Goal: Task Accomplishment & Management: Manage account settings

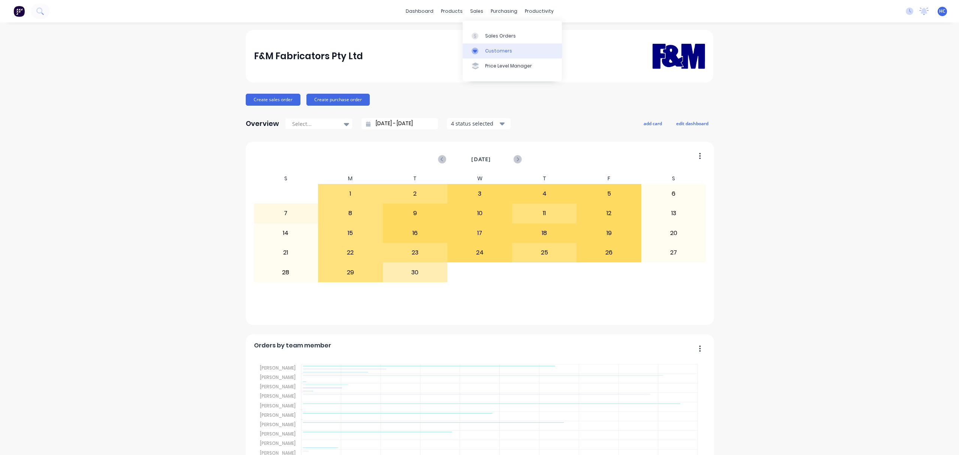
click at [492, 49] on div "Customers" at bounding box center [498, 51] width 27 height 7
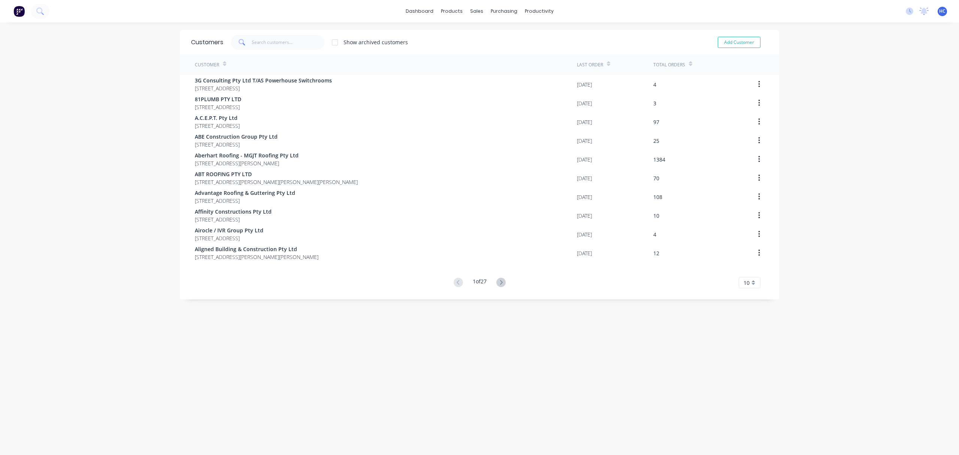
click at [294, 31] on div "Customers Show archived customers Add Customer" at bounding box center [479, 42] width 599 height 24
click at [276, 40] on input "text" at bounding box center [288, 42] width 73 height 15
drag, startPoint x: 274, startPoint y: 50, endPoint x: 278, endPoint y: 46, distance: 5.6
click at [274, 50] on div "Customers Show archived customers Add Customer" at bounding box center [479, 42] width 599 height 24
click at [263, 39] on input "text" at bounding box center [288, 42] width 73 height 15
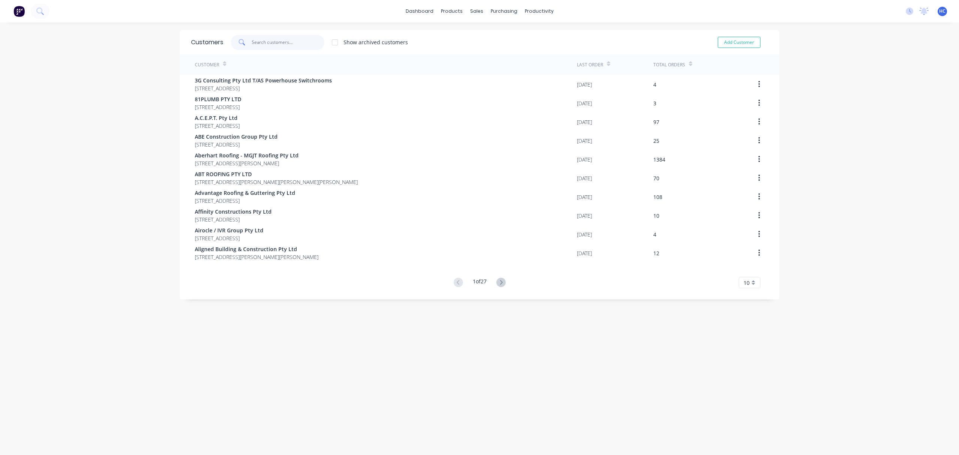
click at [279, 45] on input "text" at bounding box center [288, 42] width 73 height 15
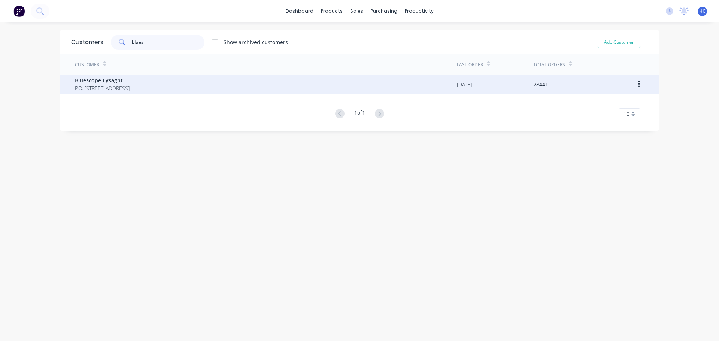
type input "blues"
click at [126, 82] on span "Bluescope Lysaght" at bounding box center [102, 80] width 55 height 8
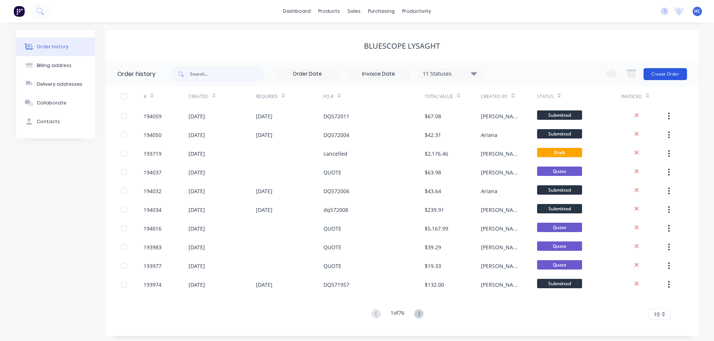
click at [663, 75] on button "Create Order" at bounding box center [664, 74] width 43 height 12
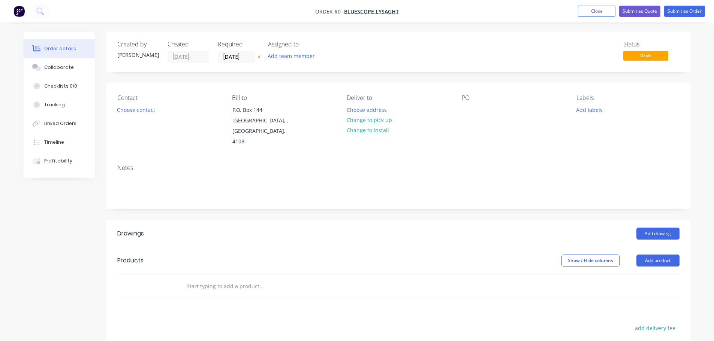
click at [258, 59] on icon "button" at bounding box center [258, 57] width 3 height 4
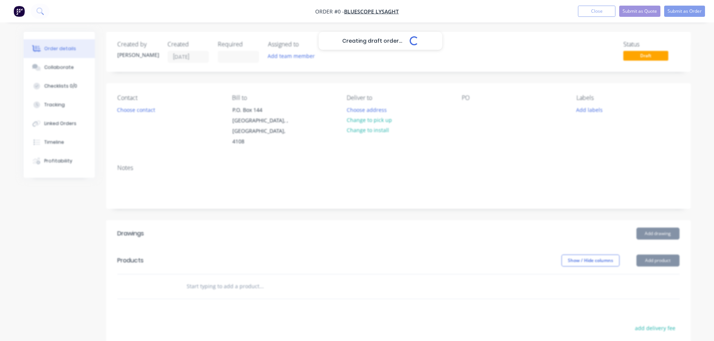
click at [468, 104] on div "Creating draft order... Loading..." at bounding box center [381, 202] width 714 height 341
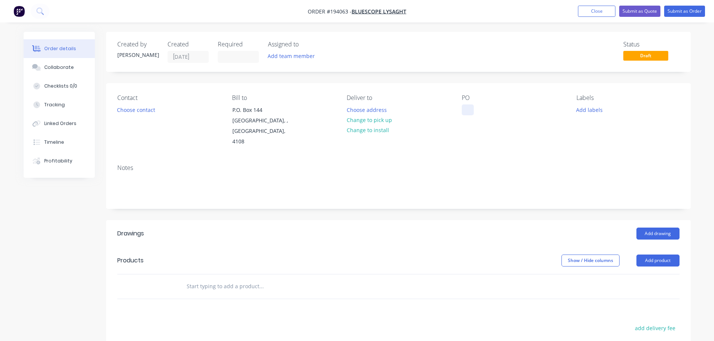
click at [468, 113] on div at bounding box center [467, 109] width 12 height 11
click at [653, 228] on button "Add drawing" at bounding box center [657, 234] width 43 height 12
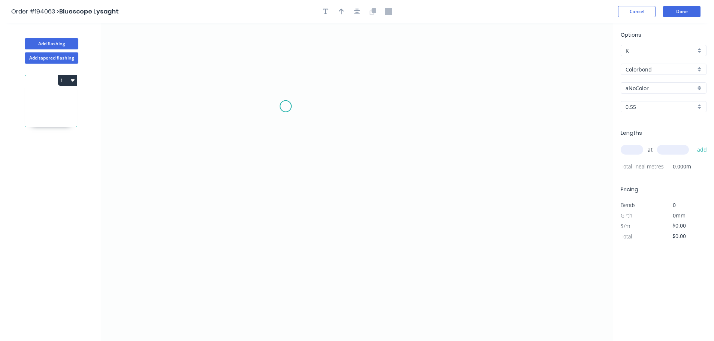
click at [287, 106] on icon "0" at bounding box center [356, 182] width 511 height 318
click at [281, 91] on icon at bounding box center [283, 98] width 5 height 15
click at [254, 91] on icon "0 ?" at bounding box center [356, 182] width 511 height 318
click at [278, 202] on icon "0 ? ? ? º" at bounding box center [356, 182] width 511 height 318
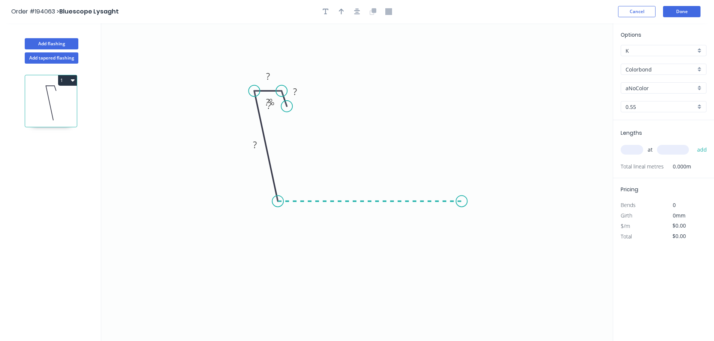
click at [461, 200] on icon "0 ? ? ? ? º ? º" at bounding box center [356, 182] width 511 height 318
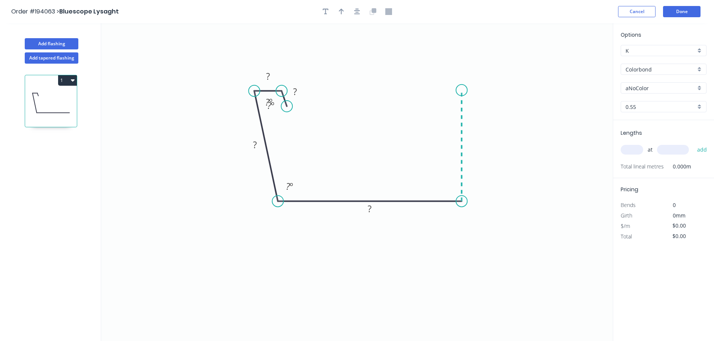
click at [463, 90] on icon "0 ? ? ? ? ? º ? º ? º" at bounding box center [356, 182] width 511 height 318
click at [444, 91] on icon "0 ? ? ? ? ? ? º ? º ? º" at bounding box center [356, 182] width 511 height 318
click at [444, 91] on circle at bounding box center [444, 89] width 11 height 11
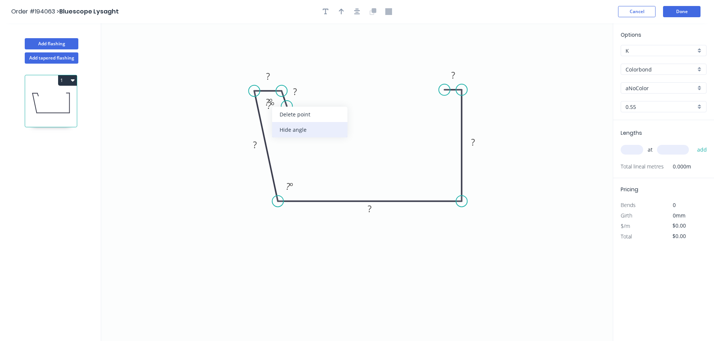
click at [293, 130] on div "Hide angle" at bounding box center [309, 129] width 75 height 15
click at [298, 131] on div "Hide angle" at bounding box center [304, 128] width 75 height 15
click at [449, 78] on rect at bounding box center [452, 75] width 15 height 10
type input "$15.22"
click at [479, 78] on icon "0 10 30 125 170 100 10 ? º" at bounding box center [356, 182] width 511 height 318
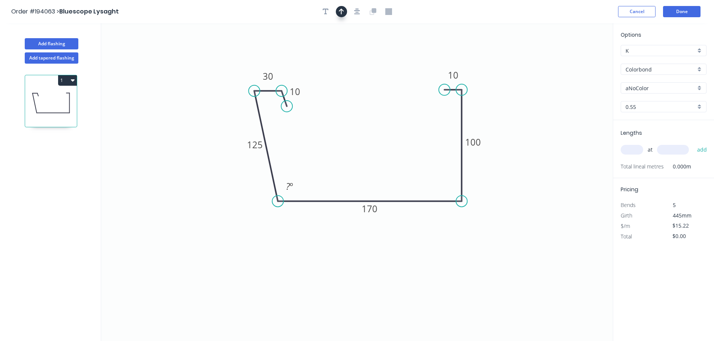
click at [342, 11] on icon "button" at bounding box center [341, 12] width 5 height 6
click at [578, 60] on icon "0 10 30 125 170 100 10 ? º" at bounding box center [356, 182] width 511 height 318
click at [576, 59] on icon at bounding box center [574, 52] width 7 height 24
click at [576, 59] on icon at bounding box center [581, 55] width 22 height 22
drag, startPoint x: 561, startPoint y: 94, endPoint x: 515, endPoint y: 168, distance: 86.9
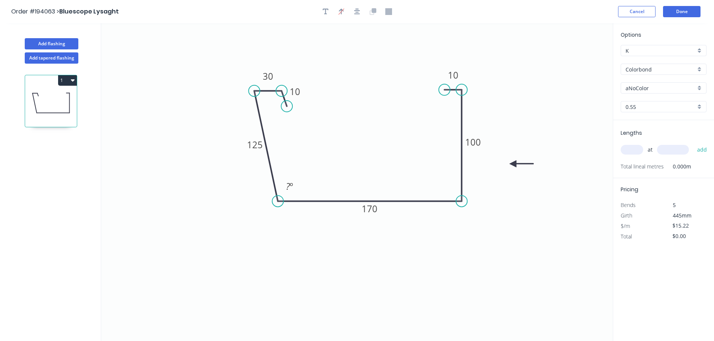
click at [512, 167] on icon at bounding box center [521, 164] width 24 height 7
click at [644, 88] on input "aNoColor" at bounding box center [660, 88] width 70 height 8
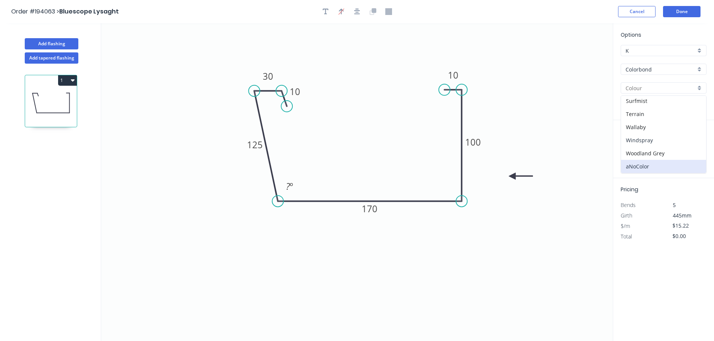
drag, startPoint x: 642, startPoint y: 143, endPoint x: 643, endPoint y: 153, distance: 9.4
click at [642, 143] on div "Windspray" at bounding box center [663, 140] width 85 height 13
type input "Windspray"
click at [637, 151] on input "text" at bounding box center [631, 150] width 22 height 10
type input "5"
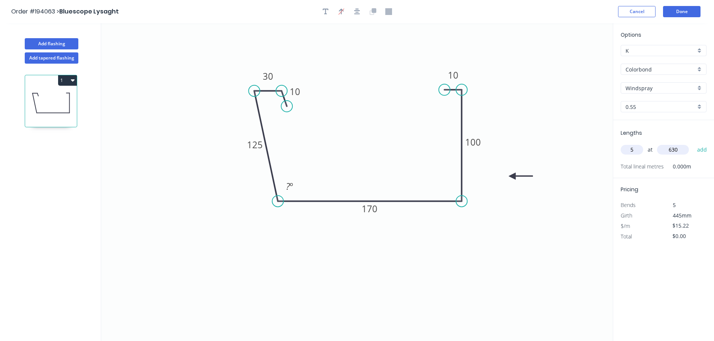
type input "630"
click at [693, 143] on button "add" at bounding box center [702, 149] width 18 height 13
type input "$76.10"
type input "5"
type input "6300"
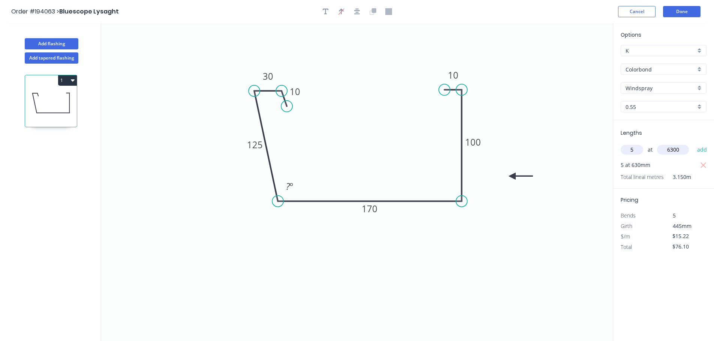
click at [693, 143] on button "add" at bounding box center [702, 149] width 18 height 13
click at [705, 164] on icon "button" at bounding box center [703, 166] width 6 height 6
type input "$479.43"
click at [515, 127] on icon "0 10 30 125 170 100 10 ? º" at bounding box center [356, 182] width 511 height 318
click at [684, 10] on button "Done" at bounding box center [681, 11] width 37 height 11
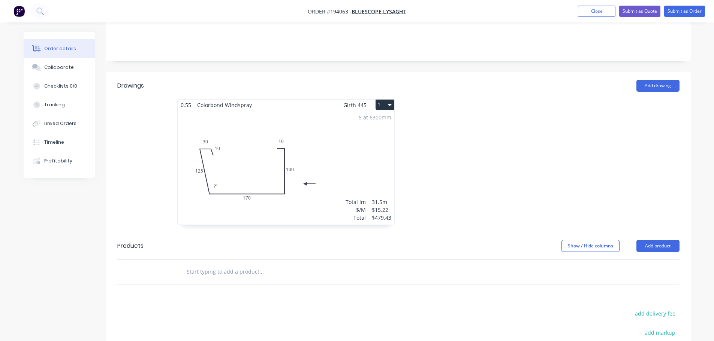
scroll to position [150, 0]
click at [655, 238] on button "Add product" at bounding box center [657, 244] width 43 height 12
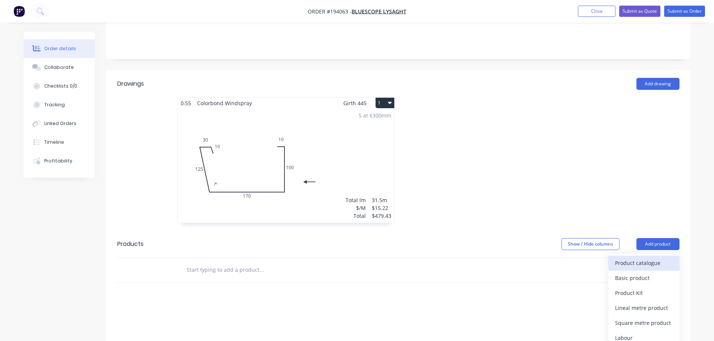
click at [649, 258] on div "Product catalogue" at bounding box center [644, 263] width 58 height 11
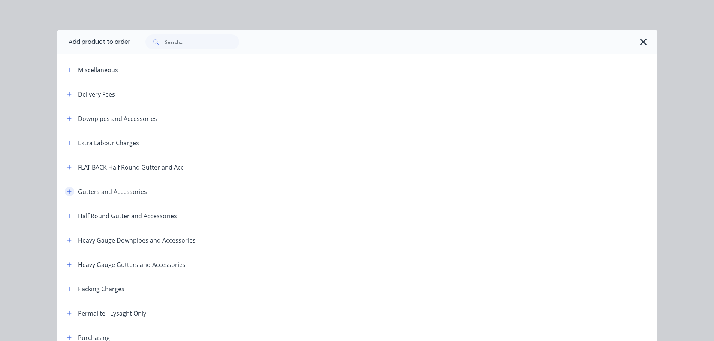
click at [67, 194] on icon "button" at bounding box center [69, 191] width 4 height 5
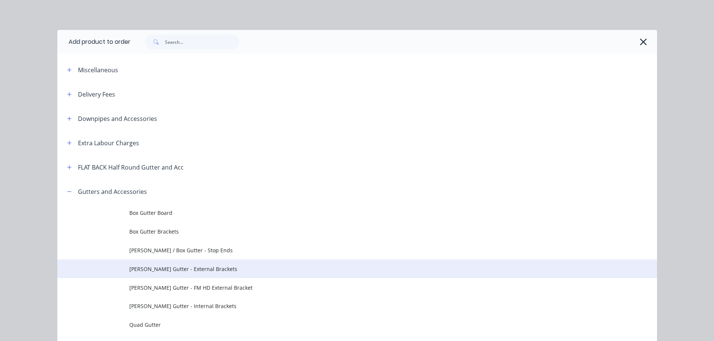
click at [224, 267] on span "[PERSON_NAME] Gutter - External Brackets" at bounding box center [340, 269] width 422 height 8
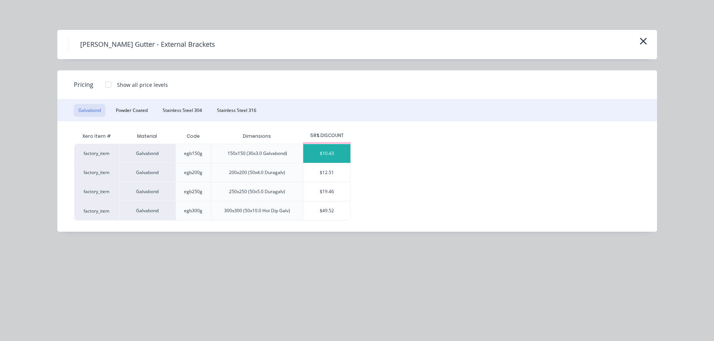
click at [329, 158] on div "$10.43" at bounding box center [326, 153] width 47 height 19
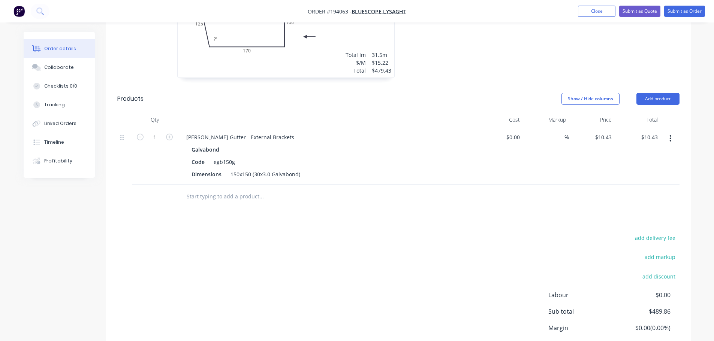
scroll to position [300, 0]
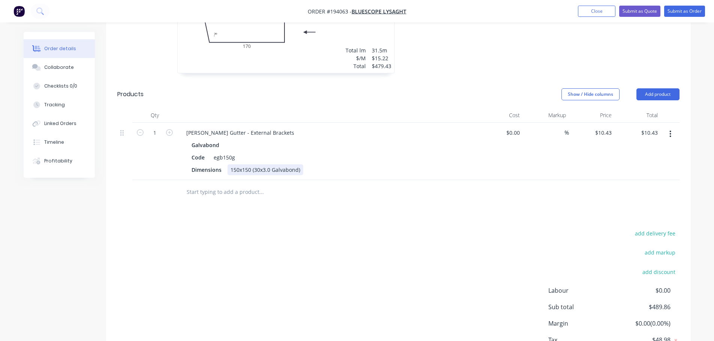
click at [242, 164] on div "150x150 (30x3.0 Galvabond)" at bounding box center [265, 169] width 76 height 11
click at [391, 88] on div "Show / Hide columns Add product" at bounding box center [457, 94] width 442 height 12
click at [190, 152] on div "Code" at bounding box center [197, 157] width 19 height 11
click at [161, 127] on input "1" at bounding box center [154, 132] width 19 height 11
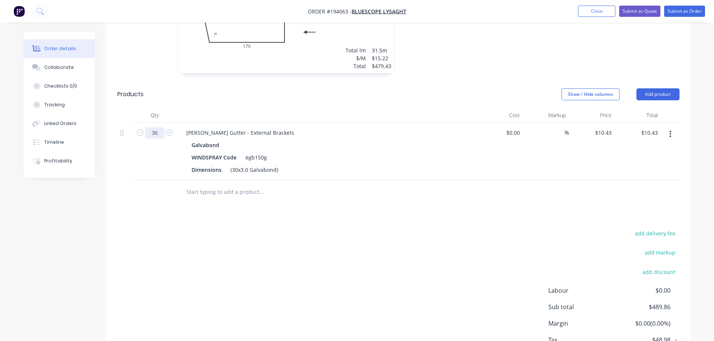
type input "36"
type input "$375.48"
click at [226, 96] on header "Products Show / Hide columns Add product" at bounding box center [398, 94] width 584 height 27
click at [655, 88] on button "Add product" at bounding box center [657, 94] width 43 height 12
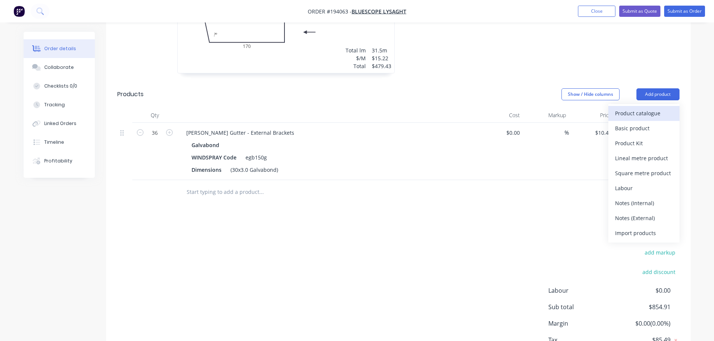
click at [642, 108] on div "Product catalogue" at bounding box center [644, 113] width 58 height 11
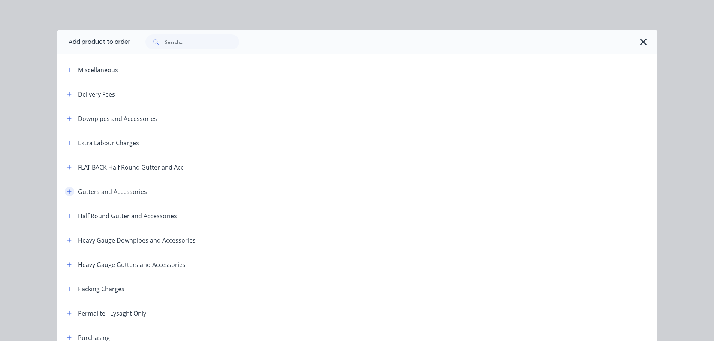
click at [67, 187] on button "button" at bounding box center [69, 191] width 9 height 9
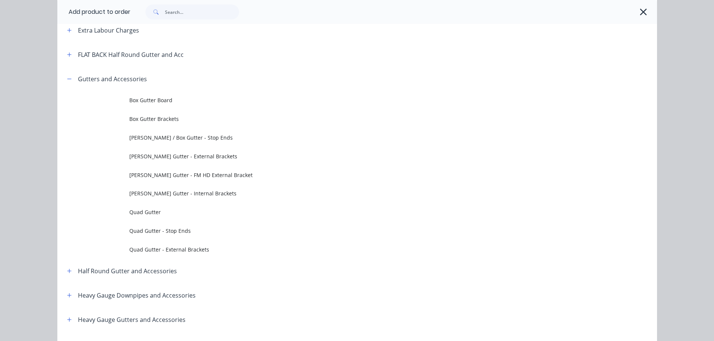
scroll to position [150, 0]
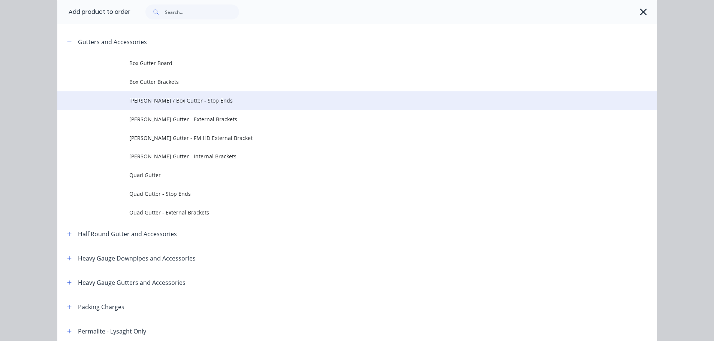
click at [207, 103] on span "[PERSON_NAME] / Box Gutter - Stop Ends" at bounding box center [340, 101] width 422 height 8
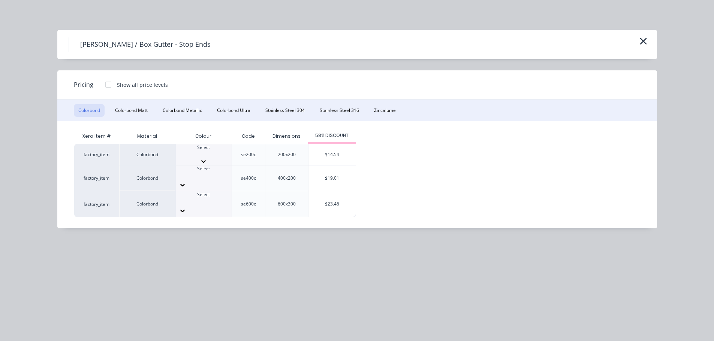
click at [227, 158] on div at bounding box center [204, 161] width 56 height 7
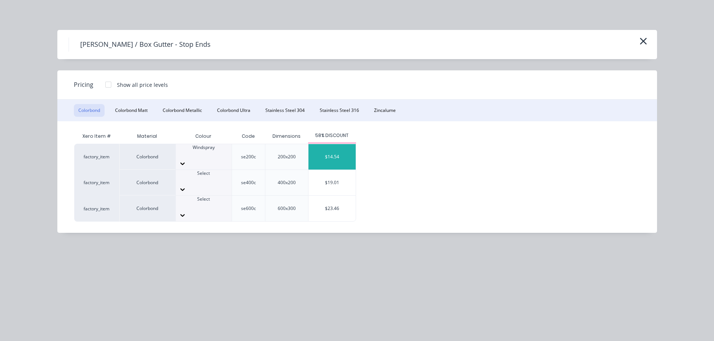
click at [326, 155] on div "$14.54" at bounding box center [331, 156] width 47 height 25
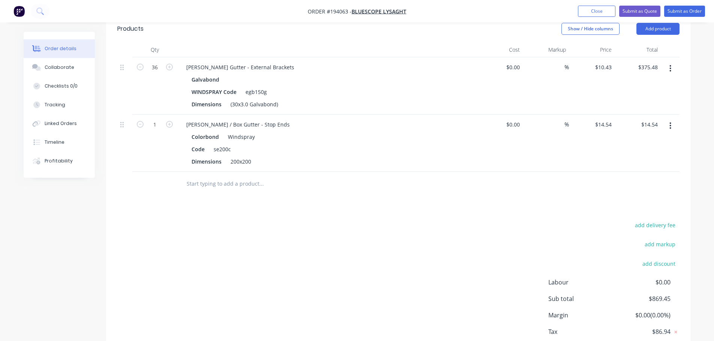
scroll to position [375, 0]
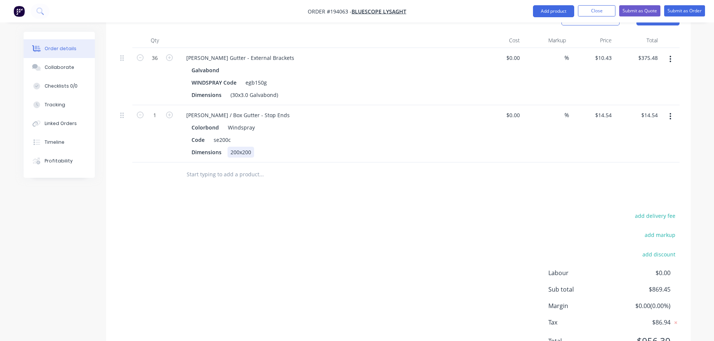
click at [246, 147] on div "200x200" at bounding box center [240, 152] width 27 height 11
click at [329, 147] on div "Dimensions" at bounding box center [325, 152] width 274 height 11
click at [214, 110] on div "[PERSON_NAME] / Box Gutter - Stop Ends" at bounding box center [237, 115] width 115 height 11
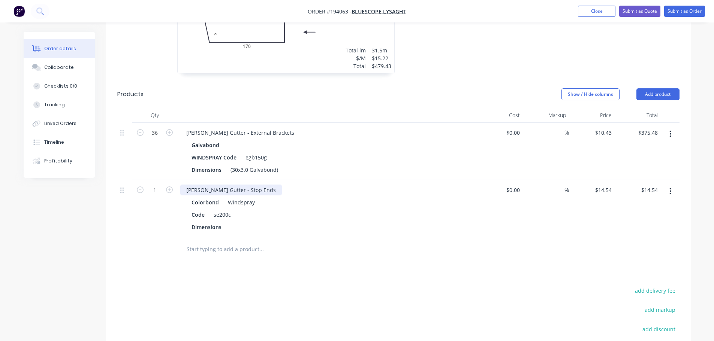
click at [251, 185] on div "[PERSON_NAME] Gutter - Stop Ends" at bounding box center [231, 190] width 102 height 11
click at [167, 187] on icon "button" at bounding box center [169, 190] width 7 height 7
type input "2"
type input "$29.08"
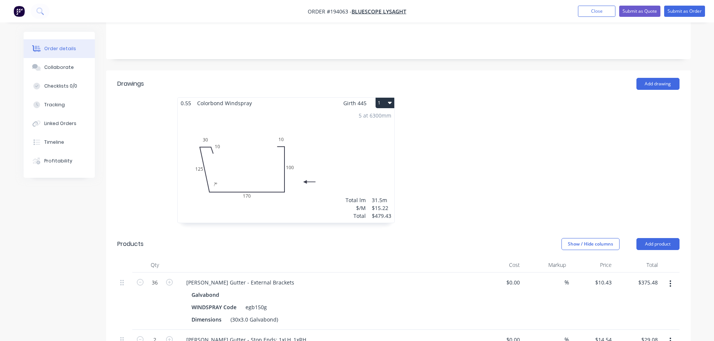
scroll to position [225, 0]
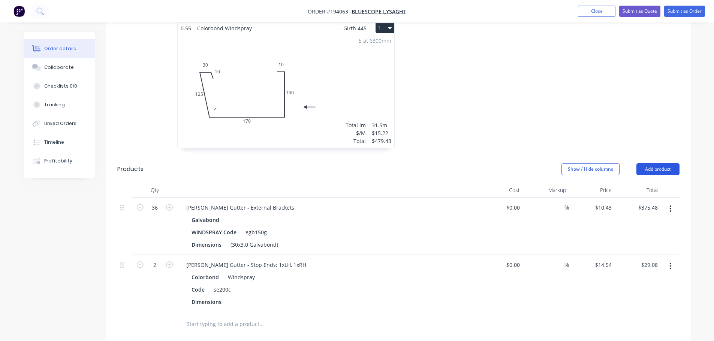
click at [656, 163] on button "Add product" at bounding box center [657, 169] width 43 height 12
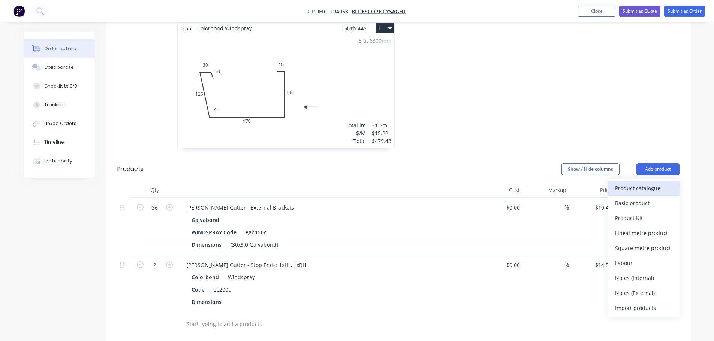
click at [643, 183] on div "Product catalogue" at bounding box center [644, 188] width 58 height 11
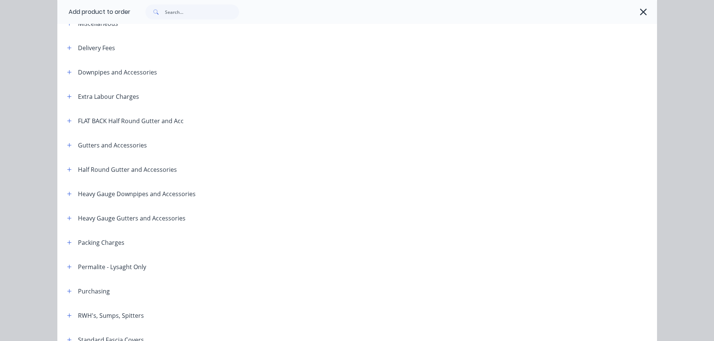
scroll to position [75, 0]
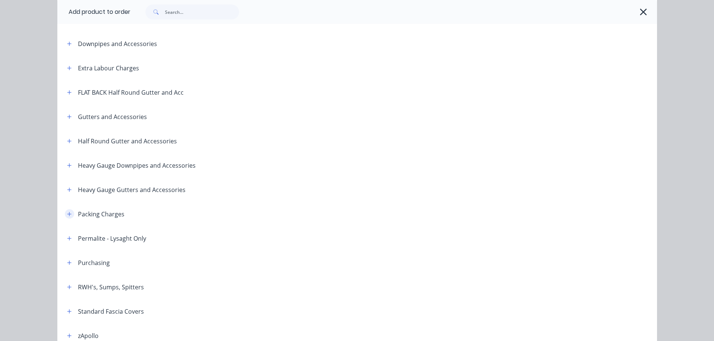
click at [65, 212] on button "button" at bounding box center [69, 213] width 9 height 9
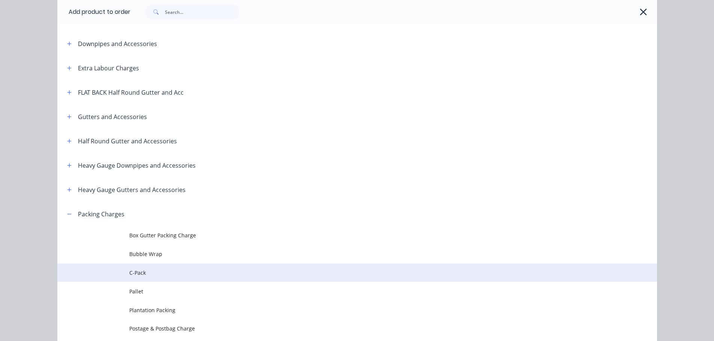
click at [142, 272] on span "C-Pack" at bounding box center [340, 273] width 422 height 8
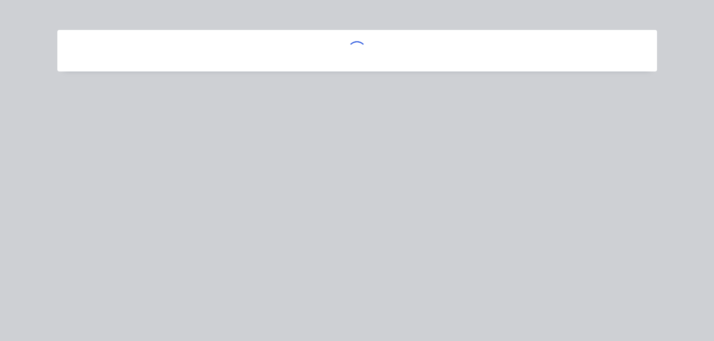
scroll to position [0, 0]
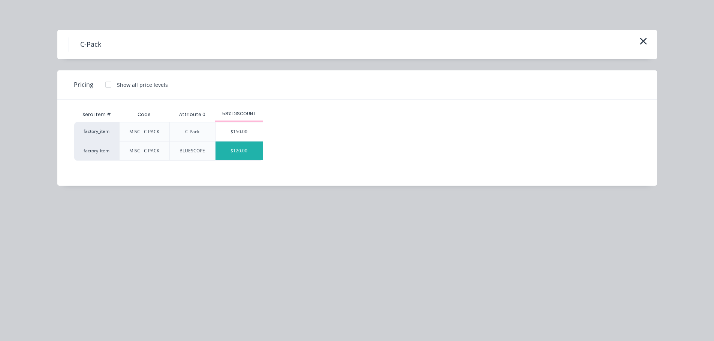
click at [248, 153] on div "$120.00" at bounding box center [238, 151] width 47 height 19
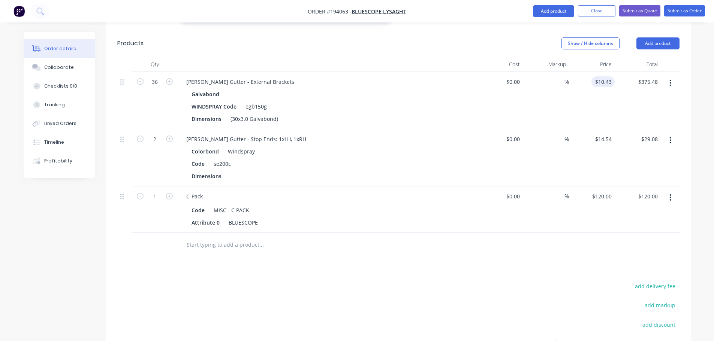
scroll to position [300, 0]
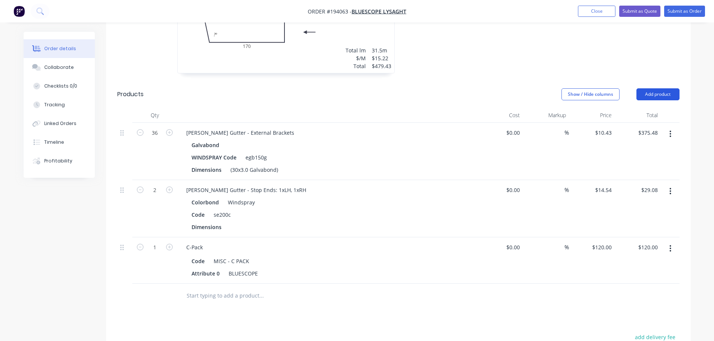
click at [654, 88] on button "Add product" at bounding box center [657, 94] width 43 height 12
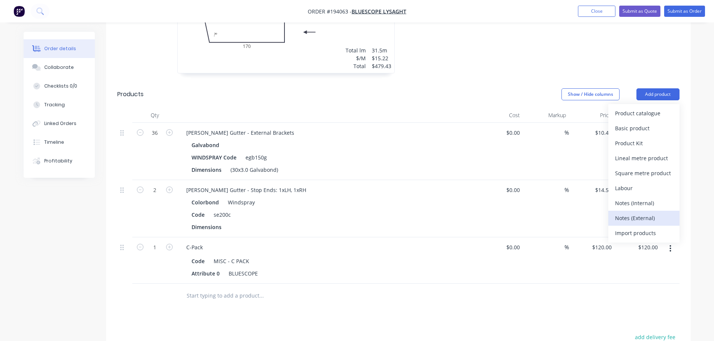
click at [634, 213] on div "Notes (External)" at bounding box center [644, 218] width 58 height 11
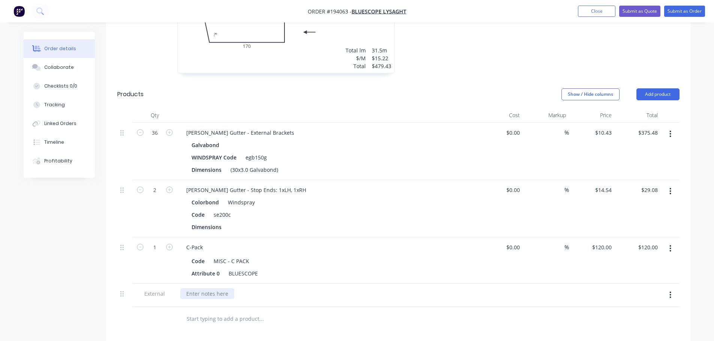
click at [194, 288] on div at bounding box center [207, 293] width 54 height 11
click at [646, 13] on button "Submit as Quote" at bounding box center [639, 11] width 41 height 11
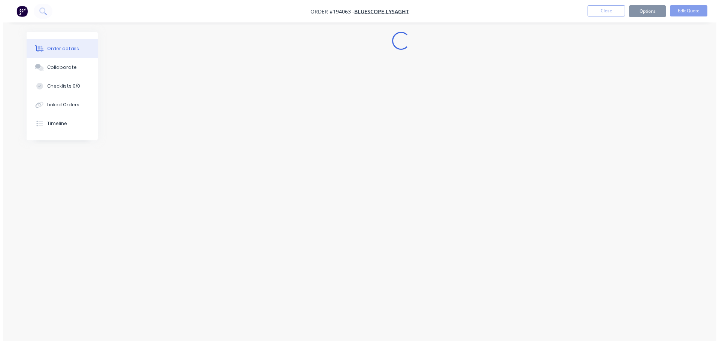
scroll to position [0, 0]
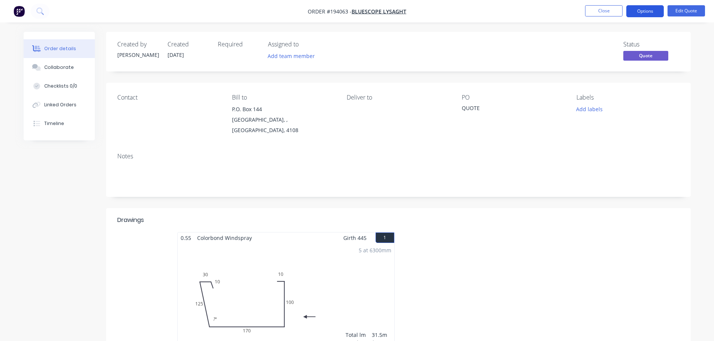
click at [637, 9] on button "Options" at bounding box center [644, 11] width 37 height 12
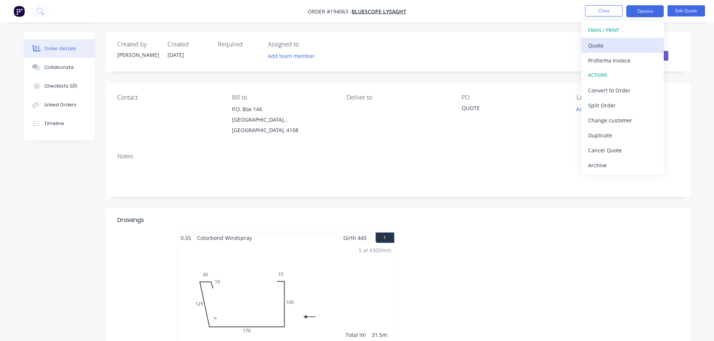
click at [613, 46] on div "Quote" at bounding box center [622, 45] width 69 height 11
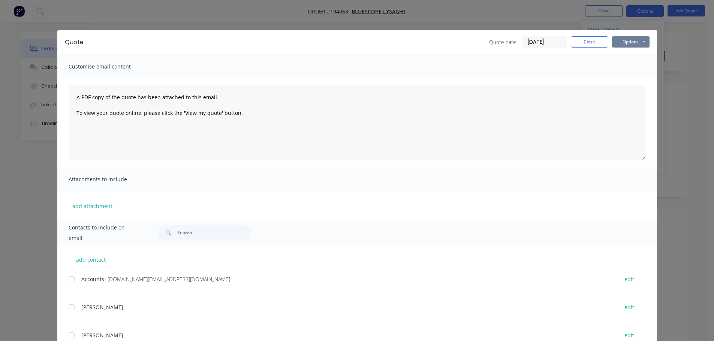
click at [629, 45] on button "Options" at bounding box center [630, 41] width 37 height 11
click at [630, 70] on button "Print" at bounding box center [636, 67] width 48 height 12
click at [573, 35] on div "Quote Quote date [DATE] Close Options Preview Print Email" at bounding box center [356, 42] width 599 height 24
click at [578, 41] on button "Close" at bounding box center [588, 41] width 37 height 11
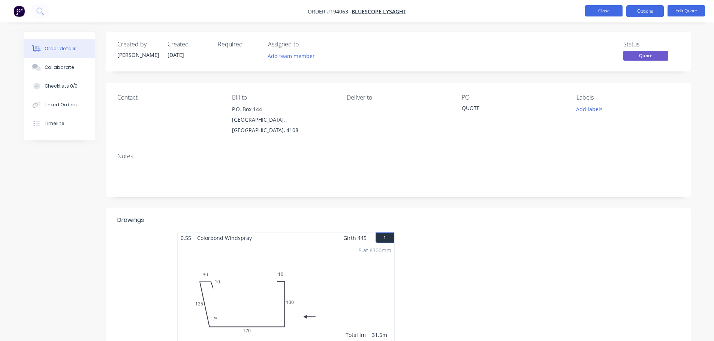
click at [605, 6] on button "Close" at bounding box center [603, 10] width 37 height 11
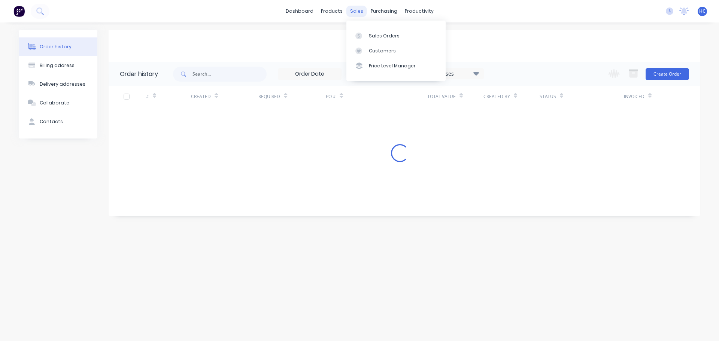
click at [357, 12] on div "sales" at bounding box center [356, 11] width 21 height 11
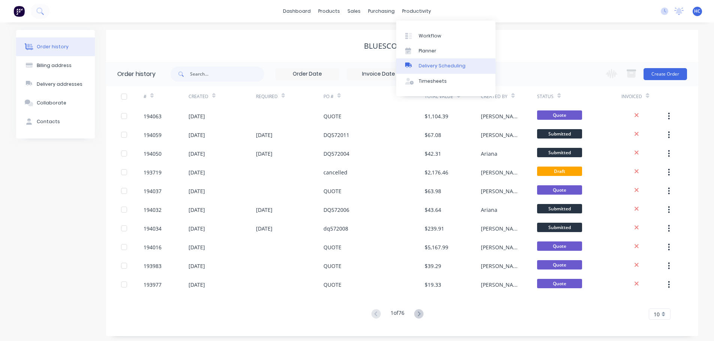
click at [440, 64] on div "Delivery Scheduling" at bounding box center [441, 66] width 47 height 7
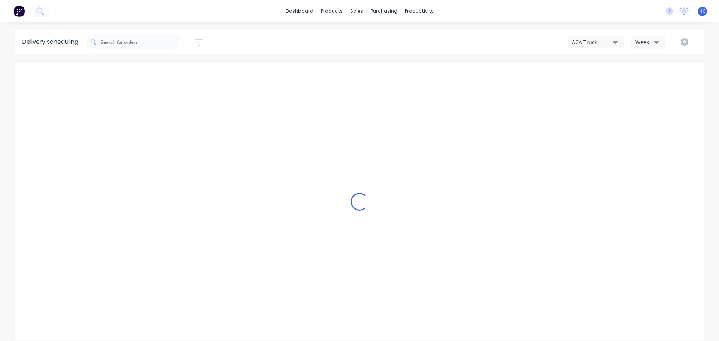
type input "[DATE] - [DATE]"
click at [637, 46] on button "Week" at bounding box center [648, 42] width 34 height 13
click at [655, 79] on div "Vehicle" at bounding box center [669, 76] width 74 height 15
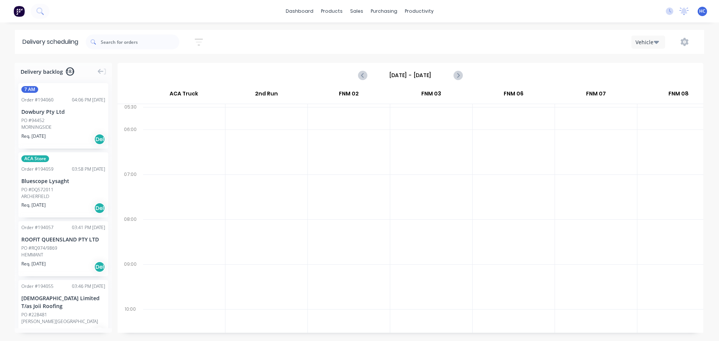
click at [438, 80] on input "[DATE] - [DATE]" at bounding box center [410, 75] width 74 height 11
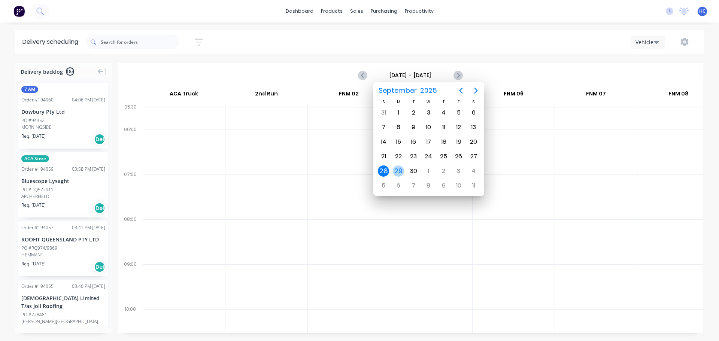
click at [396, 173] on div "29" at bounding box center [398, 171] width 11 height 11
type input "[DATE] - [DATE]"
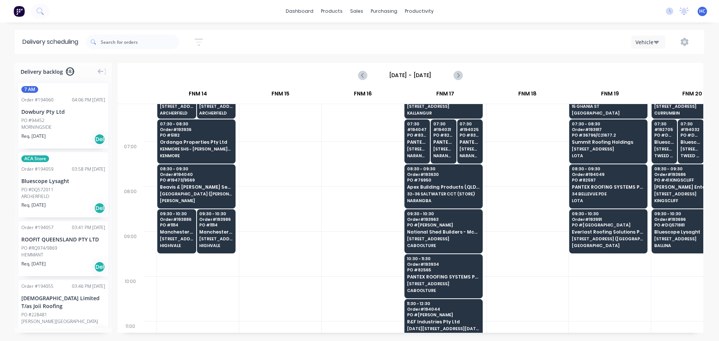
scroll to position [0, 893]
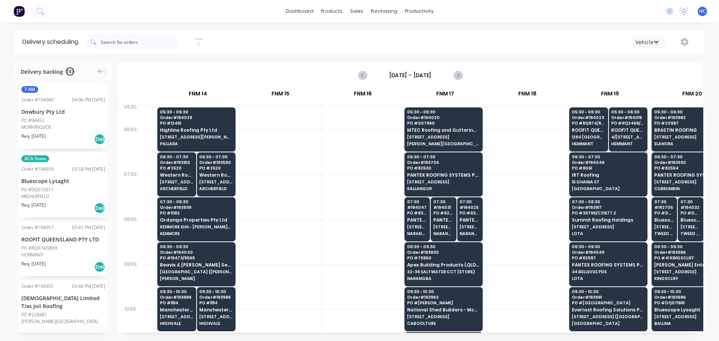
click at [323, 256] on div at bounding box center [363, 241] width 82 height 45
click at [390, 49] on div "Customers" at bounding box center [382, 51] width 27 height 7
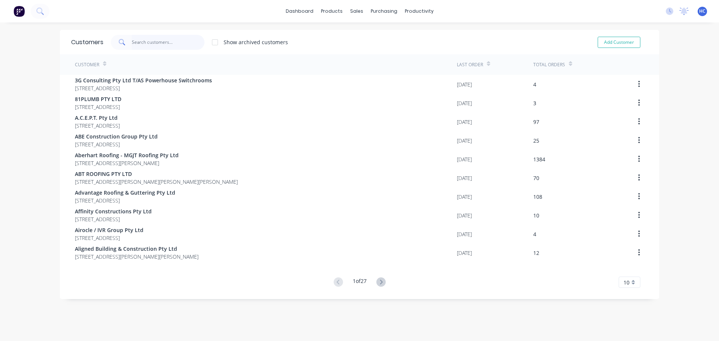
click at [175, 39] on input "text" at bounding box center [168, 42] width 73 height 15
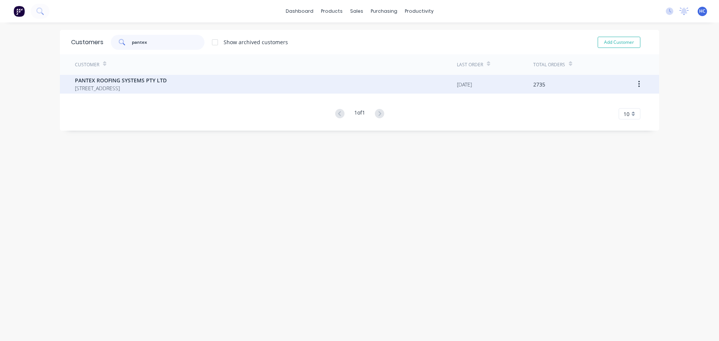
type input "pantex"
click at [125, 90] on span "[STREET_ADDRESS]" at bounding box center [121, 88] width 92 height 8
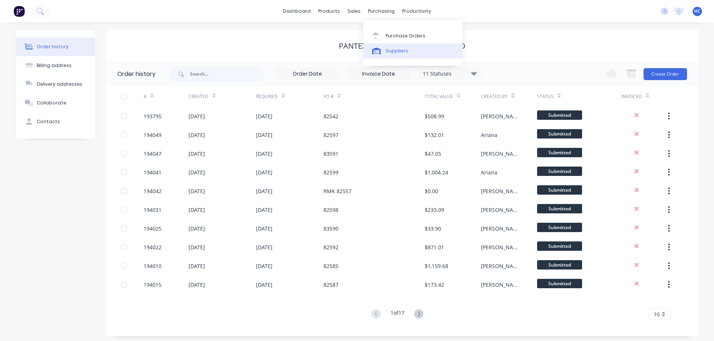
click at [397, 57] on link "Suppliers" at bounding box center [412, 50] width 99 height 15
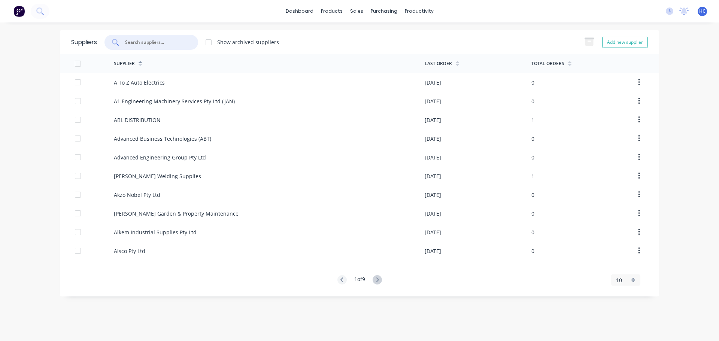
click at [164, 42] on input "text" at bounding box center [155, 42] width 62 height 7
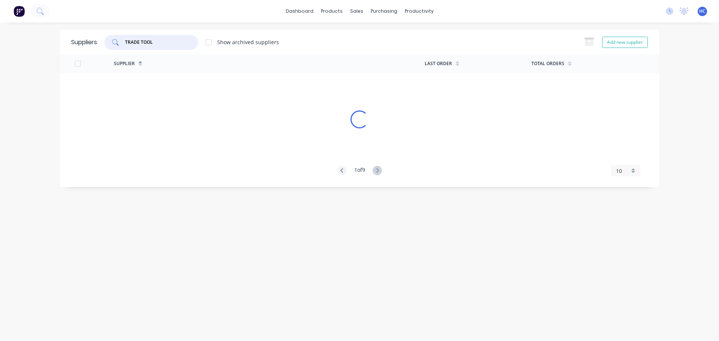
type input "TRADE TOOLS"
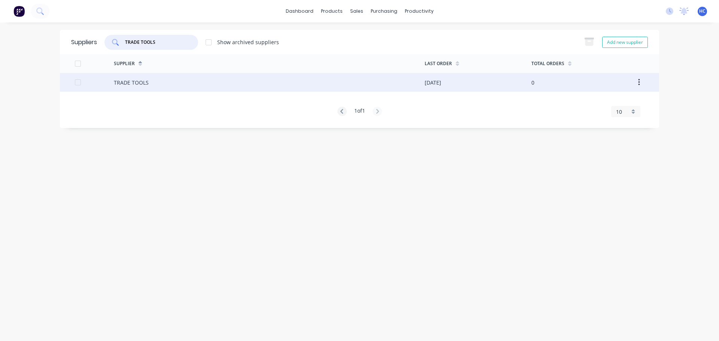
click at [185, 86] on div "TRADE TOOLS" at bounding box center [269, 82] width 311 height 19
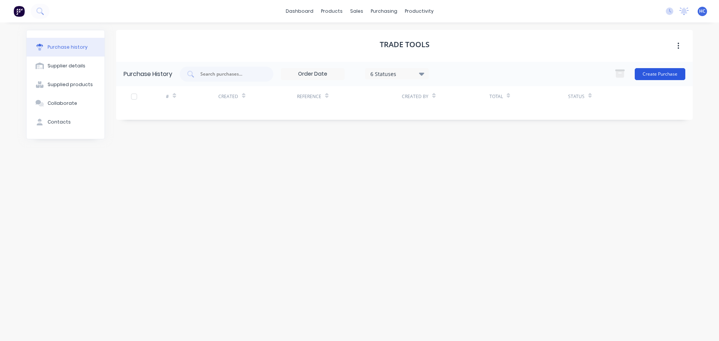
click at [657, 73] on button "Create Purchase" at bounding box center [660, 74] width 51 height 12
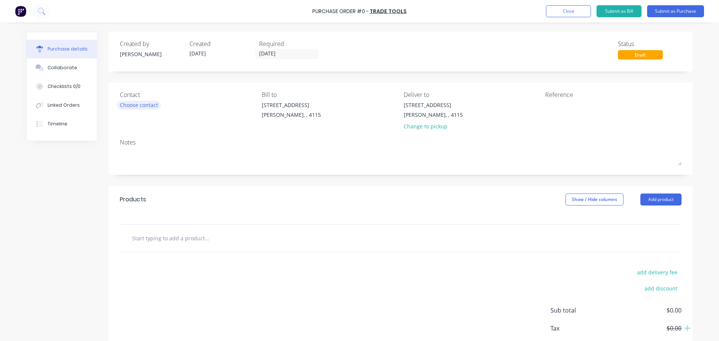
click at [139, 102] on div "Choose contact" at bounding box center [139, 105] width 38 height 8
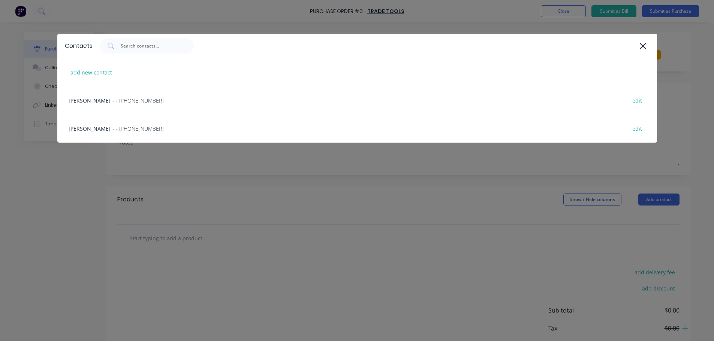
drag, startPoint x: 213, startPoint y: 221, endPoint x: 255, endPoint y: 206, distance: 44.0
click at [215, 221] on div "Contacts add new contact [PERSON_NAME] - - [PHONE_NUMBER] edit [PERSON_NAME] - …" at bounding box center [357, 170] width 714 height 341
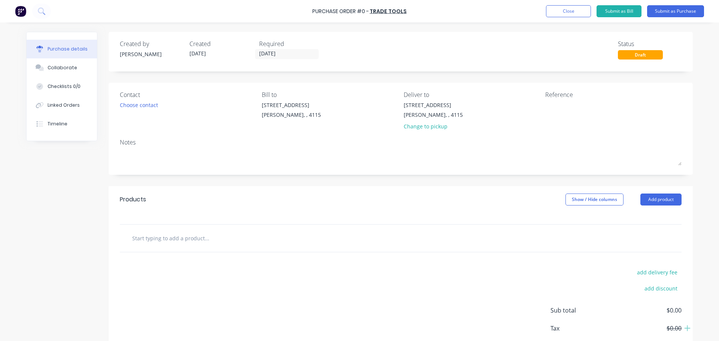
drag, startPoint x: 651, startPoint y: 203, endPoint x: 654, endPoint y: 207, distance: 5.7
click at [651, 203] on button "Add product" at bounding box center [660, 200] width 41 height 12
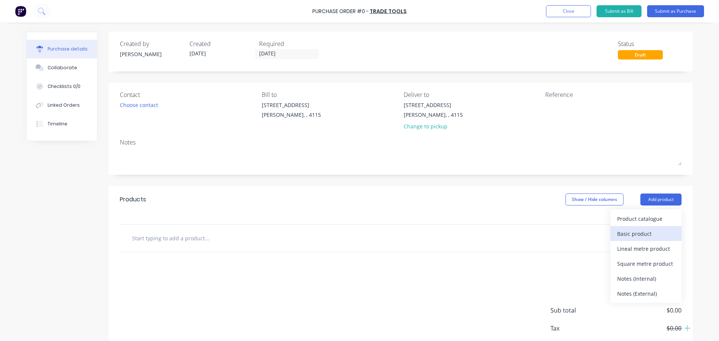
click at [639, 232] on div "Basic product" at bounding box center [646, 233] width 58 height 11
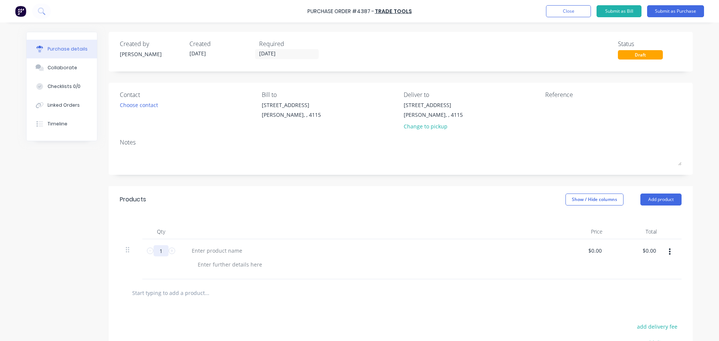
click at [159, 246] on input "1" at bounding box center [161, 250] width 15 height 11
click at [161, 253] on input "1" at bounding box center [161, 250] width 15 height 11
type input "10"
click at [203, 253] on div at bounding box center [217, 250] width 63 height 11
click at [321, 223] on div "Qty Price Total 10 10 HALF INCH DRIVE DRILL BITS $0.00 $0.00 $0.00 $0.00" at bounding box center [401, 246] width 584 height 66
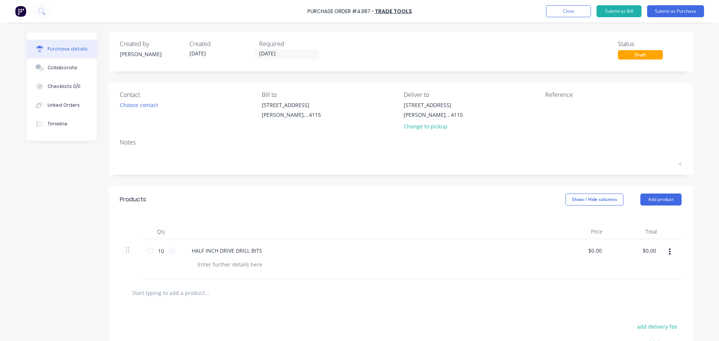
click at [669, 254] on icon "button" at bounding box center [670, 252] width 2 height 7
click at [641, 274] on button "Duplicate" at bounding box center [647, 271] width 64 height 15
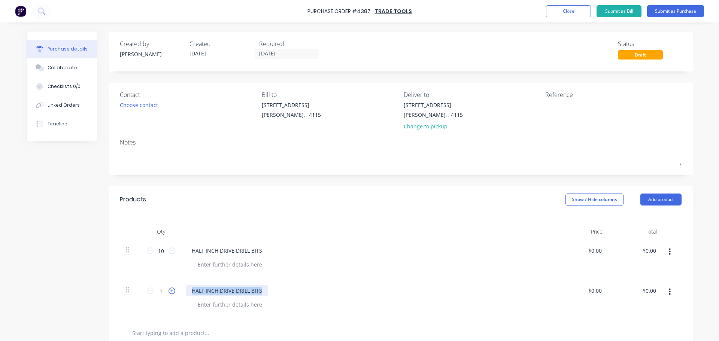
drag, startPoint x: 258, startPoint y: 289, endPoint x: 168, endPoint y: 291, distance: 89.9
click at [168, 291] on div "1 1 HALF INCH DRIVE DRILL BITS $0.00 $0.00 $0.00 $0.00" at bounding box center [401, 299] width 562 height 40
click at [445, 204] on div "Products Show / Hide columns Add product" at bounding box center [401, 199] width 584 height 27
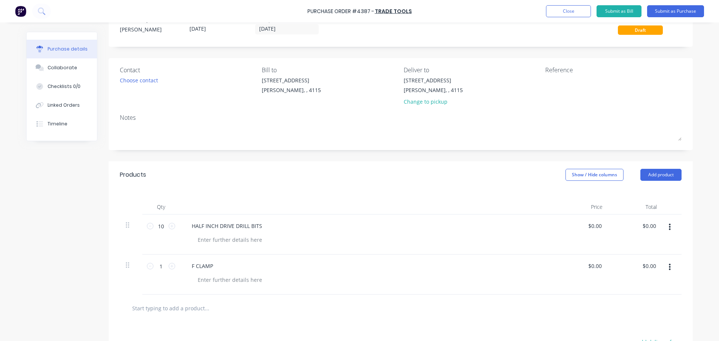
scroll to position [75, 0]
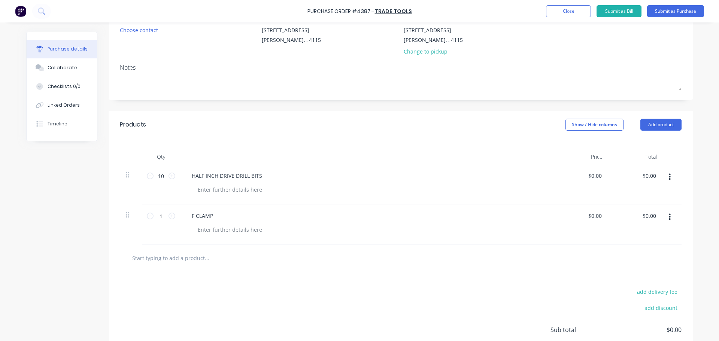
click at [670, 216] on button "button" at bounding box center [670, 216] width 18 height 13
click at [649, 239] on button "Duplicate" at bounding box center [647, 237] width 64 height 15
drag, startPoint x: 210, startPoint y: 255, endPoint x: 175, endPoint y: 254, distance: 34.9
click at [175, 254] on div "1 1 F CLAMP $0.00 $0.00 $0.00 $0.00" at bounding box center [401, 265] width 562 height 40
click at [171, 257] on icon at bounding box center [172, 256] width 7 height 7
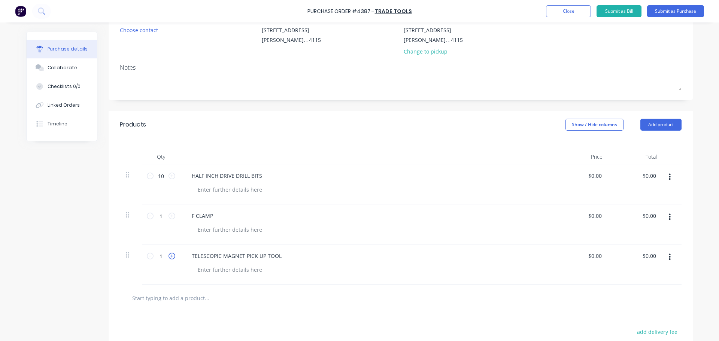
type input "2"
click at [237, 178] on div "HALF INCH DRIVE DRILL BITS" at bounding box center [227, 175] width 82 height 11
click at [236, 178] on div "HALF INCH DRIVE DRILL BITS" at bounding box center [227, 175] width 82 height 11
drag, startPoint x: 276, startPoint y: 140, endPoint x: 281, endPoint y: 140, distance: 5.2
click at [281, 140] on div "Qty Price Total 10 10 HALF INCH DRIVE BITS $0.00 $0.00 $0.00 $0.00 1 1 F CLAMP …" at bounding box center [401, 211] width 584 height 146
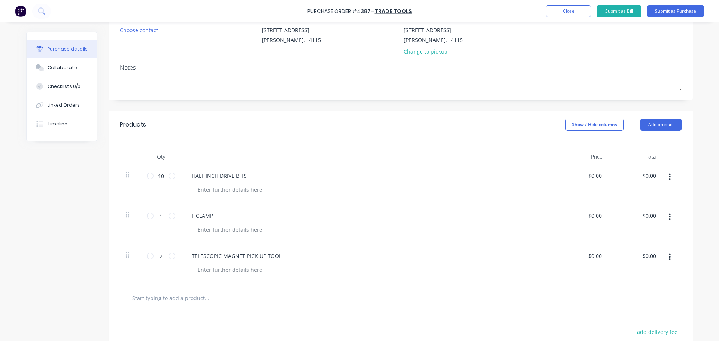
drag, startPoint x: 343, startPoint y: 131, endPoint x: 386, endPoint y: 116, distance: 45.2
click at [343, 131] on div "Products Show / Hide columns Add product" at bounding box center [401, 124] width 584 height 27
click at [672, 12] on button "Submit as Purchase" at bounding box center [675, 11] width 57 height 12
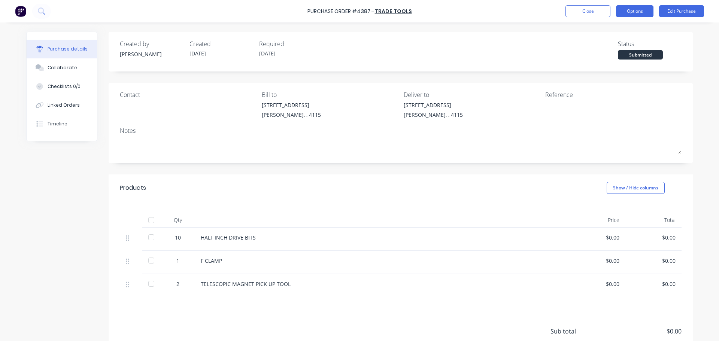
click at [641, 14] on button "Options" at bounding box center [634, 11] width 37 height 12
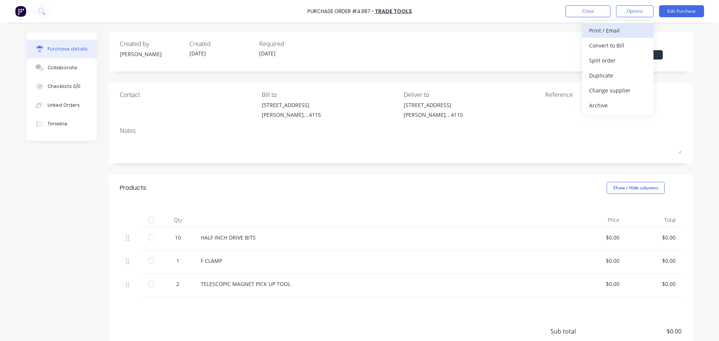
click at [616, 31] on div "Print / Email" at bounding box center [618, 30] width 58 height 11
click at [607, 61] on div "Without pricing" at bounding box center [618, 60] width 58 height 11
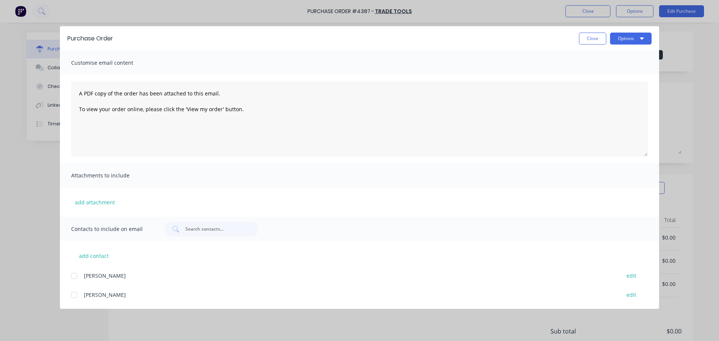
drag, startPoint x: 625, startPoint y: 38, endPoint x: 627, endPoint y: 46, distance: 8.4
click at [625, 38] on button "Options" at bounding box center [631, 39] width 42 height 12
click at [622, 71] on div "Print" at bounding box center [616, 72] width 58 height 11
click at [593, 35] on button "Close" at bounding box center [592, 39] width 27 height 12
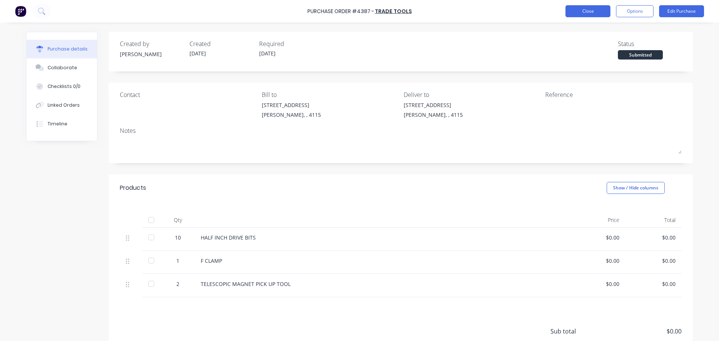
click at [596, 8] on button "Close" at bounding box center [588, 11] width 45 height 12
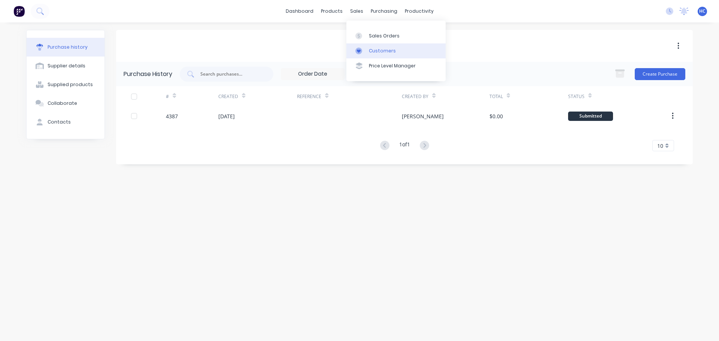
click at [368, 46] on link "Customers" at bounding box center [395, 50] width 99 height 15
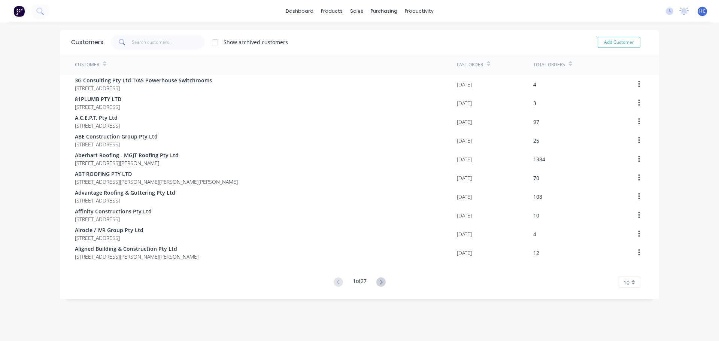
click at [182, 50] on div "Customers Show archived customers Add Customer" at bounding box center [359, 42] width 599 height 24
click at [176, 44] on input "text" at bounding box center [168, 42] width 73 height 15
click at [445, 61] on link "Delivery Scheduling" at bounding box center [445, 65] width 99 height 15
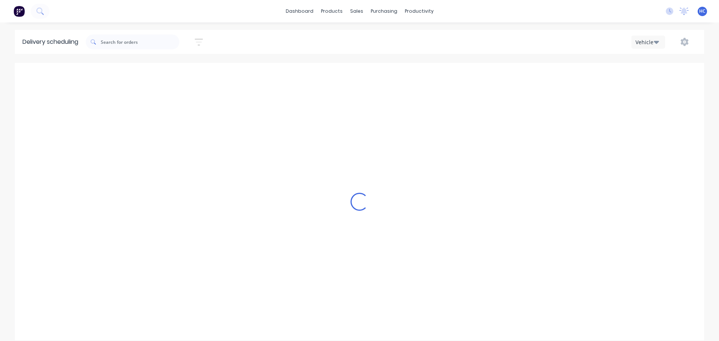
type input "[DATE] - [DATE]"
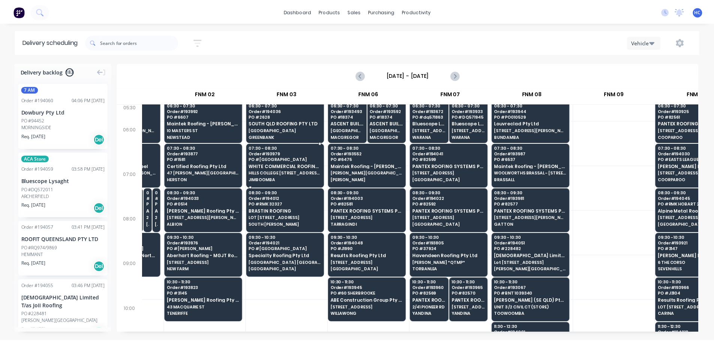
scroll to position [0, 143]
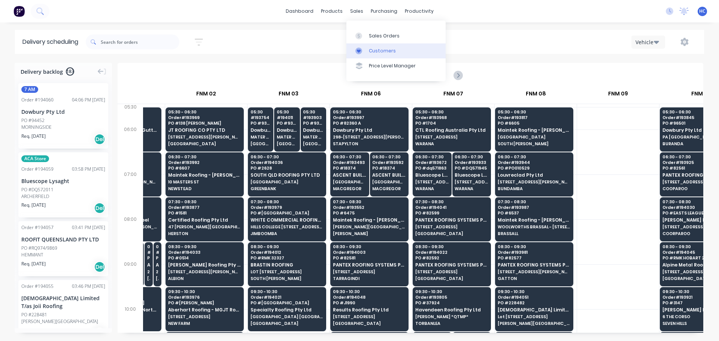
click at [374, 51] on div "Customers" at bounding box center [382, 51] width 27 height 7
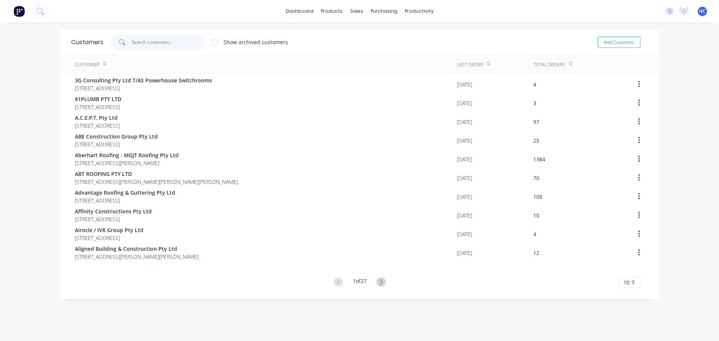
click at [156, 44] on input "text" at bounding box center [168, 42] width 73 height 15
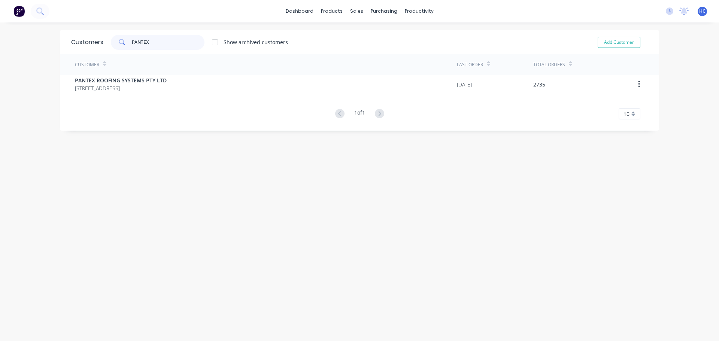
type input "PANTEX"
click at [118, 74] on div "Customer" at bounding box center [266, 64] width 382 height 21
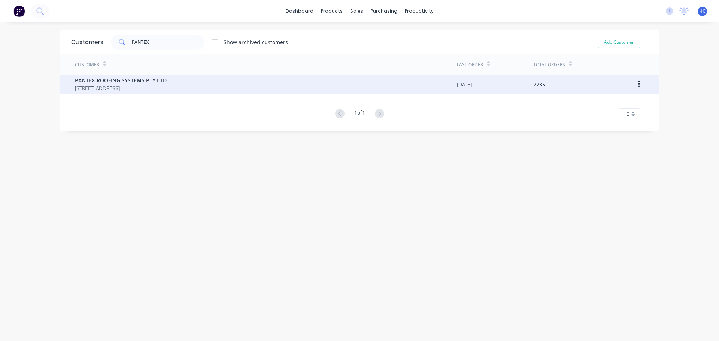
click at [117, 77] on span "PANTEX ROOFING SYSTEMS PTY LTD" at bounding box center [121, 80] width 92 height 8
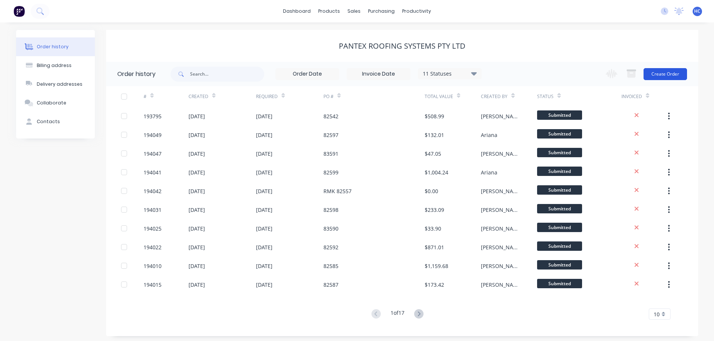
click at [658, 75] on button "Create Order" at bounding box center [664, 74] width 43 height 12
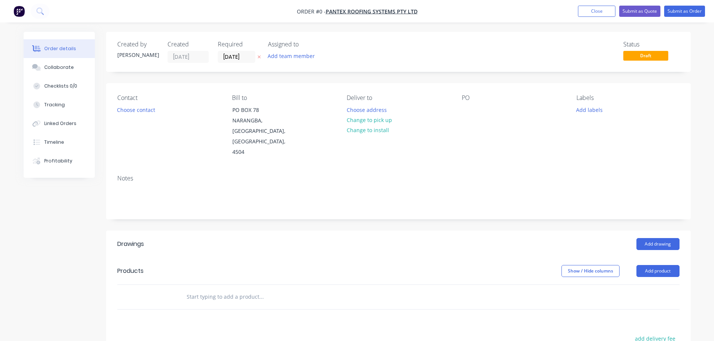
click at [258, 54] on button "button" at bounding box center [259, 57] width 8 height 9
click at [466, 111] on div at bounding box center [467, 109] width 12 height 11
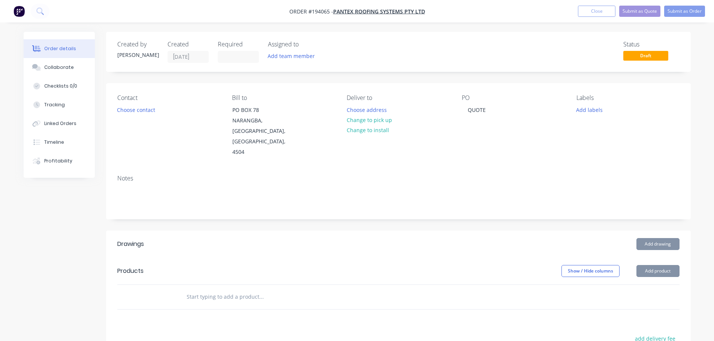
click at [354, 231] on header "Drawings Add drawing" at bounding box center [398, 244] width 584 height 27
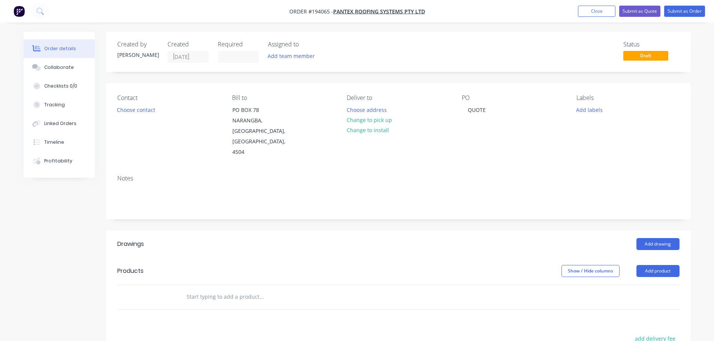
drag, startPoint x: 659, startPoint y: 243, endPoint x: 663, endPoint y: 256, distance: 13.4
click at [659, 258] on header "Products Show / Hide columns Add product" at bounding box center [398, 271] width 584 height 27
click at [663, 265] on button "Add product" at bounding box center [657, 271] width 43 height 12
click at [640, 285] on div "Product catalogue" at bounding box center [644, 290] width 58 height 11
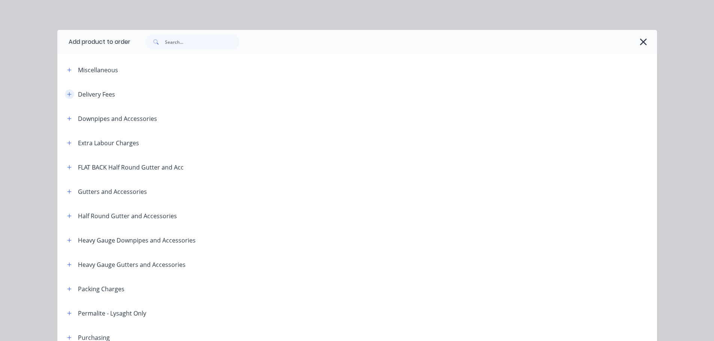
click at [66, 91] on button "button" at bounding box center [69, 94] width 9 height 9
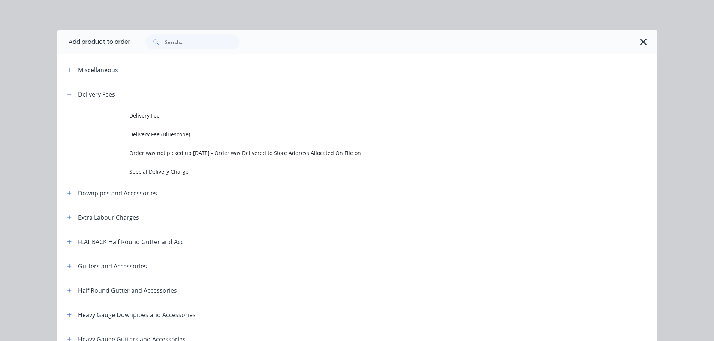
click at [161, 116] on span "Delivery Fee" at bounding box center [340, 116] width 422 height 8
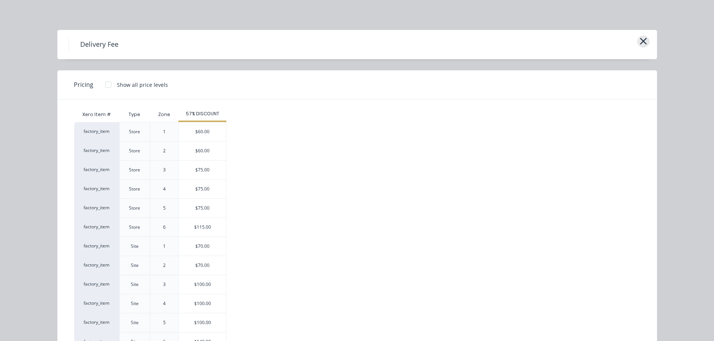
click at [641, 42] on icon "button" at bounding box center [642, 41] width 7 height 7
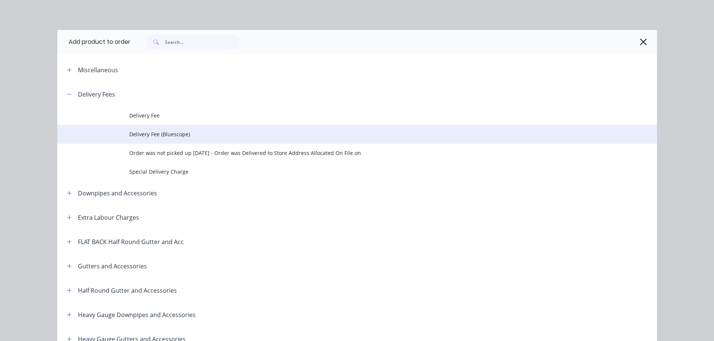
scroll to position [82, 0]
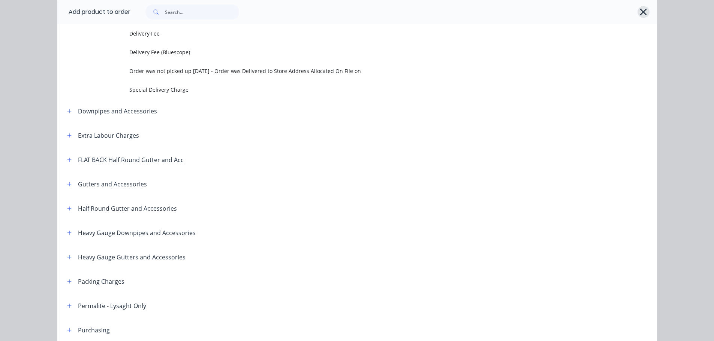
click at [642, 14] on icon "button" at bounding box center [643, 12] width 7 height 7
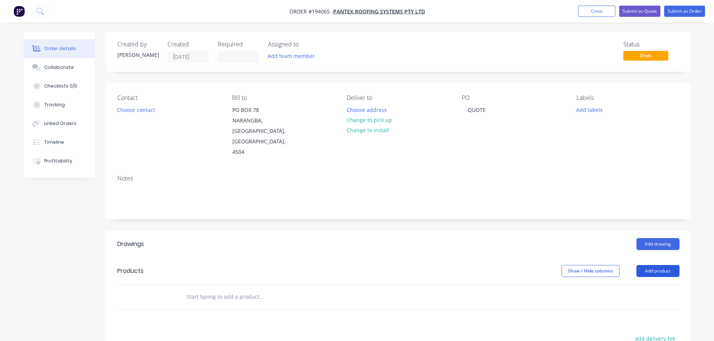
click at [657, 265] on button "Add product" at bounding box center [657, 271] width 43 height 12
click at [631, 300] on div "Basic product" at bounding box center [644, 305] width 58 height 11
click at [232, 304] on div at bounding box center [211, 309] width 63 height 11
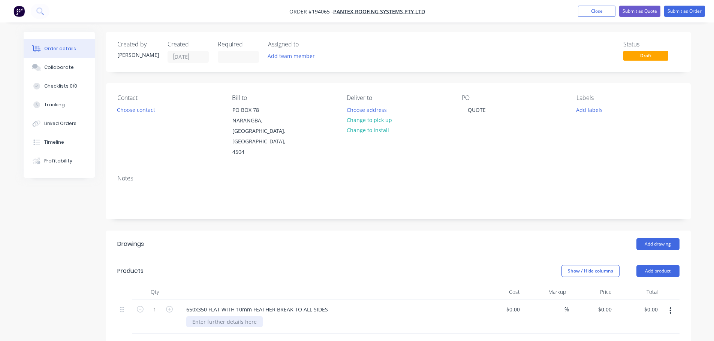
click at [206, 316] on div at bounding box center [224, 321] width 76 height 11
drag, startPoint x: 350, startPoint y: 265, endPoint x: 395, endPoint y: 309, distance: 63.3
click at [351, 285] on div at bounding box center [327, 292] width 300 height 15
click at [174, 305] on button "button" at bounding box center [169, 309] width 10 height 8
type input "2"
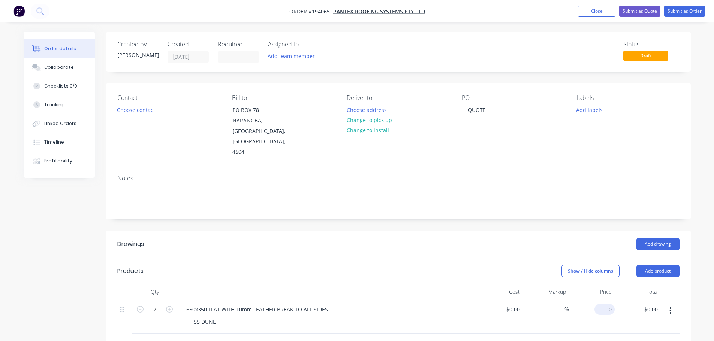
click at [609, 304] on input "0" at bounding box center [605, 309] width 17 height 11
type input "$16.71"
type input "$33.42"
click at [498, 238] on div "Add drawing" at bounding box center [457, 244] width 442 height 12
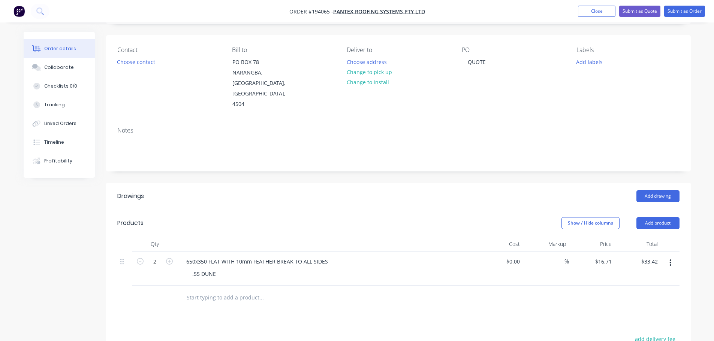
scroll to position [75, 0]
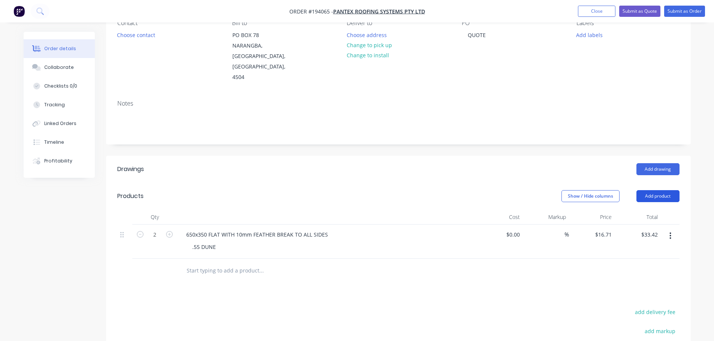
click at [643, 190] on button "Add product" at bounding box center [657, 196] width 43 height 12
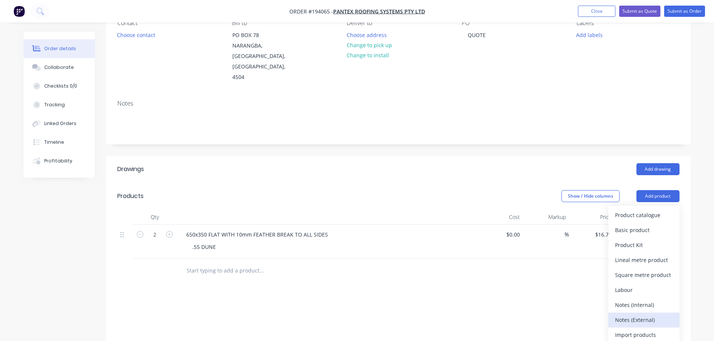
click at [638, 315] on div "Notes (External)" at bounding box center [644, 320] width 58 height 11
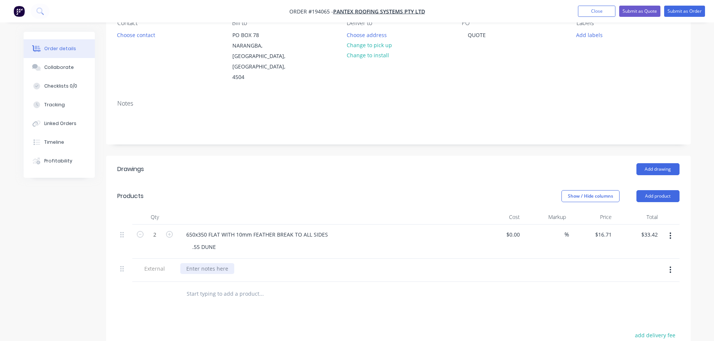
click at [209, 263] on div at bounding box center [207, 268] width 54 height 11
click at [290, 183] on header "Products Show / Hide columns Add product" at bounding box center [398, 196] width 584 height 27
click at [648, 15] on button "Submit as Quote" at bounding box center [639, 11] width 41 height 11
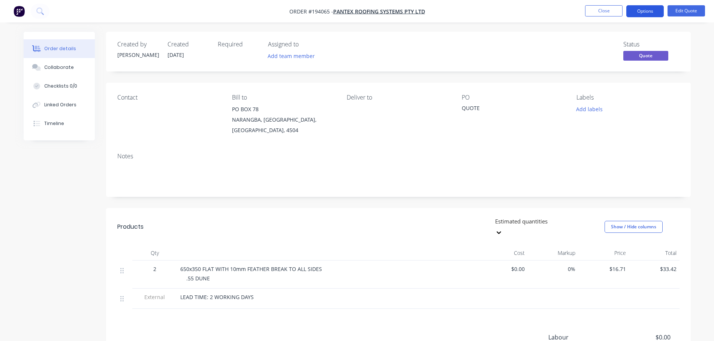
click at [654, 15] on button "Options" at bounding box center [644, 11] width 37 height 12
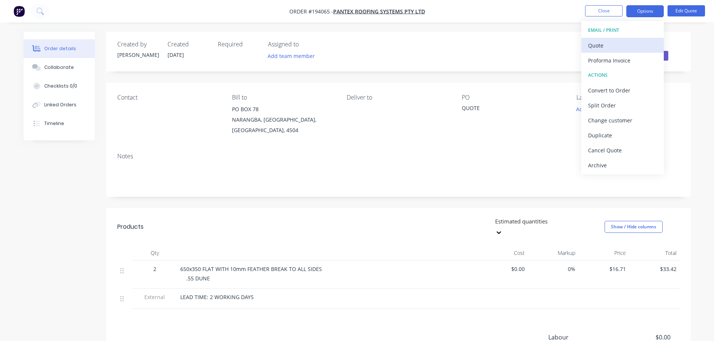
click at [625, 43] on div "Quote" at bounding box center [622, 45] width 69 height 11
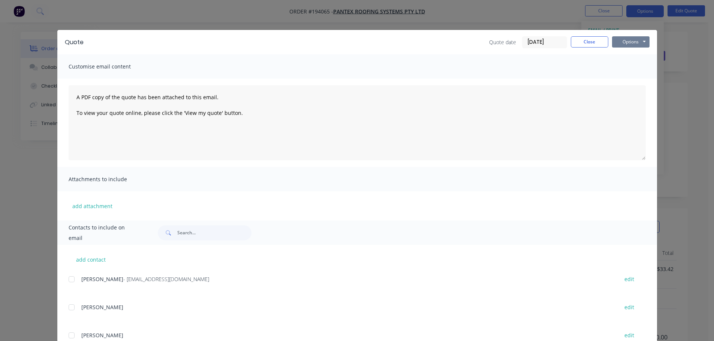
click at [633, 39] on button "Options" at bounding box center [630, 41] width 37 height 11
click at [633, 69] on button "Print" at bounding box center [636, 67] width 48 height 12
click at [575, 46] on button "Close" at bounding box center [588, 41] width 37 height 11
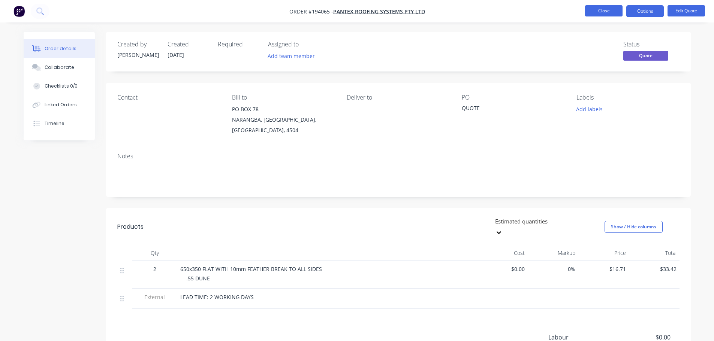
click at [596, 11] on button "Close" at bounding box center [603, 10] width 37 height 11
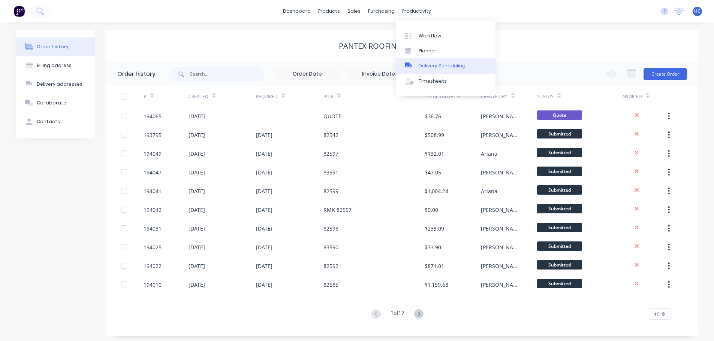
click at [440, 60] on link "Delivery Scheduling" at bounding box center [445, 65] width 99 height 15
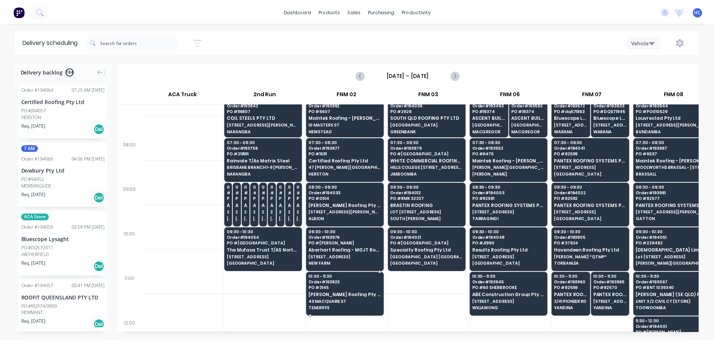
scroll to position [75, 0]
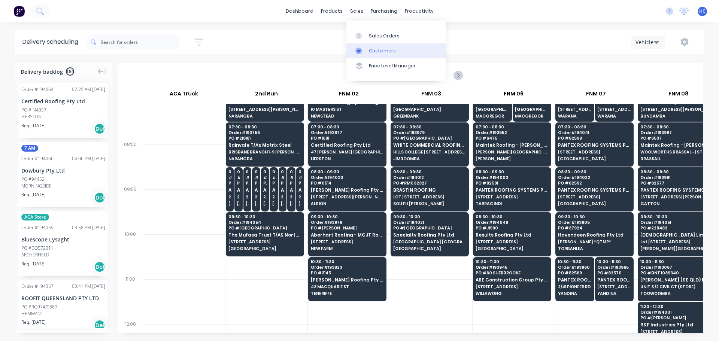
click at [394, 55] on link "Customers" at bounding box center [395, 50] width 99 height 15
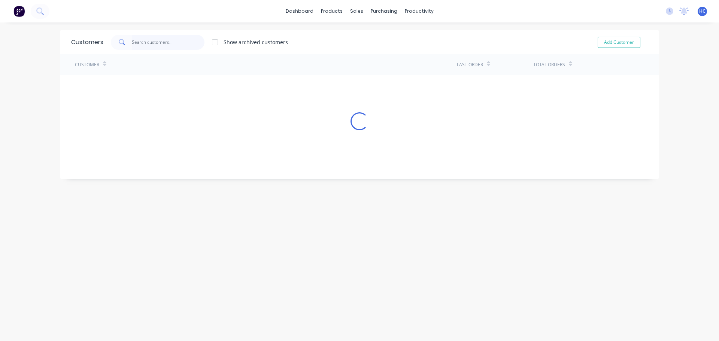
click at [164, 49] on input "text" at bounding box center [168, 42] width 73 height 15
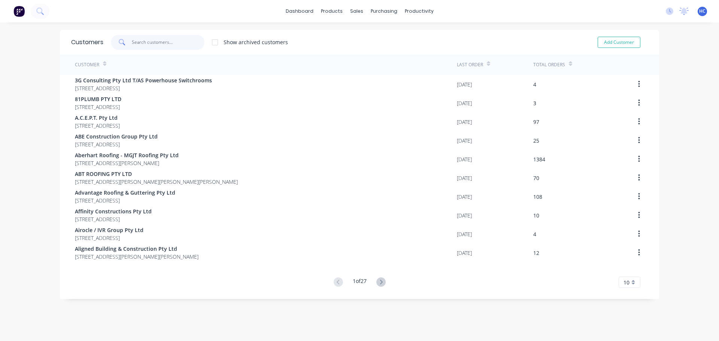
click at [166, 39] on input "text" at bounding box center [168, 42] width 73 height 15
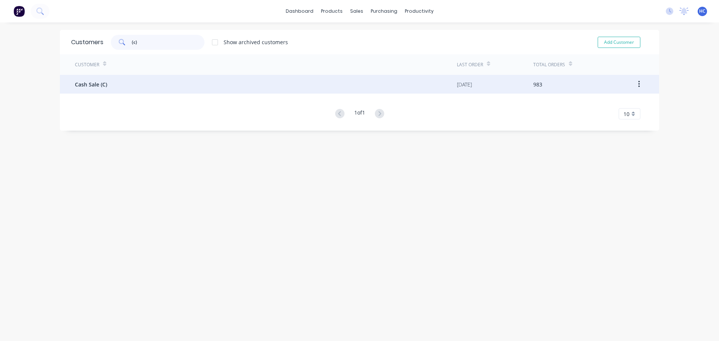
type input "(c)"
click at [118, 84] on div "Cash Sale (C)" at bounding box center [266, 84] width 382 height 19
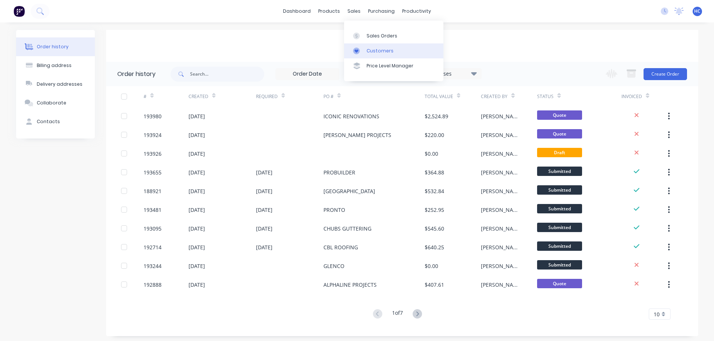
click at [372, 56] on link "Customers" at bounding box center [393, 50] width 99 height 15
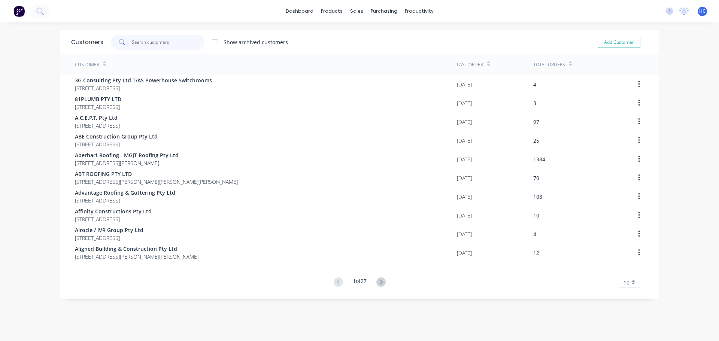
click at [164, 37] on input "text" at bounding box center [168, 42] width 73 height 15
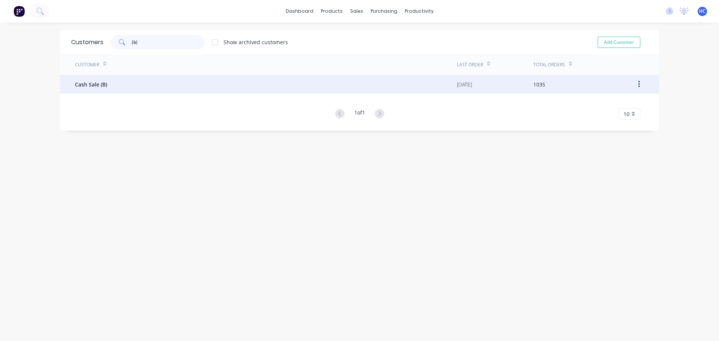
type input "(b)"
click at [121, 89] on div "Cash Sale (B)" at bounding box center [266, 84] width 382 height 19
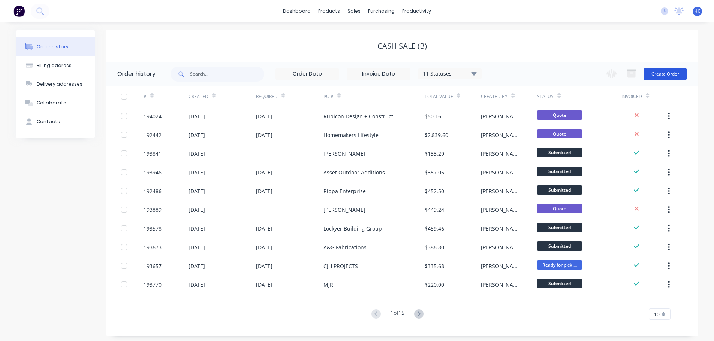
click at [661, 76] on button "Create Order" at bounding box center [664, 74] width 43 height 12
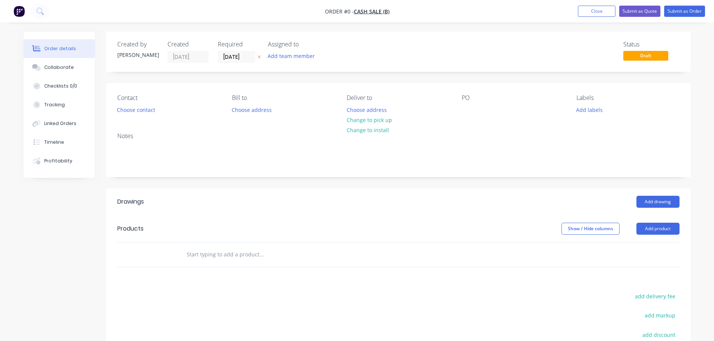
click at [256, 58] on button "button" at bounding box center [259, 57] width 8 height 9
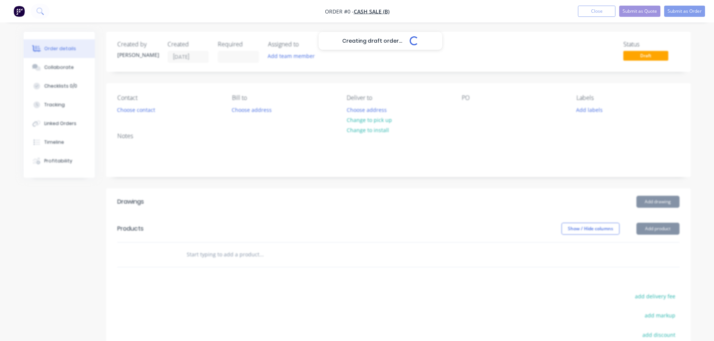
click at [466, 110] on div "Creating draft order... Loading..." at bounding box center [381, 202] width 714 height 341
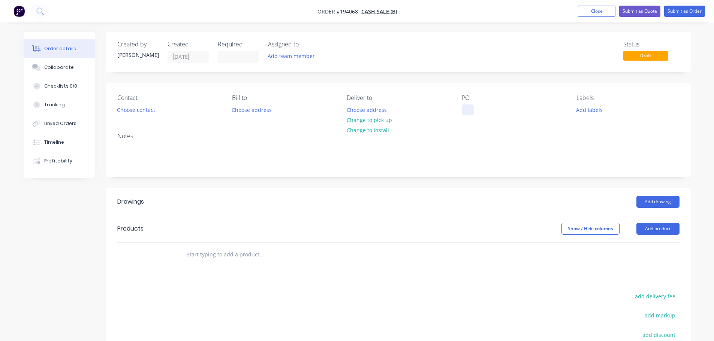
click at [472, 110] on div at bounding box center [467, 109] width 12 height 11
click at [661, 204] on button "Add drawing" at bounding box center [657, 202] width 43 height 12
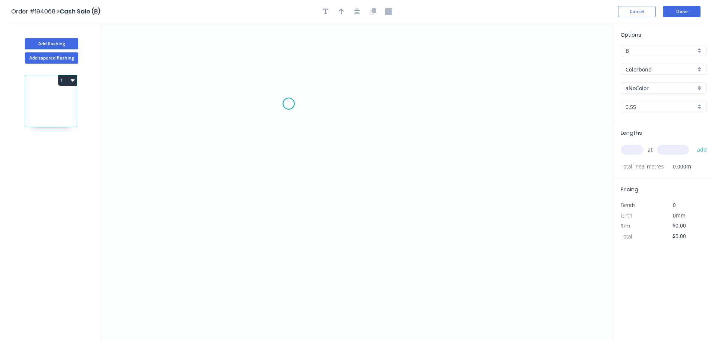
click at [288, 104] on icon "0" at bounding box center [356, 182] width 511 height 318
click at [290, 64] on icon "0" at bounding box center [356, 182] width 511 height 318
click at [382, 61] on icon "0 ?" at bounding box center [356, 182] width 511 height 318
click at [374, 160] on icon "0 ? ?" at bounding box center [356, 182] width 511 height 318
click at [374, 160] on icon "0 ? ? ?" at bounding box center [356, 182] width 511 height 318
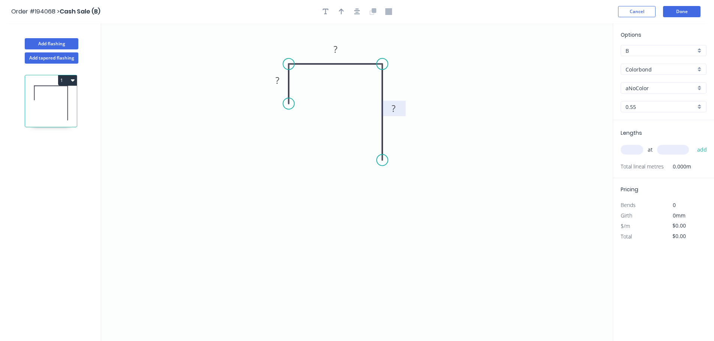
click at [398, 113] on rect at bounding box center [393, 109] width 15 height 10
type input "$14.06"
click at [341, 18] on header "Order #194068 > Cash Sale (B) Cancel Done" at bounding box center [357, 11] width 714 height 23
click at [345, 13] on button "button" at bounding box center [341, 11] width 11 height 11
click at [575, 61] on icon at bounding box center [574, 52] width 7 height 24
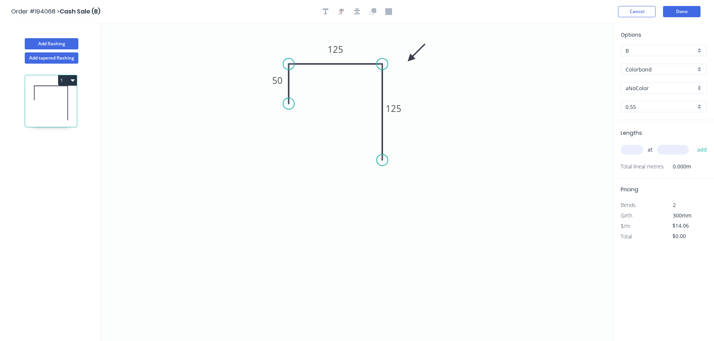
drag, startPoint x: 575, startPoint y: 61, endPoint x: 403, endPoint y: 58, distance: 171.9
click at [406, 58] on icon at bounding box center [416, 53] width 22 height 22
click at [632, 88] on input "aNoColor" at bounding box center [660, 88] width 70 height 8
click at [645, 147] on div "Night Sky" at bounding box center [663, 149] width 85 height 13
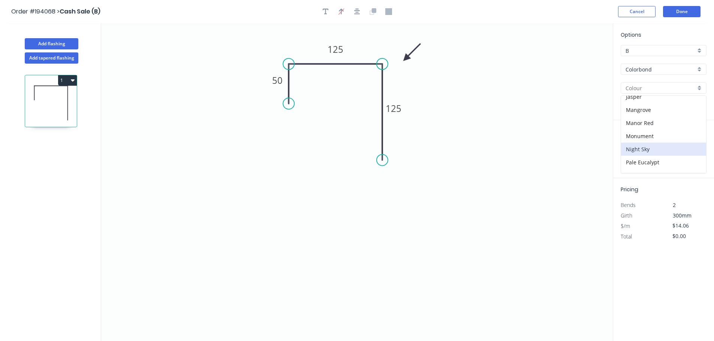
type input "Night Sky"
drag, startPoint x: 508, startPoint y: 137, endPoint x: 567, endPoint y: 145, distance: 59.6
click at [508, 137] on icon "0 50 125 125" at bounding box center [356, 182] width 511 height 318
click at [628, 145] on input "text" at bounding box center [631, 150] width 22 height 10
type input "1"
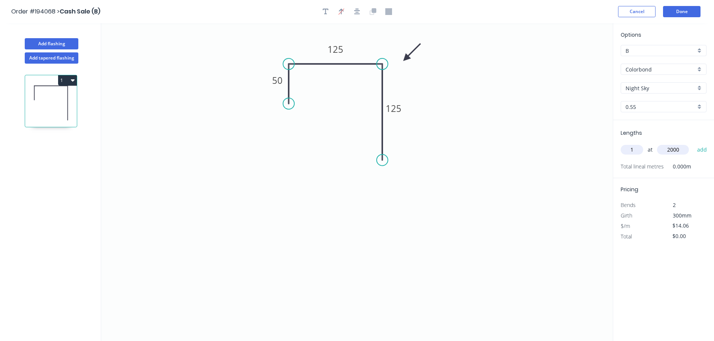
type input "2000"
click at [693, 143] on button "add" at bounding box center [702, 149] width 18 height 13
type input "$28.12"
drag, startPoint x: 49, startPoint y: 49, endPoint x: 73, endPoint y: 46, distance: 24.2
click at [49, 49] on div "Add [MEDICAL_DATA] Add tapered [MEDICAL_DATA] 1" at bounding box center [50, 189] width 101 height 332
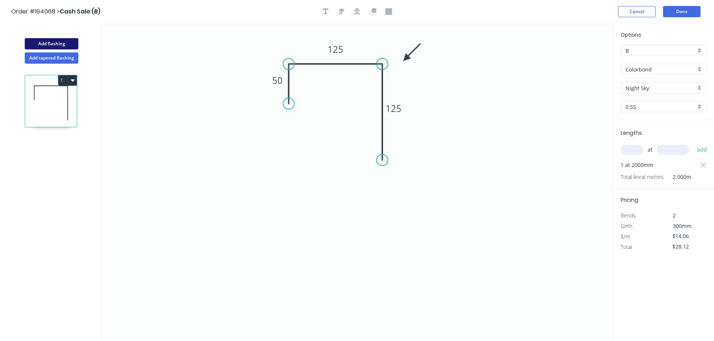
click at [46, 42] on button "Add flashing" at bounding box center [52, 43] width 54 height 11
type input "$0.00"
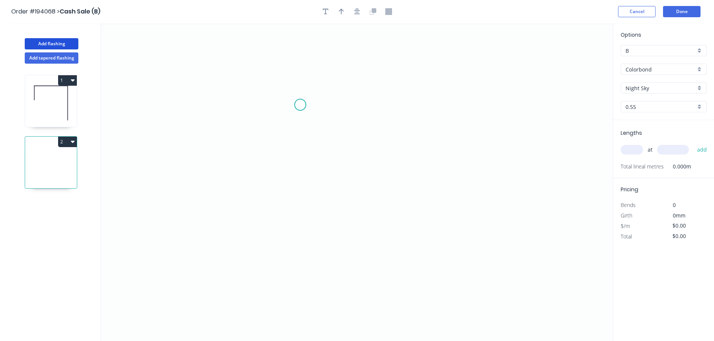
click at [370, 110] on icon "0" at bounding box center [356, 182] width 511 height 318
click at [469, 112] on icon "0" at bounding box center [356, 182] width 511 height 318
click at [469, 215] on icon "0 ?" at bounding box center [356, 182] width 511 height 318
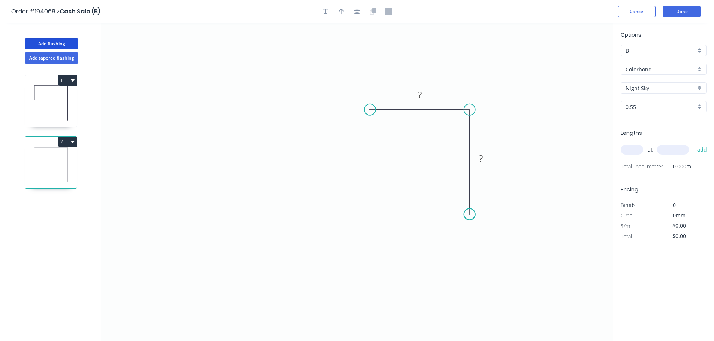
click at [469, 215] on circle at bounding box center [469, 214] width 11 height 11
click at [423, 93] on rect at bounding box center [419, 95] width 15 height 10
type input "$12.98"
click at [342, 10] on icon "button" at bounding box center [341, 12] width 5 height 6
click at [576, 61] on icon at bounding box center [574, 52] width 7 height 24
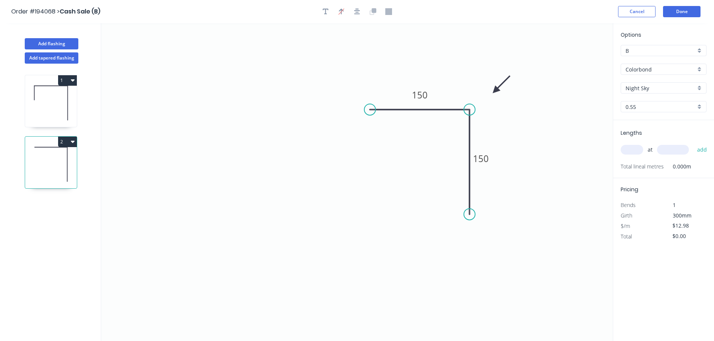
drag, startPoint x: 576, startPoint y: 61, endPoint x: 486, endPoint y: 94, distance: 95.4
click at [490, 96] on icon at bounding box center [501, 85] width 22 height 22
click at [636, 149] on input "text" at bounding box center [631, 150] width 22 height 10
type input "1"
type input "2900"
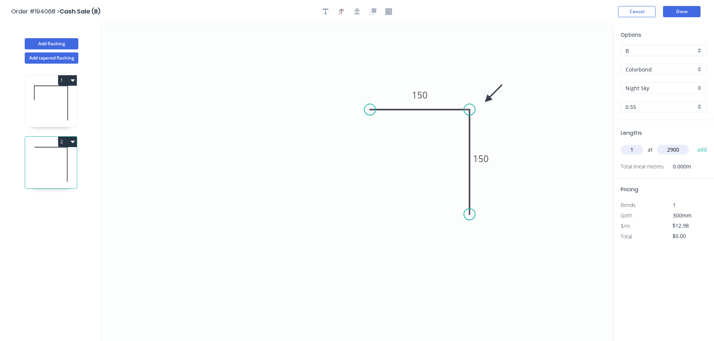
click at [693, 143] on button "add" at bounding box center [702, 149] width 18 height 13
click at [67, 141] on button "2" at bounding box center [67, 142] width 19 height 10
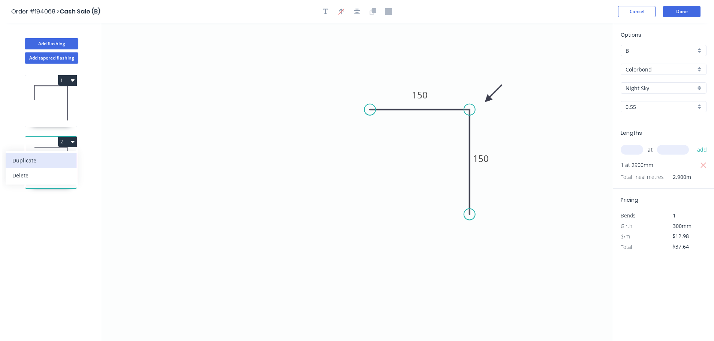
click at [45, 159] on div "Duplicate" at bounding box center [41, 160] width 58 height 11
type input "$0.00"
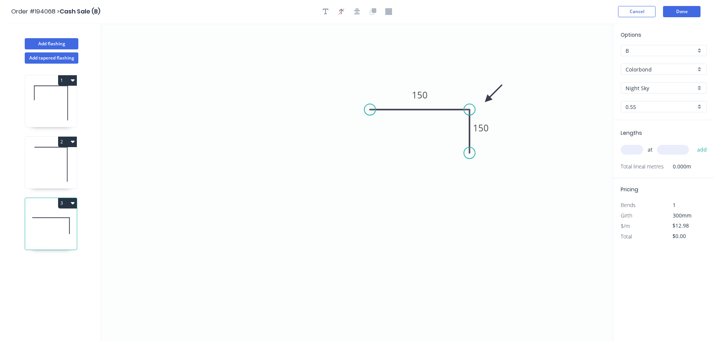
drag, startPoint x: 472, startPoint y: 211, endPoint x: 472, endPoint y: 153, distance: 57.7
click at [472, 153] on circle at bounding box center [469, 153] width 11 height 11
drag, startPoint x: 483, startPoint y: 123, endPoint x: 491, endPoint y: 125, distance: 8.3
click at [483, 123] on tspan "150" at bounding box center [481, 128] width 16 height 12
type input "$10.21"
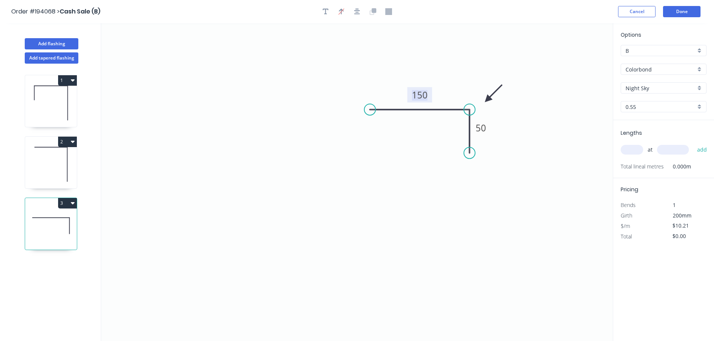
drag, startPoint x: 541, startPoint y: 164, endPoint x: 616, endPoint y: 149, distance: 76.7
click at [542, 164] on icon "0 150 50" at bounding box center [356, 182] width 511 height 318
click at [628, 150] on input "text" at bounding box center [631, 150] width 22 height 10
type input "1"
type input "3000"
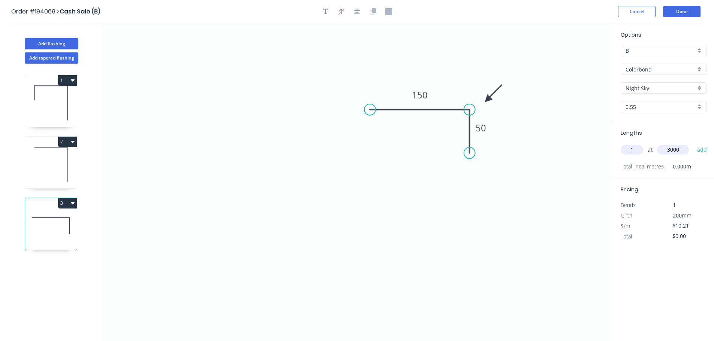
click at [693, 143] on button "add" at bounding box center [702, 149] width 18 height 13
type input "$30.63"
click at [679, 14] on button "Done" at bounding box center [681, 11] width 37 height 11
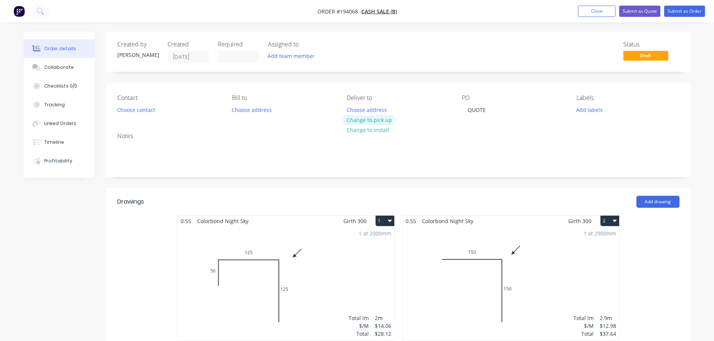
click at [388, 122] on button "Change to pick up" at bounding box center [368, 120] width 53 height 10
click at [143, 113] on button "Choose contact" at bounding box center [136, 109] width 46 height 10
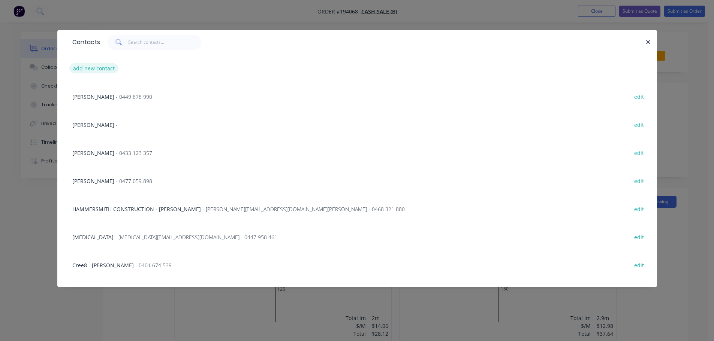
click at [88, 64] on button "add new contact" at bounding box center [93, 68] width 49 height 10
select select "AU"
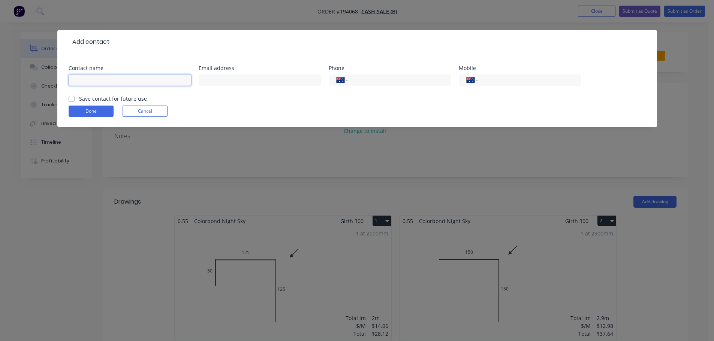
click at [92, 80] on input "text" at bounding box center [130, 80] width 122 height 11
type input "[PERSON_NAME]"
click at [490, 82] on input "tel" at bounding box center [528, 80] width 90 height 9
type input "0411 436 634"
click at [94, 112] on button "Done" at bounding box center [91, 111] width 45 height 11
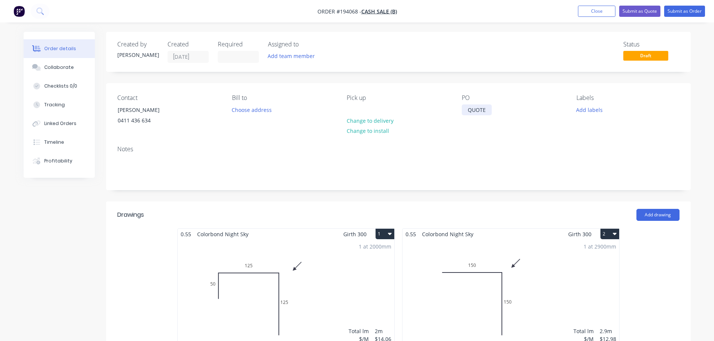
click at [476, 109] on div "QUOTE" at bounding box center [476, 109] width 30 height 11
click at [478, 109] on div "QUOTE" at bounding box center [476, 109] width 30 height 11
click at [483, 107] on div "QUOTE" at bounding box center [476, 109] width 30 height 11
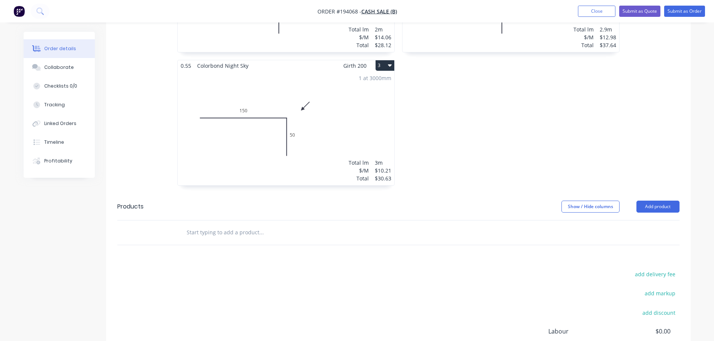
scroll to position [397, 0]
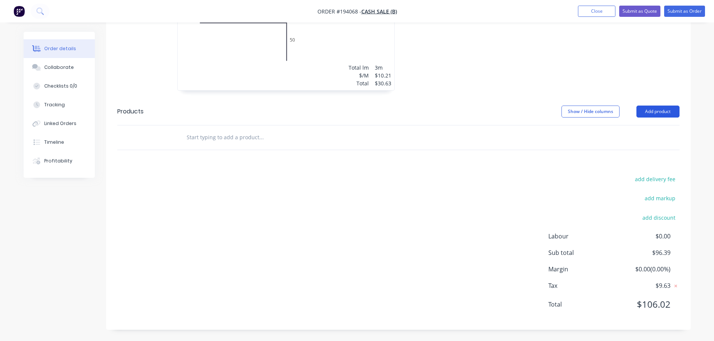
click at [660, 110] on button "Add product" at bounding box center [657, 112] width 43 height 12
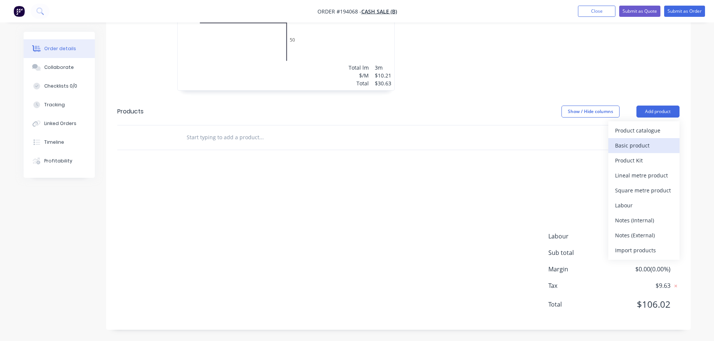
click at [643, 143] on div "Basic product" at bounding box center [644, 145] width 58 height 11
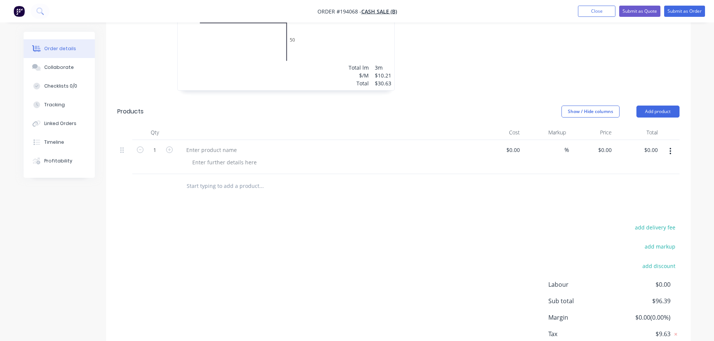
click at [666, 122] on header "Products Show / Hide columns Add product" at bounding box center [398, 111] width 584 height 27
click at [664, 111] on button "Add product" at bounding box center [657, 112] width 43 height 12
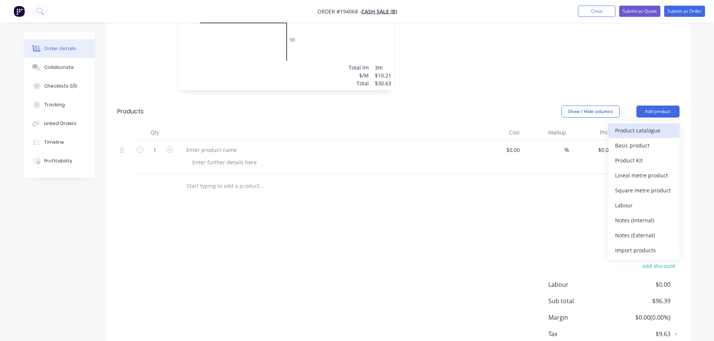
click at [644, 131] on div "Product catalogue" at bounding box center [644, 130] width 58 height 11
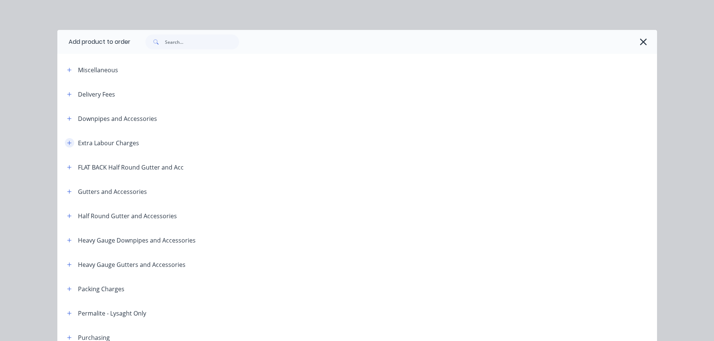
click at [67, 140] on icon "button" at bounding box center [69, 142] width 4 height 5
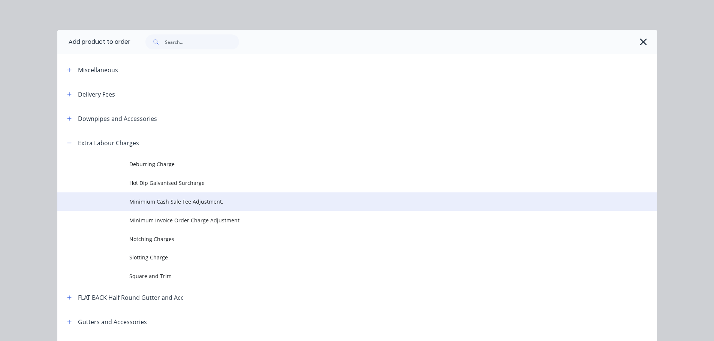
click at [177, 203] on span "Minimium Cash Sale Fee Adjustment." at bounding box center [340, 202] width 422 height 8
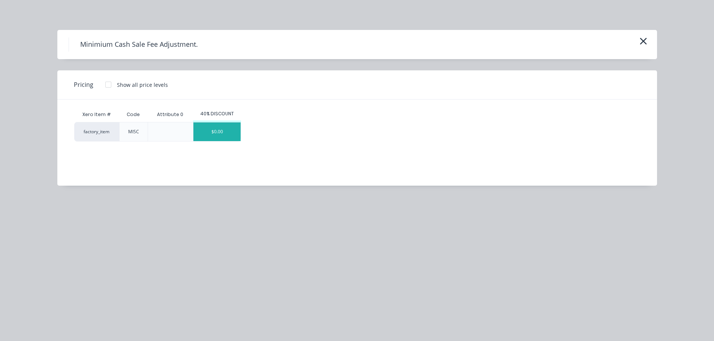
click at [209, 137] on div "$0.00" at bounding box center [216, 131] width 47 height 19
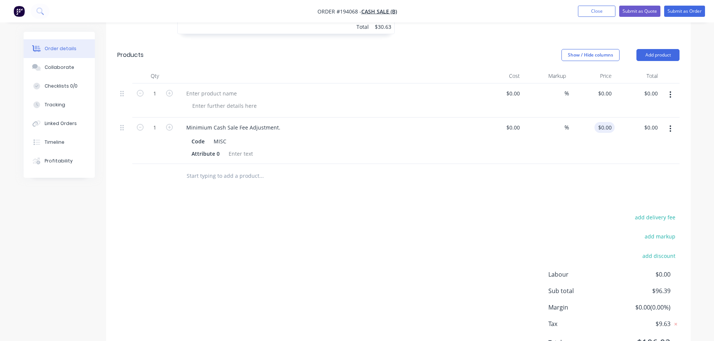
scroll to position [472, 0]
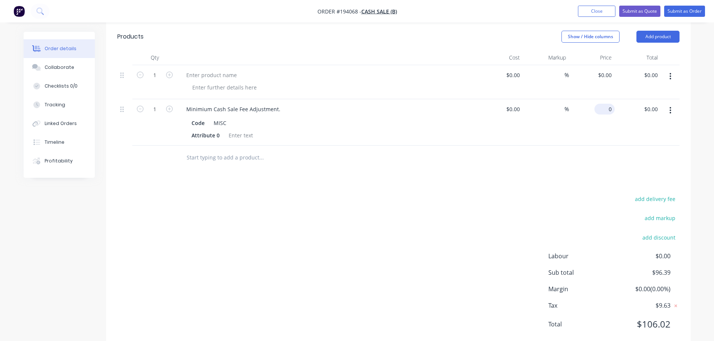
click at [604, 110] on div "0 $0.00" at bounding box center [604, 109] width 20 height 11
type input "$93.98"
click at [475, 164] on div at bounding box center [398, 158] width 562 height 24
type input "93.98"
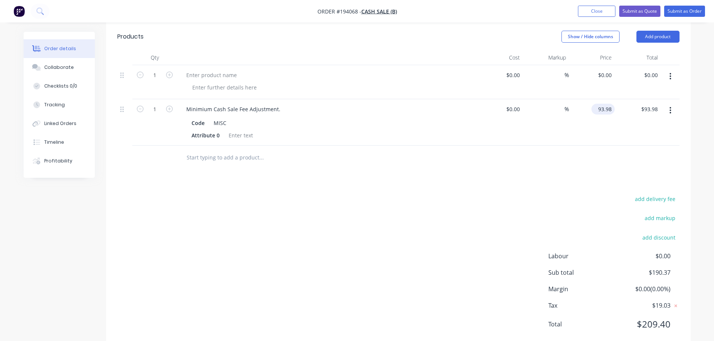
click at [604, 109] on input "93.98" at bounding box center [604, 109] width 20 height 11
click at [604, 109] on input "93.98" at bounding box center [605, 109] width 17 height 11
type input "$0.00"
click at [672, 76] on button "button" at bounding box center [670, 76] width 18 height 13
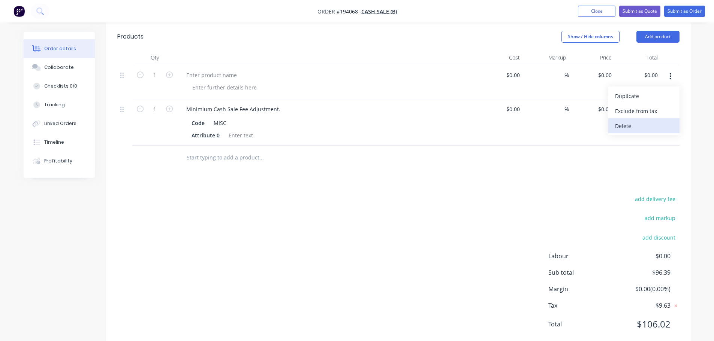
click at [647, 121] on div "Delete" at bounding box center [644, 126] width 58 height 11
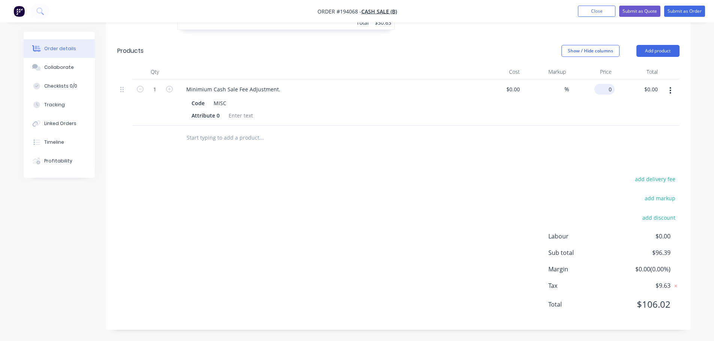
click at [608, 90] on input "0" at bounding box center [605, 89] width 17 height 11
type input "$103.61"
click at [554, 173] on div "Drawings Add drawing 0.55 Colorbond Night Sky Girth 300 1 0 50 125 125 0 50 125…" at bounding box center [398, 37] width 584 height 586
click at [611, 95] on div "$103.61 $103.61" at bounding box center [592, 102] width 46 height 46
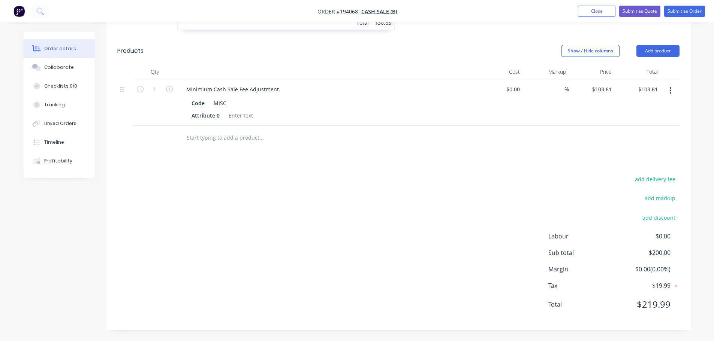
click at [618, 88] on div "$103.61 $103.61" at bounding box center [637, 102] width 46 height 46
drag, startPoint x: 607, startPoint y: 91, endPoint x: 619, endPoint y: 88, distance: 11.8
click at [608, 91] on input "103.61" at bounding box center [602, 89] width 23 height 11
type input "$103.62"
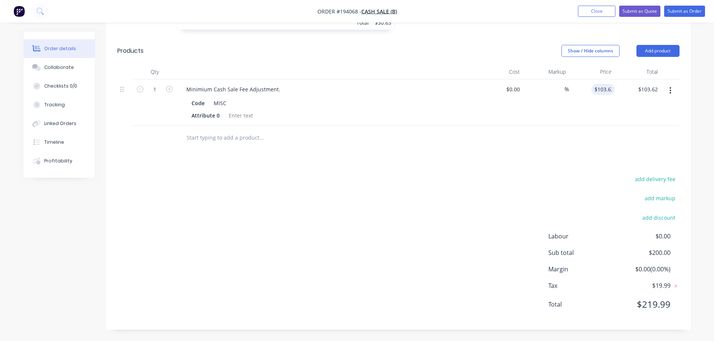
click at [472, 170] on div "Drawings Add drawing 0.55 Colorbond Night Sky Girth 300 1 0 50 125 125 0 50 125…" at bounding box center [398, 37] width 584 height 586
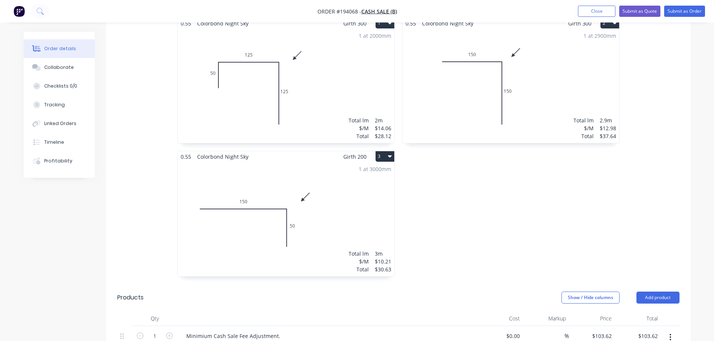
scroll to position [233, 0]
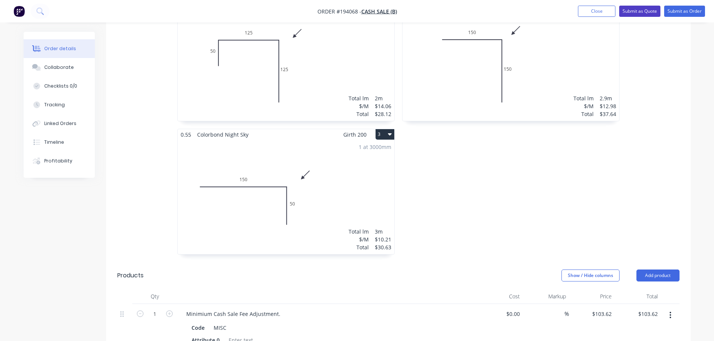
click at [643, 12] on button "Submit as Quote" at bounding box center [639, 11] width 41 height 11
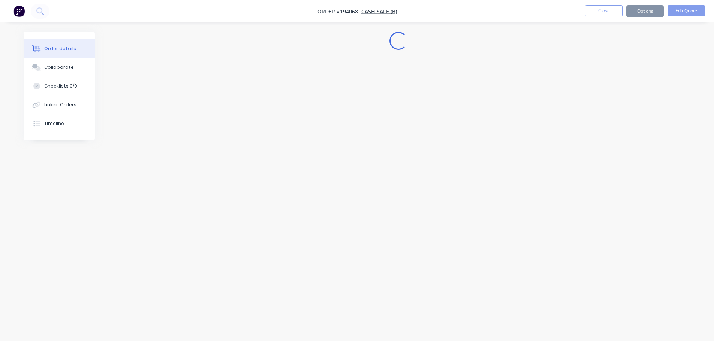
scroll to position [0, 0]
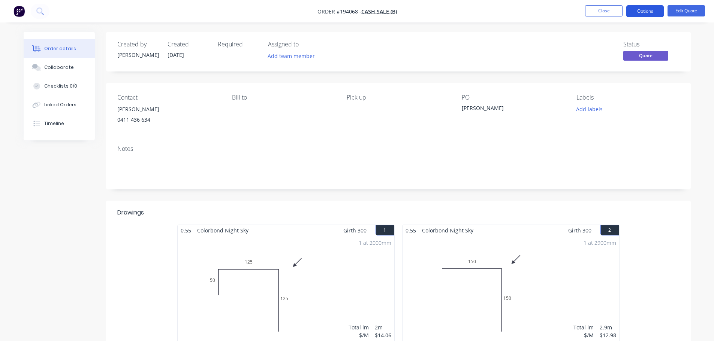
click at [643, 15] on button "Options" at bounding box center [644, 11] width 37 height 12
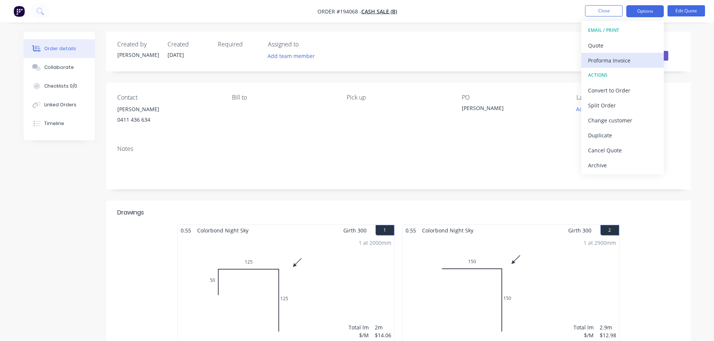
click at [619, 60] on div "Proforma Invoice" at bounding box center [622, 60] width 69 height 11
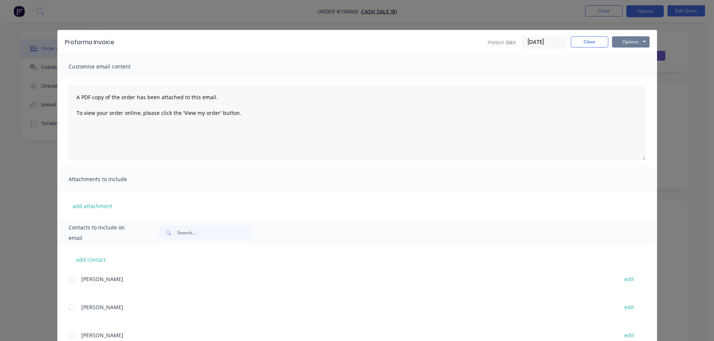
click at [637, 41] on button "Options" at bounding box center [630, 41] width 37 height 11
click at [633, 68] on button "Print" at bounding box center [636, 67] width 48 height 12
click at [588, 40] on button "Close" at bounding box center [588, 41] width 37 height 11
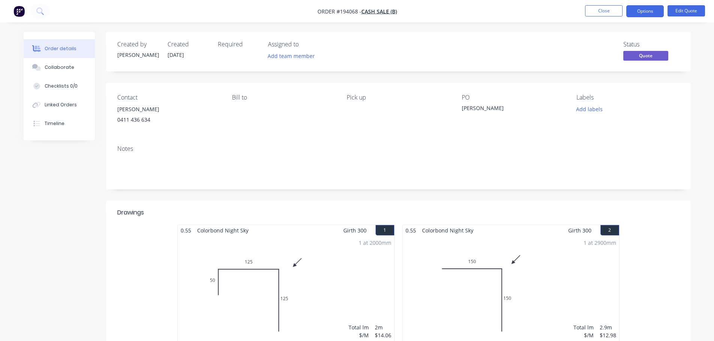
drag, startPoint x: 638, startPoint y: 13, endPoint x: 638, endPoint y: 19, distance: 6.4
click at [639, 13] on button "Options" at bounding box center [644, 11] width 37 height 12
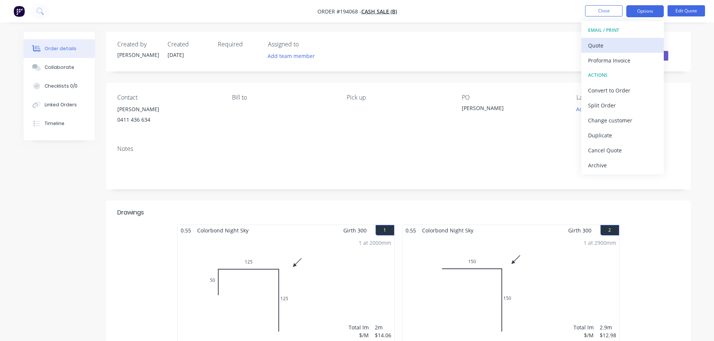
click at [603, 42] on div "Quote" at bounding box center [622, 45] width 69 height 11
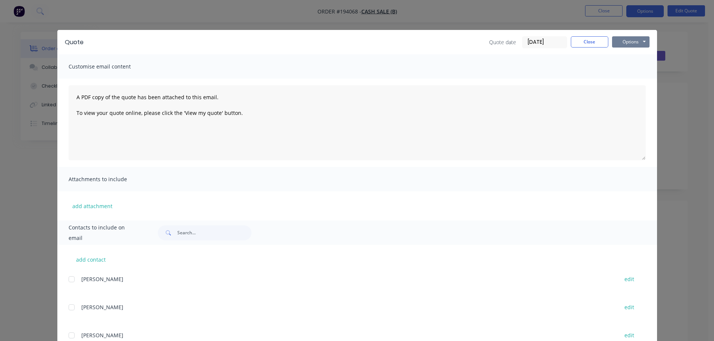
click at [622, 42] on button "Options" at bounding box center [630, 41] width 37 height 11
click at [626, 66] on button "Print" at bounding box center [636, 67] width 48 height 12
click at [586, 43] on button "Close" at bounding box center [588, 41] width 37 height 11
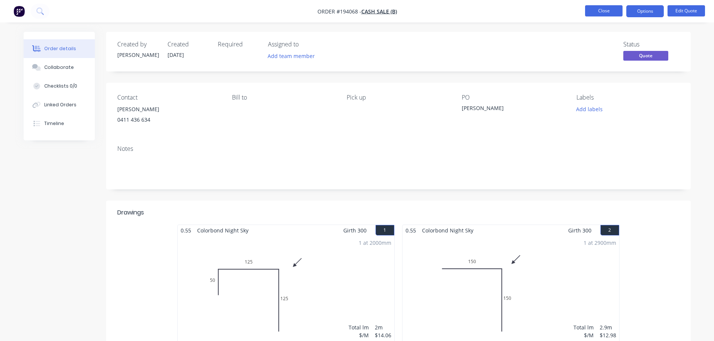
click at [605, 12] on button "Close" at bounding box center [603, 10] width 37 height 11
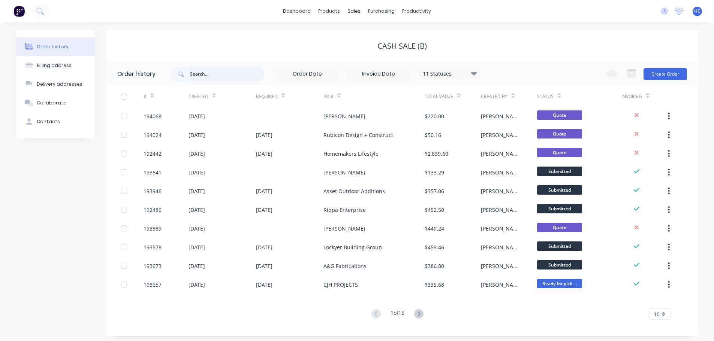
click at [233, 78] on input "text" at bounding box center [227, 74] width 74 height 15
type input "[PERSON_NAME]"
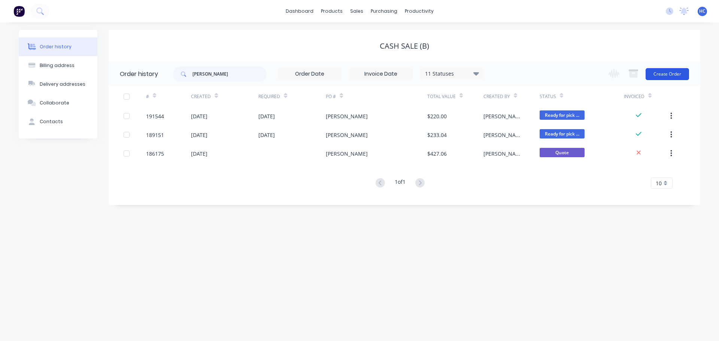
click at [662, 77] on button "Create Order" at bounding box center [667, 74] width 43 height 12
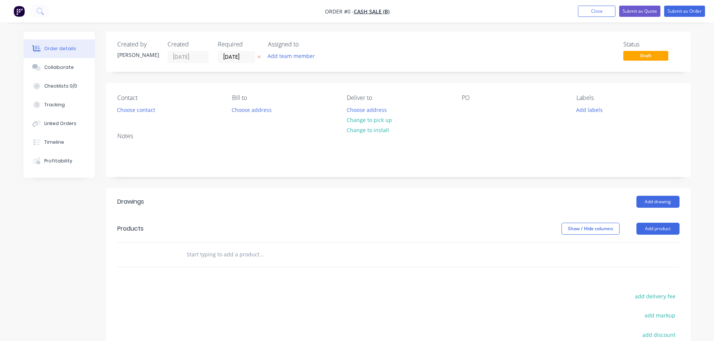
click at [258, 54] on button "button" at bounding box center [259, 57] width 8 height 9
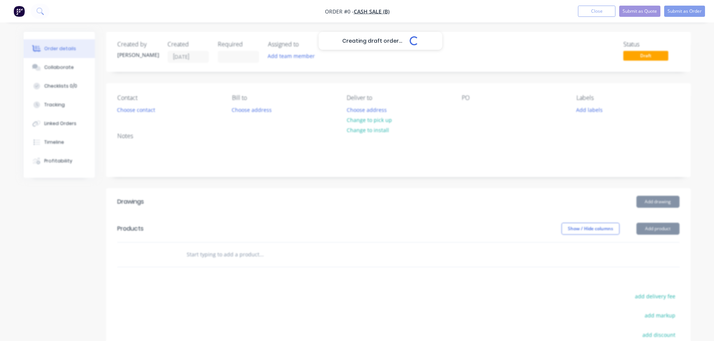
click at [142, 109] on div "Creating draft order... Loading..." at bounding box center [381, 202] width 714 height 341
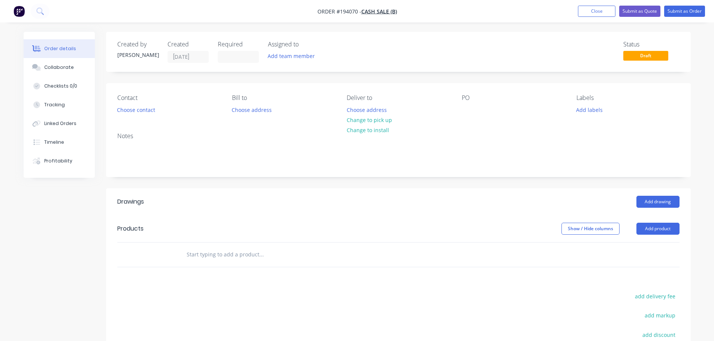
click at [131, 117] on div "Contact Choose contact [PERSON_NAME] to Choose address Deliver to Choose addres…" at bounding box center [398, 104] width 584 height 43
click at [145, 110] on button "Choose contact" at bounding box center [136, 109] width 46 height 10
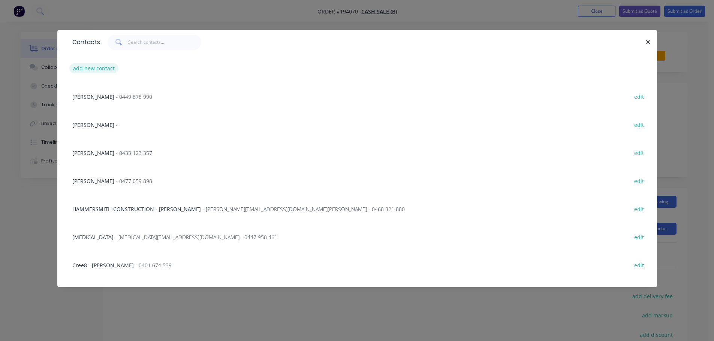
click at [89, 69] on button "add new contact" at bounding box center [93, 68] width 49 height 10
select select "AU"
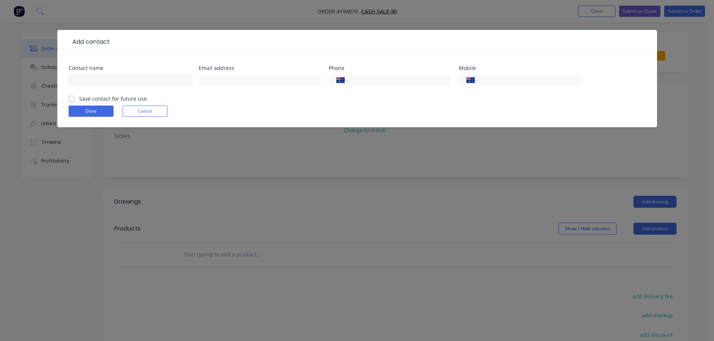
click at [94, 78] on div at bounding box center [130, 84] width 122 height 22
click at [97, 78] on input "text" at bounding box center [130, 80] width 122 height 11
type input "[PERSON_NAME]"
click at [530, 76] on input "tel" at bounding box center [528, 80] width 90 height 9
type input "0401 301 810"
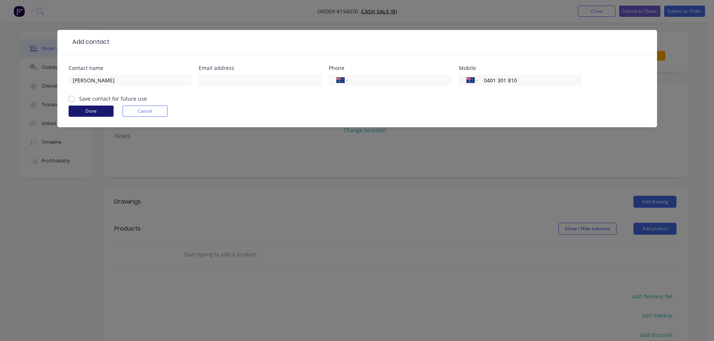
click at [94, 110] on button "Done" at bounding box center [91, 111] width 45 height 11
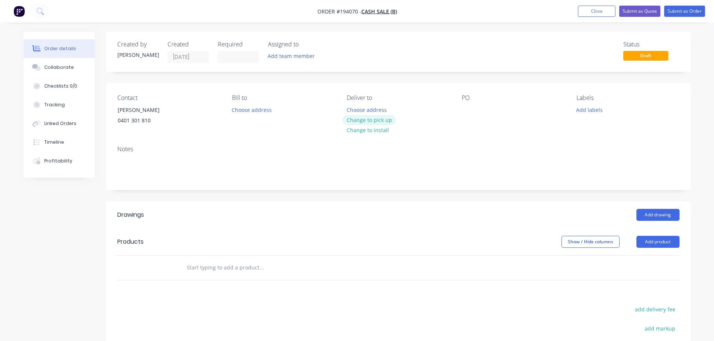
click at [371, 119] on button "Change to pick up" at bounding box center [368, 120] width 53 height 10
click at [470, 106] on div at bounding box center [467, 109] width 12 height 11
click at [667, 215] on button "Add drawing" at bounding box center [657, 215] width 43 height 12
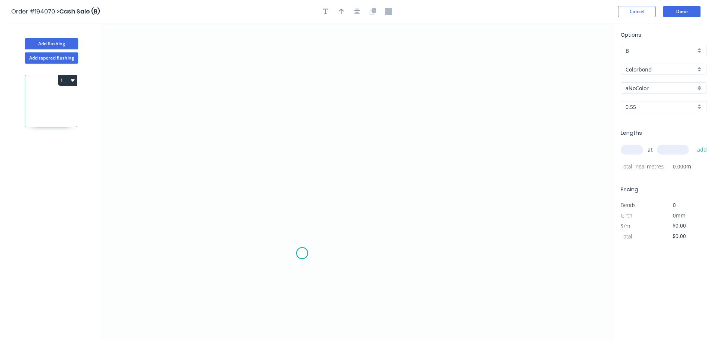
click at [302, 254] on circle at bounding box center [301, 253] width 11 height 11
click at [321, 282] on div "Crush & Fold" at bounding box center [339, 278] width 75 height 15
click at [301, 251] on circle at bounding box center [301, 253] width 11 height 11
click at [308, 132] on icon "0" at bounding box center [356, 182] width 511 height 318
click at [388, 132] on icon "0 CF 10 ?" at bounding box center [356, 182] width 511 height 318
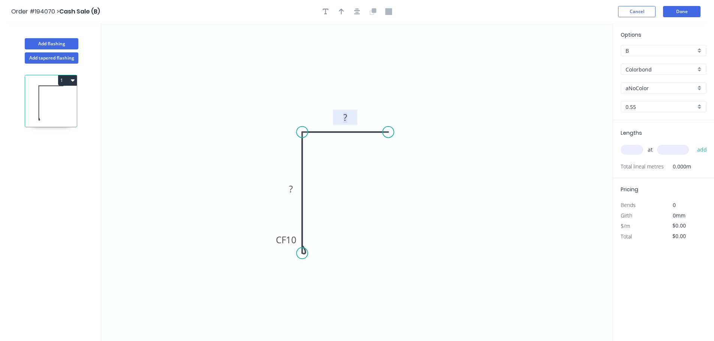
click at [351, 118] on rect at bounding box center [344, 118] width 15 height 10
type input "$9.61"
drag, startPoint x: 369, startPoint y: 87, endPoint x: 362, endPoint y: 85, distance: 7.7
click at [369, 87] on icon "0 CF 20 25 15" at bounding box center [356, 182] width 511 height 318
click at [340, 15] on button "button" at bounding box center [341, 11] width 11 height 11
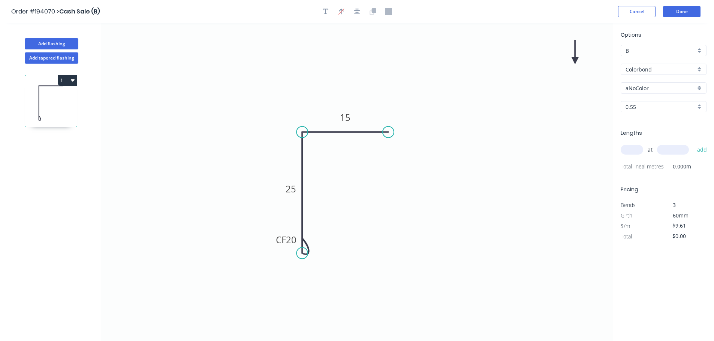
drag, startPoint x: 578, startPoint y: 61, endPoint x: 572, endPoint y: 62, distance: 5.7
drag, startPoint x: 573, startPoint y: 60, endPoint x: 356, endPoint y: 94, distance: 219.2
click at [273, 110] on icon at bounding box center [263, 108] width 22 height 22
click at [635, 89] on input "aNoColor" at bounding box center [660, 88] width 70 height 8
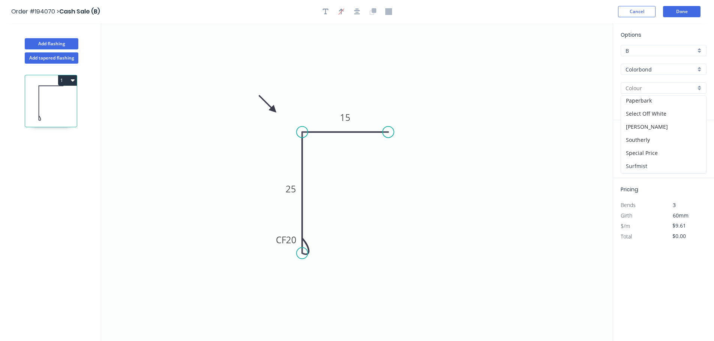
click at [633, 163] on div "Surfmist" at bounding box center [663, 166] width 85 height 13
type input "Surfmist"
click at [636, 100] on div "Options B B Colorbond Colorbond Colorbond (Premium) Colorbond Coolmax Colorbond…" at bounding box center [663, 76] width 101 height 90
click at [637, 104] on input "0.55" at bounding box center [660, 107] width 70 height 8
drag, startPoint x: 639, startPoint y: 136, endPoint x: 646, endPoint y: 140, distance: 8.4
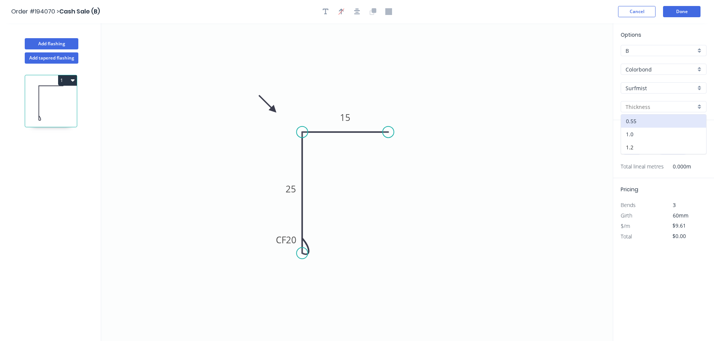
click at [640, 135] on div "1.0" at bounding box center [663, 134] width 85 height 13
type input "1.0"
type input "$14.10"
click at [639, 147] on input "text" at bounding box center [631, 150] width 22 height 10
type input "1"
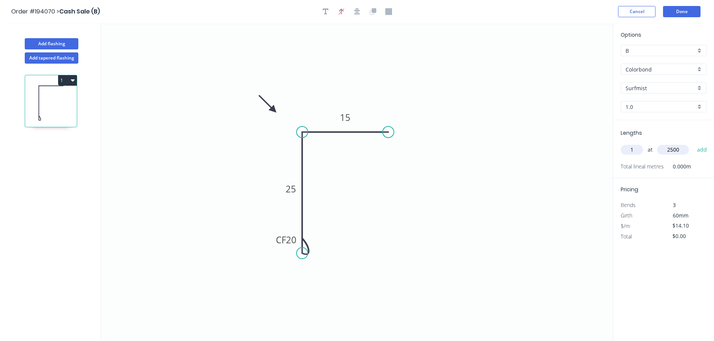
type input "2500"
click at [693, 143] on button "add" at bounding box center [702, 149] width 18 height 13
type input "$35.25"
click at [698, 13] on button "Done" at bounding box center [681, 11] width 37 height 11
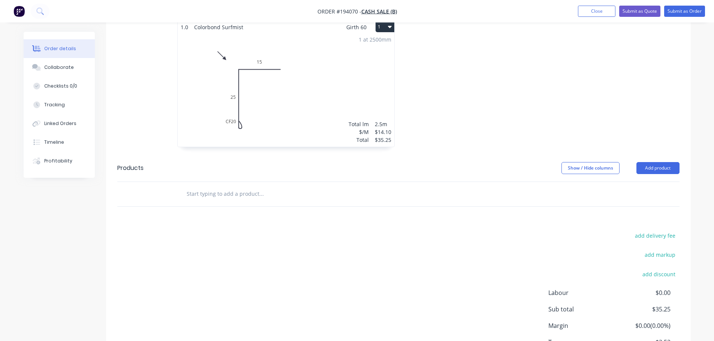
scroll to position [225, 0]
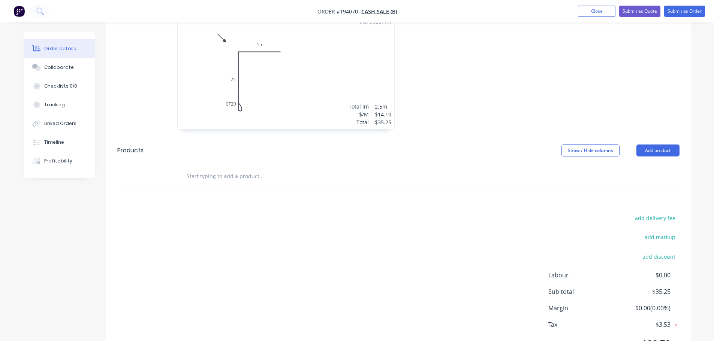
click at [650, 144] on header "Products Show / Hide columns Add product" at bounding box center [398, 150] width 584 height 27
click at [651, 152] on button "Add product" at bounding box center [657, 151] width 43 height 12
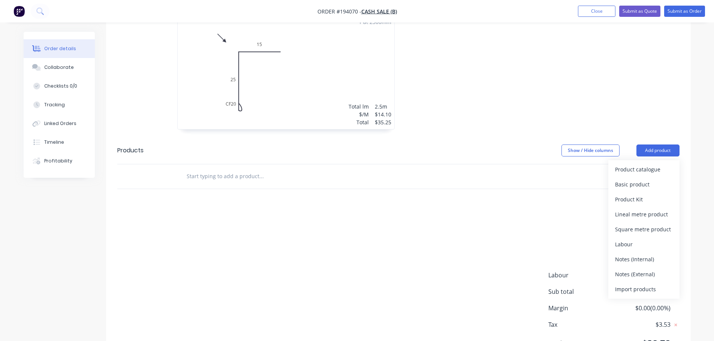
click at [642, 170] on div "Product catalogue" at bounding box center [644, 169] width 58 height 11
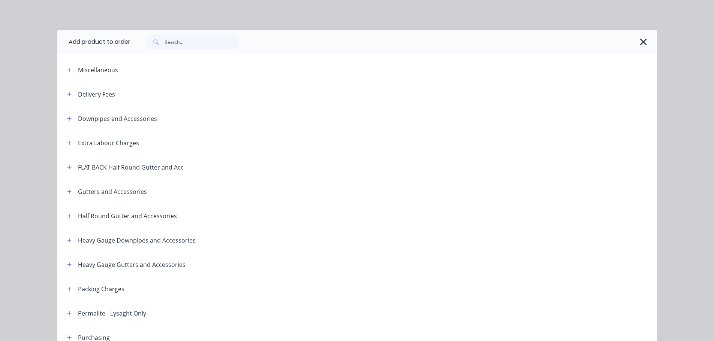
click at [61, 140] on div "Extra Labour Charges" at bounding box center [100, 142] width 78 height 9
click at [67, 142] on icon "button" at bounding box center [69, 142] width 4 height 5
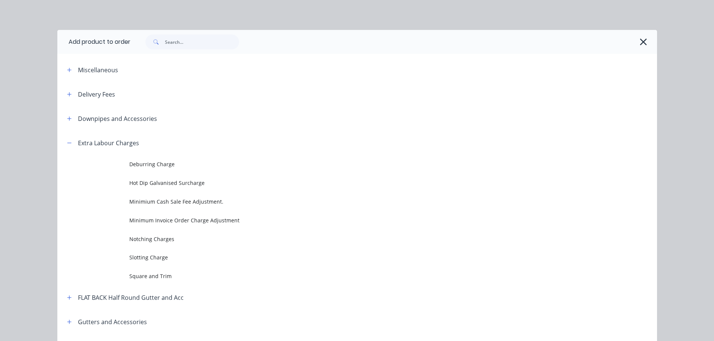
click at [157, 198] on span "Minimium Cash Sale Fee Adjustment." at bounding box center [340, 202] width 422 height 8
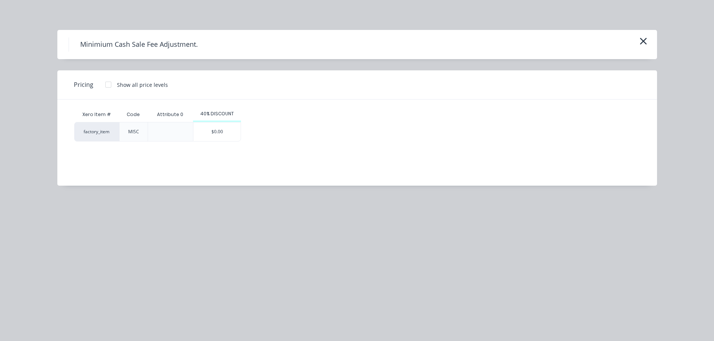
click at [219, 136] on div "$0.00" at bounding box center [216, 131] width 47 height 19
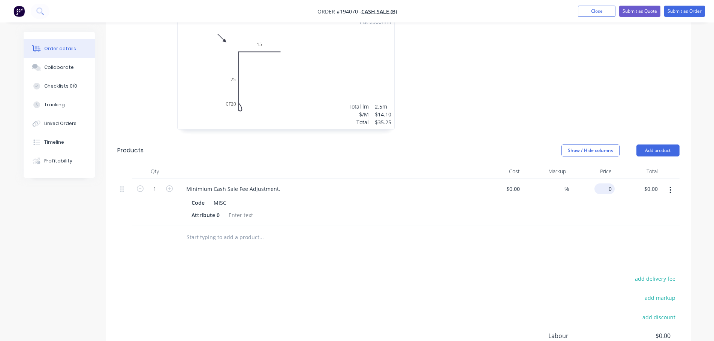
click at [605, 190] on div "0 $0.00" at bounding box center [604, 189] width 20 height 11
type input "$1.00"
type input "1.00"
type input "1"
type input "$1.00"
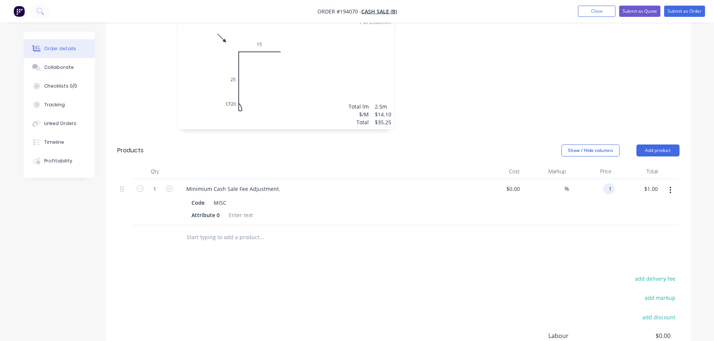
click at [608, 191] on input "1" at bounding box center [610, 189] width 9 height 11
type input "$164.75"
click at [476, 69] on div at bounding box center [510, 70] width 225 height 133
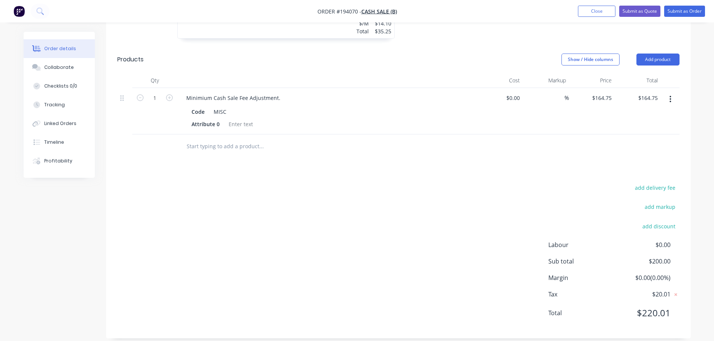
scroll to position [324, 0]
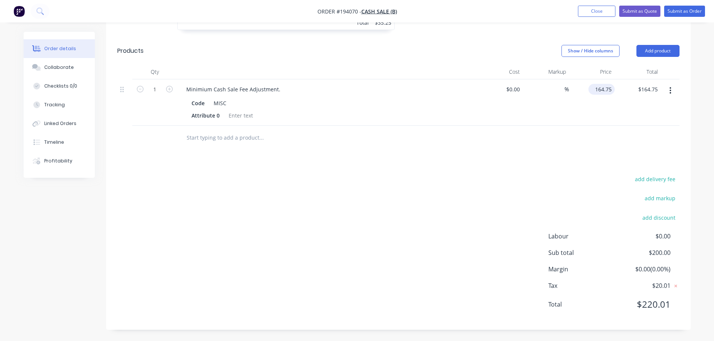
click at [613, 88] on input "164.75" at bounding box center [602, 89] width 23 height 11
type input "$164.74"
click at [516, 162] on div "Drawings Add drawing 1.0 Colorbond Surfmist Girth 60 1 0 CF 20 25 15 0 CF 20 25…" at bounding box center [398, 103] width 584 height 453
click at [611, 90] on input "164.74" at bounding box center [602, 89] width 23 height 11
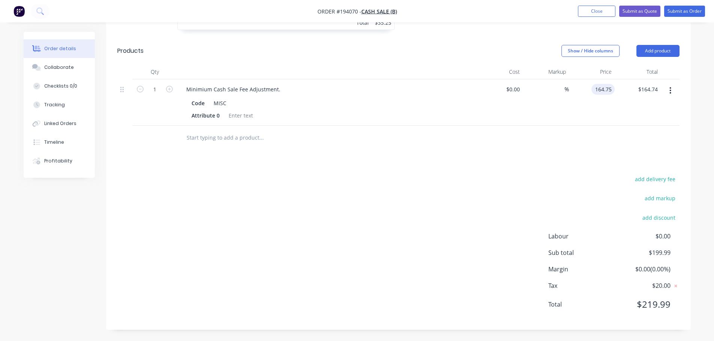
type input "$164.75"
click at [565, 117] on div "%" at bounding box center [545, 102] width 46 height 46
click at [676, 284] on icon at bounding box center [675, 285] width 7 height 7
click at [675, 284] on icon at bounding box center [675, 285] width 7 height 7
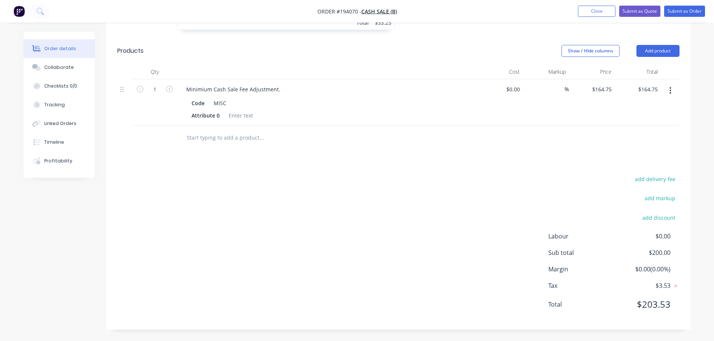
click at [589, 176] on div "add delivery fee" at bounding box center [632, 183] width 94 height 19
click at [675, 287] on icon at bounding box center [675, 286] width 3 height 3
click at [666, 288] on span "$3.53" at bounding box center [641, 285] width 55 height 9
drag, startPoint x: 609, startPoint y: 240, endPoint x: 634, endPoint y: 267, distance: 37.6
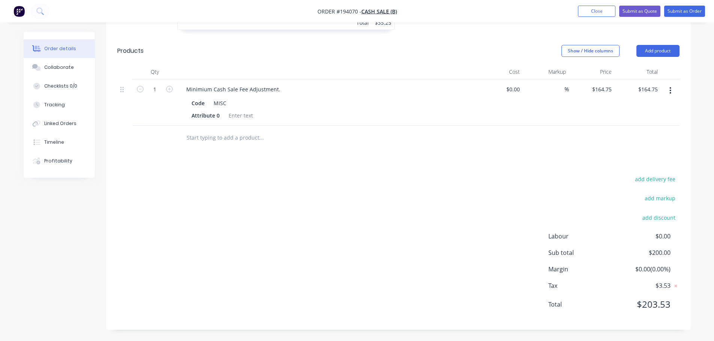
click at [609, 239] on span "Labour" at bounding box center [581, 236] width 67 height 9
click at [676, 287] on icon at bounding box center [675, 285] width 7 height 7
click at [668, 285] on span "$3.53" at bounding box center [641, 285] width 55 height 9
drag, startPoint x: 612, startPoint y: 10, endPoint x: 603, endPoint y: 11, distance: 8.7
click at [611, 10] on button "Close" at bounding box center [596, 11] width 37 height 11
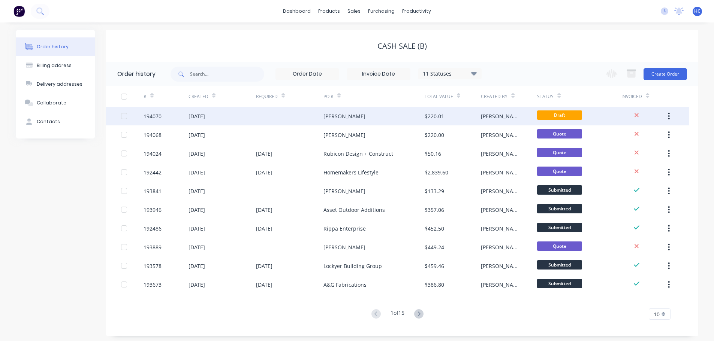
click at [459, 116] on div "$220.01" at bounding box center [452, 116] width 56 height 19
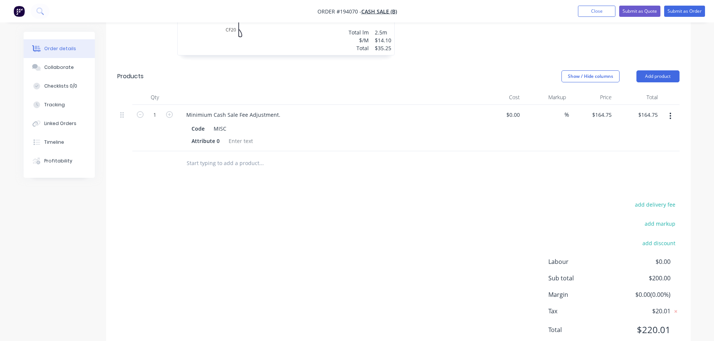
scroll to position [300, 0]
click at [611, 112] on input "164.75" at bounding box center [602, 114] width 23 height 11
type input "$164.74"
click at [529, 207] on div "add delivery fee add markup add discount Labour $0.00 Sub total $200.00 Margin …" at bounding box center [398, 271] width 562 height 145
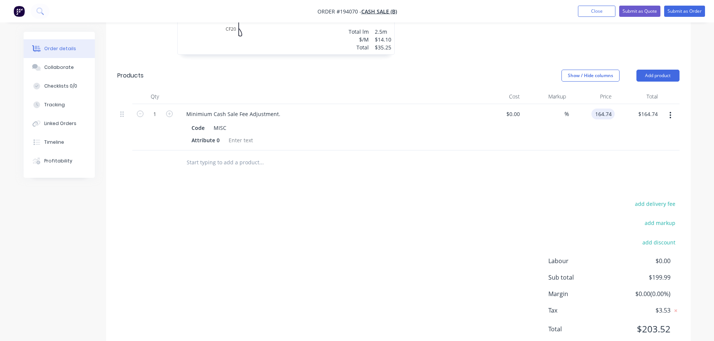
click at [612, 113] on input "164.74" at bounding box center [604, 114] width 20 height 11
type input "$164.76"
click at [526, 170] on div at bounding box center [398, 163] width 562 height 24
click at [612, 114] on input "164.76" at bounding box center [602, 114] width 23 height 11
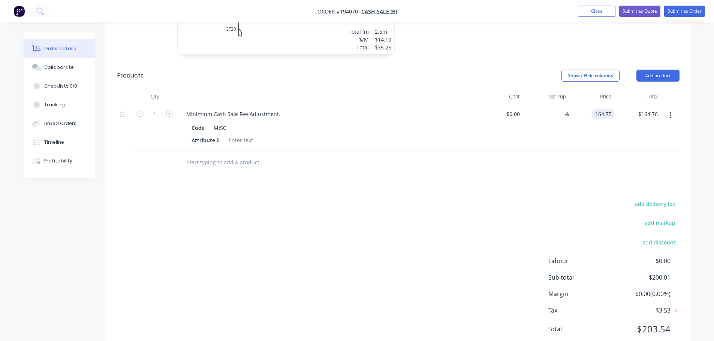
type input "$164.75"
click at [559, 213] on div "add delivery fee add markup add discount Labour $0.00 Sub total $200.01 Margin …" at bounding box center [398, 271] width 562 height 145
click at [585, 16] on button "Close" at bounding box center [596, 11] width 37 height 11
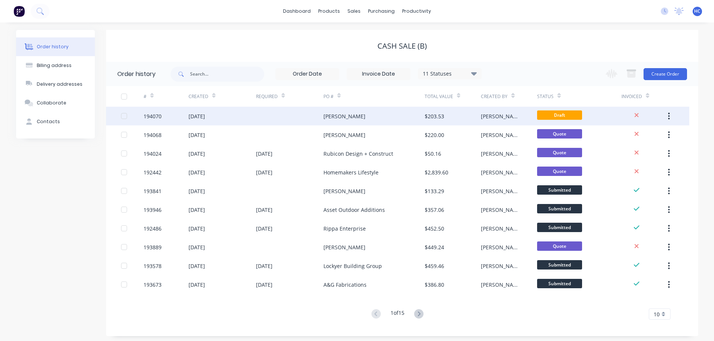
click at [497, 115] on div "[PERSON_NAME]" at bounding box center [501, 116] width 41 height 8
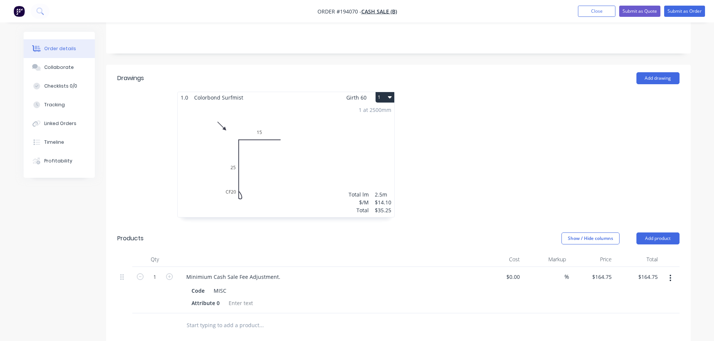
scroll to position [324, 0]
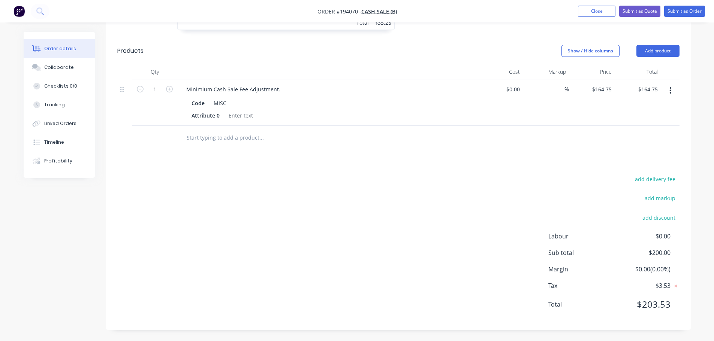
click at [669, 289] on span "$3.53" at bounding box center [641, 285] width 55 height 9
click at [677, 286] on icon at bounding box center [675, 285] width 7 height 7
click at [646, 279] on div "Labour $0.00 Sub total $200.00 Margin $0.00 ( 0.00 %) Tax $3.53 Total $203.53" at bounding box center [613, 275] width 131 height 87
click at [627, 282] on span "$3.53" at bounding box center [641, 285] width 55 height 9
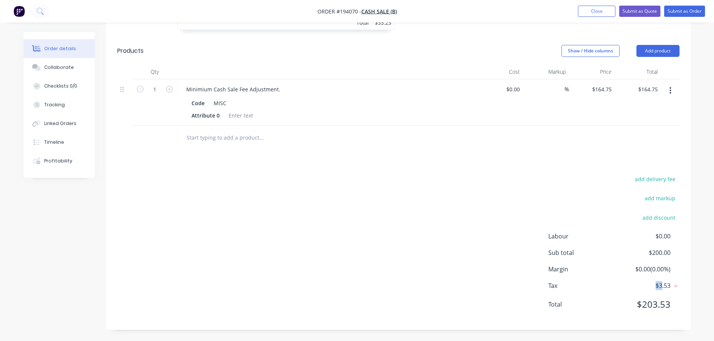
drag, startPoint x: 661, startPoint y: 284, endPoint x: 647, endPoint y: 291, distance: 15.6
click at [647, 291] on div "Labour $0.00 Sub total $200.00 Margin $0.00 ( 0.00 %) Tax $3.53 Total $203.53" at bounding box center [613, 275] width 131 height 87
drag, startPoint x: 664, startPoint y: 284, endPoint x: 692, endPoint y: 259, distance: 36.9
click at [692, 259] on div "Order details Collaborate Checklists 0/0 Tracking Linked Orders Timeline Profit…" at bounding box center [357, 24] width 682 height 634
click at [675, 285] on icon at bounding box center [675, 285] width 7 height 7
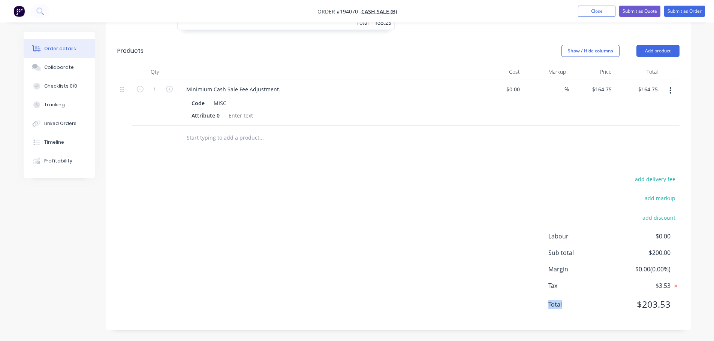
click at [675, 285] on icon at bounding box center [675, 285] width 7 height 7
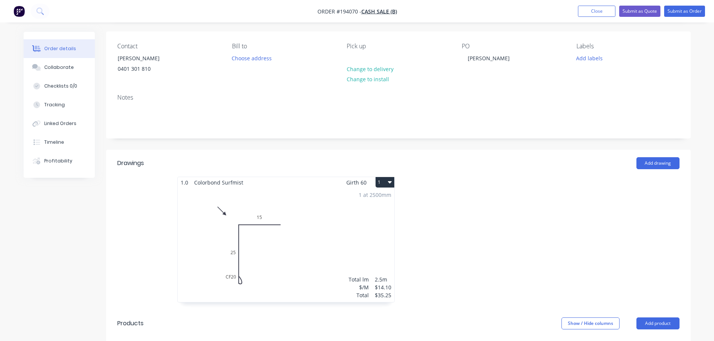
scroll to position [0, 0]
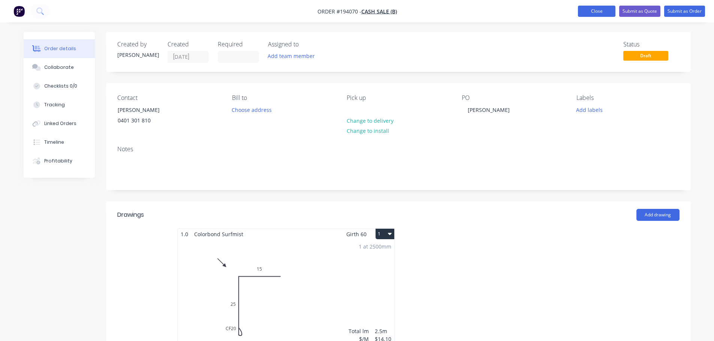
click at [597, 15] on button "Close" at bounding box center [596, 11] width 37 height 11
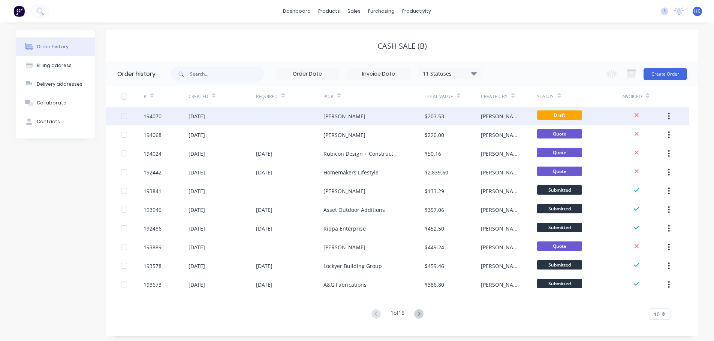
click at [668, 117] on icon "button" at bounding box center [668, 116] width 2 height 8
click at [639, 153] on div "Duplicate" at bounding box center [642, 150] width 58 height 11
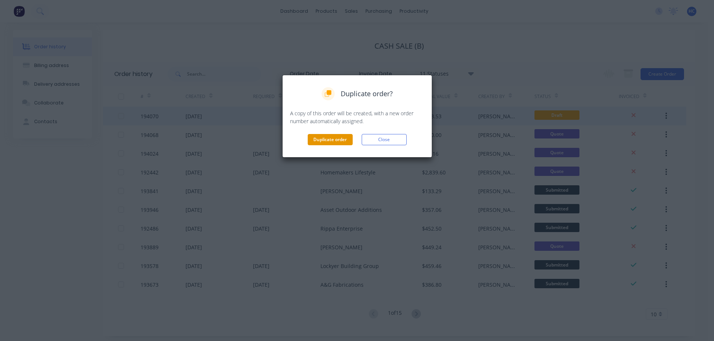
click at [336, 142] on button "Duplicate order" at bounding box center [329, 139] width 45 height 11
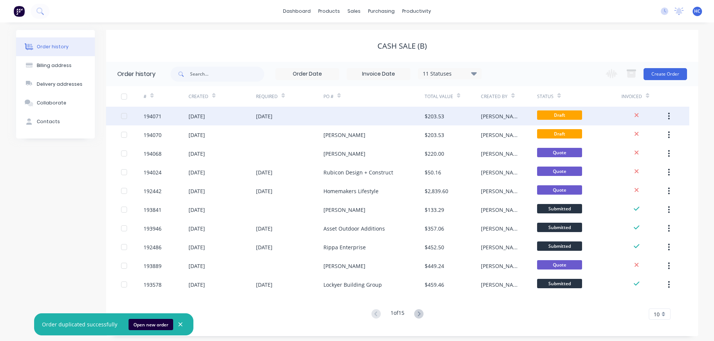
click at [445, 114] on div "$203.53" at bounding box center [452, 116] width 56 height 19
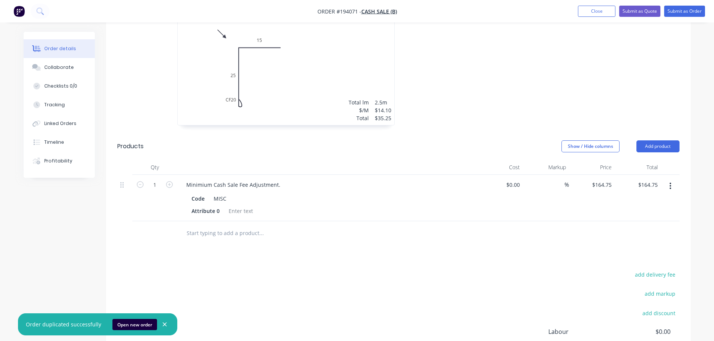
scroll to position [324, 0]
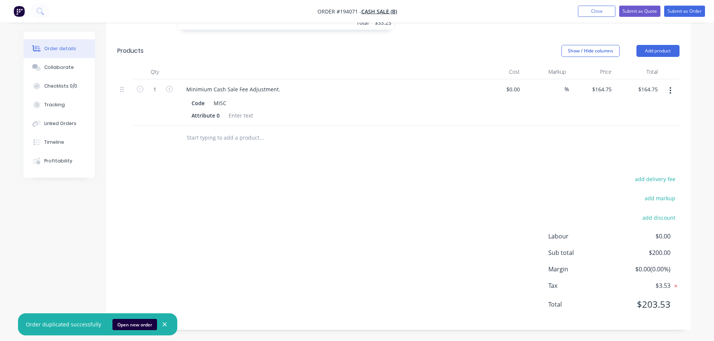
click at [677, 284] on icon at bounding box center [675, 285] width 7 height 7
click at [676, 284] on icon at bounding box center [675, 285] width 7 height 7
drag, startPoint x: 670, startPoint y: 289, endPoint x: 681, endPoint y: 277, distance: 15.4
click at [687, 263] on div "add delivery fee add markup add discount Labour $0.00 Sub total $200.00 Margin …" at bounding box center [398, 246] width 584 height 145
click at [667, 285] on span "$3.53" at bounding box center [641, 285] width 55 height 9
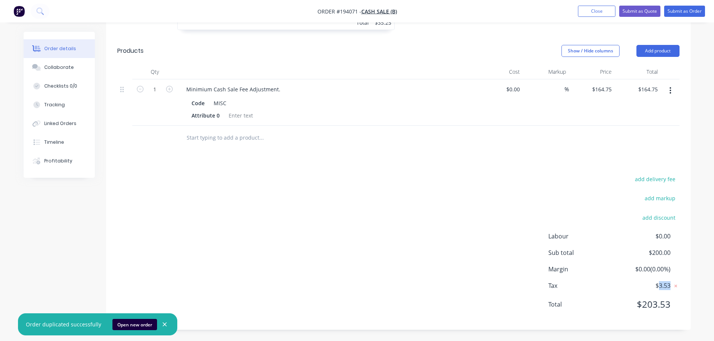
click at [667, 285] on span "$3.53" at bounding box center [641, 285] width 55 height 9
click at [662, 264] on div "Labour $0.00 Sub total $200.00 Margin $0.00 ( 0.00 %) Tax $3.53 Total $203.53" at bounding box center [613, 275] width 131 height 87
click at [160, 327] on button "button" at bounding box center [164, 324] width 9 height 11
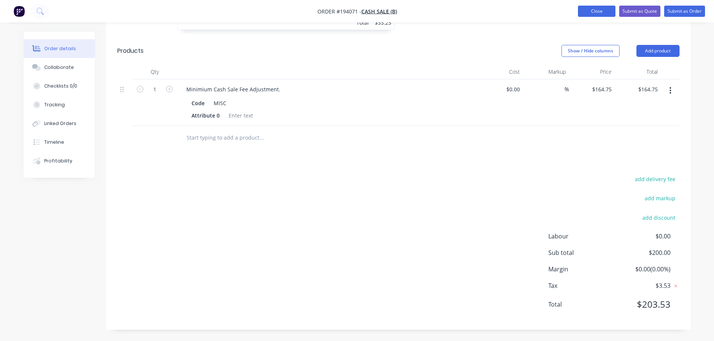
click at [600, 16] on button "Close" at bounding box center [596, 11] width 37 height 11
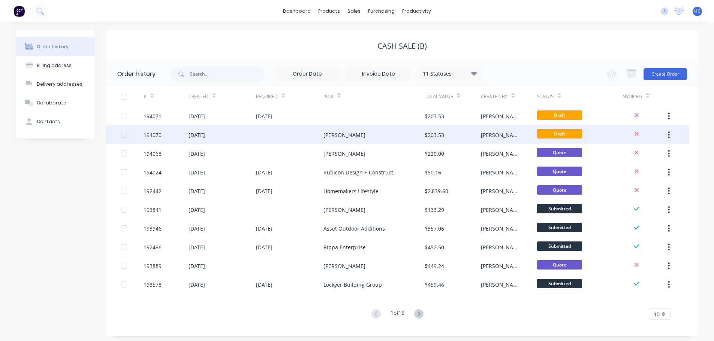
drag, startPoint x: 668, startPoint y: 128, endPoint x: 669, endPoint y: 133, distance: 5.1
click at [669, 133] on icon "button" at bounding box center [668, 135] width 2 height 8
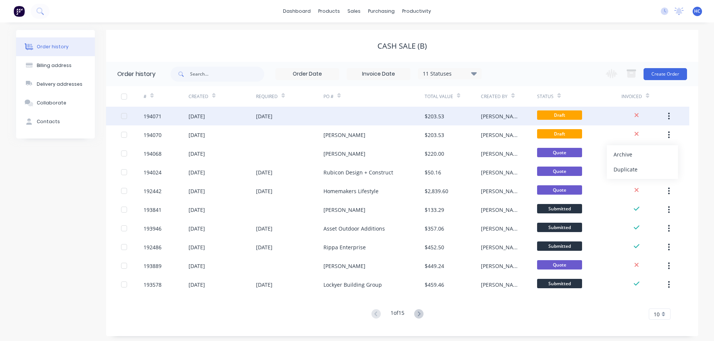
click at [493, 109] on div "[PERSON_NAME]" at bounding box center [509, 116] width 56 height 19
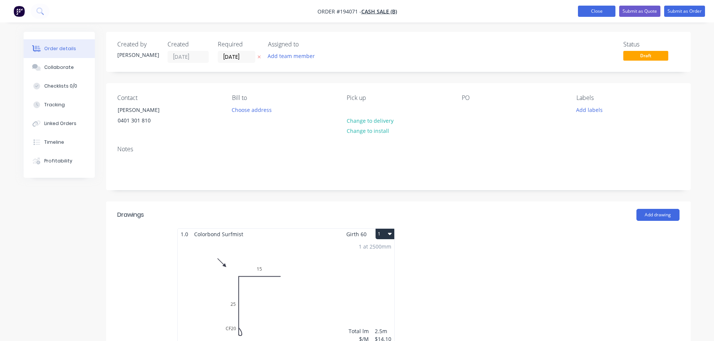
click at [596, 12] on button "Close" at bounding box center [596, 11] width 37 height 11
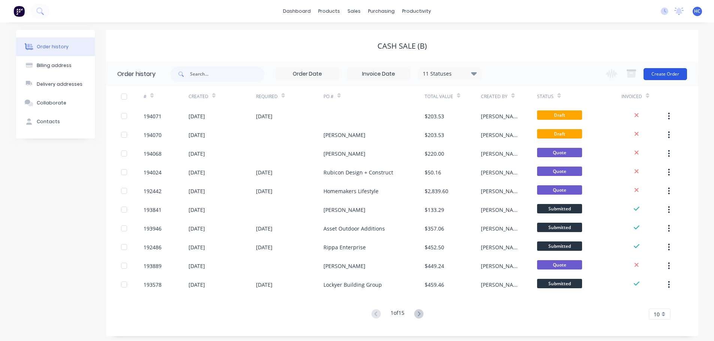
click at [667, 73] on button "Create Order" at bounding box center [664, 74] width 43 height 12
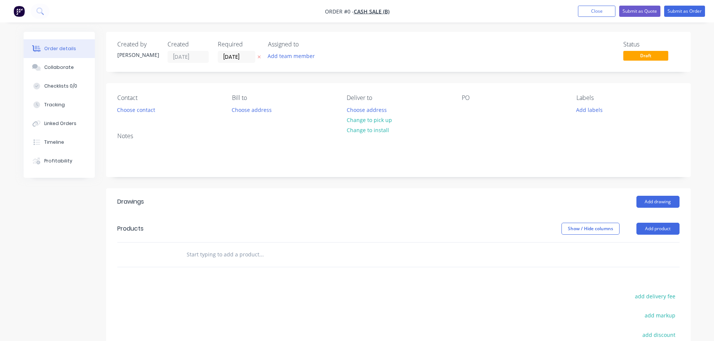
click at [259, 56] on icon "button" at bounding box center [258, 57] width 3 height 4
click at [145, 107] on button "Choose contact" at bounding box center [136, 109] width 46 height 10
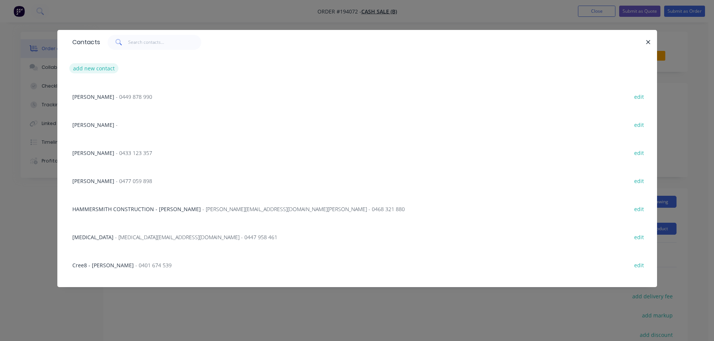
click at [100, 69] on button "add new contact" at bounding box center [93, 68] width 49 height 10
select select "AU"
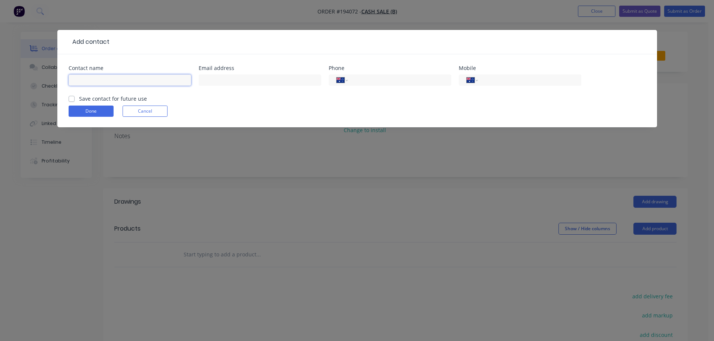
click at [110, 77] on input "text" at bounding box center [130, 80] width 122 height 11
type input "[PERSON_NAME]"
click at [504, 80] on input "tel" at bounding box center [528, 80] width 90 height 9
click at [524, 80] on input "tel" at bounding box center [528, 80] width 90 height 9
type input "0401 301 810"
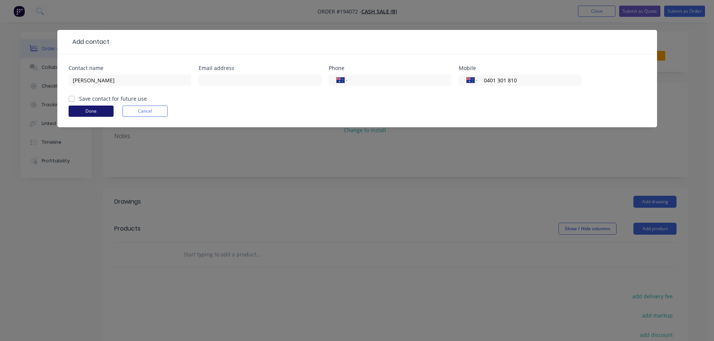
click at [88, 110] on button "Done" at bounding box center [91, 111] width 45 height 11
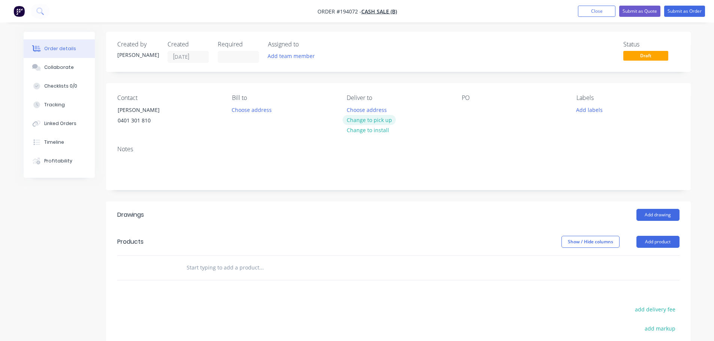
click at [375, 116] on button "Change to pick up" at bounding box center [368, 120] width 53 height 10
click at [462, 105] on div at bounding box center [467, 109] width 12 height 11
click at [649, 211] on button "Add drawing" at bounding box center [657, 215] width 43 height 12
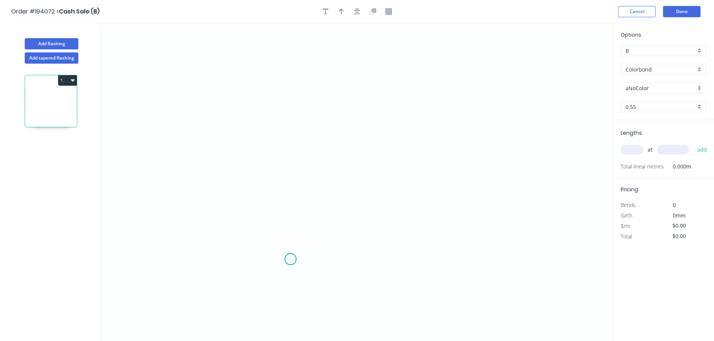
click at [290, 259] on circle at bounding box center [290, 259] width 11 height 11
drag, startPoint x: 311, startPoint y: 281, endPoint x: 302, endPoint y: 274, distance: 11.2
click at [311, 281] on div "Crush & Fold" at bounding box center [327, 284] width 75 height 15
click at [292, 261] on circle at bounding box center [290, 259] width 11 height 11
click at [287, 125] on icon "0" at bounding box center [356, 182] width 511 height 318
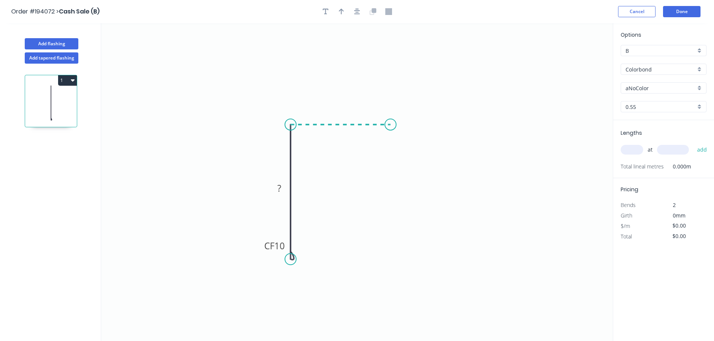
click at [390, 121] on icon "0 CF 10 ?" at bounding box center [356, 182] width 511 height 318
click at [343, 108] on rect at bounding box center [340, 110] width 15 height 10
type input "$9.61"
click at [317, 81] on icon "0 CF 15 25 15" at bounding box center [356, 182] width 511 height 318
click at [340, 16] on button "button" at bounding box center [341, 11] width 11 height 11
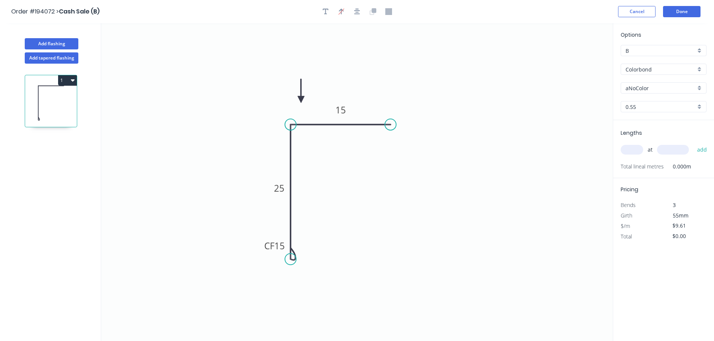
drag, startPoint x: 576, startPoint y: 61, endPoint x: 288, endPoint y: 100, distance: 290.3
click at [297, 100] on icon at bounding box center [300, 91] width 7 height 24
click at [645, 90] on input "aNoColor" at bounding box center [660, 88] width 70 height 8
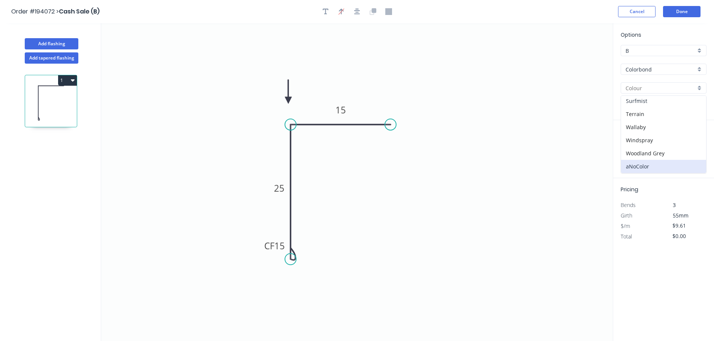
click at [640, 99] on div "Surfmist" at bounding box center [663, 100] width 85 height 13
type input "Surfmist"
click at [639, 109] on input "0.55" at bounding box center [660, 107] width 70 height 8
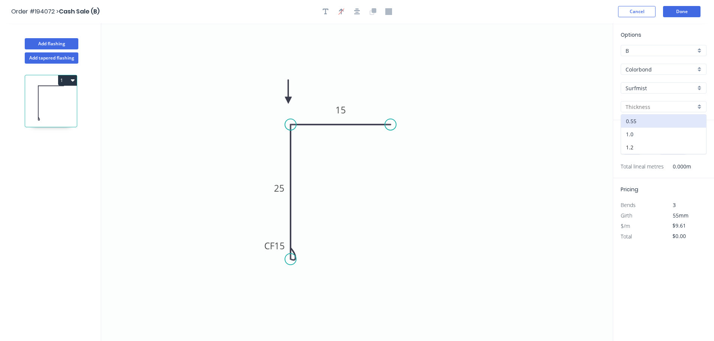
click at [633, 136] on div "1.0" at bounding box center [663, 134] width 85 height 13
type input "1.0"
type input "$14.10"
click at [632, 148] on input "text" at bounding box center [631, 150] width 22 height 10
type input "1"
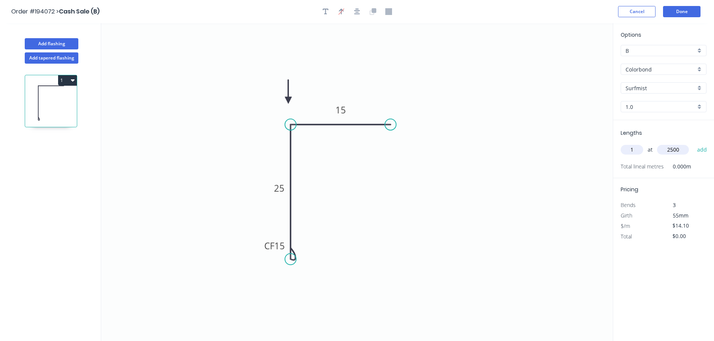
type input "2500"
click at [693, 143] on button "add" at bounding box center [702, 149] width 18 height 13
type input "$35.25"
click at [419, 181] on icon "0 CF 15 25 15" at bounding box center [356, 182] width 511 height 318
click at [692, 16] on button "Done" at bounding box center [681, 11] width 37 height 11
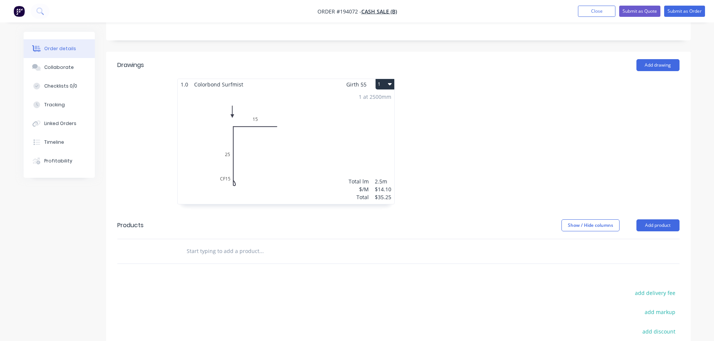
scroll to position [225, 0]
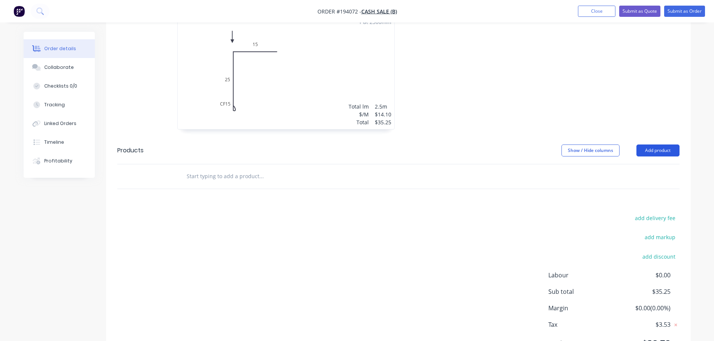
click at [652, 150] on button "Add product" at bounding box center [657, 151] width 43 height 12
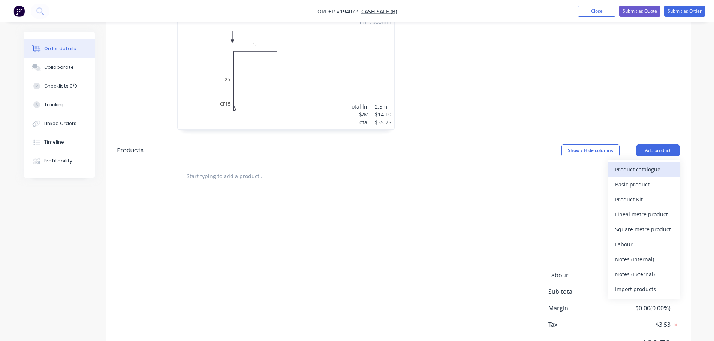
click at [639, 168] on div "Product catalogue" at bounding box center [644, 169] width 58 height 11
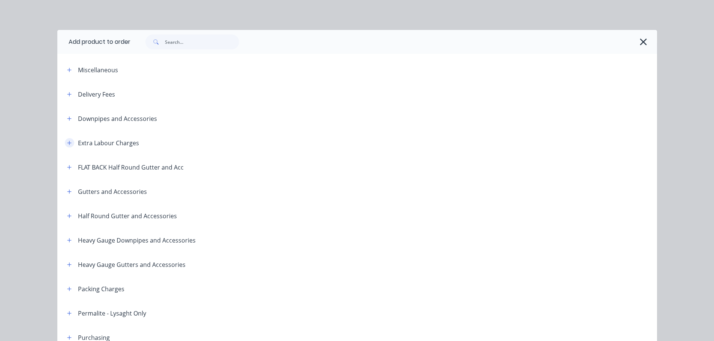
click at [69, 144] on button "button" at bounding box center [69, 142] width 9 height 9
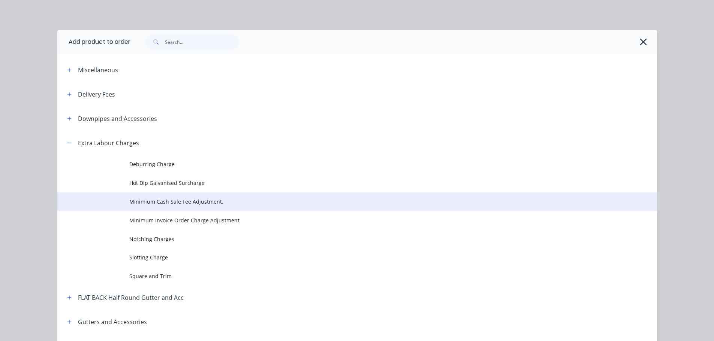
click at [161, 202] on span "Minimium Cash Sale Fee Adjustment." at bounding box center [340, 202] width 422 height 8
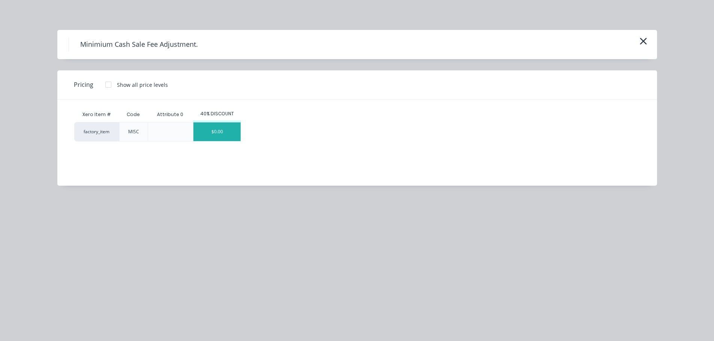
click at [210, 130] on div "$0.00" at bounding box center [216, 131] width 47 height 19
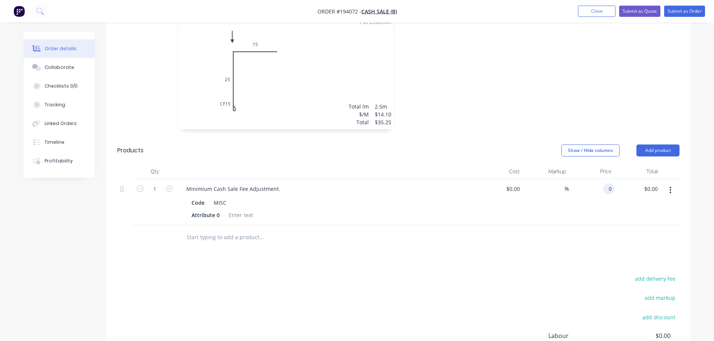
click at [607, 185] on input "0" at bounding box center [610, 189] width 9 height 11
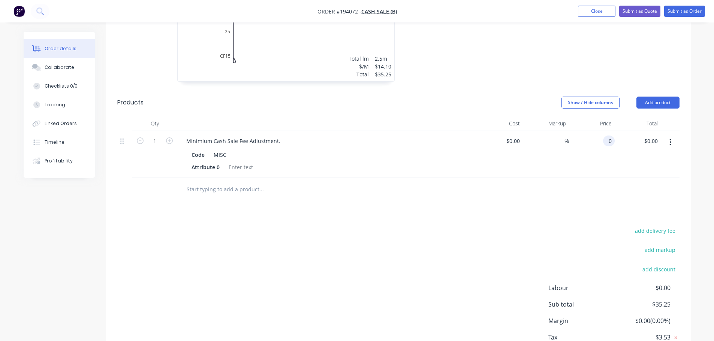
scroll to position [300, 0]
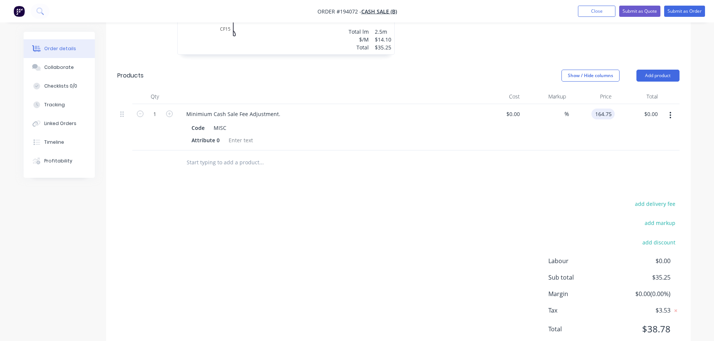
type input "$164.75"
click at [481, 137] on div "$0.00 $0.00" at bounding box center [500, 127] width 46 height 46
click at [610, 112] on input "164.75" at bounding box center [602, 114] width 23 height 11
type input "$164.74"
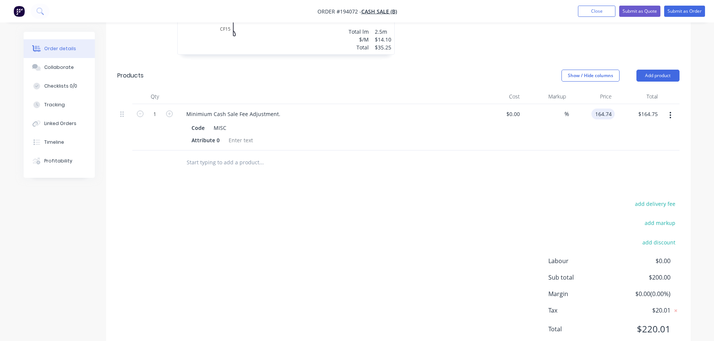
type input "$164.74"
click at [585, 177] on div "Drawings Add drawing 1.0 Colorbond Surfmist Girth 55 1 0 CF 15 25 15 0 CF 15 25…" at bounding box center [398, 128] width 584 height 453
click at [609, 109] on input "164.74" at bounding box center [602, 114] width 23 height 11
type input "$164.75"
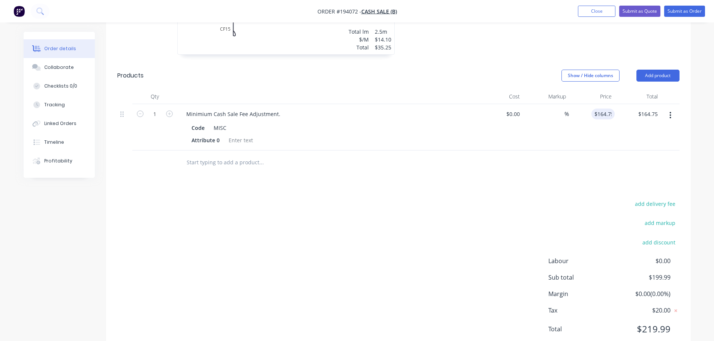
click at [580, 206] on div "add delivery fee add markup add discount Labour $0.00 Sub total $199.99 Margin …" at bounding box center [398, 271] width 562 height 145
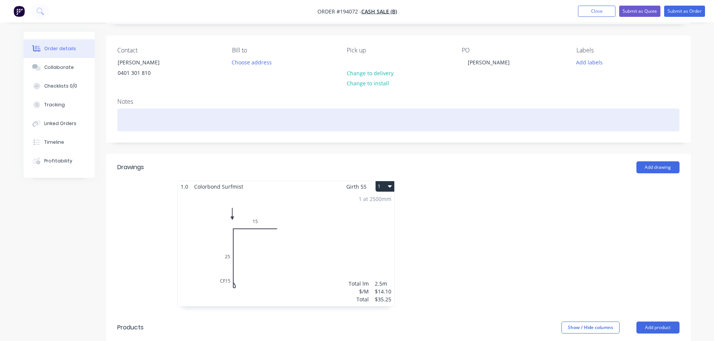
scroll to position [75, 0]
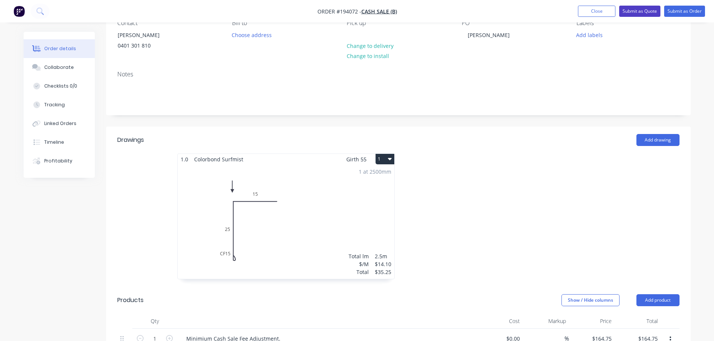
click at [640, 11] on button "Submit as Quote" at bounding box center [639, 11] width 41 height 11
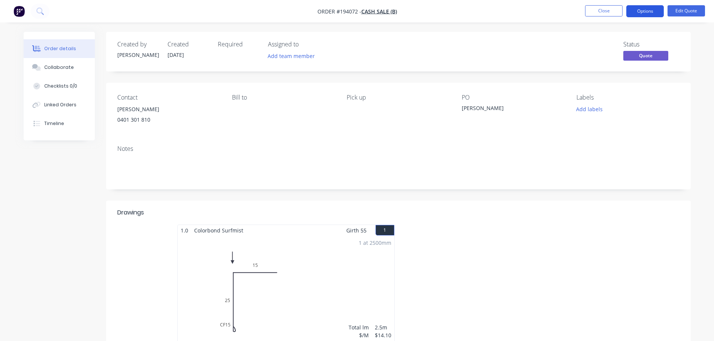
click at [659, 13] on button "Options" at bounding box center [644, 11] width 37 height 12
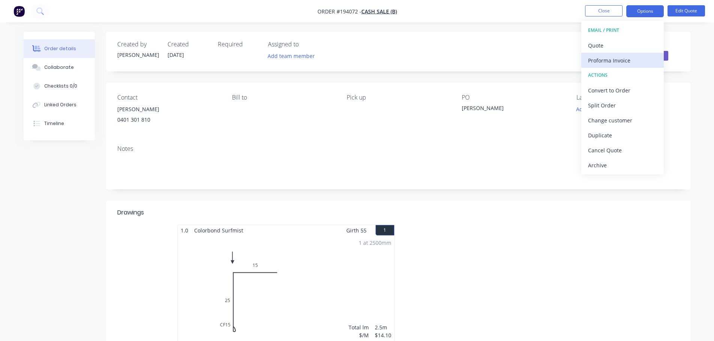
click at [613, 58] on div "Proforma Invoice" at bounding box center [622, 60] width 69 height 11
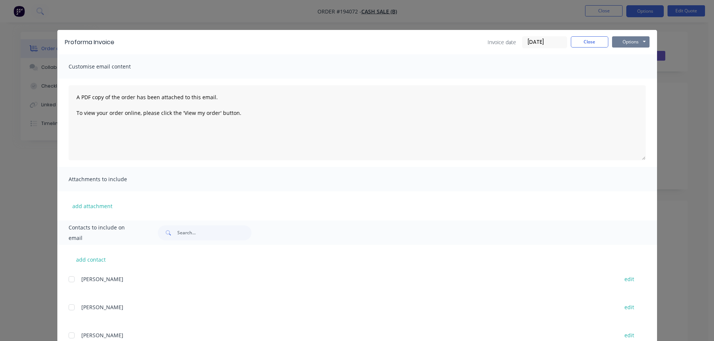
click at [626, 45] on button "Options" at bounding box center [630, 41] width 37 height 11
click at [629, 64] on button "Print" at bounding box center [636, 67] width 48 height 12
click at [596, 39] on button "Close" at bounding box center [588, 41] width 37 height 11
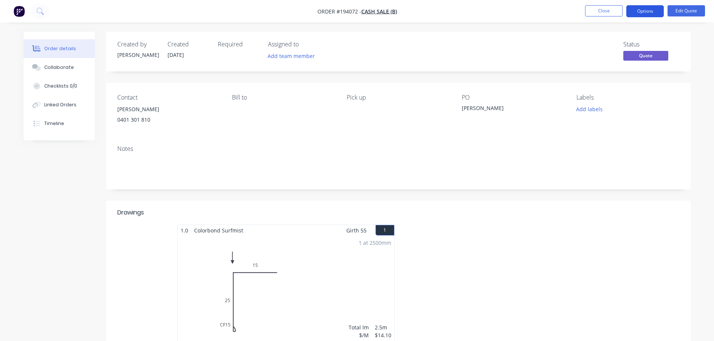
click at [653, 15] on button "Options" at bounding box center [644, 11] width 37 height 12
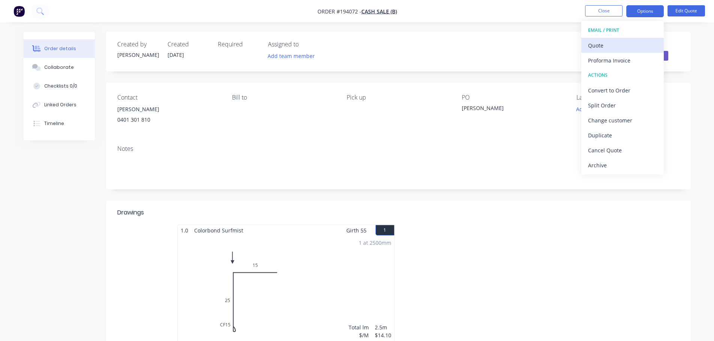
click at [619, 52] on button "Quote" at bounding box center [622, 45] width 82 height 15
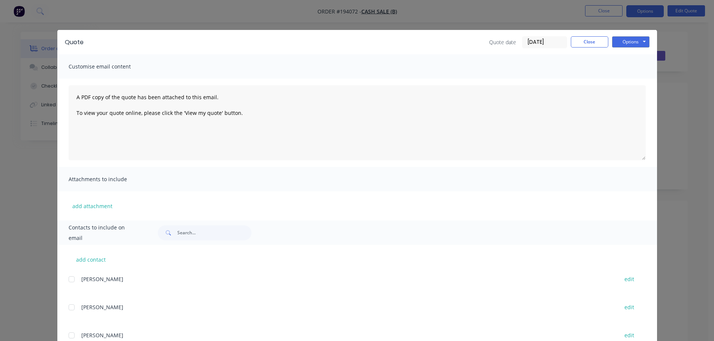
click at [639, 48] on div "Quote Quote date [DATE] Close Options Preview Print Email" at bounding box center [356, 42] width 599 height 24
click at [642, 41] on button "Options" at bounding box center [630, 41] width 37 height 11
click at [631, 67] on button "Print" at bounding box center [636, 67] width 48 height 12
click at [586, 41] on button "Close" at bounding box center [588, 41] width 37 height 11
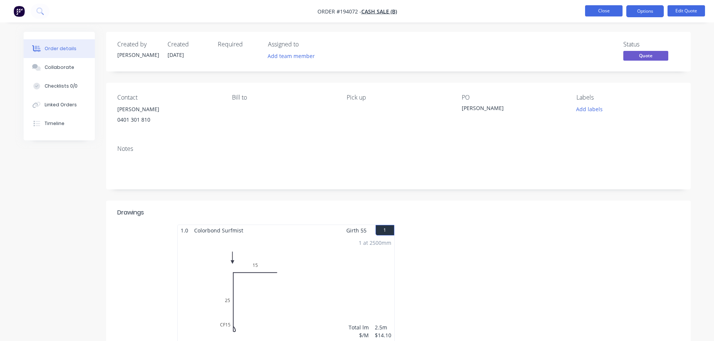
click at [600, 9] on button "Close" at bounding box center [603, 10] width 37 height 11
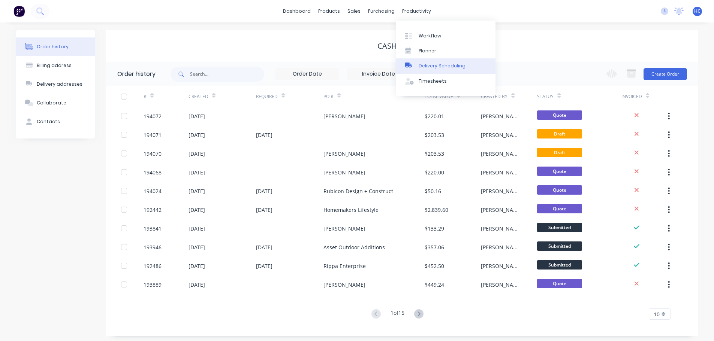
click at [436, 67] on div "Delivery Scheduling" at bounding box center [441, 66] width 47 height 7
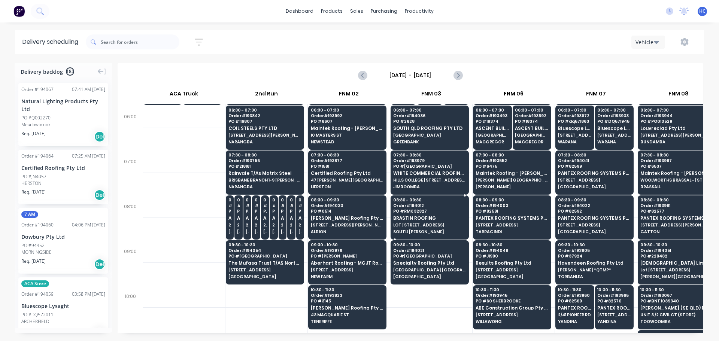
scroll to position [75, 0]
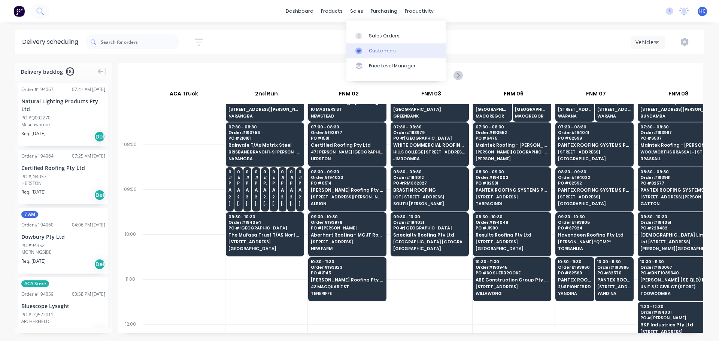
click at [368, 52] on link "Customers" at bounding box center [395, 50] width 99 height 15
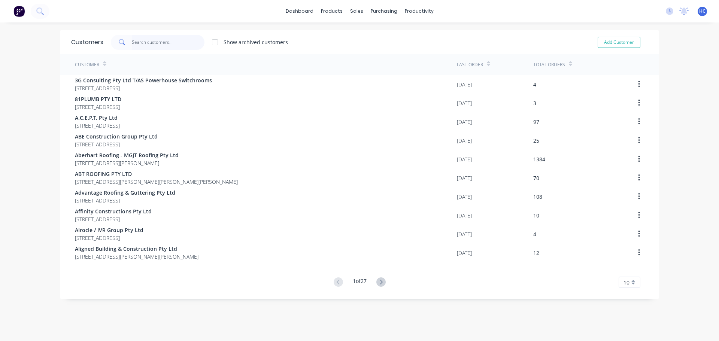
click at [154, 40] on input "text" at bounding box center [168, 42] width 73 height 15
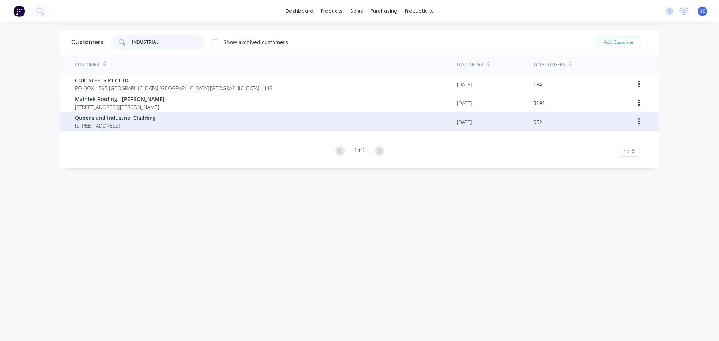
type input "INDUSTRIAL"
click at [123, 117] on span "Queensland Industrial Cladding" at bounding box center [115, 118] width 81 height 8
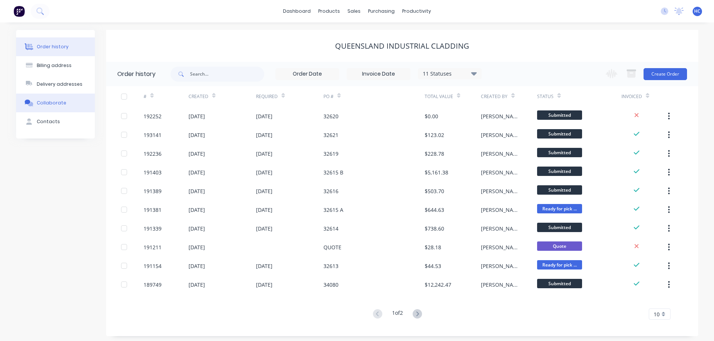
click at [55, 104] on div "Collaborate" at bounding box center [52, 103] width 30 height 7
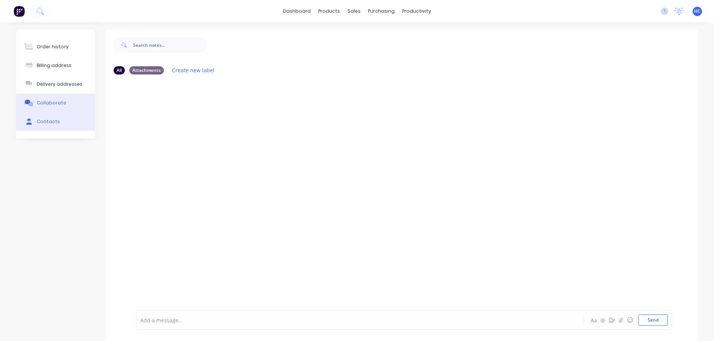
click at [50, 122] on div "Contacts" at bounding box center [48, 121] width 23 height 7
select select "AU"
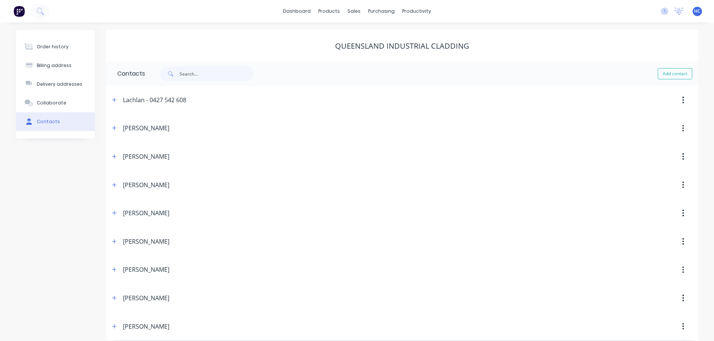
click at [121, 127] on div "[PERSON_NAME]" at bounding box center [330, 128] width 441 height 13
click at [117, 127] on button "button" at bounding box center [114, 128] width 9 height 9
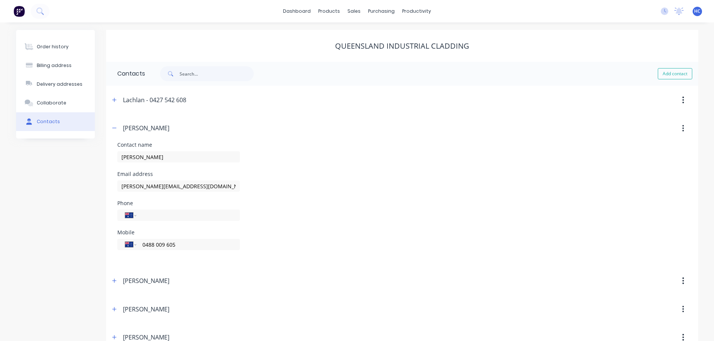
click at [47, 48] on div "Order history" at bounding box center [53, 46] width 32 height 7
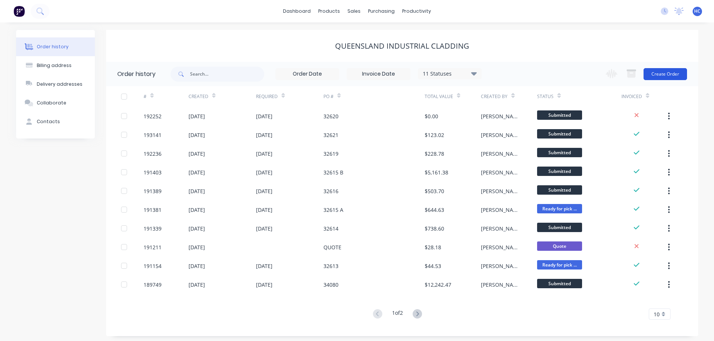
click at [665, 72] on button "Create Order" at bounding box center [664, 74] width 43 height 12
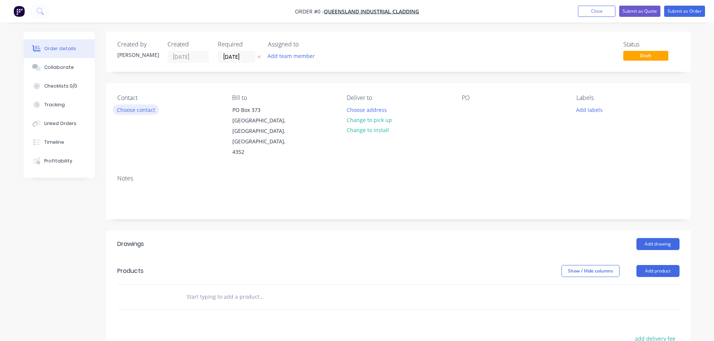
click at [138, 110] on button "Choose contact" at bounding box center [136, 109] width 46 height 10
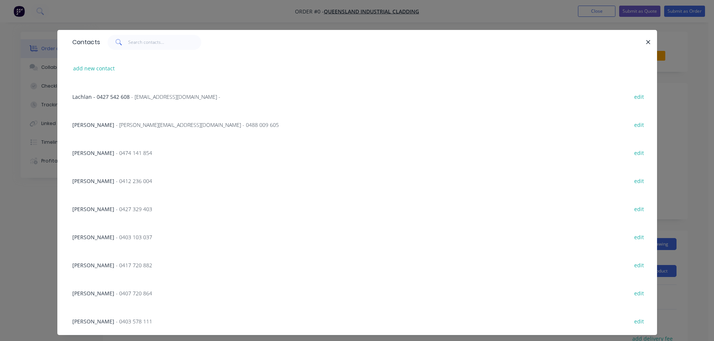
click at [116, 125] on span "- [PERSON_NAME][EMAIL_ADDRESS][DOMAIN_NAME] - 0488 009 605" at bounding box center [197, 124] width 163 height 7
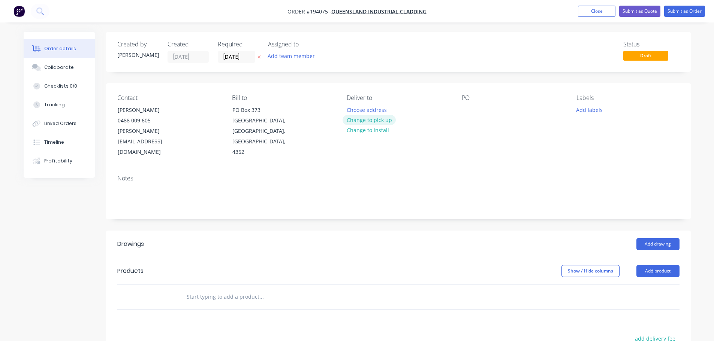
click at [378, 122] on button "Change to pick up" at bounding box center [368, 120] width 53 height 10
click at [357, 110] on div at bounding box center [352, 109] width 12 height 11
click at [662, 265] on button "Add product" at bounding box center [657, 271] width 43 height 12
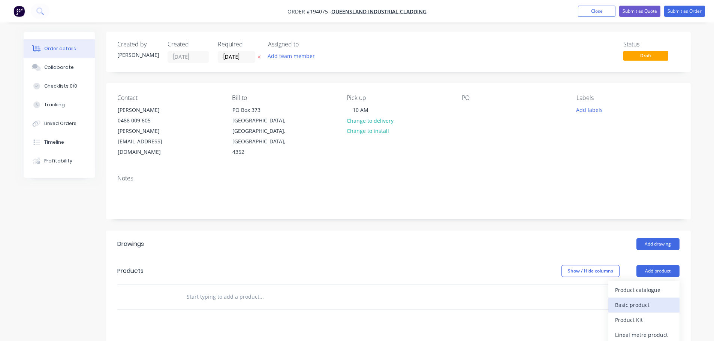
click at [625, 300] on div "Basic product" at bounding box center [644, 305] width 58 height 11
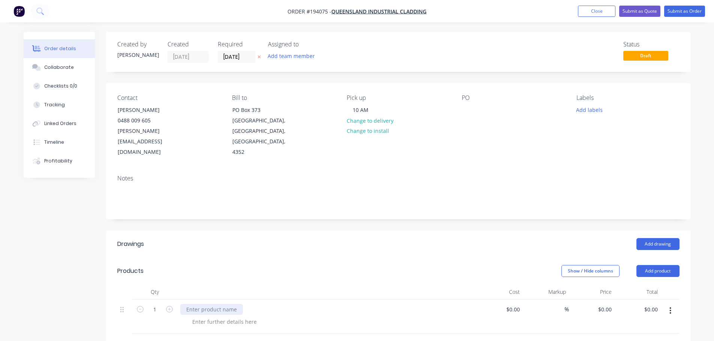
drag, startPoint x: 221, startPoint y: 285, endPoint x: 220, endPoint y: 289, distance: 4.3
click at [221, 304] on div at bounding box center [211, 309] width 63 height 11
click at [206, 316] on div at bounding box center [224, 321] width 76 height 11
click at [218, 316] on div at bounding box center [224, 321] width 76 height 11
click at [282, 265] on div "Show / Hide columns Add product" at bounding box center [457, 271] width 442 height 12
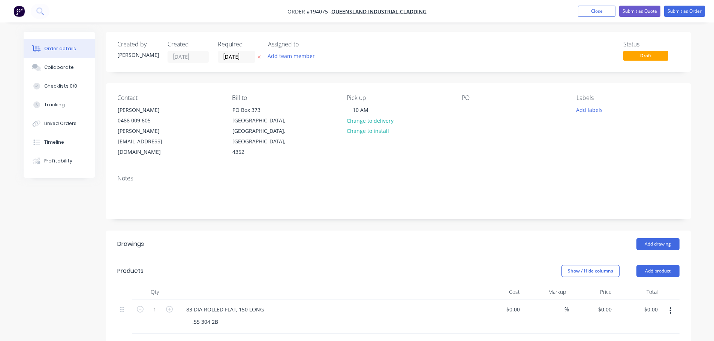
click at [306, 265] on div "Show / Hide columns Add product" at bounding box center [457, 271] width 442 height 12
click at [167, 306] on icon "button" at bounding box center [169, 309] width 7 height 7
type input "2"
click at [466, 107] on div at bounding box center [467, 109] width 12 height 11
click at [468, 231] on header "Drawings Add drawing" at bounding box center [398, 244] width 584 height 27
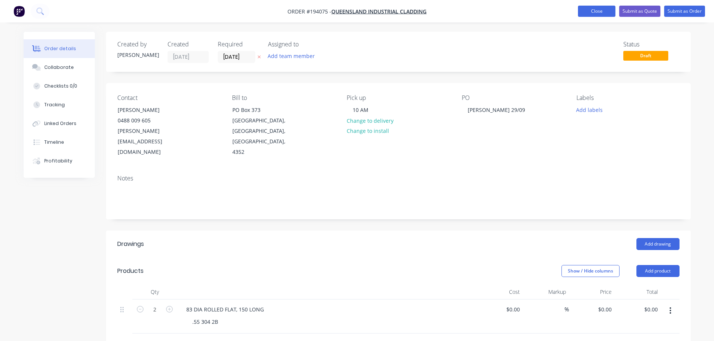
click at [603, 11] on button "Close" at bounding box center [596, 11] width 37 height 11
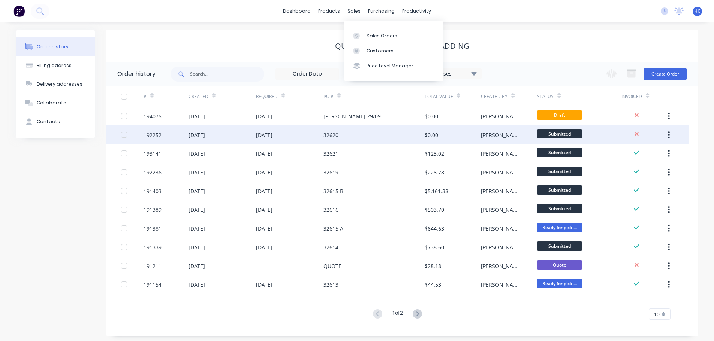
click at [358, 133] on div "32620" at bounding box center [373, 134] width 101 height 19
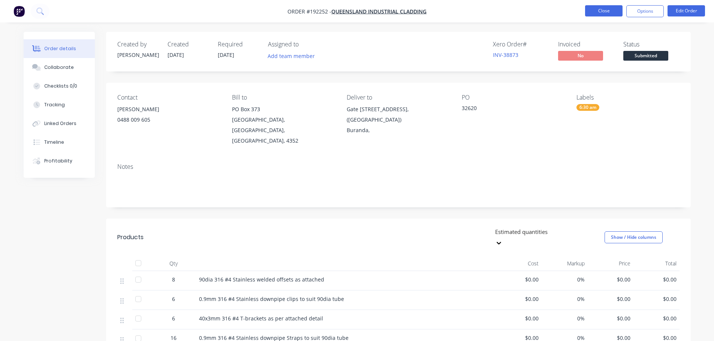
click at [612, 12] on button "Close" at bounding box center [603, 10] width 37 height 11
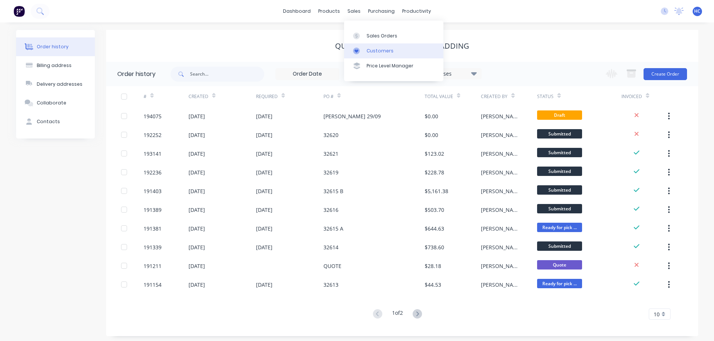
click at [360, 51] on div at bounding box center [358, 51] width 11 height 7
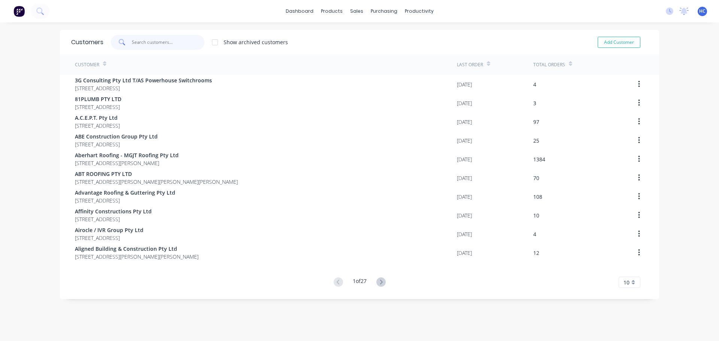
click at [195, 42] on input "text" at bounding box center [168, 42] width 73 height 15
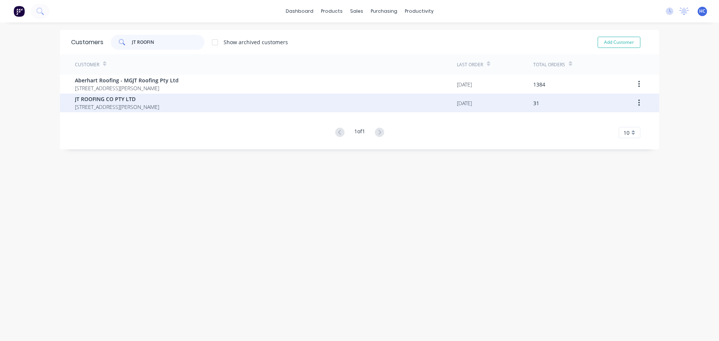
type input "JT ROOFIN"
click at [131, 107] on span "[STREET_ADDRESS][PERSON_NAME]" at bounding box center [117, 107] width 84 height 8
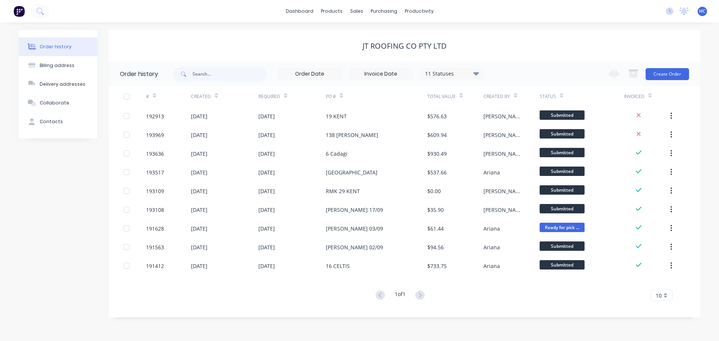
click at [334, 53] on div "JT ROOFING CO PTY LTD" at bounding box center [405, 46] width 592 height 32
click at [61, 122] on button "Contacts" at bounding box center [58, 121] width 79 height 19
select select "AU"
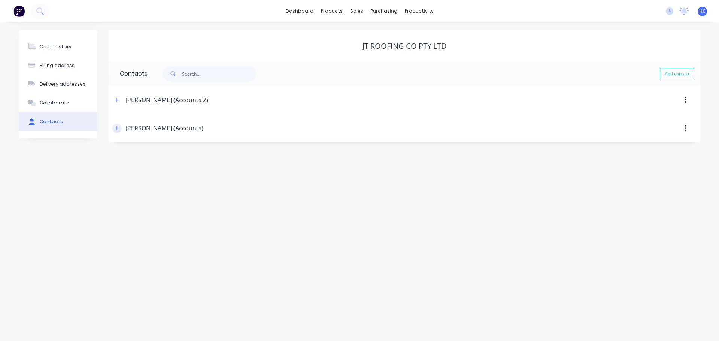
click at [118, 130] on icon "button" at bounding box center [117, 127] width 4 height 5
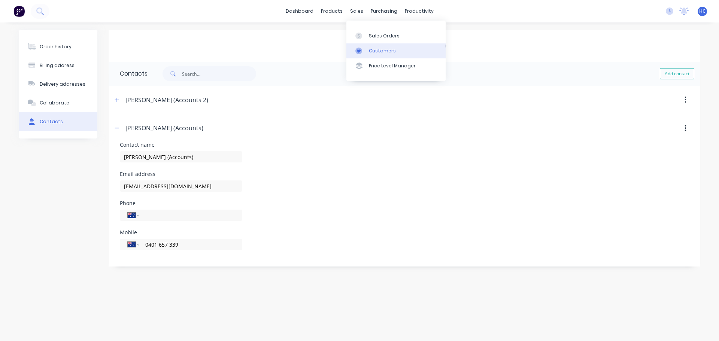
click at [384, 55] on link "Customers" at bounding box center [395, 50] width 99 height 15
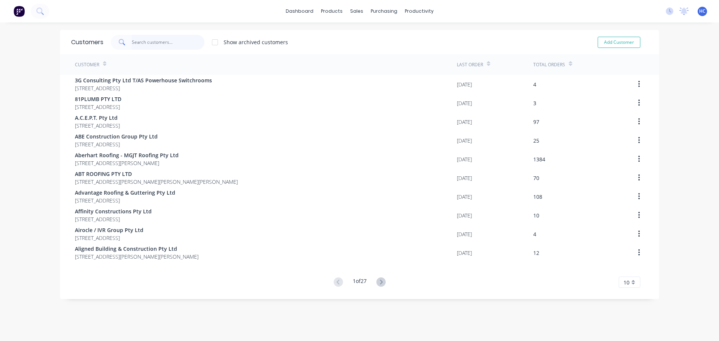
click at [160, 37] on input "text" at bounding box center [168, 42] width 73 height 15
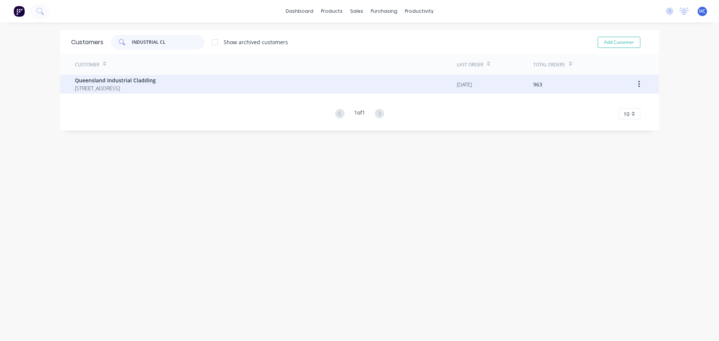
type input "INDUSTRIAL CL"
click at [101, 88] on span "[STREET_ADDRESS]" at bounding box center [115, 88] width 81 height 8
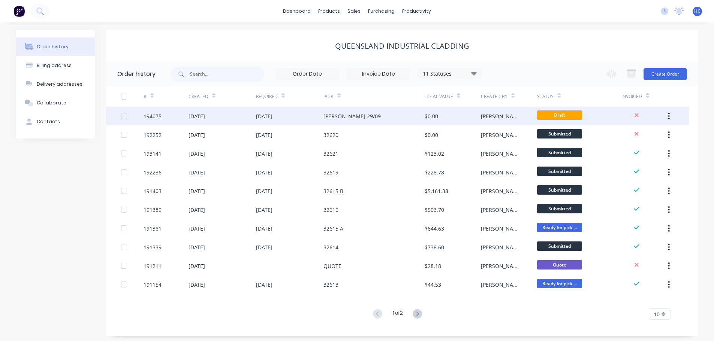
click at [438, 118] on div "$0.00" at bounding box center [452, 116] width 56 height 19
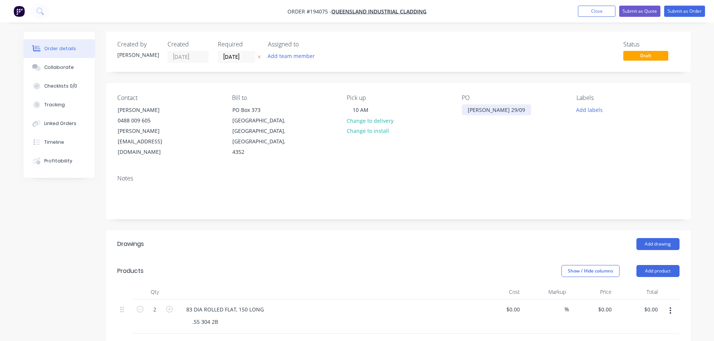
click at [479, 108] on div "[PERSON_NAME] 29/09" at bounding box center [495, 109] width 69 height 11
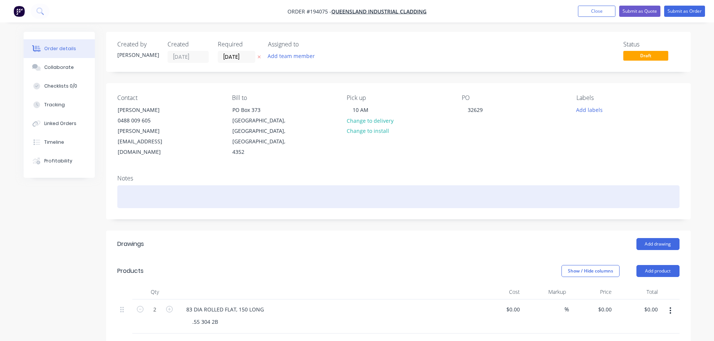
click at [258, 186] on div at bounding box center [398, 196] width 562 height 23
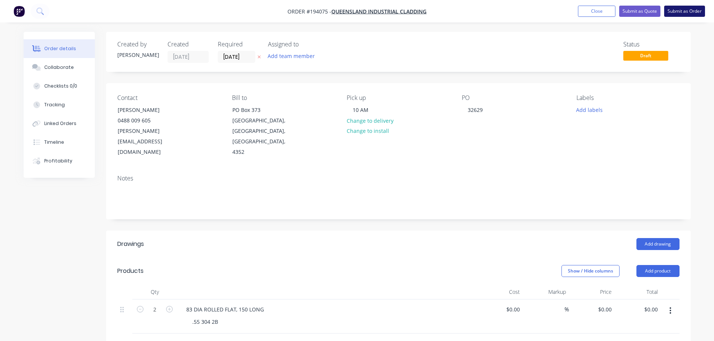
click at [679, 15] on button "Submit as Order" at bounding box center [684, 11] width 41 height 11
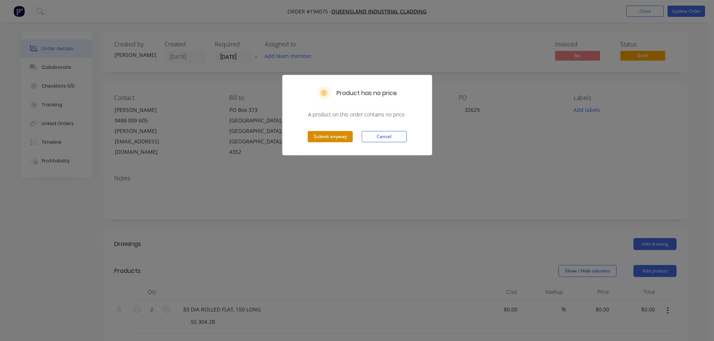
click at [338, 138] on button "Submit anyway" at bounding box center [329, 136] width 45 height 11
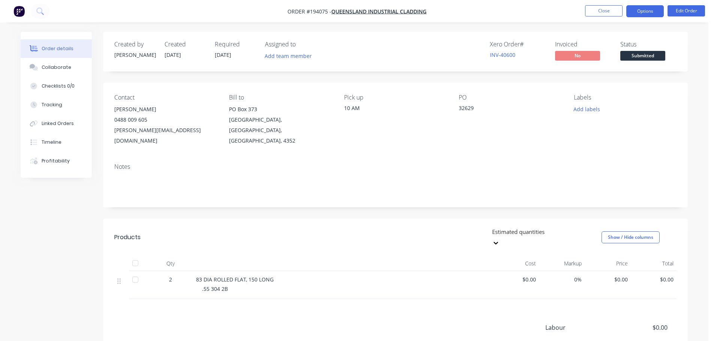
click at [646, 9] on button "Options" at bounding box center [644, 11] width 37 height 12
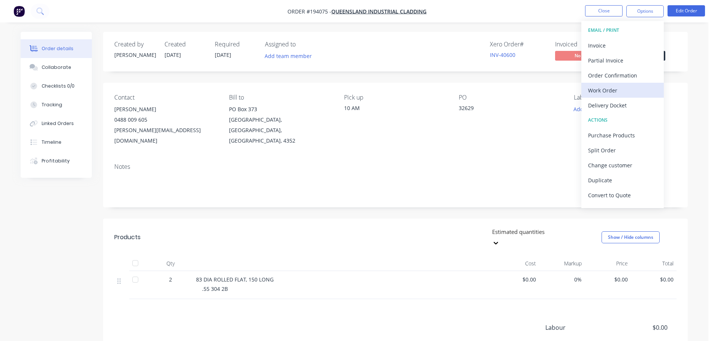
click at [600, 94] on div "Work Order" at bounding box center [622, 90] width 69 height 11
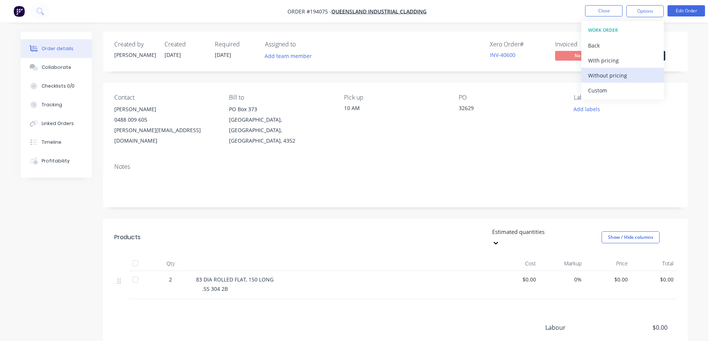
click at [607, 80] on div "Without pricing" at bounding box center [622, 75] width 69 height 11
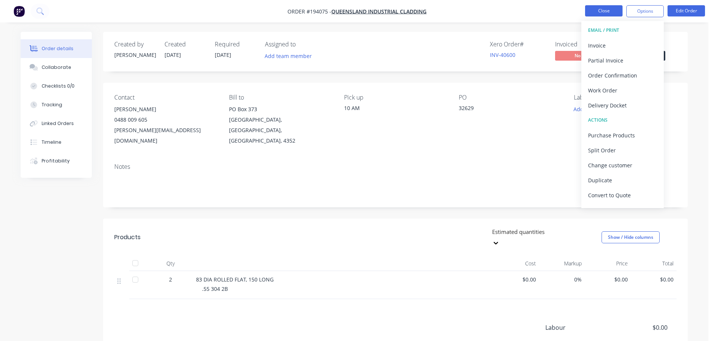
click at [590, 10] on button "Close" at bounding box center [603, 10] width 37 height 11
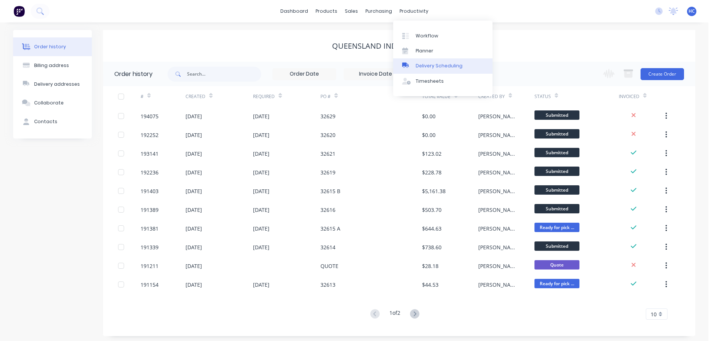
click at [428, 60] on link "Delivery Scheduling" at bounding box center [442, 65] width 99 height 15
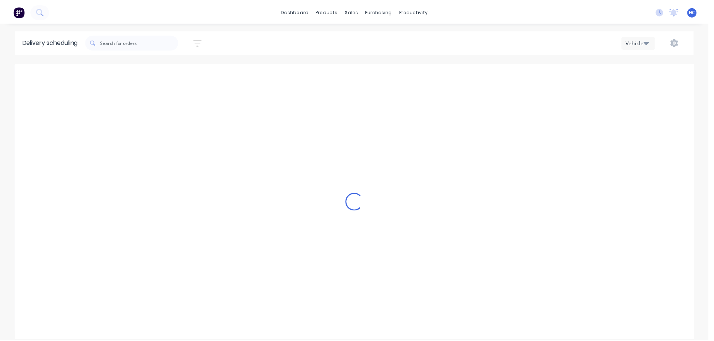
scroll to position [0, 0]
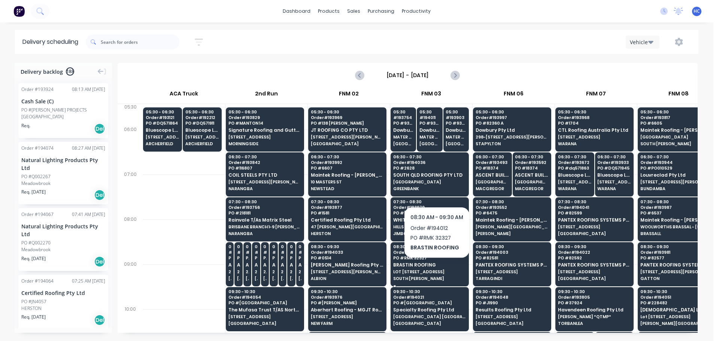
click at [437, 268] on div "08:30 - 09:30 Order # 194012 PO # RMK 32327 BRASTIN ROOFING LOT [STREET_ADDRESS…" at bounding box center [430, 263] width 78 height 42
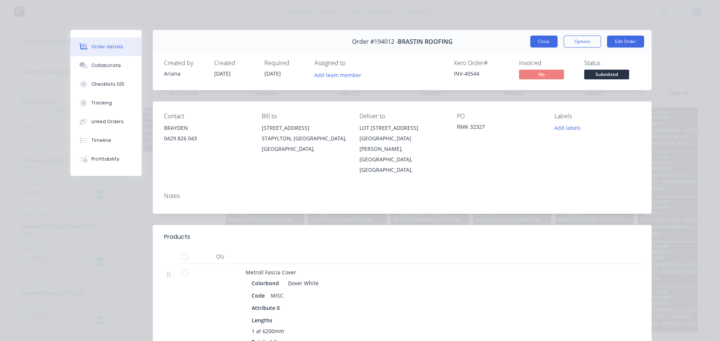
click at [547, 40] on button "Close" at bounding box center [543, 42] width 27 height 12
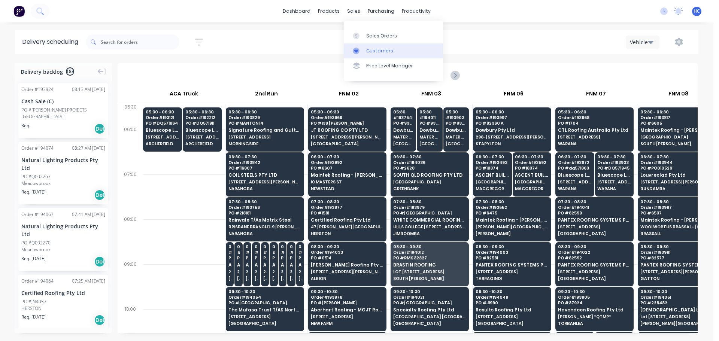
click at [377, 47] on link "Customers" at bounding box center [393, 50] width 99 height 15
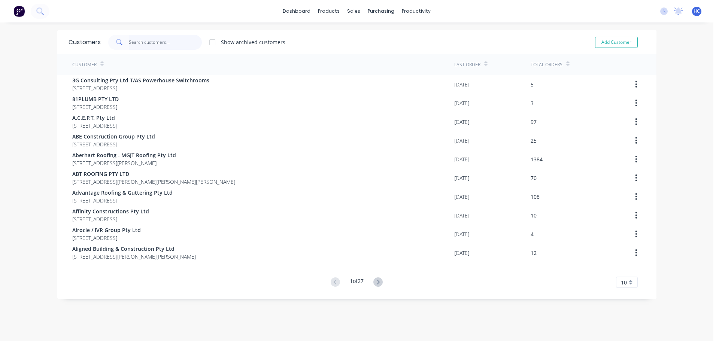
click at [136, 39] on input "text" at bounding box center [165, 42] width 73 height 15
click at [157, 45] on input "text" at bounding box center [165, 42] width 73 height 15
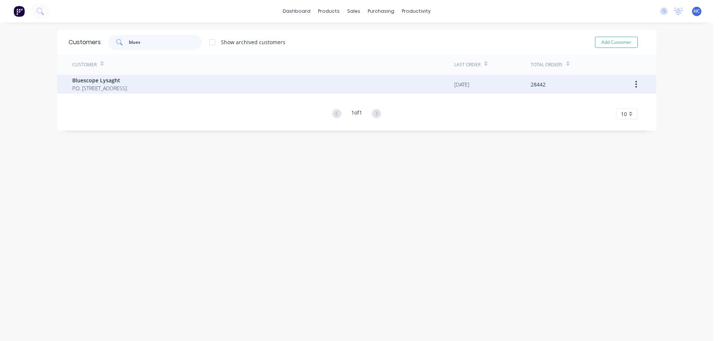
type input "blues"
click at [121, 84] on span "Bluescope Lysaght" at bounding box center [99, 80] width 55 height 8
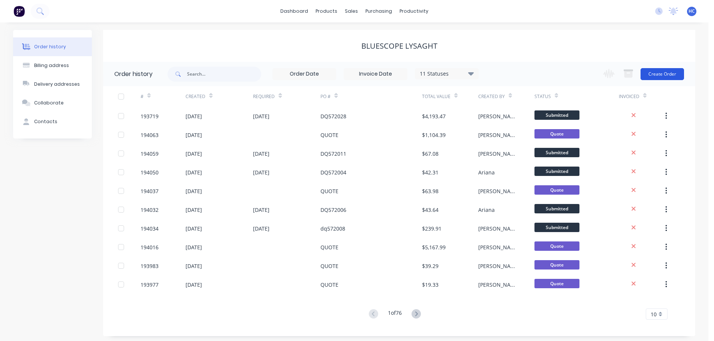
click at [654, 72] on button "Create Order" at bounding box center [661, 74] width 43 height 12
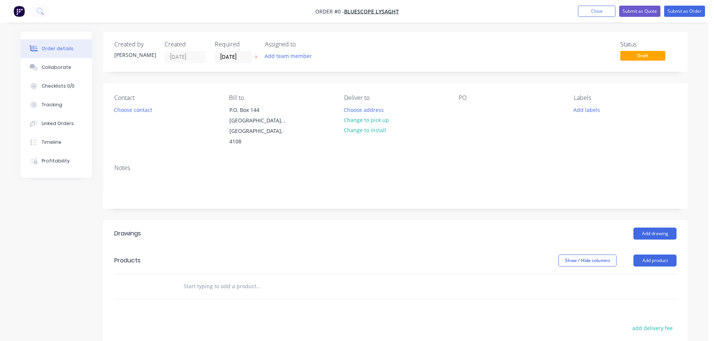
drag, startPoint x: 231, startPoint y: 58, endPoint x: 240, endPoint y: 68, distance: 14.1
click at [231, 58] on input "[DATE]" at bounding box center [233, 56] width 37 height 11
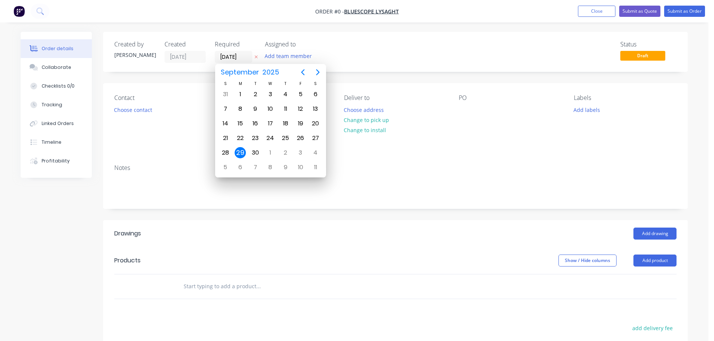
click at [260, 59] on button "button" at bounding box center [256, 57] width 8 height 9
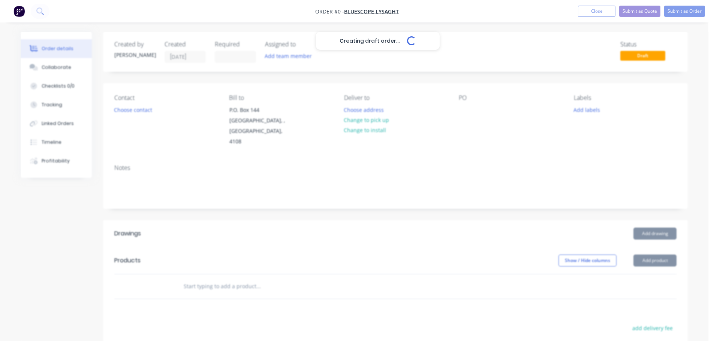
click at [459, 106] on div "Creating draft order... Loading..." at bounding box center [378, 202] width 714 height 341
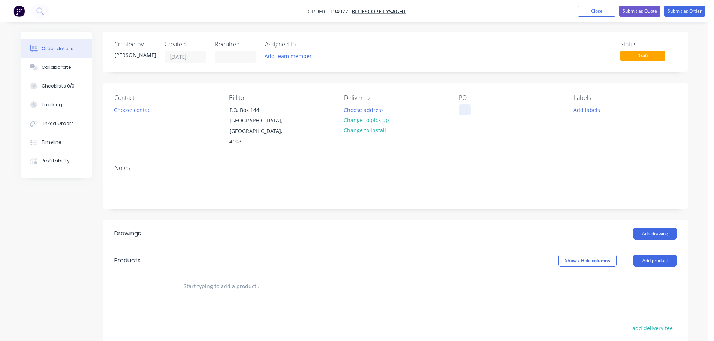
click at [464, 110] on div at bounding box center [464, 109] width 12 height 11
click at [421, 228] on div "Add drawing" at bounding box center [455, 234] width 442 height 12
click at [416, 220] on header "Drawings Add drawing" at bounding box center [395, 233] width 584 height 27
click at [653, 255] on button "Add product" at bounding box center [654, 261] width 43 height 12
click at [633, 289] on div "Basic product" at bounding box center [641, 294] width 58 height 11
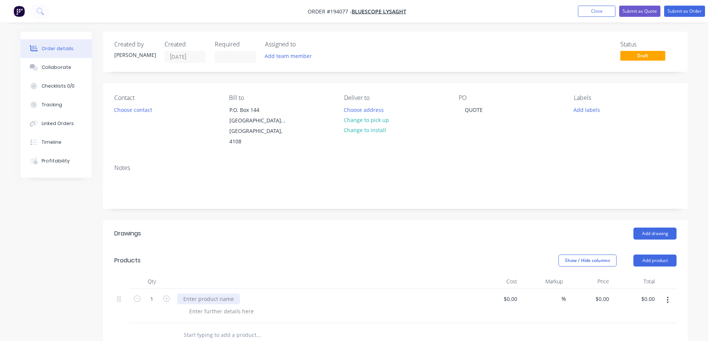
click at [222, 294] on div at bounding box center [208, 299] width 63 height 11
click at [226, 306] on div at bounding box center [221, 311] width 76 height 11
click at [200, 306] on div ".55" at bounding box center [192, 311] width 19 height 11
click at [411, 275] on div at bounding box center [324, 281] width 300 height 15
click at [597, 289] on div "$0.00 $0.00" at bounding box center [589, 306] width 46 height 34
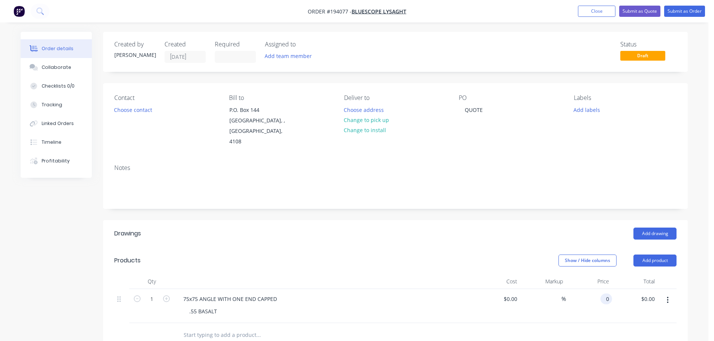
click at [605, 294] on input "0" at bounding box center [607, 299] width 9 height 11
type input "$34.43"
click at [517, 255] on div "Show / Hide columns Add product" at bounding box center [455, 261] width 442 height 12
click at [165, 296] on icon "button" at bounding box center [166, 299] width 7 height 7
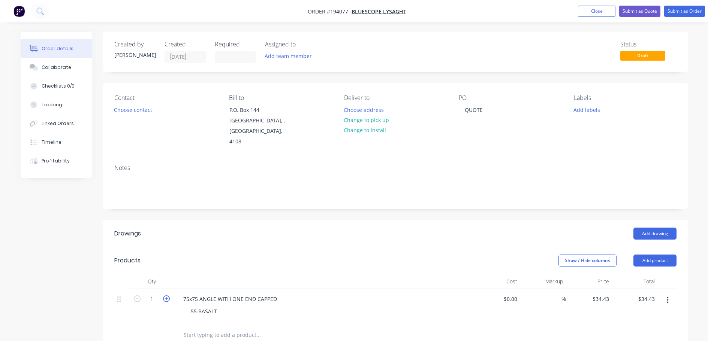
type input "2"
type input "$68.86"
click at [259, 255] on div "Show / Hide columns Add product" at bounding box center [455, 261] width 442 height 12
click at [690, 9] on button "Submit as Order" at bounding box center [684, 11] width 41 height 11
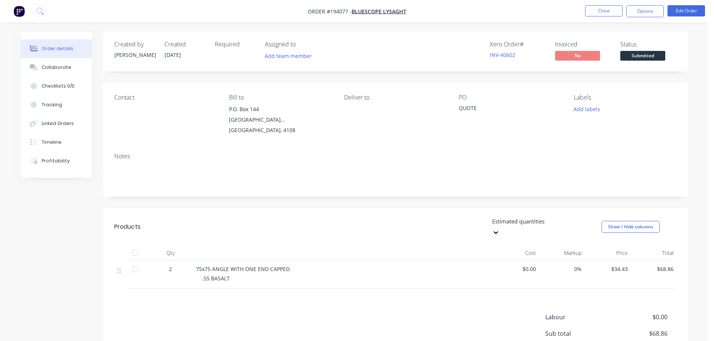
click at [649, 18] on nav "Order #194077 - Bluescope Lysaght Close Options Edit Order" at bounding box center [357, 11] width 714 height 22
click at [651, 16] on button "Options" at bounding box center [644, 11] width 37 height 12
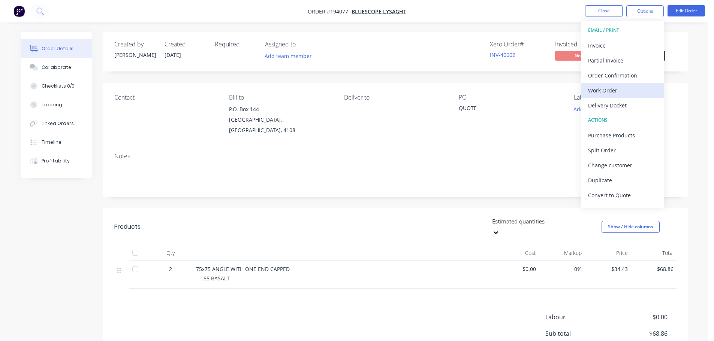
click at [604, 86] on div "Work Order" at bounding box center [622, 90] width 69 height 11
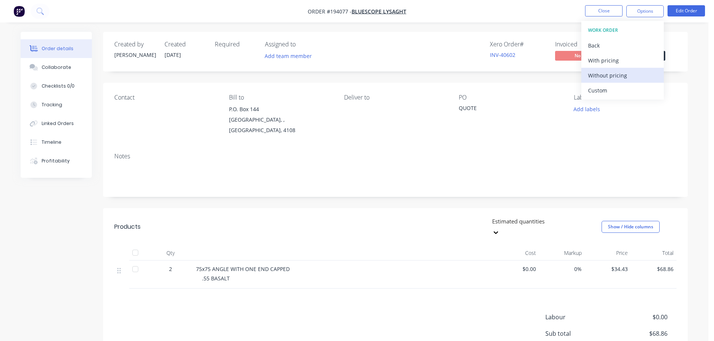
click at [609, 75] on div "Without pricing" at bounding box center [622, 75] width 69 height 11
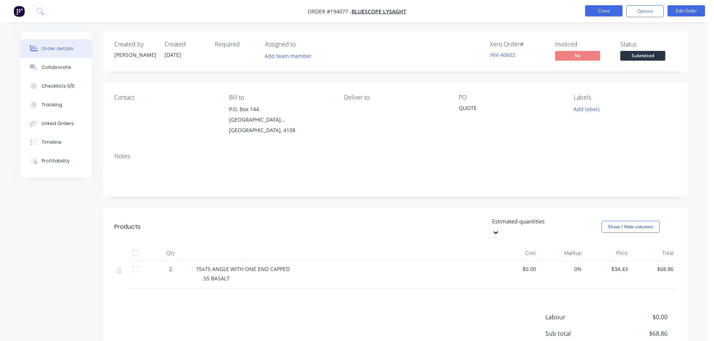
click at [616, 12] on button "Close" at bounding box center [603, 10] width 37 height 11
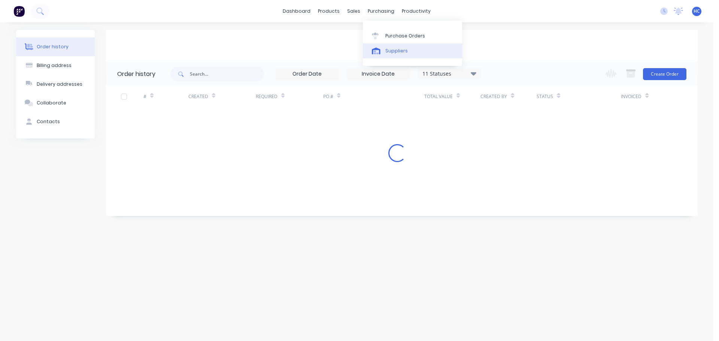
click at [402, 49] on div "Suppliers" at bounding box center [396, 51] width 22 height 7
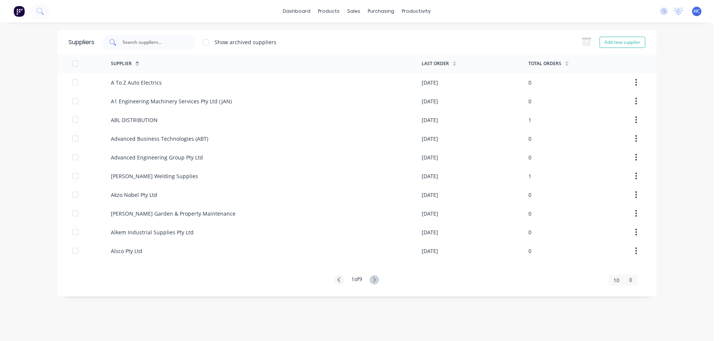
click at [156, 43] on input "text" at bounding box center [153, 42] width 62 height 7
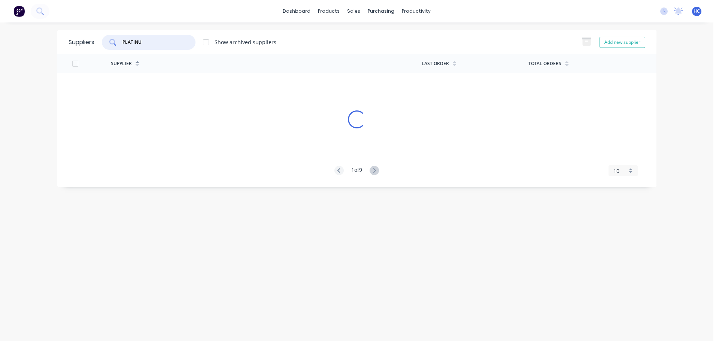
type input "PLATINUM"
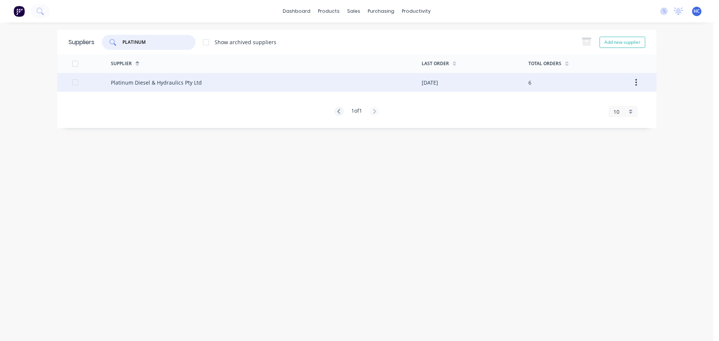
click at [249, 83] on div "Platinum Diesel & Hydraulics Pty Ltd" at bounding box center [266, 82] width 311 height 19
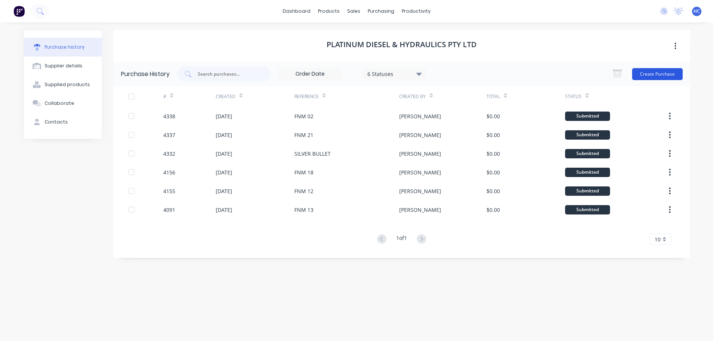
click at [658, 69] on button "Create Purchase" at bounding box center [657, 74] width 51 height 12
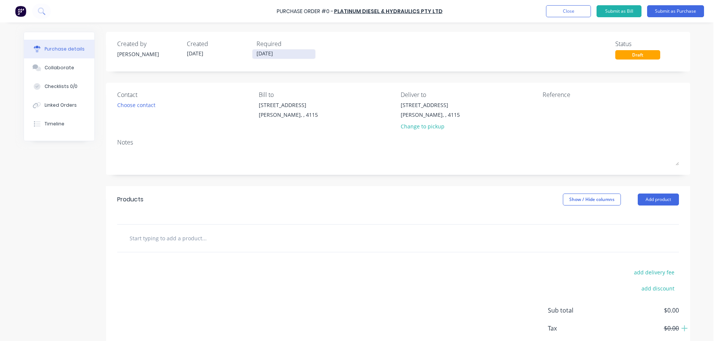
click at [262, 55] on input "[DATE]" at bounding box center [283, 53] width 63 height 9
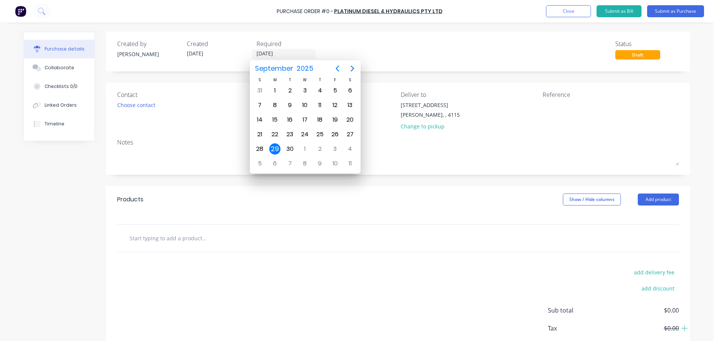
click at [354, 38] on div "Created by [PERSON_NAME] Created [DATE] Required [DATE] Status Draft" at bounding box center [398, 52] width 584 height 40
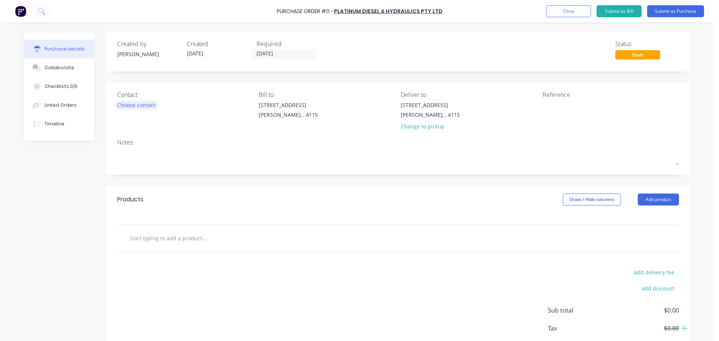
click at [139, 108] on div "Choose contact" at bounding box center [136, 105] width 38 height 8
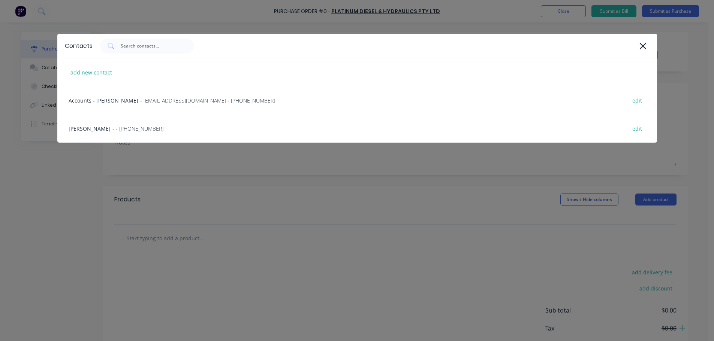
click at [115, 124] on div "HAYDEN - - [PHONE_NUMBER] edit" at bounding box center [356, 129] width 599 height 28
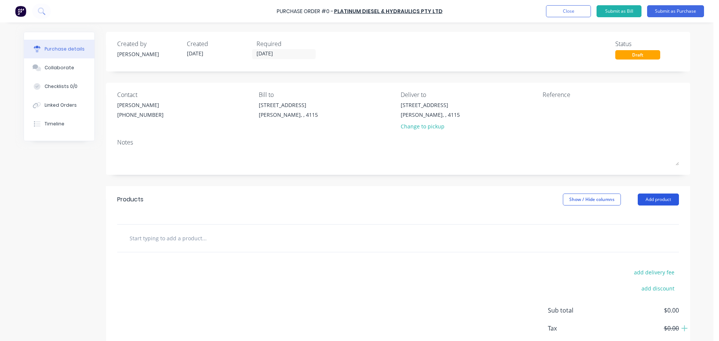
click at [643, 197] on button "Add product" at bounding box center [658, 200] width 41 height 12
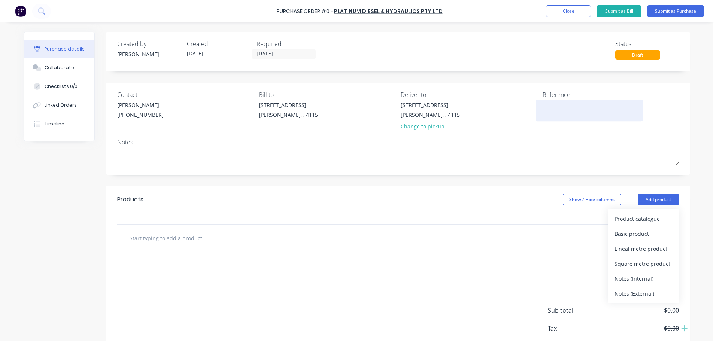
click at [565, 112] on textarea at bounding box center [590, 109] width 94 height 17
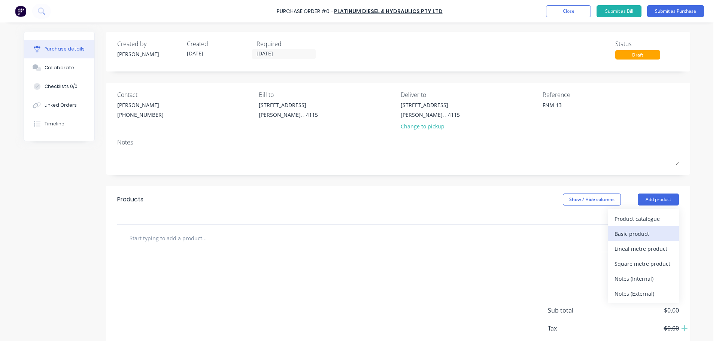
type textarea "FNM 13"
click at [630, 236] on div "Basic product" at bounding box center [644, 233] width 58 height 11
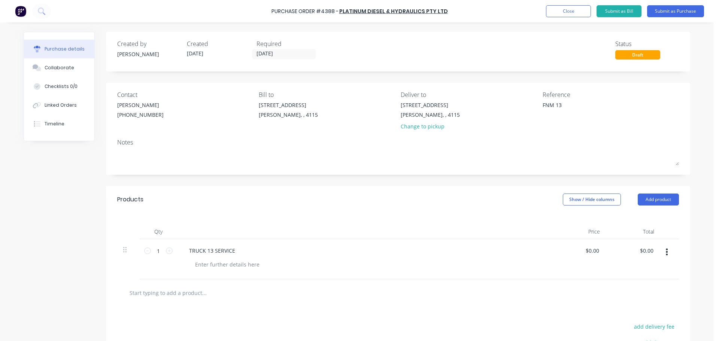
click at [231, 213] on div "Qty Price Total 1 1 TRUCK 13 SERVICE $0.00 $0.00 $0.00 $0.00" at bounding box center [398, 246] width 584 height 66
click at [681, 7] on button "Submit as Purchase" at bounding box center [675, 11] width 57 height 12
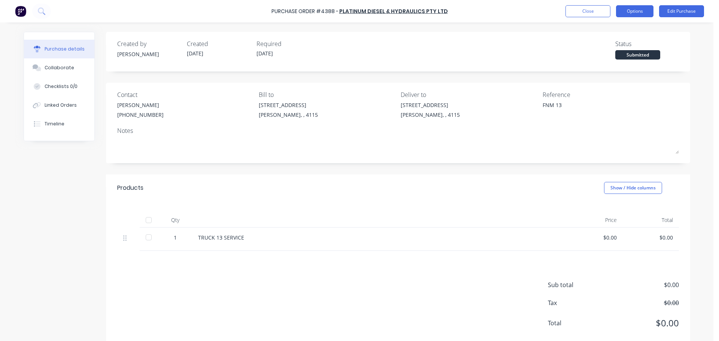
click at [630, 13] on button "Options" at bounding box center [634, 11] width 37 height 12
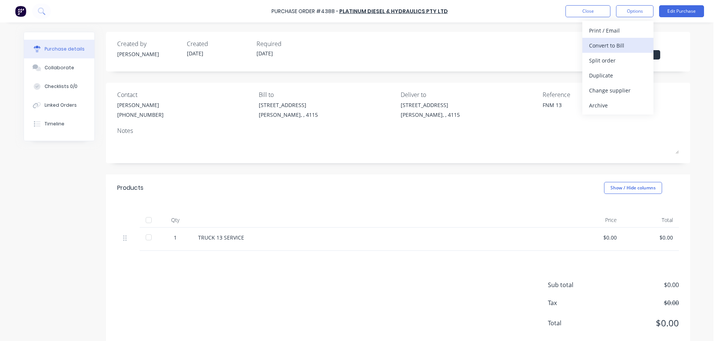
click at [618, 38] on button "Convert to Bill" at bounding box center [617, 45] width 71 height 15
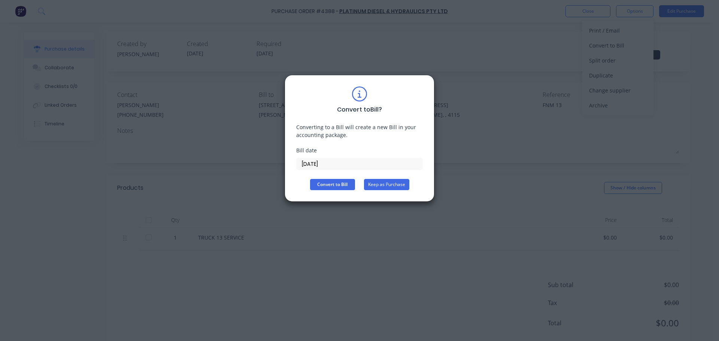
click at [406, 188] on button "Keep as Purchase" at bounding box center [386, 184] width 45 height 11
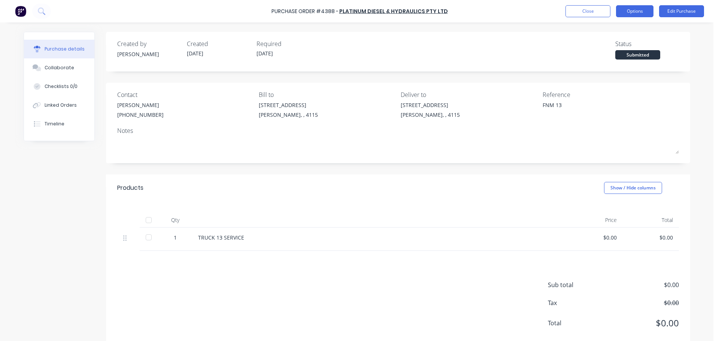
click at [632, 13] on button "Options" at bounding box center [634, 11] width 37 height 12
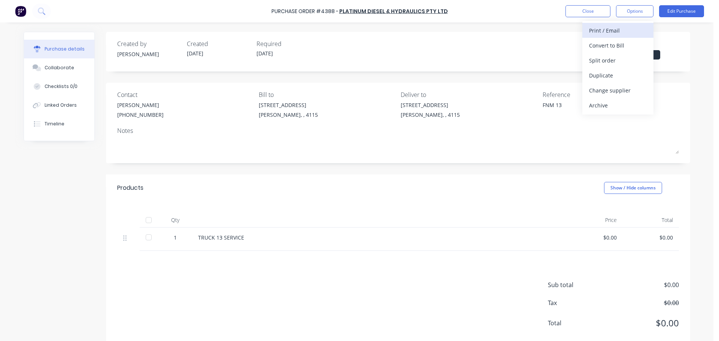
click at [604, 34] on div "Print / Email" at bounding box center [618, 30] width 58 height 11
click at [604, 62] on div "Without pricing" at bounding box center [618, 60] width 58 height 11
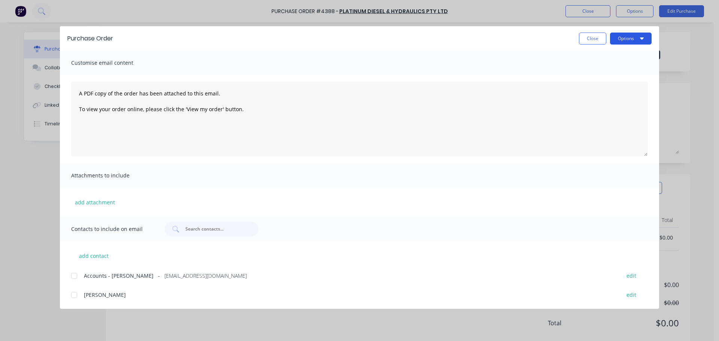
click at [618, 40] on button "Options" at bounding box center [631, 39] width 42 height 12
click at [605, 68] on div "Print" at bounding box center [616, 72] width 58 height 11
click at [596, 43] on button "Close" at bounding box center [592, 39] width 27 height 12
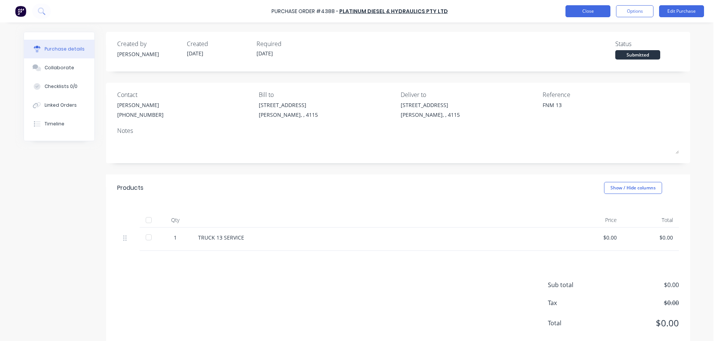
click at [590, 12] on button "Close" at bounding box center [588, 11] width 45 height 12
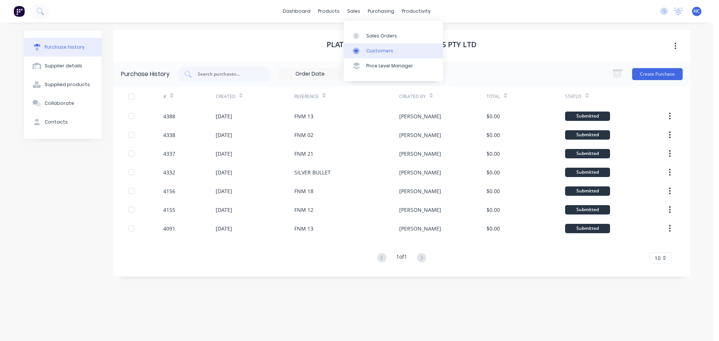
click at [370, 49] on div "Customers" at bounding box center [379, 51] width 27 height 7
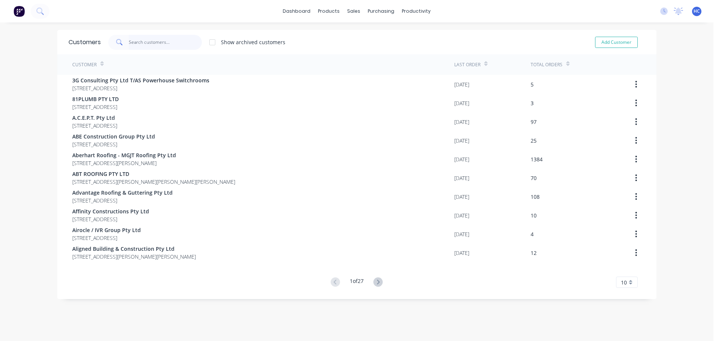
click at [166, 42] on input "text" at bounding box center [165, 42] width 73 height 15
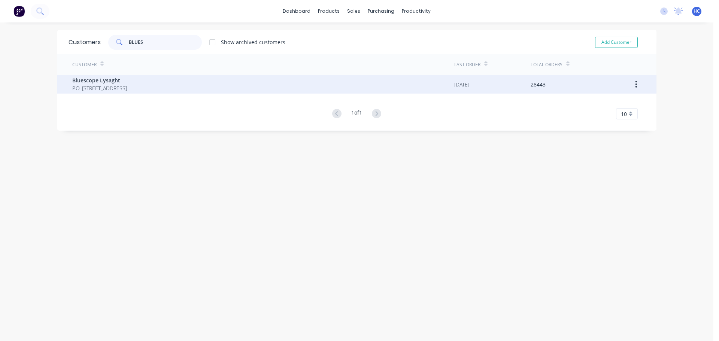
type input "BLUES"
click at [105, 87] on span "P.O. [STREET_ADDRESS]" at bounding box center [99, 88] width 55 height 8
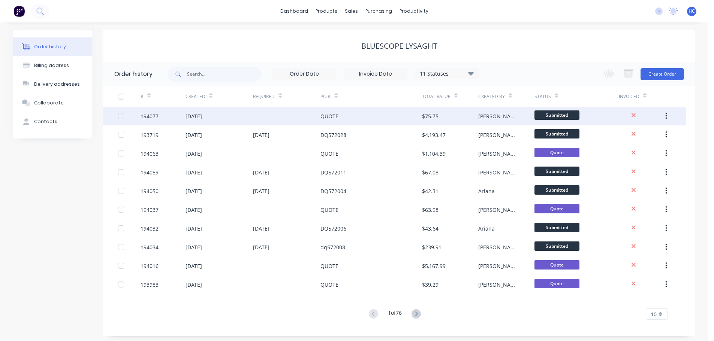
click at [410, 112] on div "QUOTE" at bounding box center [370, 116] width 101 height 19
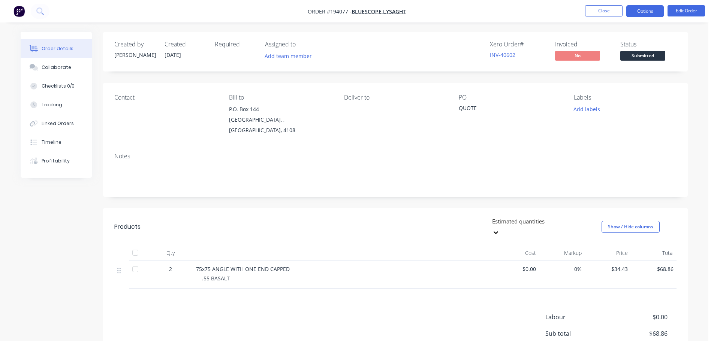
click at [646, 9] on button "Options" at bounding box center [644, 11] width 37 height 12
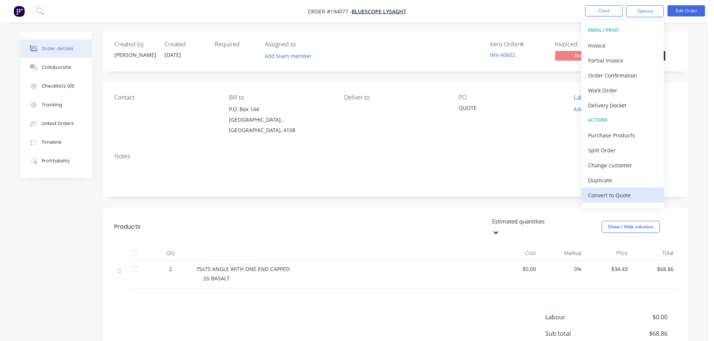
click at [610, 196] on div "Convert to Quote" at bounding box center [622, 195] width 69 height 11
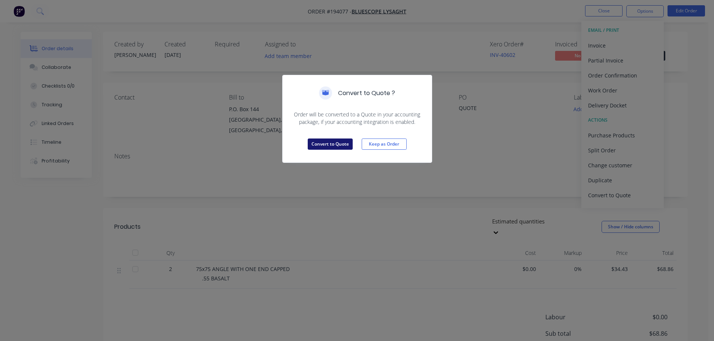
click at [329, 140] on button "Convert to Quote" at bounding box center [329, 144] width 45 height 11
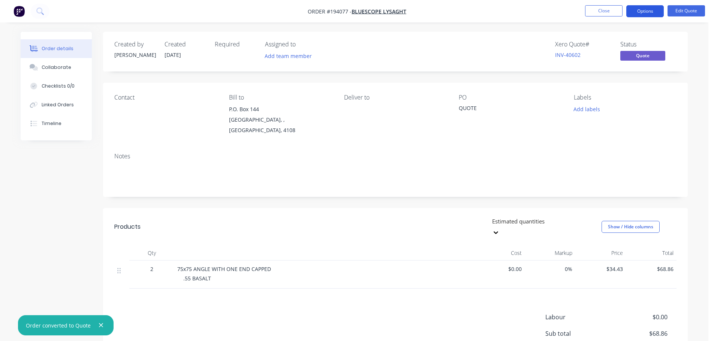
click at [649, 10] on button "Options" at bounding box center [644, 11] width 37 height 12
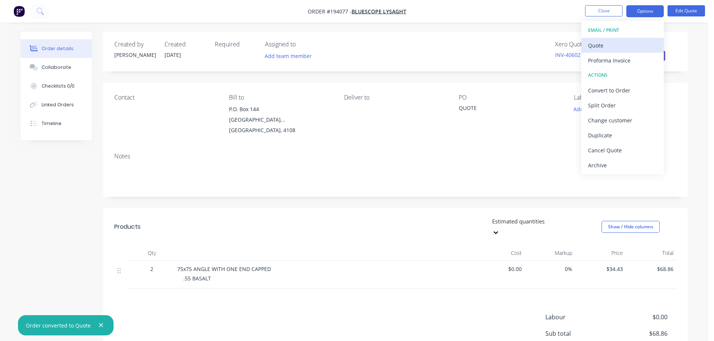
click at [627, 51] on div "Quote" at bounding box center [622, 45] width 69 height 11
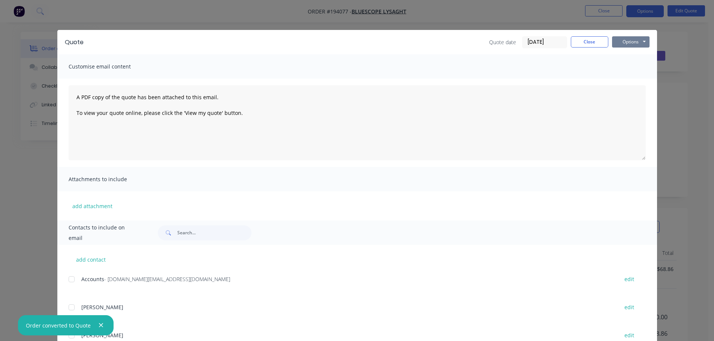
click at [639, 42] on button "Options" at bounding box center [630, 41] width 37 height 11
click at [643, 64] on button "Print" at bounding box center [636, 67] width 48 height 12
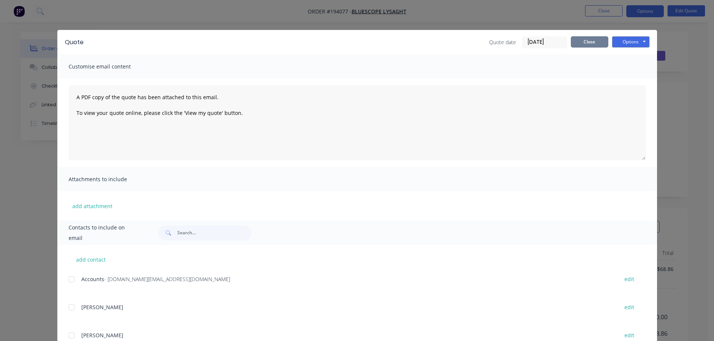
click at [587, 43] on button "Close" at bounding box center [588, 41] width 37 height 11
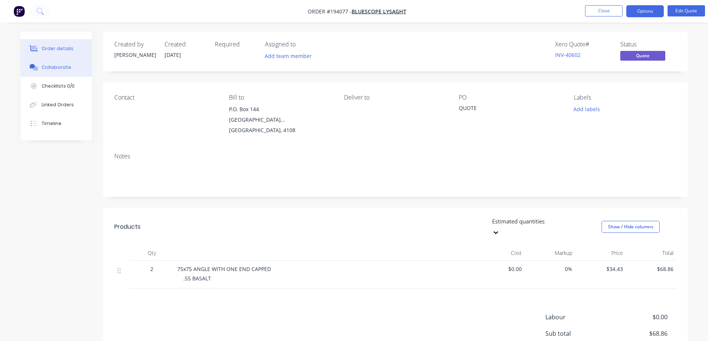
click at [61, 65] on div "Collaborate" at bounding box center [57, 67] width 30 height 7
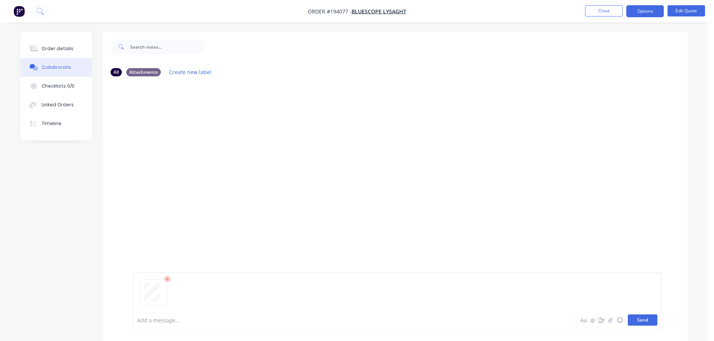
click at [638, 317] on button "Send" at bounding box center [642, 320] width 30 height 11
click at [62, 43] on button "Order details" at bounding box center [56, 48] width 71 height 19
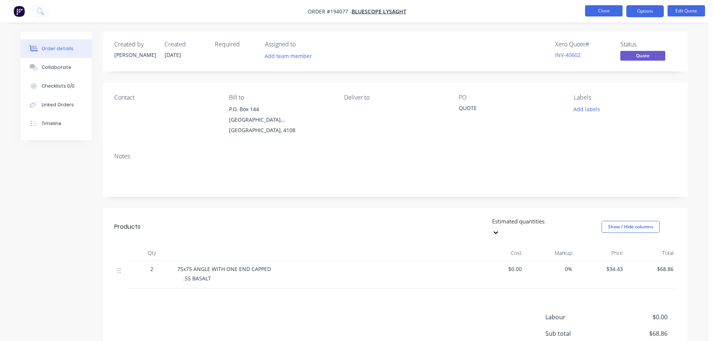
click at [607, 10] on button "Close" at bounding box center [603, 10] width 37 height 11
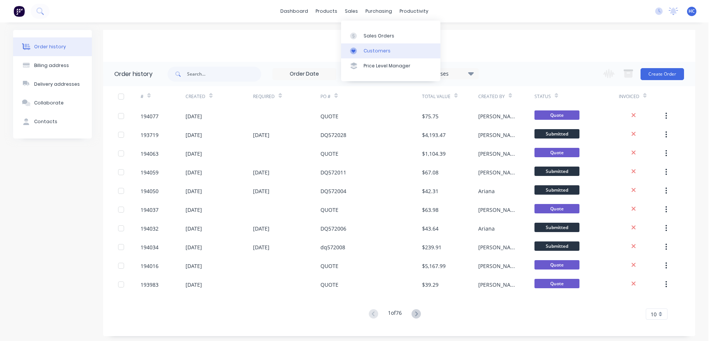
click at [377, 51] on div "Customers" at bounding box center [376, 51] width 27 height 7
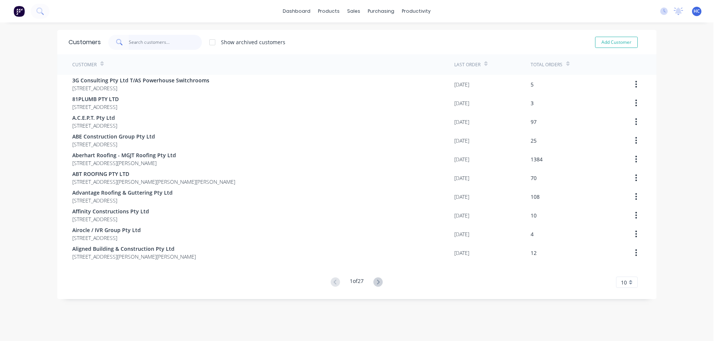
click at [161, 43] on input "text" at bounding box center [165, 42] width 73 height 15
click at [132, 38] on input "text" at bounding box center [165, 42] width 73 height 15
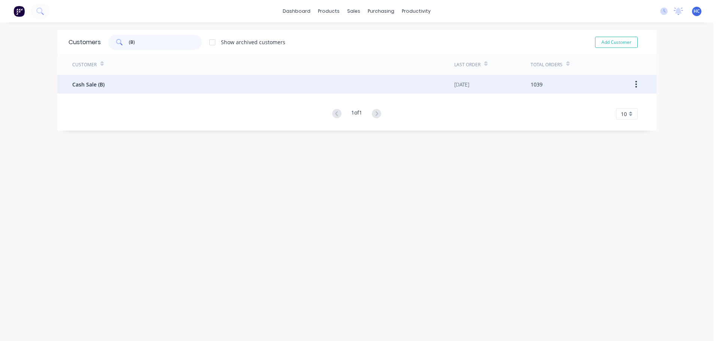
type input "(B)"
click at [107, 91] on div "Cash Sale (B)" at bounding box center [263, 84] width 382 height 19
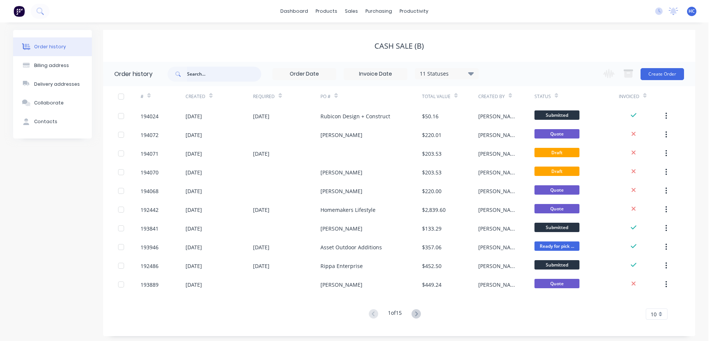
click at [225, 75] on input "text" at bounding box center [224, 74] width 74 height 15
type input "BQ CONSTR"
click at [458, 68] on div "11 Statuses Invoice Status Invoiced Not Invoiced Partial Order Status All Archi…" at bounding box center [447, 73] width 64 height 11
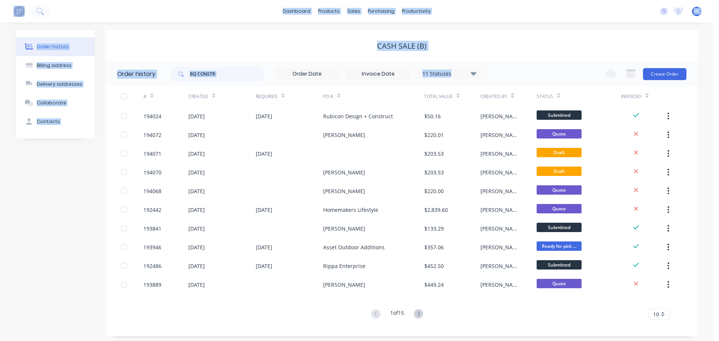
click at [459, 69] on div "11 Statuses Invoice Status Invoiced Not Invoiced Partial Order Status All Archi…" at bounding box center [450, 73] width 64 height 11
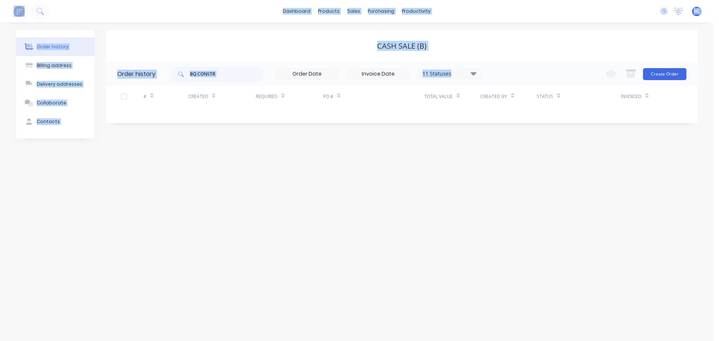
click at [472, 73] on icon at bounding box center [473, 73] width 6 height 3
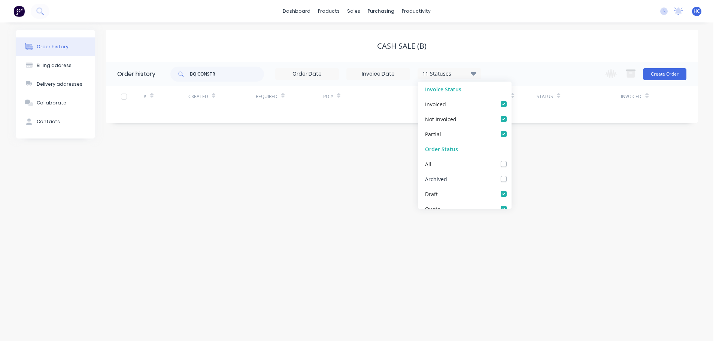
click at [511, 175] on label at bounding box center [511, 175] width 0 height 0
click at [511, 178] on input "checkbox" at bounding box center [514, 178] width 6 height 7
checkbox input "true"
click at [575, 184] on div "Order history Billing address Delivery addresses Collaborate Contacts Cash Sale…" at bounding box center [357, 181] width 714 height 319
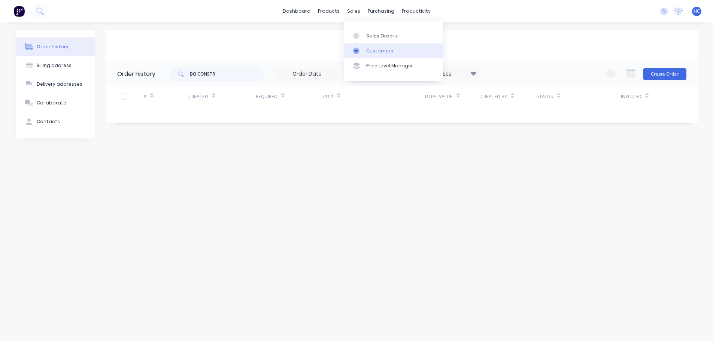
click at [380, 48] on div "Customers" at bounding box center [379, 51] width 27 height 7
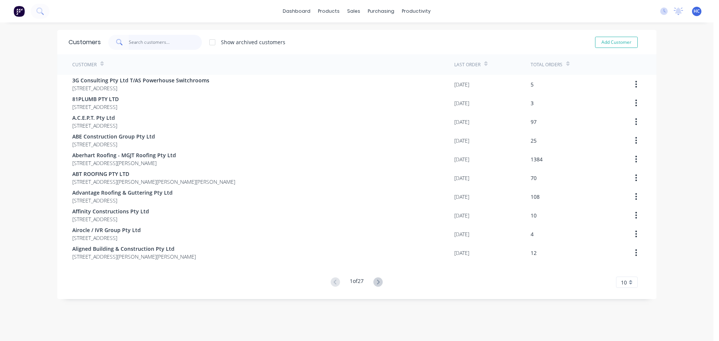
click at [163, 40] on input "text" at bounding box center [165, 42] width 73 height 15
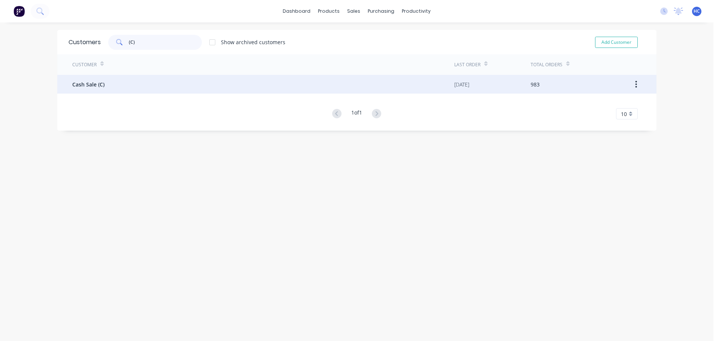
type input "(C)"
click at [95, 88] on div "Cash Sale (C)" at bounding box center [263, 84] width 382 height 19
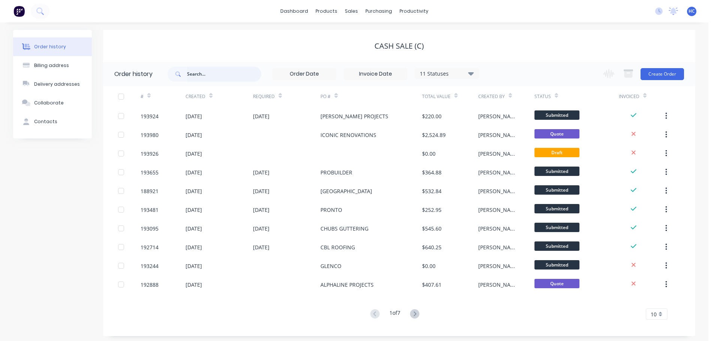
click at [224, 75] on input "text" at bounding box center [224, 74] width 74 height 15
type input "BQ"
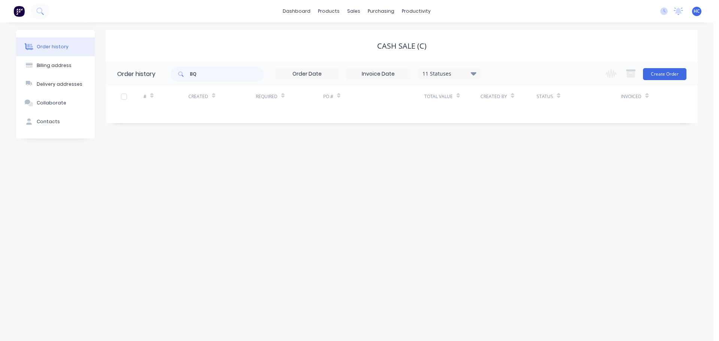
click at [433, 81] on div "BQ 11 Statuses Invoice Status Invoiced Not Invoiced Partial Order Status All Ar…" at bounding box center [325, 74] width 311 height 24
click at [456, 79] on div "11 Statuses Invoice Status Invoiced Not Invoiced Partial Order Status All Archi…" at bounding box center [378, 74] width 206 height 12
click at [460, 70] on div "11 Statuses" at bounding box center [449, 74] width 63 height 8
click at [511, 175] on label at bounding box center [511, 175] width 0 height 0
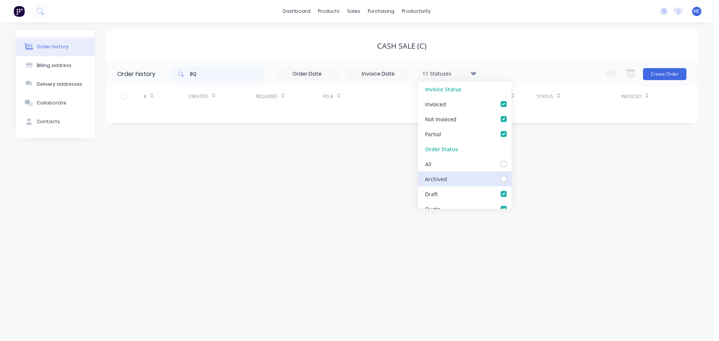
click at [511, 176] on input "checkbox" at bounding box center [514, 178] width 6 height 7
checkbox input "true"
click at [625, 202] on div "Order history Billing address Delivery addresses Collaborate Contacts Cash Sale…" at bounding box center [357, 181] width 714 height 319
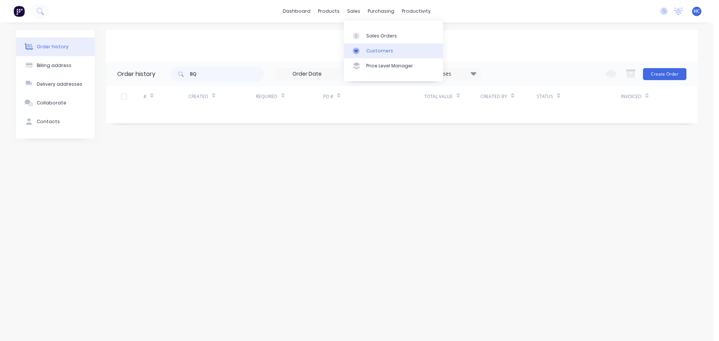
click at [375, 44] on link "Customers" at bounding box center [393, 50] width 99 height 15
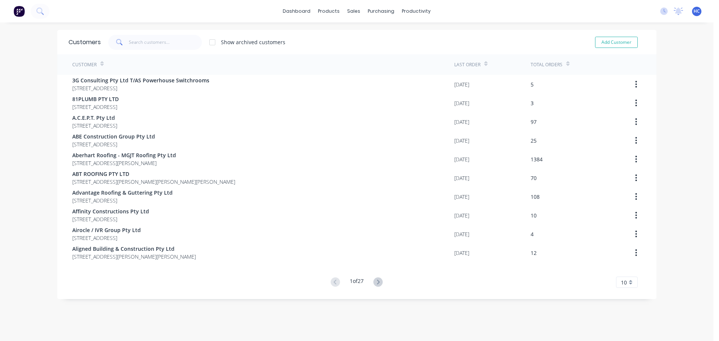
click at [176, 51] on div "Customers Show archived customers Add Customer" at bounding box center [356, 42] width 599 height 24
click at [172, 50] on div "Customers Show archived customers Add Customer" at bounding box center [356, 42] width 599 height 24
click at [176, 40] on input "text" at bounding box center [165, 42] width 73 height 15
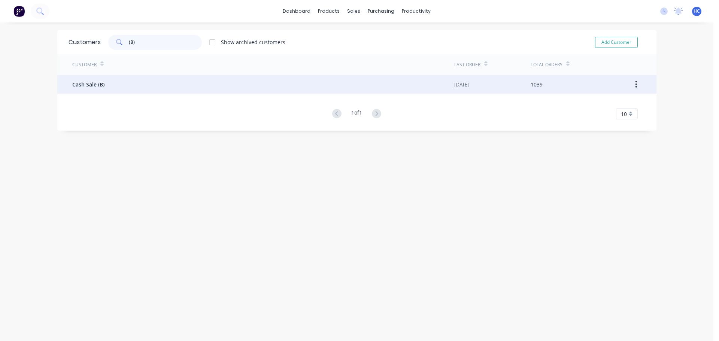
type input "(B)"
click at [113, 80] on div "Cash Sale (B)" at bounding box center [263, 84] width 382 height 19
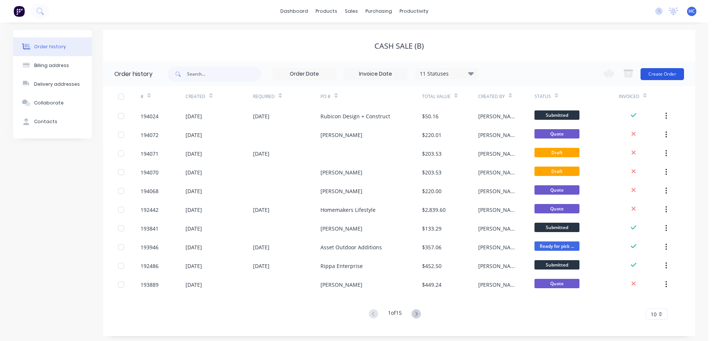
click at [667, 77] on button "Create Order" at bounding box center [661, 74] width 43 height 12
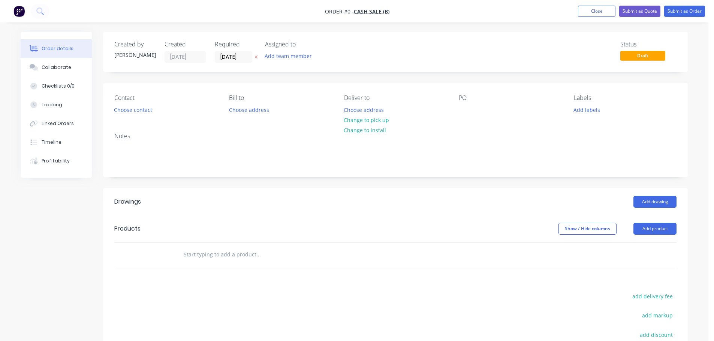
click at [255, 56] on icon "button" at bounding box center [255, 57] width 3 height 4
click at [137, 109] on button "Choose contact" at bounding box center [133, 109] width 46 height 10
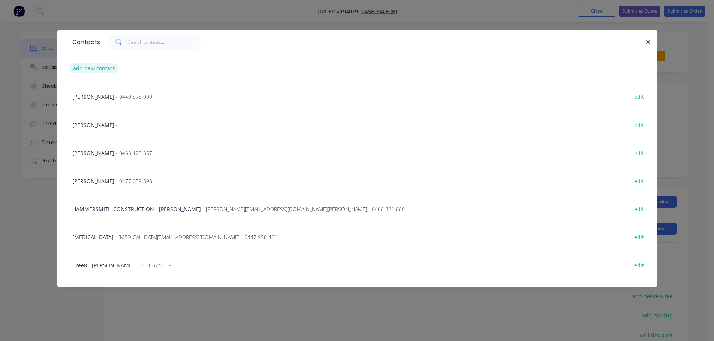
click at [100, 66] on button "add new contact" at bounding box center [93, 68] width 49 height 10
select select "AU"
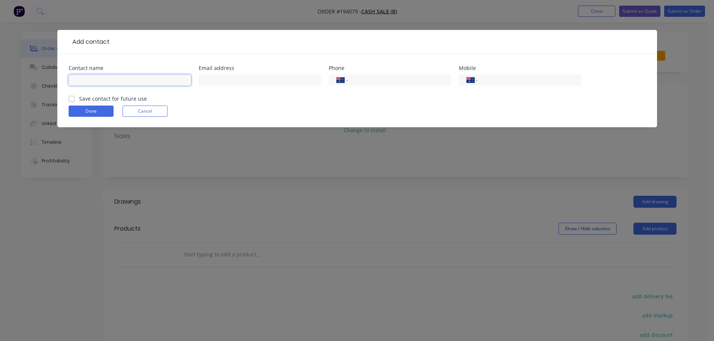
click at [96, 82] on input "text" at bounding box center [130, 80] width 122 height 11
type input "[PERSON_NAME]"
drag, startPoint x: 488, startPoint y: 79, endPoint x: 496, endPoint y: 76, distance: 8.9
click at [488, 79] on input "tel" at bounding box center [528, 80] width 90 height 9
type input "0423 952 267"
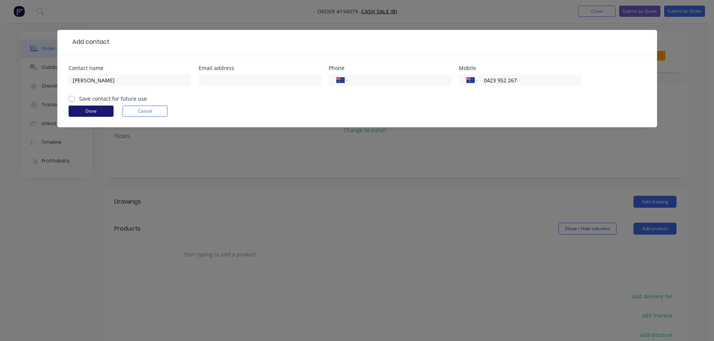
click at [85, 113] on button "Done" at bounding box center [91, 111] width 45 height 11
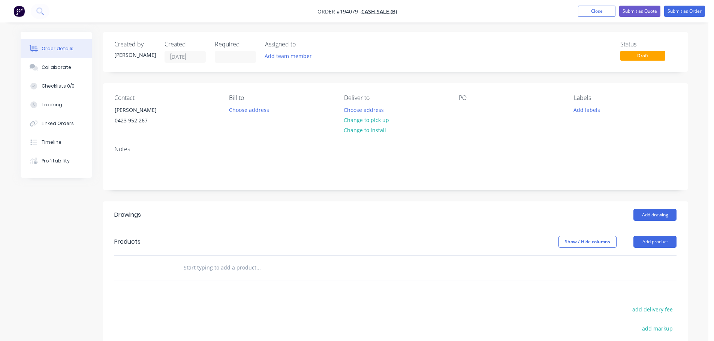
click at [379, 118] on button "Change to pick up" at bounding box center [366, 120] width 53 height 10
click at [457, 108] on div "Contact [PERSON_NAME] [PHONE_NUMBER] Bill to Choose address Pick up Change to d…" at bounding box center [395, 111] width 584 height 57
click at [459, 107] on div at bounding box center [464, 109] width 12 height 11
click at [653, 212] on button "Add drawing" at bounding box center [654, 215] width 43 height 12
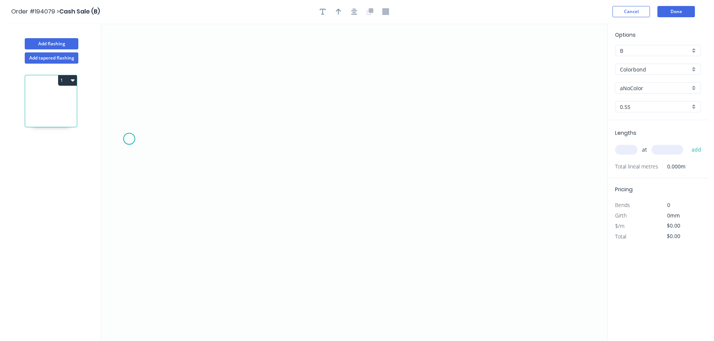
click at [126, 146] on icon "0" at bounding box center [354, 182] width 506 height 318
click at [139, 128] on icon "0" at bounding box center [354, 182] width 506 height 318
click at [177, 128] on icon at bounding box center [158, 128] width 38 height 0
click at [186, 166] on icon "0 ? ? ? º" at bounding box center [354, 182] width 506 height 318
click at [188, 164] on circle at bounding box center [186, 165] width 11 height 11
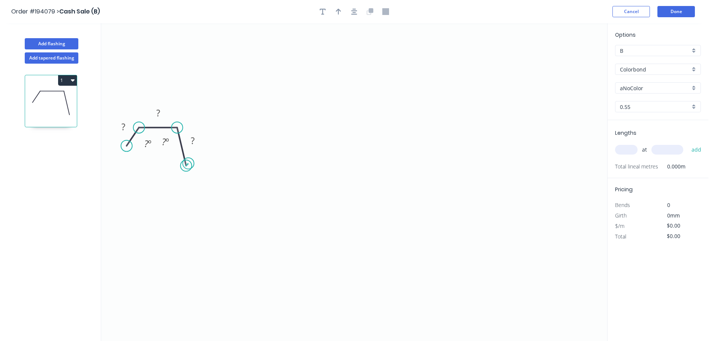
click at [188, 164] on circle at bounding box center [186, 165] width 11 height 11
drag, startPoint x: 188, startPoint y: 164, endPoint x: 185, endPoint y: 161, distance: 4.0
click at [185, 161] on circle at bounding box center [185, 161] width 11 height 11
drag, startPoint x: 174, startPoint y: 127, endPoint x: 192, endPoint y: 131, distance: 18.3
click at [192, 131] on circle at bounding box center [192, 127] width 11 height 11
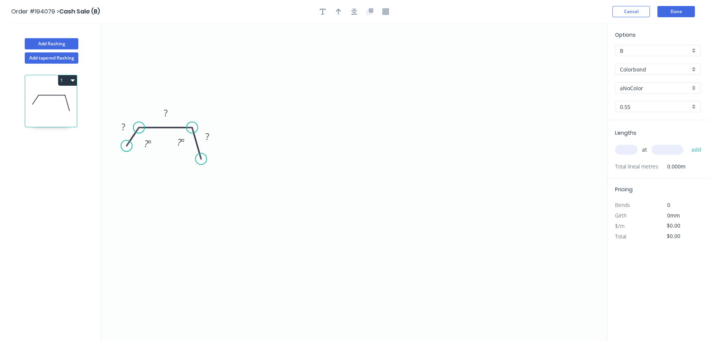
drag, startPoint x: 187, startPoint y: 157, endPoint x: 201, endPoint y: 159, distance: 14.4
click at [201, 159] on circle at bounding box center [200, 159] width 11 height 11
click at [481, 161] on icon "0 ? ? ? ? º ? º" at bounding box center [354, 182] width 506 height 318
click at [493, 130] on icon at bounding box center [487, 145] width 12 height 30
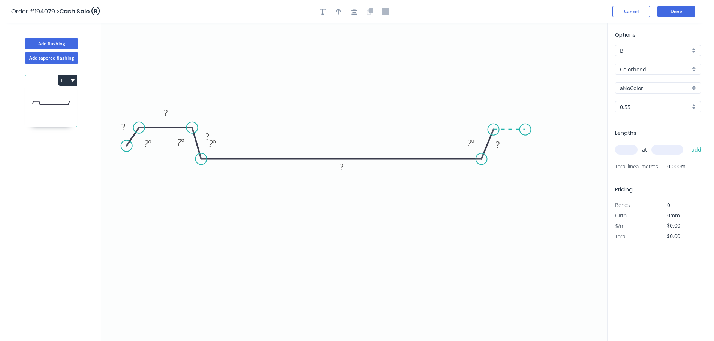
click at [525, 129] on icon "0 ? ? ? ? ? ? º ? º ? º ? º" at bounding box center [354, 182] width 506 height 318
click at [484, 166] on div "Hide angle" at bounding box center [507, 171] width 75 height 15
drag, startPoint x: 490, startPoint y: 151, endPoint x: 447, endPoint y: 132, distance: 47.0
click at [448, 132] on rect at bounding box center [457, 125] width 24 height 15
click at [256, 173] on div "Hide angle" at bounding box center [255, 170] width 75 height 15
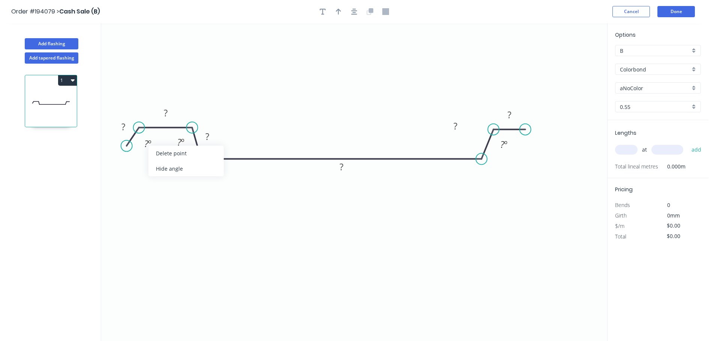
drag, startPoint x: 173, startPoint y: 170, endPoint x: 181, endPoint y: 157, distance: 15.0
click at [173, 170] on div "Hide angle" at bounding box center [185, 168] width 75 height 15
drag, startPoint x: 190, startPoint y: 147, endPoint x: 167, endPoint y: 154, distance: 23.7
click at [167, 154] on rect at bounding box center [158, 149] width 24 height 15
click at [124, 125] on tspan "?" at bounding box center [123, 127] width 4 height 12
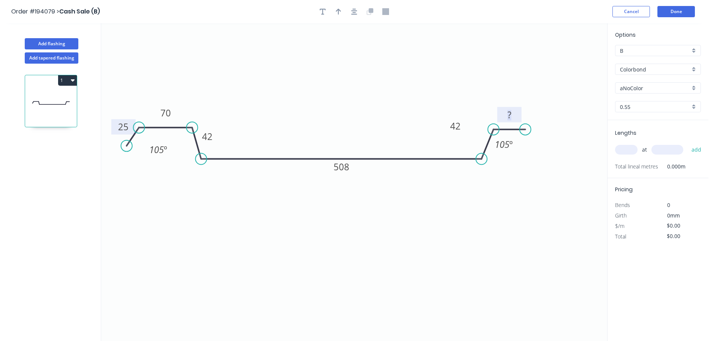
type input "$31.13"
click at [366, 75] on icon "0 25 70 42 508 42 40 105 º 105 º" at bounding box center [354, 182] width 506 height 318
click at [634, 70] on input "Colorbond" at bounding box center [654, 70] width 70 height 8
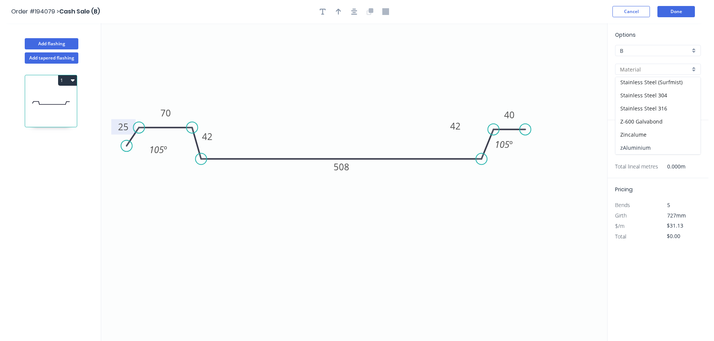
click at [645, 148] on div "zAluminium" at bounding box center [657, 147] width 85 height 13
type input "zAluminium"
type input "Mill"
type input "0.8"
type input "$0.01"
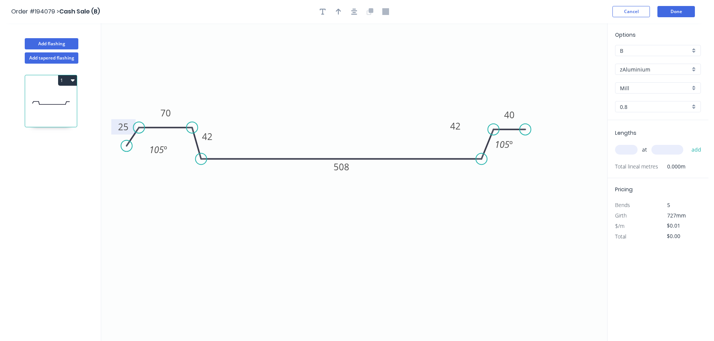
click at [636, 107] on input "0.8" at bounding box center [654, 107] width 70 height 8
click at [631, 136] on div "1.2" at bounding box center [657, 134] width 85 height 13
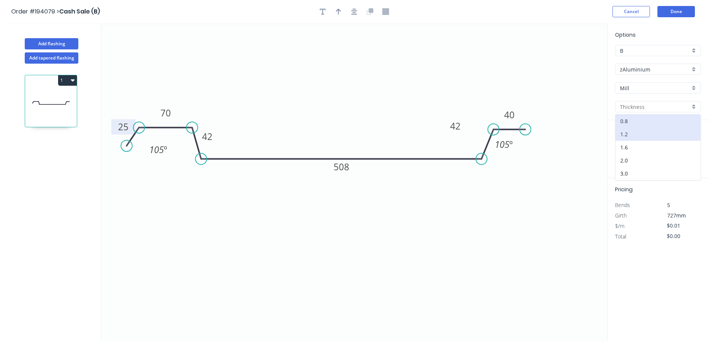
type input "1.2"
type input "$96.86"
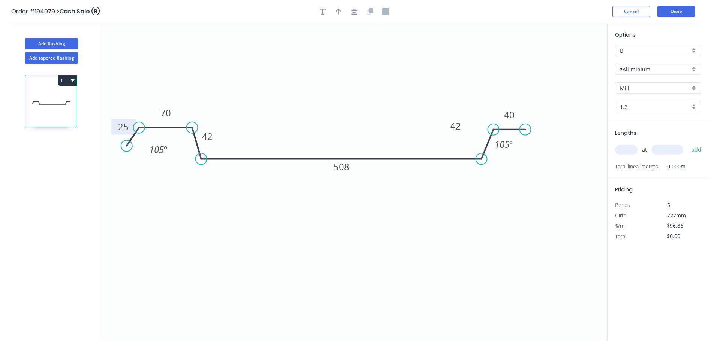
click at [623, 157] on div "at add" at bounding box center [658, 150] width 87 height 20
click at [628, 148] on input "text" at bounding box center [626, 150] width 22 height 10
type input "9"
type input "1500"
click at [687, 143] on button "add" at bounding box center [696, 149] width 18 height 13
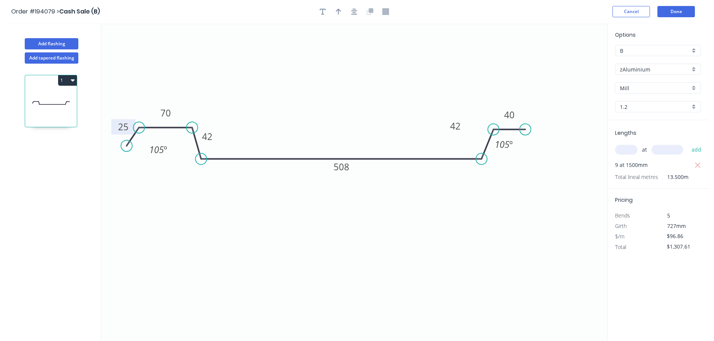
click at [66, 83] on button "1" at bounding box center [67, 80] width 19 height 10
click at [49, 97] on div "Duplicate" at bounding box center [41, 99] width 58 height 11
type input "$0.00"
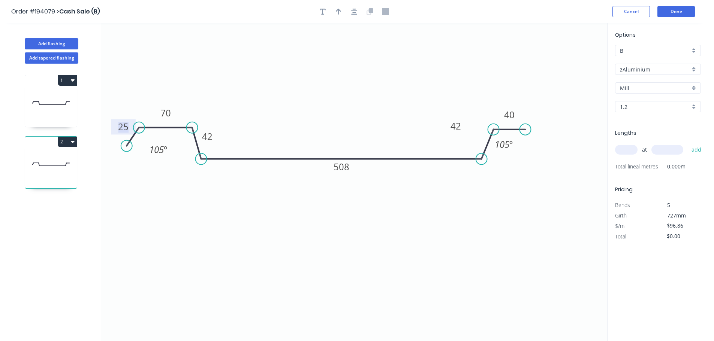
click at [118, 127] on tspan "25" at bounding box center [123, 127] width 10 height 12
click at [128, 124] on tspan "25" at bounding box center [123, 127] width 10 height 12
click at [292, 99] on icon "0 25 52 42 530 42 47 105 º 105 º" at bounding box center [354, 182] width 506 height 318
click at [630, 145] on input "text" at bounding box center [626, 150] width 22 height 10
type input "16"
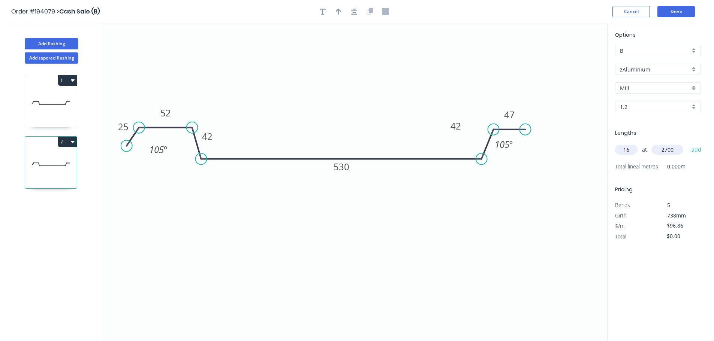
type input "2700"
click at [687, 143] on button "add" at bounding box center [696, 149] width 18 height 13
type input "$4,184.35"
click at [671, 9] on button "Done" at bounding box center [675, 11] width 37 height 11
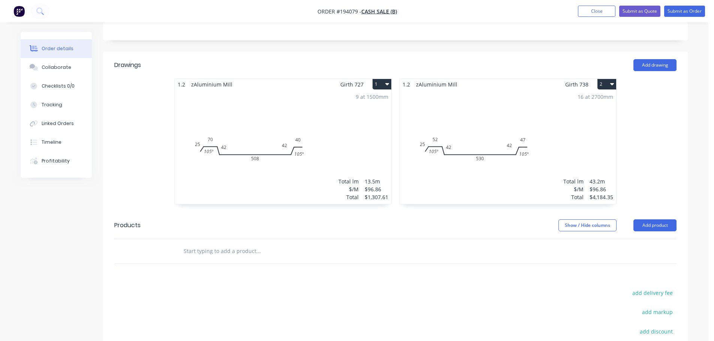
scroll to position [264, 0]
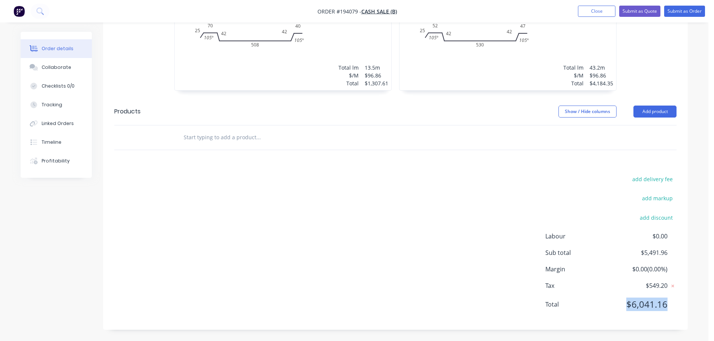
drag, startPoint x: 669, startPoint y: 305, endPoint x: 624, endPoint y: 303, distance: 45.4
click at [624, 303] on div "Total $6,041.16" at bounding box center [610, 304] width 131 height 13
click at [432, 210] on div "add delivery fee add markup add discount Labour $0.00 Sub total $5,491.96 Margi…" at bounding box center [395, 246] width 562 height 145
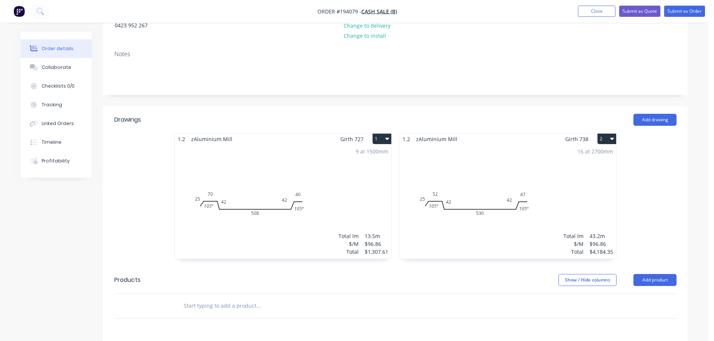
scroll to position [39, 0]
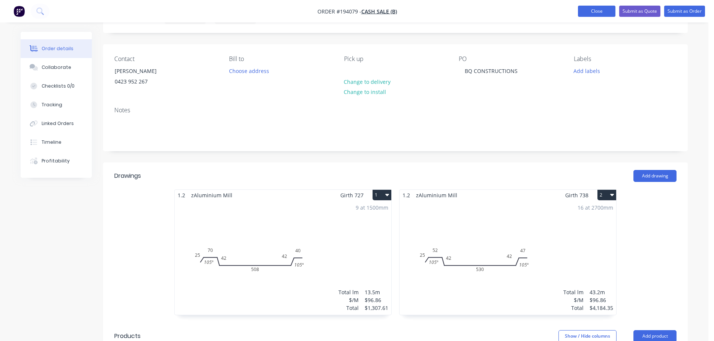
click at [595, 10] on button "Close" at bounding box center [596, 11] width 37 height 11
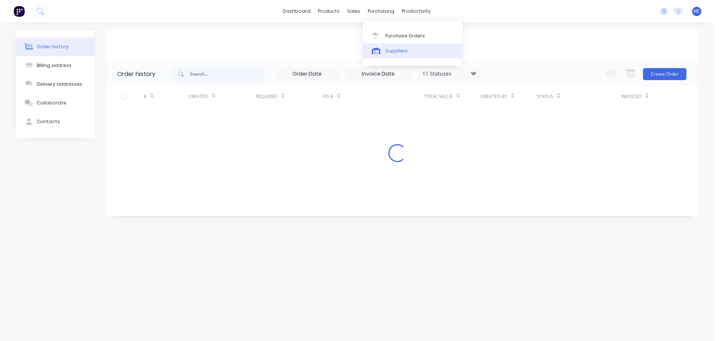
click at [396, 52] on div "Suppliers" at bounding box center [396, 51] width 22 height 7
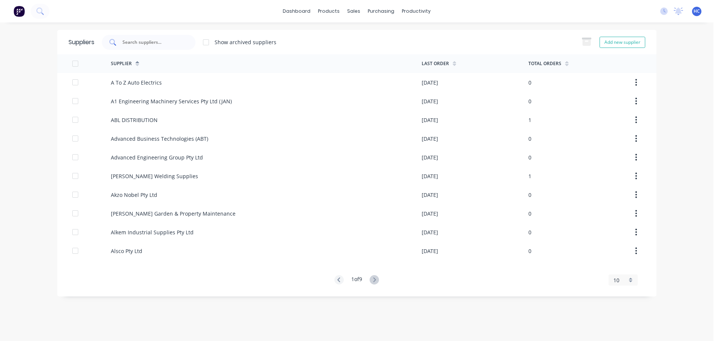
click at [166, 40] on input "text" at bounding box center [153, 42] width 62 height 7
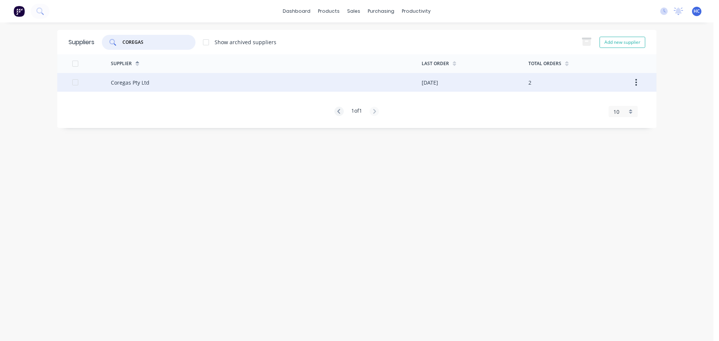
type input "COREGAS"
click at [154, 86] on div "Coregas Pty Ltd" at bounding box center [266, 82] width 311 height 19
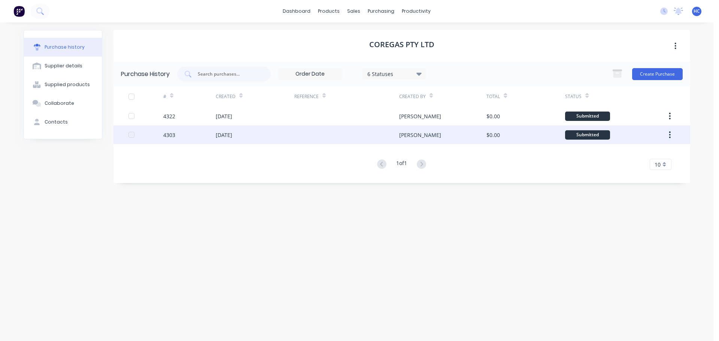
click at [351, 127] on div at bounding box center [346, 134] width 105 height 19
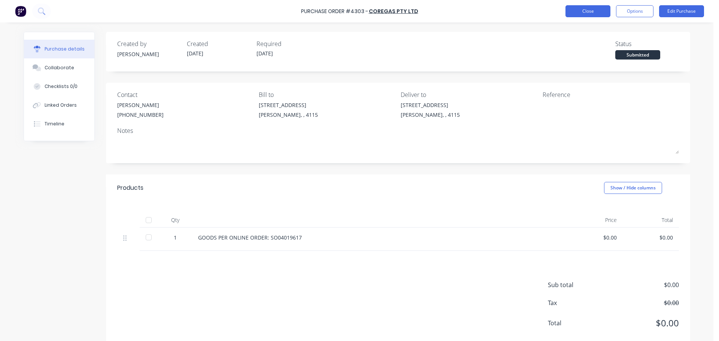
click at [580, 8] on button "Close" at bounding box center [588, 11] width 45 height 12
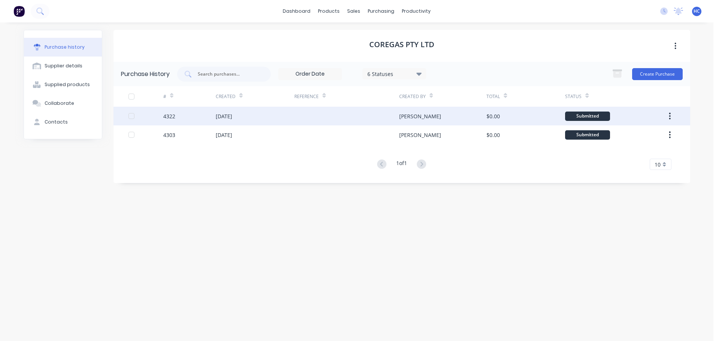
click at [338, 118] on div at bounding box center [346, 116] width 105 height 19
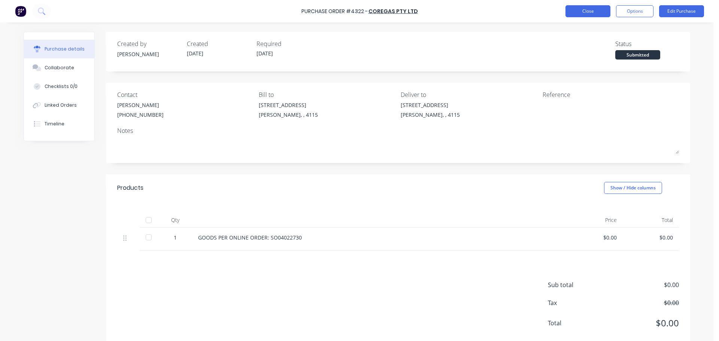
click at [590, 12] on button "Close" at bounding box center [588, 11] width 45 height 12
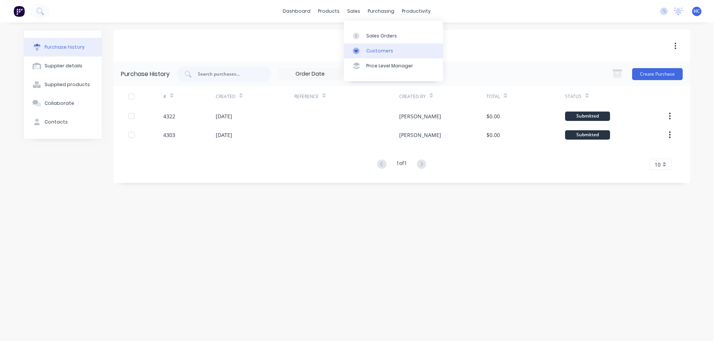
click at [372, 56] on link "Customers" at bounding box center [393, 50] width 99 height 15
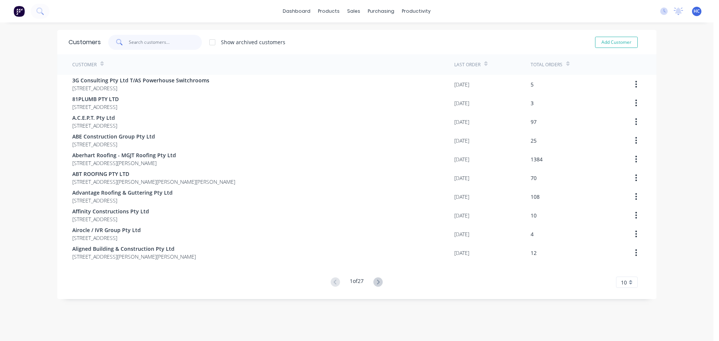
click at [164, 37] on input "text" at bounding box center [165, 42] width 73 height 15
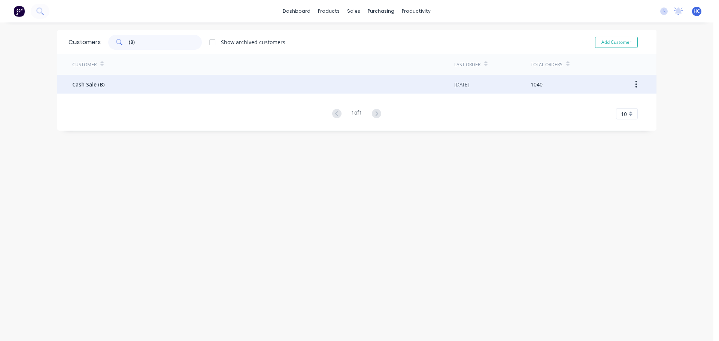
type input "(B)"
click at [171, 84] on div "Cash Sale (B)" at bounding box center [263, 84] width 382 height 19
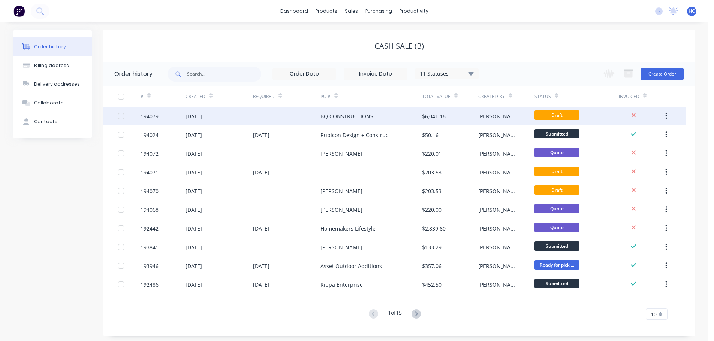
click at [385, 113] on div "BQ CONSTRUCTIONS" at bounding box center [370, 116] width 101 height 19
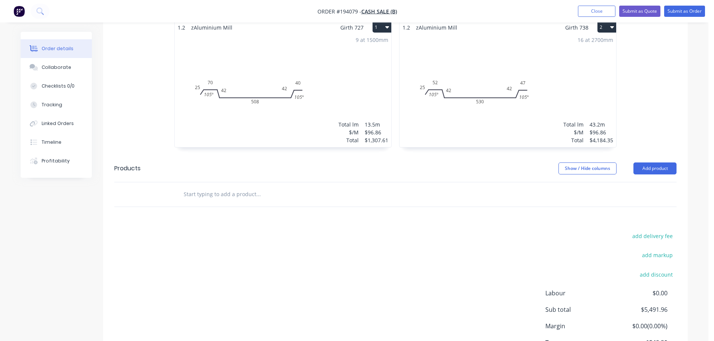
scroll to position [189, 0]
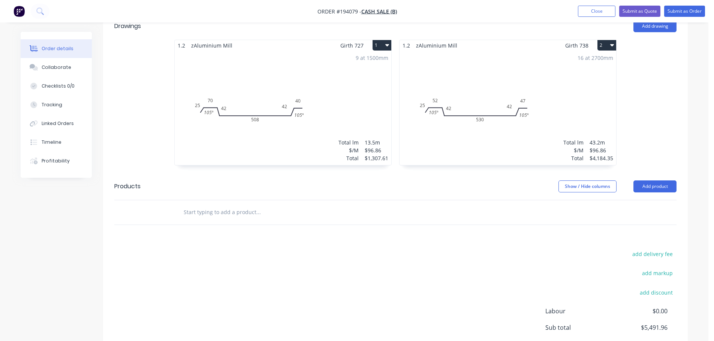
click at [343, 99] on div "9 at 1500mm Total lm $/M Total 13.5m $96.86 $1,307.61" at bounding box center [283, 108] width 216 height 114
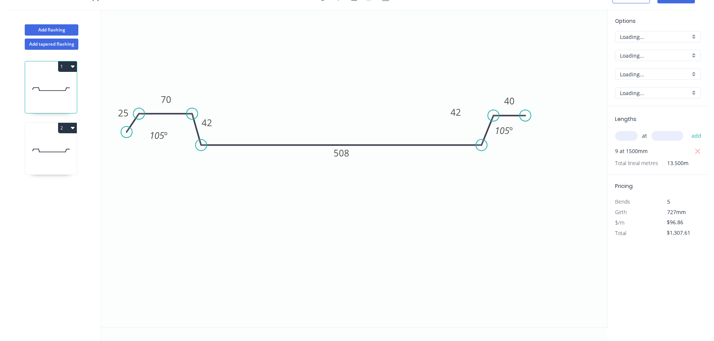
scroll to position [14, 0]
click at [640, 38] on input "B" at bounding box center [654, 37] width 70 height 8
click at [634, 73] on div "C" at bounding box center [657, 77] width 85 height 13
type input "C"
type input "$88.79"
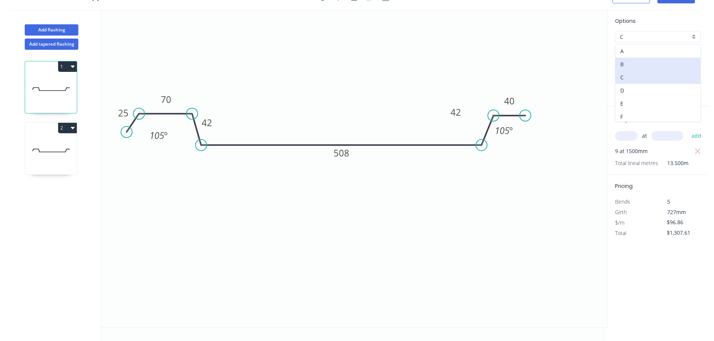
type input "$1,198.67"
click at [638, 38] on input "C" at bounding box center [654, 37] width 70 height 8
click at [632, 64] on div "B" at bounding box center [657, 64] width 85 height 13
type input "B"
click at [648, 37] on input "B" at bounding box center [654, 37] width 70 height 8
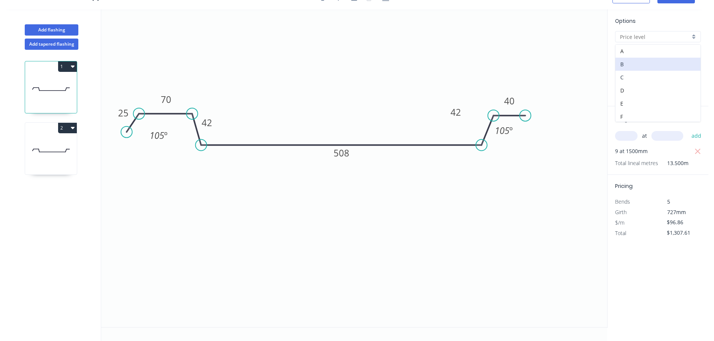
click at [627, 73] on div "C" at bounding box center [657, 77] width 85 height 13
click at [639, 35] on input "C" at bounding box center [654, 37] width 70 height 8
click at [633, 63] on div "B" at bounding box center [657, 64] width 85 height 13
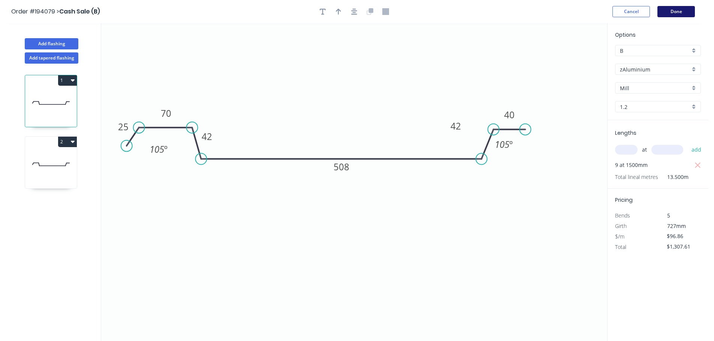
click at [675, 13] on button "Done" at bounding box center [675, 11] width 37 height 11
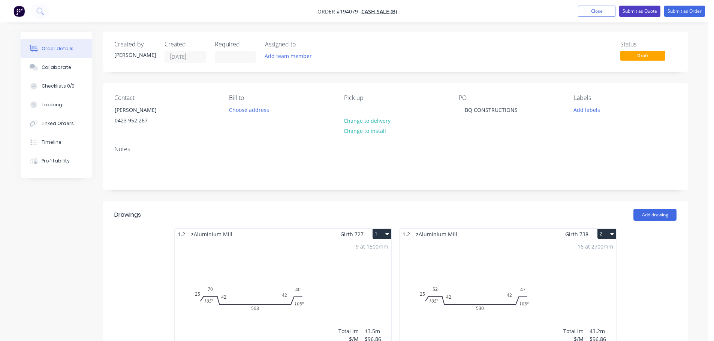
click at [639, 12] on button "Submit as Quote" at bounding box center [639, 11] width 41 height 11
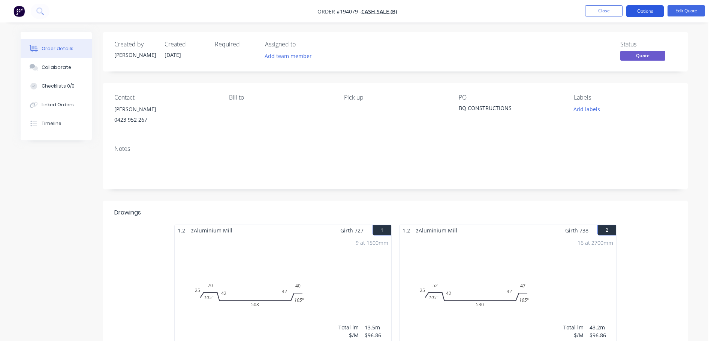
click at [661, 12] on button "Options" at bounding box center [644, 11] width 37 height 12
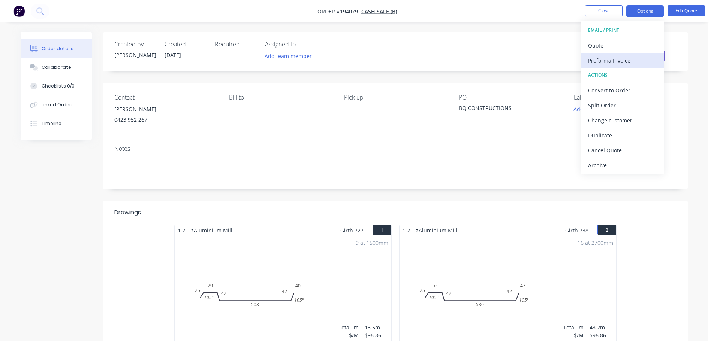
click at [621, 61] on div "Proforma Invoice" at bounding box center [622, 60] width 69 height 11
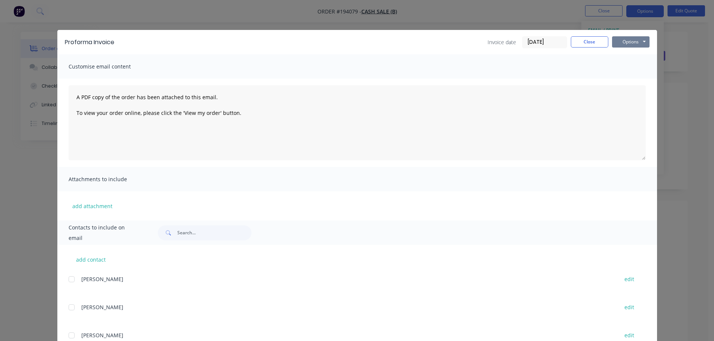
click at [634, 45] on button "Options" at bounding box center [630, 41] width 37 height 11
click at [636, 67] on button "Print" at bounding box center [636, 67] width 48 height 12
click at [592, 42] on button "Close" at bounding box center [588, 41] width 37 height 11
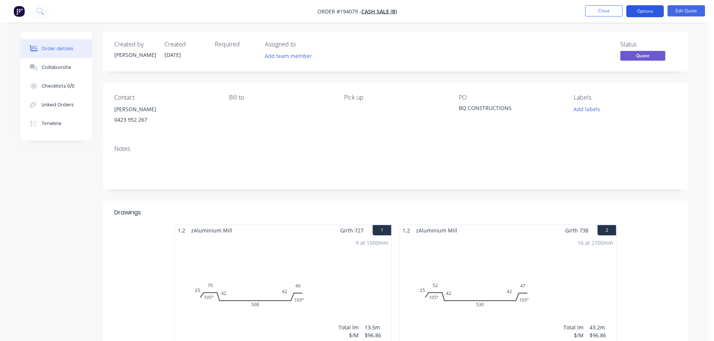
click at [646, 14] on button "Options" at bounding box center [644, 11] width 37 height 12
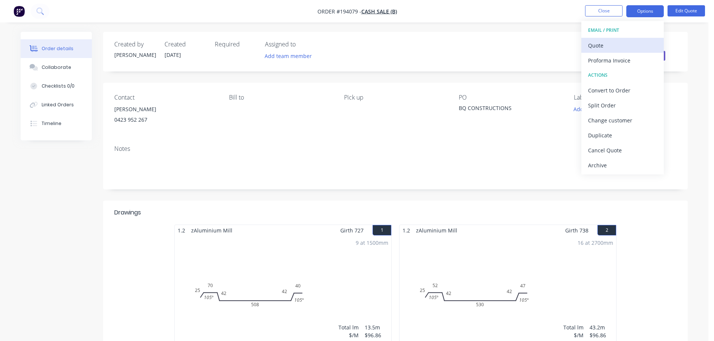
click at [616, 43] on div "Quote" at bounding box center [622, 45] width 69 height 11
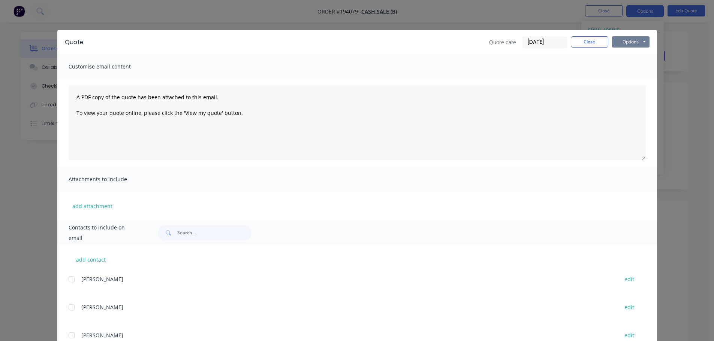
click at [633, 43] on button "Options" at bounding box center [630, 41] width 37 height 11
click at [634, 65] on button "Print" at bounding box center [636, 67] width 48 height 12
click at [584, 38] on button "Close" at bounding box center [588, 41] width 37 height 11
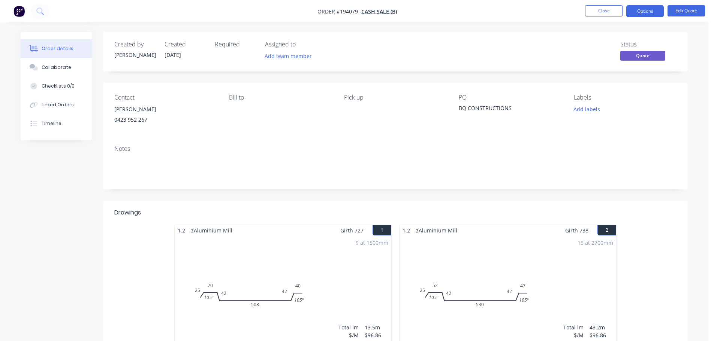
drag, startPoint x: 603, startPoint y: 14, endPoint x: 717, endPoint y: 12, distance: 114.3
click at [603, 14] on button "Close" at bounding box center [603, 10] width 37 height 11
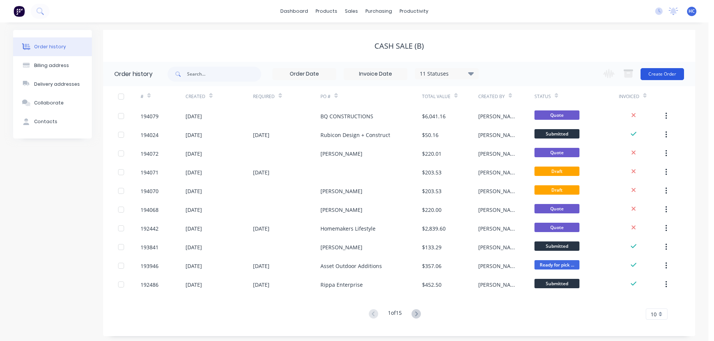
click at [658, 74] on button "Create Order" at bounding box center [661, 74] width 43 height 12
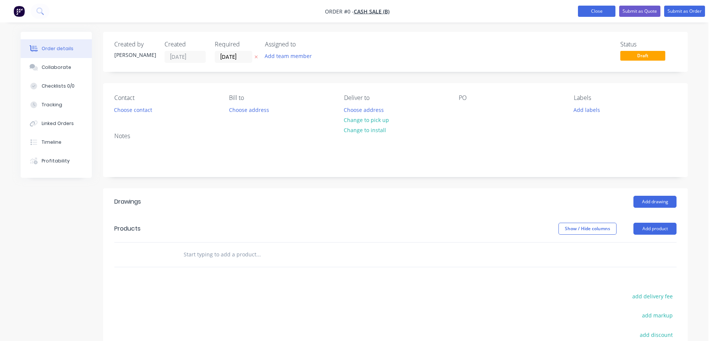
click at [591, 11] on button "Close" at bounding box center [596, 11] width 37 height 11
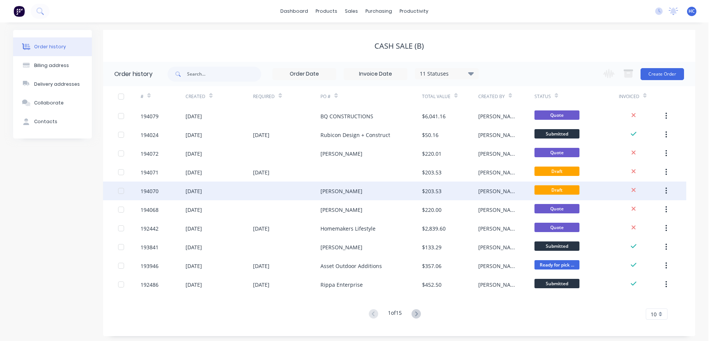
click at [343, 185] on div "[PERSON_NAME]" at bounding box center [370, 191] width 101 height 19
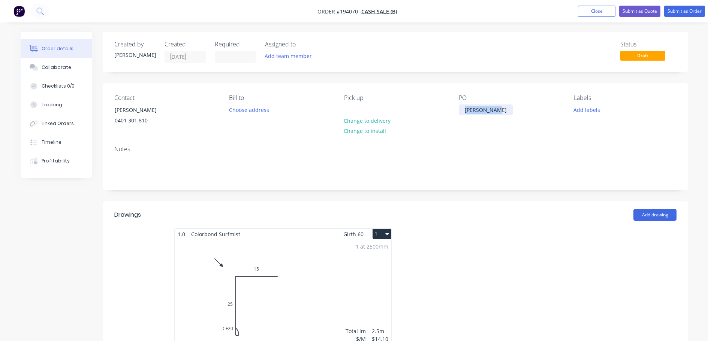
drag, startPoint x: 496, startPoint y: 111, endPoint x: 431, endPoint y: 105, distance: 64.7
click at [431, 105] on div "Contact [PERSON_NAME] [PHONE_NUMBER] Bill to Choose address Pick up Change to d…" at bounding box center [395, 111] width 584 height 57
click at [493, 201] on div "Created by [PERSON_NAME] Created [DATE] Required Assigned to Add team member St…" at bounding box center [395, 343] width 584 height 622
click at [601, 14] on button "Close" at bounding box center [596, 11] width 37 height 11
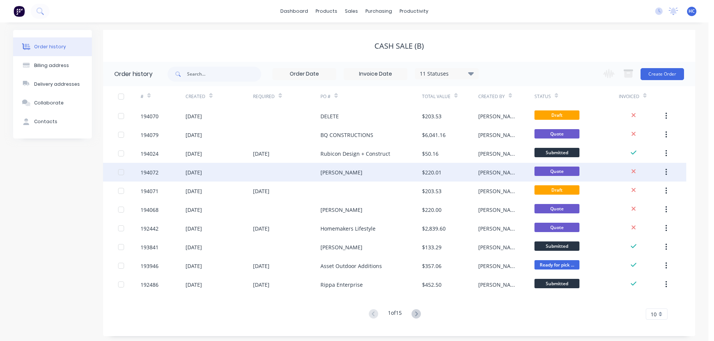
click at [371, 172] on div "[PERSON_NAME]" at bounding box center [370, 172] width 101 height 19
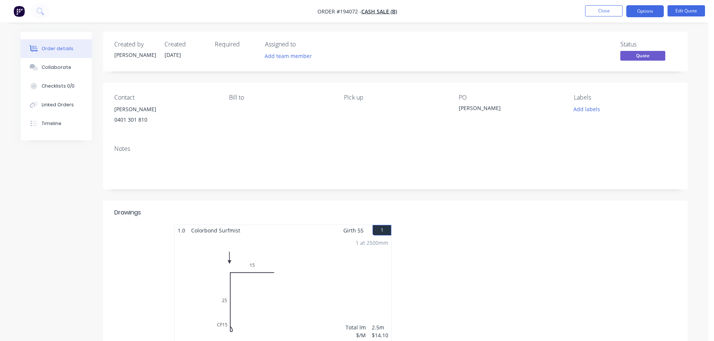
click at [475, 109] on div "[PERSON_NAME]" at bounding box center [505, 109] width 94 height 10
click at [512, 234] on div at bounding box center [507, 291] width 225 height 133
click at [601, 3] on nav "Order #194072 - Cash Sale (B) Close Options Edit Quote" at bounding box center [357, 11] width 714 height 22
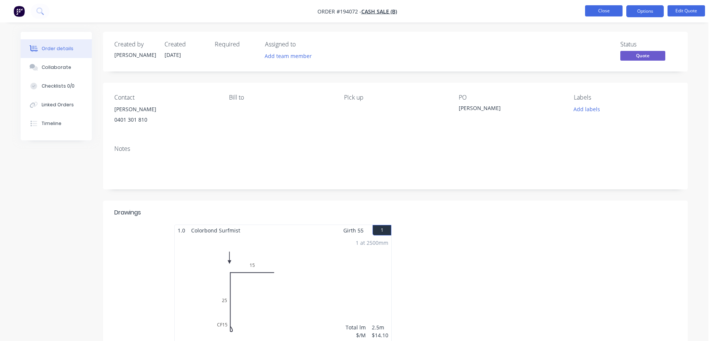
click at [604, 7] on button "Close" at bounding box center [603, 10] width 37 height 11
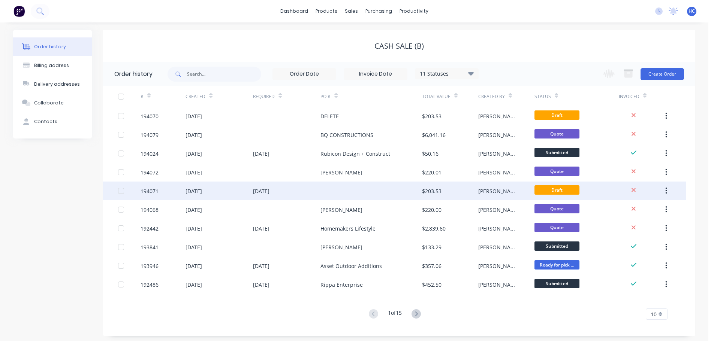
click at [398, 184] on div at bounding box center [370, 191] width 101 height 19
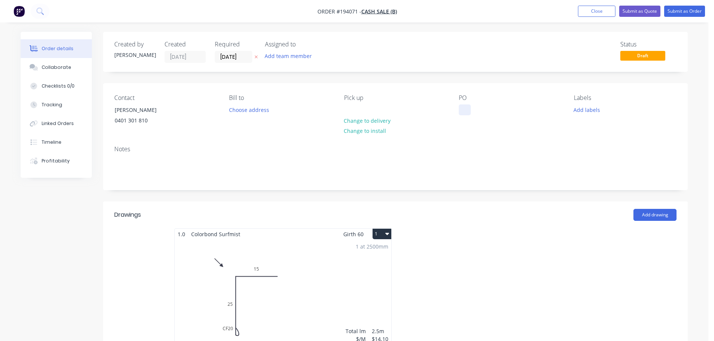
click at [464, 110] on div at bounding box center [464, 109] width 12 height 11
click at [599, 267] on div at bounding box center [507, 294] width 225 height 133
click at [606, 19] on nav "Order #194071 - Cash Sale (B) Add product Close Submit as Quote Submit as Order" at bounding box center [357, 11] width 714 height 22
click at [610, 10] on button "Close" at bounding box center [596, 11] width 37 height 11
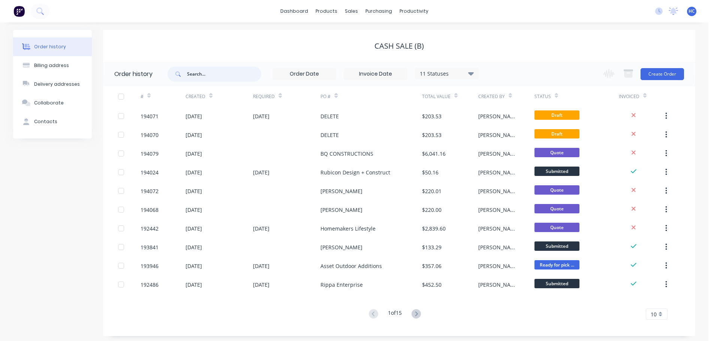
click at [229, 69] on input "text" at bounding box center [224, 74] width 74 height 15
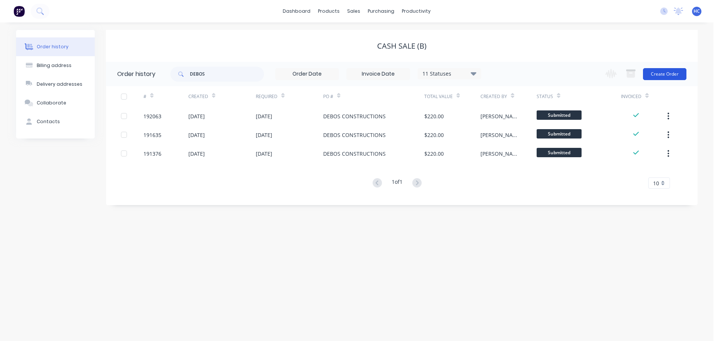
click at [661, 75] on button "Create Order" at bounding box center [664, 74] width 43 height 12
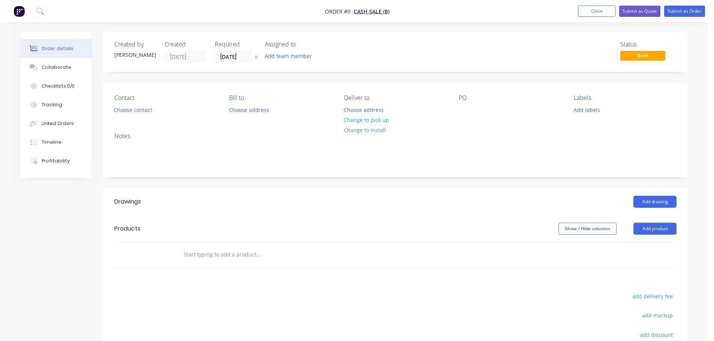
click at [257, 60] on button "button" at bounding box center [256, 57] width 8 height 9
click at [145, 108] on button "Choose contact" at bounding box center [133, 109] width 46 height 10
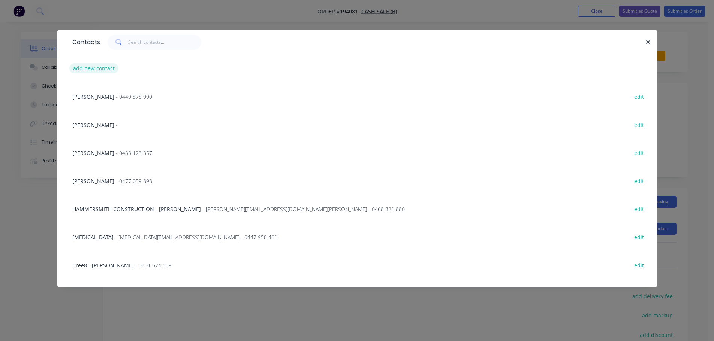
click at [85, 75] on div "add new contact" at bounding box center [357, 68] width 577 height 28
click at [93, 68] on button "add new contact" at bounding box center [93, 68] width 49 height 10
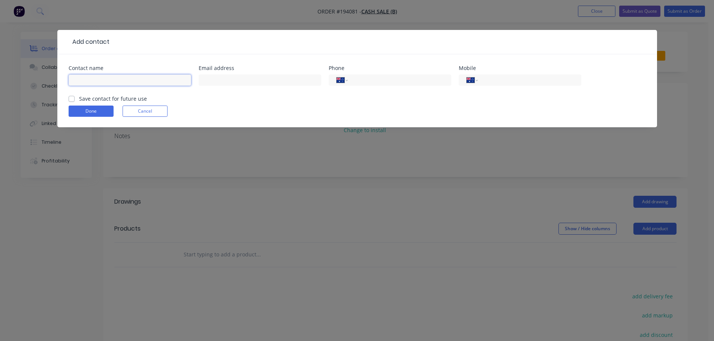
drag, startPoint x: 93, startPoint y: 68, endPoint x: 99, endPoint y: 80, distance: 13.2
click at [99, 80] on input "text" at bounding box center [130, 80] width 122 height 11
click at [89, 109] on button "Done" at bounding box center [91, 111] width 45 height 11
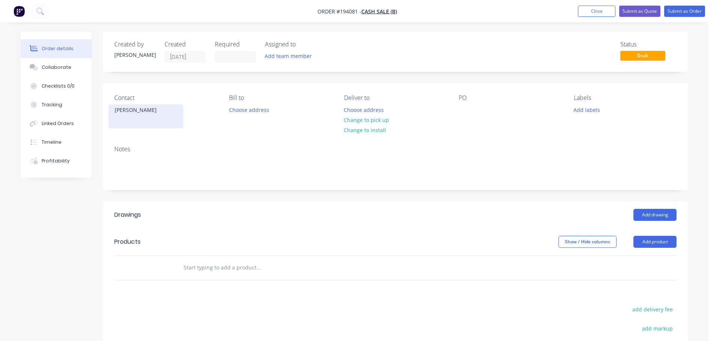
click at [129, 112] on div "[PERSON_NAME]" at bounding box center [146, 110] width 62 height 10
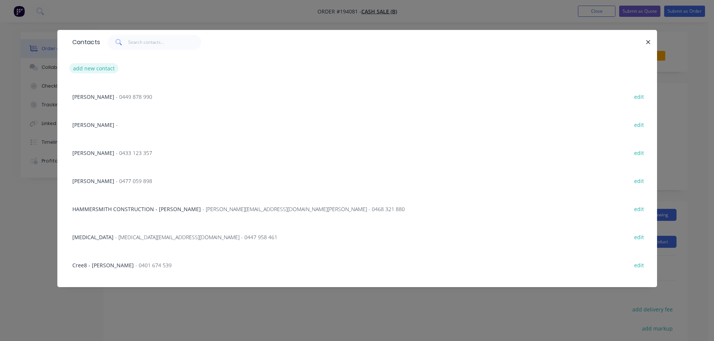
click at [105, 66] on button "add new contact" at bounding box center [93, 68] width 49 height 10
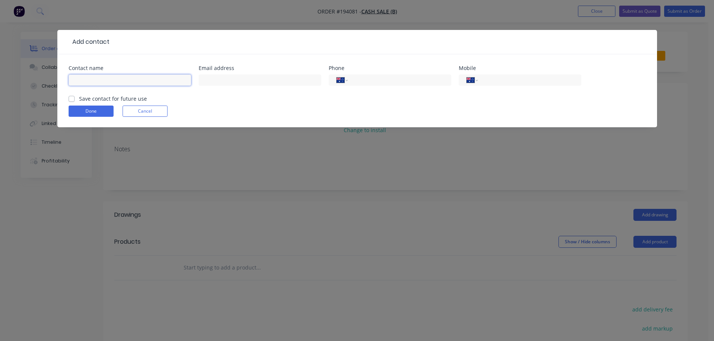
click at [88, 78] on input "text" at bounding box center [130, 80] width 122 height 11
click at [519, 83] on input "tel" at bounding box center [528, 80] width 90 height 9
click at [93, 110] on button "Done" at bounding box center [91, 111] width 45 height 11
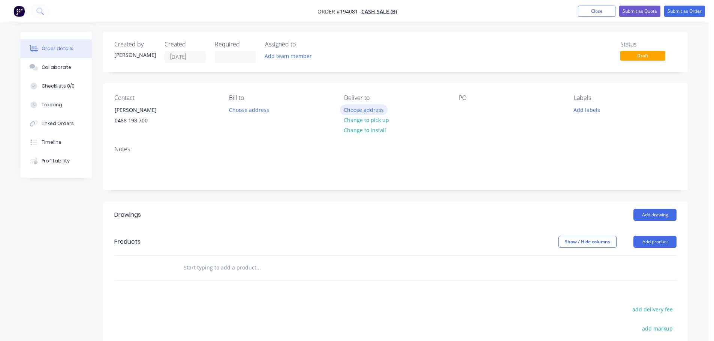
click at [357, 110] on button "Choose address" at bounding box center [364, 109] width 48 height 10
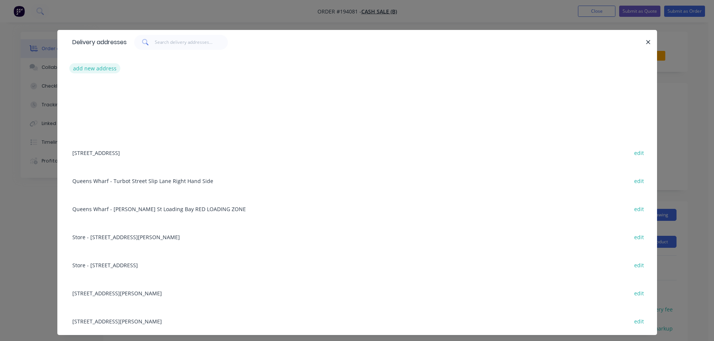
click at [90, 67] on button "add new address" at bounding box center [94, 68] width 51 height 10
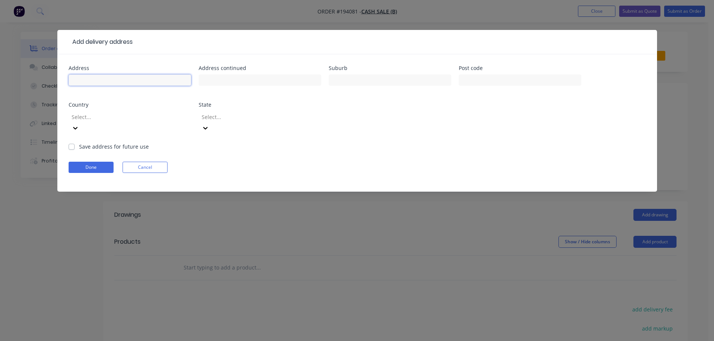
drag, startPoint x: 90, startPoint y: 67, endPoint x: 106, endPoint y: 79, distance: 20.6
click at [99, 82] on input "text" at bounding box center [130, 80] width 122 height 11
click at [105, 112] on div at bounding box center [125, 116] width 108 height 9
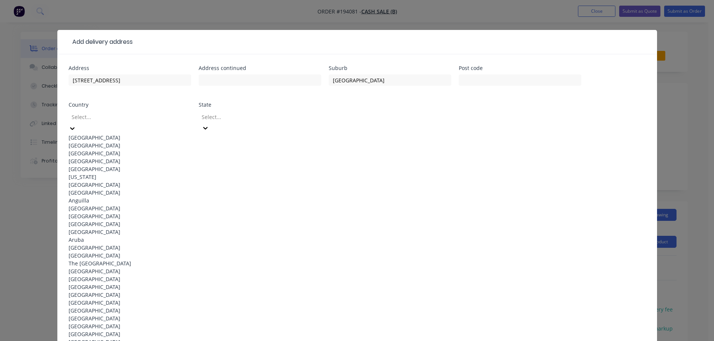
click at [107, 134] on div "[GEOGRAPHIC_DATA]" at bounding box center [130, 138] width 122 height 8
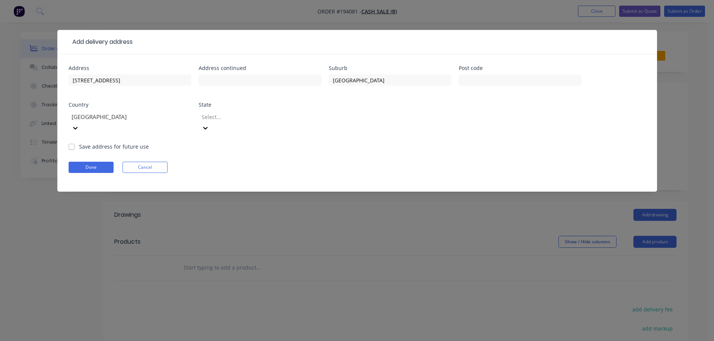
click at [230, 121] on div at bounding box center [255, 116] width 108 height 9
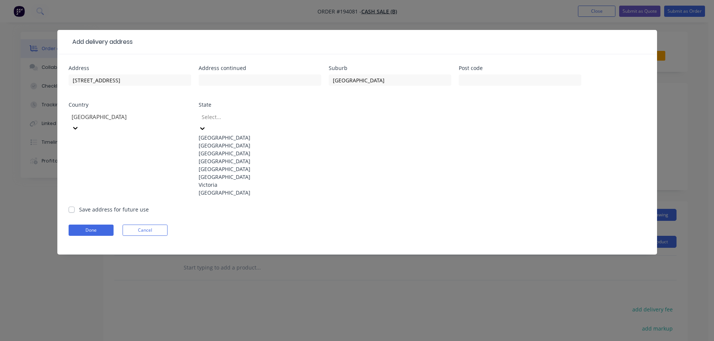
click at [221, 165] on div "[GEOGRAPHIC_DATA]" at bounding box center [260, 161] width 122 height 8
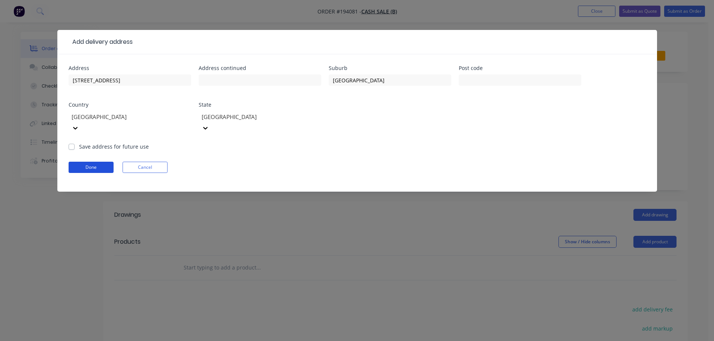
click at [103, 162] on button "Done" at bounding box center [91, 167] width 45 height 11
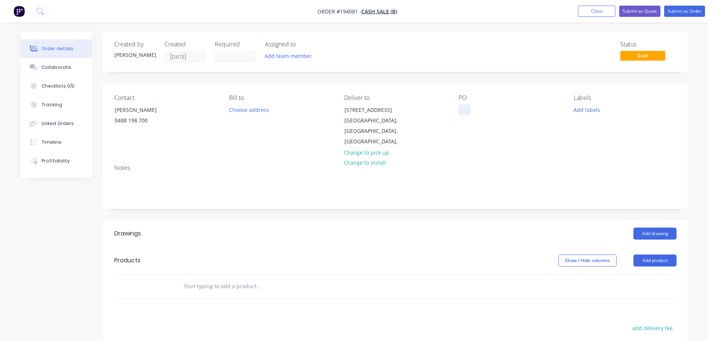
click at [462, 109] on div at bounding box center [464, 109] width 12 height 11
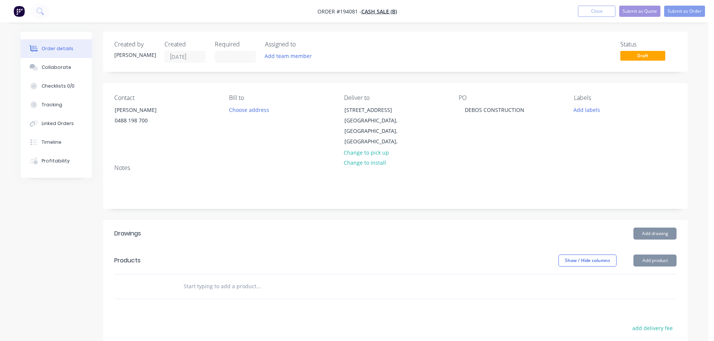
click at [629, 230] on header "Drawings Add drawing" at bounding box center [395, 233] width 584 height 27
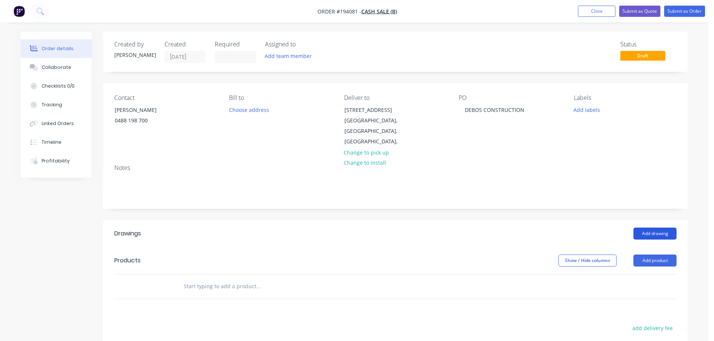
click at [645, 228] on button "Add drawing" at bounding box center [654, 234] width 43 height 12
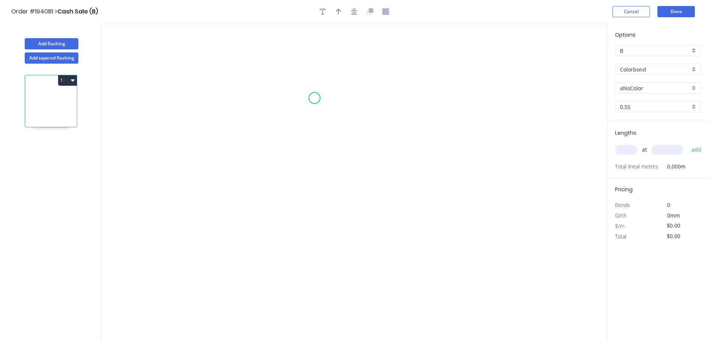
click at [319, 90] on icon "0" at bounding box center [354, 182] width 506 height 318
click at [321, 158] on icon "0" at bounding box center [354, 182] width 506 height 318
click at [394, 161] on icon "0" at bounding box center [354, 182] width 506 height 318
click at [321, 90] on circle at bounding box center [319, 89] width 11 height 11
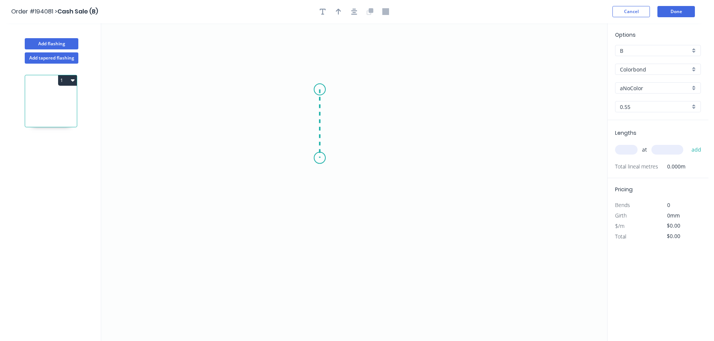
click at [321, 158] on icon "0" at bounding box center [354, 182] width 506 height 318
click at [401, 159] on icon "0 ?" at bounding box center [354, 182] width 506 height 318
click at [400, 184] on icon "0 ? ?" at bounding box center [354, 182] width 506 height 318
click at [400, 184] on circle at bounding box center [401, 183] width 11 height 11
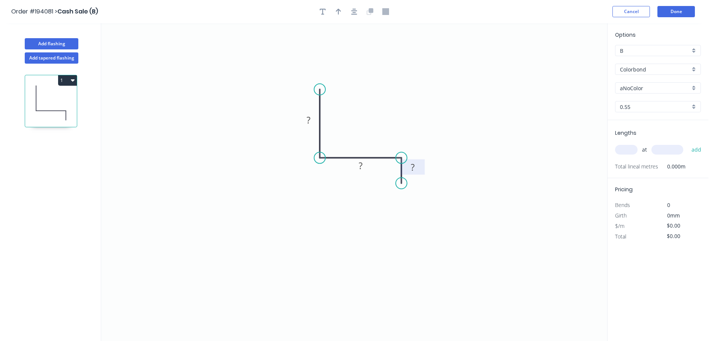
click at [413, 170] on tspan "?" at bounding box center [412, 167] width 4 height 12
click at [416, 125] on icon "0 50 85 10" at bounding box center [354, 182] width 506 height 318
click at [338, 12] on icon "button" at bounding box center [338, 12] width 5 height 6
drag, startPoint x: 569, startPoint y: 60, endPoint x: 496, endPoint y: 111, distance: 89.4
click at [365, 134] on icon at bounding box center [363, 126] width 7 height 24
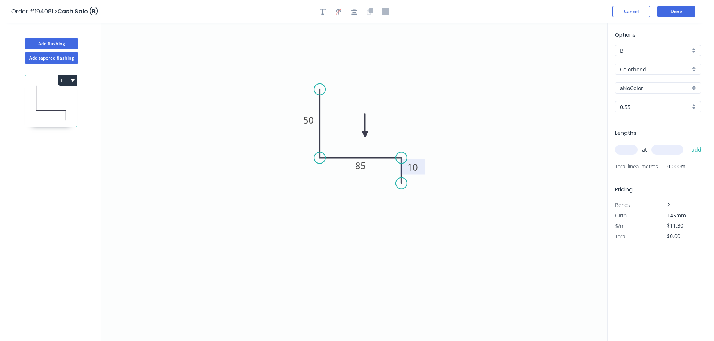
drag, startPoint x: 622, startPoint y: 88, endPoint x: 634, endPoint y: 89, distance: 12.0
click at [622, 88] on input "aNoColor" at bounding box center [654, 88] width 70 height 8
click at [654, 135] on div "Monument" at bounding box center [657, 136] width 85 height 13
click at [640, 110] on input "0.55" at bounding box center [654, 107] width 70 height 8
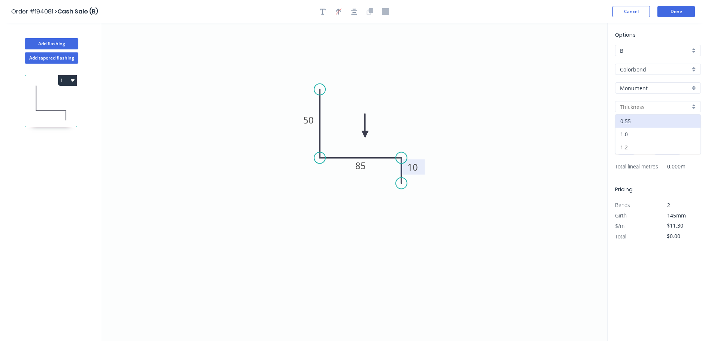
click at [633, 136] on div "1.0" at bounding box center [657, 134] width 85 height 13
click at [629, 149] on input "text" at bounding box center [626, 150] width 22 height 10
click at [687, 143] on button "add" at bounding box center [696, 149] width 18 height 13
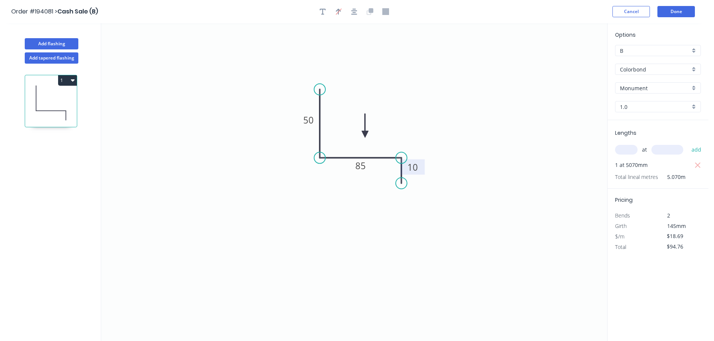
click at [70, 85] on button "1" at bounding box center [67, 80] width 19 height 10
click at [57, 93] on button "Duplicate" at bounding box center [41, 98] width 71 height 15
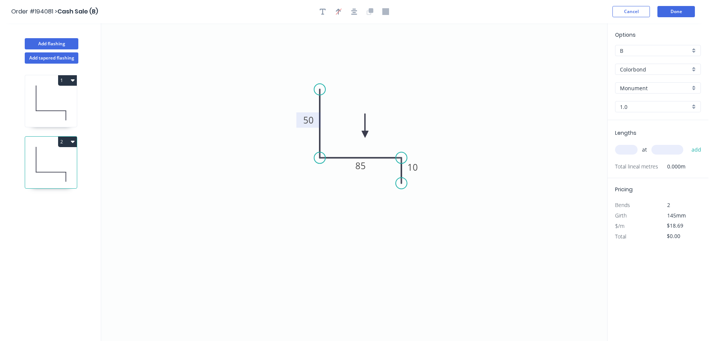
click at [308, 117] on tspan "50" at bounding box center [308, 120] width 10 height 12
click at [501, 115] on icon "0 50 30 25" at bounding box center [354, 182] width 506 height 318
click at [630, 151] on input "text" at bounding box center [626, 150] width 22 height 10
click at [687, 143] on button "add" at bounding box center [696, 149] width 18 height 13
click at [627, 154] on input "text" at bounding box center [626, 150] width 22 height 10
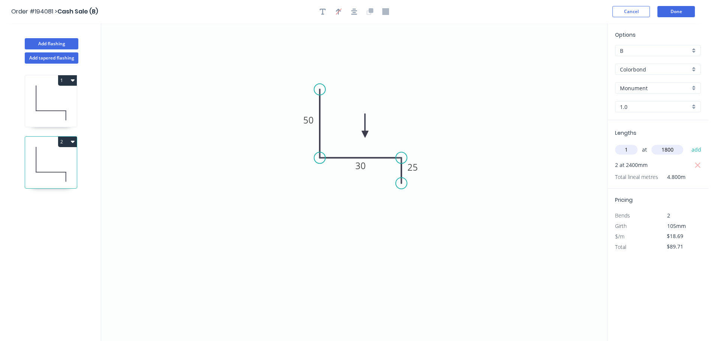
click at [687, 143] on button "add" at bounding box center [696, 149] width 18 height 13
click at [549, 185] on icon "0 50 30 25" at bounding box center [354, 182] width 506 height 318
click at [676, 15] on button "Done" at bounding box center [675, 11] width 37 height 11
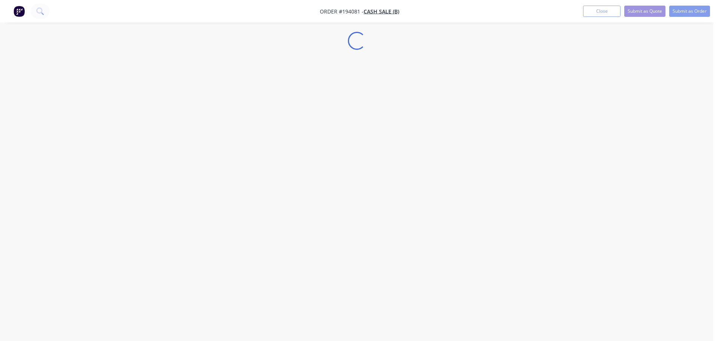
click at [480, 149] on div "Loading..." at bounding box center [357, 170] width 714 height 341
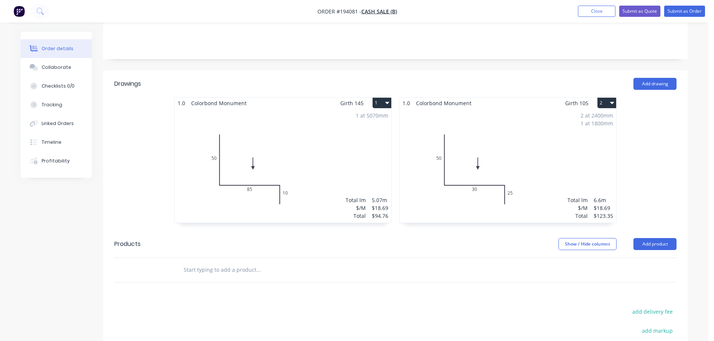
scroll to position [225, 0]
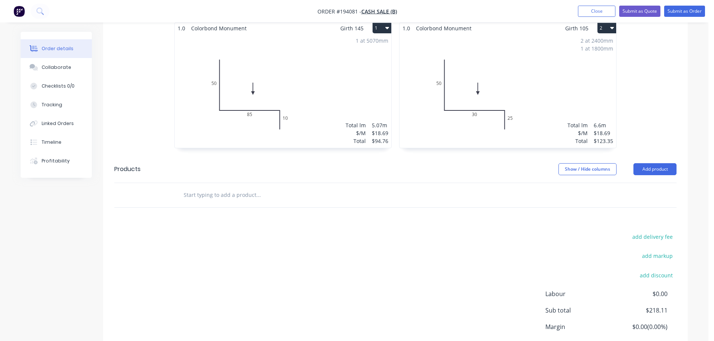
click at [656, 156] on header "Products Show / Hide columns Add product" at bounding box center [395, 169] width 584 height 27
click at [652, 163] on button "Add product" at bounding box center [654, 169] width 43 height 12
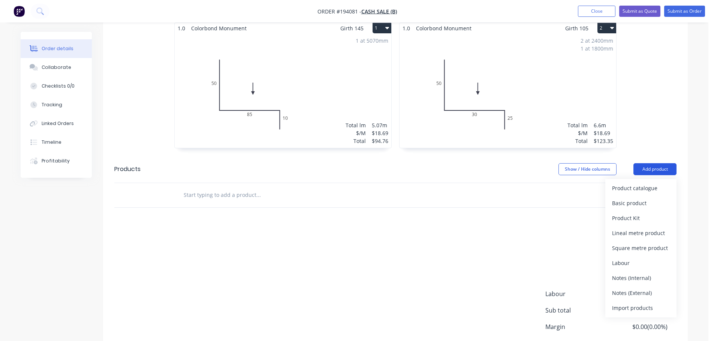
click at [636, 183] on div "Product catalogue" at bounding box center [641, 188] width 58 height 11
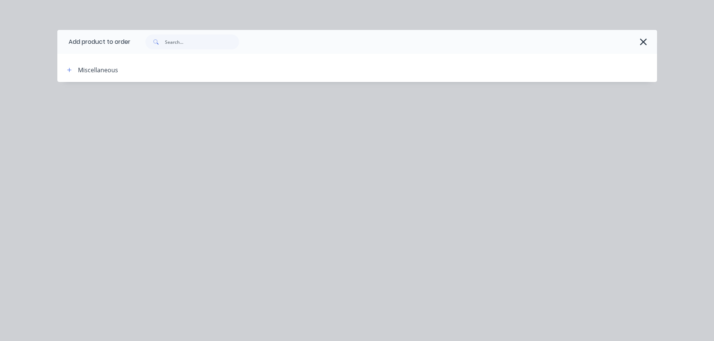
click at [649, 43] on div at bounding box center [393, 42] width 526 height 24
click at [644, 40] on icon "button" at bounding box center [643, 42] width 8 height 10
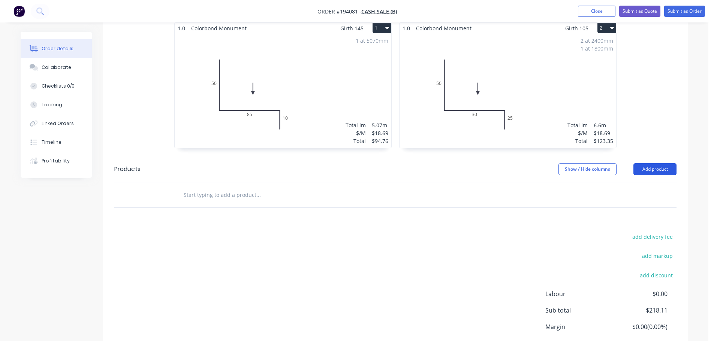
click at [655, 163] on button "Add product" at bounding box center [654, 169] width 43 height 12
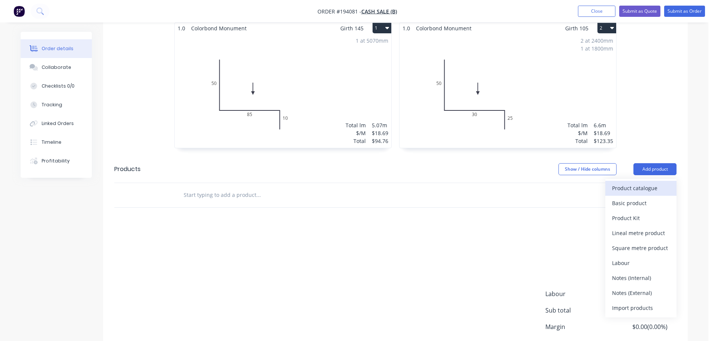
click at [639, 183] on div "Product catalogue" at bounding box center [641, 188] width 58 height 11
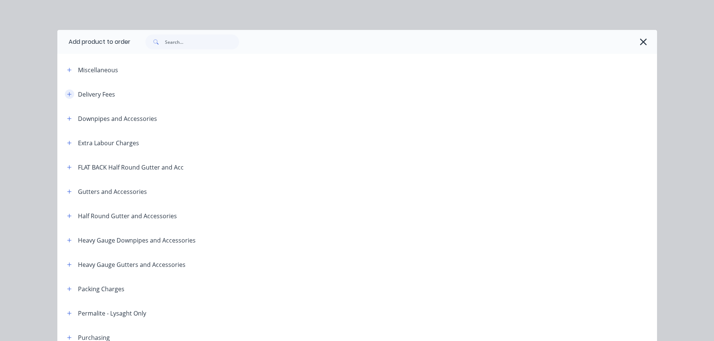
click at [67, 96] on icon "button" at bounding box center [69, 94] width 4 height 5
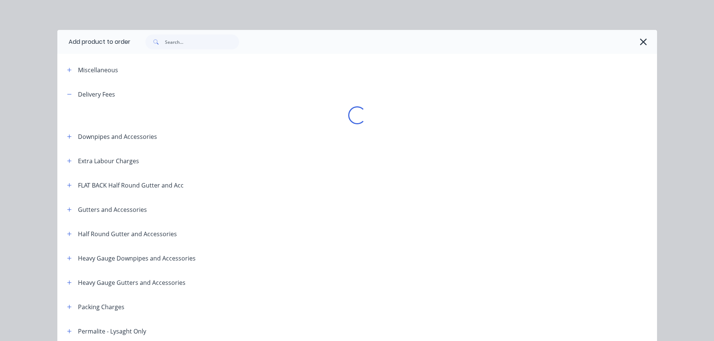
click at [115, 111] on div "Loading..." at bounding box center [356, 115] width 599 height 18
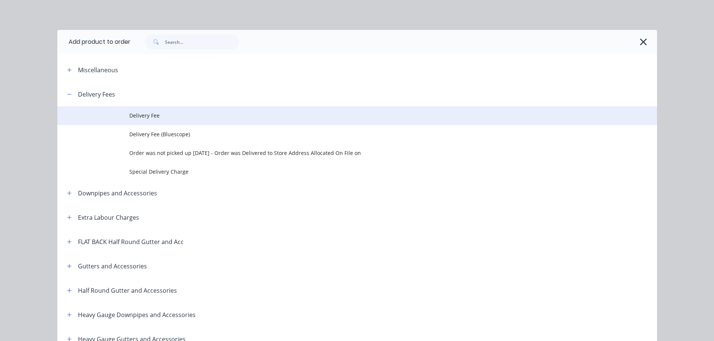
click at [148, 113] on span "Delivery Fee" at bounding box center [340, 116] width 422 height 8
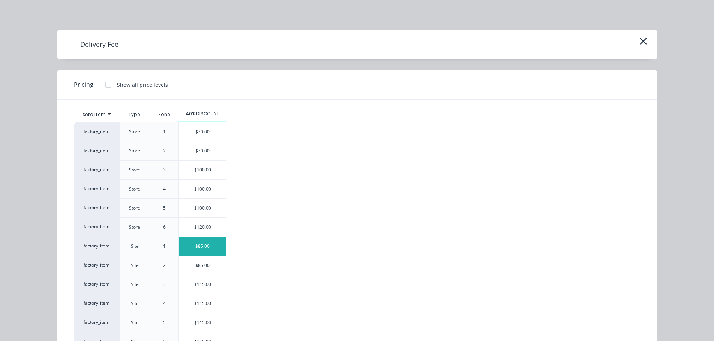
click at [213, 246] on div "$85.00" at bounding box center [202, 246] width 47 height 19
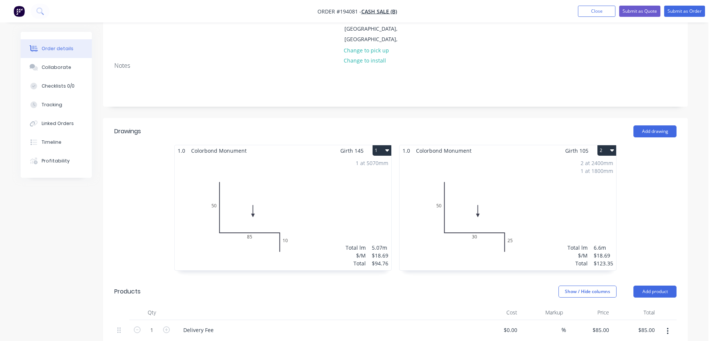
scroll to position [0, 0]
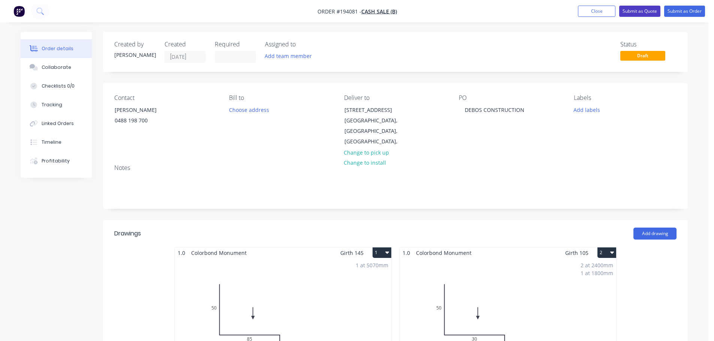
click at [641, 12] on button "Submit as Quote" at bounding box center [639, 11] width 41 height 11
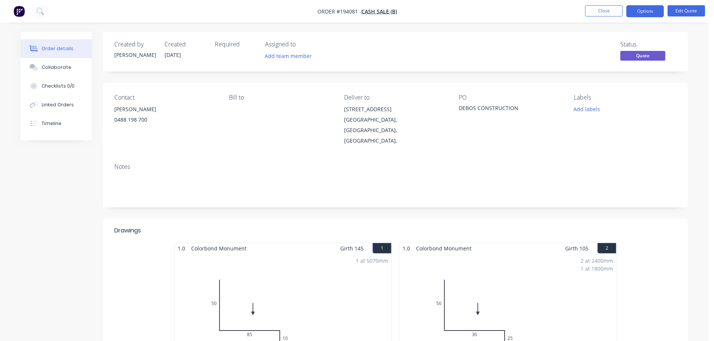
drag, startPoint x: 657, startPoint y: 14, endPoint x: 657, endPoint y: 20, distance: 6.0
click at [657, 14] on button "Options" at bounding box center [644, 11] width 37 height 12
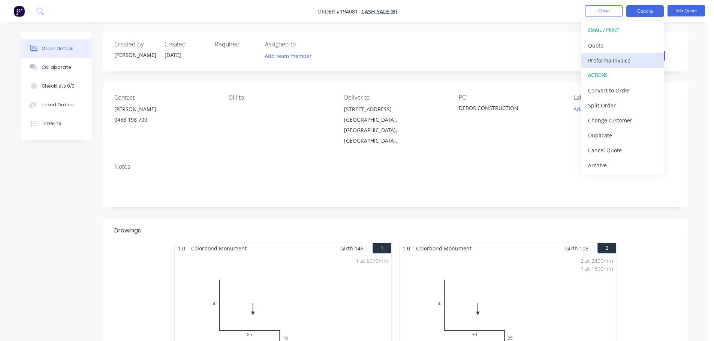
click at [629, 58] on div "Proforma Invoice" at bounding box center [622, 60] width 69 height 11
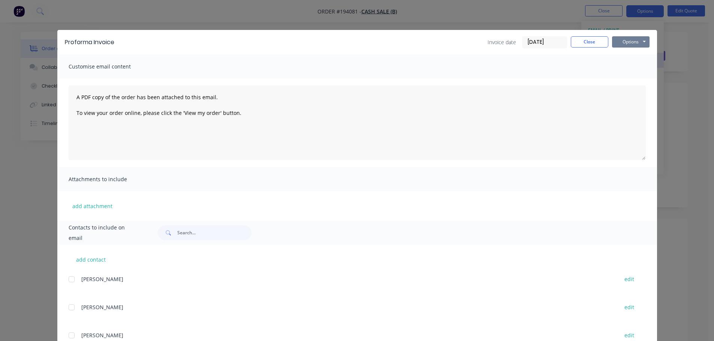
click at [643, 47] on button "Options" at bounding box center [630, 41] width 37 height 11
click at [631, 65] on button "Print" at bounding box center [636, 67] width 48 height 12
click at [592, 45] on button "Close" at bounding box center [588, 41] width 37 height 11
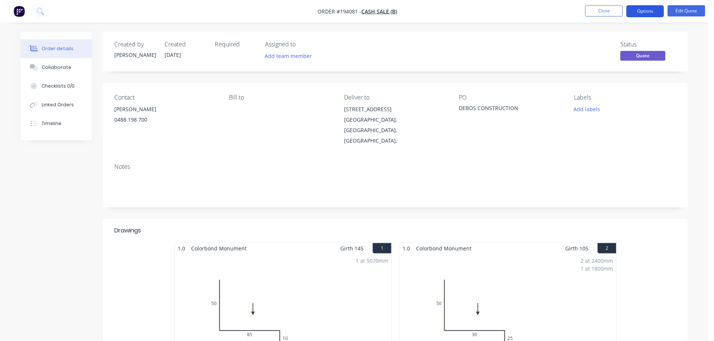
click at [654, 17] on button "Options" at bounding box center [644, 11] width 37 height 12
click at [643, 12] on button "Options" at bounding box center [644, 11] width 37 height 12
click at [645, 13] on button "Options" at bounding box center [644, 11] width 37 height 12
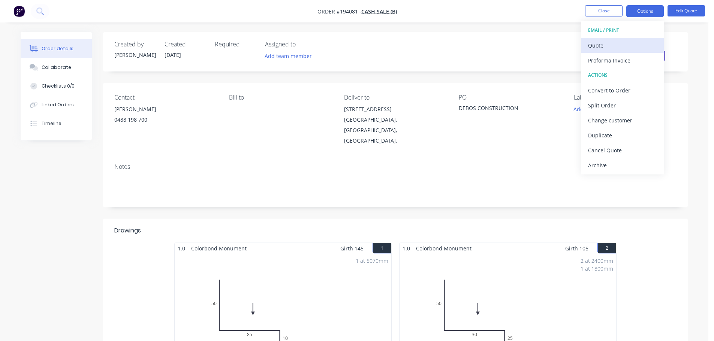
click at [627, 42] on div "Quote" at bounding box center [622, 45] width 69 height 11
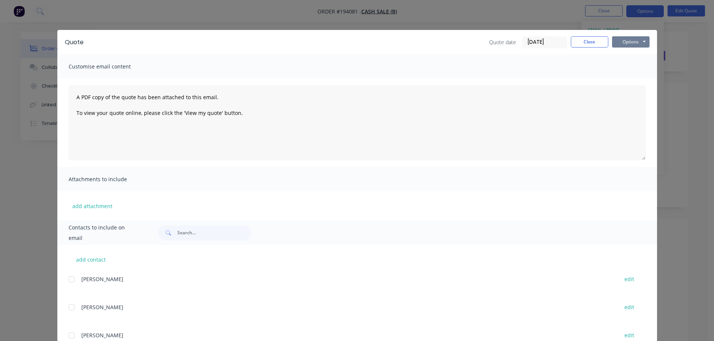
click at [633, 40] on button "Options" at bounding box center [630, 41] width 37 height 11
click at [634, 68] on button "Print" at bounding box center [636, 67] width 48 height 12
click at [587, 46] on button "Close" at bounding box center [588, 41] width 37 height 11
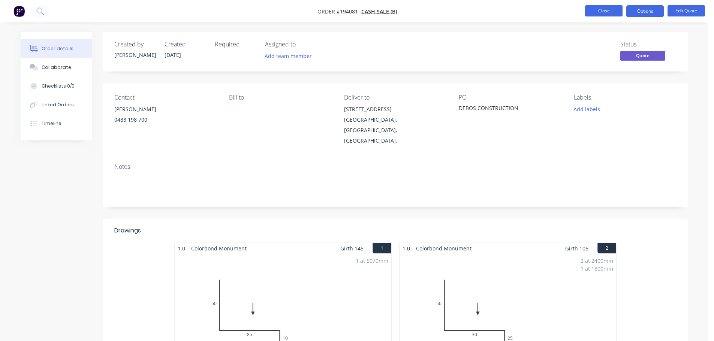
click at [600, 13] on button "Close" at bounding box center [603, 10] width 37 height 11
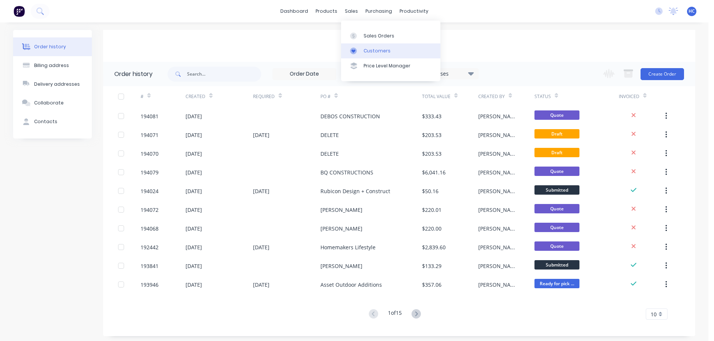
click at [370, 51] on div "Customers" at bounding box center [376, 51] width 27 height 7
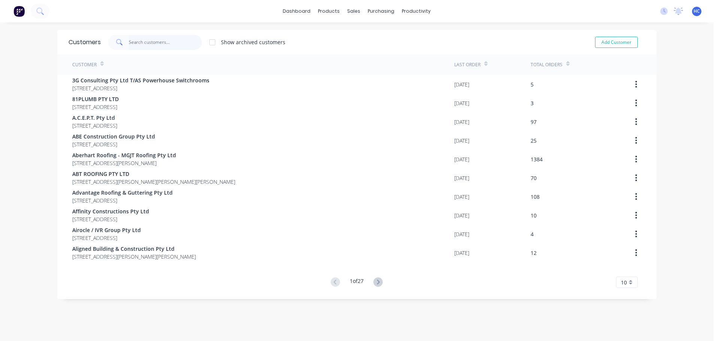
click at [172, 37] on input "text" at bounding box center [165, 42] width 73 height 15
click at [172, 41] on input "text" at bounding box center [165, 42] width 73 height 15
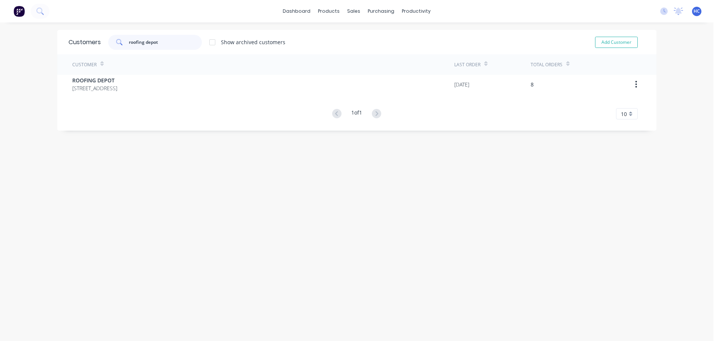
type input "roofing depot"
click at [117, 85] on span "5/610 Pine Ridge Road Coombabah Queensland Australia 4216" at bounding box center [94, 88] width 45 height 8
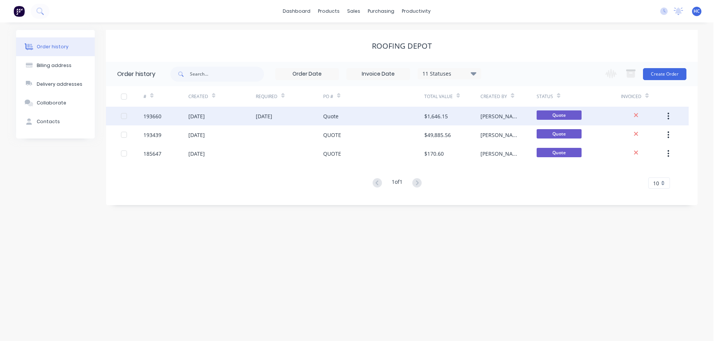
click at [348, 120] on div "Quote" at bounding box center [373, 116] width 101 height 19
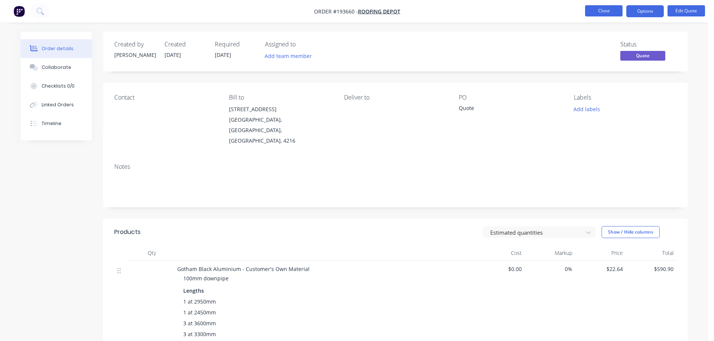
click at [604, 11] on button "Close" at bounding box center [603, 10] width 37 height 11
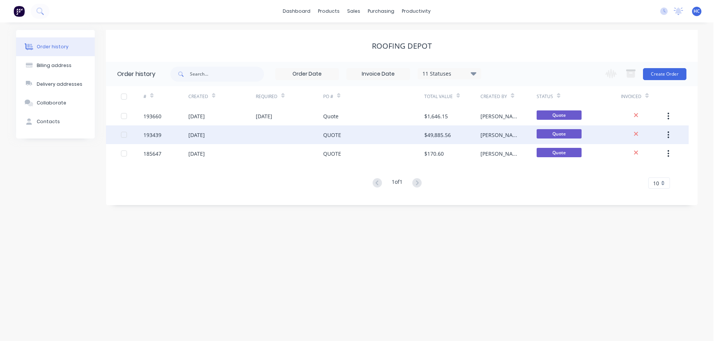
click at [399, 137] on div "QUOTE" at bounding box center [373, 134] width 101 height 19
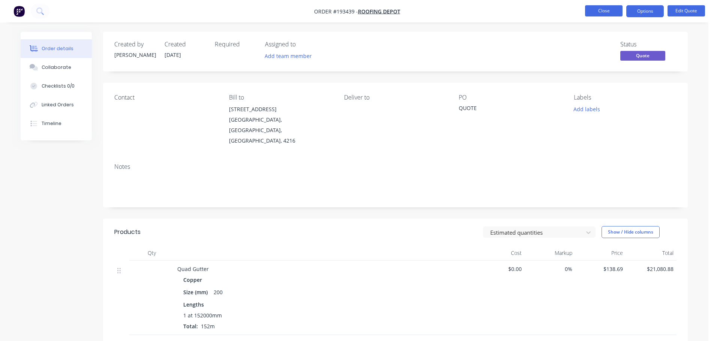
click at [593, 13] on button "Close" at bounding box center [603, 10] width 37 height 11
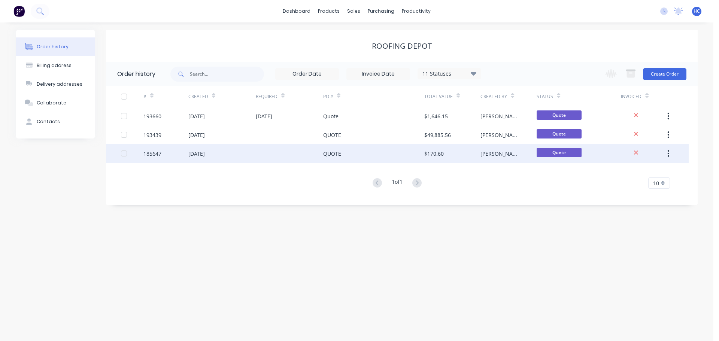
click at [366, 151] on div "QUOTE" at bounding box center [373, 153] width 101 height 19
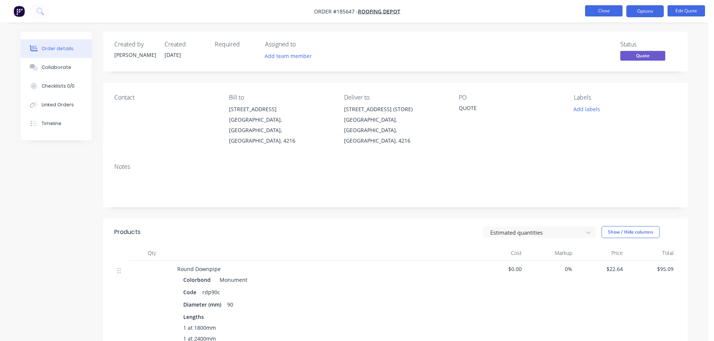
click at [611, 12] on button "Close" at bounding box center [603, 10] width 37 height 11
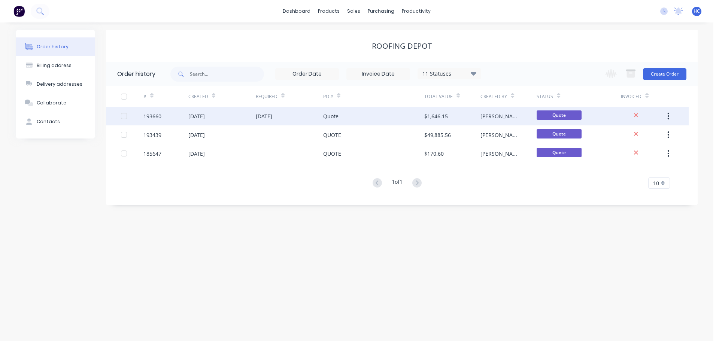
click at [400, 118] on div "Quote" at bounding box center [373, 116] width 101 height 19
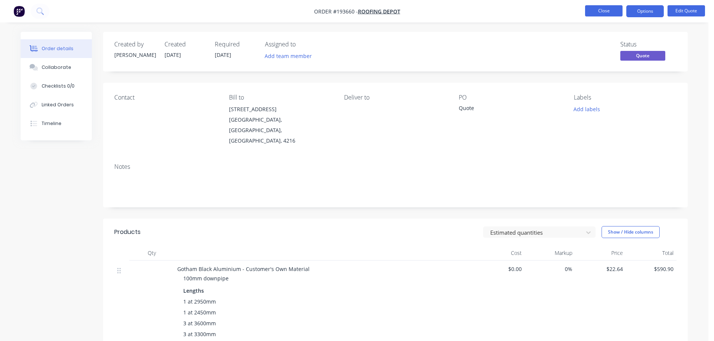
click at [600, 10] on button "Close" at bounding box center [603, 10] width 37 height 11
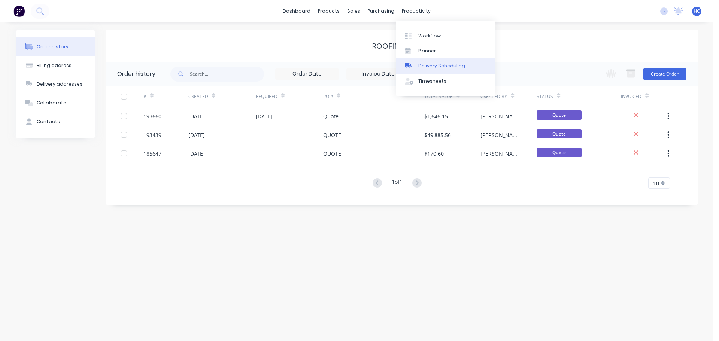
click at [436, 72] on link "Delivery Scheduling" at bounding box center [445, 65] width 99 height 15
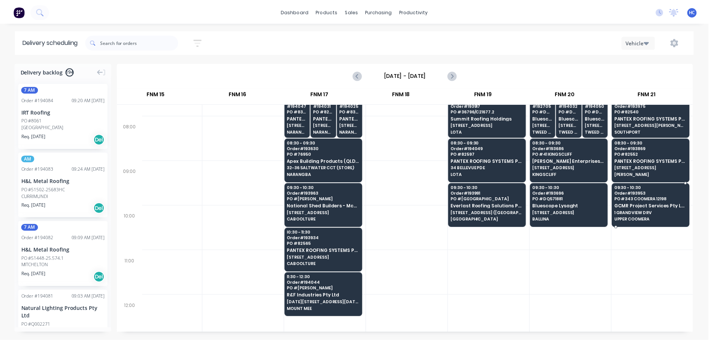
scroll to position [75, 1017]
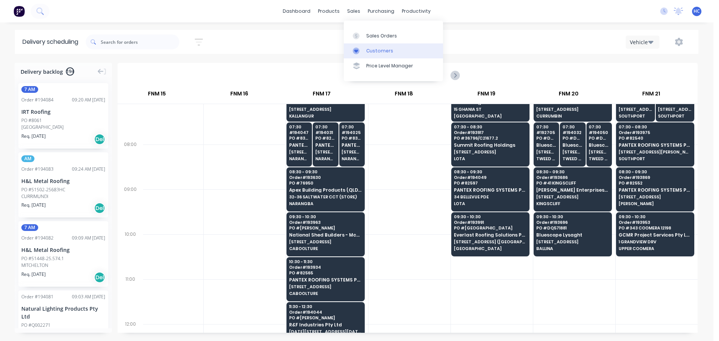
click at [389, 57] on link "Customers" at bounding box center [393, 50] width 99 height 15
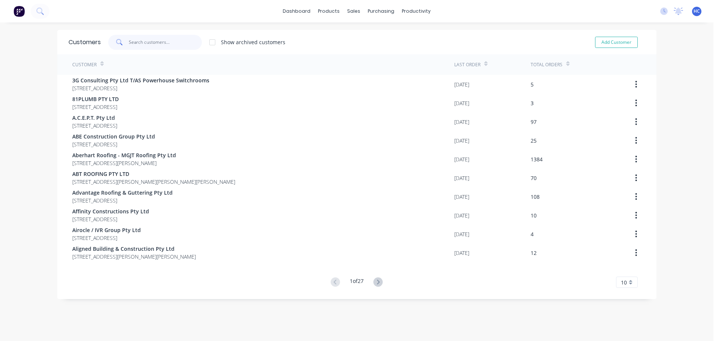
drag, startPoint x: 179, startPoint y: 42, endPoint x: 171, endPoint y: 34, distance: 11.4
click at [179, 42] on input "text" at bounding box center [165, 42] width 73 height 15
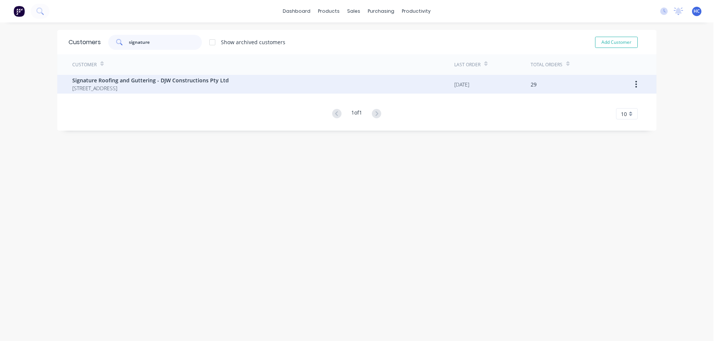
type input "signature"
click at [135, 90] on span "29 Link Crescent Coolum Beach Queensland Australia 4573" at bounding box center [150, 88] width 157 height 8
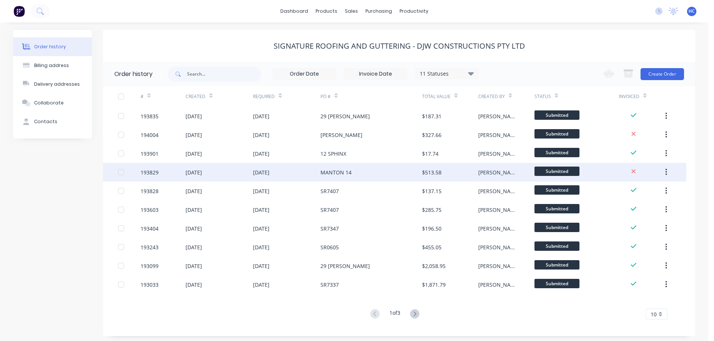
click at [669, 172] on button "button" at bounding box center [666, 172] width 18 height 13
click at [490, 172] on div "[PERSON_NAME]" at bounding box center [498, 173] width 41 height 8
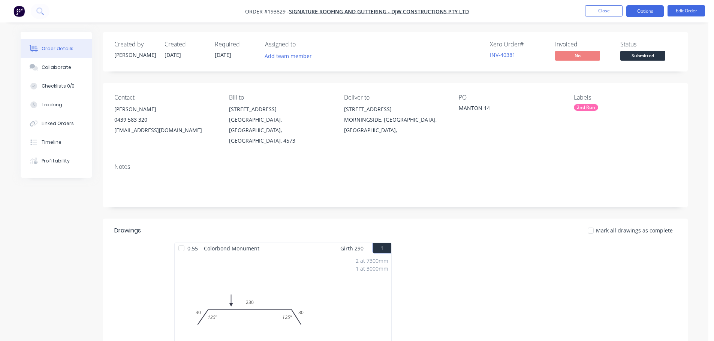
click at [642, 13] on button "Options" at bounding box center [644, 11] width 37 height 12
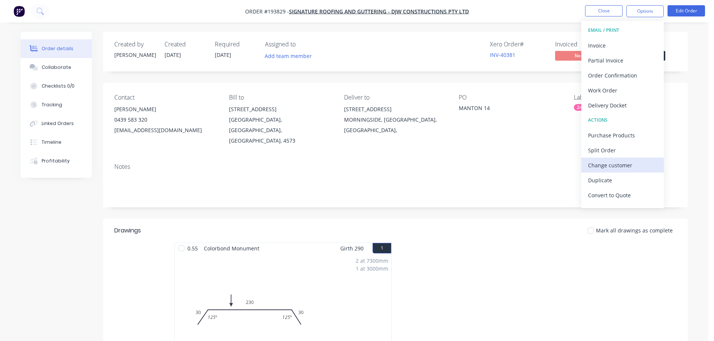
click at [605, 164] on div "Change customer" at bounding box center [622, 165] width 69 height 11
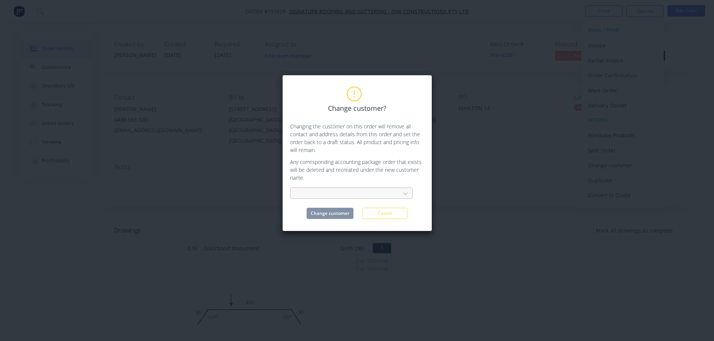
click at [355, 194] on div at bounding box center [346, 193] width 100 height 9
type input "ALPINE"
click at [349, 210] on div "Alpine Metal Roofing Pty Ltd" at bounding box center [351, 210] width 122 height 14
click at [331, 213] on button "Change customer" at bounding box center [329, 213] width 47 height 11
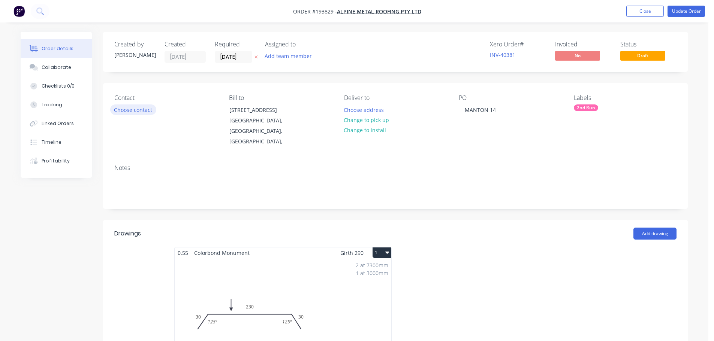
click at [128, 112] on button "Choose contact" at bounding box center [133, 109] width 46 height 10
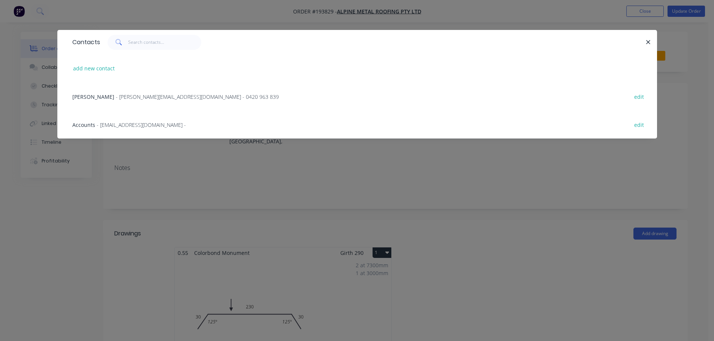
click at [116, 94] on span "- jamie@alpinemetalroofing.com.au - 0420 963 839" at bounding box center [197, 96] width 163 height 7
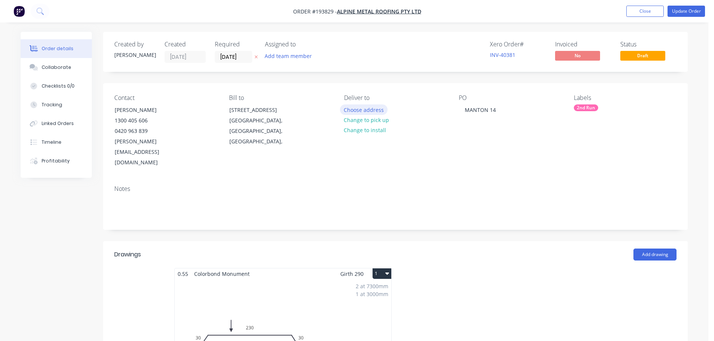
click at [369, 107] on button "Choose address" at bounding box center [364, 109] width 48 height 10
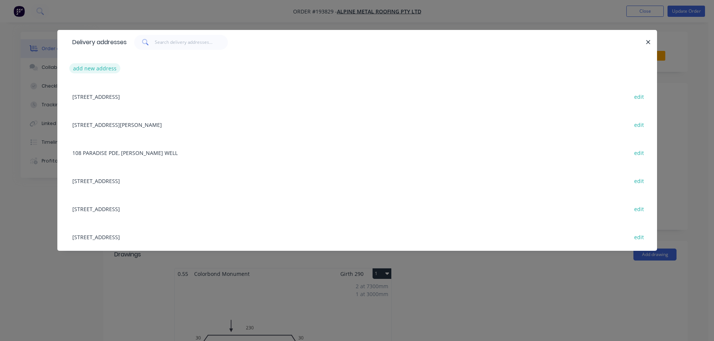
click at [102, 69] on button "add new address" at bounding box center [94, 68] width 51 height 10
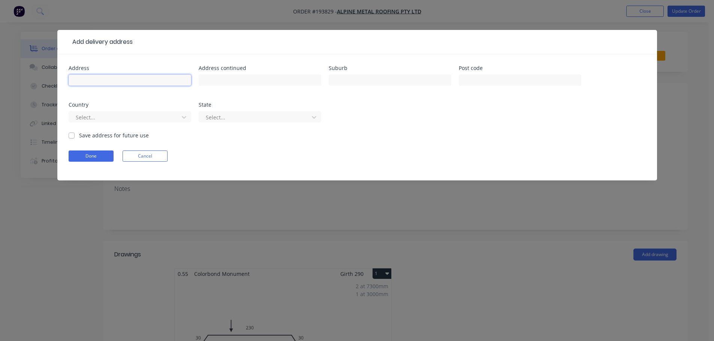
click at [94, 80] on input "text" at bounding box center [130, 80] width 122 height 11
type input "14 MANTON ST"
type input "MORNINGSIDE"
click at [119, 120] on div at bounding box center [125, 117] width 100 height 9
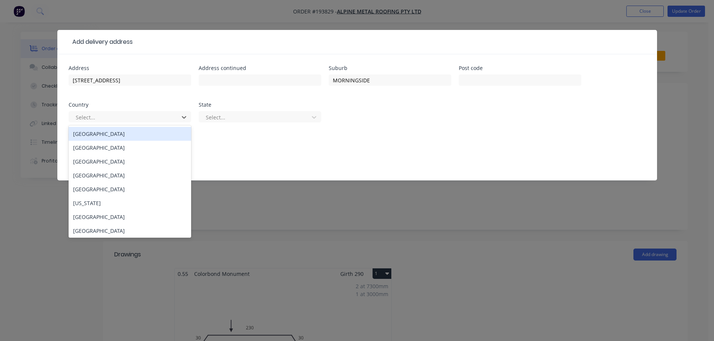
click at [85, 131] on div "[GEOGRAPHIC_DATA]" at bounding box center [130, 134] width 122 height 14
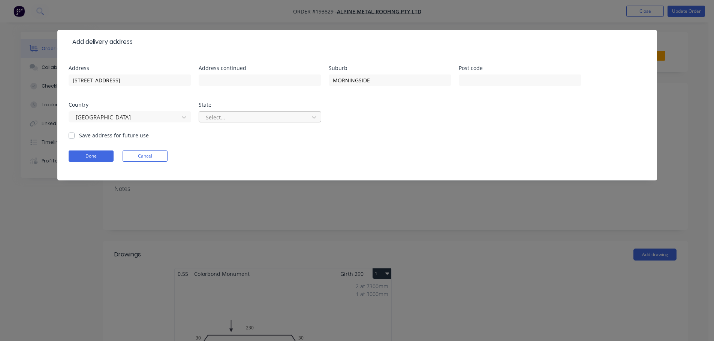
click at [215, 119] on div at bounding box center [255, 117] width 100 height 9
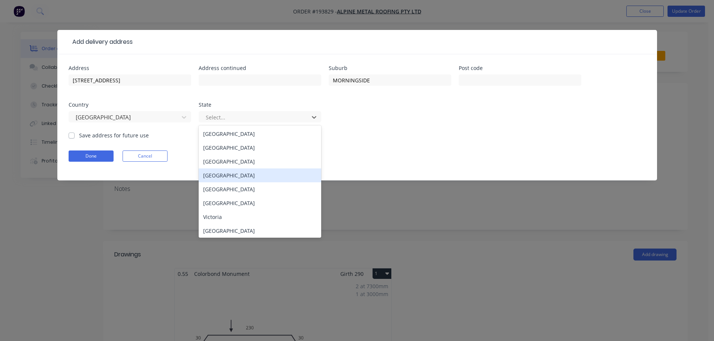
click at [228, 173] on div "[GEOGRAPHIC_DATA]" at bounding box center [260, 176] width 122 height 14
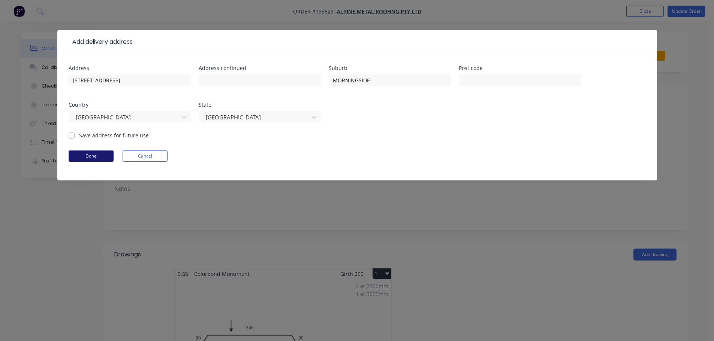
click at [97, 154] on button "Done" at bounding box center [91, 156] width 45 height 11
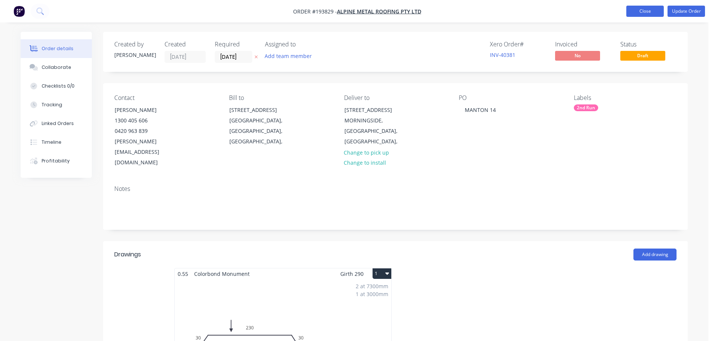
click at [648, 11] on button "Close" at bounding box center [644, 11] width 37 height 11
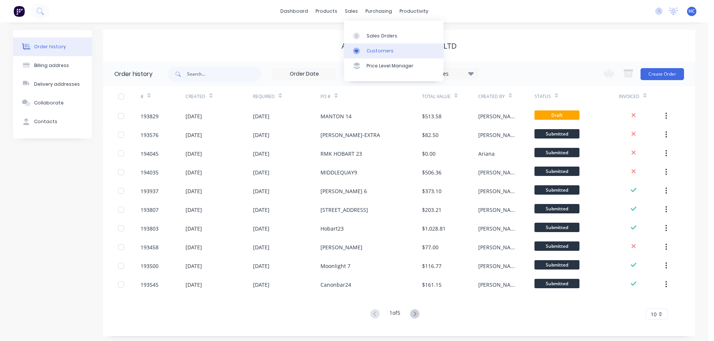
click at [375, 51] on div "Customers" at bounding box center [379, 51] width 27 height 7
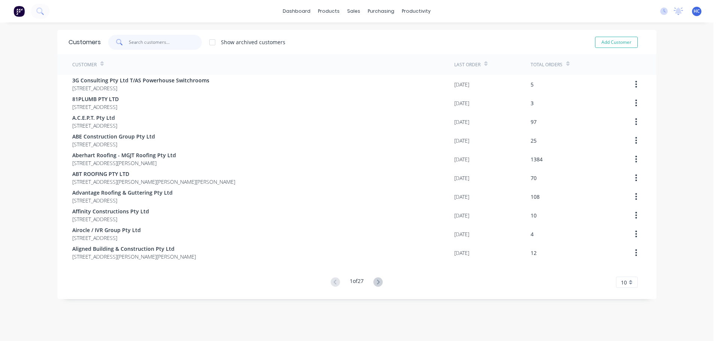
click at [129, 46] on input "text" at bounding box center [165, 42] width 73 height 15
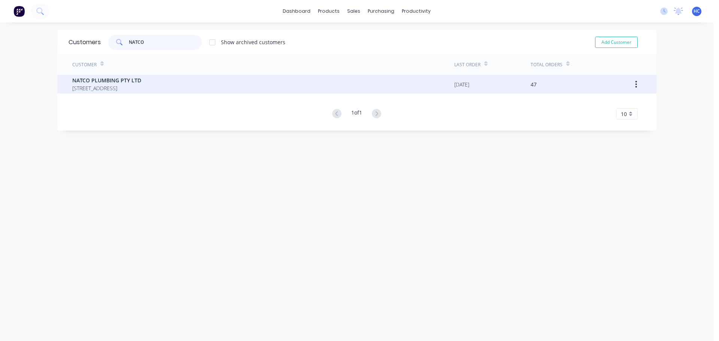
type input "NATCO"
click at [97, 77] on span "NATCO PLUMBING PTY LTD" at bounding box center [106, 80] width 69 height 8
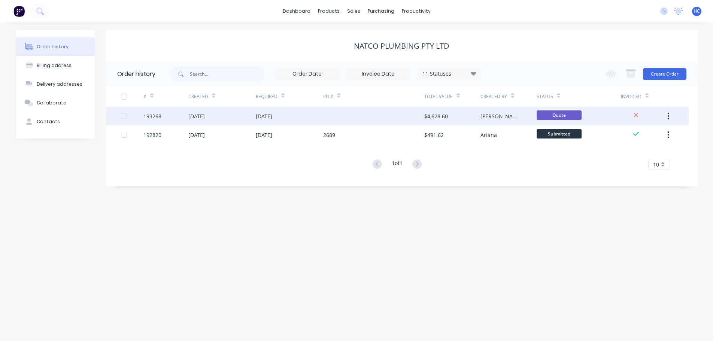
click at [324, 117] on div at bounding box center [373, 116] width 101 height 19
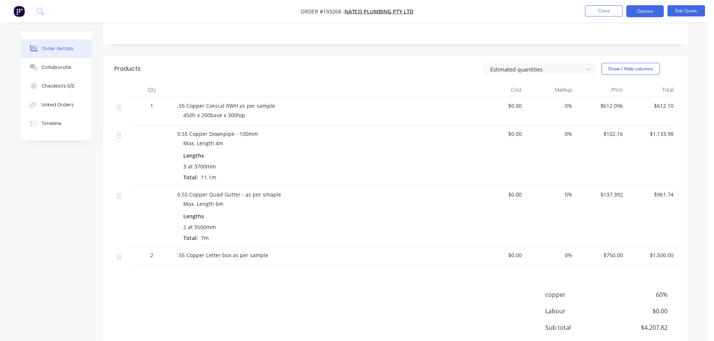
scroll to position [70, 0]
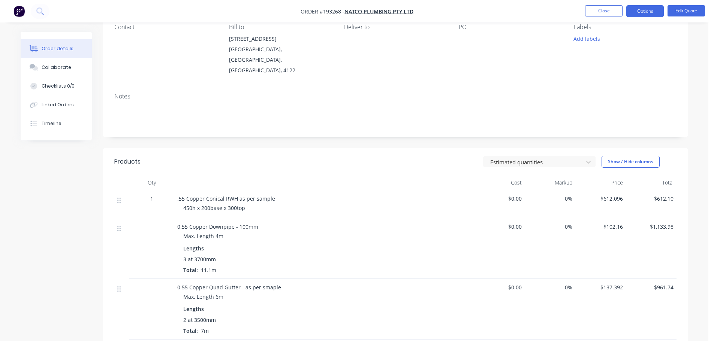
click at [390, 156] on div "Estimated quantities Show / Hide columns" at bounding box center [455, 162] width 442 height 12
click at [691, 12] on button "Edit Quote" at bounding box center [685, 10] width 37 height 11
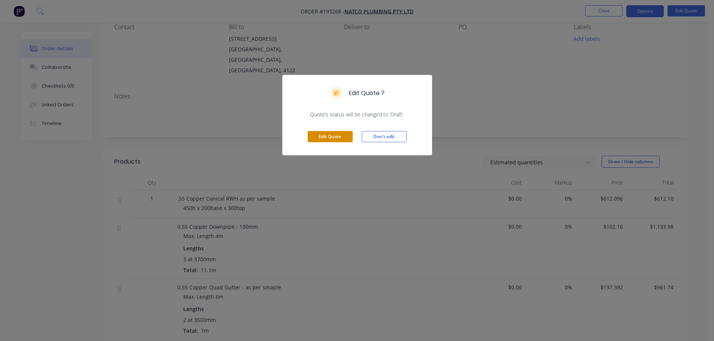
click at [330, 133] on button "Edit Quote" at bounding box center [329, 136] width 45 height 11
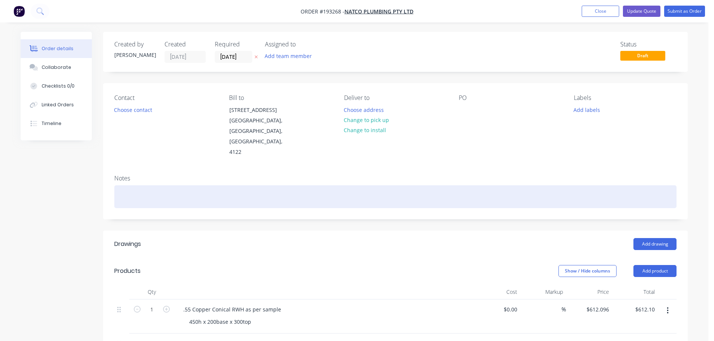
scroll to position [225, 0]
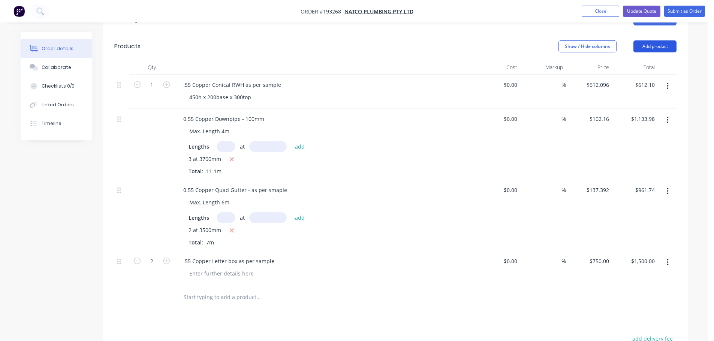
click at [666, 40] on button "Add product" at bounding box center [654, 46] width 43 height 12
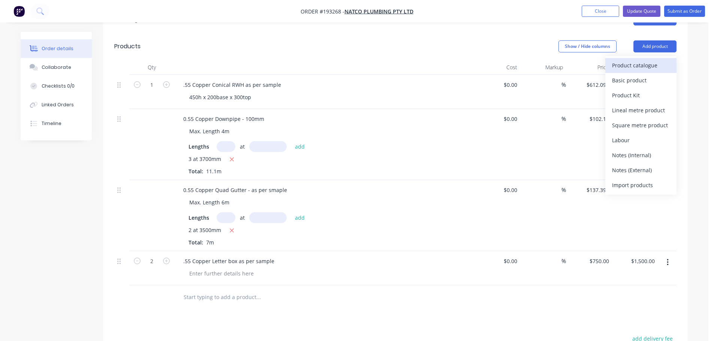
click at [649, 60] on div "Product catalogue" at bounding box center [641, 65] width 58 height 11
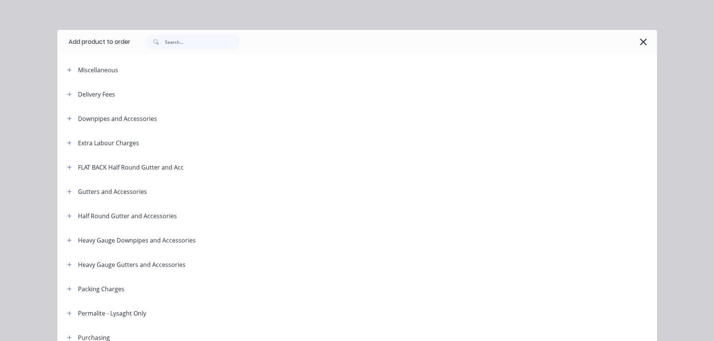
click at [61, 94] on div "Delivery Fees" at bounding box center [88, 94] width 54 height 9
click at [70, 97] on button "button" at bounding box center [69, 94] width 9 height 9
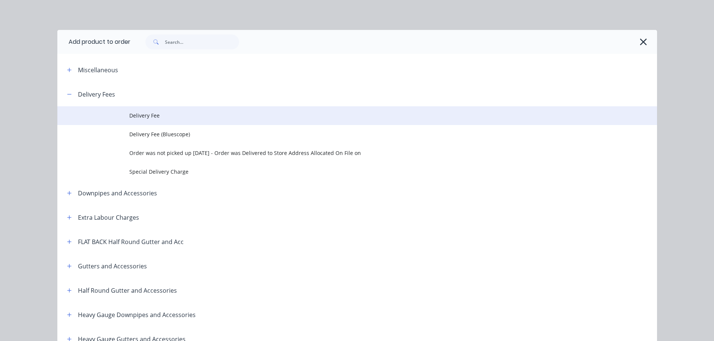
click at [138, 112] on span "Delivery Fee" at bounding box center [340, 116] width 422 height 8
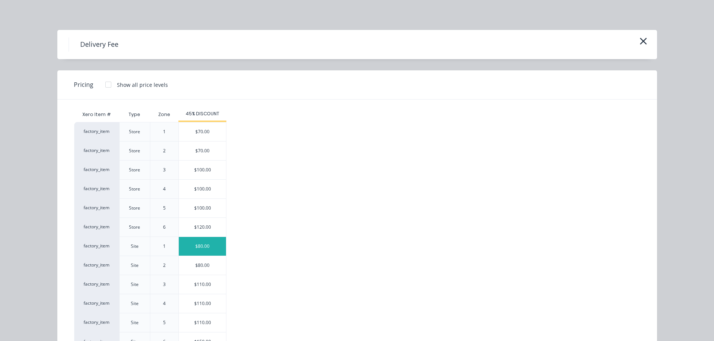
click at [201, 247] on div "$80.00" at bounding box center [202, 246] width 47 height 19
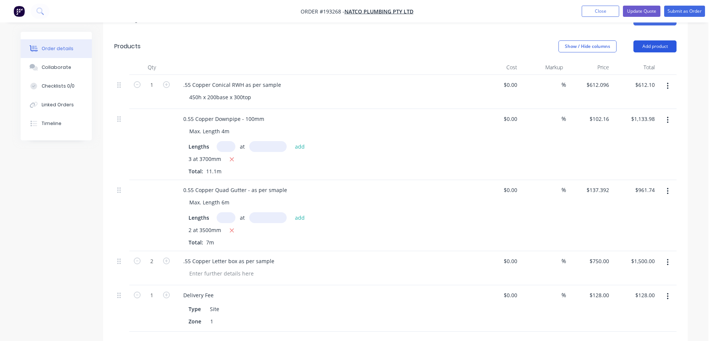
click at [654, 40] on button "Add product" at bounding box center [654, 46] width 43 height 12
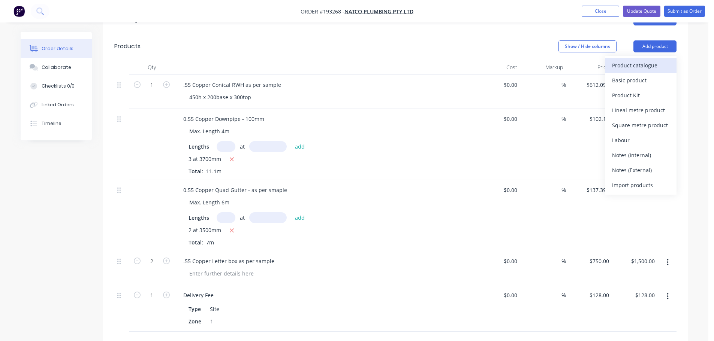
click at [641, 60] on div "Product catalogue" at bounding box center [641, 65] width 58 height 11
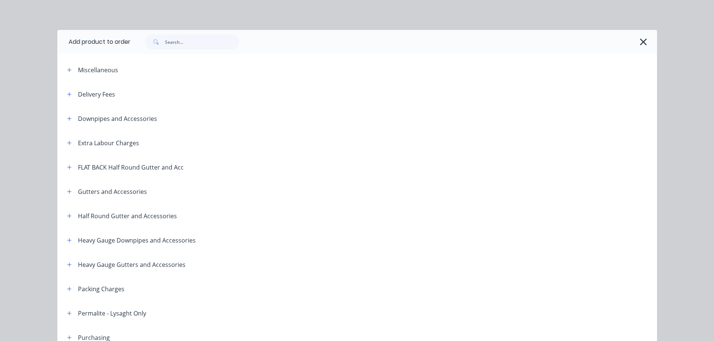
click at [61, 96] on div "Delivery Fees" at bounding box center [88, 94] width 54 height 9
drag, startPoint x: 66, startPoint y: 95, endPoint x: 94, endPoint y: 98, distance: 28.2
click at [67, 95] on icon "button" at bounding box center [69, 94] width 4 height 5
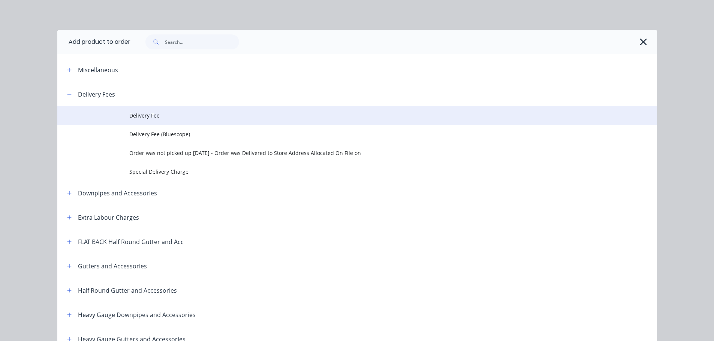
click at [155, 117] on span "Delivery Fee" at bounding box center [340, 116] width 422 height 8
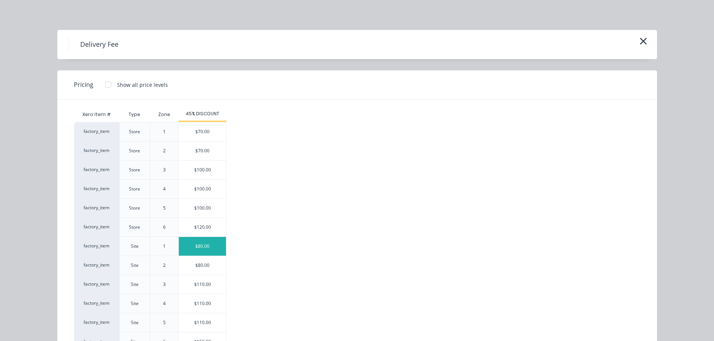
click at [206, 248] on div "$80.00" at bounding box center [202, 246] width 47 height 19
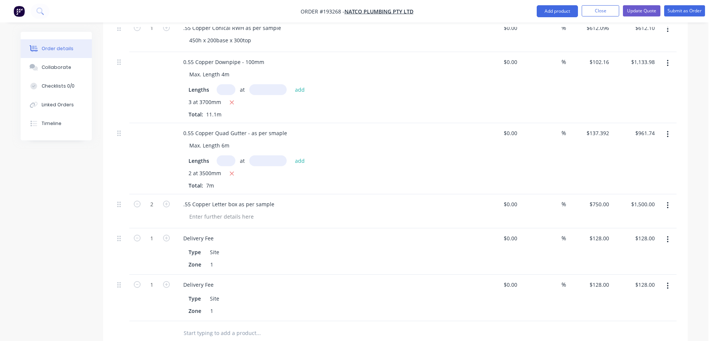
scroll to position [300, 0]
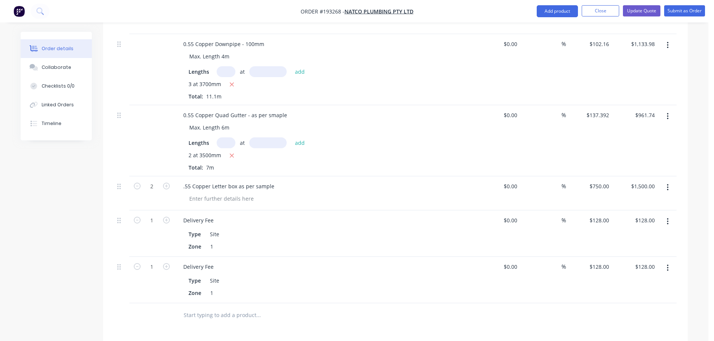
click at [662, 261] on button "button" at bounding box center [667, 267] width 18 height 13
click at [624, 327] on div "Delete" at bounding box center [641, 332] width 58 height 11
click at [600, 215] on input "128" at bounding box center [599, 220] width 23 height 11
type input "$80.00"
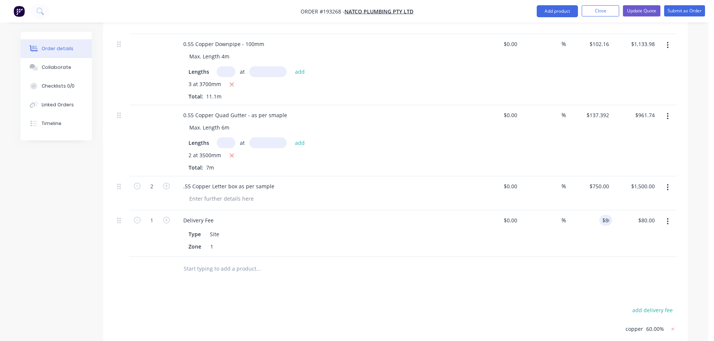
click at [570, 273] on div "Drawings Add drawing Products Show / Hide columns Add product Qty Cost Markup P…" at bounding box center [395, 204] width 584 height 546
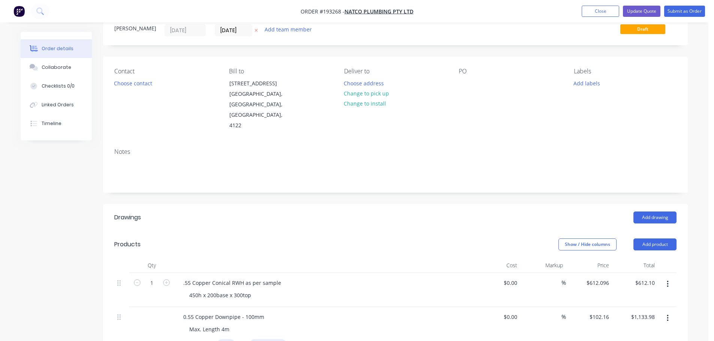
scroll to position [0, 0]
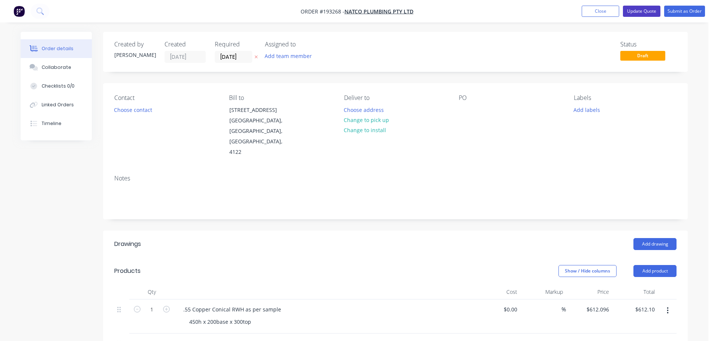
click at [655, 6] on button "Update Quote" at bounding box center [640, 11] width 37 height 11
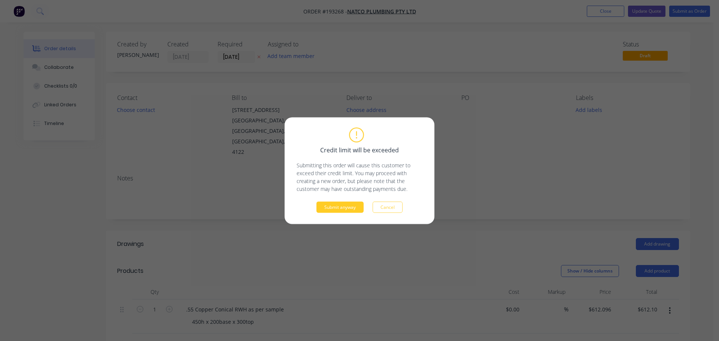
click at [342, 209] on button "Submit anyway" at bounding box center [339, 207] width 47 height 11
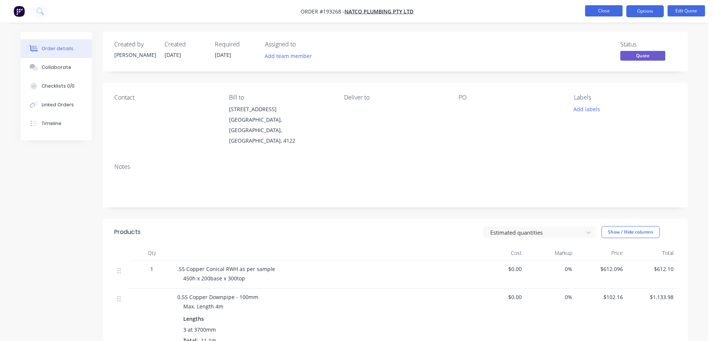
click at [602, 10] on button "Close" at bounding box center [603, 10] width 37 height 11
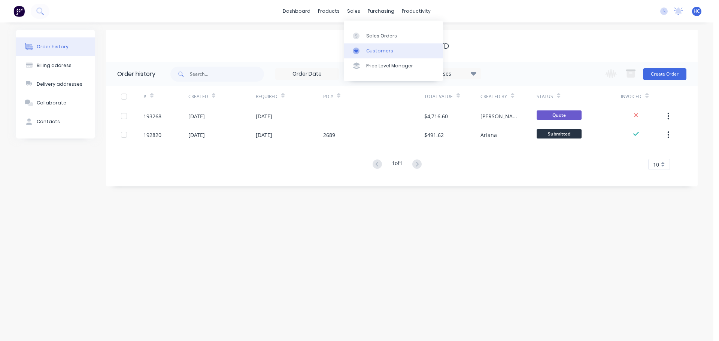
click at [379, 48] on div "Customers" at bounding box center [379, 51] width 27 height 7
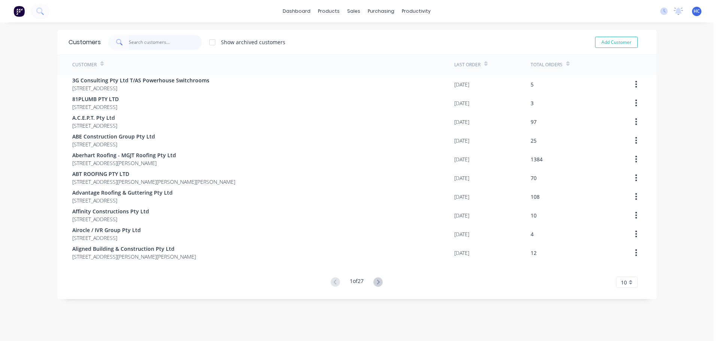
click at [148, 42] on input "text" at bounding box center [165, 42] width 73 height 15
click at [169, 43] on input "text" at bounding box center [165, 42] width 73 height 15
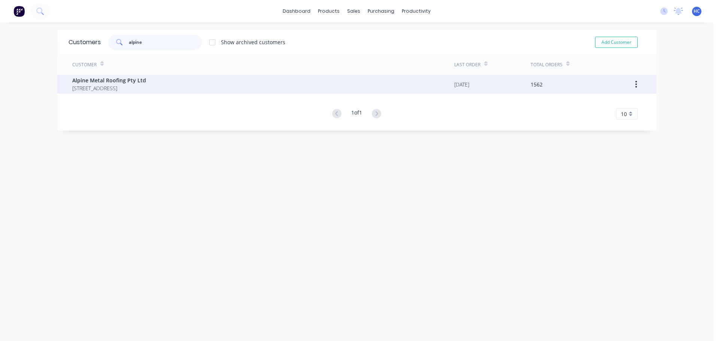
type input "alpine"
click at [112, 84] on span "Alpine Metal Roofing Pty Ltd" at bounding box center [109, 80] width 74 height 8
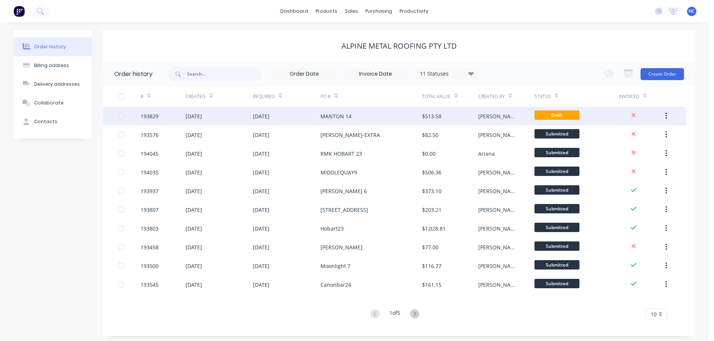
click at [394, 113] on div "MANTON 14" at bounding box center [370, 116] width 101 height 19
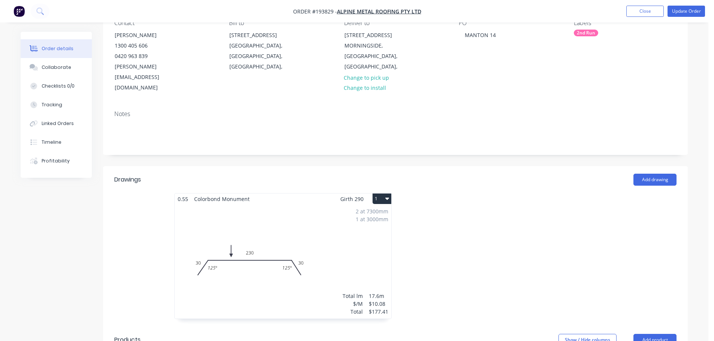
click at [327, 222] on div "2 at 7300mm 1 at 3000mm Total lm $/M Total 17.6m $10.08 $177.41" at bounding box center [283, 261] width 216 height 114
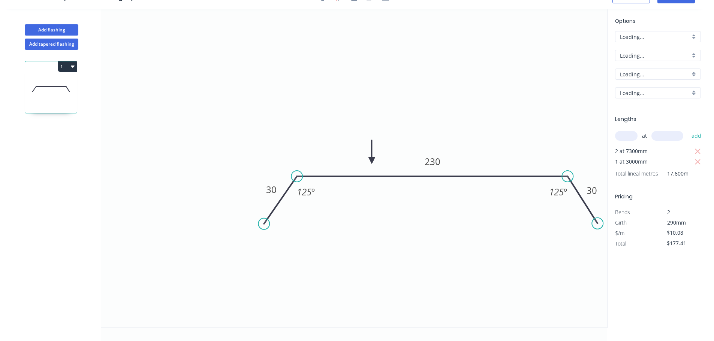
scroll to position [14, 0]
click at [56, 33] on button "Add flashing" at bounding box center [52, 29] width 54 height 11
type input "$0.00"
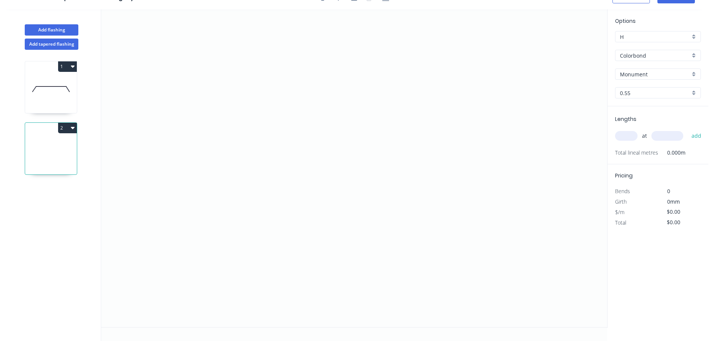
click at [56, 96] on icon at bounding box center [51, 89] width 52 height 48
type input "$10.08"
type input "$177.41"
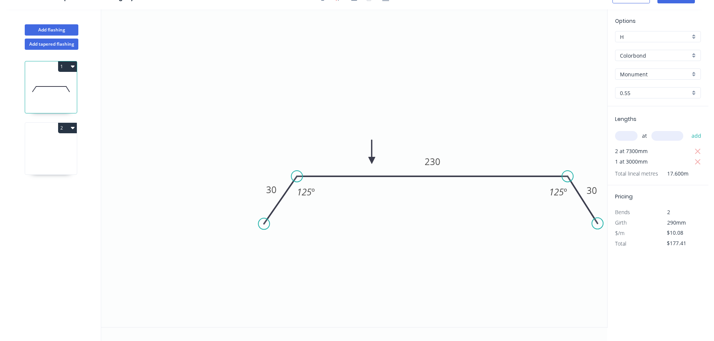
click at [56, 139] on icon at bounding box center [51, 151] width 52 height 48
type input "$0.00"
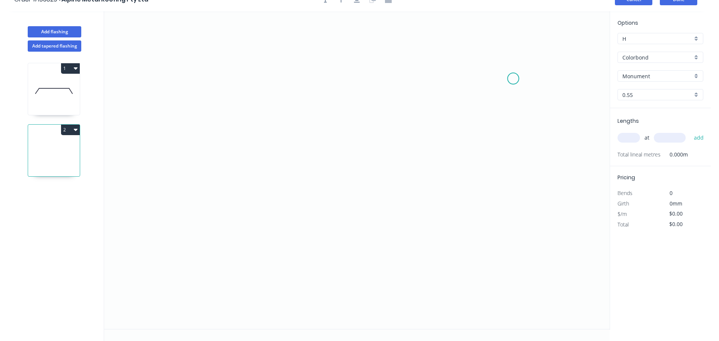
scroll to position [0, 0]
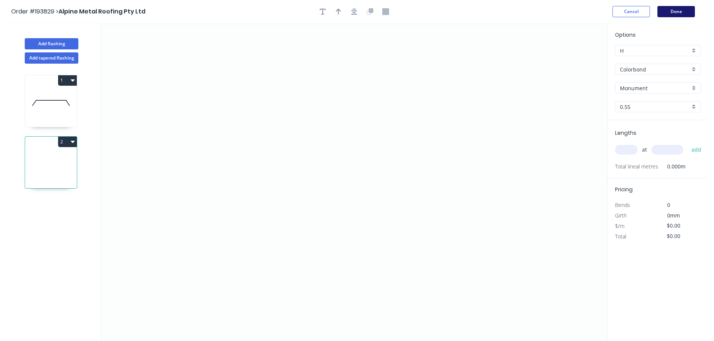
click at [673, 13] on button "Done" at bounding box center [675, 11] width 37 height 11
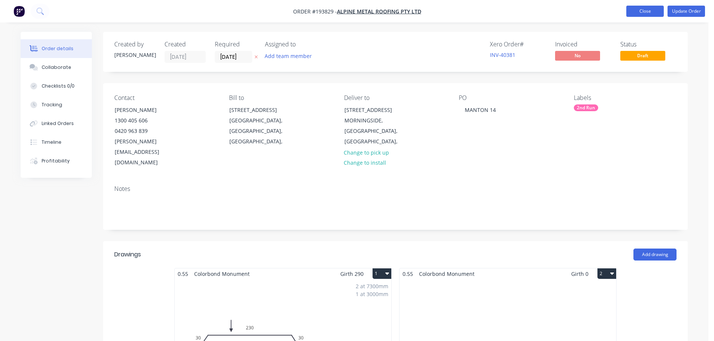
click at [646, 11] on button "Close" at bounding box center [644, 11] width 37 height 11
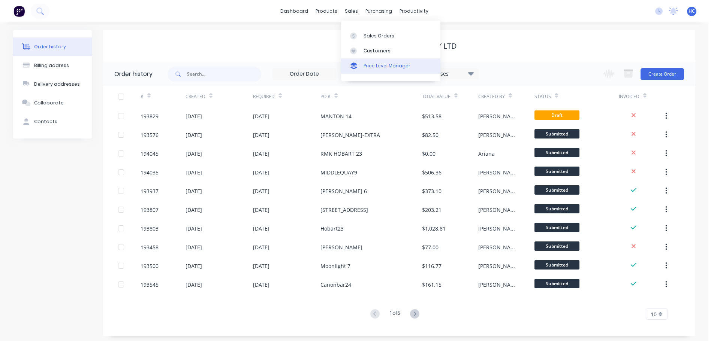
click at [375, 60] on link "Price Level Manager" at bounding box center [390, 65] width 99 height 15
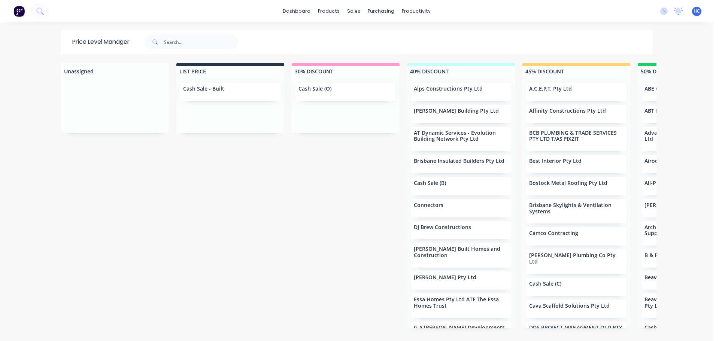
click at [152, 45] on span at bounding box center [154, 41] width 19 height 15
drag, startPoint x: 191, startPoint y: 39, endPoint x: 194, endPoint y: 43, distance: 4.8
click at [191, 40] on input "text" at bounding box center [201, 41] width 74 height 15
type input "SIGNATURE"
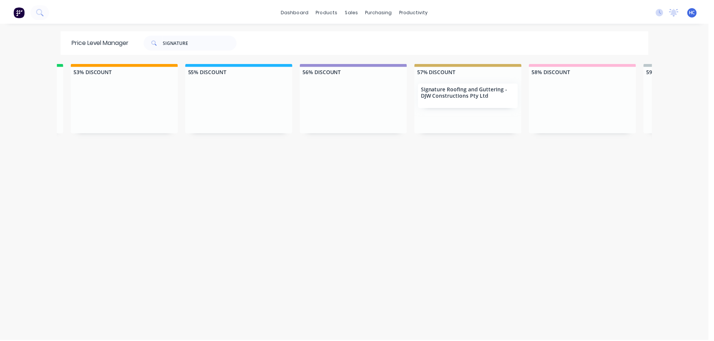
scroll to position [0, 721]
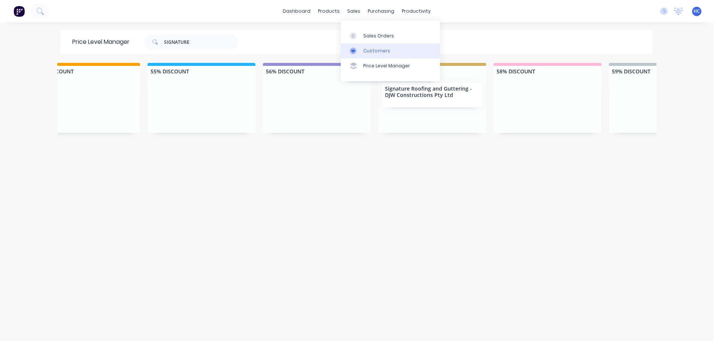
click at [381, 55] on link "Customers" at bounding box center [390, 50] width 99 height 15
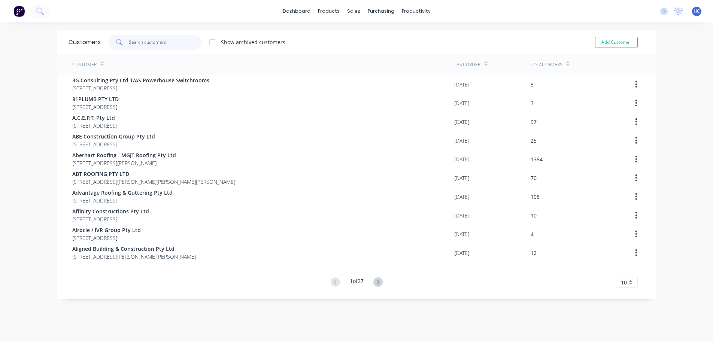
click at [172, 45] on input "text" at bounding box center [165, 42] width 73 height 15
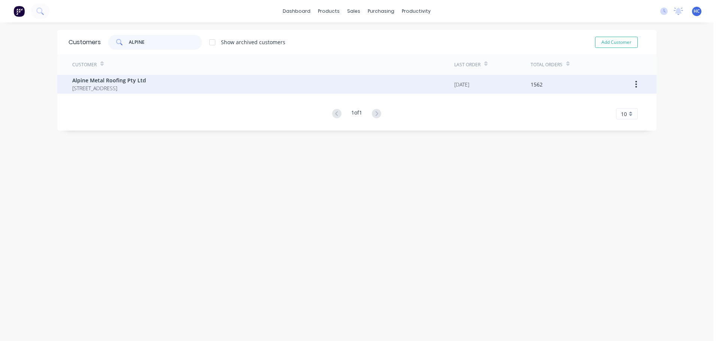
type input "ALPINE"
click at [129, 87] on span "5 Brigadoon Street Mansfield Queensland Australia" at bounding box center [109, 88] width 74 height 8
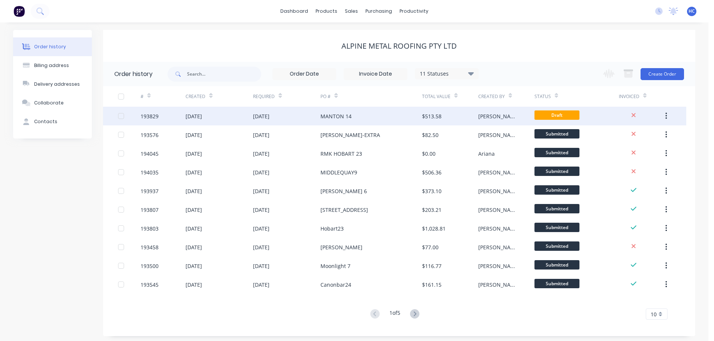
click at [424, 113] on div "$513.58" at bounding box center [431, 116] width 19 height 8
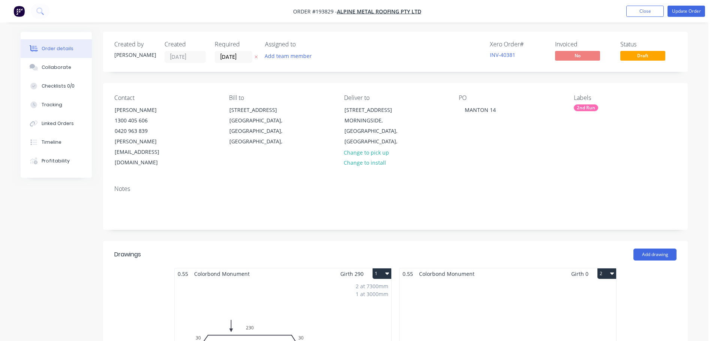
click at [606, 269] on button "2" at bounding box center [606, 274] width 19 height 10
click at [578, 316] on div "Delete" at bounding box center [580, 321] width 58 height 11
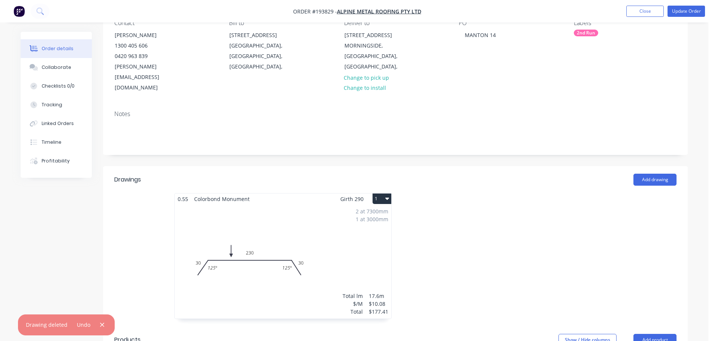
click at [488, 202] on div at bounding box center [507, 259] width 225 height 133
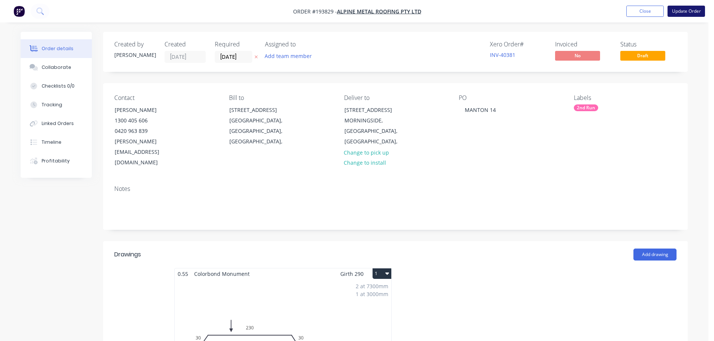
click at [677, 13] on button "Update Order" at bounding box center [685, 11] width 37 height 11
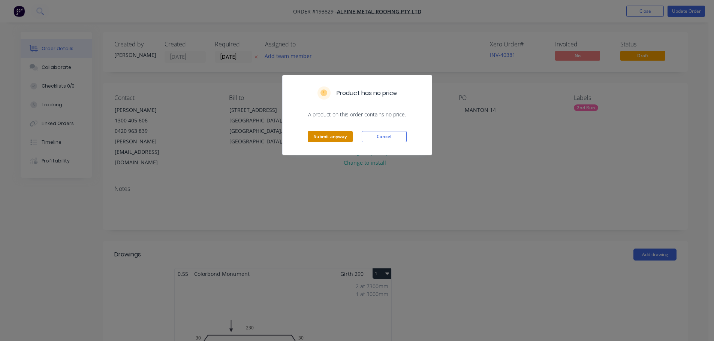
click at [331, 136] on button "Submit anyway" at bounding box center [329, 136] width 45 height 11
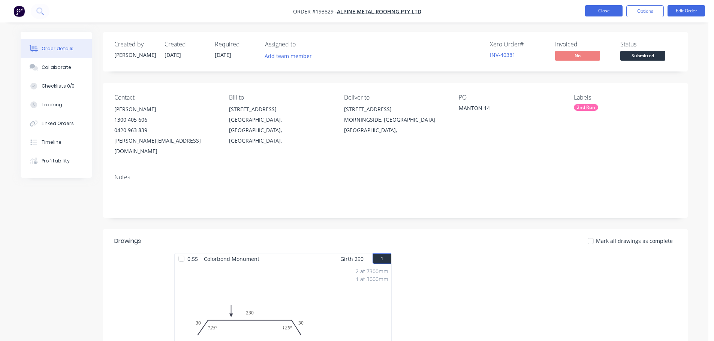
click at [594, 10] on button "Close" at bounding box center [603, 10] width 37 height 11
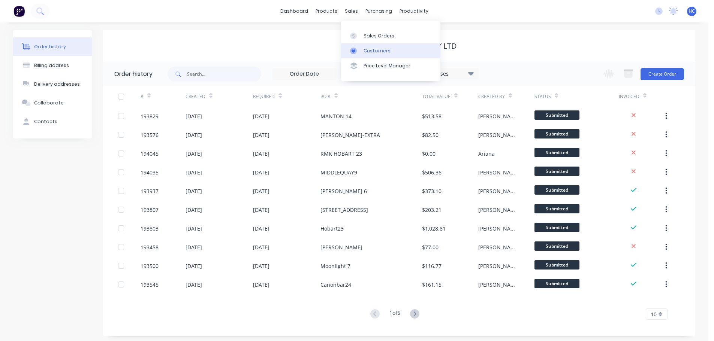
click at [371, 51] on div "Customers" at bounding box center [376, 51] width 27 height 7
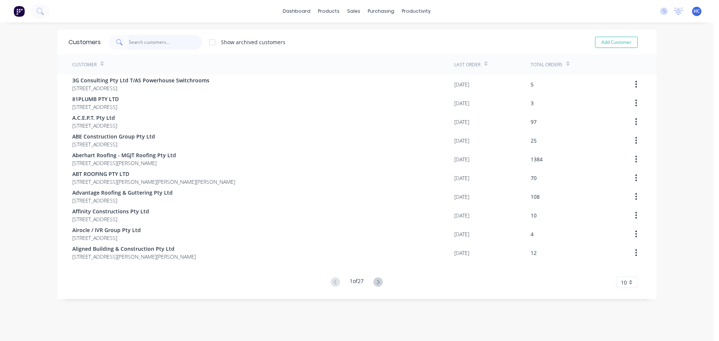
click at [180, 42] on input "text" at bounding box center [165, 42] width 73 height 15
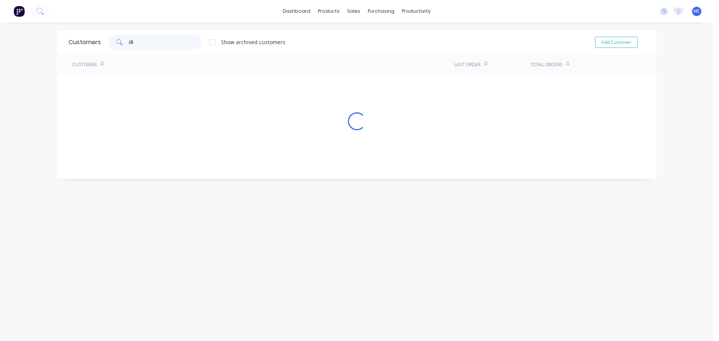
type input "(B)"
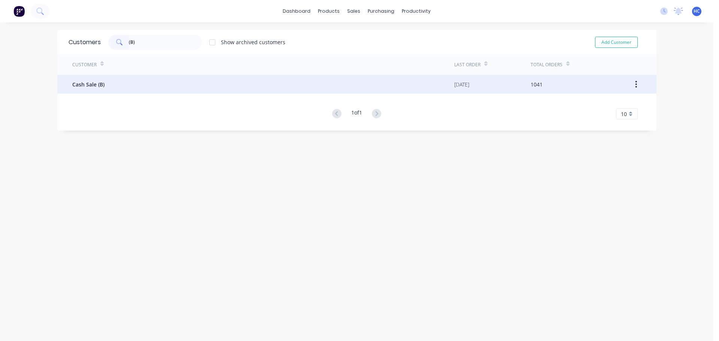
click at [114, 86] on div "Cash Sale (B)" at bounding box center [263, 84] width 382 height 19
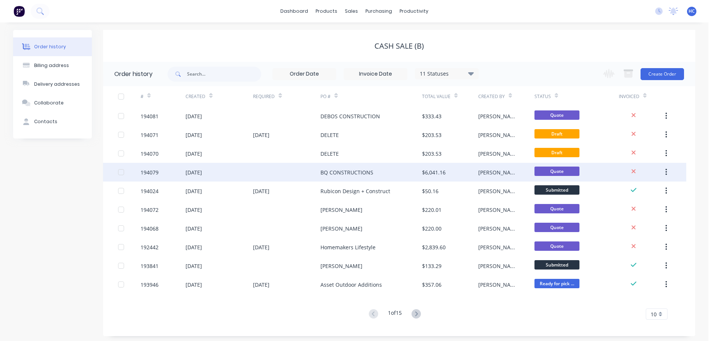
click at [419, 174] on div "BQ CONSTRUCTIONS" at bounding box center [370, 172] width 101 height 19
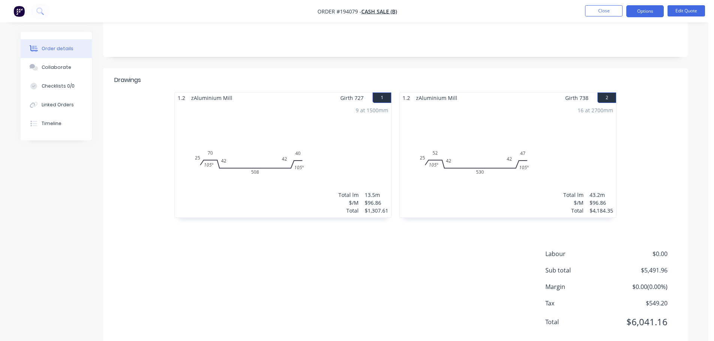
scroll to position [150, 0]
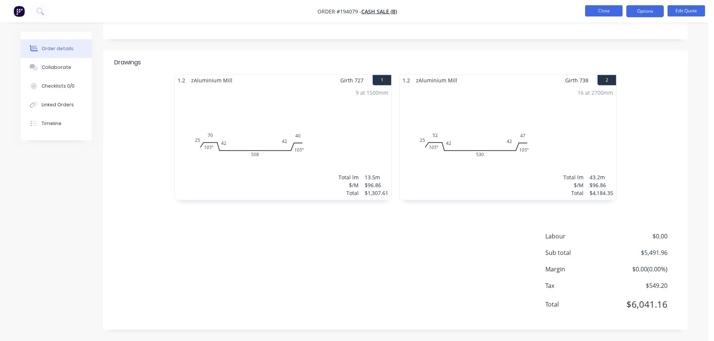
click at [602, 14] on button "Close" at bounding box center [603, 10] width 37 height 11
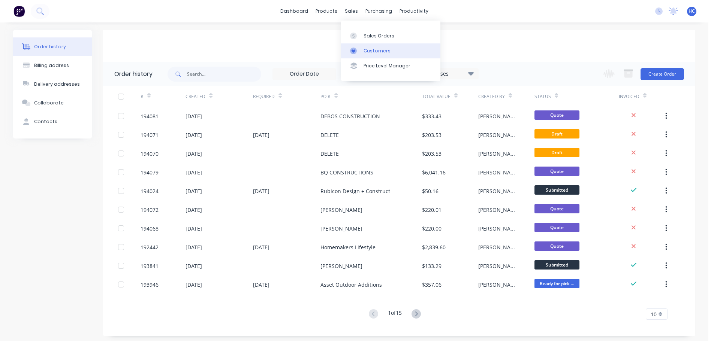
click at [396, 57] on link "Customers" at bounding box center [390, 50] width 99 height 15
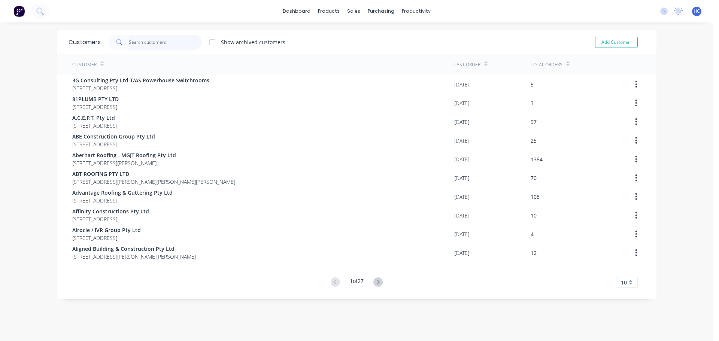
click at [144, 40] on input "text" at bounding box center [165, 42] width 73 height 15
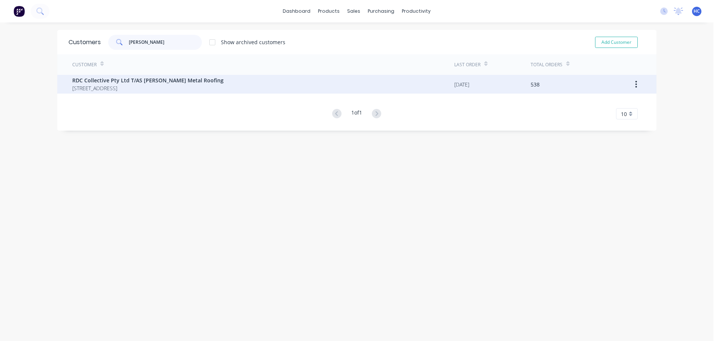
type input "OWENS"
click at [190, 87] on span "PO BOX 148 CURRUMBIN Queensland Australia 4223" at bounding box center [147, 88] width 151 height 8
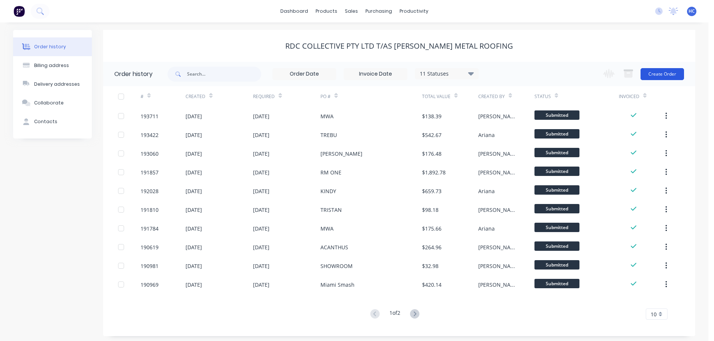
click at [659, 73] on button "Create Order" at bounding box center [661, 74] width 43 height 12
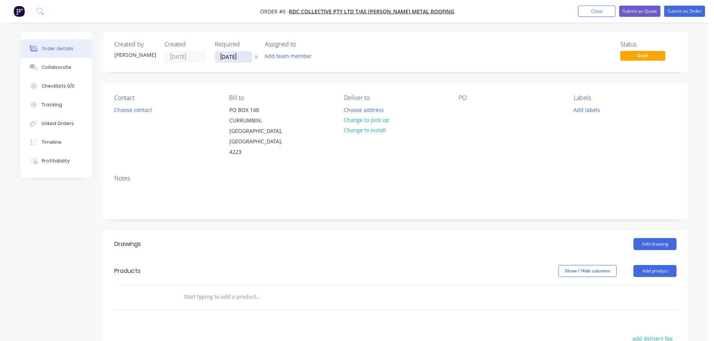
click at [238, 57] on input "[DATE]" at bounding box center [233, 56] width 37 height 11
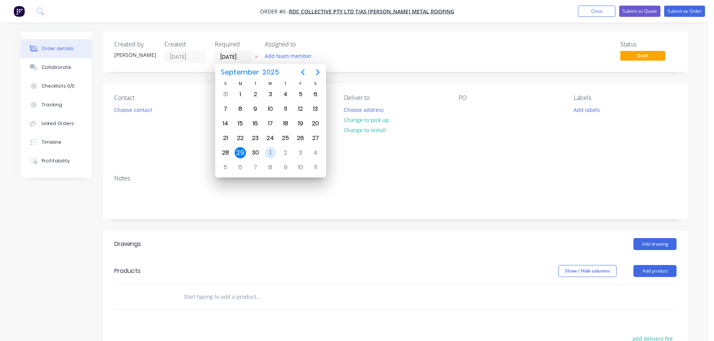
click at [270, 153] on div "1" at bounding box center [270, 152] width 11 height 11
type input "[DATE]"
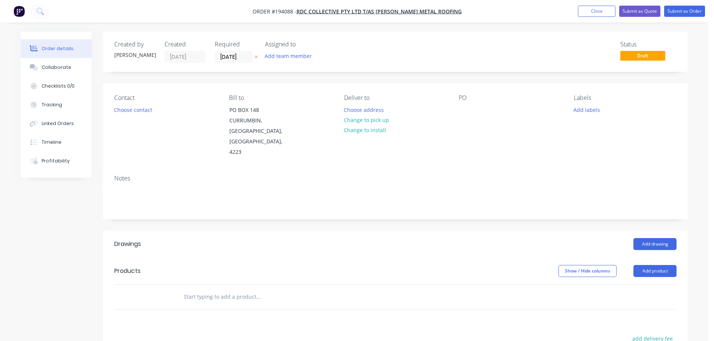
click at [139, 111] on button "Choose contact" at bounding box center [133, 109] width 46 height 10
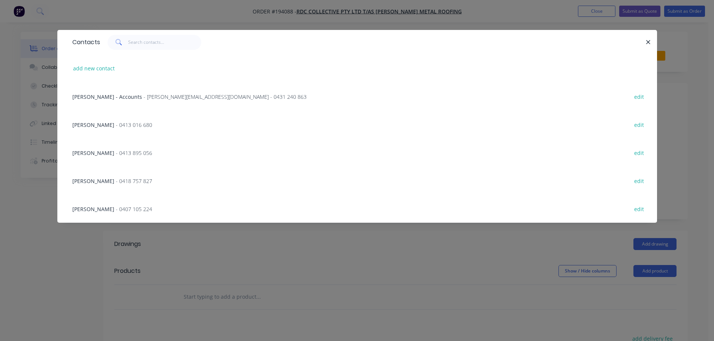
click at [163, 125] on div "RYAN OWENS - 0413 016 680 edit" at bounding box center [357, 124] width 577 height 28
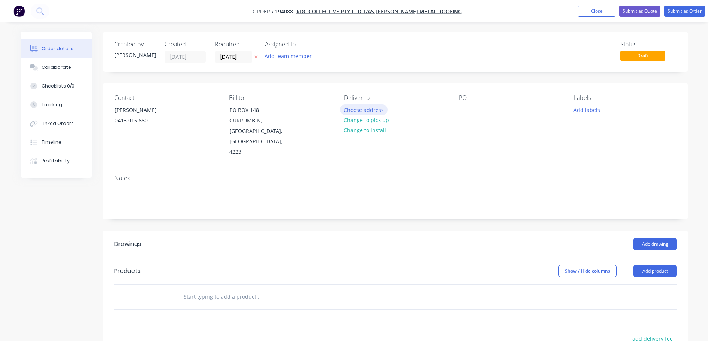
click at [369, 107] on button "Choose address" at bounding box center [364, 109] width 48 height 10
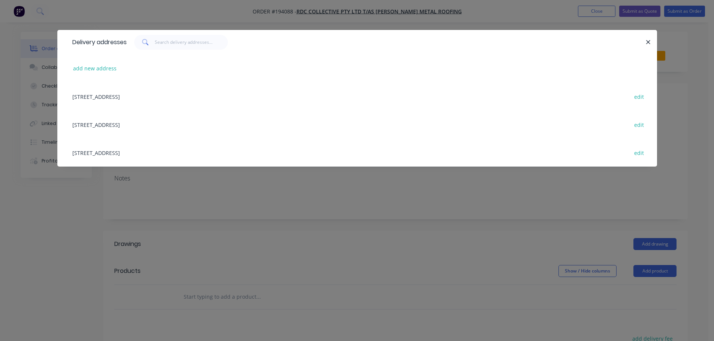
click at [117, 150] on div "1/19 VILLIERS DR, (STORE), CURRUMBIN WATERS, Queensland, Australia, 4223 edit" at bounding box center [357, 153] width 577 height 28
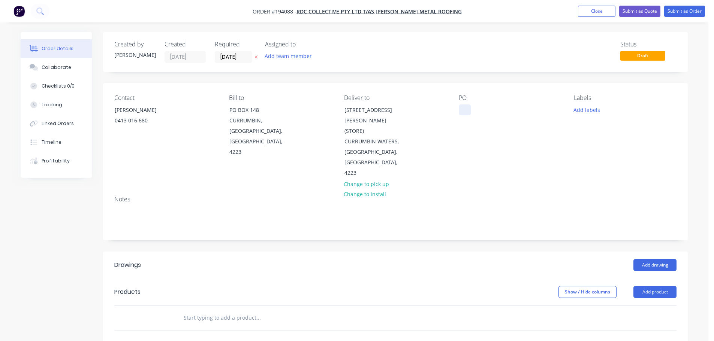
click at [458, 113] on div at bounding box center [464, 109] width 12 height 11
click at [645, 279] on header "Products Show / Hide columns Add product" at bounding box center [395, 292] width 584 height 27
click at [655, 252] on header "Drawings Add drawing" at bounding box center [395, 265] width 584 height 27
click at [656, 259] on button "Add drawing" at bounding box center [654, 265] width 43 height 12
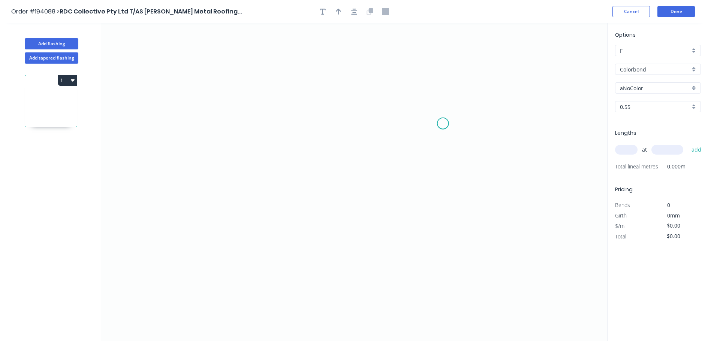
click at [465, 115] on icon "0" at bounding box center [354, 182] width 506 height 318
click at [316, 101] on icon "0" at bounding box center [354, 182] width 506 height 318
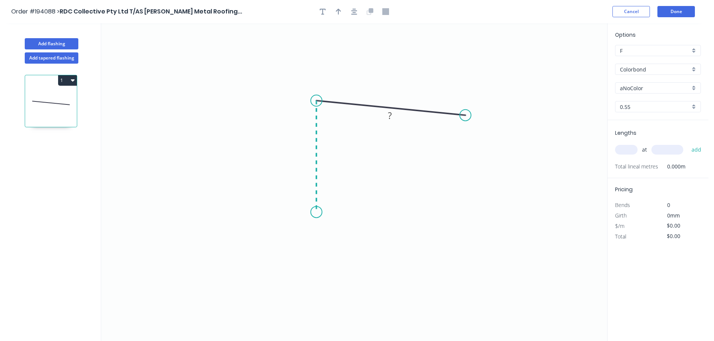
click at [318, 212] on icon "0 ?" at bounding box center [354, 182] width 506 height 318
click at [390, 219] on icon "0 ? ? ? º" at bounding box center [354, 182] width 506 height 318
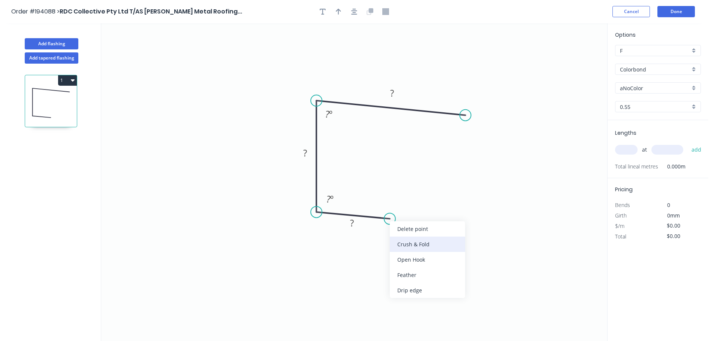
click at [416, 244] on div "Crush & Fold" at bounding box center [427, 244] width 75 height 15
click at [408, 260] on div "Delete bend" at bounding box center [429, 261] width 75 height 15
click at [410, 276] on div "Feather" at bounding box center [427, 273] width 75 height 15
click at [407, 249] on div "Flip bend" at bounding box center [422, 242] width 75 height 15
drag, startPoint x: 394, startPoint y: 200, endPoint x: 444, endPoint y: 210, distance: 51.1
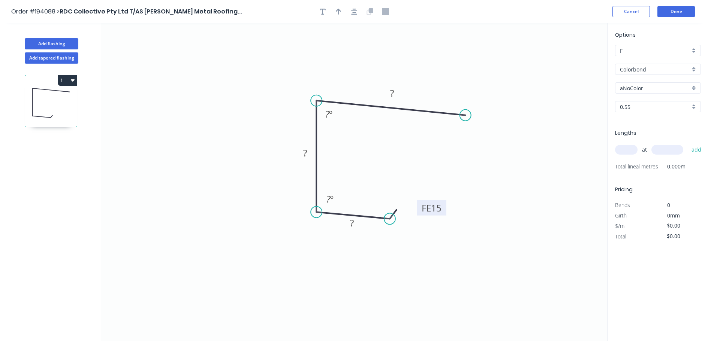
click at [444, 210] on rect at bounding box center [431, 207] width 29 height 15
click at [433, 208] on tspan "15" at bounding box center [436, 208] width 10 height 12
type input "$13.43"
drag, startPoint x: 333, startPoint y: 12, endPoint x: 478, endPoint y: 33, distance: 146.1
click at [333, 11] on button "button" at bounding box center [338, 11] width 11 height 11
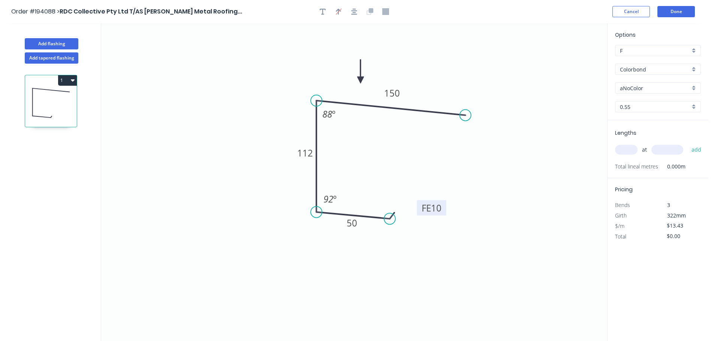
drag, startPoint x: 569, startPoint y: 59, endPoint x: 358, endPoint y: 80, distance: 211.5
click at [359, 80] on icon at bounding box center [360, 72] width 7 height 24
click at [643, 91] on input "aNoColor" at bounding box center [654, 88] width 70 height 8
click at [635, 165] on div "Surfmist" at bounding box center [657, 166] width 85 height 13
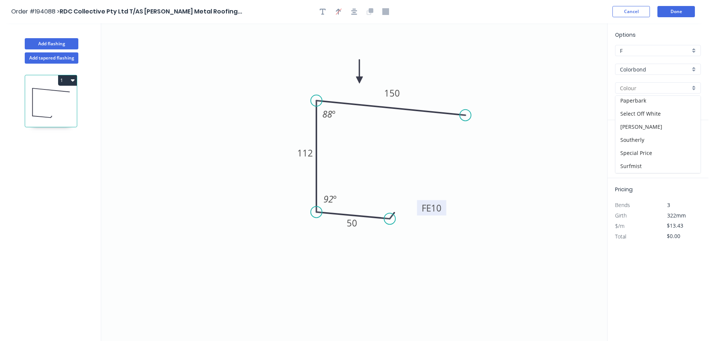
type input "Surfmist"
click at [640, 110] on input "0.55" at bounding box center [654, 107] width 70 height 8
click at [640, 145] on div "1.2" at bounding box center [657, 147] width 85 height 13
type input "1.2"
type input "$27.45"
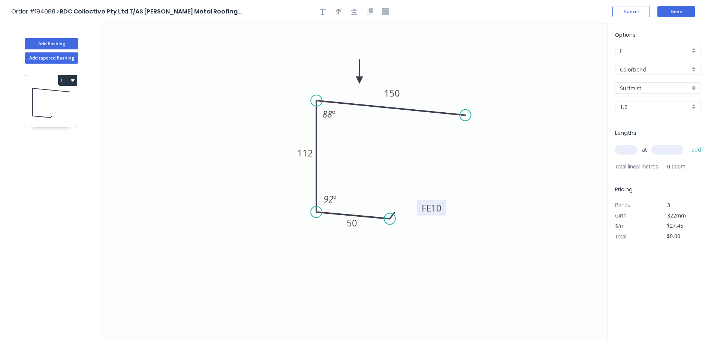
click at [628, 148] on input "text" at bounding box center [626, 150] width 22 height 10
type input "1"
type input "8000"
click at [687, 143] on button "add" at bounding box center [696, 149] width 18 height 13
type input "$219.60"
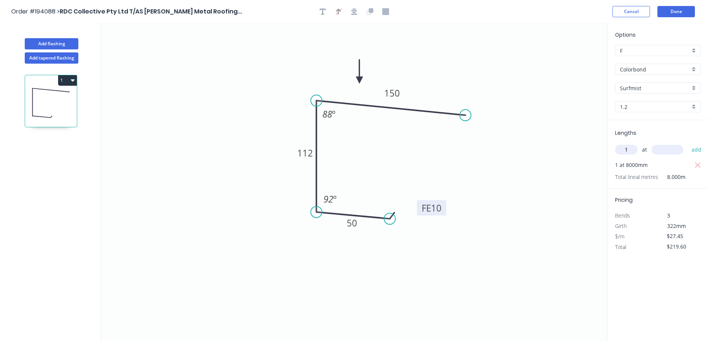
type input "1"
type input "6200"
click at [687, 143] on button "add" at bounding box center [696, 149] width 18 height 13
type input "$389.79"
click at [676, 16] on button "Done" at bounding box center [675, 11] width 37 height 11
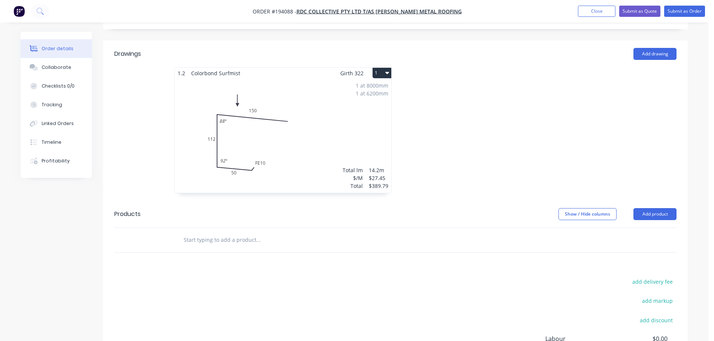
scroll to position [225, 0]
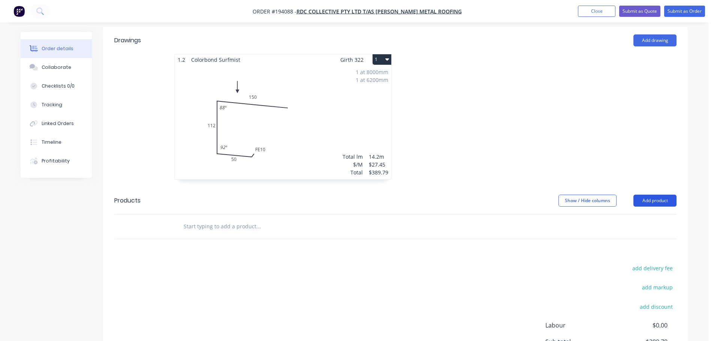
click at [658, 195] on button "Add product" at bounding box center [654, 201] width 43 height 12
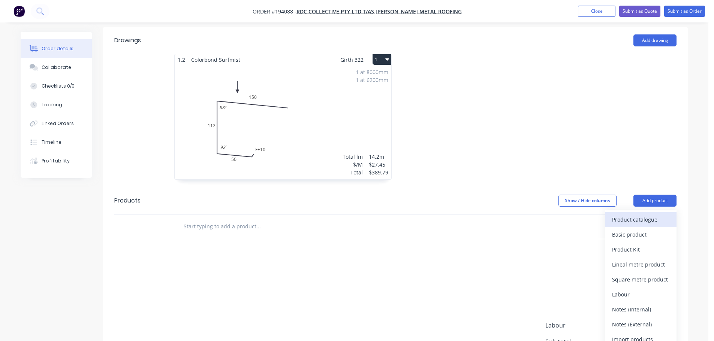
click at [634, 214] on div "Product catalogue" at bounding box center [641, 219] width 58 height 11
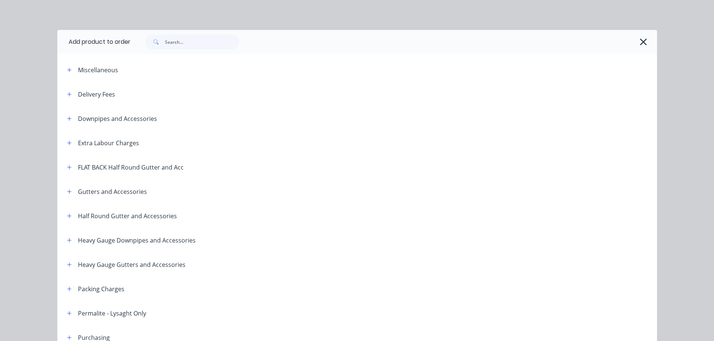
scroll to position [75, 0]
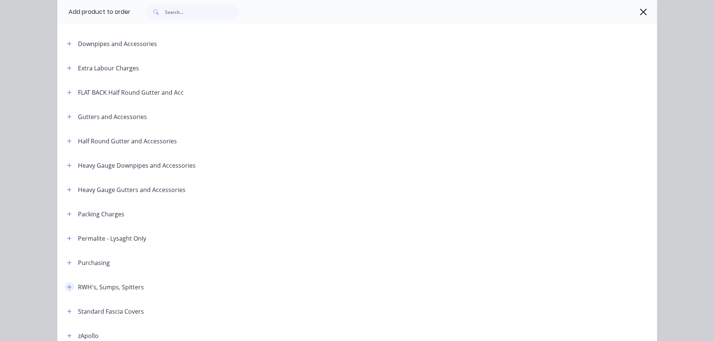
click at [70, 286] on button "button" at bounding box center [69, 286] width 9 height 9
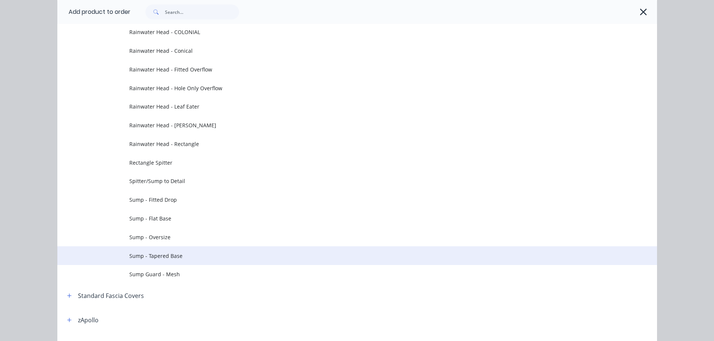
scroll to position [375, 0]
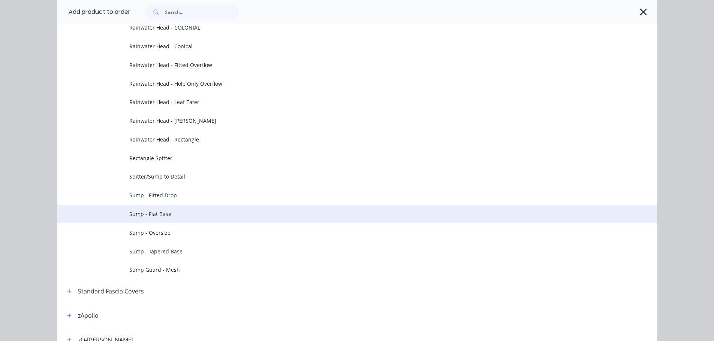
click at [171, 215] on span "Sump - Flat Base" at bounding box center [340, 214] width 422 height 8
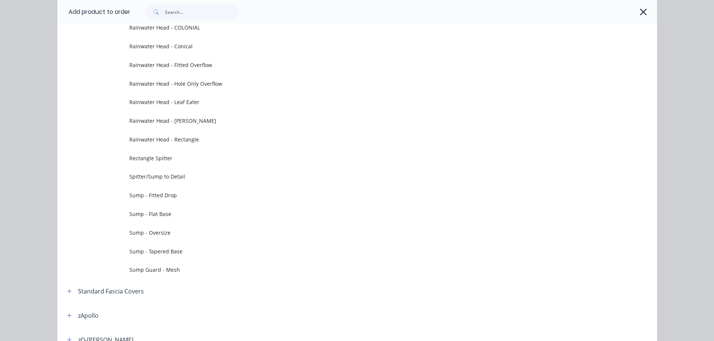
scroll to position [0, 0]
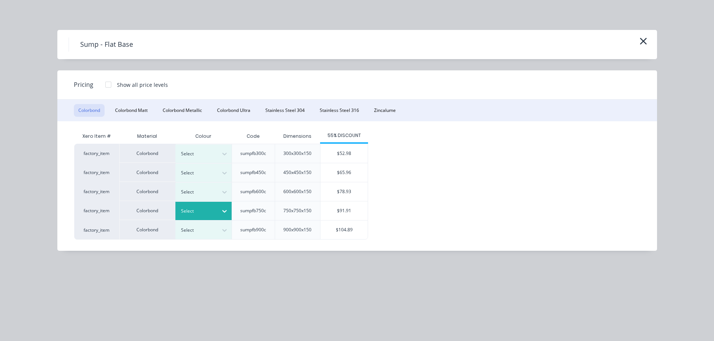
click at [219, 206] on div at bounding box center [224, 211] width 13 height 12
click at [94, 193] on div "Night Sky" at bounding box center [47, 186] width 94 height 14
click at [339, 206] on div "$91.91" at bounding box center [343, 211] width 47 height 19
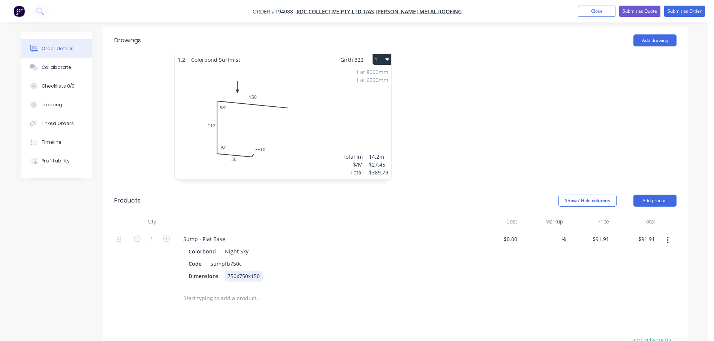
click at [234, 271] on div "750x750x150" at bounding box center [243, 276] width 38 height 11
click at [181, 234] on div "Sump - Flat Base" at bounding box center [204, 239] width 54 height 11
drag, startPoint x: 670, startPoint y: 212, endPoint x: 667, endPoint y: 218, distance: 6.7
click at [669, 234] on button "button" at bounding box center [667, 240] width 18 height 13
click at [633, 270] on div "Duplicate" at bounding box center [641, 275] width 58 height 11
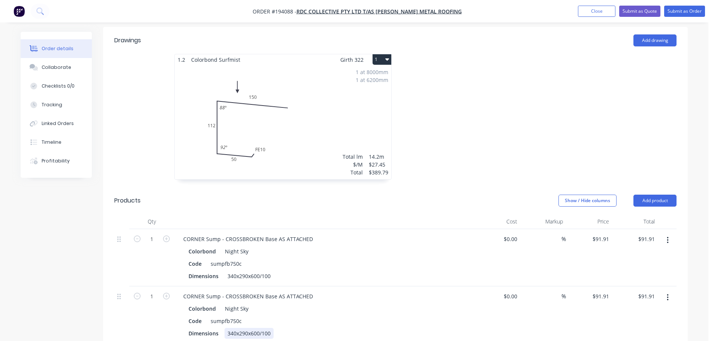
click at [235, 328] on div "340x290x600/100" at bounding box center [248, 333] width 49 height 11
click at [658, 195] on button "Add product" at bounding box center [654, 201] width 43 height 12
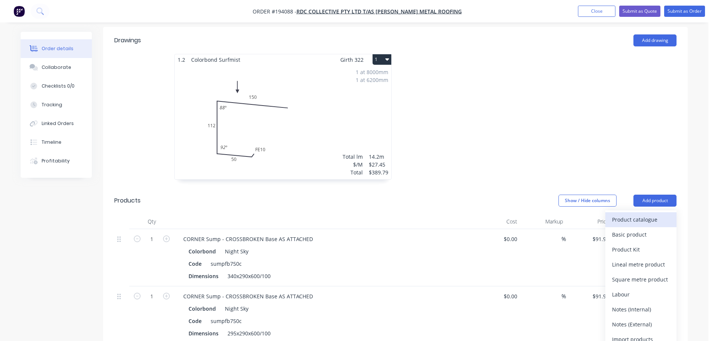
click at [630, 214] on div "Product catalogue" at bounding box center [641, 219] width 58 height 11
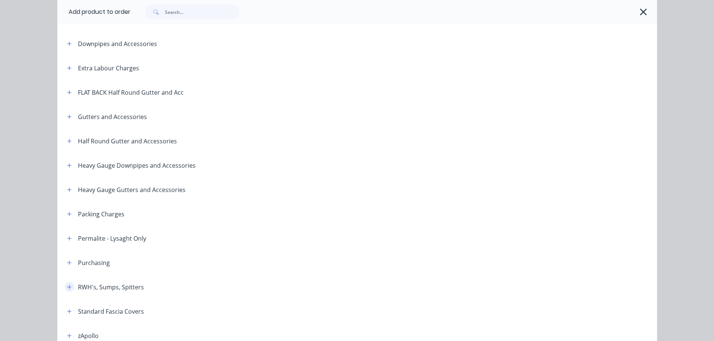
click at [68, 289] on icon "button" at bounding box center [69, 287] width 4 height 5
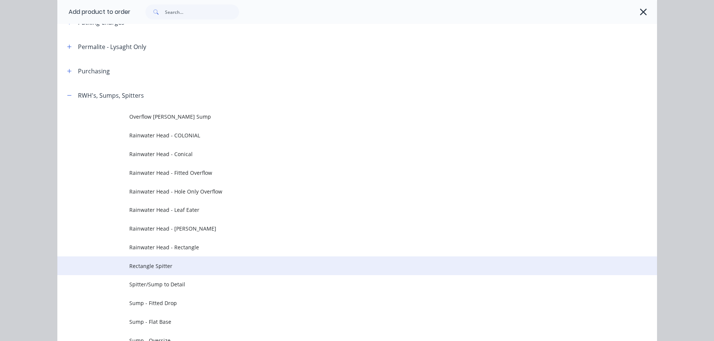
scroll to position [300, 0]
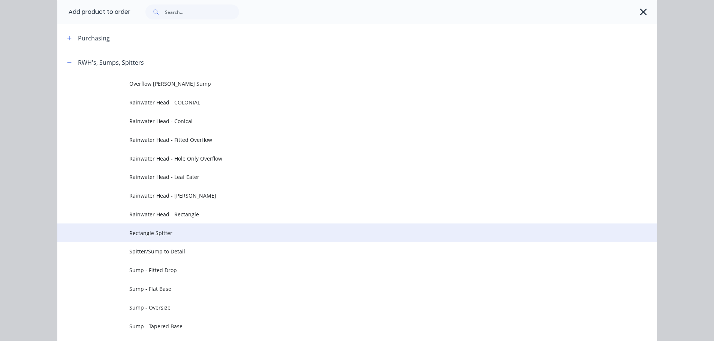
click at [164, 224] on td "Rectangle Spitter" at bounding box center [392, 233] width 527 height 19
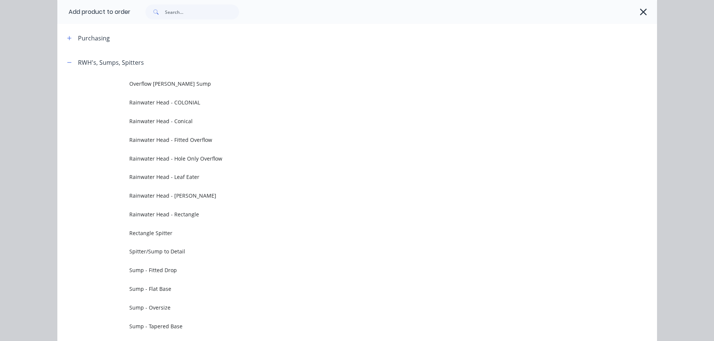
scroll to position [0, 0]
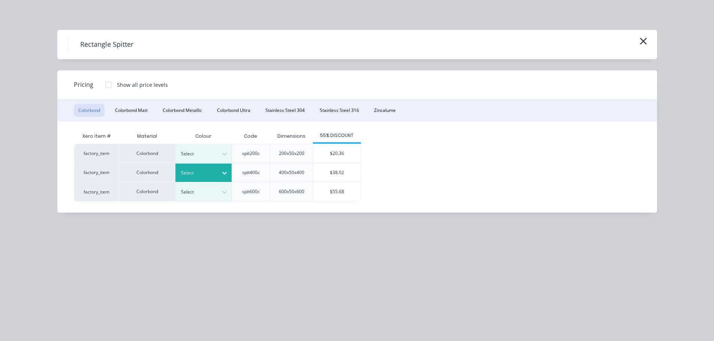
click at [215, 175] on div "Select" at bounding box center [197, 173] width 42 height 10
click at [94, 193] on div "Night Sky" at bounding box center [47, 186] width 94 height 14
click at [331, 166] on div "$38.02" at bounding box center [336, 172] width 47 height 19
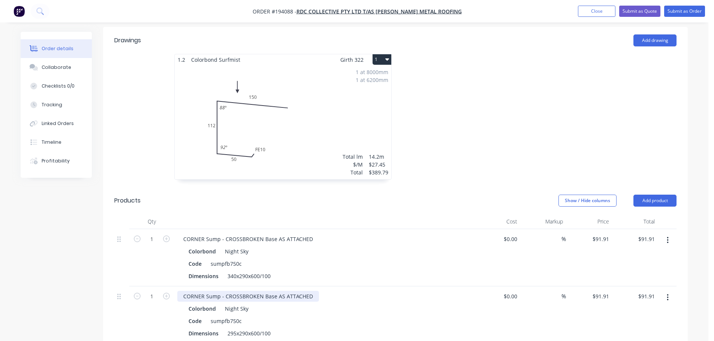
scroll to position [300, 0]
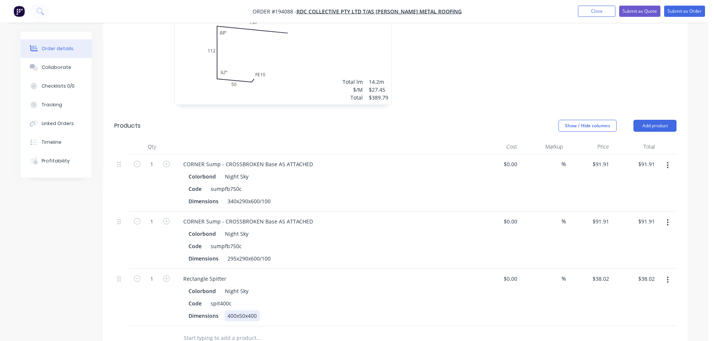
click at [231, 310] on div "400x50x400" at bounding box center [241, 315] width 35 height 11
click at [167, 275] on icon "button" at bounding box center [166, 278] width 7 height 7
type input "2"
type input "$76.04"
click at [227, 273] on div "Rectangle Spitter" at bounding box center [204, 278] width 55 height 11
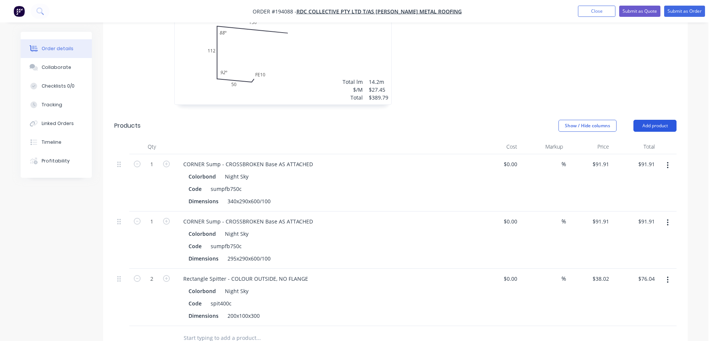
click at [637, 120] on button "Add product" at bounding box center [654, 126] width 43 height 12
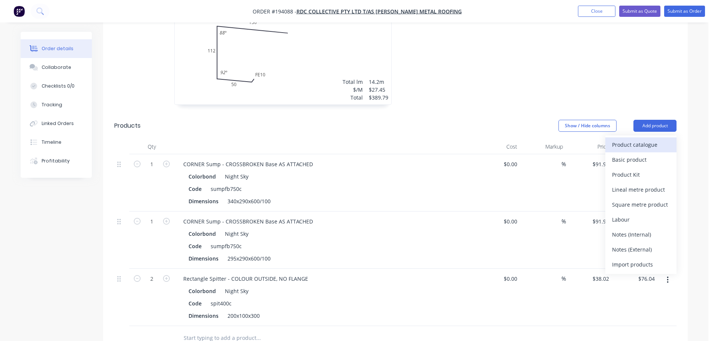
click at [626, 139] on div "Product catalogue" at bounding box center [641, 144] width 58 height 11
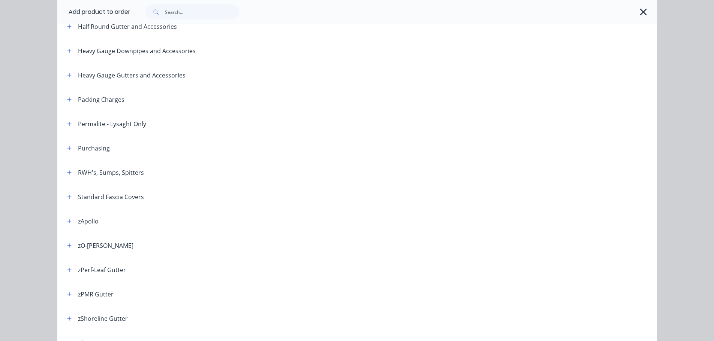
scroll to position [225, 0]
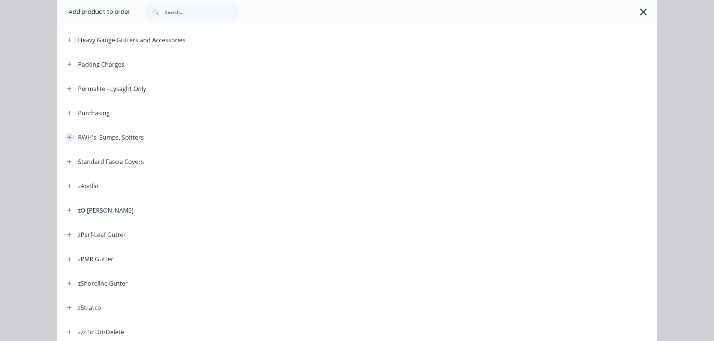
click at [67, 137] on icon "button" at bounding box center [69, 137] width 4 height 5
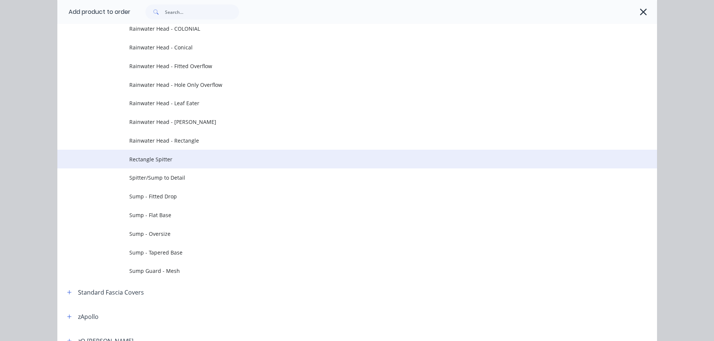
scroll to position [375, 0]
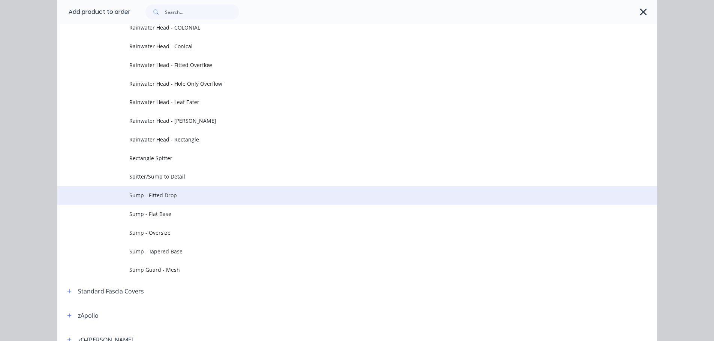
click at [189, 192] on span "Sump - Fitted Drop" at bounding box center [340, 195] width 422 height 8
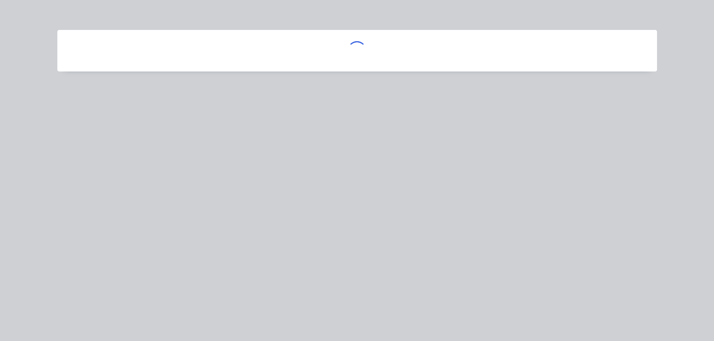
scroll to position [0, 0]
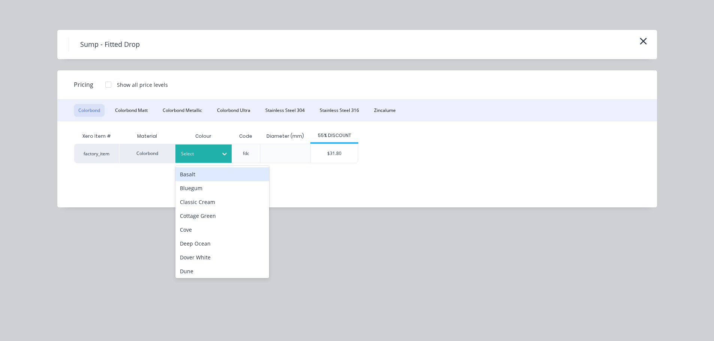
click at [221, 154] on icon at bounding box center [224, 153] width 7 height 7
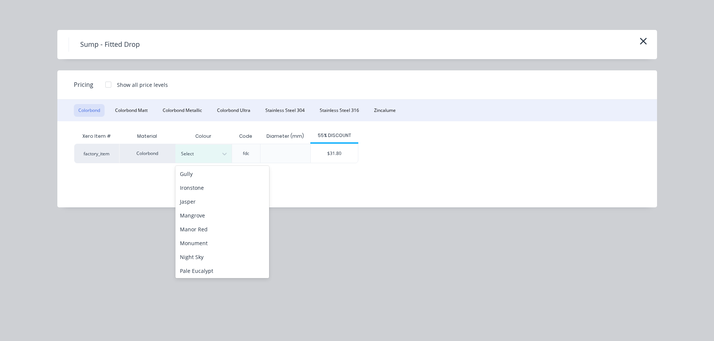
scroll to position [150, 0]
click at [206, 233] on div "Night Sky" at bounding box center [222, 232] width 94 height 14
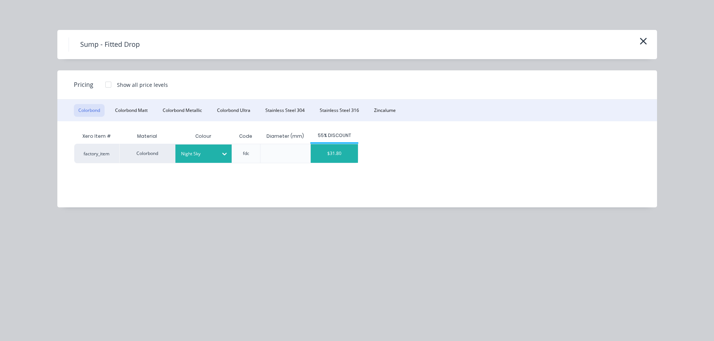
click at [339, 151] on div "$31.80" at bounding box center [333, 153] width 47 height 19
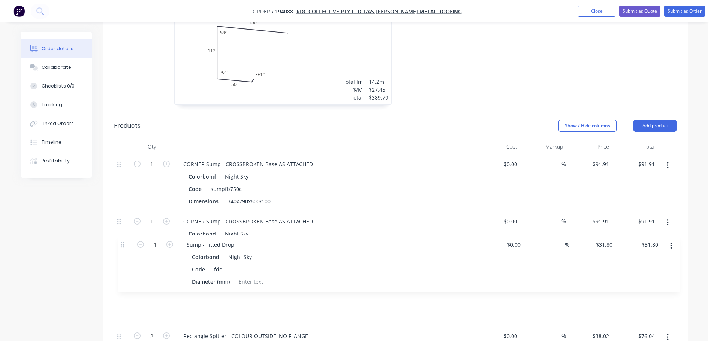
scroll to position [303, 0]
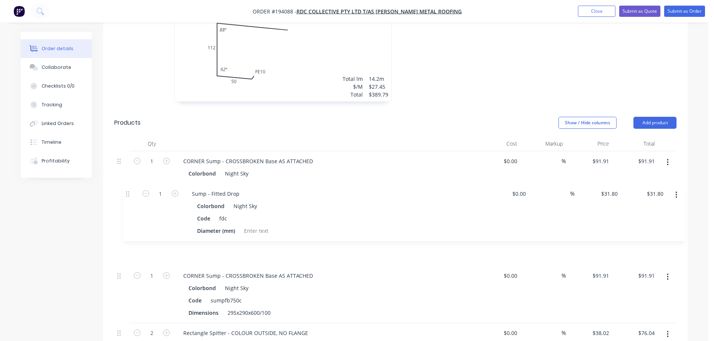
drag, startPoint x: 122, startPoint y: 306, endPoint x: 128, endPoint y: 175, distance: 130.9
click at [128, 175] on div "1 CORNER Sump - CROSSBROKEN Base AS ATTACHED Colorbond Night Sky Code sumpfb750…" at bounding box center [395, 265] width 562 height 229
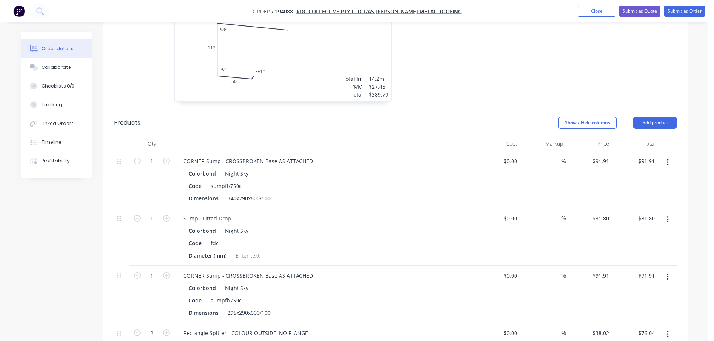
click at [661, 213] on button "button" at bounding box center [667, 219] width 18 height 13
click at [628, 249] on div "Duplicate" at bounding box center [641, 254] width 58 height 11
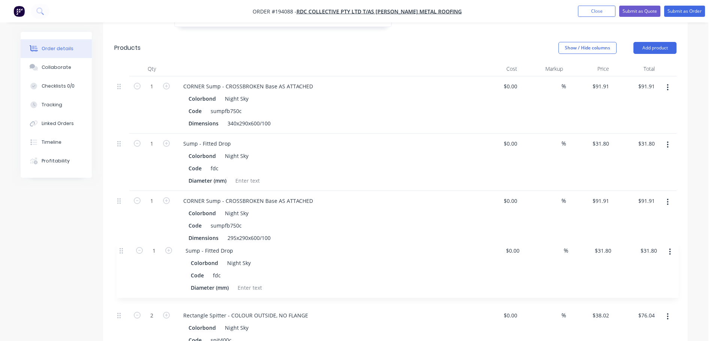
scroll to position [381, 0]
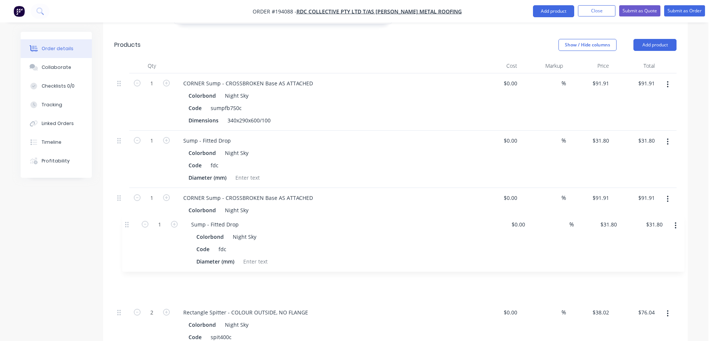
drag, startPoint x: 121, startPoint y: 285, endPoint x: 128, endPoint y: 216, distance: 69.7
click at [128, 216] on div "1 CORNER Sump - CROSSBROKEN Base AS ATTACHED Colorbond Night Sky Code sumpfb750…" at bounding box center [395, 216] width 562 height 287
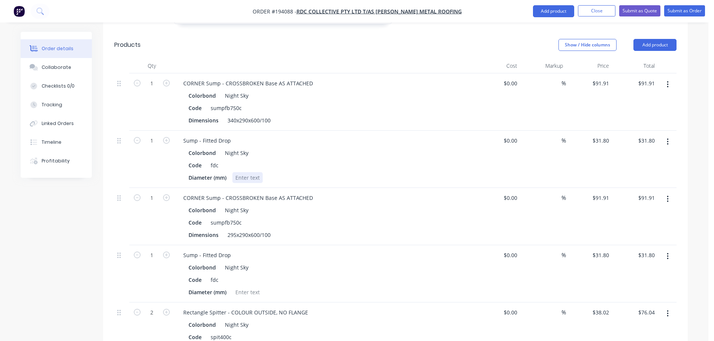
click at [252, 172] on div at bounding box center [247, 177] width 30 height 11
click at [315, 160] on div "Code fdc" at bounding box center [322, 165] width 274 height 11
click at [246, 287] on div at bounding box center [247, 292] width 30 height 11
click at [306, 275] on div "Code fdc" at bounding box center [322, 280] width 274 height 11
click at [397, 217] on div "Code sumpfb750c" at bounding box center [322, 222] width 274 height 11
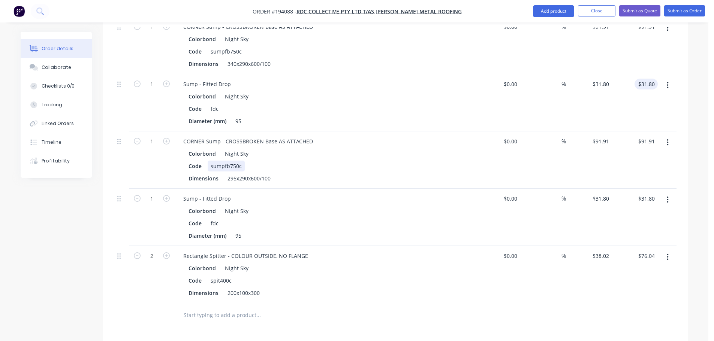
scroll to position [455, 0]
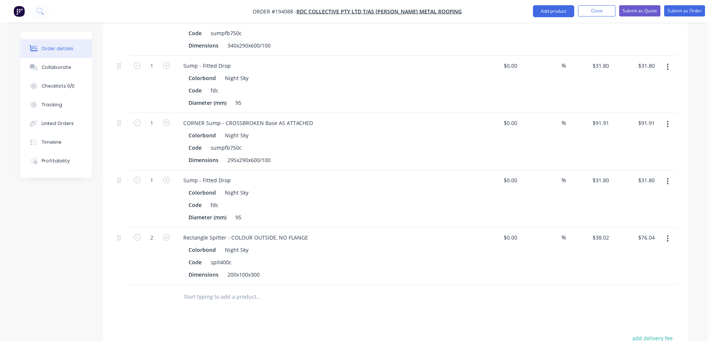
click at [692, 3] on nav "Order #194088 - RDC Collective Pty Ltd T/AS Owens Metal Roofing Add product Clo…" at bounding box center [357, 11] width 714 height 22
click at [691, 5] on nav "Order #194088 - RDC Collective Pty Ltd T/AS Owens Metal Roofing Add product Clo…" at bounding box center [357, 11] width 714 height 22
click at [682, 13] on button "Submit as Order" at bounding box center [684, 10] width 41 height 11
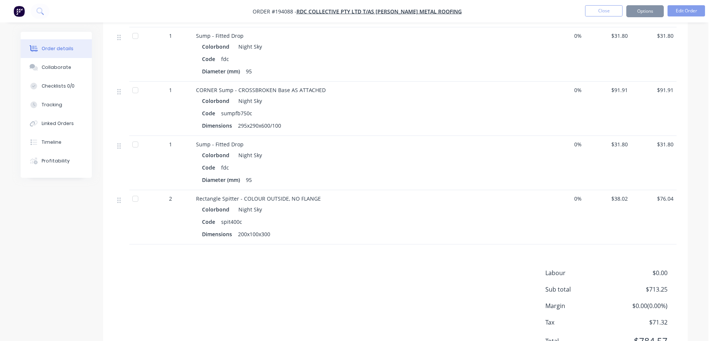
scroll to position [0, 0]
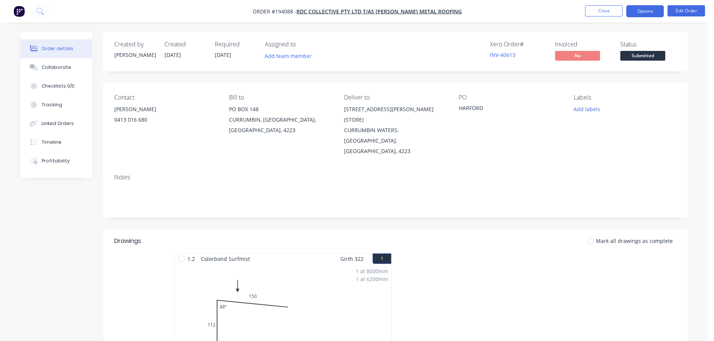
click at [650, 13] on button "Options" at bounding box center [644, 11] width 37 height 12
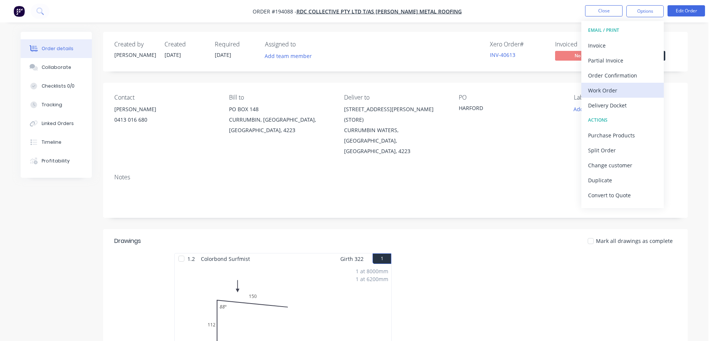
click at [612, 86] on div "Work Order" at bounding box center [622, 90] width 69 height 11
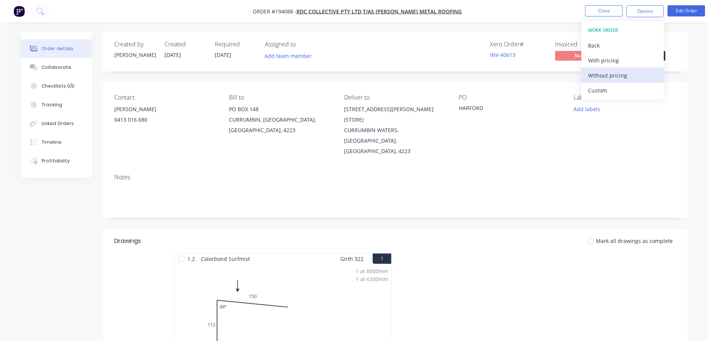
click at [621, 75] on div "Without pricing" at bounding box center [622, 75] width 69 height 11
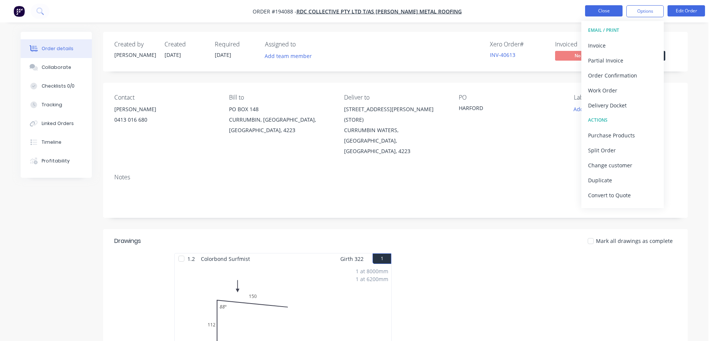
click at [592, 10] on button "Close" at bounding box center [603, 10] width 37 height 11
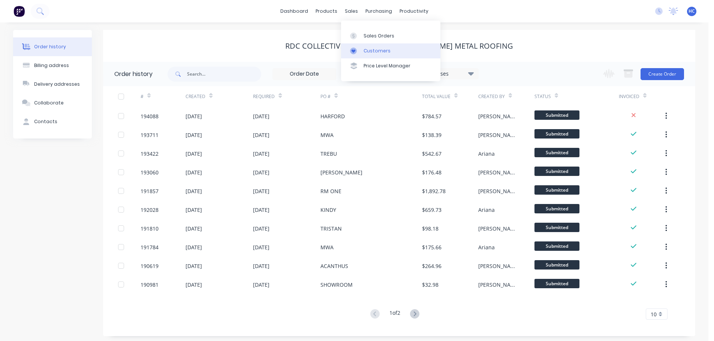
click at [372, 45] on link "Customers" at bounding box center [390, 50] width 99 height 15
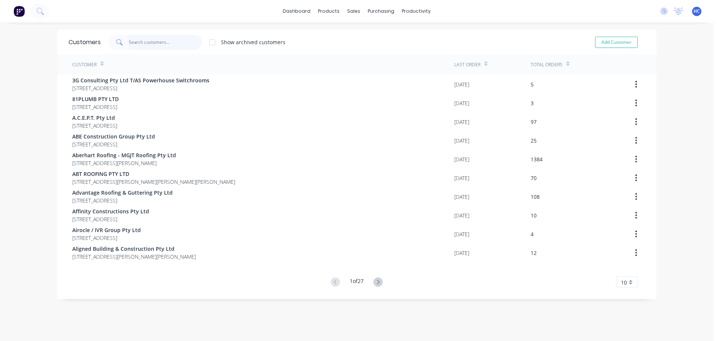
click at [167, 42] on input "text" at bounding box center [165, 42] width 73 height 15
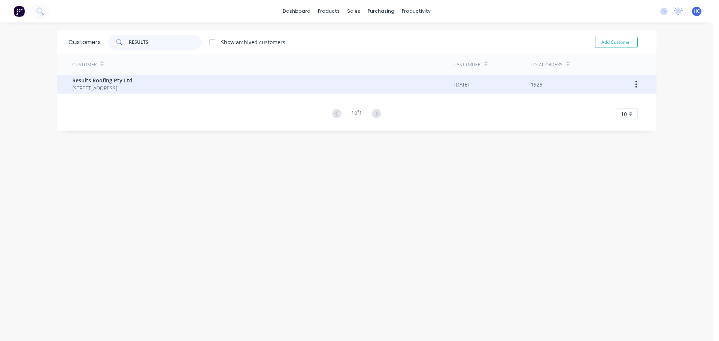
type input "RESULTS"
click at [106, 85] on span "71 York Street Coorparoo Queensland Australia 4151" at bounding box center [102, 88] width 60 height 8
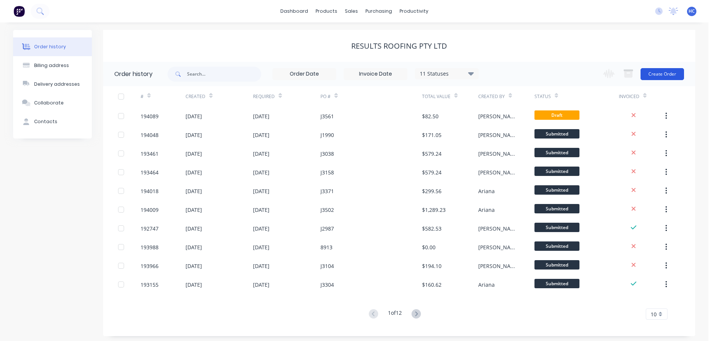
click at [651, 72] on button "Create Order" at bounding box center [661, 74] width 43 height 12
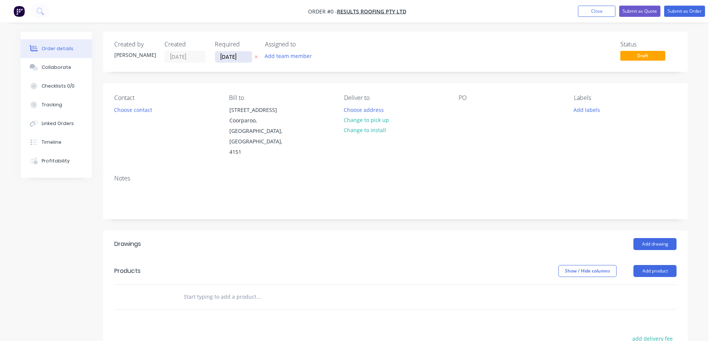
click at [239, 57] on input "[DATE]" at bounding box center [233, 56] width 37 height 11
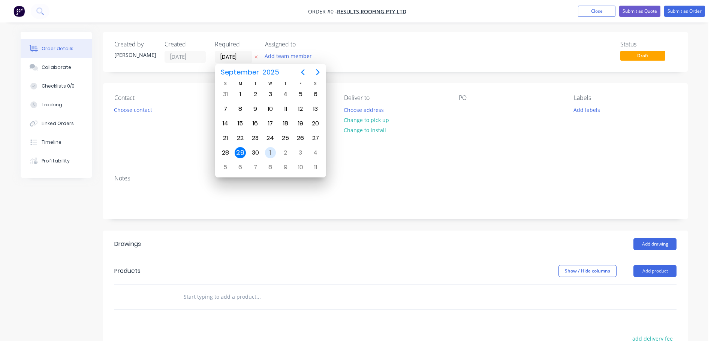
click at [265, 155] on div "1" at bounding box center [270, 152] width 11 height 11
type input "[DATE]"
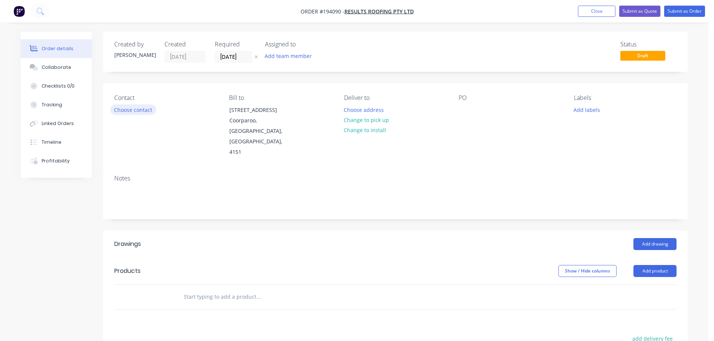
click at [138, 108] on button "Choose contact" at bounding box center [133, 109] width 46 height 10
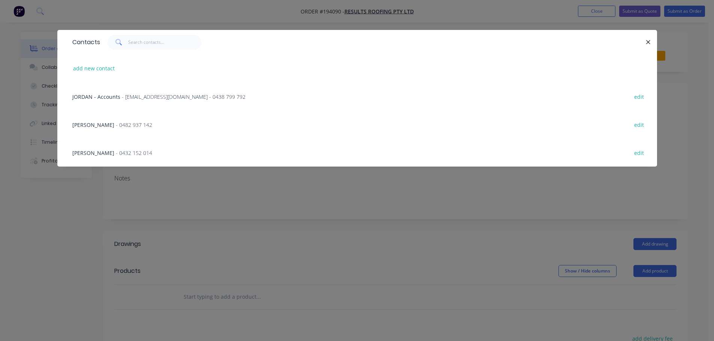
click at [116, 126] on span "- 0482 937 142" at bounding box center [134, 124] width 36 height 7
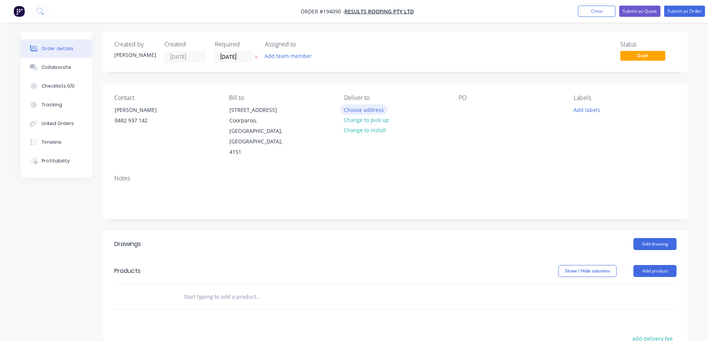
click at [366, 111] on button "Choose address" at bounding box center [364, 109] width 48 height 10
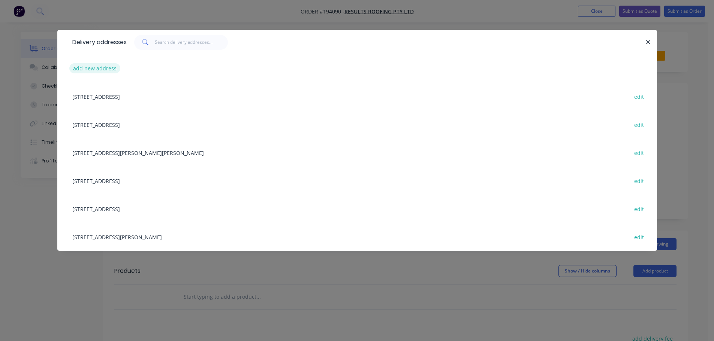
click at [102, 67] on button "add new address" at bounding box center [94, 68] width 51 height 10
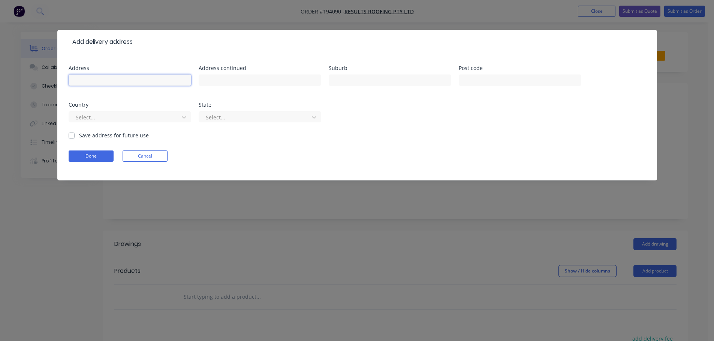
click at [107, 83] on input "text" at bounding box center [130, 80] width 122 height 11
type input "LOT 98 #26 BAYVIEW ST"
type input "WELLINGTON POINT"
click at [114, 112] on div "Select..." at bounding box center [125, 117] width 104 height 11
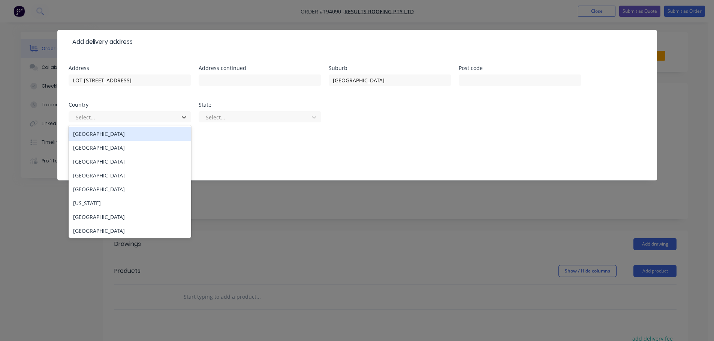
click at [108, 133] on div "[GEOGRAPHIC_DATA]" at bounding box center [130, 134] width 122 height 14
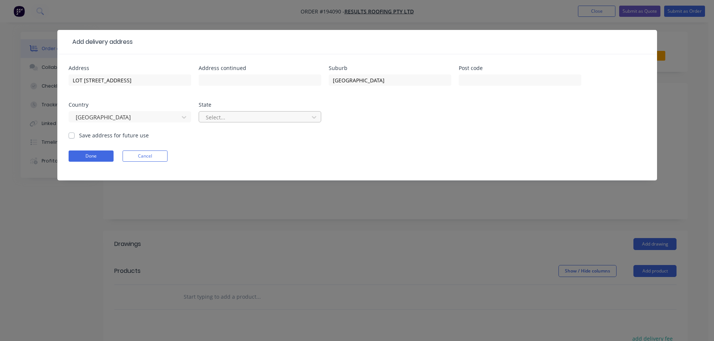
click at [213, 113] on div at bounding box center [255, 117] width 100 height 9
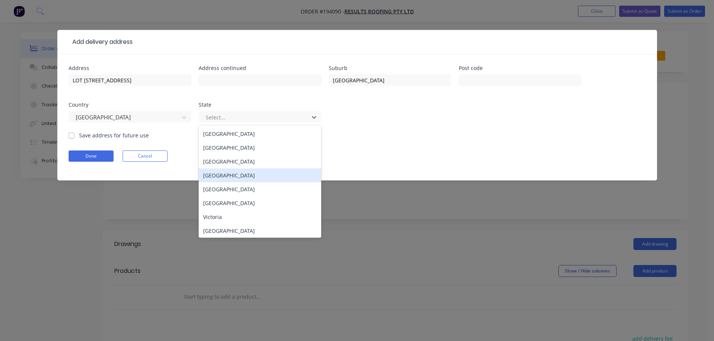
click at [224, 179] on div "[GEOGRAPHIC_DATA]" at bounding box center [260, 176] width 122 height 14
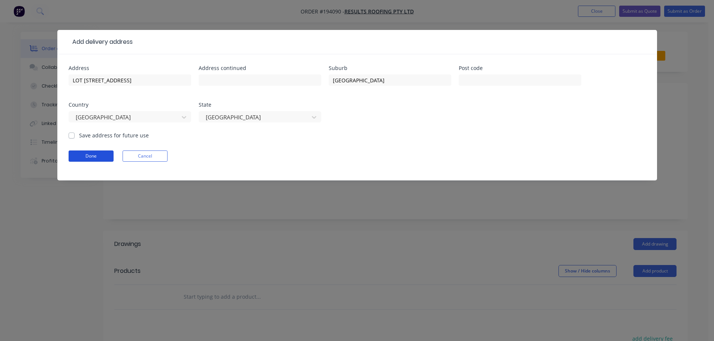
click at [102, 157] on button "Done" at bounding box center [91, 156] width 45 height 11
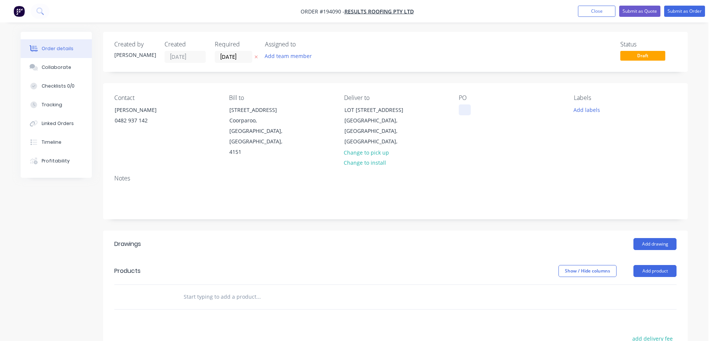
click at [459, 109] on div at bounding box center [464, 109] width 12 height 11
click at [662, 238] on button "Add drawing" at bounding box center [654, 244] width 43 height 12
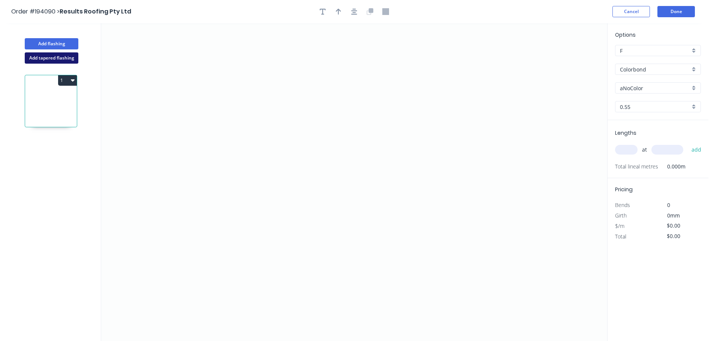
click at [71, 59] on button "Add tapered flashing" at bounding box center [52, 57] width 54 height 11
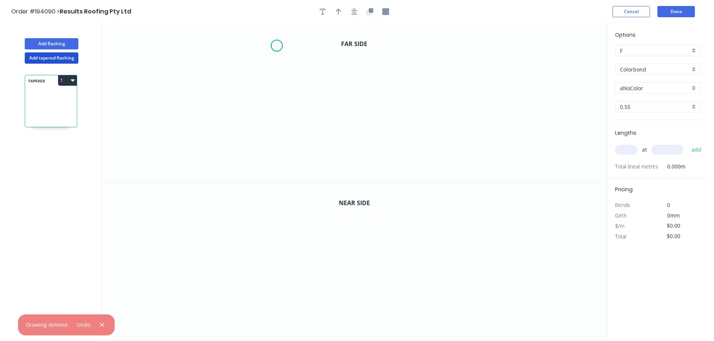
click at [276, 46] on icon "0" at bounding box center [354, 102] width 506 height 159
click at [276, 94] on icon "0" at bounding box center [354, 102] width 506 height 159
click at [336, 94] on icon "0 ?" at bounding box center [354, 102] width 506 height 159
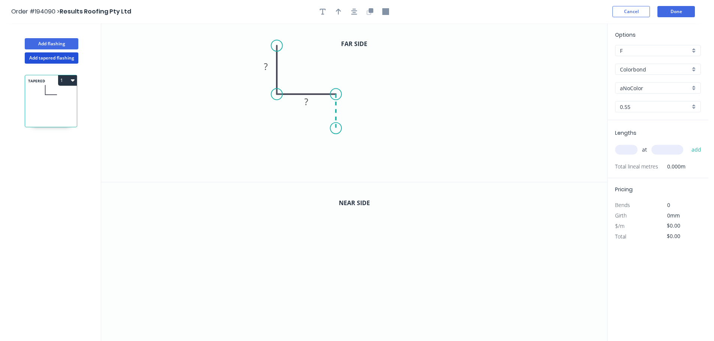
click at [334, 128] on icon "0 ? ?" at bounding box center [354, 102] width 506 height 159
click at [326, 129] on icon "0 ? ? ?" at bounding box center [354, 102] width 506 height 159
click at [326, 118] on icon at bounding box center [326, 123] width 0 height 10
click at [327, 118] on circle at bounding box center [325, 117] width 11 height 11
click at [266, 70] on tspan "?" at bounding box center [266, 66] width 4 height 12
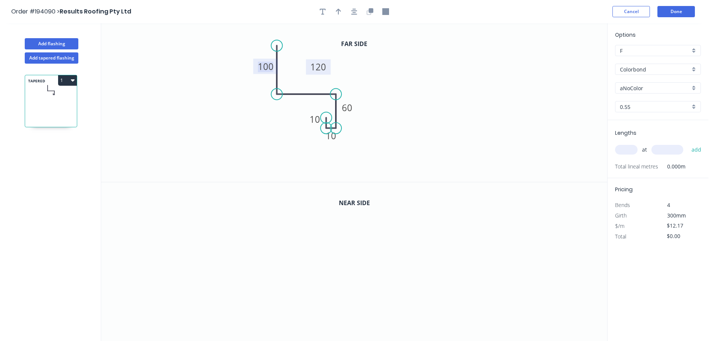
drag, startPoint x: 317, startPoint y: 106, endPoint x: 329, endPoint y: 71, distance: 36.8
click at [329, 71] on rect at bounding box center [318, 66] width 25 height 15
click at [369, 19] on header "Order #194090 > Results Roofing Pty Ltd Cancel Done" at bounding box center [354, 11] width 708 height 23
click at [369, 16] on button "button" at bounding box center [369, 11] width 11 height 11
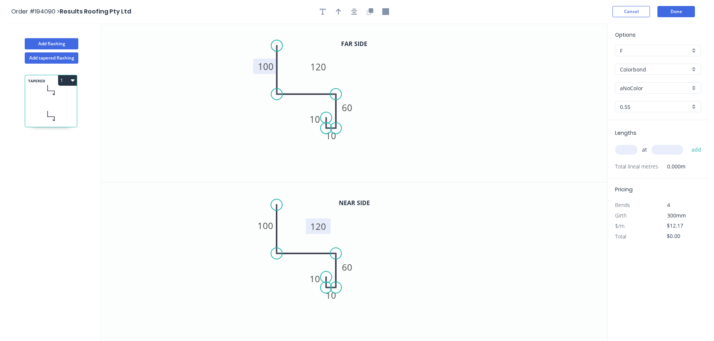
click at [326, 225] on rect at bounding box center [318, 226] width 25 height 15
click at [320, 225] on tspan "120" at bounding box center [318, 226] width 16 height 12
type input "$13.79"
click at [337, 9] on icon "button" at bounding box center [338, 11] width 5 height 7
click at [569, 60] on icon at bounding box center [569, 52] width 7 height 24
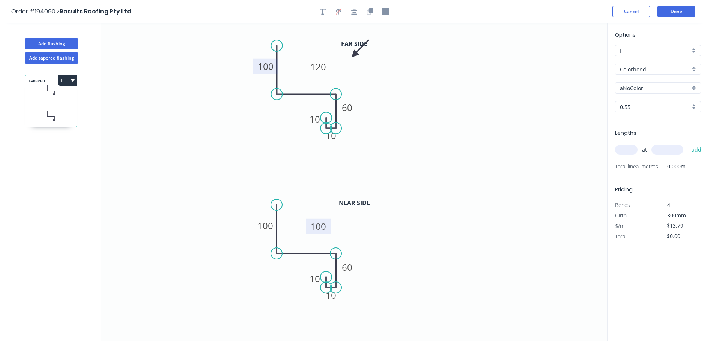
drag, startPoint x: 569, startPoint y: 60, endPoint x: 363, endPoint y: 52, distance: 206.5
click at [351, 50] on icon at bounding box center [360, 49] width 22 height 22
click at [626, 82] on div "aNoColor" at bounding box center [658, 87] width 86 height 11
click at [636, 167] on div "Surfmist" at bounding box center [657, 166] width 85 height 13
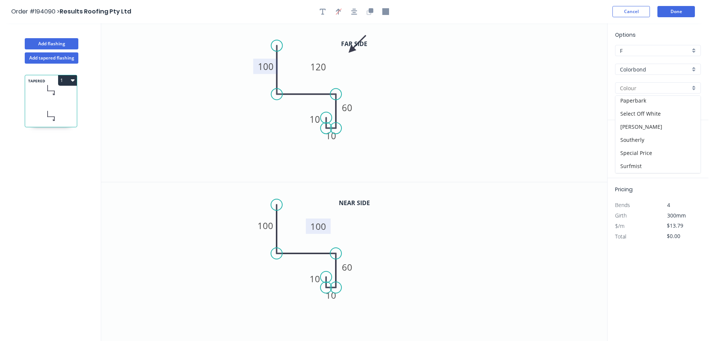
type input "Surfmist"
click at [624, 151] on input "text" at bounding box center [626, 150] width 22 height 10
type input "1"
type input "1000"
click at [687, 143] on button "add" at bounding box center [696, 149] width 18 height 13
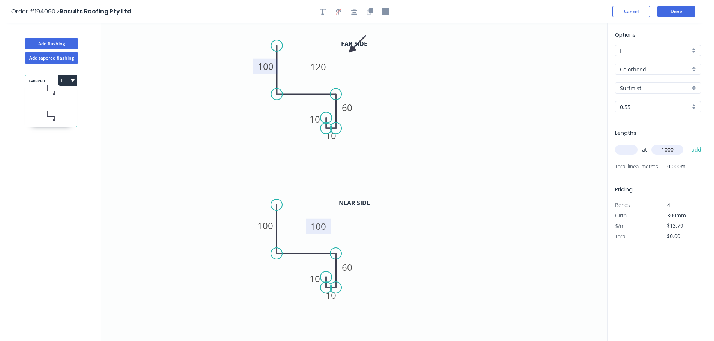
type input "$13.79"
click at [46, 58] on button "Add tapered flashing" at bounding box center [52, 57] width 54 height 11
type input "$0.00"
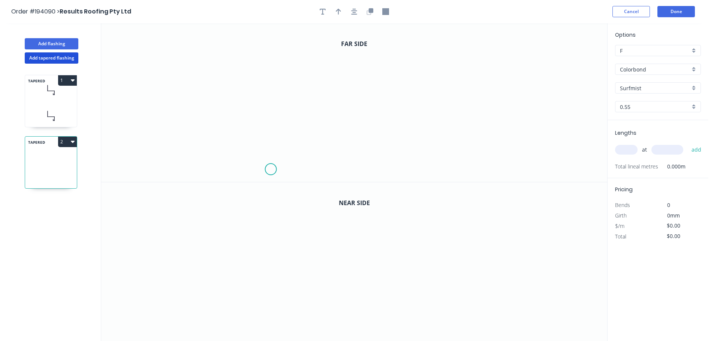
click at [272, 172] on icon "0" at bounding box center [354, 102] width 506 height 159
click at [260, 160] on icon at bounding box center [266, 166] width 12 height 12
click at [271, 150] on icon "0 ?" at bounding box center [354, 102] width 506 height 159
click at [276, 58] on icon "0 ? ?" at bounding box center [354, 102] width 506 height 159
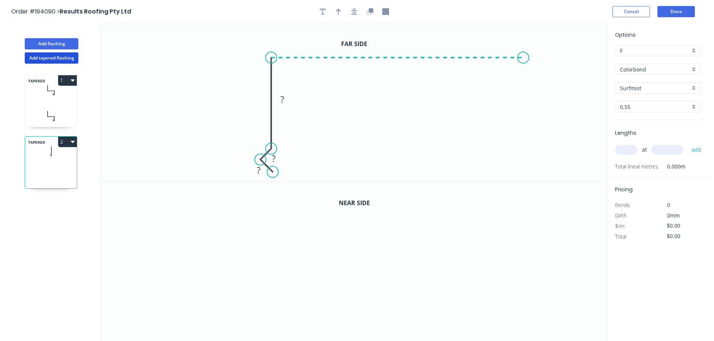
click at [533, 58] on icon "0 ? ? ?" at bounding box center [354, 102] width 506 height 159
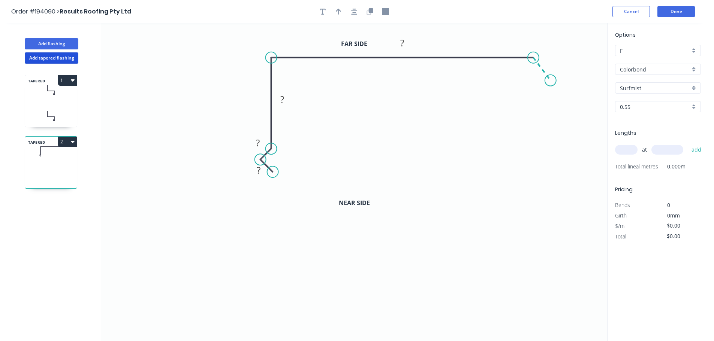
click at [551, 80] on icon "0 ? ? ? ?" at bounding box center [354, 102] width 506 height 159
click at [551, 80] on circle at bounding box center [550, 80] width 11 height 11
click at [549, 102] on div "Hide angle" at bounding box center [568, 100] width 75 height 15
click at [555, 59] on rect at bounding box center [550, 59] width 15 height 10
click at [340, 12] on icon "button" at bounding box center [338, 11] width 5 height 7
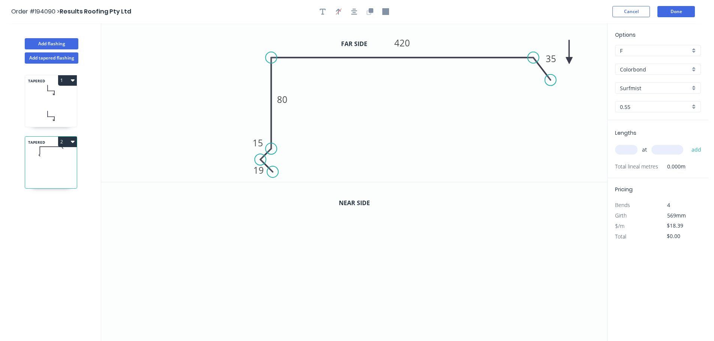
drag, startPoint x: 571, startPoint y: 60, endPoint x: 508, endPoint y: 39, distance: 66.9
click at [508, 39] on icon "0 19 15 80 420 35" at bounding box center [354, 102] width 506 height 159
drag, startPoint x: 567, startPoint y: 58, endPoint x: 511, endPoint y: 42, distance: 58.6
click at [511, 42] on icon at bounding box center [510, 34] width 7 height 24
drag, startPoint x: 368, startPoint y: 13, endPoint x: 372, endPoint y: 17, distance: 5.3
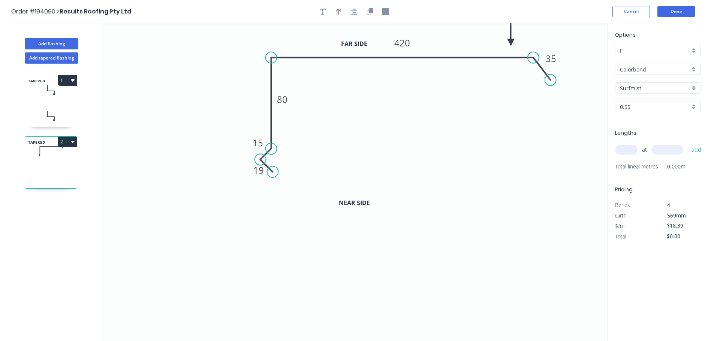
click at [369, 13] on icon "button" at bounding box center [369, 11] width 7 height 7
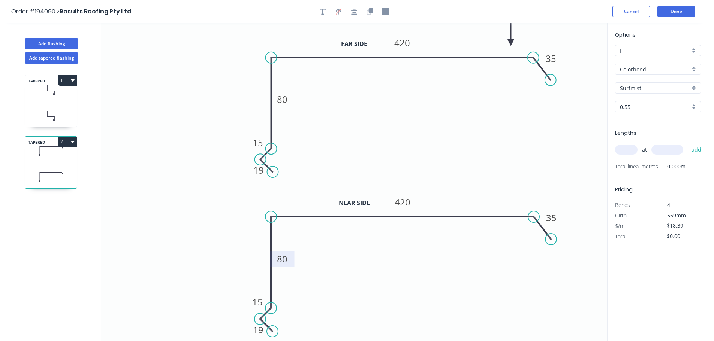
click at [286, 262] on tspan "80" at bounding box center [282, 259] width 10 height 12
type input "$24.16"
click at [627, 155] on div "at add" at bounding box center [658, 149] width 87 height 13
click at [627, 149] on input "text" at bounding box center [626, 150] width 22 height 10
type input "1"
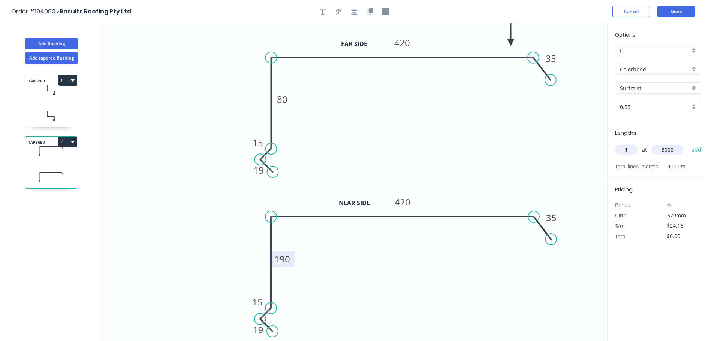
type input "3000"
click at [687, 143] on button "add" at bounding box center [696, 149] width 18 height 13
type input "$72.48"
click at [687, 15] on button "Done" at bounding box center [675, 11] width 37 height 11
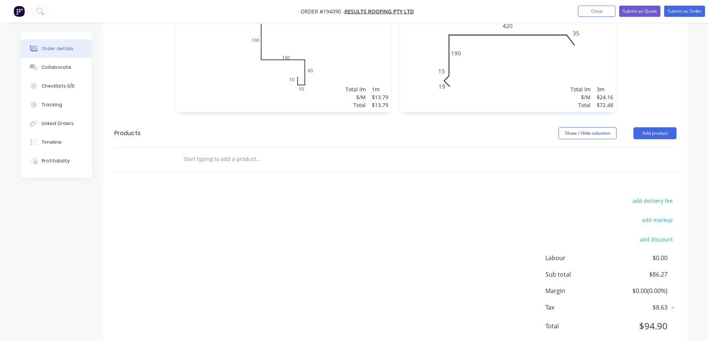
scroll to position [405, 0]
click at [657, 127] on button "Add product" at bounding box center [654, 133] width 43 height 12
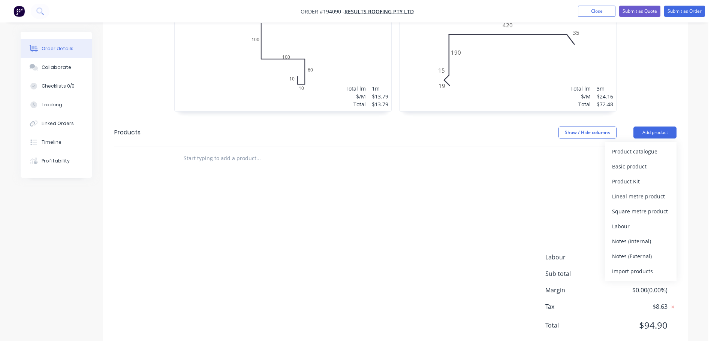
click at [642, 146] on div "Product catalogue" at bounding box center [641, 151] width 58 height 11
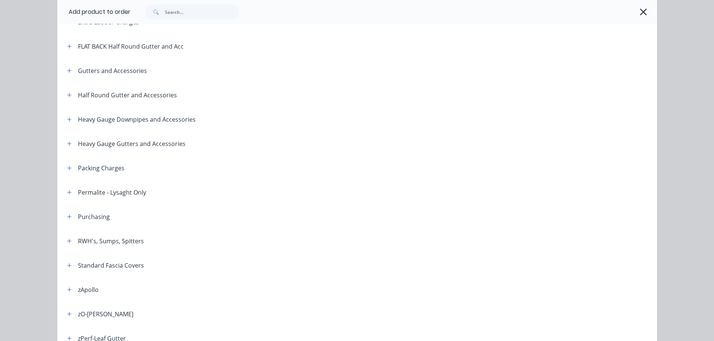
scroll to position [150, 0]
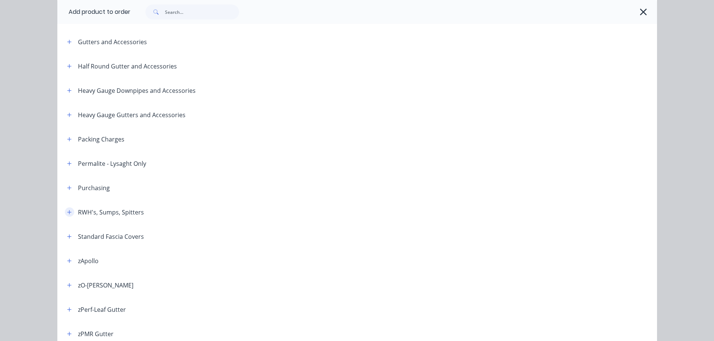
click at [68, 212] on icon "button" at bounding box center [69, 212] width 4 height 4
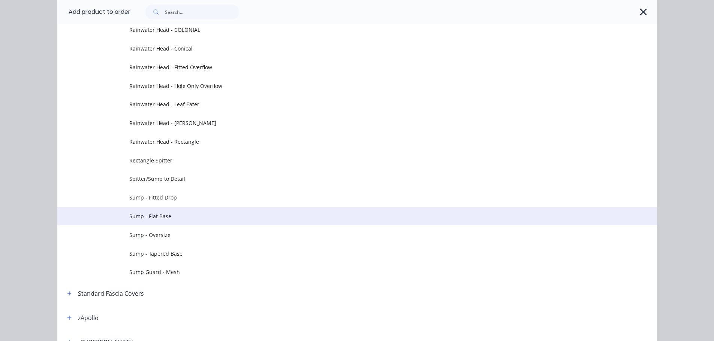
scroll to position [375, 0]
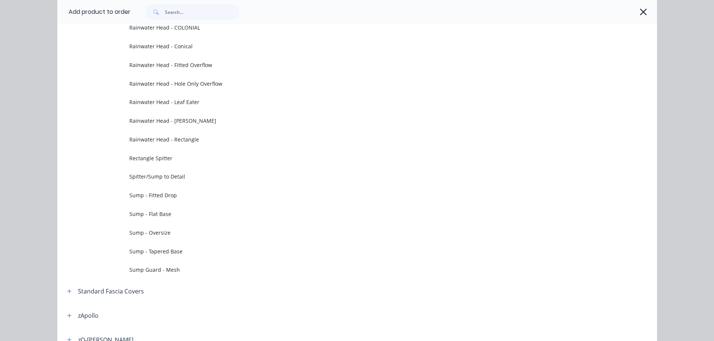
click at [163, 155] on span "Rectangle Spitter" at bounding box center [340, 158] width 422 height 8
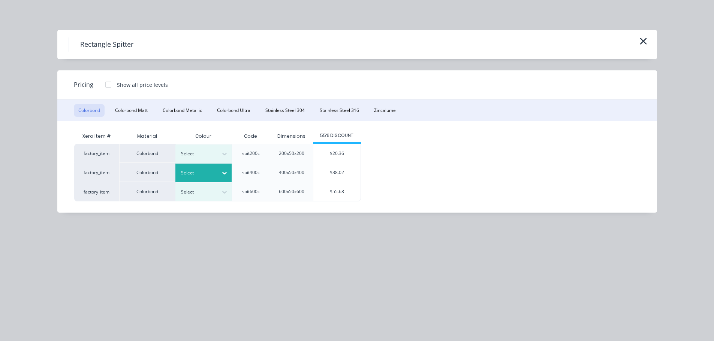
click at [213, 175] on div at bounding box center [198, 173] width 34 height 8
drag, startPoint x: 193, startPoint y: 249, endPoint x: 254, endPoint y: 222, distance: 65.8
click at [94, 7] on div "Surfmist" at bounding box center [47, 1] width 94 height 14
click at [324, 172] on div "$38.02" at bounding box center [336, 172] width 47 height 19
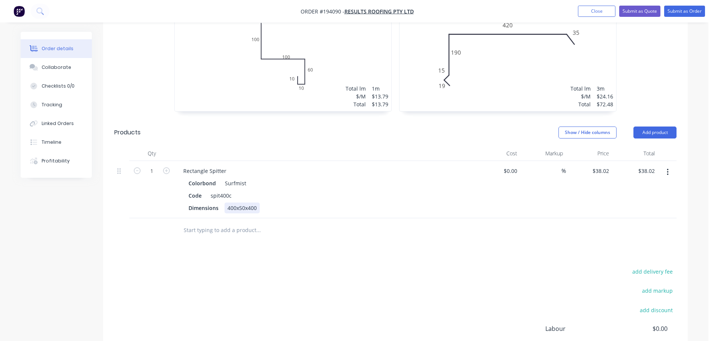
click at [231, 194] on div "Rectangle Spitter Colorbond Surfmist Code spit400c Dimensions 400x50x400" at bounding box center [324, 189] width 300 height 57
click at [225, 166] on div "Rectangle Spitter" at bounding box center [204, 171] width 55 height 11
click at [342, 127] on div "Show / Hide columns Add product" at bounding box center [455, 133] width 442 height 12
click at [653, 127] on button "Add product" at bounding box center [654, 133] width 43 height 12
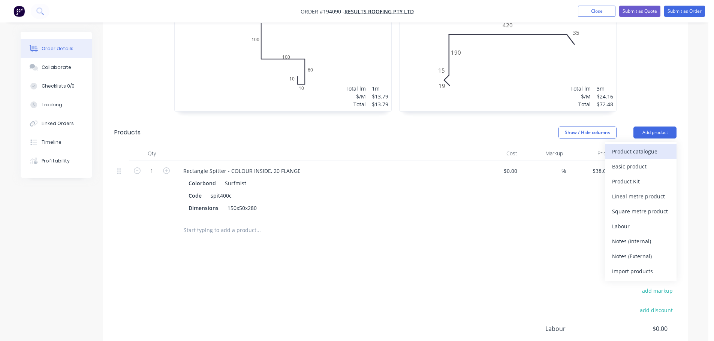
click at [637, 146] on div "Product catalogue" at bounding box center [641, 151] width 58 height 11
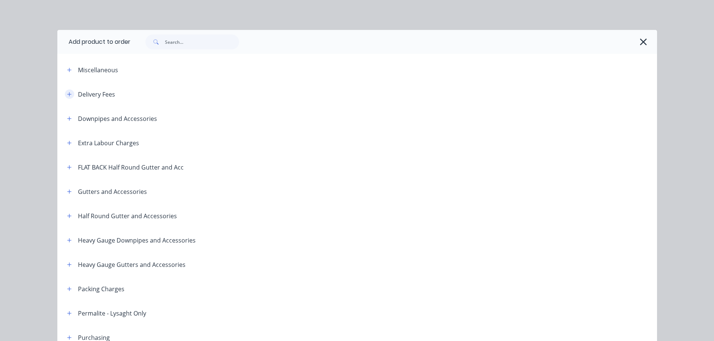
click at [67, 93] on icon "button" at bounding box center [69, 94] width 4 height 5
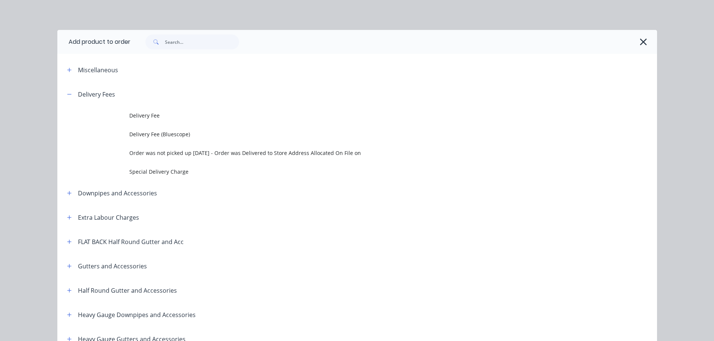
click at [168, 114] on span "Delivery Fee" at bounding box center [340, 116] width 422 height 8
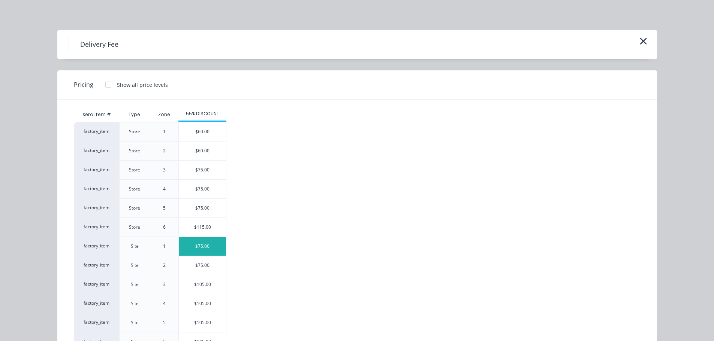
click at [199, 245] on div "$75.00" at bounding box center [202, 246] width 47 height 19
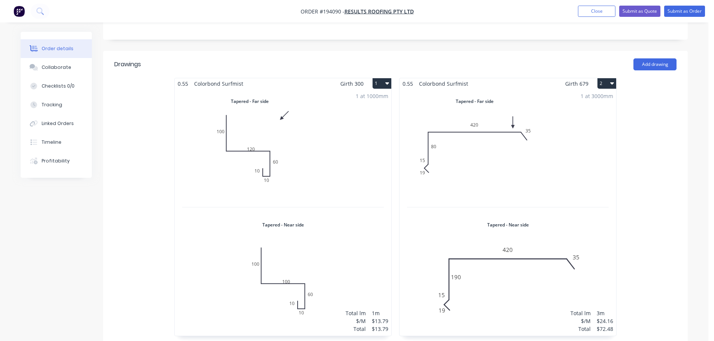
click at [315, 178] on div "1 at 1000mm Total lm $/M Total 1m $13.79 $13.79" at bounding box center [283, 212] width 216 height 247
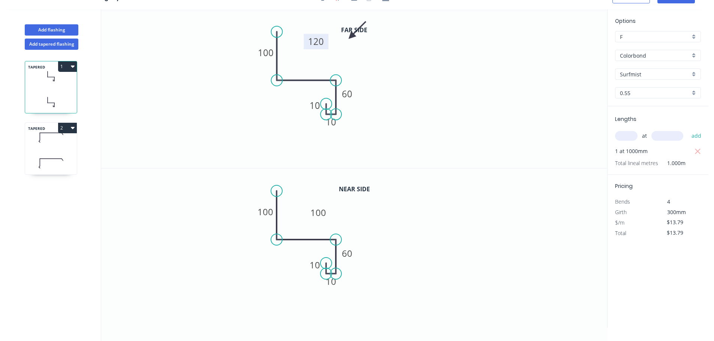
drag, startPoint x: 327, startPoint y: 55, endPoint x: 324, endPoint y: 43, distance: 11.8
click at [324, 43] on rect at bounding box center [315, 41] width 25 height 15
click at [331, 212] on icon "0 100 100 60 10 10" at bounding box center [354, 248] width 506 height 159
drag, startPoint x: 326, startPoint y: 209, endPoint x: 325, endPoint y: 193, distance: 16.5
click at [325, 193] on rect at bounding box center [317, 195] width 25 height 15
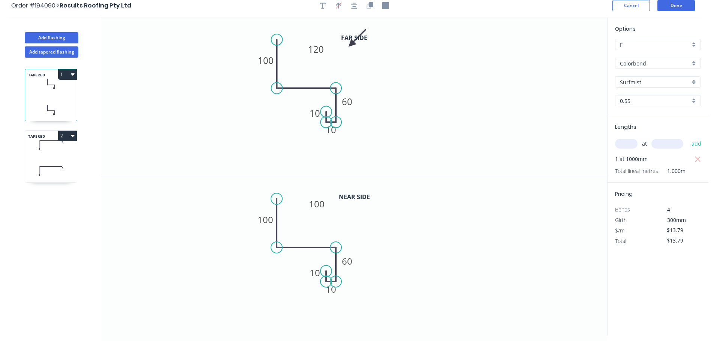
scroll to position [0, 0]
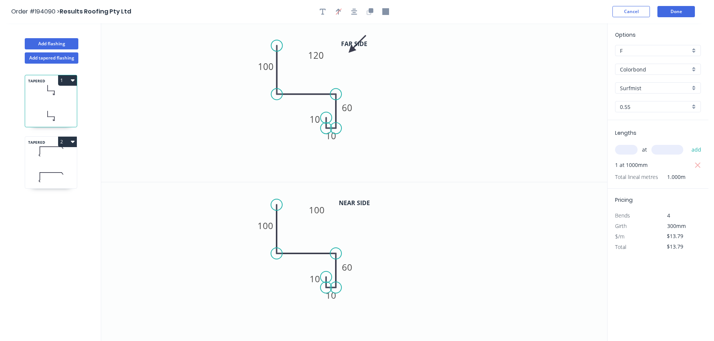
click at [684, 4] on header "Order #194090 > Results Roofing Pty Ltd Cancel Done" at bounding box center [354, 11] width 708 height 23
click at [672, 9] on button "Done" at bounding box center [675, 11] width 37 height 11
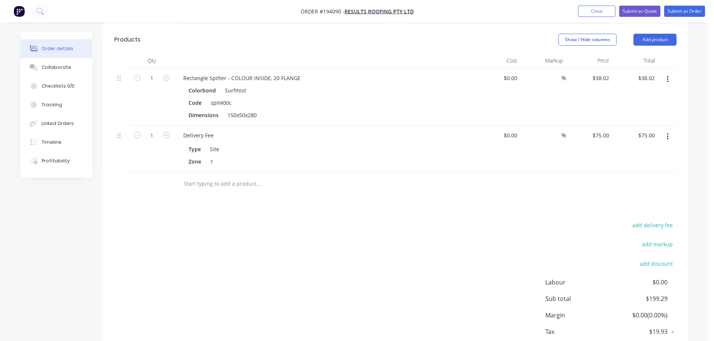
scroll to position [522, 0]
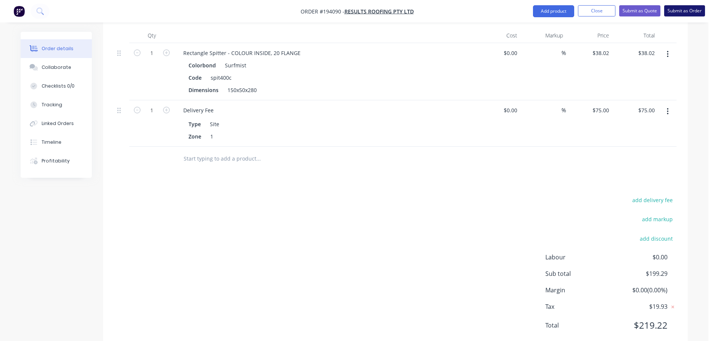
click at [703, 8] on button "Submit as Order" at bounding box center [684, 10] width 41 height 11
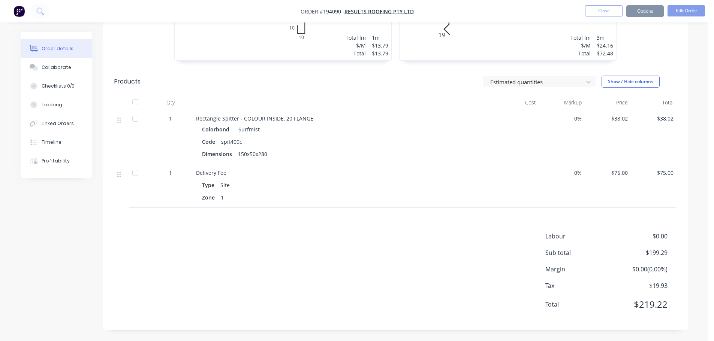
scroll to position [0, 0]
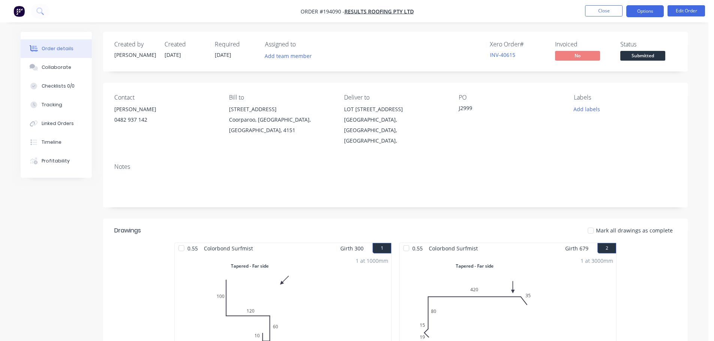
click at [636, 15] on button "Options" at bounding box center [644, 11] width 37 height 12
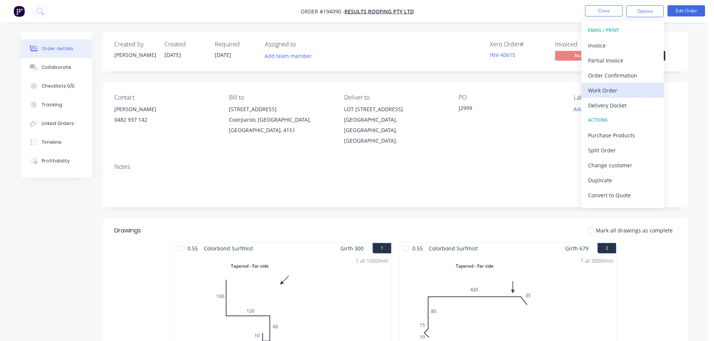
click at [599, 87] on div "Work Order" at bounding box center [622, 90] width 69 height 11
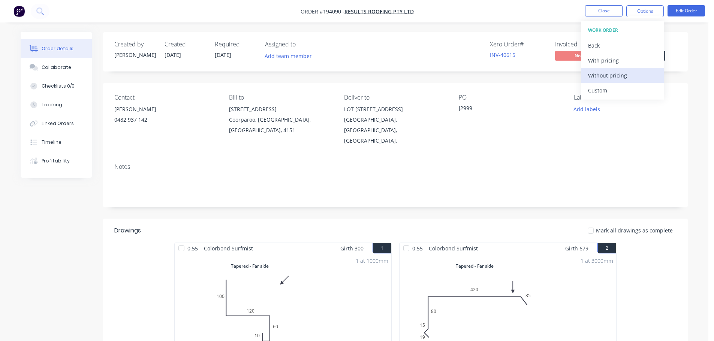
click at [610, 81] on div "Without pricing" at bounding box center [622, 75] width 69 height 11
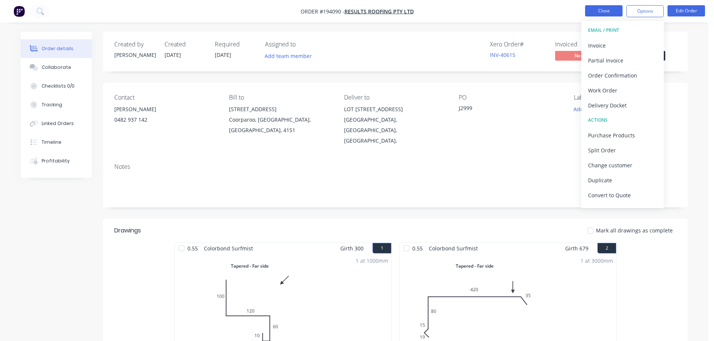
click at [612, 7] on button "Close" at bounding box center [603, 10] width 37 height 11
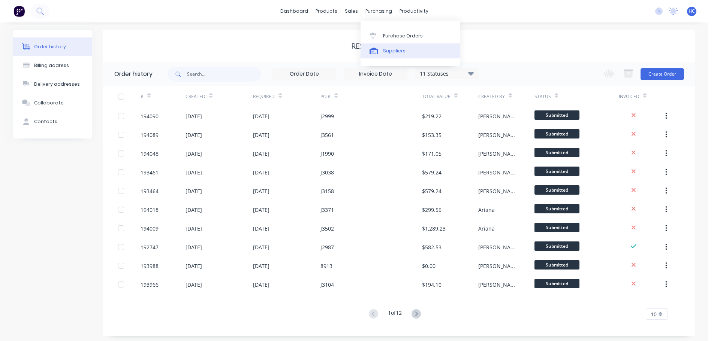
click at [392, 49] on div "Suppliers" at bounding box center [394, 51] width 22 height 7
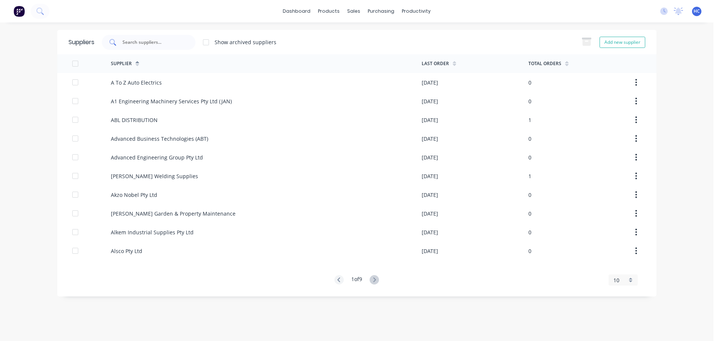
click at [148, 40] on input "text" at bounding box center [153, 42] width 62 height 7
click at [377, 45] on link "Customers" at bounding box center [393, 50] width 99 height 15
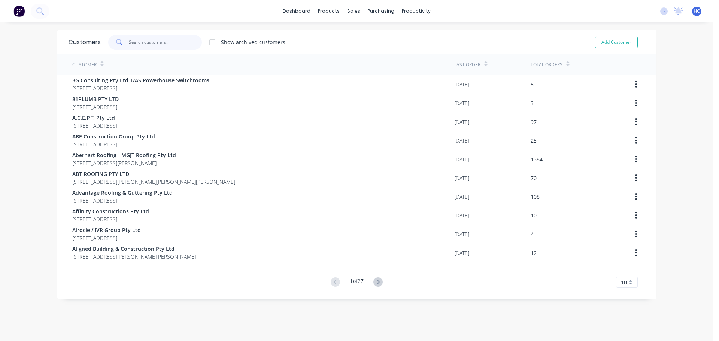
click at [148, 45] on input "text" at bounding box center [165, 42] width 73 height 15
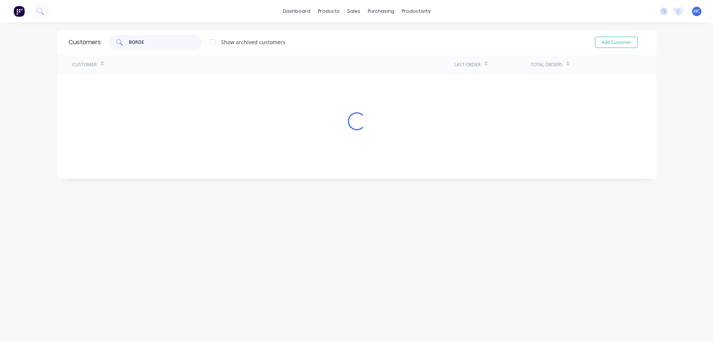
type input "BORDER"
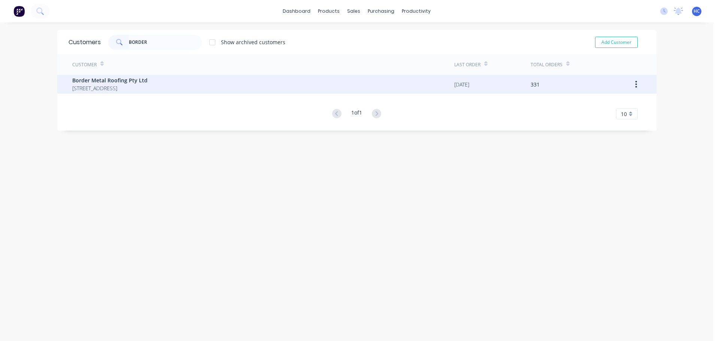
click at [144, 81] on span "Border Metal Roofing Pty Ltd" at bounding box center [109, 80] width 75 height 8
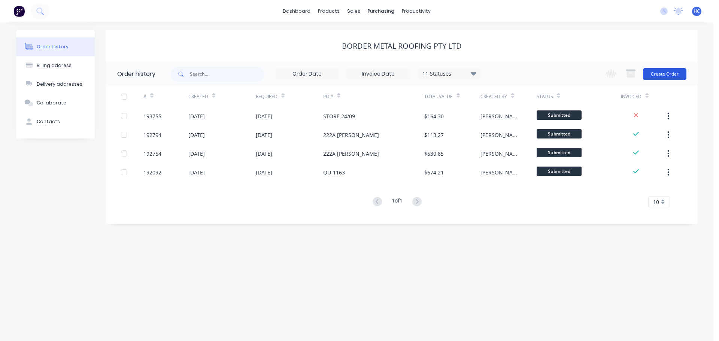
click at [675, 70] on button "Create Order" at bounding box center [664, 74] width 43 height 12
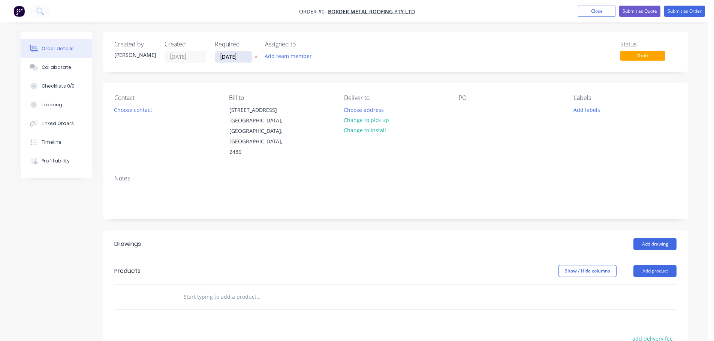
click at [244, 60] on input "[DATE]" at bounding box center [233, 56] width 37 height 11
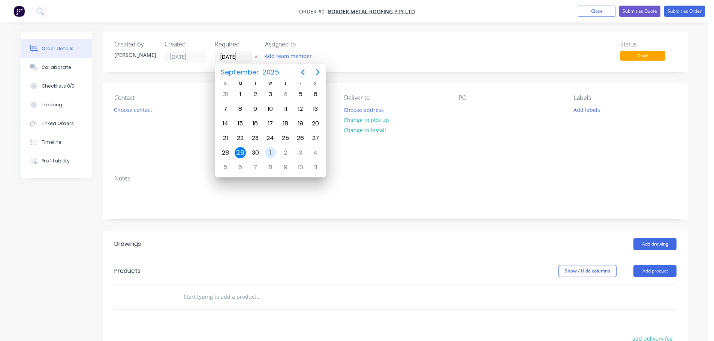
click at [267, 148] on div "Oct 1" at bounding box center [270, 153] width 15 height 14
type input "[DATE]"
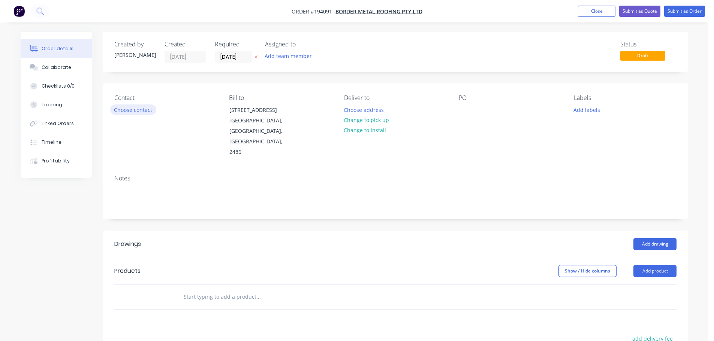
click at [139, 109] on button "Choose contact" at bounding box center [133, 109] width 46 height 10
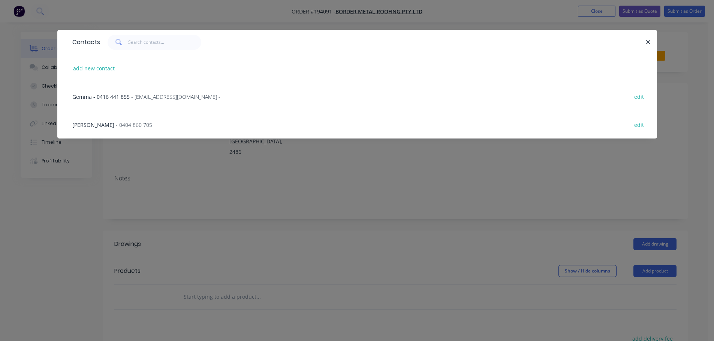
click at [116, 121] on span "- 0404 860 705" at bounding box center [134, 124] width 36 height 7
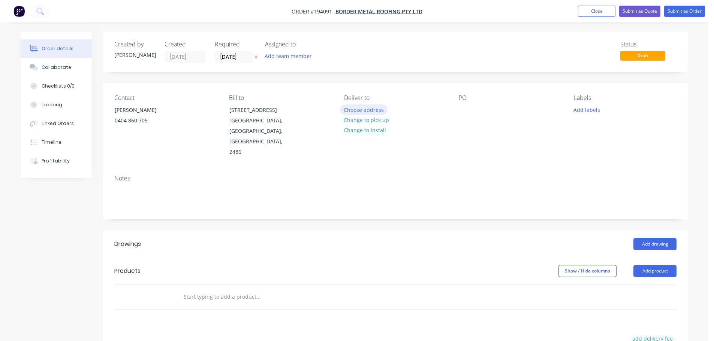
click at [370, 113] on button "Choose address" at bounding box center [364, 109] width 48 height 10
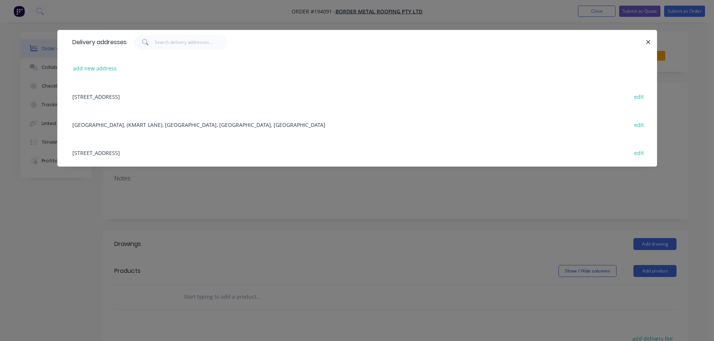
click at [227, 154] on div "UNIT 7/21 ENTERPRISE AV, (STORE), TWEED HEADS SOUTH , New South Wales, Australi…" at bounding box center [357, 153] width 577 height 28
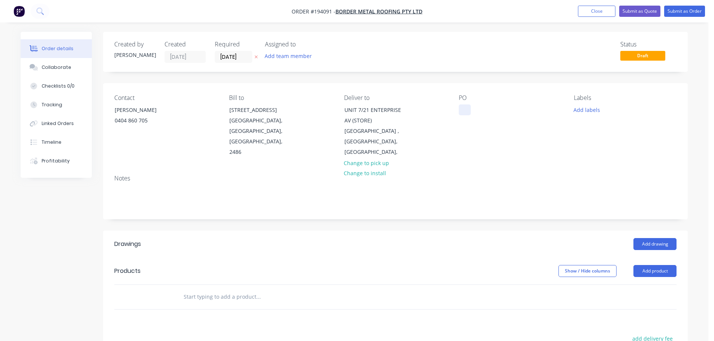
click at [464, 112] on div at bounding box center [464, 109] width 12 height 11
click at [653, 272] on button "Add product" at bounding box center [654, 271] width 43 height 12
click at [648, 291] on div "Product catalogue" at bounding box center [641, 290] width 58 height 11
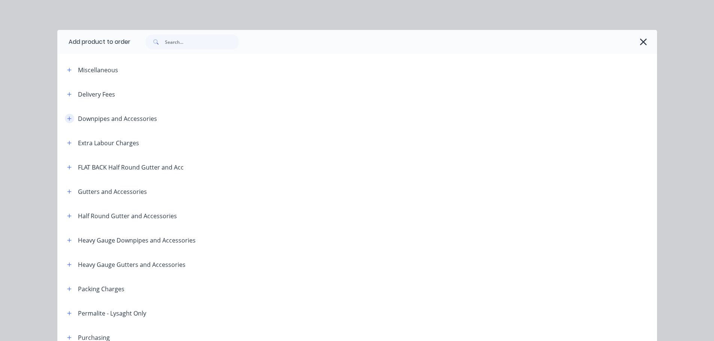
click at [68, 120] on icon "button" at bounding box center [69, 118] width 4 height 5
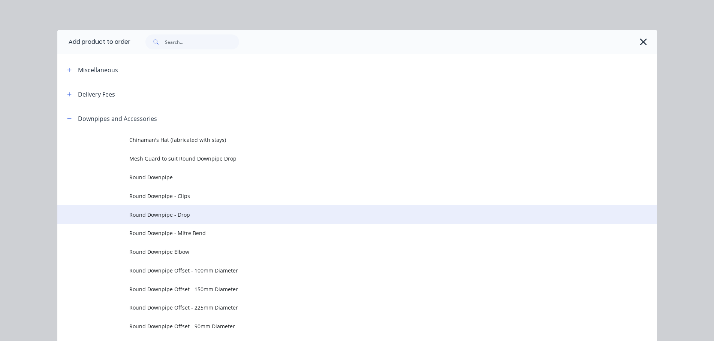
click at [185, 208] on td "Round Downpipe - Drop" at bounding box center [392, 214] width 527 height 19
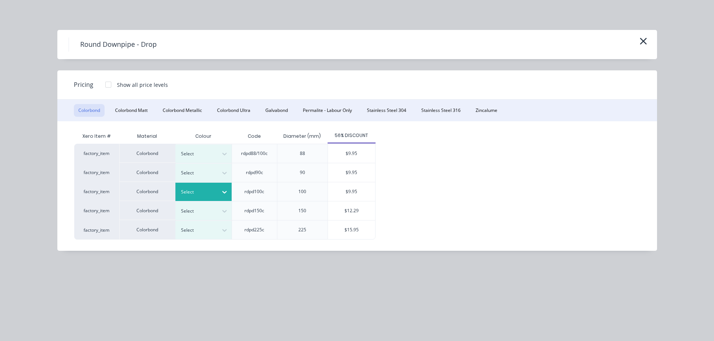
click at [204, 194] on div at bounding box center [198, 192] width 34 height 8
click at [343, 193] on div "$9.95" at bounding box center [351, 191] width 47 height 19
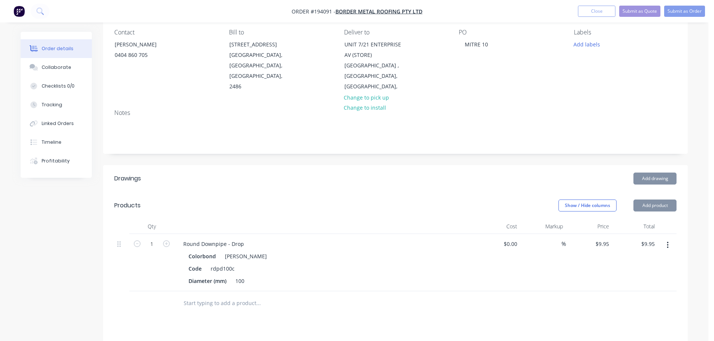
scroll to position [75, 0]
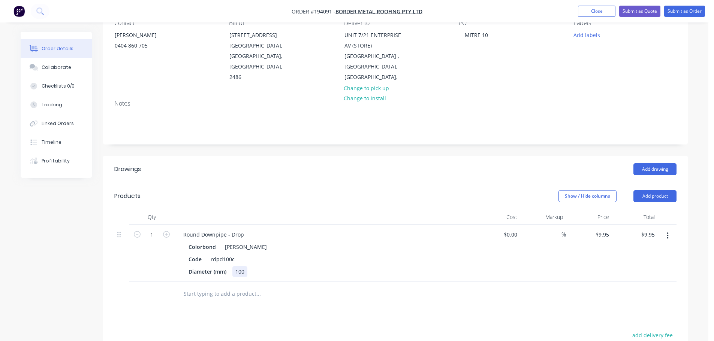
click at [247, 269] on div "100" at bounding box center [239, 271] width 15 height 11
click at [244, 240] on div "Round Downpipe - Drop Colorbond Shale Grey Code rdpd100c Diameter (mm) 95" at bounding box center [324, 253] width 300 height 57
click at [245, 237] on div "Round Downpipe - Drop" at bounding box center [213, 234] width 73 height 11
click at [167, 234] on icon "button" at bounding box center [166, 234] width 7 height 7
type input "2"
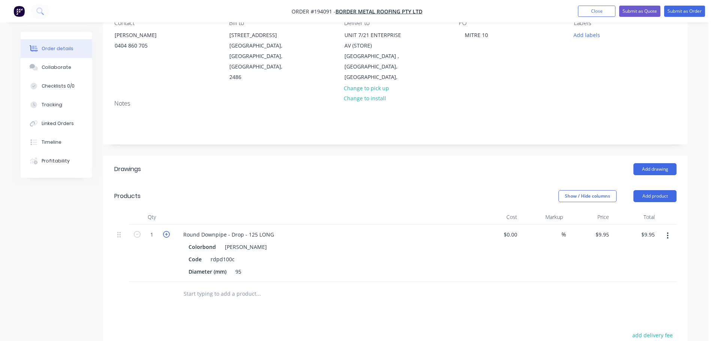
type input "$19.90"
click at [167, 234] on icon "button" at bounding box center [166, 234] width 7 height 7
type input "3"
type input "$29.85"
click at [167, 234] on icon "button" at bounding box center [166, 234] width 7 height 7
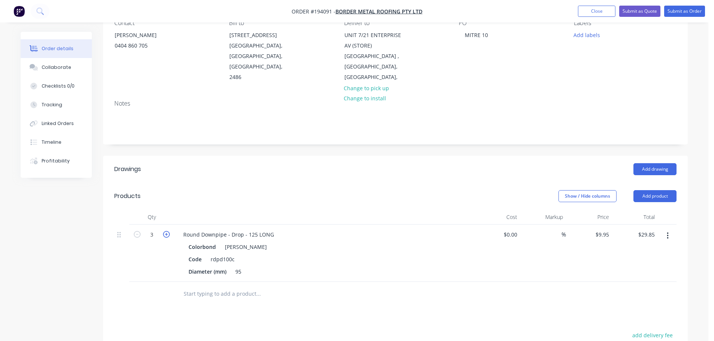
type input "4"
type input "$39.80"
click at [167, 234] on icon "button" at bounding box center [166, 234] width 7 height 7
type input "5"
type input "$49.75"
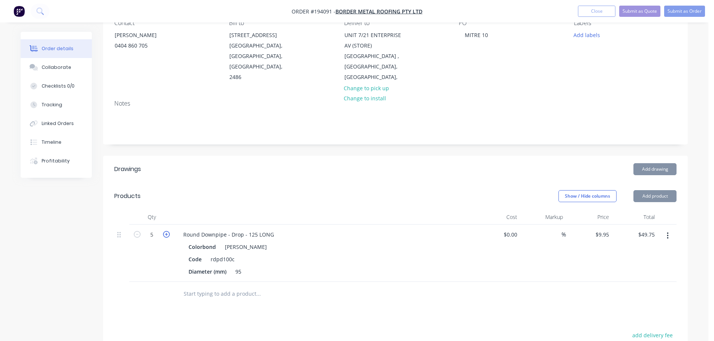
click at [167, 234] on icon "button" at bounding box center [166, 234] width 7 height 7
type input "6"
type input "$59.70"
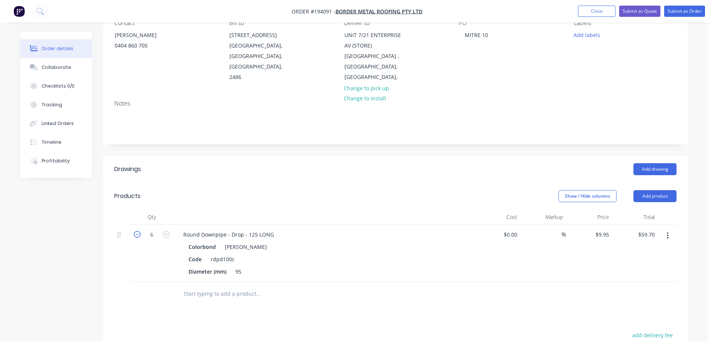
click at [139, 236] on icon "button" at bounding box center [137, 234] width 7 height 7
type input "5"
type input "$49.75"
click at [647, 196] on button "Add product" at bounding box center [654, 196] width 43 height 12
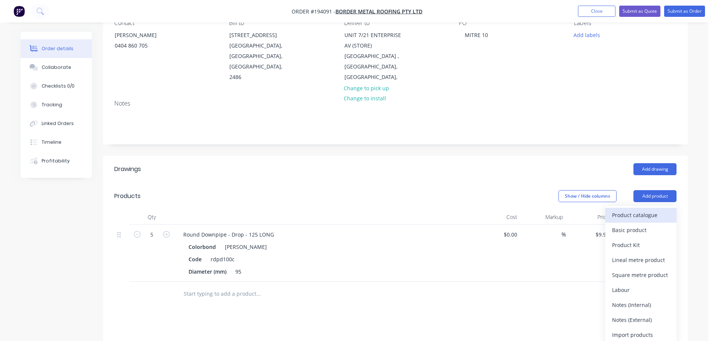
click at [634, 210] on div "Product catalogue" at bounding box center [641, 215] width 58 height 11
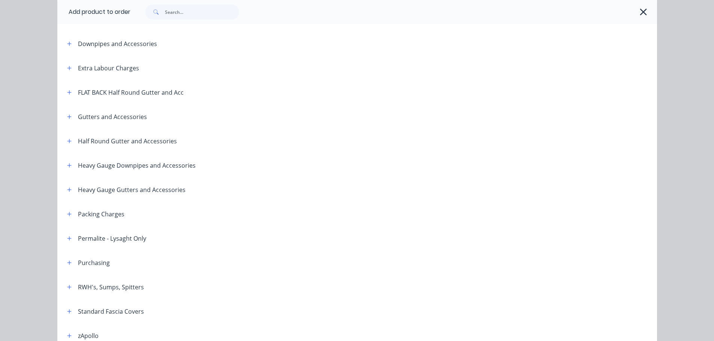
click at [67, 288] on icon "button" at bounding box center [69, 287] width 4 height 5
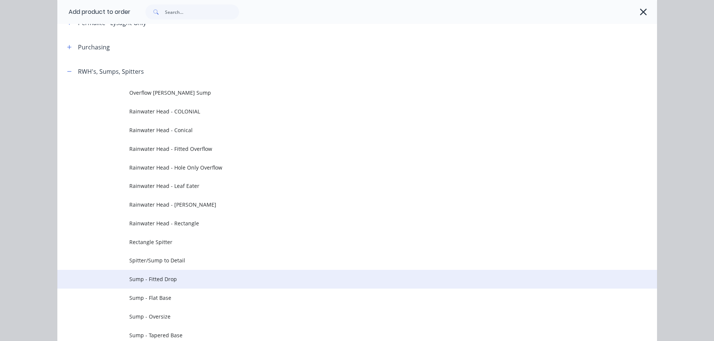
scroll to position [375, 0]
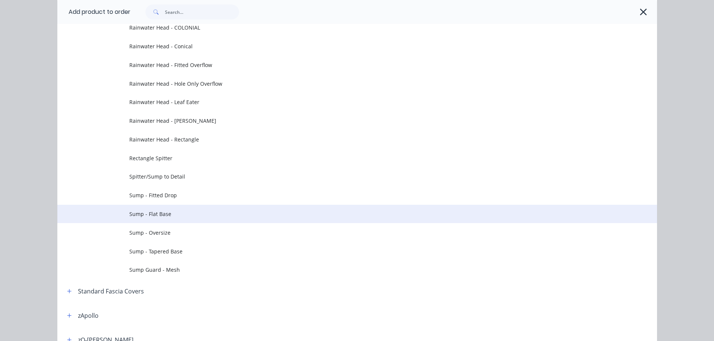
click at [168, 212] on span "Sump - Flat Base" at bounding box center [340, 214] width 422 height 8
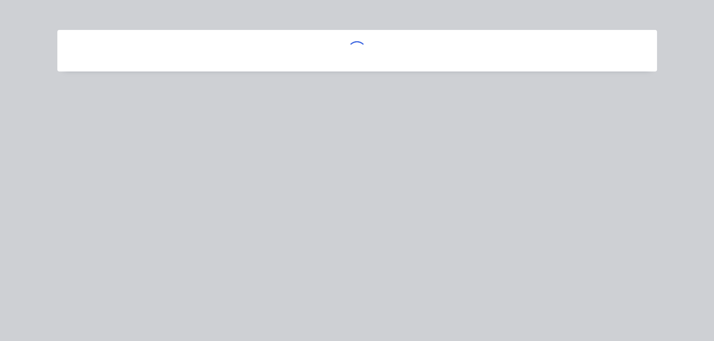
scroll to position [0, 0]
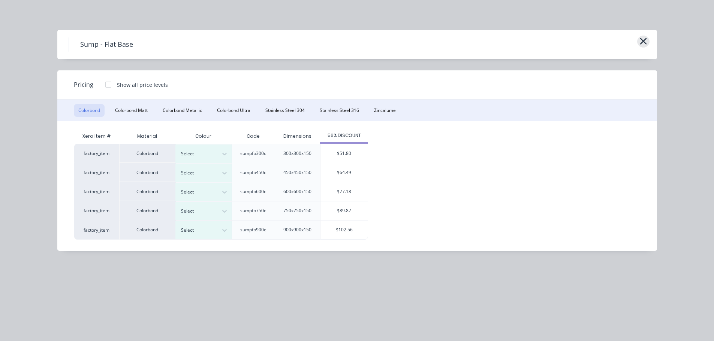
click at [641, 40] on icon "button" at bounding box center [642, 41] width 7 height 7
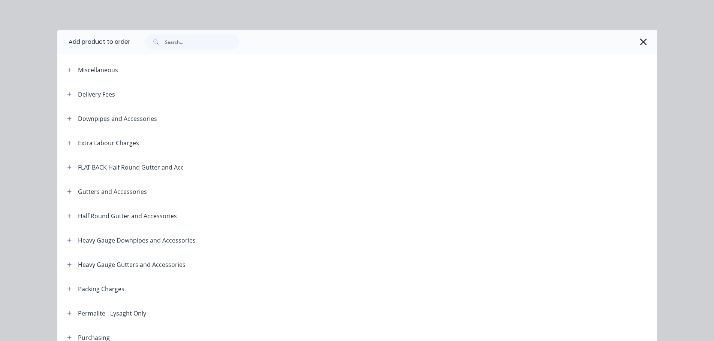
scroll to position [350, 0]
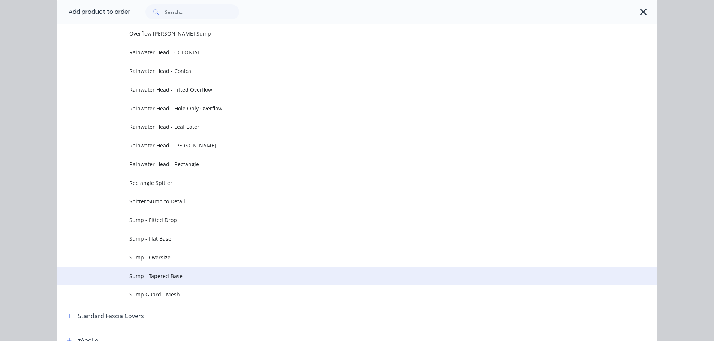
click at [142, 275] on span "Sump - Tapered Base" at bounding box center [340, 276] width 422 height 8
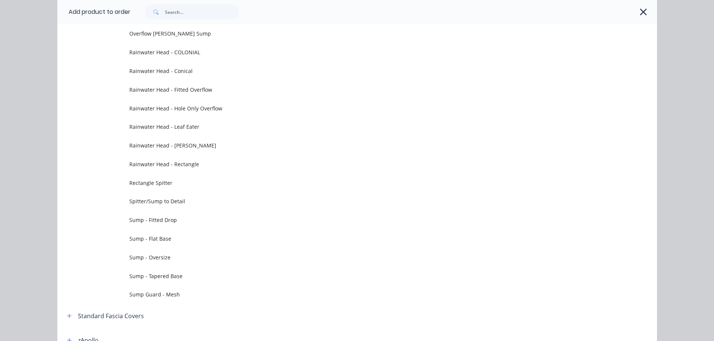
scroll to position [0, 0]
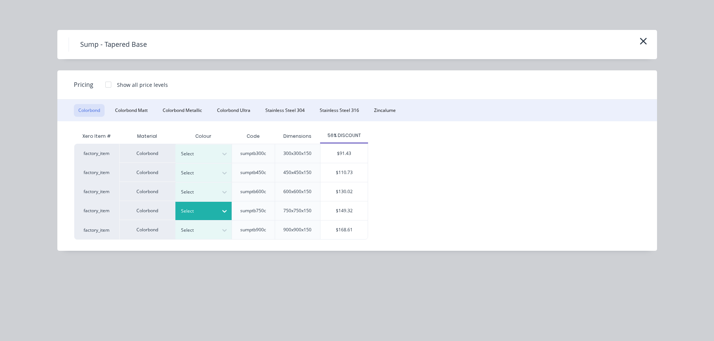
click at [220, 208] on div at bounding box center [224, 211] width 13 height 12
click at [94, 296] on div "[PERSON_NAME]" at bounding box center [47, 303] width 94 height 14
click at [339, 204] on div "$149.32" at bounding box center [343, 211] width 47 height 19
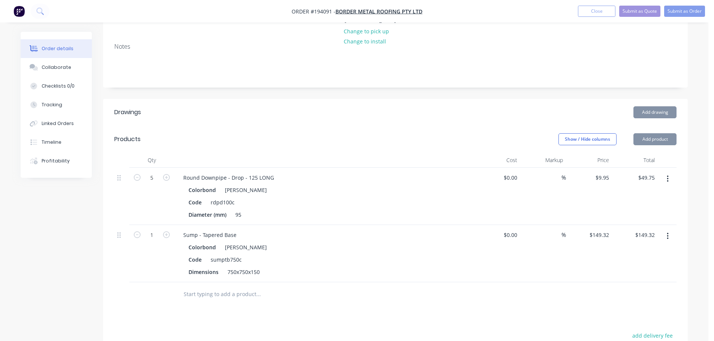
scroll to position [150, 0]
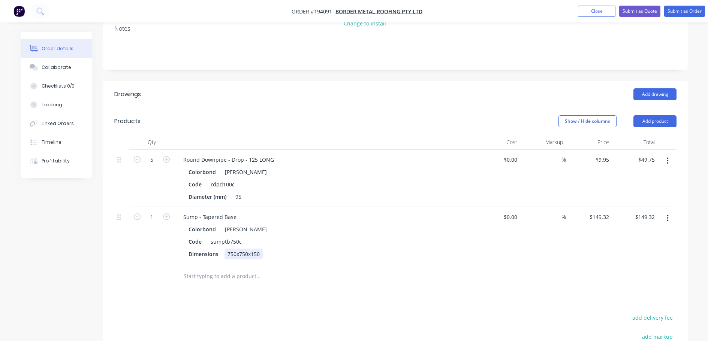
drag, startPoint x: 229, startPoint y: 253, endPoint x: 233, endPoint y: 251, distance: 4.0
click at [229, 252] on div "750x750x150" at bounding box center [243, 254] width 38 height 11
click at [237, 217] on div "Sump - Tapered Base" at bounding box center [209, 217] width 65 height 11
click at [170, 213] on button "button" at bounding box center [166, 216] width 10 height 8
type input "2"
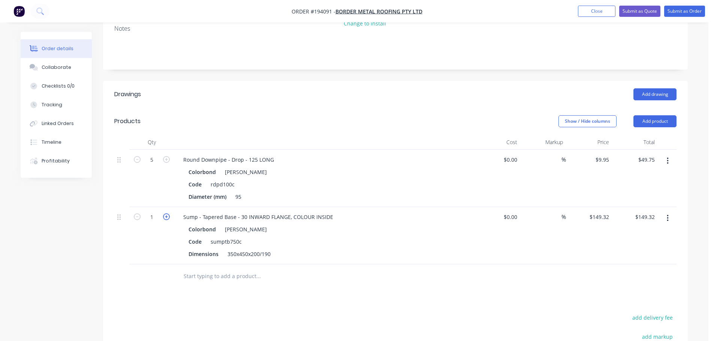
type input "$298.64"
click at [169, 213] on icon "button" at bounding box center [166, 216] width 7 height 7
type input "3"
type input "$447.96"
click at [168, 214] on icon "button" at bounding box center [166, 216] width 7 height 7
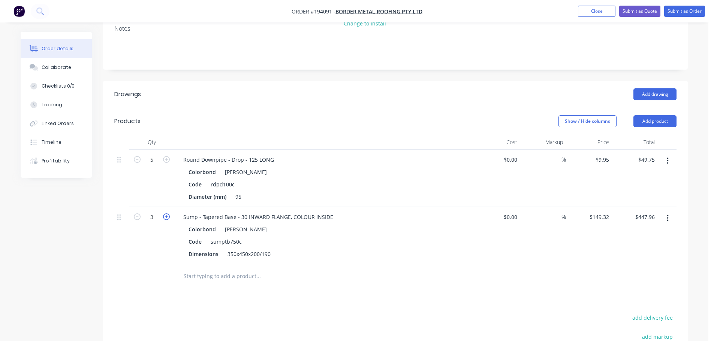
type input "4"
type input "$597.28"
click at [168, 214] on icon "button" at bounding box center [166, 216] width 7 height 7
type input "5"
type input "$746.60"
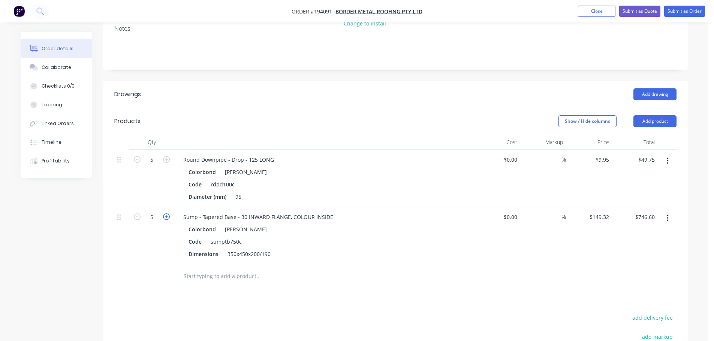
click at [168, 214] on icon "button" at bounding box center [166, 216] width 7 height 7
type input "6"
type input "$895.92"
click at [136, 220] on icon "button" at bounding box center [137, 216] width 7 height 7
type input "5"
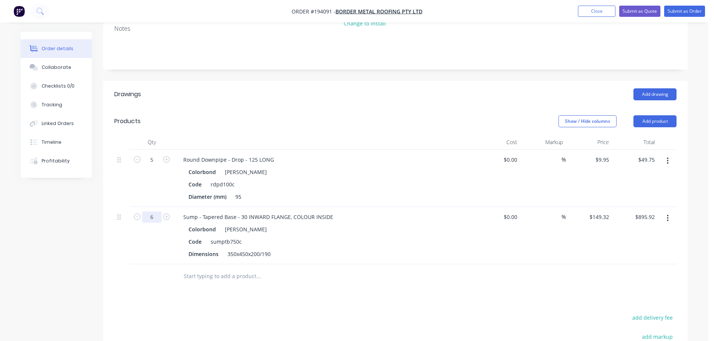
type input "$746.60"
click at [305, 100] on div "Add drawing" at bounding box center [455, 94] width 442 height 12
click at [647, 125] on button "Add product" at bounding box center [654, 121] width 43 height 12
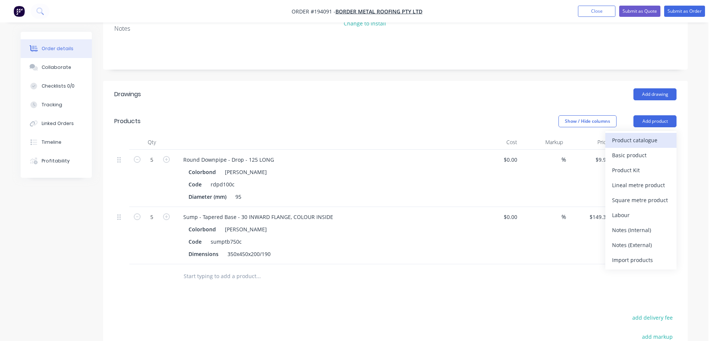
click at [635, 140] on div "Product catalogue" at bounding box center [641, 140] width 58 height 11
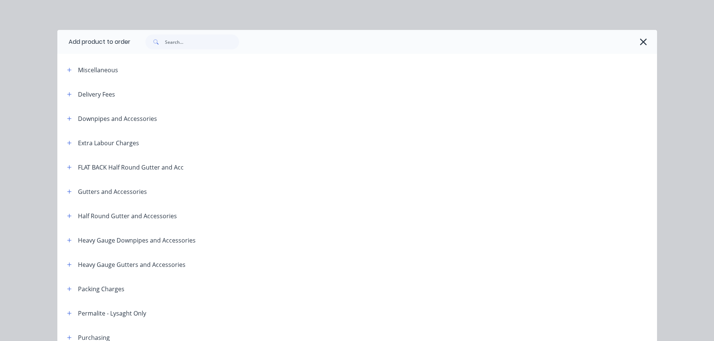
click at [72, 95] on div "Delivery Fees" at bounding box center [88, 94] width 54 height 9
click at [70, 93] on button "button" at bounding box center [69, 94] width 9 height 9
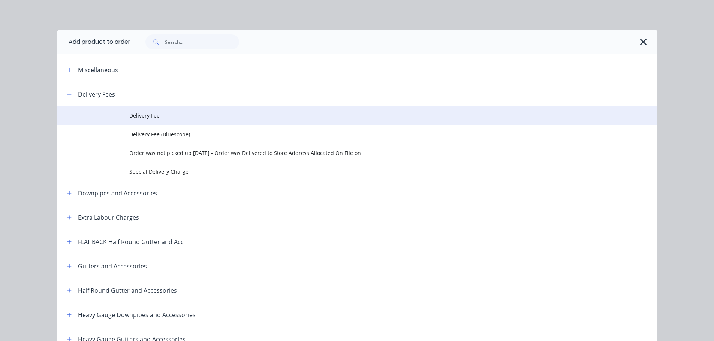
click at [162, 114] on span "Delivery Fee" at bounding box center [340, 116] width 422 height 8
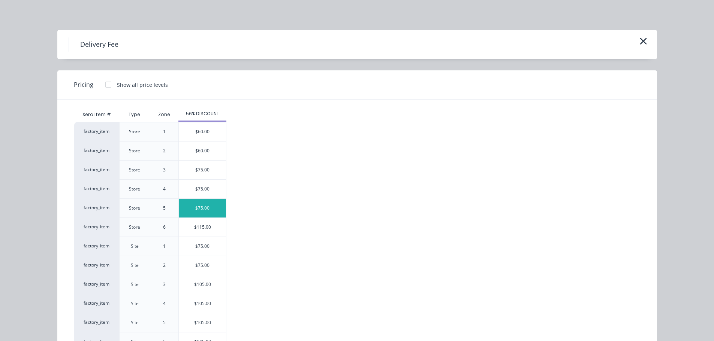
click at [206, 213] on div "$75.00" at bounding box center [202, 208] width 47 height 19
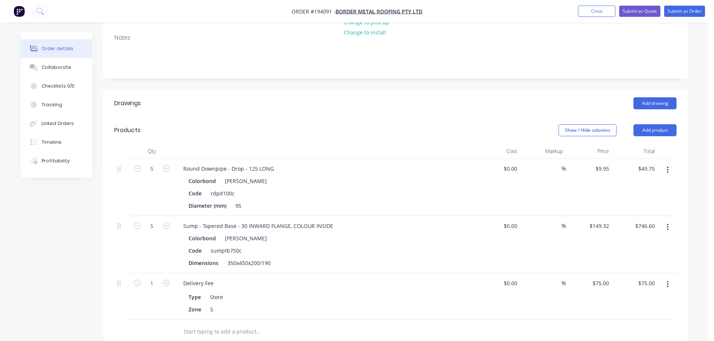
scroll to position [0, 0]
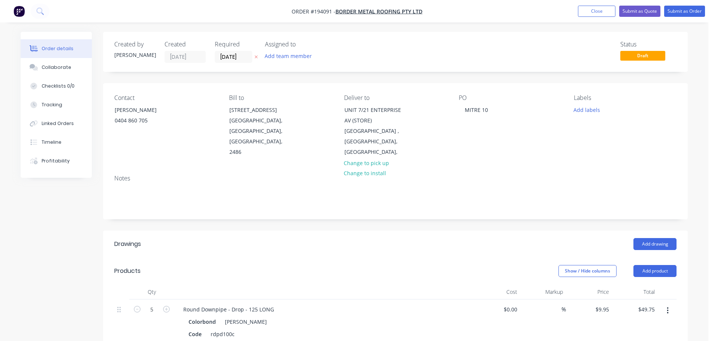
click at [675, 2] on nav "Order #194091 - Border Metal Roofing Pty Ltd Add product Close Submit as Quote …" at bounding box center [357, 11] width 714 height 22
click at [680, 11] on button "Submit as Order" at bounding box center [684, 11] width 41 height 11
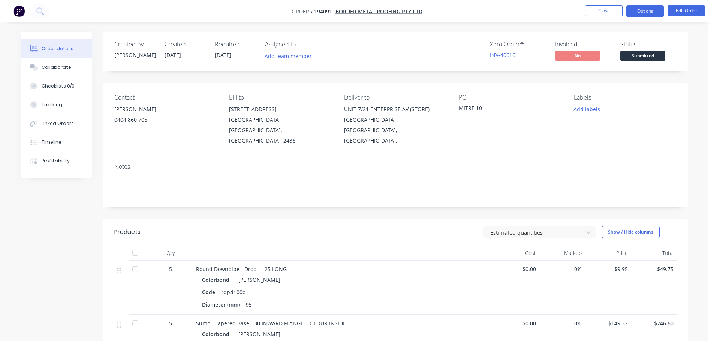
click at [653, 13] on button "Options" at bounding box center [644, 11] width 37 height 12
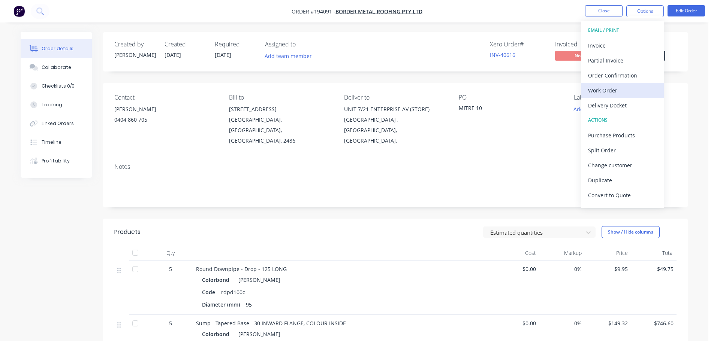
click at [616, 87] on div "Work Order" at bounding box center [622, 90] width 69 height 11
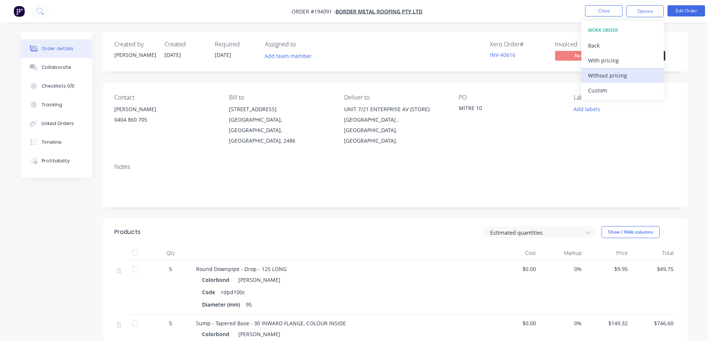
click at [622, 73] on div "Without pricing" at bounding box center [622, 75] width 69 height 11
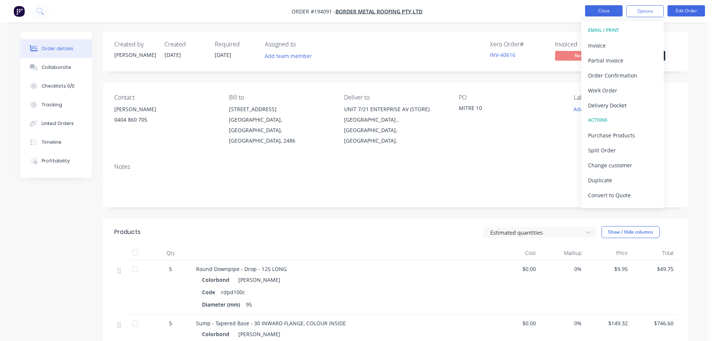
click at [591, 10] on button "Close" at bounding box center [603, 10] width 37 height 11
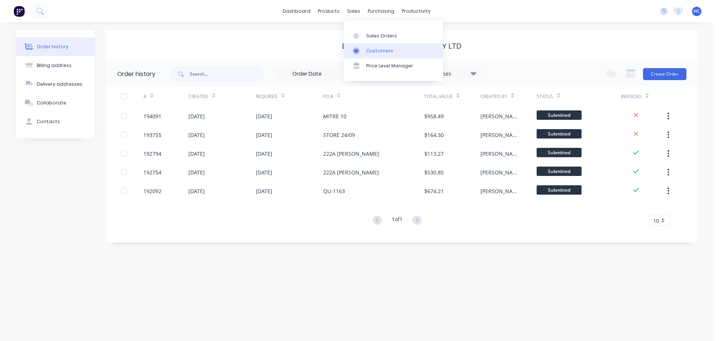
click at [381, 49] on div "Customers" at bounding box center [379, 51] width 27 height 7
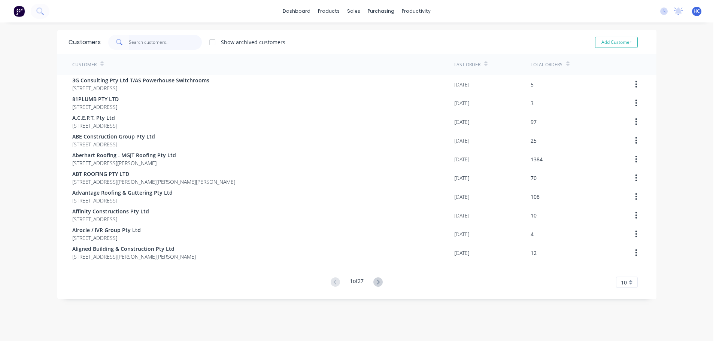
drag, startPoint x: 145, startPoint y: 42, endPoint x: 163, endPoint y: 43, distance: 18.0
click at [145, 42] on input "text" at bounding box center [165, 42] width 73 height 15
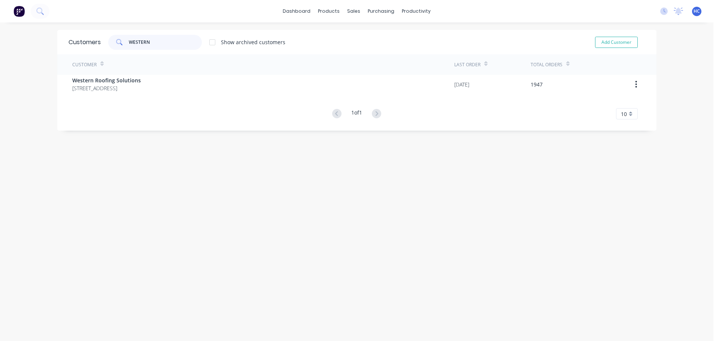
type input "WESTERN"
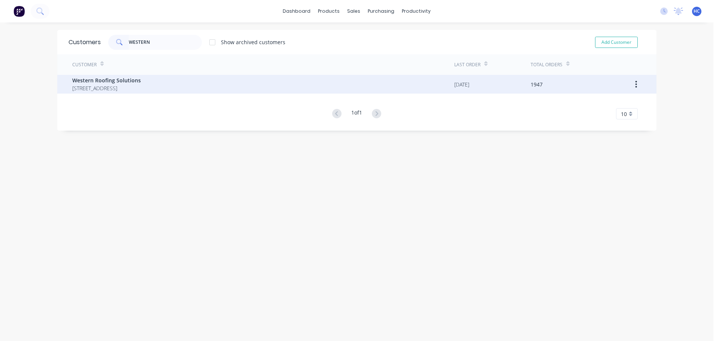
drag, startPoint x: 163, startPoint y: 43, endPoint x: 116, endPoint y: 89, distance: 65.2
click at [116, 89] on span "[STREET_ADDRESS]" at bounding box center [106, 88] width 69 height 8
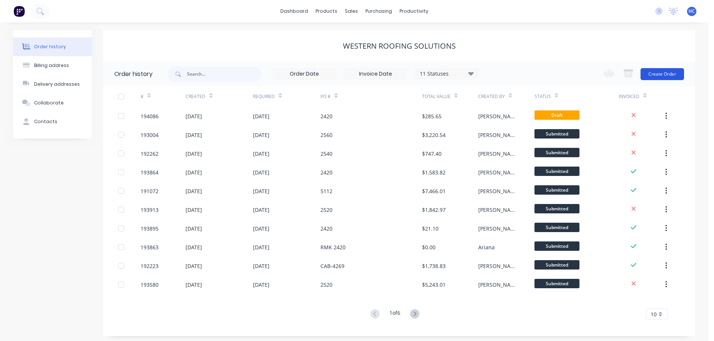
click at [658, 76] on button "Create Order" at bounding box center [661, 74] width 43 height 12
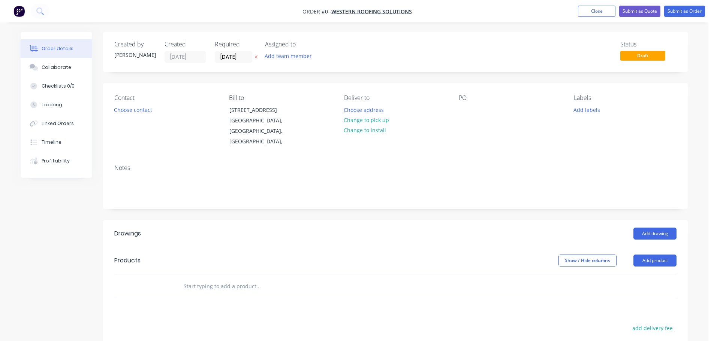
click at [256, 58] on icon "button" at bounding box center [255, 57] width 3 height 4
click at [152, 111] on button "Choose contact" at bounding box center [133, 109] width 46 height 10
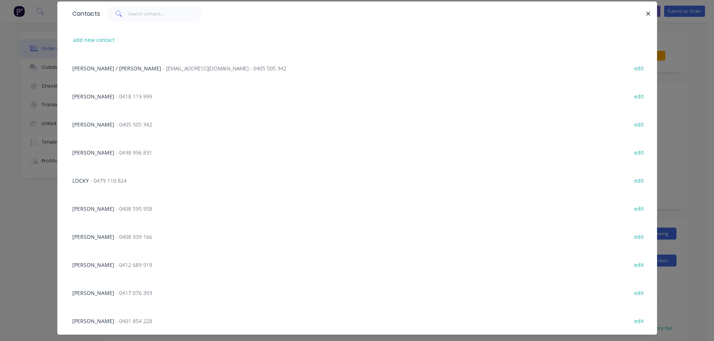
scroll to position [44, 0]
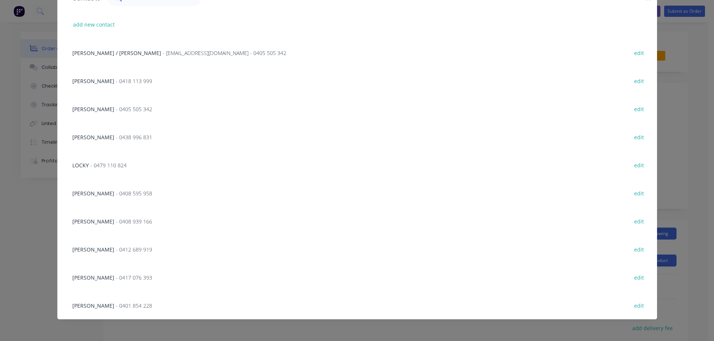
click at [146, 134] on div "ADAM - 0438 996 831 edit" at bounding box center [357, 137] width 577 height 28
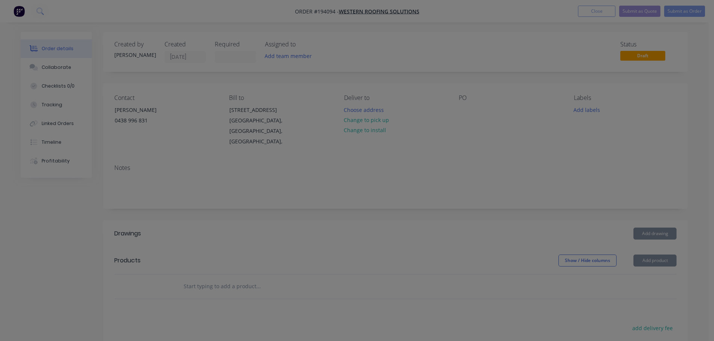
scroll to position [0, 0]
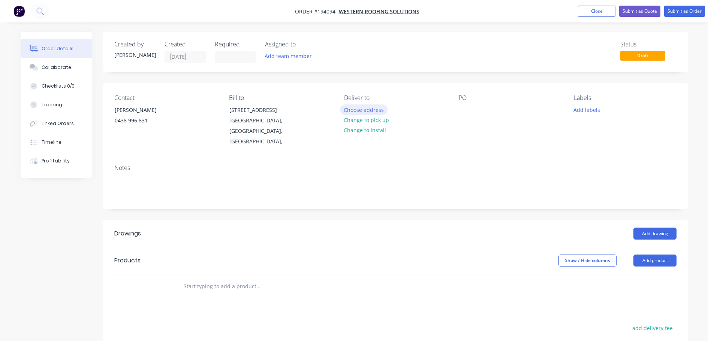
click at [370, 107] on button "Choose address" at bounding box center [364, 109] width 48 height 10
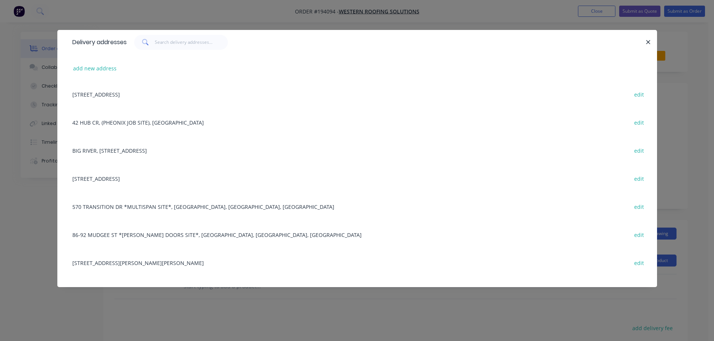
scroll to position [301, 0]
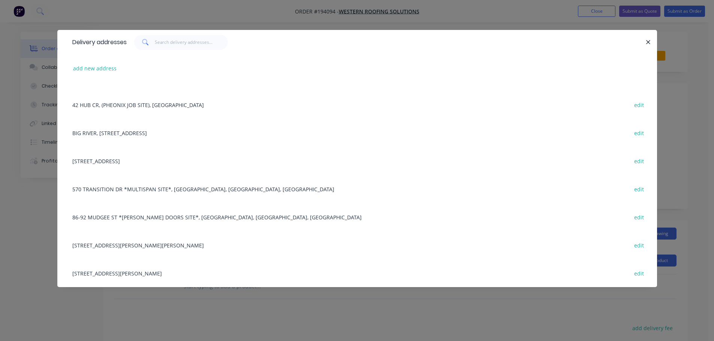
click at [138, 243] on div "150 BRUCE H'WAY SERVICE RD EAST, (MULTI SPAN SITE, cnr FOSTER RD), BURPENGARY, …" at bounding box center [357, 245] width 577 height 28
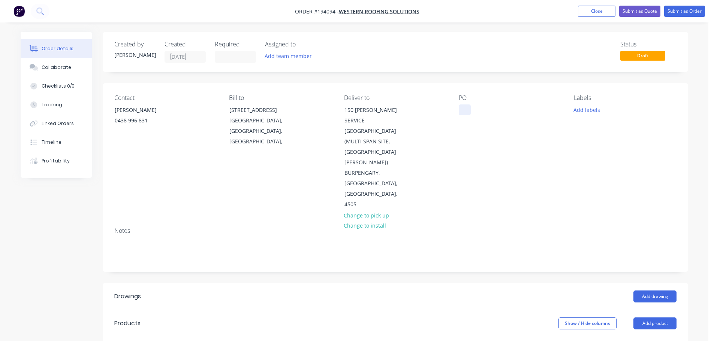
click at [464, 110] on div at bounding box center [464, 109] width 12 height 11
click at [652, 291] on button "Add drawing" at bounding box center [654, 297] width 43 height 12
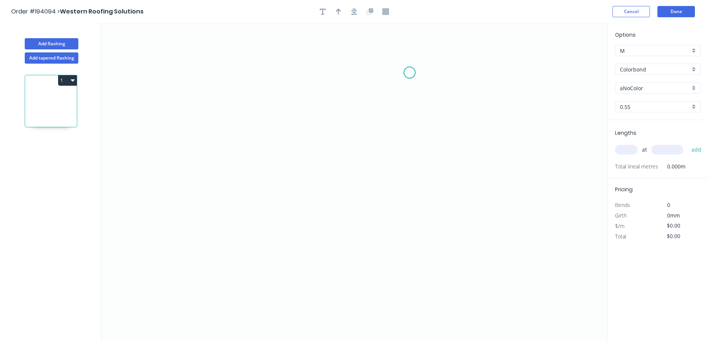
click at [429, 46] on icon "0" at bounding box center [354, 182] width 506 height 318
click at [433, 190] on icon "0" at bounding box center [354, 182] width 506 height 318
click at [431, 191] on circle at bounding box center [429, 189] width 11 height 11
click at [431, 190] on circle at bounding box center [429, 189] width 11 height 11
drag, startPoint x: 431, startPoint y: 190, endPoint x: 429, endPoint y: 160, distance: 29.6
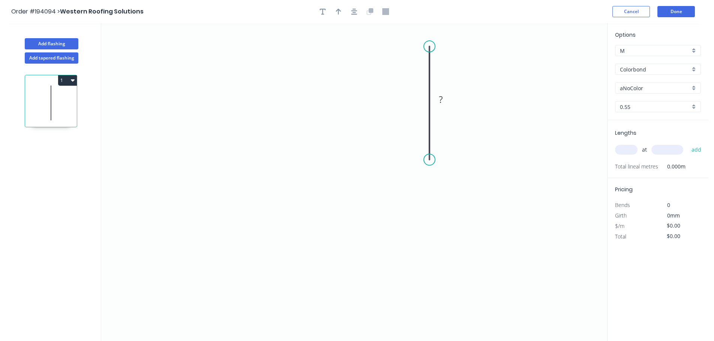
click at [429, 160] on circle at bounding box center [429, 159] width 11 height 11
click at [385, 159] on icon "0 ?" at bounding box center [354, 182] width 506 height 318
click at [387, 255] on icon "0 ? ?" at bounding box center [354, 182] width 506 height 318
click at [401, 255] on icon "0 ? ? ?" at bounding box center [354, 182] width 506 height 318
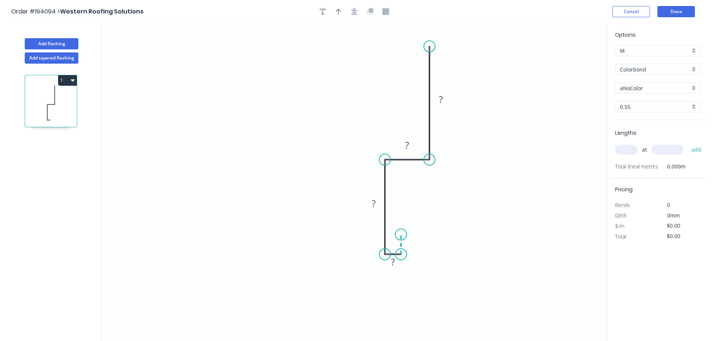
click at [401, 235] on icon "0 ? ? ? ?" at bounding box center [354, 182] width 506 height 318
click at [416, 243] on rect at bounding box center [412, 241] width 15 height 10
type input "$10.28"
click at [630, 67] on input "Colorbond" at bounding box center [654, 70] width 70 height 8
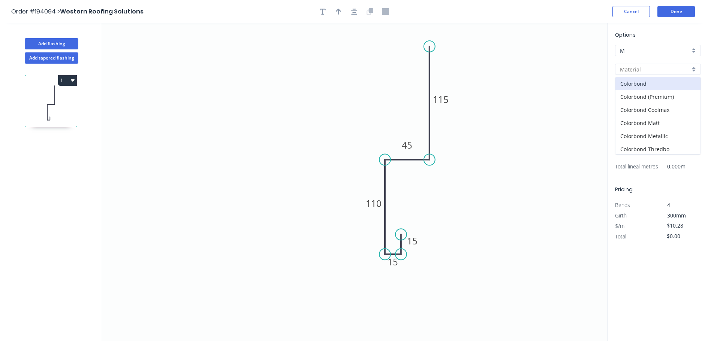
scroll to position [159, 0]
click at [632, 137] on div "Zincalume" at bounding box center [657, 134] width 85 height 13
type input "Zincalume"
type input "$9.64"
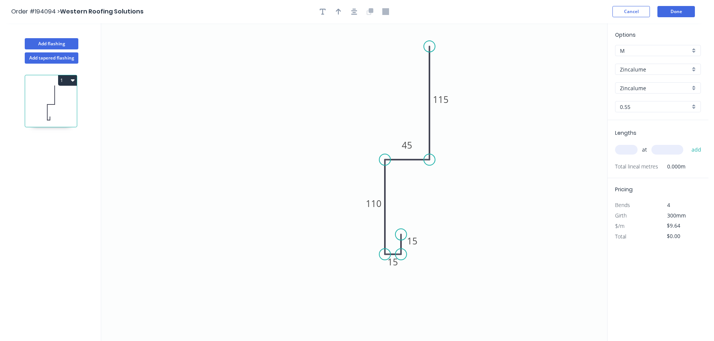
click at [628, 146] on input "text" at bounding box center [626, 150] width 22 height 10
type input "6"
type input "6000"
click at [687, 143] on button "add" at bounding box center [696, 149] width 18 height 13
drag, startPoint x: 69, startPoint y: 83, endPoint x: 66, endPoint y: 87, distance: 5.1
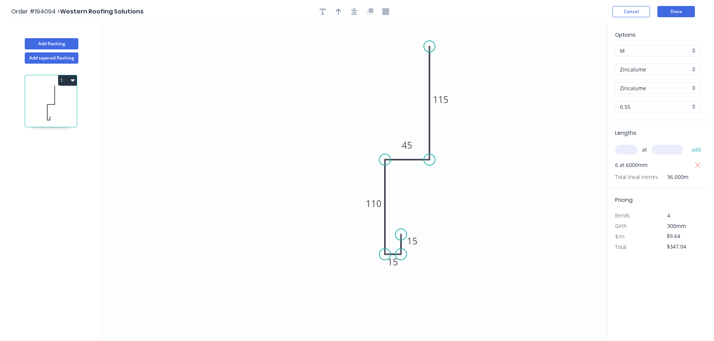
click at [69, 83] on button "1" at bounding box center [67, 80] width 19 height 10
click at [50, 100] on div "Duplicate" at bounding box center [41, 99] width 58 height 11
type input "$0.00"
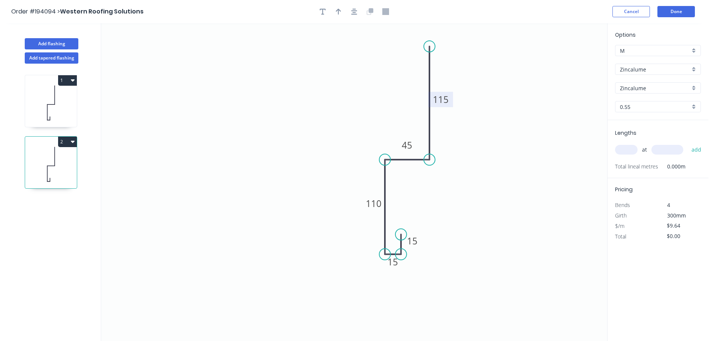
click at [440, 98] on tspan "115" at bounding box center [441, 99] width 16 height 12
type input "$11.18"
click at [620, 148] on input "text" at bounding box center [626, 150] width 22 height 10
type input "1"
type input "3800"
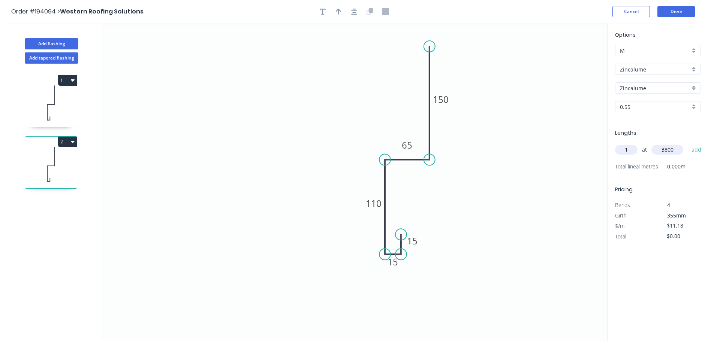
click at [687, 143] on button "add" at bounding box center [696, 149] width 18 height 13
type input "$42.48"
type input "1"
type input "4800"
click at [687, 143] on button "add" at bounding box center [696, 149] width 18 height 13
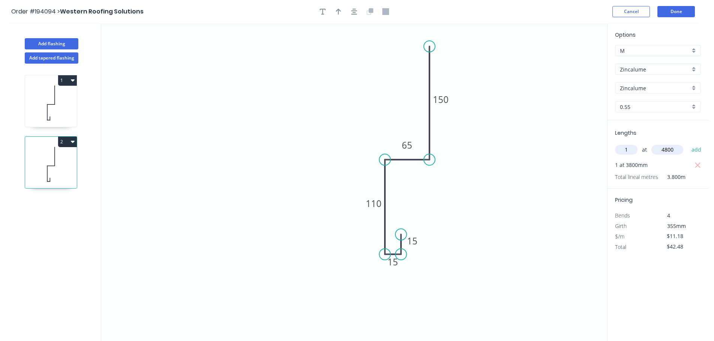
type input "$96.15"
click at [45, 114] on icon at bounding box center [51, 103] width 52 height 48
type input "$9.64"
type input "$347.04"
click at [677, 234] on input "$9.64" at bounding box center [678, 236] width 25 height 10
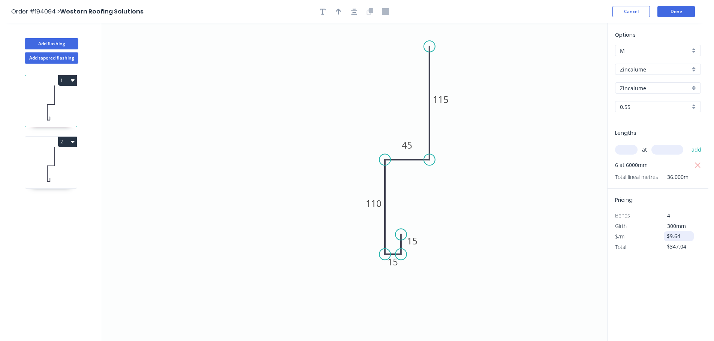
click at [677, 234] on input "$9.64" at bounding box center [678, 236] width 25 height 10
drag, startPoint x: 527, startPoint y: 210, endPoint x: 531, endPoint y: 203, distance: 9.1
click at [529, 210] on icon "0 15 15 110 45 115" at bounding box center [354, 182] width 506 height 318
type input "$0.00"
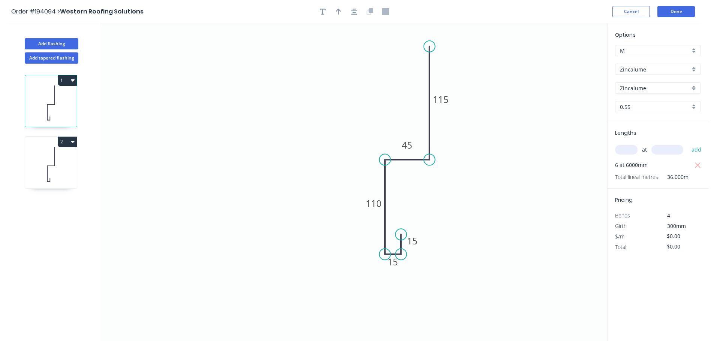
drag, startPoint x: 659, startPoint y: 318, endPoint x: 627, endPoint y: 272, distance: 56.5
click at [659, 318] on div "Options M M Zincalume Zincalume Zincalume Zincalume 0.55 0.55 Lengths at add 6 …" at bounding box center [657, 182] width 101 height 319
click at [326, 16] on div at bounding box center [354, 11] width 79 height 11
click at [324, 16] on button "button" at bounding box center [322, 11] width 11 height 11
drag, startPoint x: 164, startPoint y: 52, endPoint x: 341, endPoint y: 72, distance: 178.6
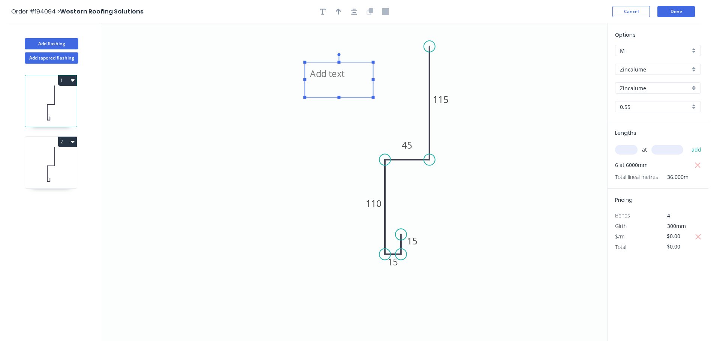
click at [348, 75] on textarea at bounding box center [338, 80] width 61 height 28
drag, startPoint x: 333, startPoint y: 93, endPoint x: 334, endPoint y: 113, distance: 20.6
click at [334, 113] on rect at bounding box center [333, 113] width 3 height 3
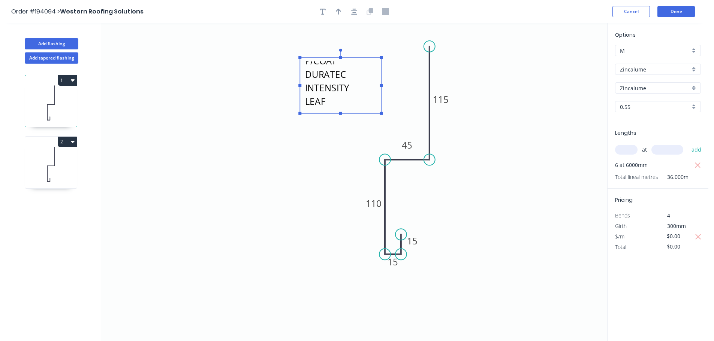
drag, startPoint x: 368, startPoint y: 85, endPoint x: 381, endPoint y: 85, distance: 13.1
click at [381, 85] on rect at bounding box center [381, 85] width 3 height 3
drag, startPoint x: 340, startPoint y: 119, endPoint x: 341, endPoint y: 125, distance: 6.4
click at [341, 125] on rect at bounding box center [340, 126] width 3 height 3
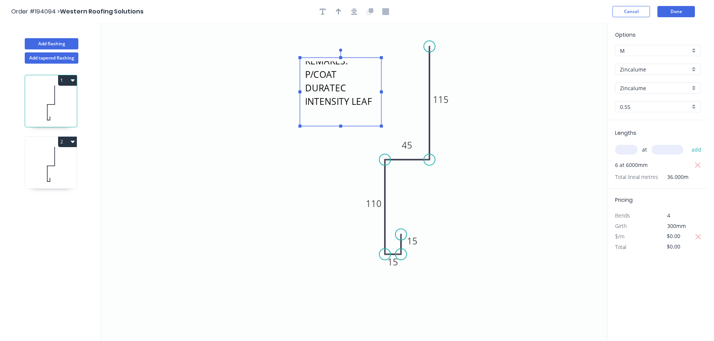
scroll to position [0, 0]
click at [399, 100] on icon "REMAKES: P/COAT DURATEC INTENSITY LEAF 15 15 110 45 115" at bounding box center [354, 182] width 506 height 318
type textarea "REMAKES: P/COAT DURATEC INTENSITY LEAF"
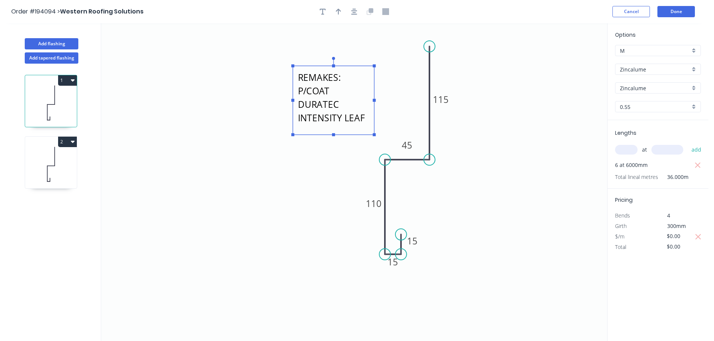
drag, startPoint x: 348, startPoint y: 98, endPoint x: 340, endPoint y: 108, distance: 12.1
click at [340, 108] on textarea "REMAKES: P/COAT DURATEC INTENSITY LEAF" at bounding box center [333, 100] width 74 height 61
click at [489, 108] on icon "REMAKES: P/COAT DURATEC INTENSITY LEAF 15 15 110 45 115" at bounding box center [354, 182] width 506 height 318
click at [337, 12] on icon "button" at bounding box center [338, 11] width 5 height 7
drag, startPoint x: 569, startPoint y: 60, endPoint x: 363, endPoint y: 153, distance: 226.3
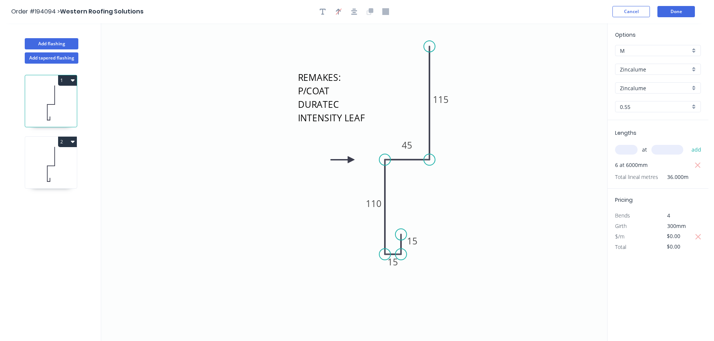
click at [350, 160] on icon at bounding box center [342, 160] width 24 height 7
click at [660, 11] on button "Done" at bounding box center [675, 11] width 37 height 11
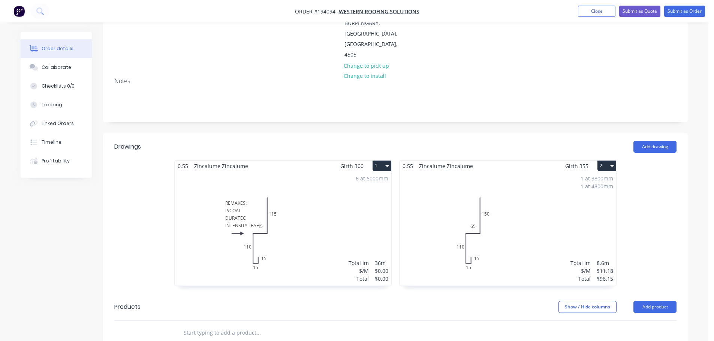
click at [267, 185] on div "6 at 6000mm Total lm $/M Total 36m $0.00 $0.00" at bounding box center [283, 229] width 216 height 114
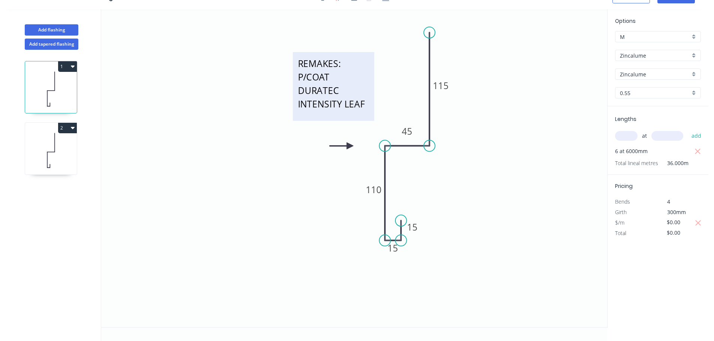
scroll to position [14, 0]
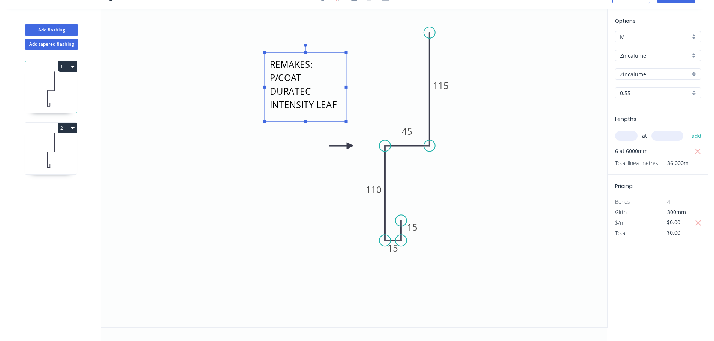
drag, startPoint x: 368, startPoint y: 87, endPoint x: 334, endPoint y: 88, distance: 34.1
click at [334, 88] on textarea "REMAKES: P/COAT DURATEC INTENSITY LEAF" at bounding box center [305, 87] width 74 height 61
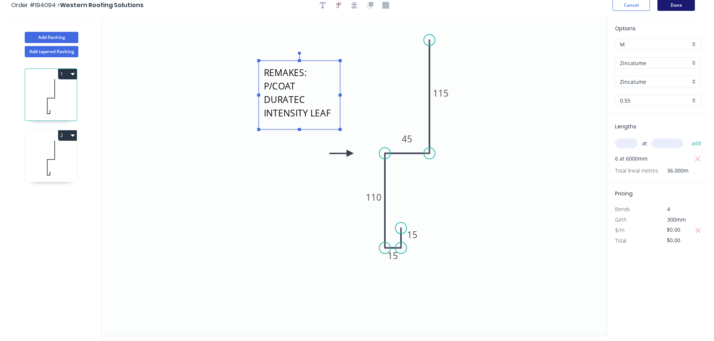
scroll to position [0, 0]
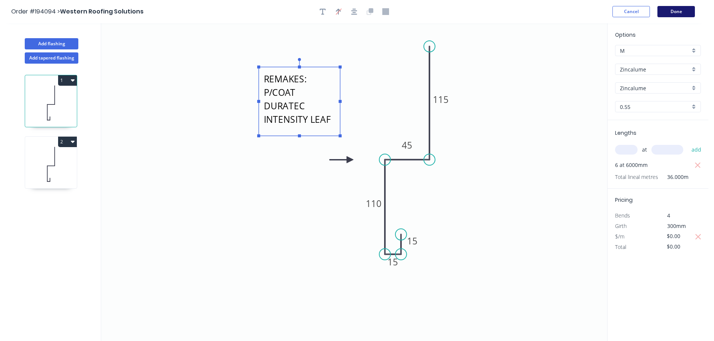
click at [672, 13] on button "Done" at bounding box center [675, 11] width 37 height 11
click at [678, 7] on button "Done" at bounding box center [675, 11] width 37 height 11
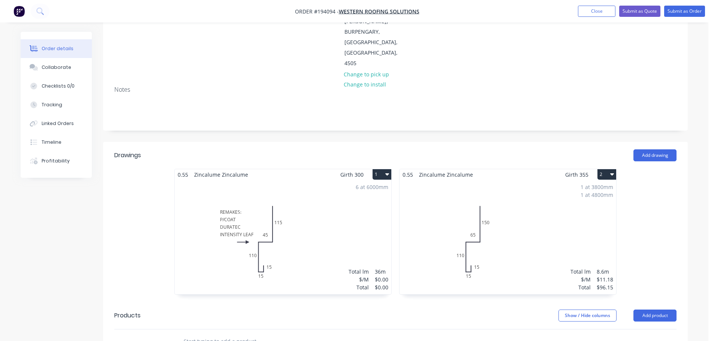
scroll to position [150, 0]
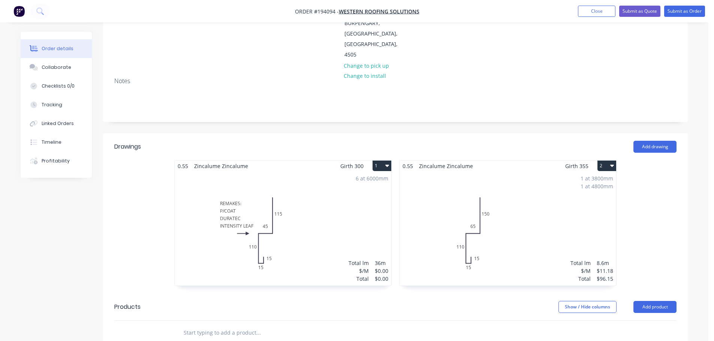
click at [516, 180] on div "1 at 3800mm 1 at 4800mm Total lm $/M Total 8.6m $11.18 $96.15" at bounding box center [507, 229] width 216 height 114
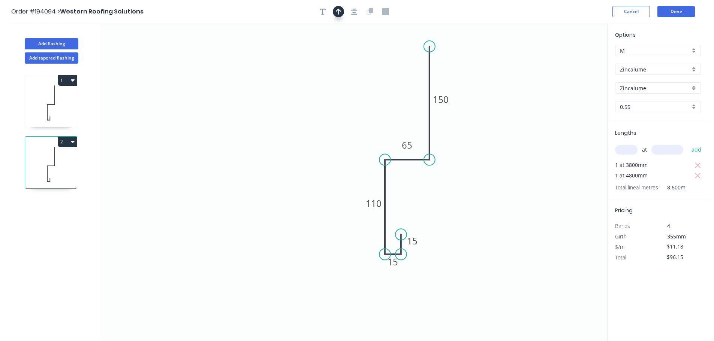
click at [342, 15] on button "button" at bounding box center [338, 11] width 11 height 11
drag, startPoint x: 567, startPoint y: 58, endPoint x: 356, endPoint y: 153, distance: 231.7
click at [353, 166] on icon at bounding box center [343, 166] width 24 height 7
click at [324, 10] on icon "button" at bounding box center [322, 11] width 6 height 7
drag, startPoint x: 184, startPoint y: 66, endPoint x: 354, endPoint y: 64, distance: 170.1
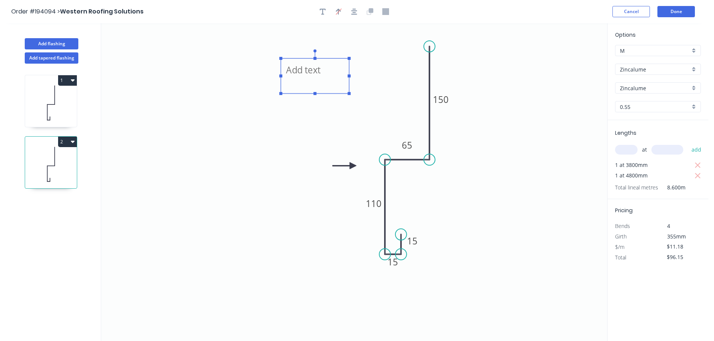
click at [338, 81] on textarea at bounding box center [314, 76] width 61 height 28
drag, startPoint x: 348, startPoint y: 76, endPoint x: 385, endPoint y: 80, distance: 37.4
click at [385, 80] on icon "P/COAT DURATEC INTENSITY LEAF 15 15 110 65 150" at bounding box center [354, 182] width 506 height 318
type textarea "P/COAT DURATEC INTENSITY LEAF"
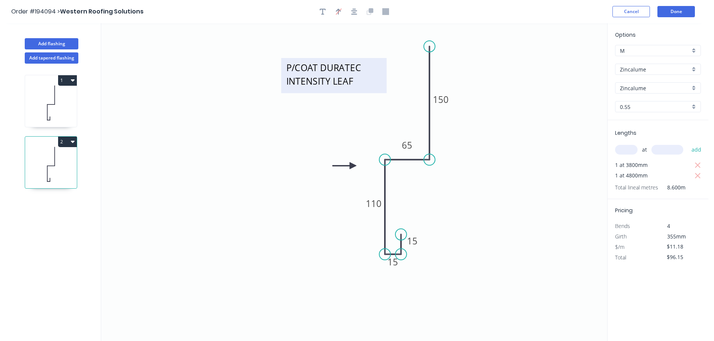
scroll to position [1, 0]
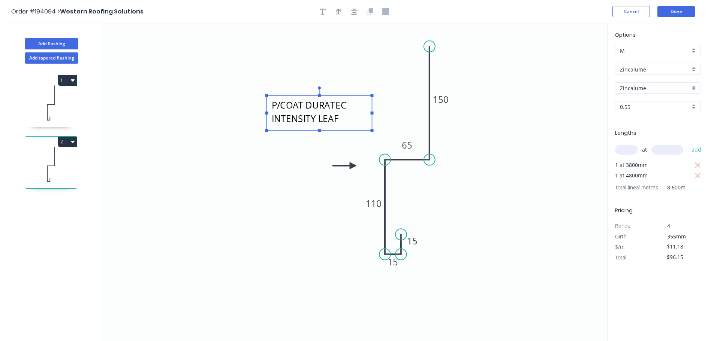
drag, startPoint x: 365, startPoint y: 84, endPoint x: 353, endPoint y: 127, distance: 44.3
click at [352, 127] on textarea "P/COAT DURATEC INTENSITY LEAF" at bounding box center [319, 113] width 98 height 28
click at [502, 119] on icon "P/COAT DURATEC INTENSITY LEAF 15 15 110 65 150" at bounding box center [354, 182] width 506 height 318
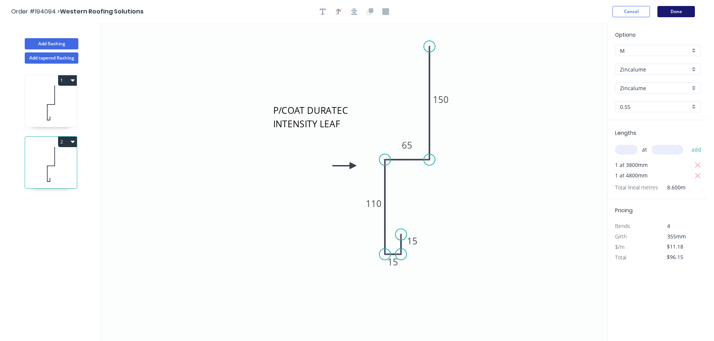
click at [670, 10] on button "Done" at bounding box center [675, 11] width 37 height 11
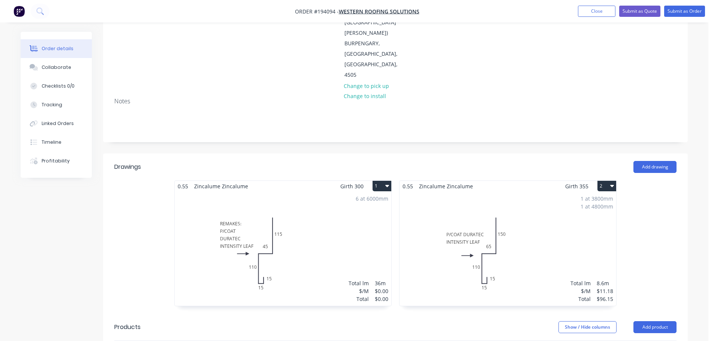
scroll to position [150, 0]
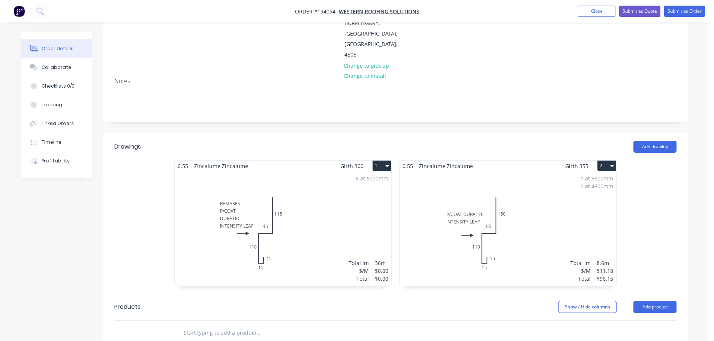
click at [291, 195] on div "6 at 6000mm Total lm $/M Total 36m $0.00 $0.00" at bounding box center [283, 229] width 216 height 114
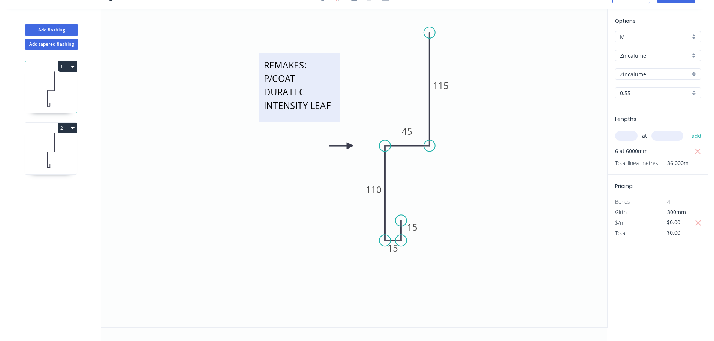
click at [323, 87] on textarea "REMAKES: P/COAT DURATEC INTENSITY LEAF" at bounding box center [299, 87] width 74 height 61
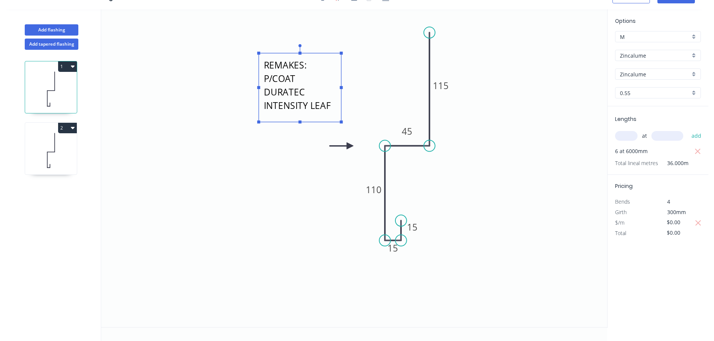
drag, startPoint x: 340, startPoint y: 87, endPoint x: 355, endPoint y: 91, distance: 15.5
click at [342, 91] on g at bounding box center [299, 83] width 85 height 79
click at [380, 93] on icon "REMAKES: P/COAT DURATEC INTENSITY LEAF 15 15 110 45 115" at bounding box center [354, 168] width 506 height 318
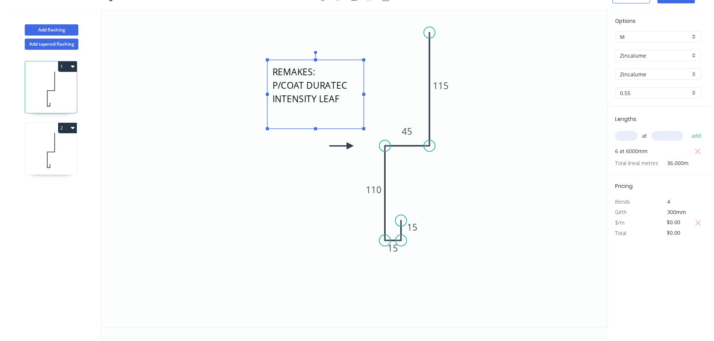
click at [346, 100] on textarea "REMAKES: P/COAT DURATEC INTENSITY LEAF" at bounding box center [315, 94] width 89 height 61
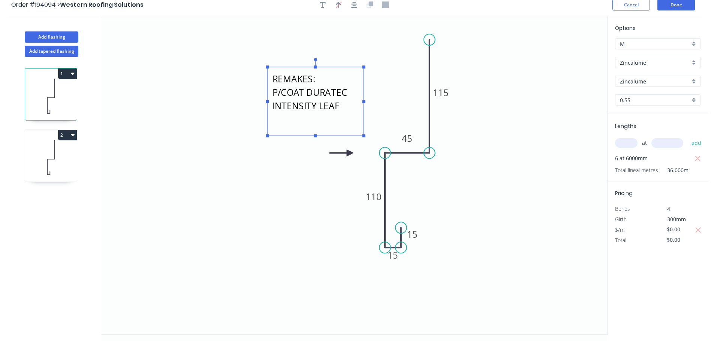
scroll to position [0, 0]
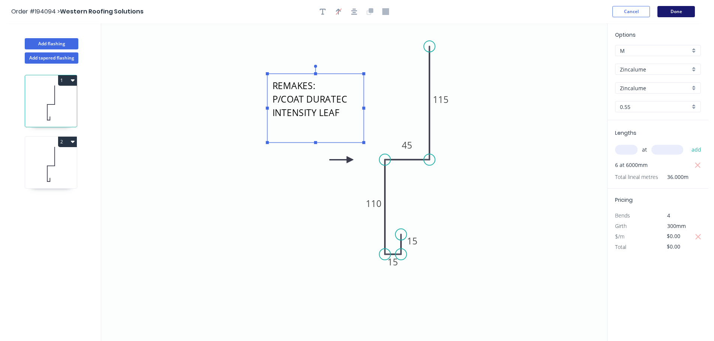
click at [676, 9] on button "Done" at bounding box center [675, 11] width 37 height 11
click at [667, 15] on button "Done" at bounding box center [675, 11] width 37 height 11
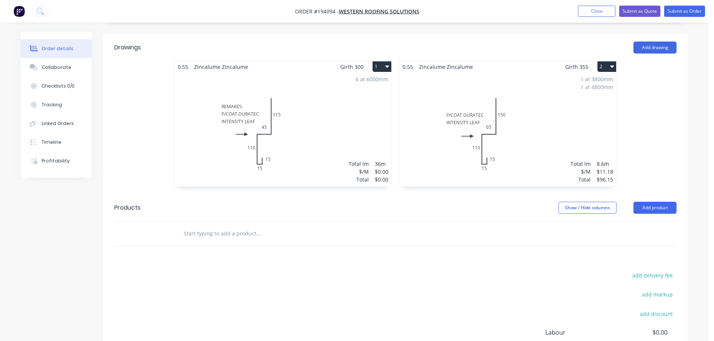
scroll to position [225, 0]
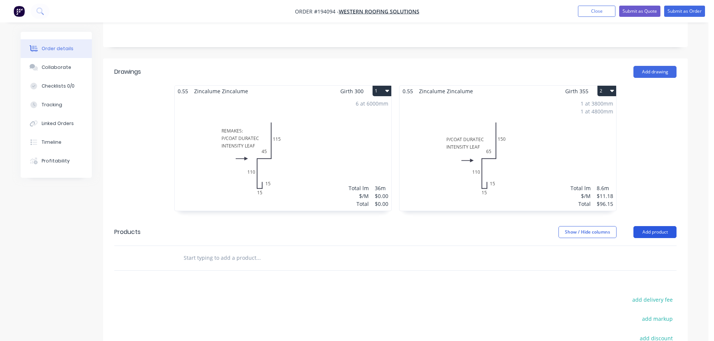
click at [658, 226] on button "Add product" at bounding box center [654, 232] width 43 height 12
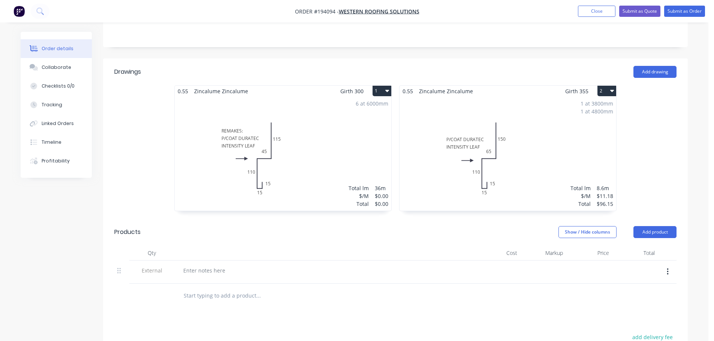
click at [222, 278] on div at bounding box center [324, 278] width 294 height 1
click at [217, 265] on div at bounding box center [204, 270] width 54 height 11
click at [647, 226] on button "Add product" at bounding box center [654, 232] width 43 height 12
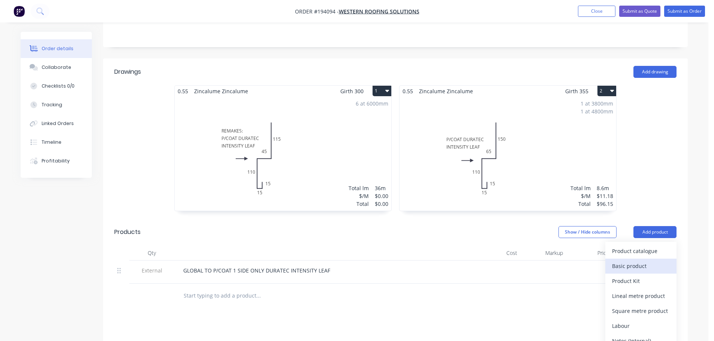
click at [632, 261] on div "Basic product" at bounding box center [641, 266] width 58 height 11
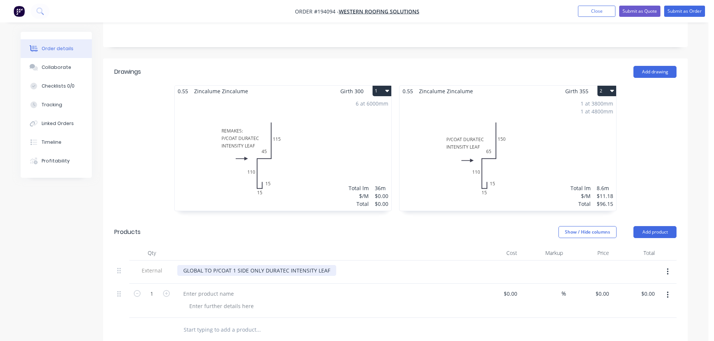
click at [303, 265] on div "GLOBAL TO P/COAT 1 SIDE ONLY DURATEC INTENSITY LEAF" at bounding box center [256, 270] width 159 height 11
copy div "GLOBAL TO P/COAT 1 SIDE ONLY DURATEC INTENSITY LEAF"
click at [215, 288] on div at bounding box center [208, 293] width 63 height 11
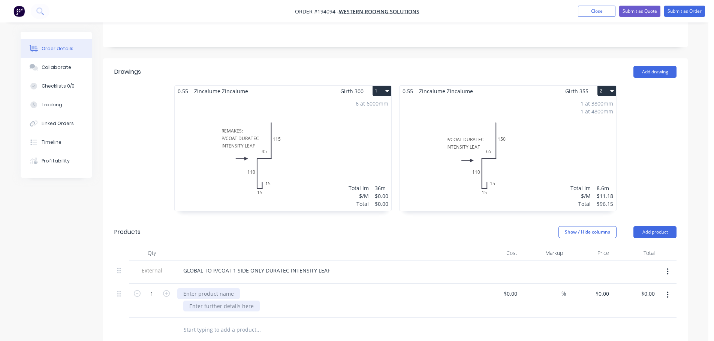
paste div
click at [168, 290] on icon "button" at bounding box center [166, 293] width 7 height 7
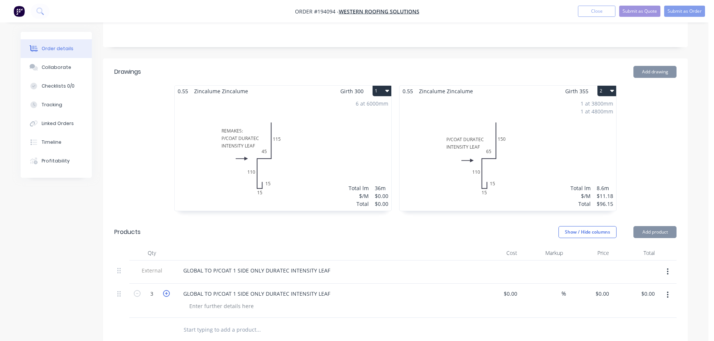
click at [168, 290] on icon "button" at bounding box center [166, 293] width 7 height 7
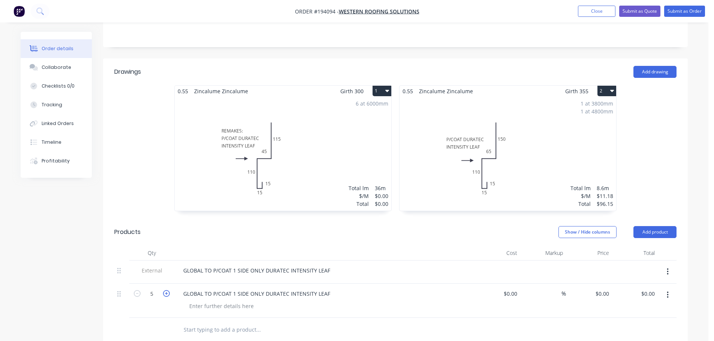
click at [168, 290] on icon "button" at bounding box center [166, 293] width 7 height 7
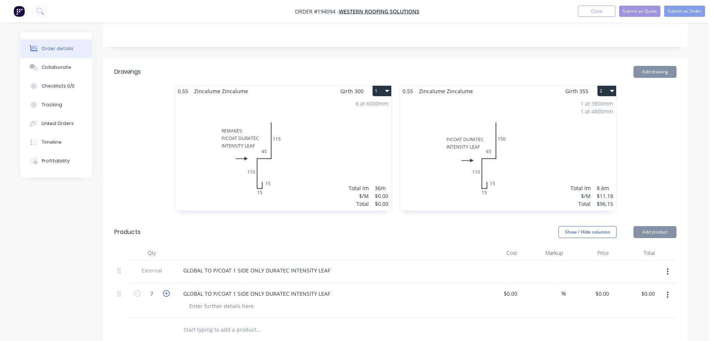
click at [168, 290] on icon "button" at bounding box center [166, 293] width 7 height 7
type input "8"
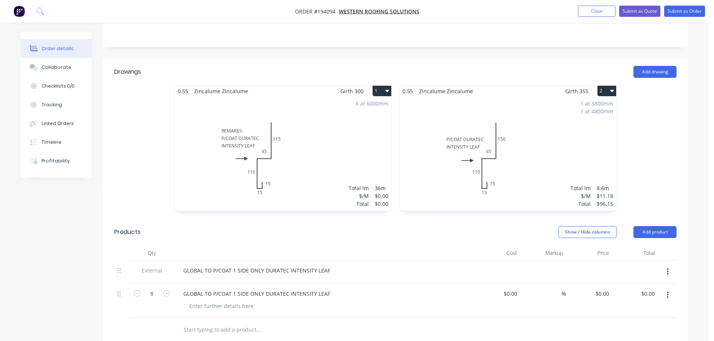
click at [672, 265] on button "button" at bounding box center [667, 271] width 18 height 13
click at [642, 301] on div "Delete" at bounding box center [641, 306] width 58 height 11
click at [490, 219] on header "Products Show / Hide columns Add product" at bounding box center [395, 232] width 584 height 27
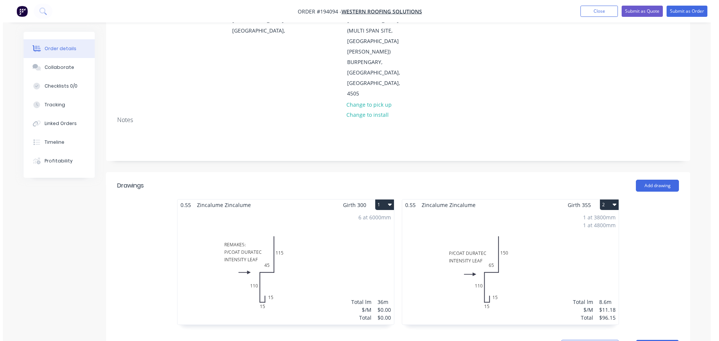
scroll to position [0, 0]
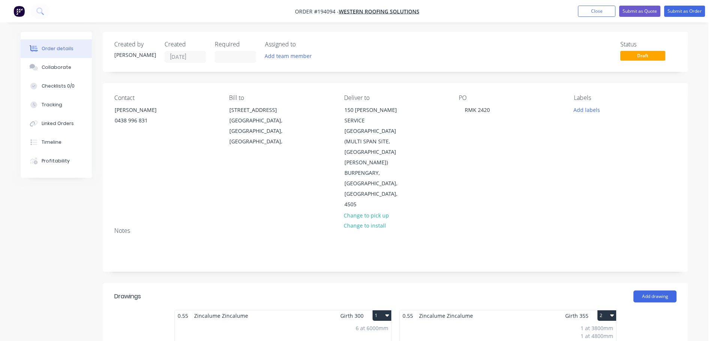
drag, startPoint x: 575, startPoint y: 112, endPoint x: 590, endPoint y: 116, distance: 15.9
click at [575, 112] on button "Add labels" at bounding box center [586, 109] width 34 height 10
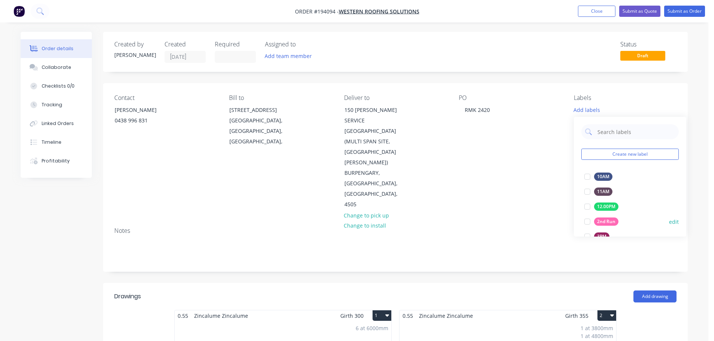
click at [606, 218] on div "2nd Run" at bounding box center [606, 222] width 24 height 8
click at [554, 235] on div "Notes" at bounding box center [395, 246] width 584 height 50
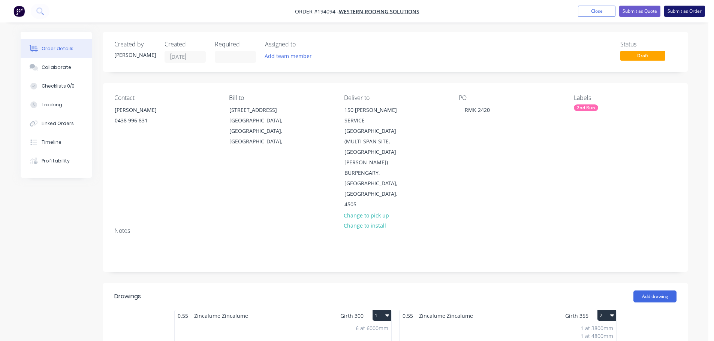
click at [690, 9] on button "Submit as Order" at bounding box center [684, 11] width 41 height 11
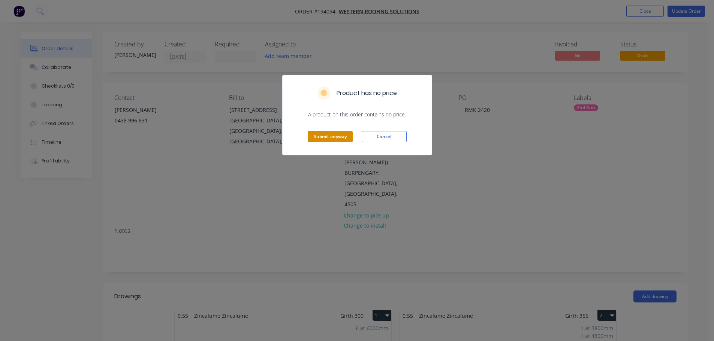
click at [336, 142] on button "Submit anyway" at bounding box center [329, 136] width 45 height 11
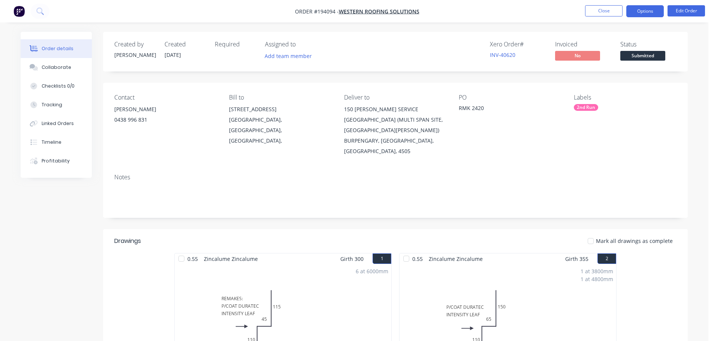
click at [653, 12] on button "Options" at bounding box center [644, 11] width 37 height 12
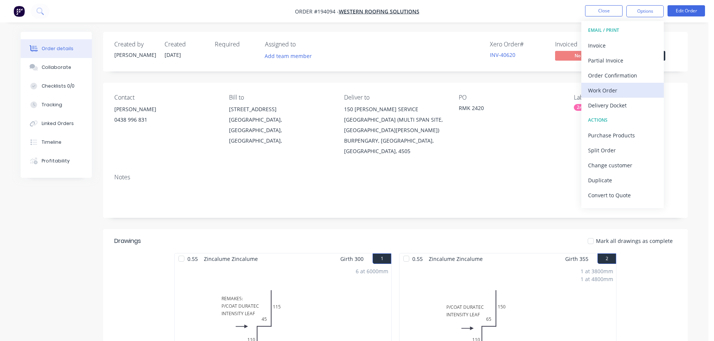
click at [618, 94] on div "Work Order" at bounding box center [622, 90] width 69 height 11
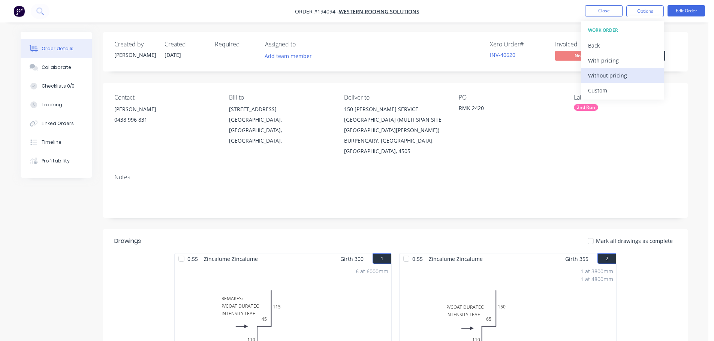
click at [609, 75] on div "Without pricing" at bounding box center [622, 75] width 69 height 11
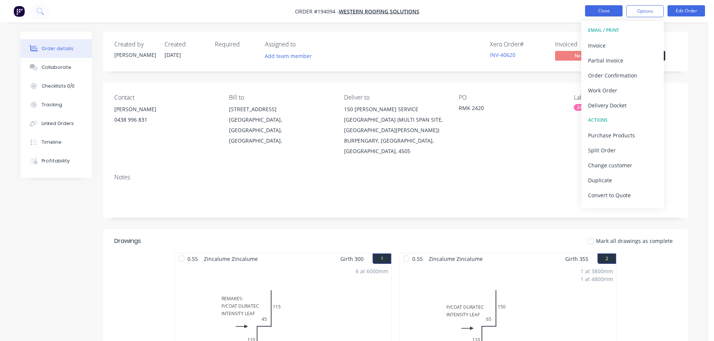
click at [594, 12] on button "Close" at bounding box center [603, 10] width 37 height 11
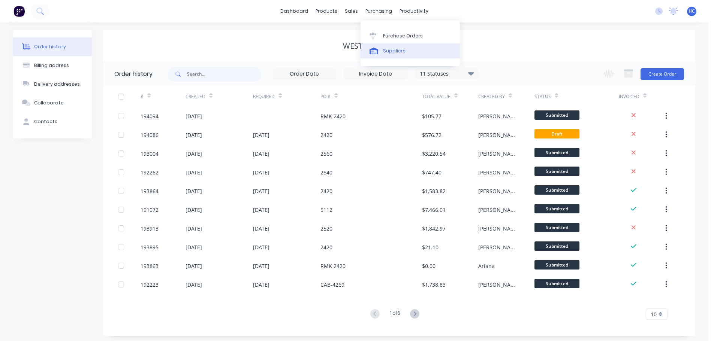
click at [403, 54] on link "Suppliers" at bounding box center [409, 50] width 99 height 15
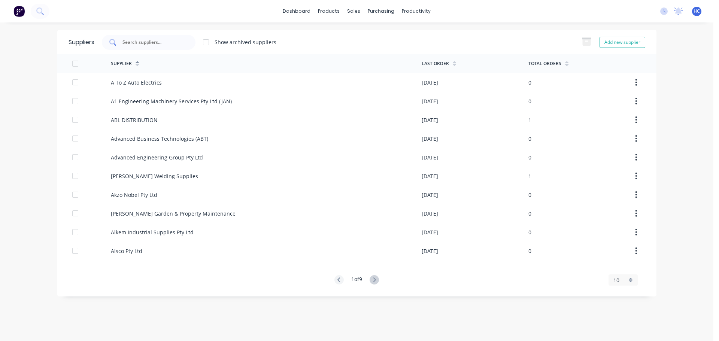
click at [179, 45] on input "text" at bounding box center [153, 42] width 62 height 7
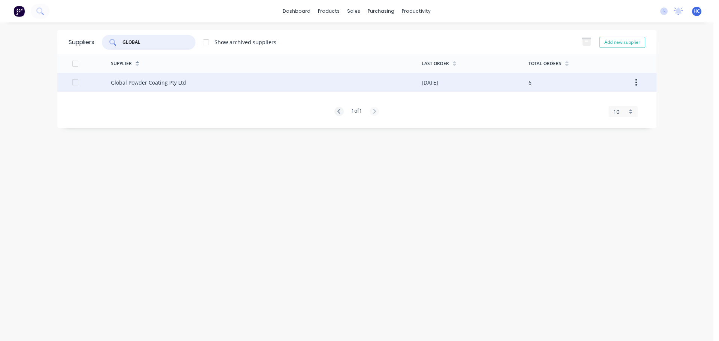
type input "GLOBAL"
click at [172, 87] on div "Global Powder Coating Pty Ltd" at bounding box center [266, 82] width 311 height 19
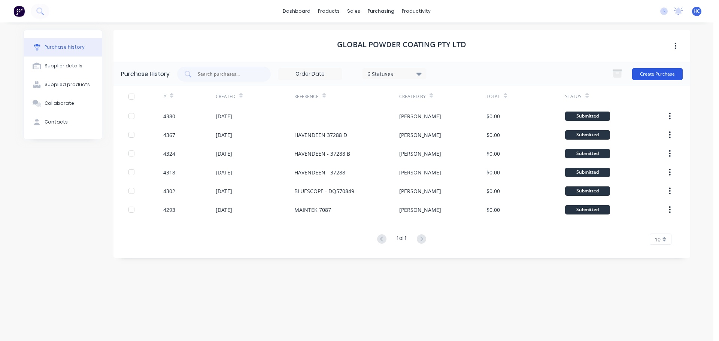
click at [658, 75] on button "Create Purchase" at bounding box center [657, 74] width 51 height 12
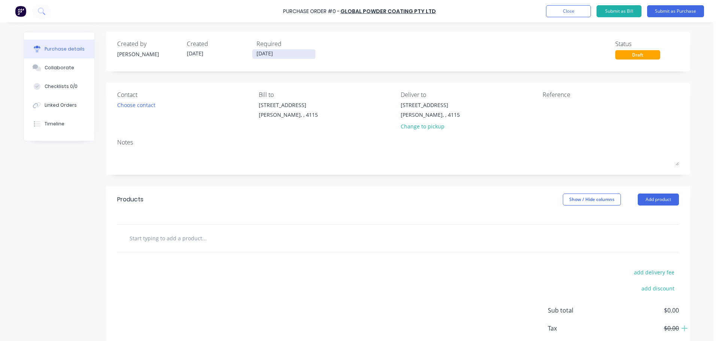
click at [277, 57] on input "[DATE]" at bounding box center [283, 53] width 63 height 9
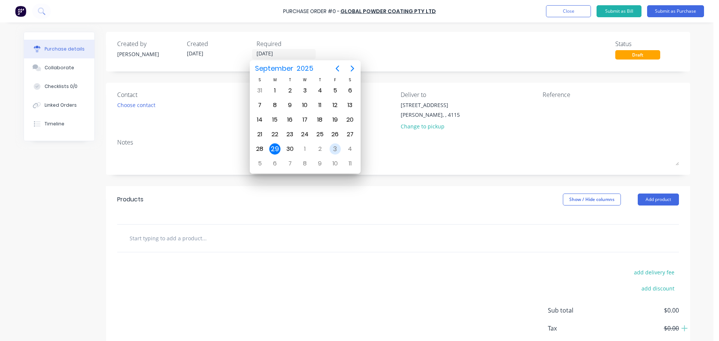
click at [336, 149] on div "3" at bounding box center [335, 148] width 11 height 11
type input "[DATE]"
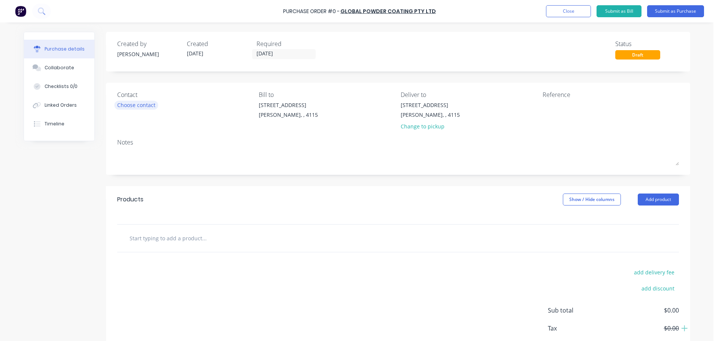
click at [151, 108] on div "Choose contact" at bounding box center [136, 105] width 38 height 8
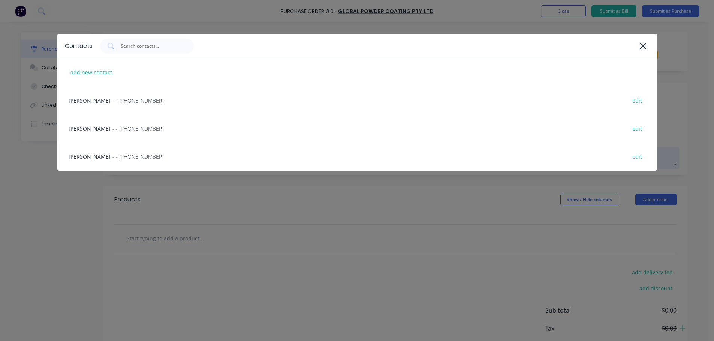
drag, startPoint x: 111, startPoint y: 158, endPoint x: 128, endPoint y: 147, distance: 20.5
click at [112, 158] on span "- - [PHONE_NUMBER]" at bounding box center [137, 157] width 51 height 8
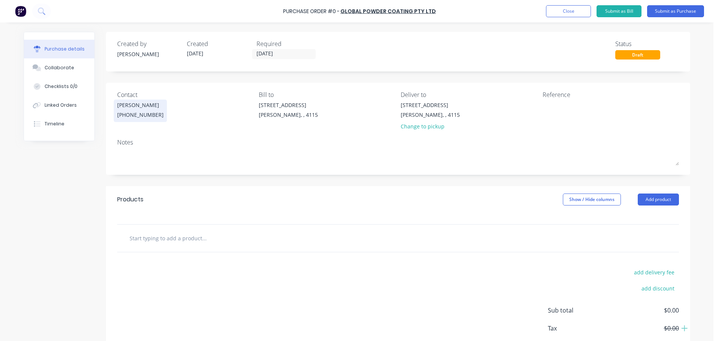
click at [137, 110] on div "TAYLOR (07) 3372 3005" at bounding box center [140, 110] width 46 height 19
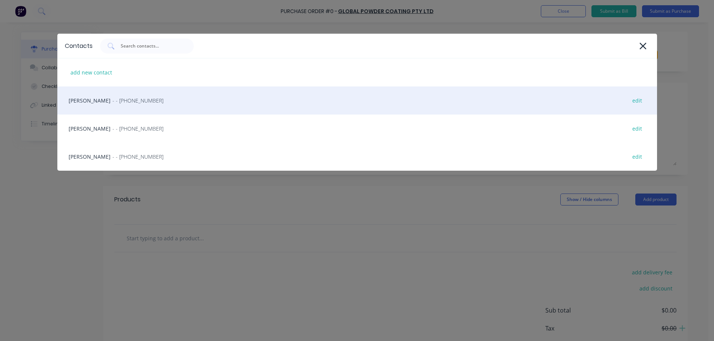
drag, startPoint x: 107, startPoint y: 99, endPoint x: 175, endPoint y: 101, distance: 67.8
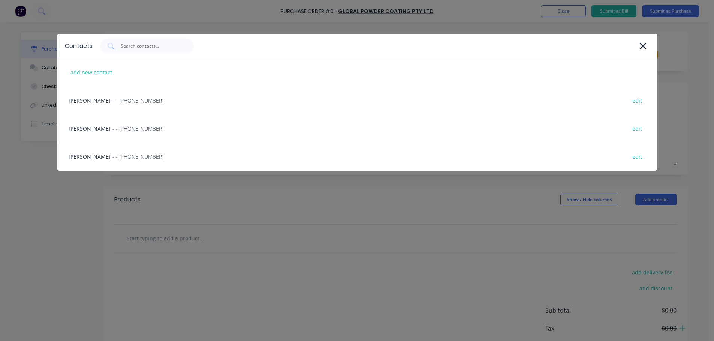
click at [112, 99] on span "- - [PHONE_NUMBER]" at bounding box center [137, 101] width 51 height 8
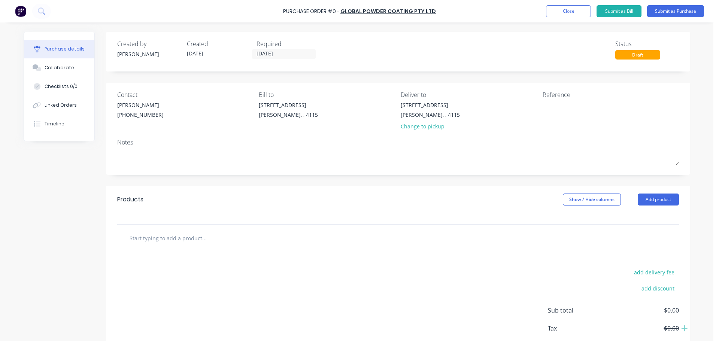
click at [411, 132] on div "39 Sandstone Place Parkinson, , 4115 Change to pickup" at bounding box center [430, 117] width 59 height 33
click at [421, 132] on div "39 Sandstone Place Parkinson, , 4115 Change to pickup" at bounding box center [430, 117] width 59 height 33
click at [415, 130] on div "Change to pickup" at bounding box center [430, 126] width 59 height 8
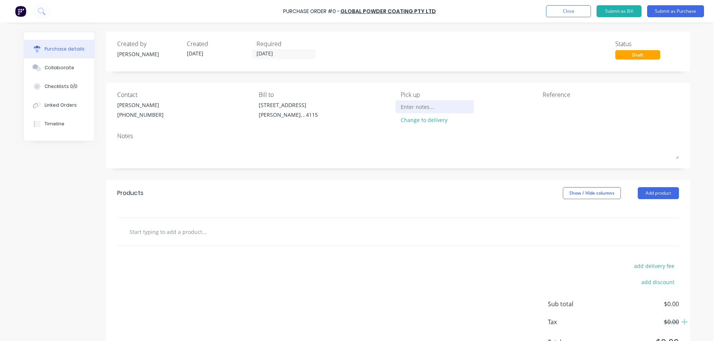
click at [411, 111] on input at bounding box center [435, 106] width 68 height 11
type input "17 WOOMERA PLACE, ARCHERFIELD"
click at [552, 109] on textarea at bounding box center [590, 109] width 94 height 17
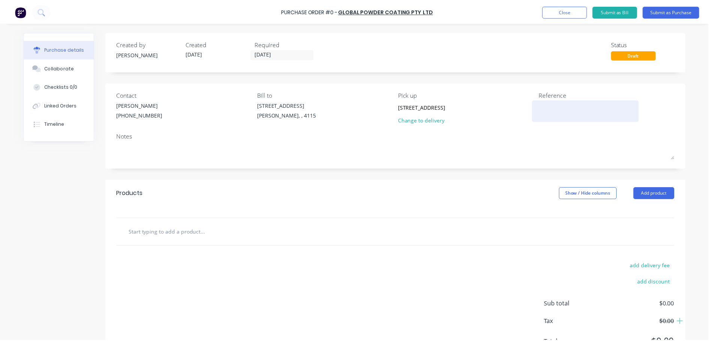
scroll to position [0, 0]
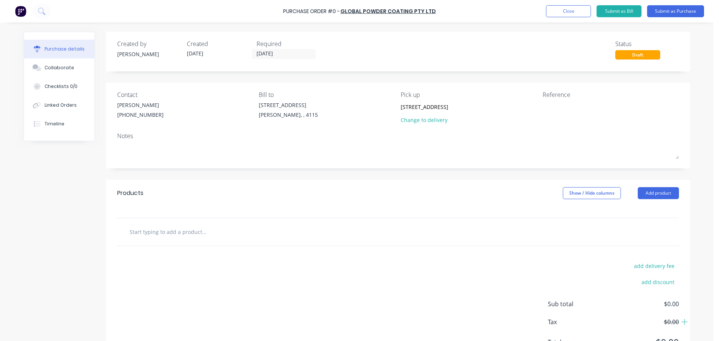
type textarea "x"
type textarea "W"
type textarea "x"
type textarea "WRS"
type textarea "x"
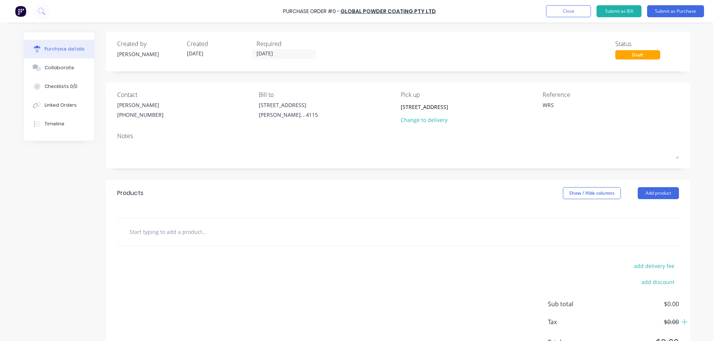
type textarea "WRS"
type textarea "x"
type textarea "WRS 2"
type textarea "x"
type textarea "WRS 24"
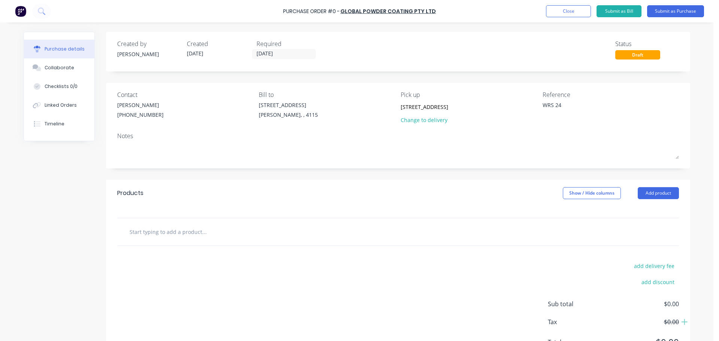
type textarea "x"
type textarea "WRS 242"
type textarea "x"
type textarea "WRS 2420"
type textarea "x"
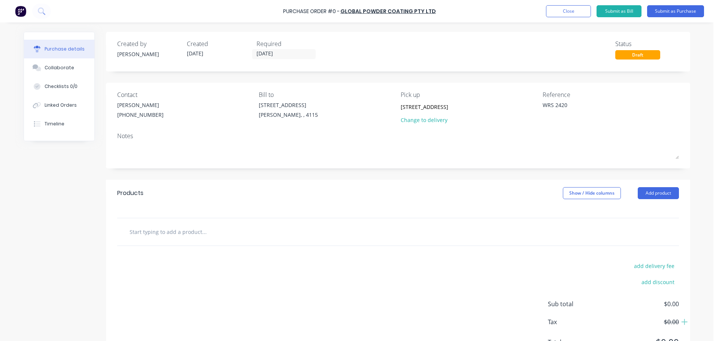
type textarea "WRS 2420"
click at [502, 218] on div at bounding box center [398, 212] width 584 height 11
click at [654, 192] on button "Add product" at bounding box center [658, 193] width 41 height 12
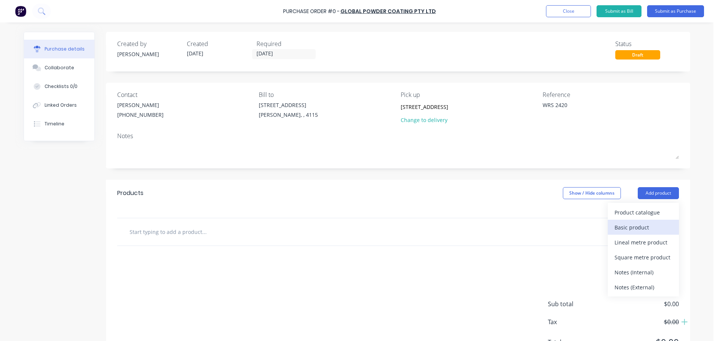
click at [639, 226] on div "Basic product" at bounding box center [644, 227] width 58 height 11
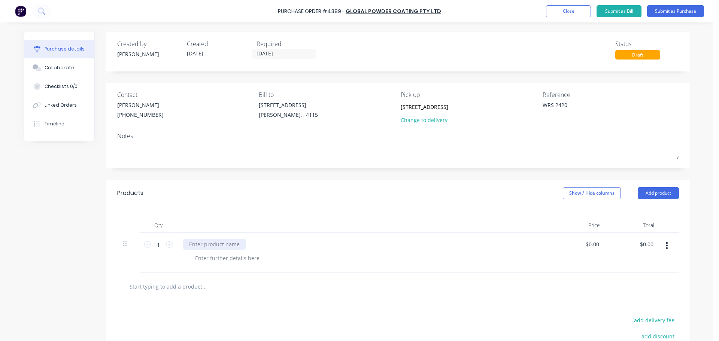
type textarea "x"
click at [213, 244] on div at bounding box center [214, 244] width 63 height 11
click at [168, 245] on icon at bounding box center [169, 244] width 7 height 7
type textarea "x"
type input "2"
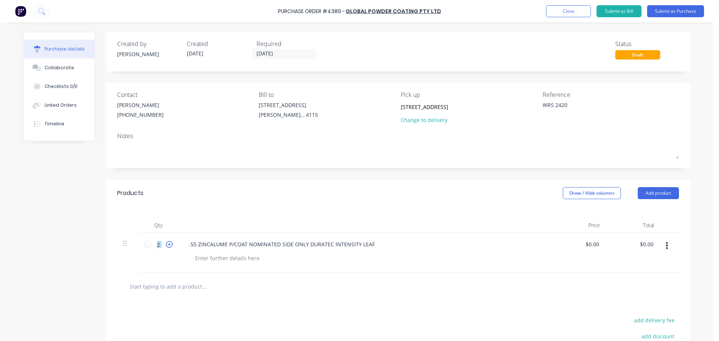
click at [168, 245] on icon at bounding box center [169, 244] width 7 height 7
type textarea "x"
type input "3"
click at [168, 245] on icon at bounding box center [169, 244] width 7 height 7
type textarea "x"
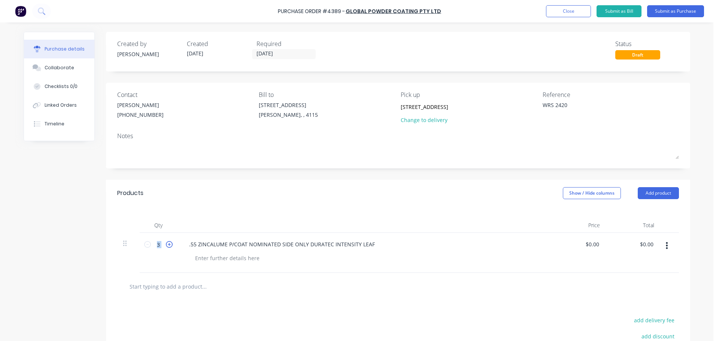
type input "4"
click at [168, 245] on icon at bounding box center [169, 244] width 7 height 7
type textarea "x"
type input "5"
click at [168, 245] on icon at bounding box center [169, 244] width 7 height 7
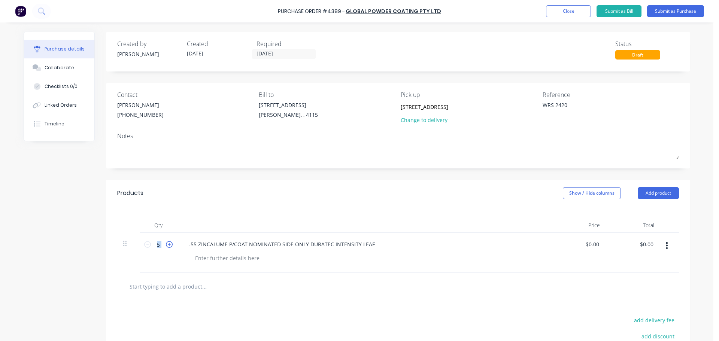
type textarea "x"
type input "6"
click at [168, 245] on icon at bounding box center [169, 244] width 7 height 7
type textarea "x"
type input "7"
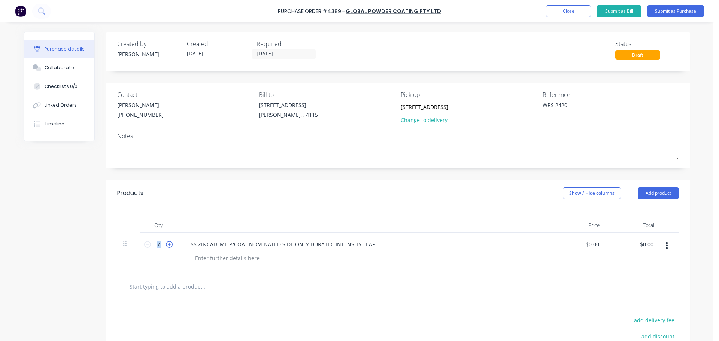
click at [168, 245] on icon at bounding box center [169, 244] width 7 height 7
type textarea "x"
type input "8"
click at [245, 210] on div "Qty Price Total 8 8 .55 ZINCALUME P/COAT NOMINATED SIDE ONLY DURATEC INTENSITY …" at bounding box center [398, 240] width 584 height 66
click at [366, 202] on div "Products Show / Hide columns Add product" at bounding box center [398, 193] width 584 height 27
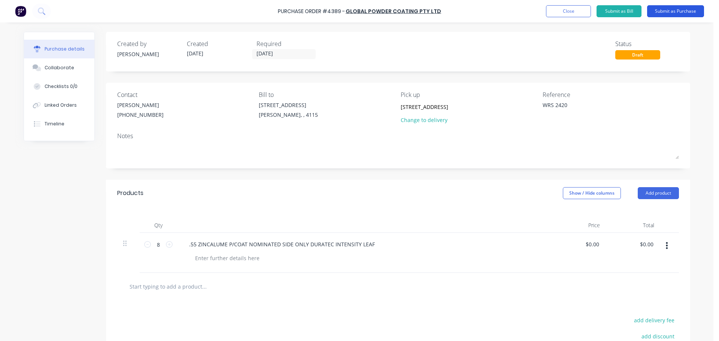
click at [683, 12] on button "Submit as Purchase" at bounding box center [675, 11] width 57 height 12
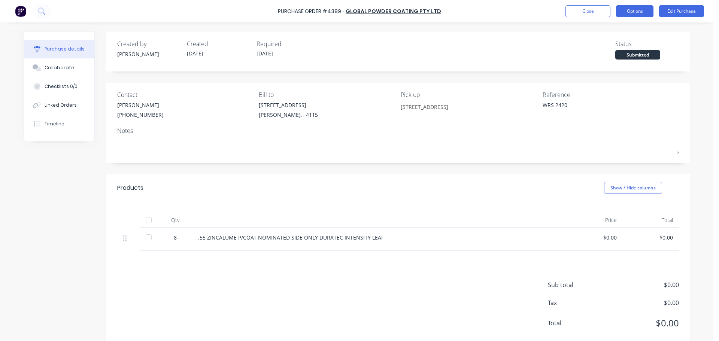
click at [630, 16] on button "Options" at bounding box center [634, 11] width 37 height 12
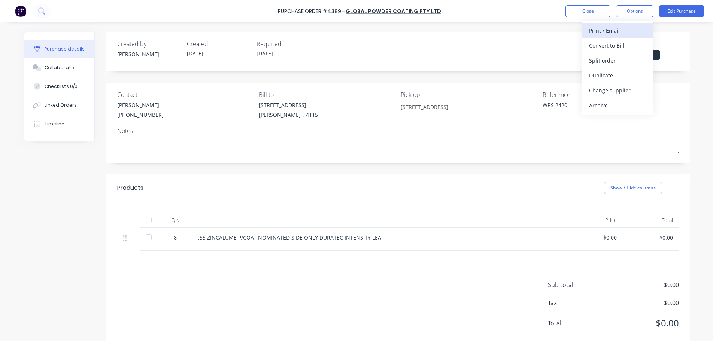
click at [616, 27] on div "Print / Email" at bounding box center [618, 30] width 58 height 11
click at [610, 61] on div "Without pricing" at bounding box center [618, 60] width 58 height 11
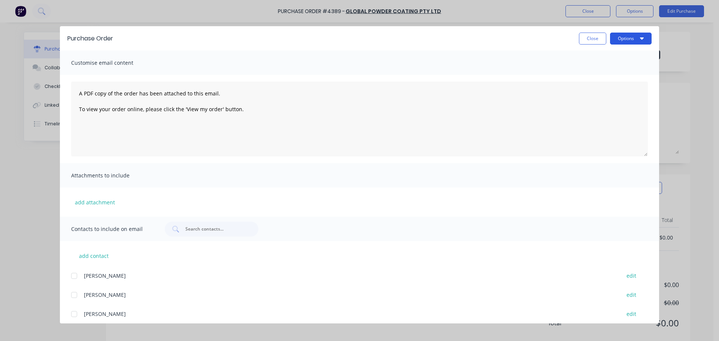
click at [627, 36] on button "Options" at bounding box center [631, 39] width 42 height 12
click at [609, 71] on div "Print" at bounding box center [616, 72] width 58 height 11
click at [593, 32] on div "Purchase Order Close Options" at bounding box center [359, 38] width 599 height 24
click at [597, 37] on button "Close" at bounding box center [592, 39] width 27 height 12
type textarea "x"
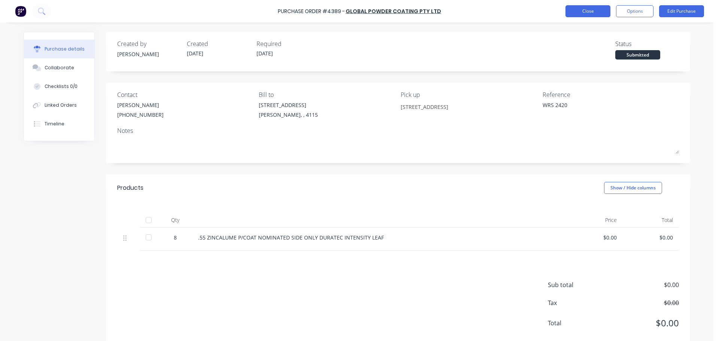
click at [591, 15] on button "Close" at bounding box center [588, 11] width 45 height 12
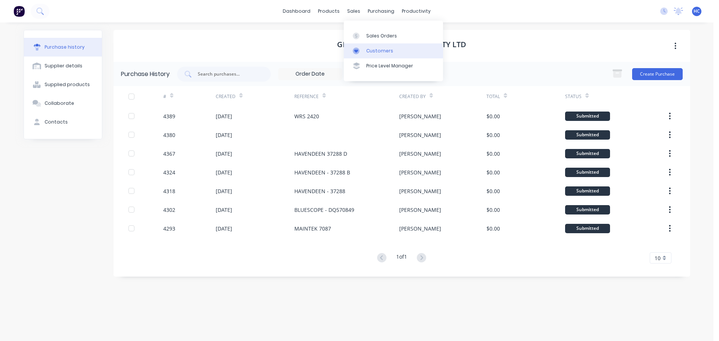
click at [390, 55] on link "Customers" at bounding box center [393, 50] width 99 height 15
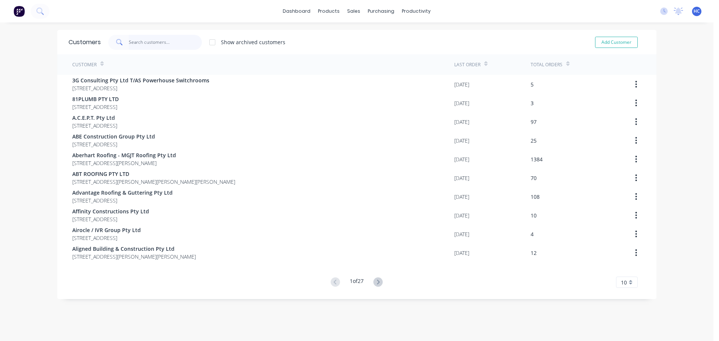
click at [187, 42] on input "text" at bounding box center [165, 42] width 73 height 15
click at [374, 45] on link "Customers" at bounding box center [390, 50] width 99 height 15
click at [192, 42] on input "text" at bounding box center [165, 42] width 73 height 15
click at [164, 37] on input "text" at bounding box center [165, 42] width 73 height 15
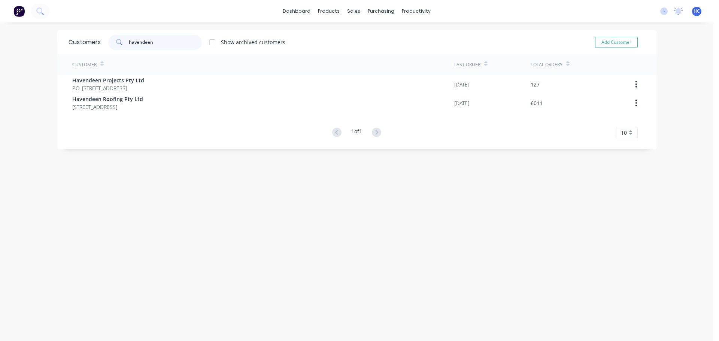
type input "havendeen"
click at [158, 113] on div "Customer Last Order Total Orders Havendeen Projects Pty Ltd P.O. Box 7139 South…" at bounding box center [356, 96] width 599 height 84
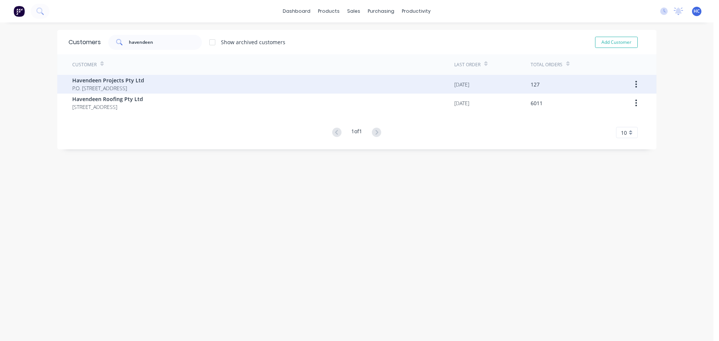
click at [144, 85] on span "P.O. Box 7139 Southport Queensland Australia 4215" at bounding box center [108, 88] width 72 height 8
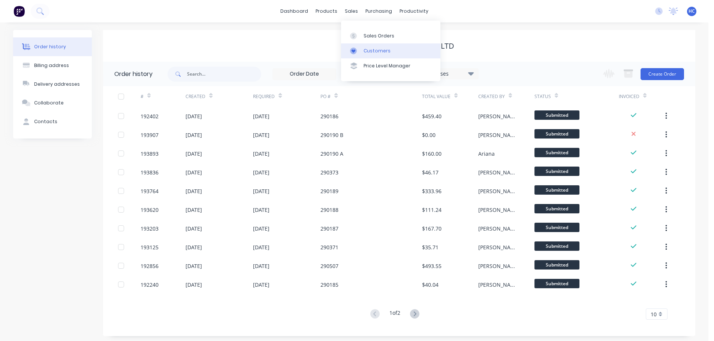
click at [376, 48] on div "Customers" at bounding box center [376, 51] width 27 height 7
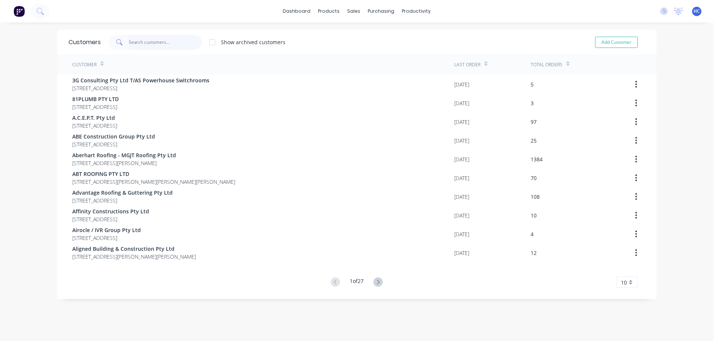
click at [167, 43] on input "text" at bounding box center [165, 42] width 73 height 15
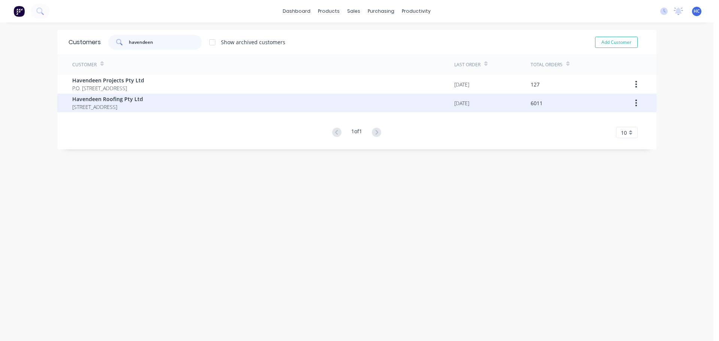
type input "havendeen"
click at [101, 99] on span "Havendeen Roofing Pty Ltd" at bounding box center [107, 99] width 71 height 8
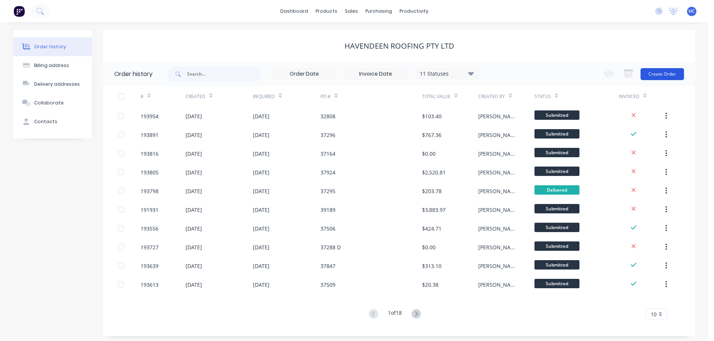
click at [670, 68] on button "Create Order" at bounding box center [661, 74] width 43 height 12
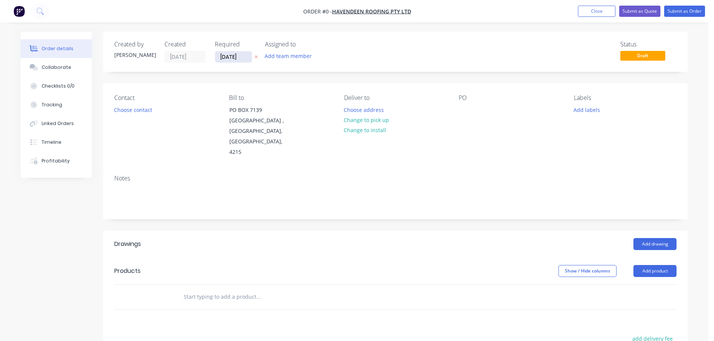
click at [225, 56] on input "[DATE]" at bounding box center [233, 56] width 37 height 11
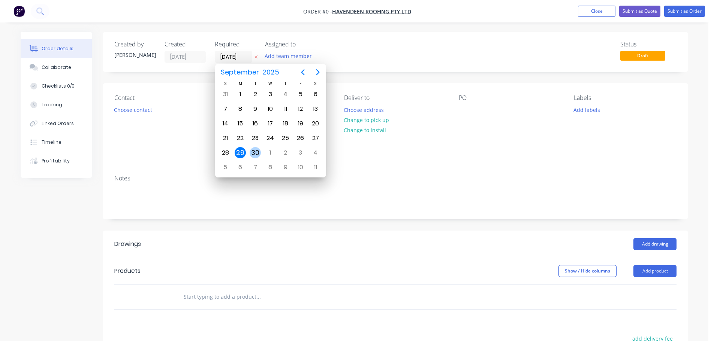
click at [261, 151] on div "30" at bounding box center [255, 153] width 15 height 14
type input "[DATE]"
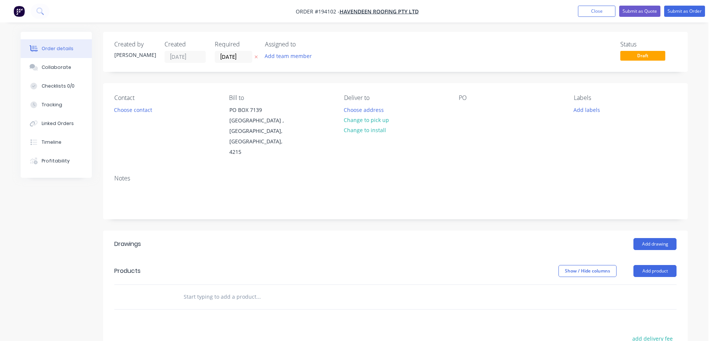
click at [150, 113] on button "Choose contact" at bounding box center [133, 109] width 46 height 10
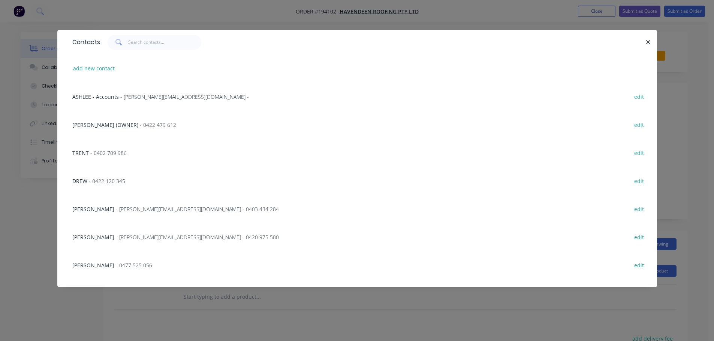
click at [104, 160] on div "TRENT - 0402 709 986 edit" at bounding box center [357, 153] width 577 height 28
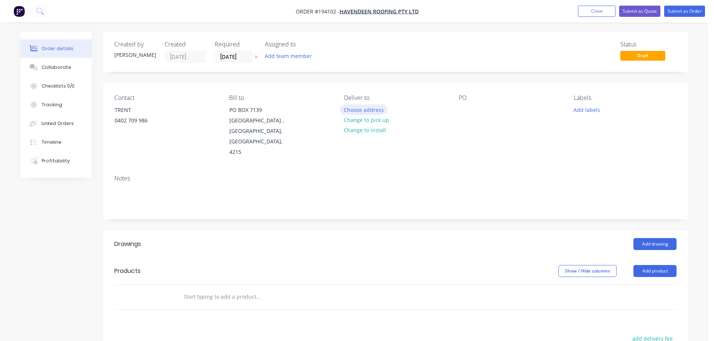
click at [382, 109] on button "Choose address" at bounding box center [364, 109] width 48 height 10
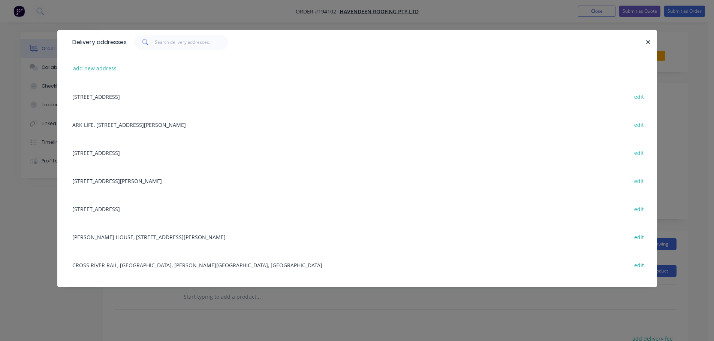
click at [147, 263] on div "CROSS RIVER RAIL, BOGGO RD, DUTTON PARK, Australia edit" at bounding box center [357, 265] width 577 height 28
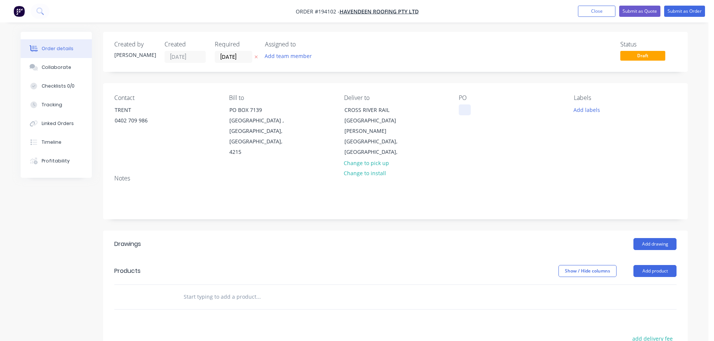
click at [463, 105] on div at bounding box center [464, 109] width 12 height 11
click at [579, 112] on button "Add labels" at bounding box center [586, 109] width 34 height 10
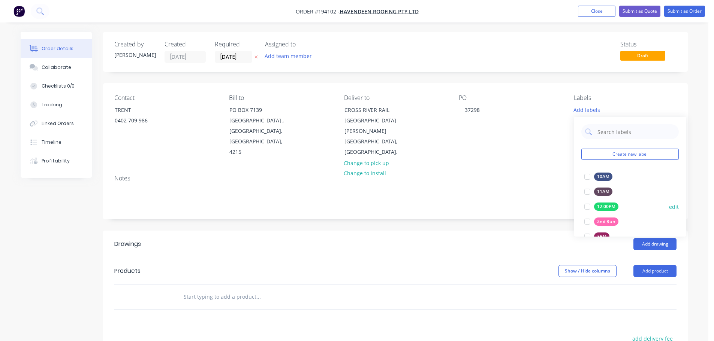
click at [621, 213] on div "12.00PM edit" at bounding box center [629, 206] width 97 height 15
click at [608, 216] on button "2nd Run" at bounding box center [601, 221] width 40 height 10
click at [467, 213] on div "Created by Hayden Created 29/09/25 Required 30/09/25 Assigned to Add team membe…" at bounding box center [395, 261] width 584 height 458
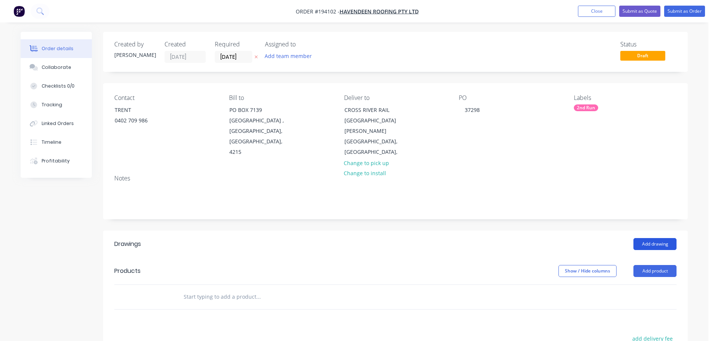
click at [635, 238] on button "Add drawing" at bounding box center [654, 244] width 43 height 12
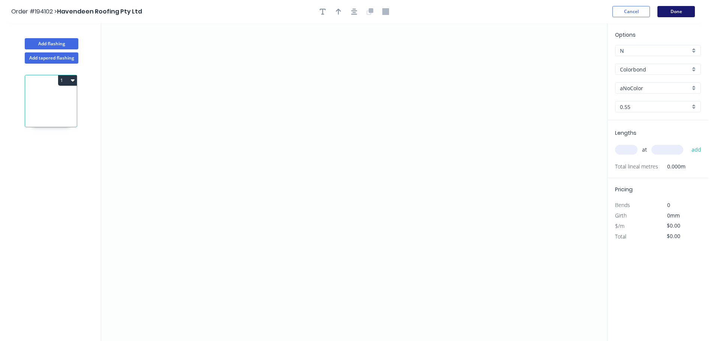
click at [676, 12] on button "Done" at bounding box center [675, 11] width 37 height 11
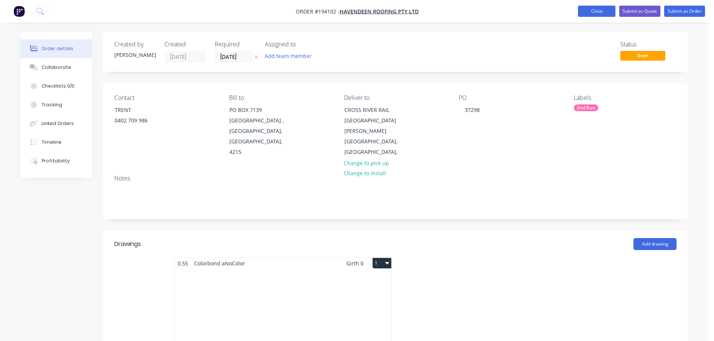
click at [594, 12] on button "Close" at bounding box center [596, 11] width 37 height 11
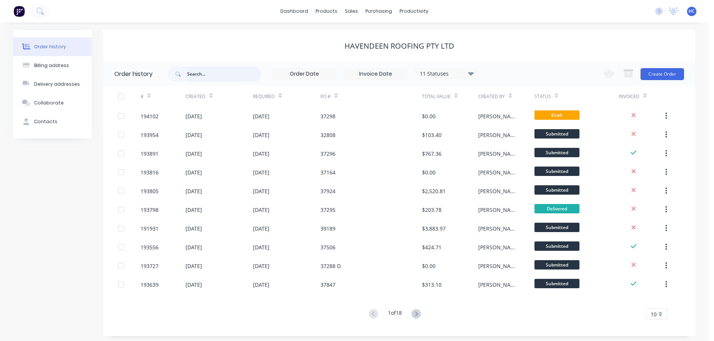
click at [206, 80] on input "text" at bounding box center [224, 74] width 74 height 15
type input "37285"
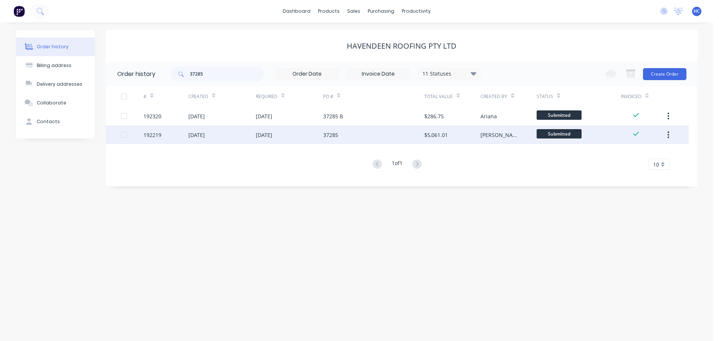
click at [324, 133] on div "37285" at bounding box center [330, 135] width 15 height 8
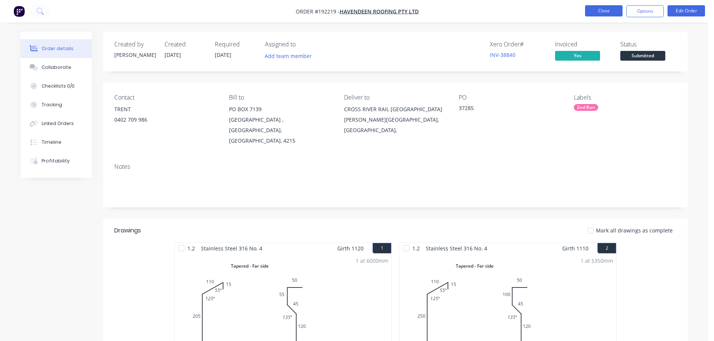
click at [593, 7] on button "Close" at bounding box center [603, 10] width 37 height 11
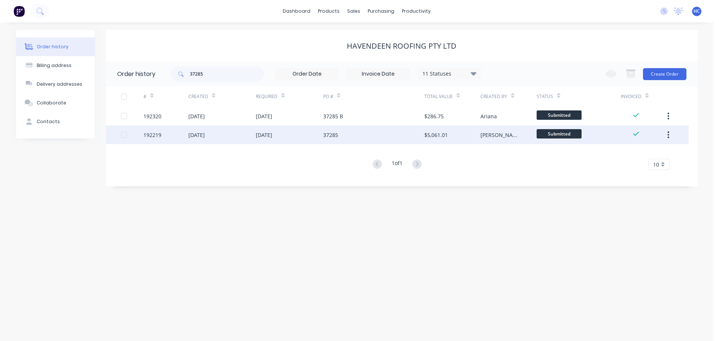
click at [666, 133] on button "button" at bounding box center [669, 134] width 18 height 13
click at [617, 169] on div "Duplicate" at bounding box center [642, 169] width 58 height 11
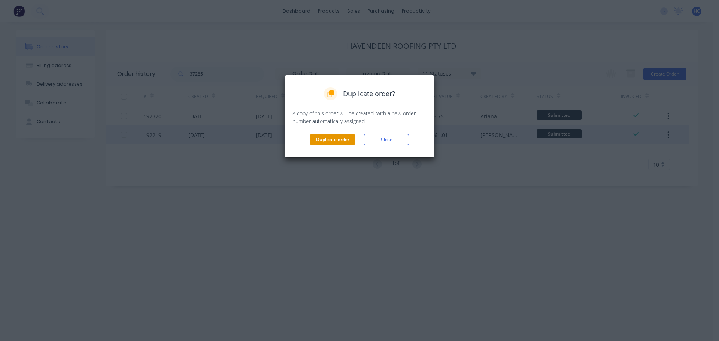
click at [324, 139] on button "Duplicate order" at bounding box center [332, 139] width 45 height 11
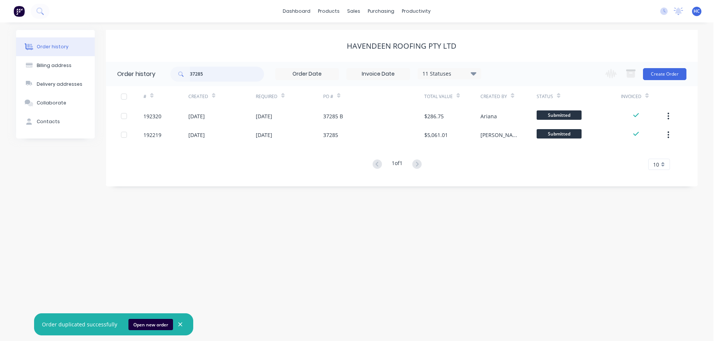
click at [229, 72] on input "37285" at bounding box center [227, 74] width 74 height 15
drag, startPoint x: 228, startPoint y: 72, endPoint x: 100, endPoint y: 72, distance: 128.8
click at [100, 72] on div "Order history Billing address Delivery addresses Collaborate Contacts Havendeen…" at bounding box center [357, 108] width 682 height 157
click at [248, 37] on div "Havendeen Roofing Pty Ltd" at bounding box center [402, 46] width 592 height 32
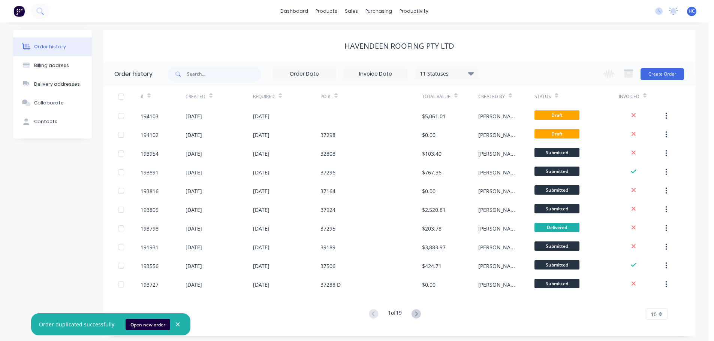
click at [176, 329] on button "button" at bounding box center [177, 324] width 9 height 11
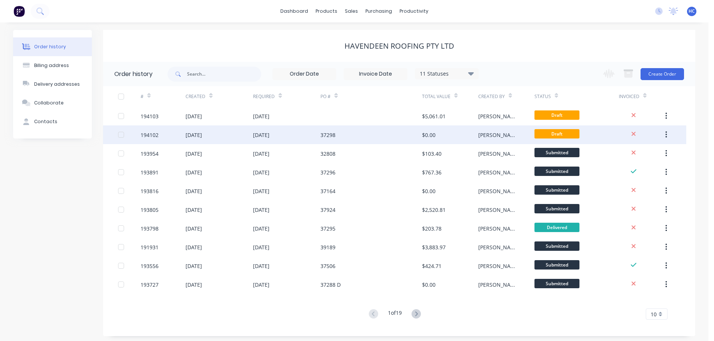
click at [402, 128] on div "37298" at bounding box center [370, 134] width 101 height 19
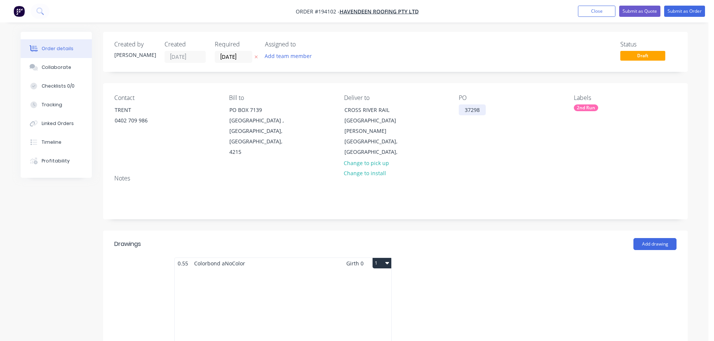
click at [474, 106] on div "37298" at bounding box center [471, 109] width 27 height 11
click at [474, 113] on div "delete" at bounding box center [472, 109] width 28 height 11
click at [450, 231] on header "Drawings Add drawing" at bounding box center [395, 244] width 584 height 27
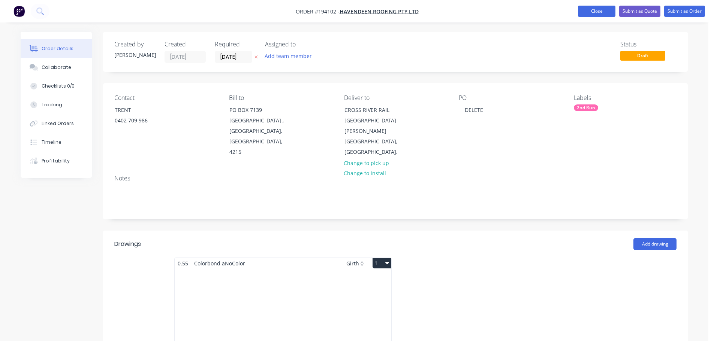
click at [602, 9] on button "Close" at bounding box center [596, 11] width 37 height 11
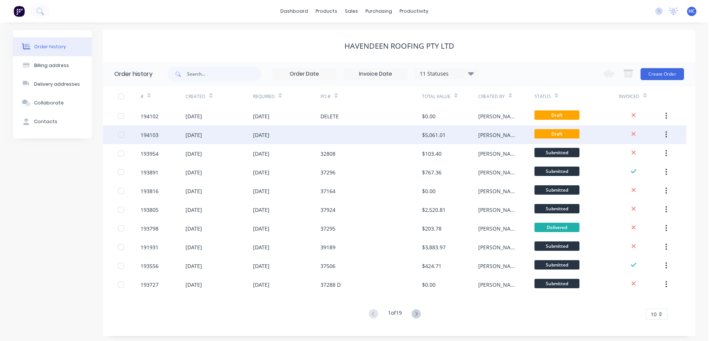
click at [388, 131] on div at bounding box center [370, 134] width 101 height 19
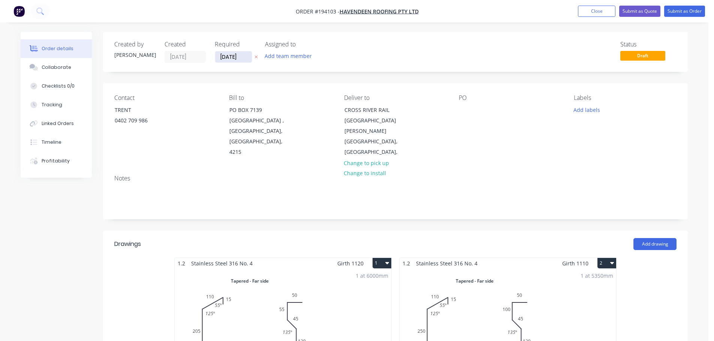
click at [234, 57] on input "[DATE]" at bounding box center [233, 56] width 37 height 11
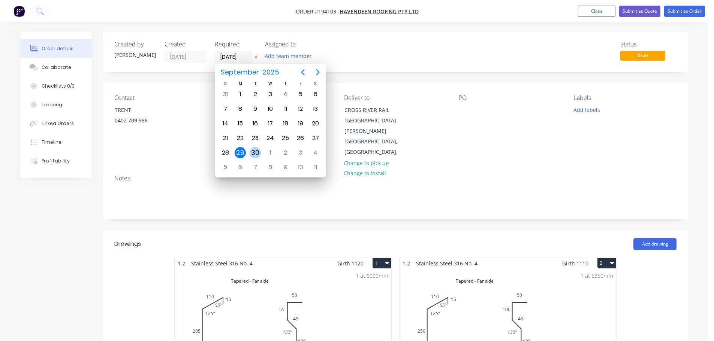
click at [255, 152] on div "30" at bounding box center [254, 152] width 11 height 11
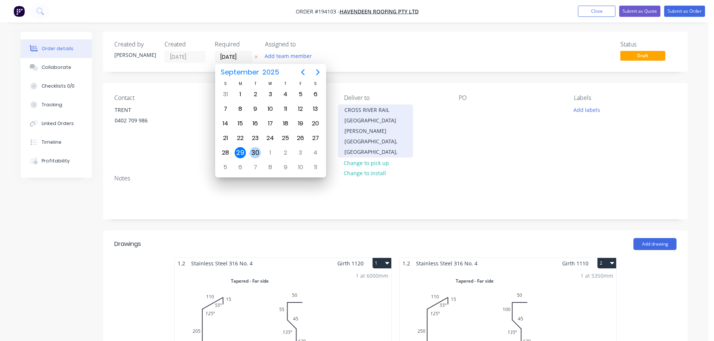
type input "[DATE]"
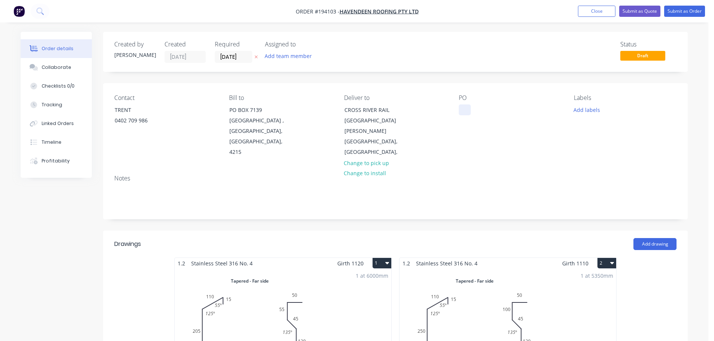
click at [464, 109] on div at bounding box center [464, 109] width 12 height 11
click at [591, 114] on button "Add labels" at bounding box center [586, 109] width 34 height 10
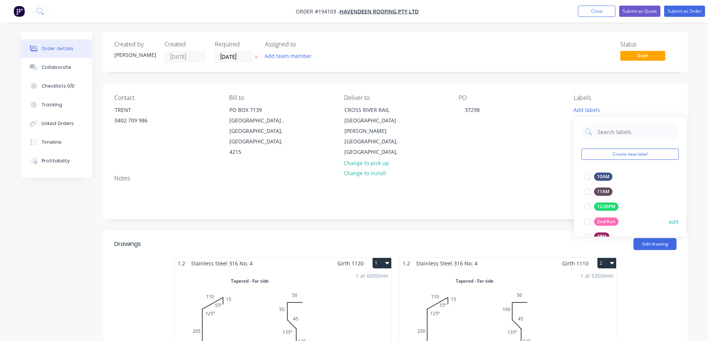
click at [610, 222] on div "2nd Run" at bounding box center [606, 222] width 24 height 8
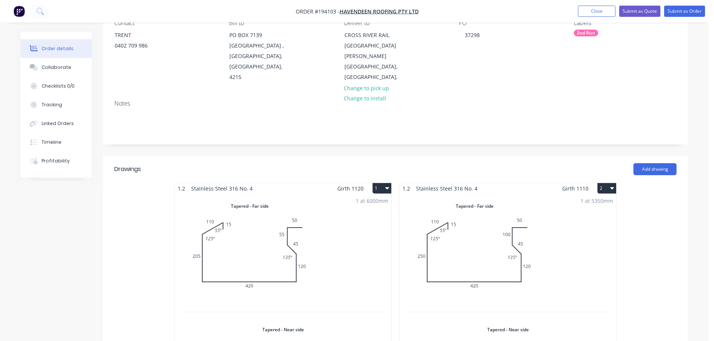
click at [326, 210] on div "1 at 6000mm Total lm $/M Total 6m $183.52 $1,101.12" at bounding box center [283, 317] width 216 height 247
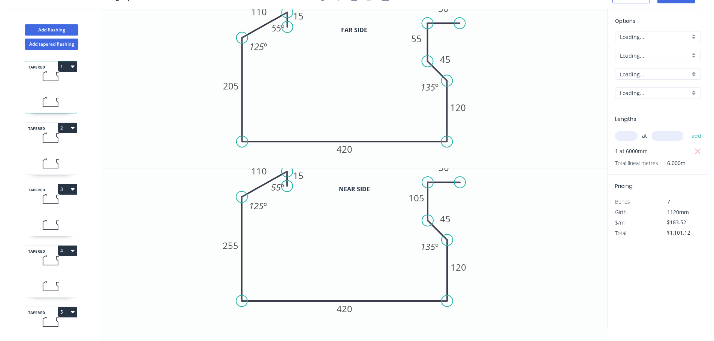
scroll to position [14, 0]
click at [302, 21] on tspan "15" at bounding box center [298, 16] width 10 height 12
click at [231, 246] on tspan "255" at bounding box center [230, 245] width 16 height 12
click at [518, 222] on icon "0 15 110 222 420 120 45 72 50 135 º 55 º 125 º" at bounding box center [354, 248] width 506 height 159
click at [690, 153] on div "1 at 6000mm" at bounding box center [658, 151] width 87 height 10
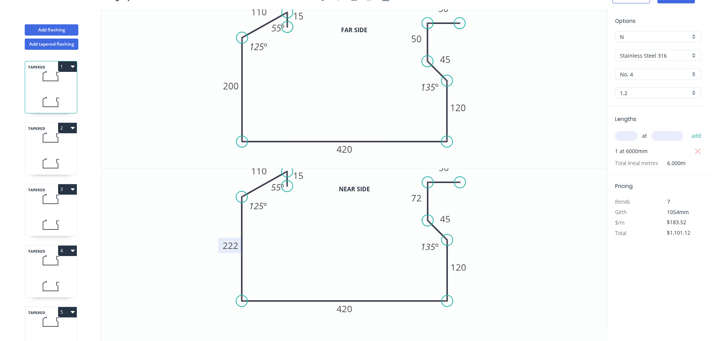
click at [628, 137] on input "text" at bounding box center [626, 136] width 22 height 10
click at [702, 150] on div "Lengths at add 1 at 6000mm Total lineal metres 6.000m" at bounding box center [657, 140] width 101 height 69
click at [701, 150] on button "button" at bounding box center [697, 151] width 9 height 10
type input "$0.00"
click at [626, 134] on input "text" at bounding box center [626, 136] width 22 height 10
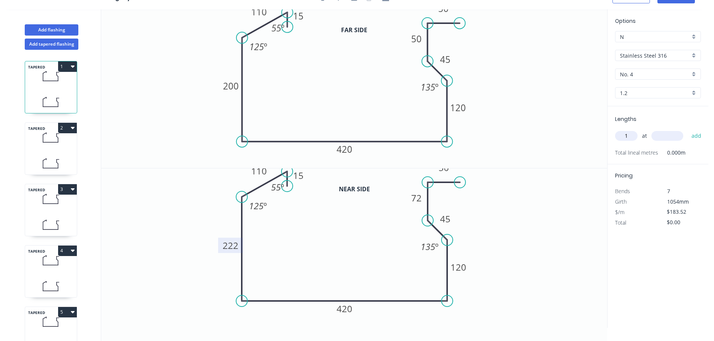
type input "1"
type input "3250"
click at [687, 130] on button "add" at bounding box center [696, 136] width 18 height 13
click at [59, 140] on icon at bounding box center [51, 138] width 52 height 22
type input "$981.83"
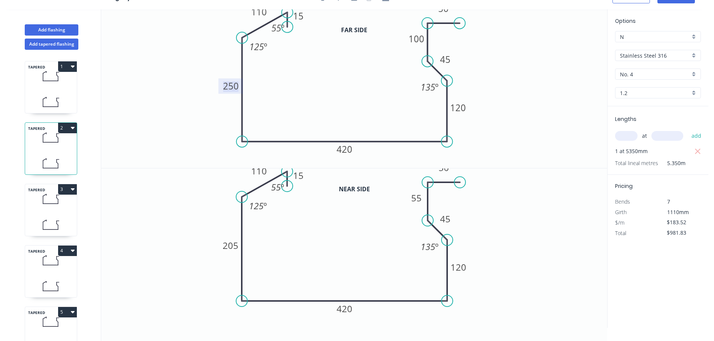
click at [231, 84] on tspan "250" at bounding box center [231, 86] width 16 height 12
click at [228, 244] on tspan "205" at bounding box center [230, 245] width 16 height 12
drag, startPoint x: 502, startPoint y: 142, endPoint x: 684, endPoint y: 142, distance: 182.8
click at [503, 142] on icon "0 15 110 222 420 120 45 72 50 135 º 55 º 125 º" at bounding box center [354, 88] width 506 height 159
click at [630, 134] on input "text" at bounding box center [626, 136] width 22 height 10
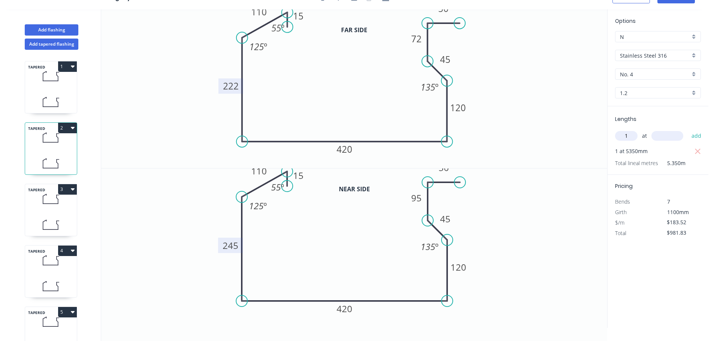
type input "1"
type input "3250"
click at [687, 130] on button "add" at bounding box center [696, 136] width 18 height 13
click at [695, 149] on icon "button" at bounding box center [697, 152] width 6 height 6
drag, startPoint x: 66, startPoint y: 212, endPoint x: 99, endPoint y: 187, distance: 41.9
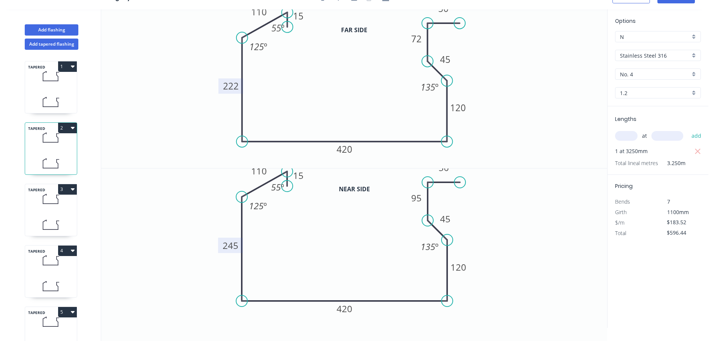
click at [66, 212] on div "TAPERED 3" at bounding box center [51, 210] width 52 height 52
type input "$568.91"
click at [236, 87] on tspan "210" at bounding box center [231, 86] width 16 height 12
click at [231, 245] on tspan "230" at bounding box center [230, 245] width 16 height 12
click at [545, 203] on icon "0 15 110 200 420 120 45 50 50 135 º 55 º 125 º" at bounding box center [354, 248] width 506 height 159
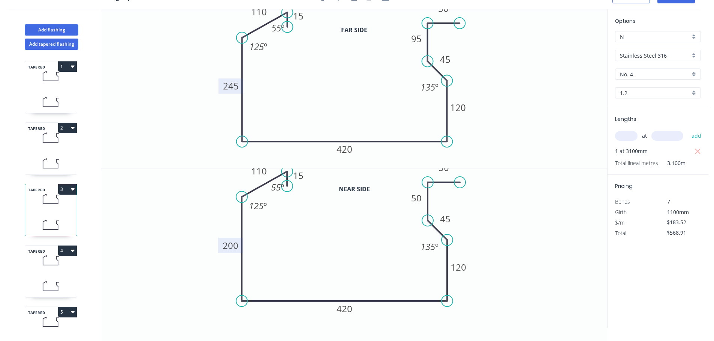
click at [630, 137] on input "text" at bounding box center [626, 136] width 22 height 10
type input "1"
type input "6000"
click at [687, 130] on button "add" at bounding box center [696, 136] width 18 height 13
click at [700, 149] on icon "button" at bounding box center [697, 151] width 7 height 9
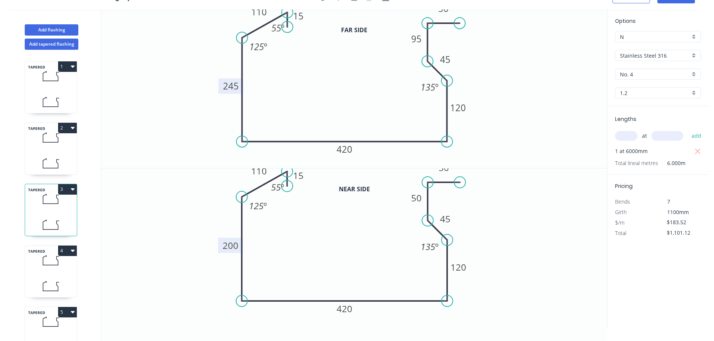
click at [560, 182] on icon "0 15 110 200 420 120 45 50 50 135 º 55 º 125 º" at bounding box center [354, 248] width 506 height 159
click at [60, 272] on div "TAPERED 4" at bounding box center [51, 271] width 52 height 52
type input "$568.91"
click at [228, 90] on tspan "230" at bounding box center [231, 86] width 16 height 12
click at [555, 102] on icon "0 15 110 195 420 120 45 45 50 135 º 55 º 125 º" at bounding box center [354, 88] width 506 height 159
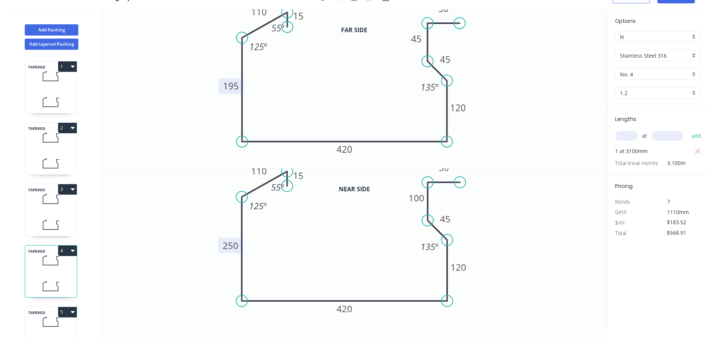
click at [228, 243] on tspan "250" at bounding box center [230, 245] width 16 height 12
click at [633, 140] on input "text" at bounding box center [626, 136] width 22 height 10
type input "1"
type input "4550"
click at [687, 130] on button "add" at bounding box center [696, 136] width 18 height 13
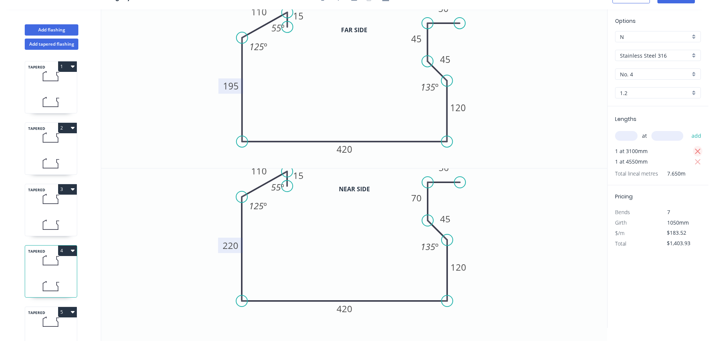
click at [696, 149] on icon "button" at bounding box center [697, 151] width 7 height 9
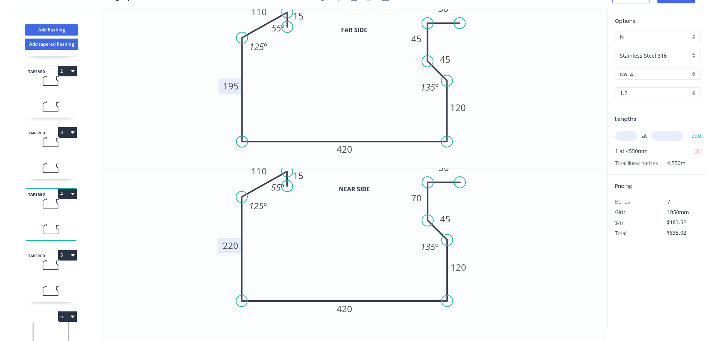
scroll to position [75, 0]
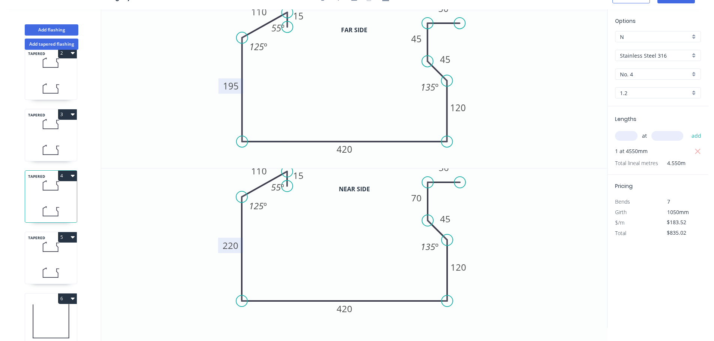
click at [50, 251] on icon at bounding box center [51, 247] width 52 height 22
type input "$1,119.47"
click at [230, 87] on tspan "250" at bounding box center [231, 86] width 16 height 12
click at [239, 245] on rect at bounding box center [230, 245] width 25 height 15
click at [233, 240] on tspan "210" at bounding box center [230, 245] width 16 height 12
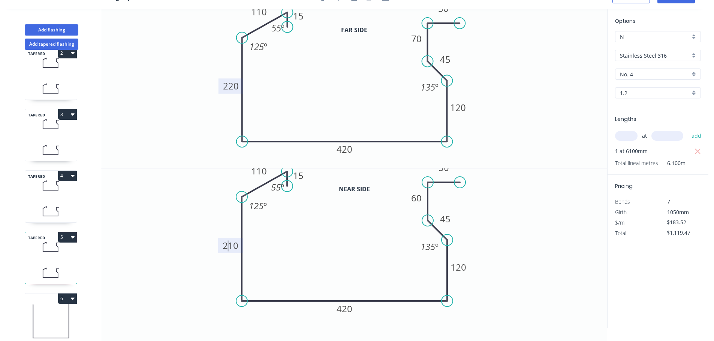
click at [229, 247] on tspan "210" at bounding box center [230, 245] width 16 height 12
click at [221, 209] on icon "0 15 110 210 420 120 45 60 50 135 º 55 º 125 º" at bounding box center [354, 248] width 506 height 159
click at [237, 252] on rect at bounding box center [230, 245] width 25 height 15
click at [230, 248] on tspan "210" at bounding box center [230, 245] width 16 height 12
click at [558, 199] on icon "0 15 110 245 420 120 45 95 50 135 º 55 º 125 º" at bounding box center [354, 248] width 506 height 159
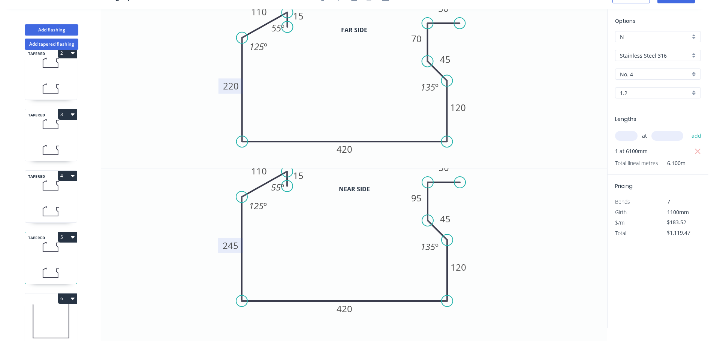
click at [627, 137] on input "text" at bounding box center [626, 136] width 22 height 10
type input "1"
type input "4550"
click at [687, 130] on button "add" at bounding box center [696, 136] width 18 height 13
click at [701, 151] on button "button" at bounding box center [697, 151] width 9 height 10
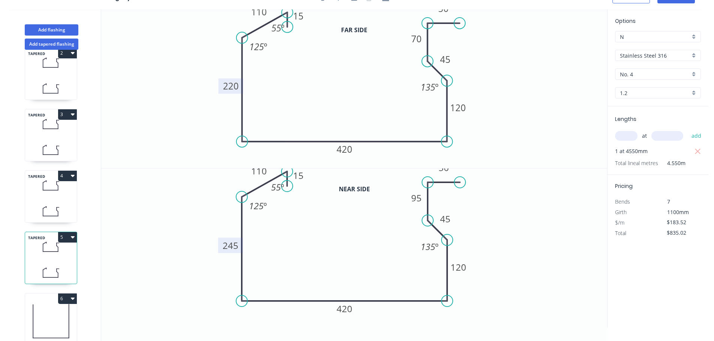
scroll to position [94, 0]
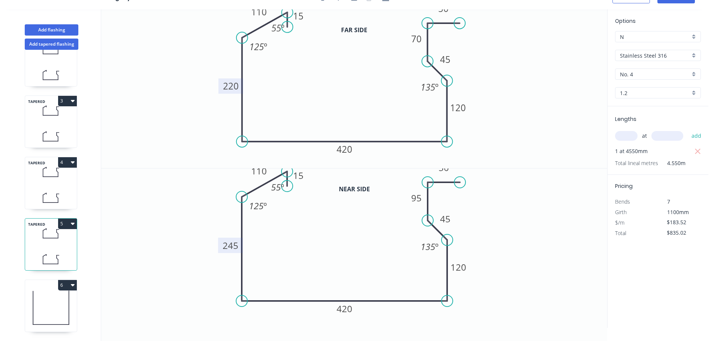
click at [65, 280] on button "6" at bounding box center [67, 285] width 19 height 10
click at [43, 313] on div "Delete" at bounding box center [41, 318] width 58 height 11
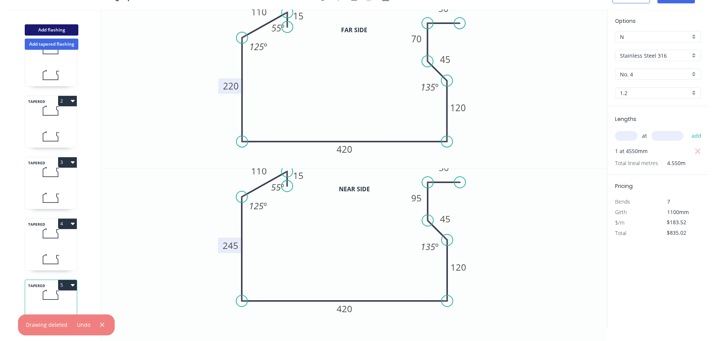
click at [49, 28] on button "Add flashing" at bounding box center [52, 29] width 54 height 11
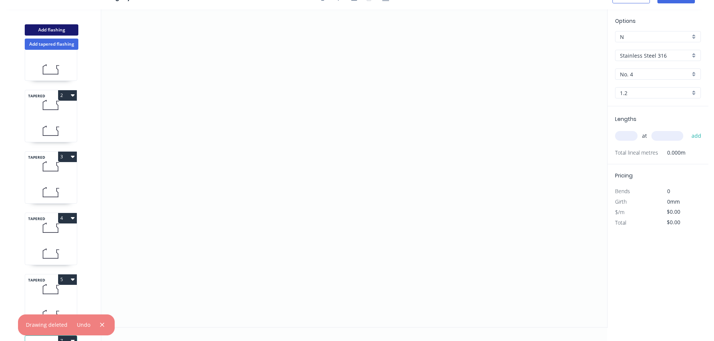
scroll to position [94, 0]
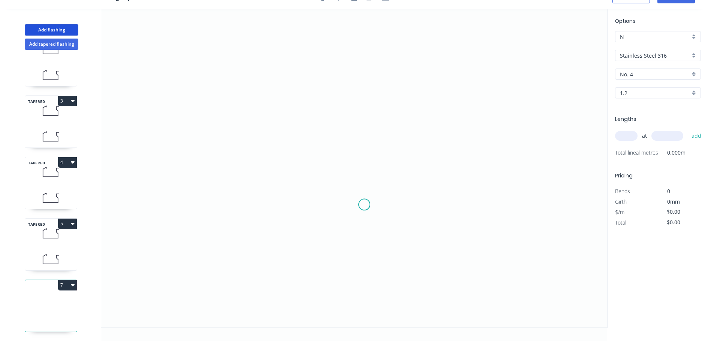
click at [364, 204] on icon "0" at bounding box center [354, 168] width 506 height 318
click at [491, 204] on icon "0" at bounding box center [354, 168] width 506 height 318
click at [427, 213] on tspan "?" at bounding box center [427, 212] width 4 height 12
drag, startPoint x: 540, startPoint y: 109, endPoint x: 636, endPoint y: 120, distance: 96.2
click at [540, 109] on icon "0 300" at bounding box center [354, 168] width 506 height 318
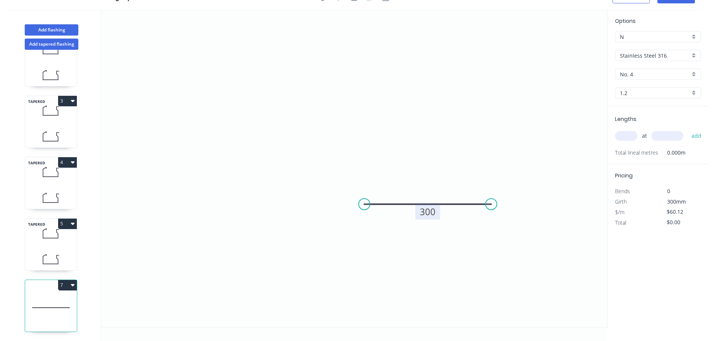
click at [633, 131] on input "text" at bounding box center [626, 136] width 22 height 10
click at [687, 130] on button "add" at bounding box center [696, 136] width 18 height 13
click at [48, 31] on button "Add flashing" at bounding box center [52, 29] width 54 height 11
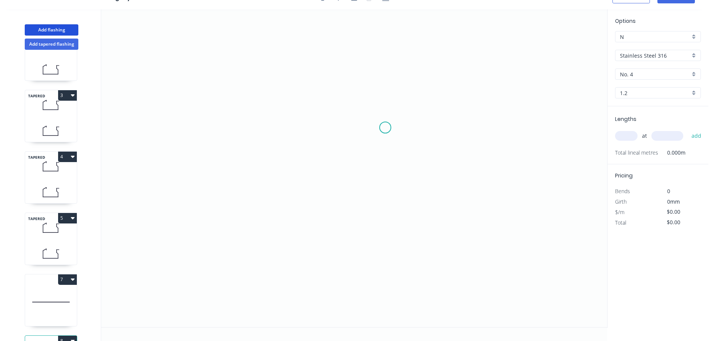
click at [371, 137] on icon "0" at bounding box center [354, 168] width 506 height 318
click at [526, 144] on icon "0" at bounding box center [354, 168] width 506 height 318
click at [525, 193] on icon "0 ?" at bounding box center [354, 168] width 506 height 318
click at [524, 207] on circle at bounding box center [525, 206] width 11 height 11
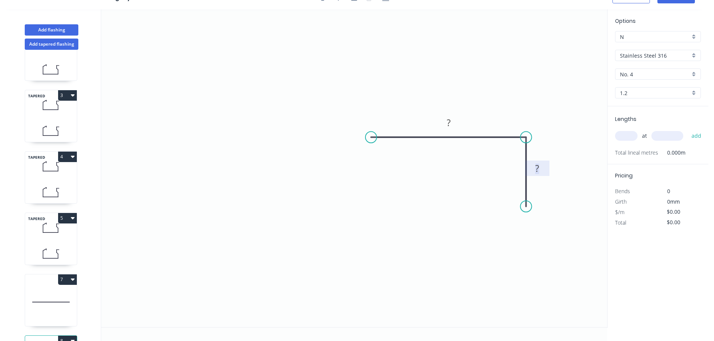
click at [539, 172] on rect at bounding box center [536, 169] width 15 height 10
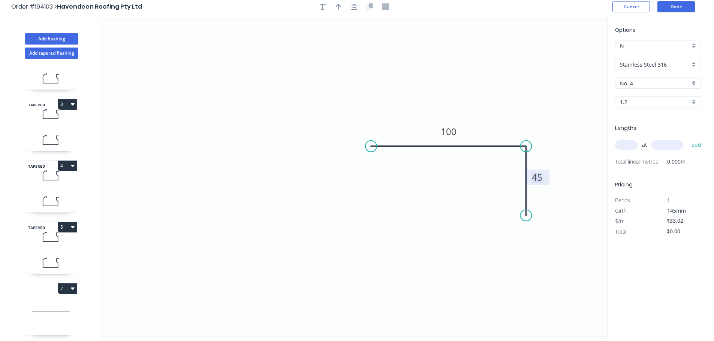
scroll to position [0, 0]
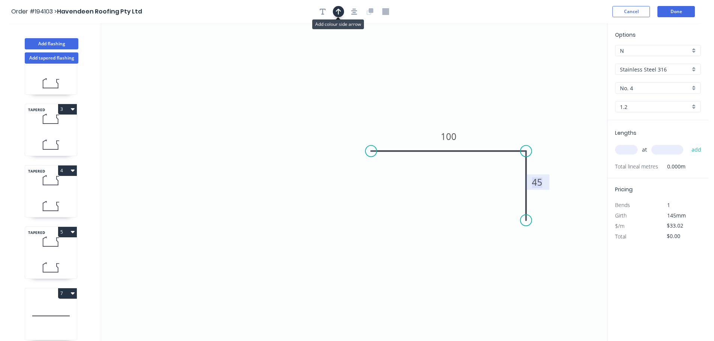
click at [342, 9] on button "button" at bounding box center [338, 11] width 11 height 11
drag, startPoint x: 569, startPoint y: 60, endPoint x: 520, endPoint y: 119, distance: 76.6
click at [510, 129] on icon at bounding box center [513, 117] width 7 height 24
click at [648, 71] on input "Stainless Steel 316" at bounding box center [654, 70] width 70 height 8
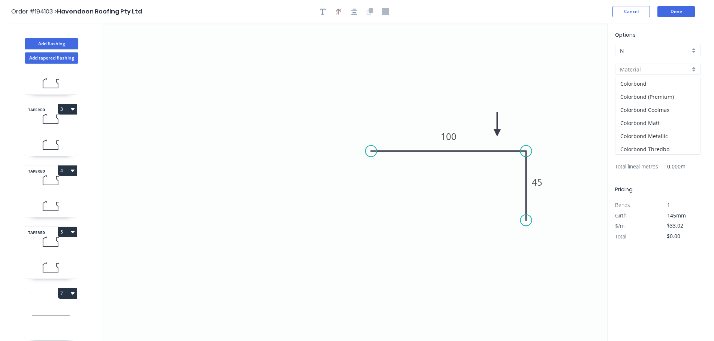
click at [651, 120] on div "Colorbond Matt" at bounding box center [657, 122] width 85 height 13
click at [648, 86] on input "Basalt" at bounding box center [654, 88] width 70 height 8
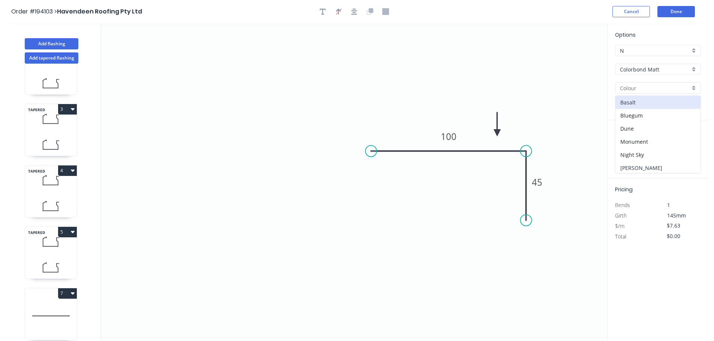
click at [634, 167] on div "[PERSON_NAME]" at bounding box center [657, 167] width 85 height 13
click at [629, 148] on input "text" at bounding box center [626, 150] width 22 height 10
click at [687, 143] on button "add" at bounding box center [696, 149] width 18 height 13
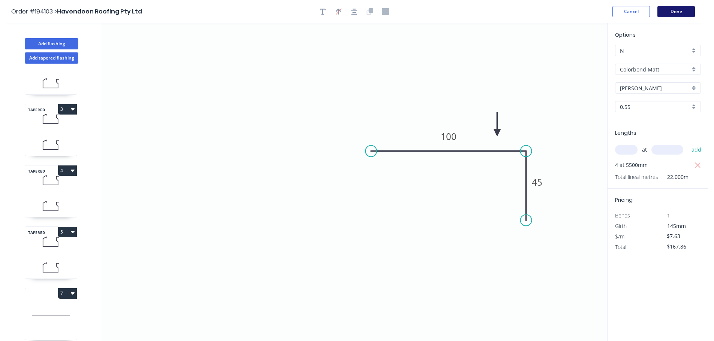
click at [666, 16] on button "Done" at bounding box center [675, 11] width 37 height 11
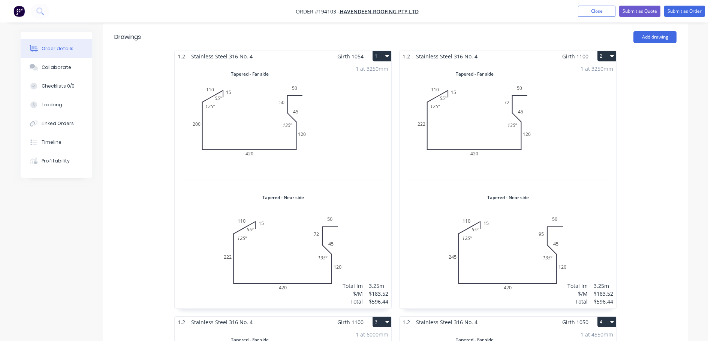
scroll to position [225, 0]
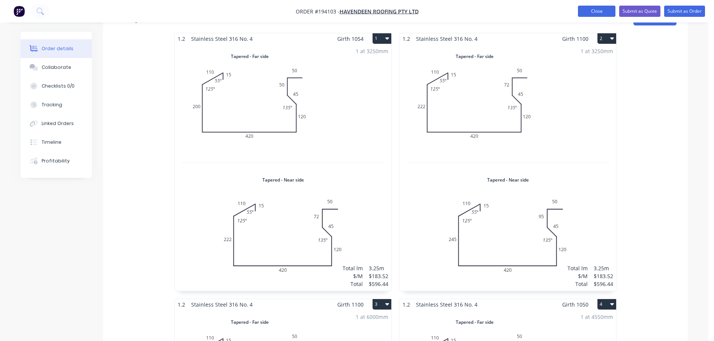
click at [599, 14] on button "Close" at bounding box center [596, 11] width 37 height 11
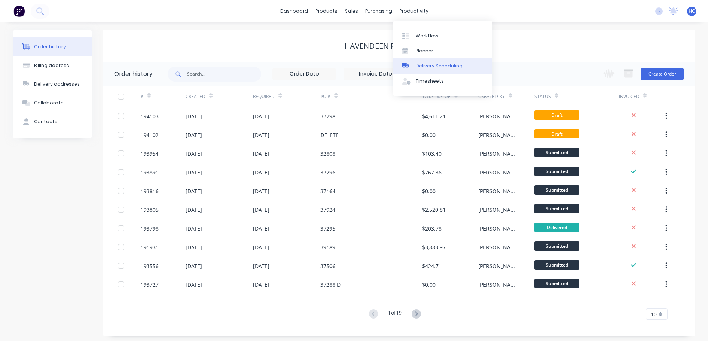
click at [438, 62] on link "Delivery Scheduling" at bounding box center [442, 65] width 99 height 15
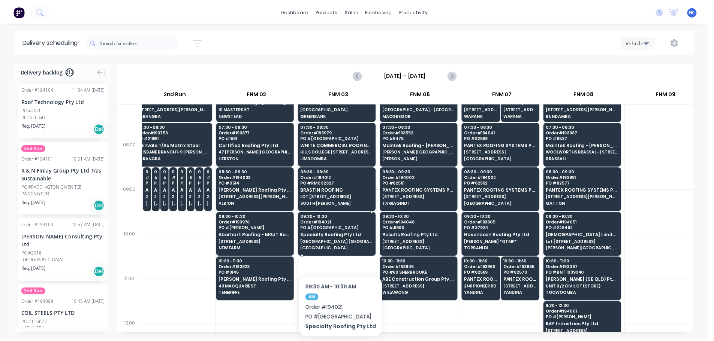
scroll to position [0, 91]
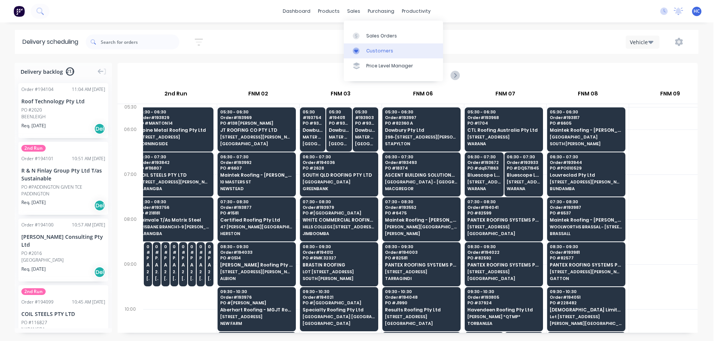
click at [388, 46] on link "Customers" at bounding box center [393, 50] width 99 height 15
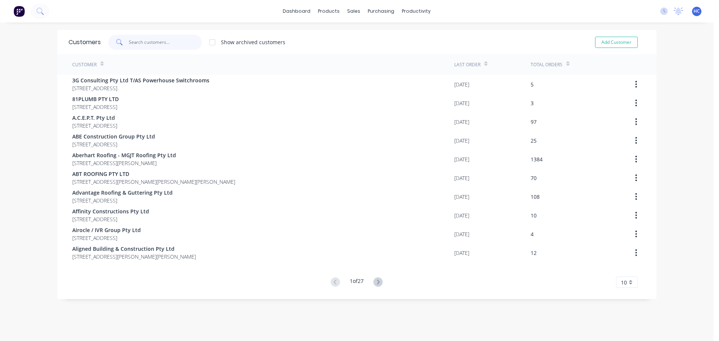
click at [152, 45] on input "text" at bounding box center [165, 42] width 73 height 15
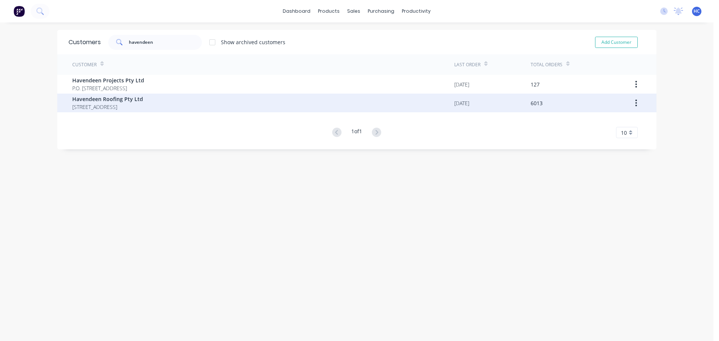
click at [134, 103] on span "PO BOX 7139 Southport Park Queensland Australia 4215" at bounding box center [107, 107] width 71 height 8
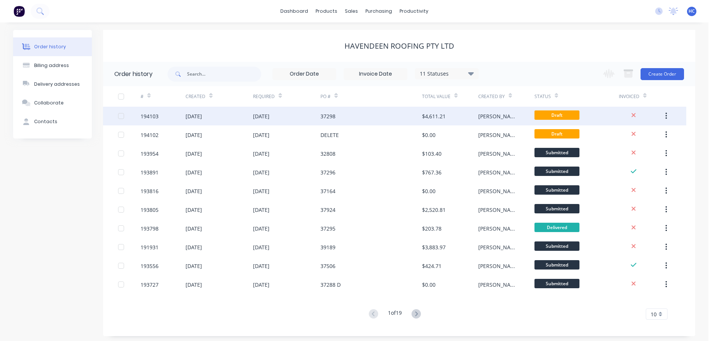
click at [372, 116] on div "37298" at bounding box center [370, 116] width 101 height 19
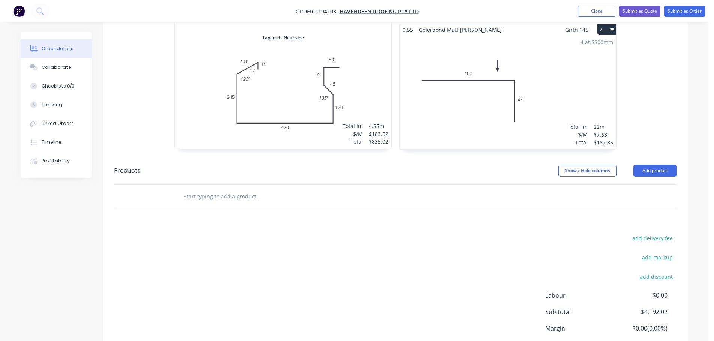
scroll to position [824, 0]
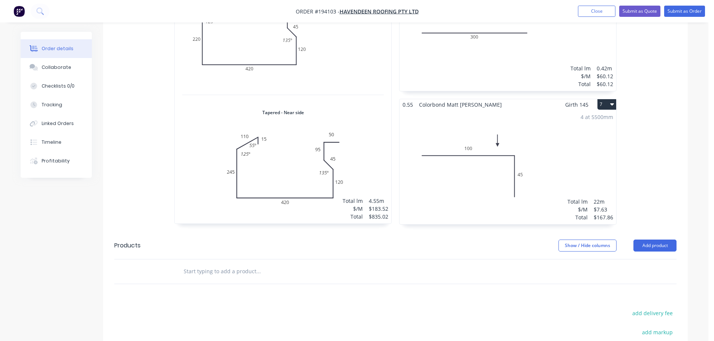
click at [609, 99] on button "7" at bounding box center [606, 104] width 19 height 10
click at [586, 147] on div "Delete" at bounding box center [580, 152] width 58 height 11
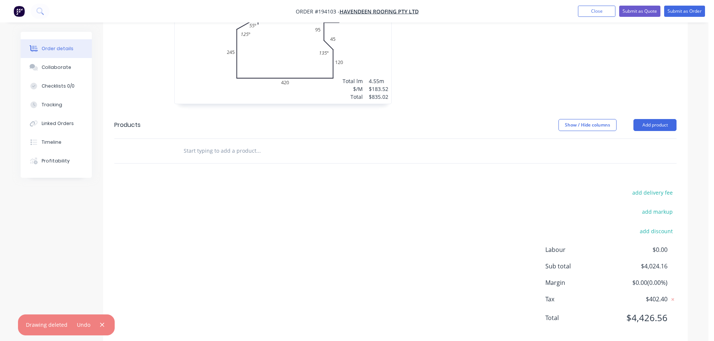
scroll to position [947, 0]
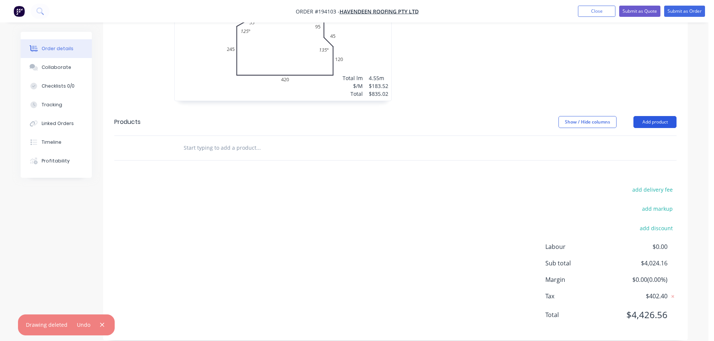
click at [669, 116] on button "Add product" at bounding box center [654, 122] width 43 height 12
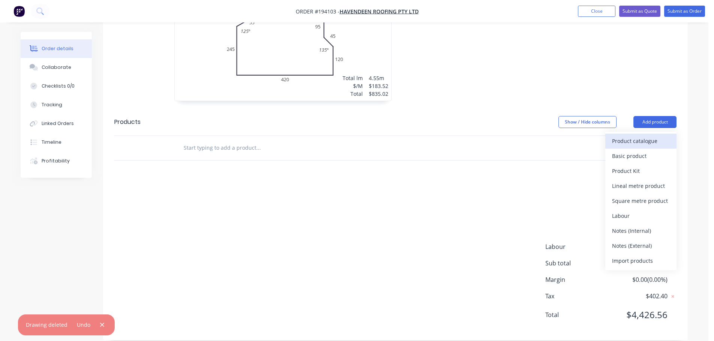
click at [648, 136] on div "Product catalogue" at bounding box center [641, 141] width 58 height 11
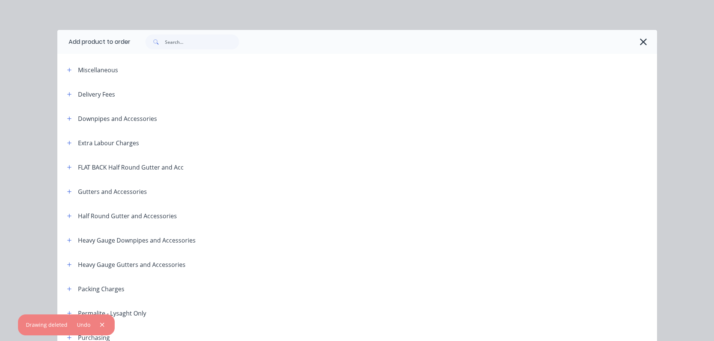
click at [67, 191] on icon "button" at bounding box center [69, 192] width 4 height 4
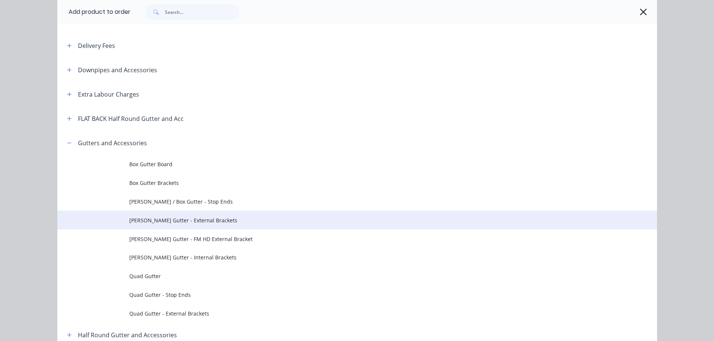
scroll to position [75, 0]
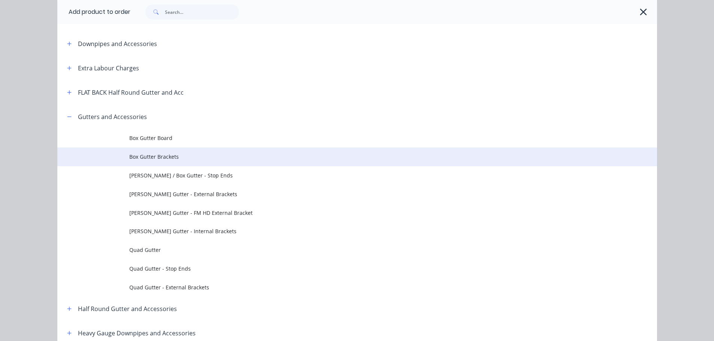
click at [164, 152] on td "Box Gutter Brackets" at bounding box center [392, 157] width 527 height 19
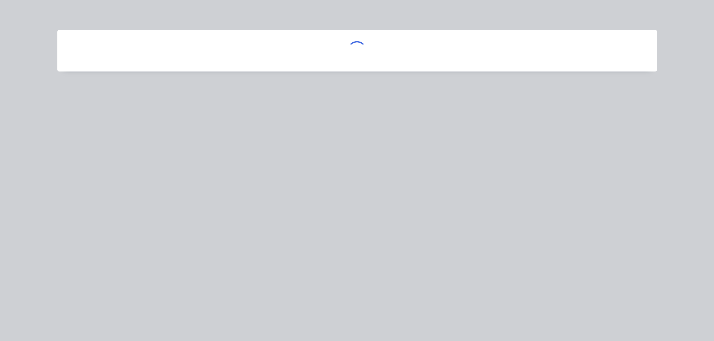
scroll to position [0, 0]
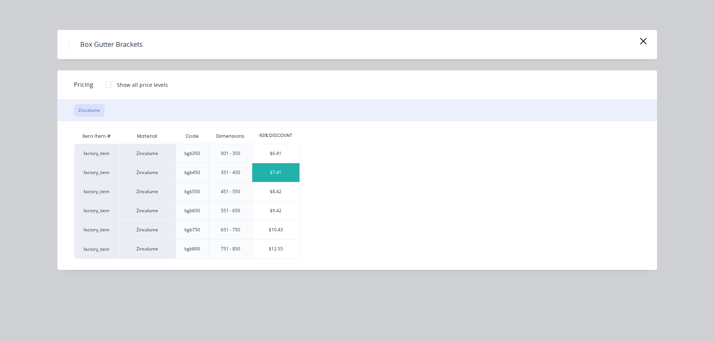
click at [274, 175] on div "$7.41" at bounding box center [275, 172] width 47 height 19
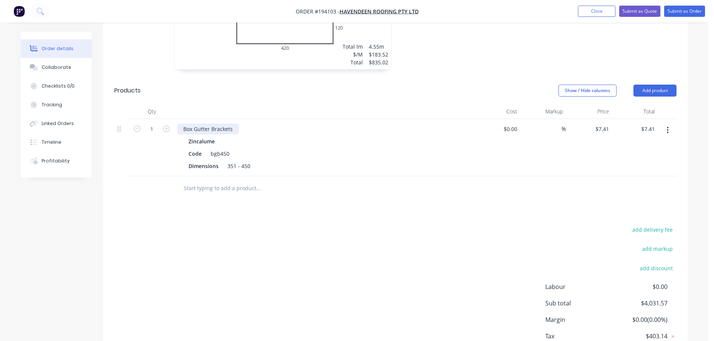
scroll to position [1018, 0]
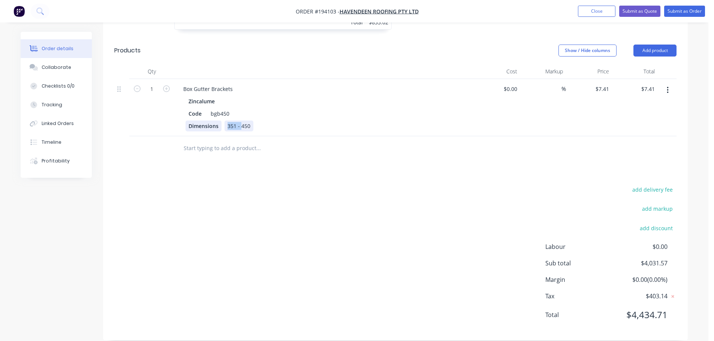
drag, startPoint x: 242, startPoint y: 118, endPoint x: 213, endPoint y: 118, distance: 29.2
click at [213, 121] on div "Dimensions 351 - 450" at bounding box center [322, 126] width 274 height 11
click at [237, 84] on div "Box Gutter Brackets" at bounding box center [207, 89] width 61 height 11
drag, startPoint x: 279, startPoint y: 78, endPoint x: 246, endPoint y: 80, distance: 33.4
click at [246, 84] on div "Box Gutter Brackets - 250 and 180 tails" at bounding box center [231, 89] width 109 height 11
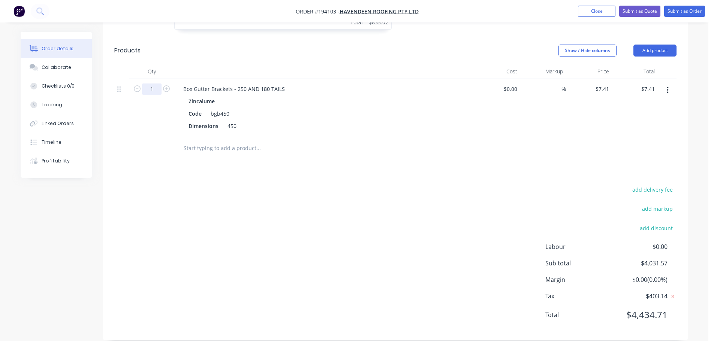
click at [148, 84] on input "1" at bounding box center [151, 89] width 19 height 11
click at [288, 190] on div "add delivery fee add markup add discount Labour $0.00 Sub total $4,031.57 Margi…" at bounding box center [395, 257] width 562 height 145
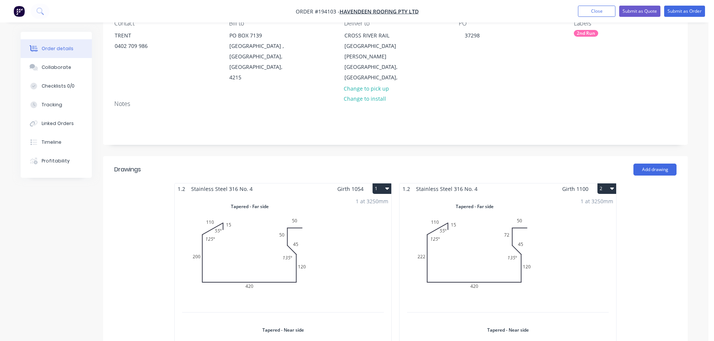
scroll to position [0, 0]
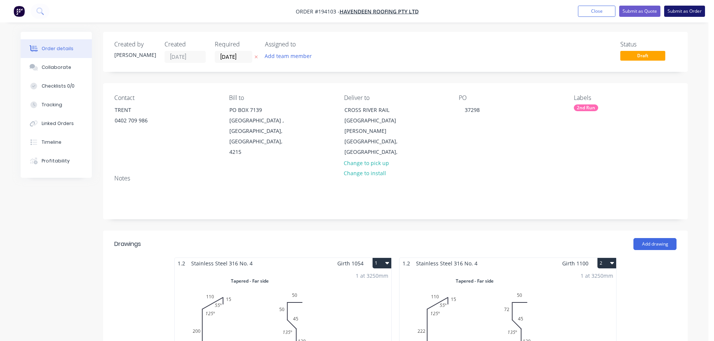
click at [680, 12] on button "Submit as Order" at bounding box center [684, 11] width 41 height 11
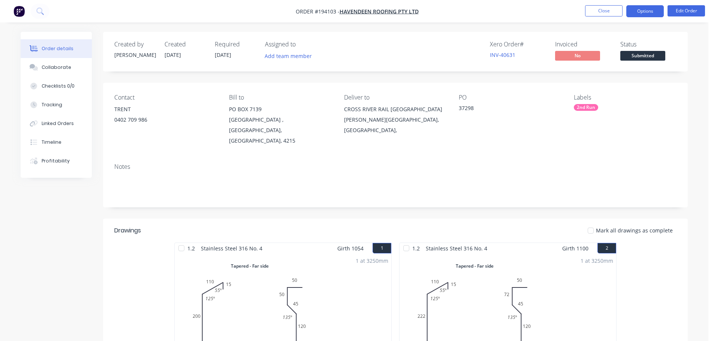
click at [643, 13] on button "Options" at bounding box center [644, 11] width 37 height 12
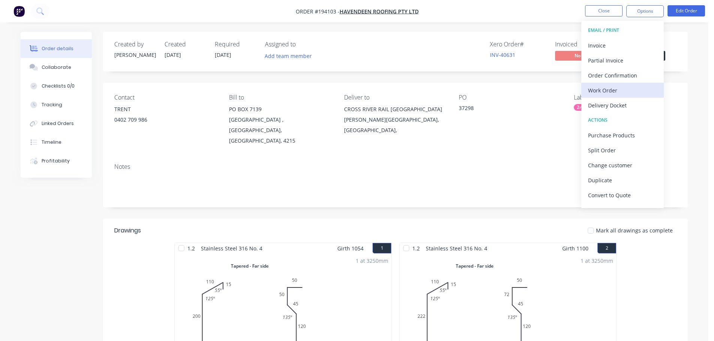
click at [611, 92] on div "Work Order" at bounding box center [622, 90] width 69 height 11
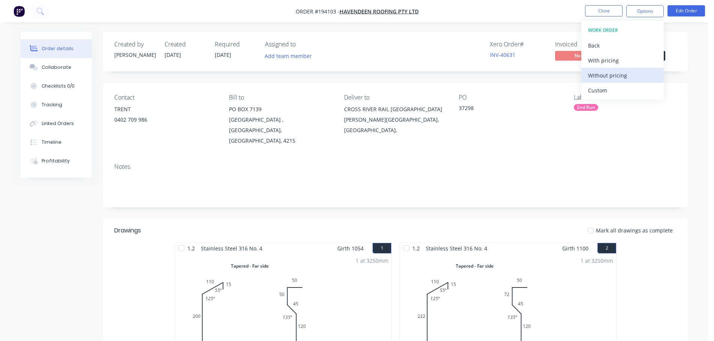
click at [613, 73] on div "Without pricing" at bounding box center [622, 75] width 69 height 11
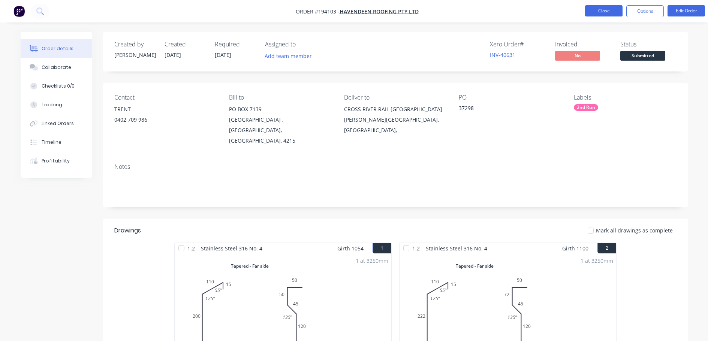
click at [609, 9] on button "Close" at bounding box center [603, 10] width 37 height 11
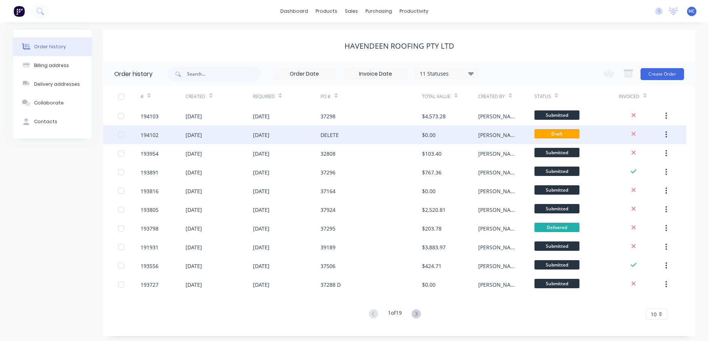
click at [436, 137] on div "$0.00" at bounding box center [450, 134] width 56 height 19
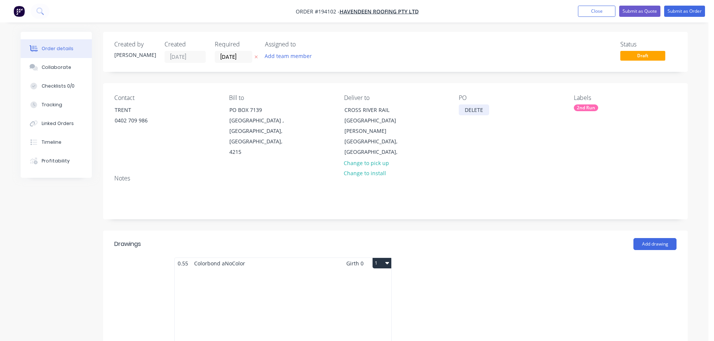
click at [468, 108] on div "DELETE" at bounding box center [473, 109] width 30 height 11
click at [477, 109] on div "DELETE" at bounding box center [473, 109] width 30 height 11
click at [585, 109] on div "2nd Run" at bounding box center [585, 107] width 24 height 7
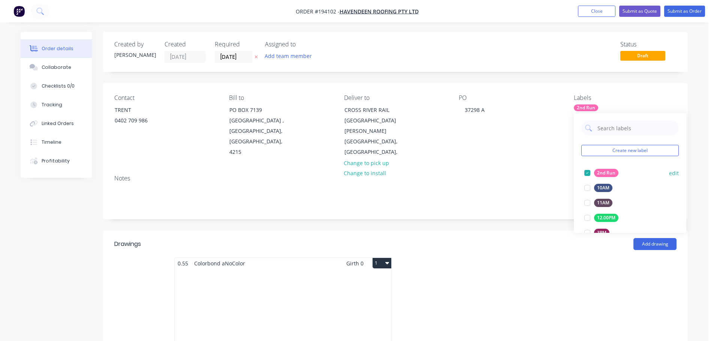
click at [593, 172] on div at bounding box center [586, 173] width 15 height 15
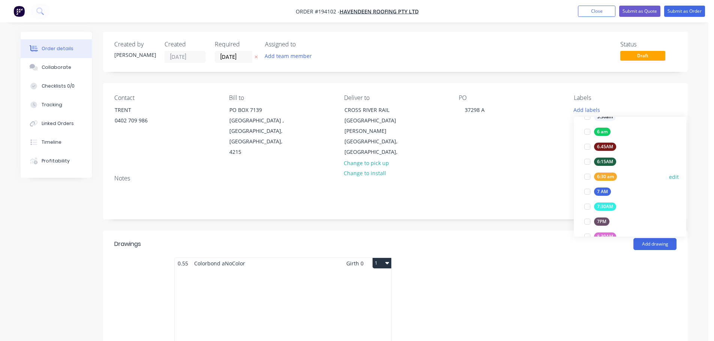
click at [604, 179] on div "6:30 am" at bounding box center [605, 177] width 23 height 8
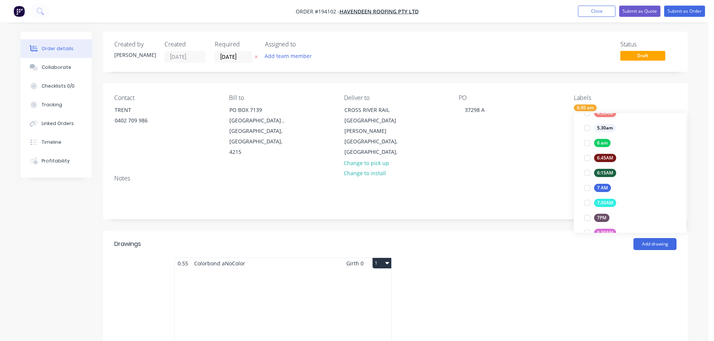
scroll to position [0, 0]
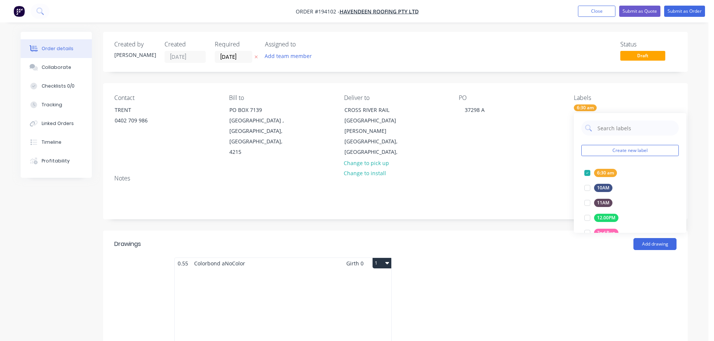
click at [495, 238] on div "Add drawing" at bounding box center [455, 244] width 442 height 12
click at [282, 300] on div "Total lm $/M Total 0m $0.00 $0.00" at bounding box center [283, 326] width 216 height 114
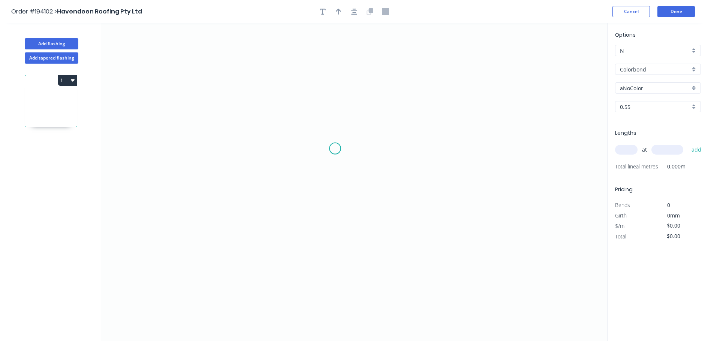
click at [325, 137] on icon "0" at bounding box center [354, 182] width 506 height 318
click at [497, 136] on icon "0" at bounding box center [354, 182] width 506 height 318
click at [494, 188] on icon "0 ?" at bounding box center [354, 182] width 506 height 318
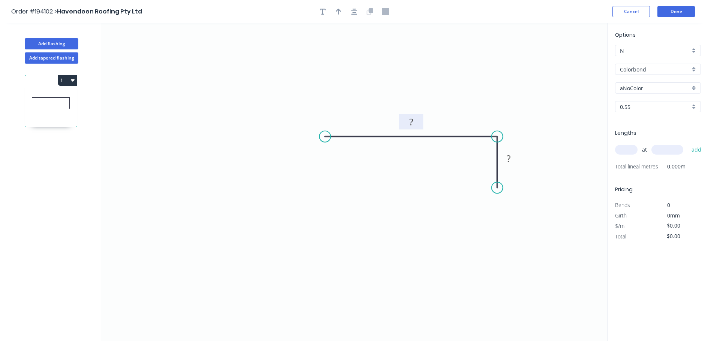
click at [418, 124] on rect at bounding box center [410, 122] width 15 height 10
click at [418, 66] on icon "0 100 45" at bounding box center [354, 182] width 506 height 318
click at [648, 69] on input "Colorbond" at bounding box center [654, 70] width 70 height 8
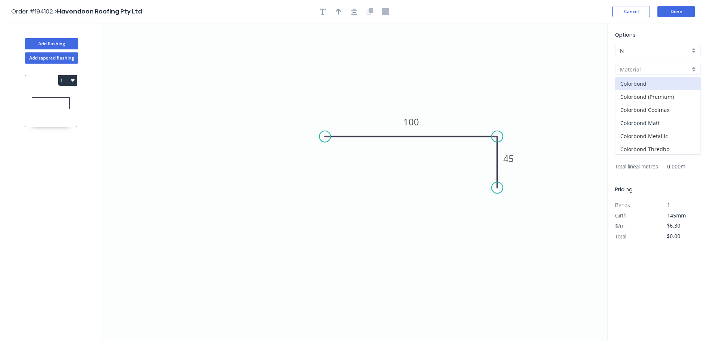
click at [663, 124] on div "Colorbond Matt" at bounding box center [657, 122] width 85 height 13
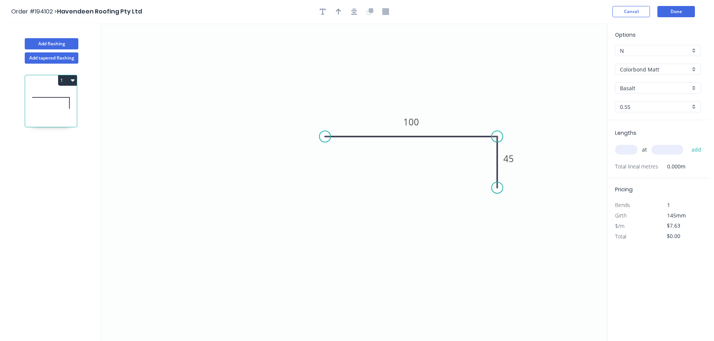
click at [647, 93] on div "Basalt" at bounding box center [658, 87] width 86 height 11
click at [629, 172] on div "[PERSON_NAME]" at bounding box center [657, 167] width 85 height 13
click at [634, 148] on input "text" at bounding box center [626, 150] width 22 height 10
click at [687, 143] on button "add" at bounding box center [696, 149] width 18 height 13
click at [337, 13] on icon "button" at bounding box center [338, 11] width 5 height 7
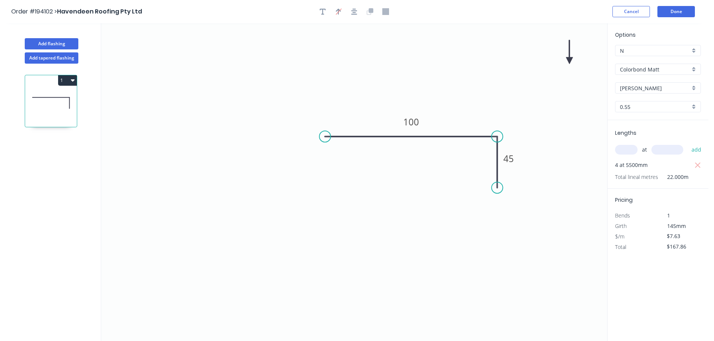
drag, startPoint x: 567, startPoint y: 61, endPoint x: 567, endPoint y: 49, distance: 12.0
click at [555, 84] on icon "0 100 45" at bounding box center [354, 182] width 506 height 318
drag, startPoint x: 570, startPoint y: 58, endPoint x: 478, endPoint y: 115, distance: 108.1
click at [478, 115] on icon at bounding box center [478, 106] width 7 height 24
click at [672, 17] on header "Order #194102 > Havendeen Roofing Pty Ltd Cancel Done" at bounding box center [354, 11] width 708 height 23
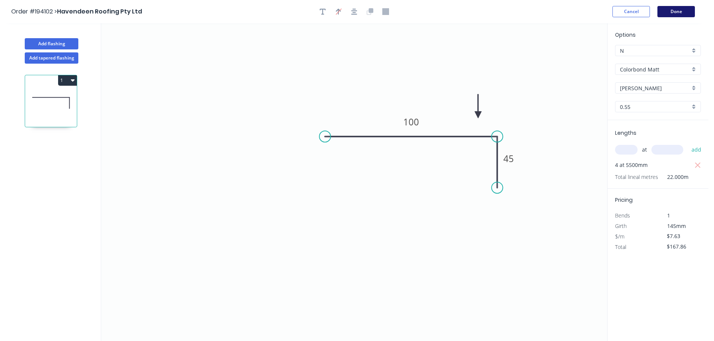
click at [676, 11] on button "Done" at bounding box center [675, 11] width 37 height 11
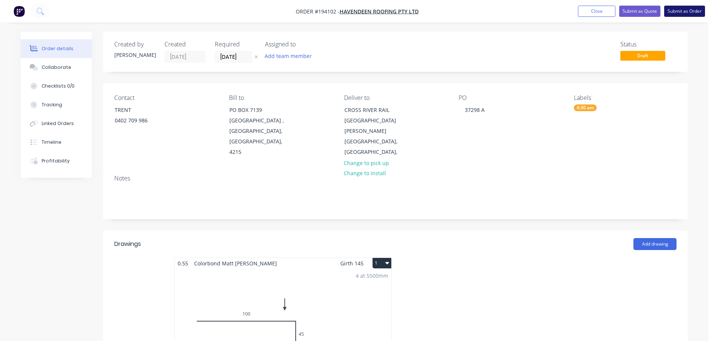
click at [686, 7] on button "Submit as Order" at bounding box center [684, 11] width 41 height 11
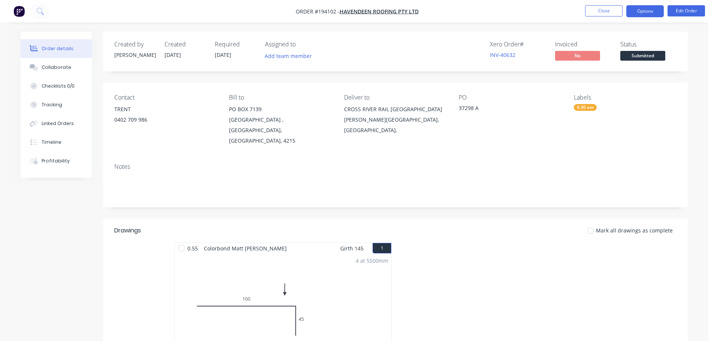
click at [637, 10] on button "Options" at bounding box center [644, 11] width 37 height 12
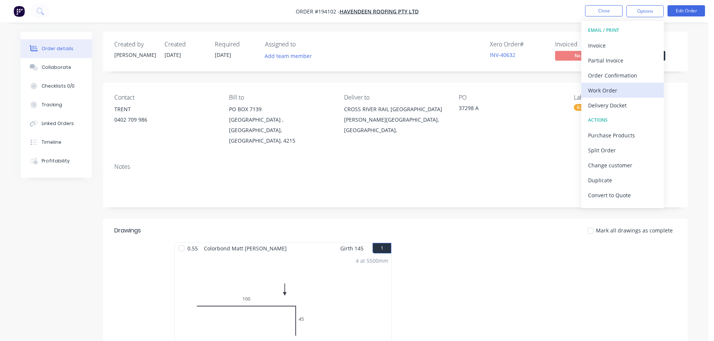
click at [608, 93] on div "Work Order" at bounding box center [622, 90] width 69 height 11
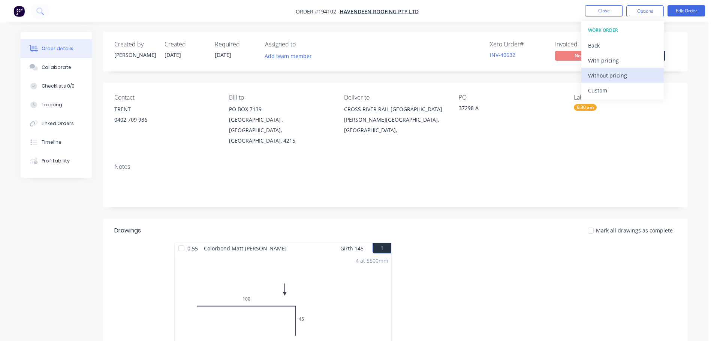
click at [615, 79] on div "Without pricing" at bounding box center [622, 75] width 69 height 11
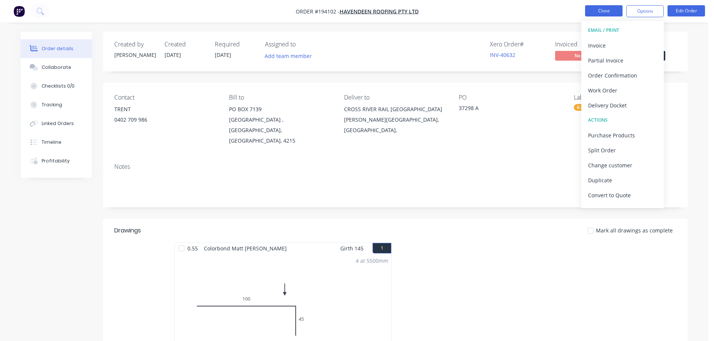
click at [604, 14] on button "Close" at bounding box center [603, 10] width 37 height 11
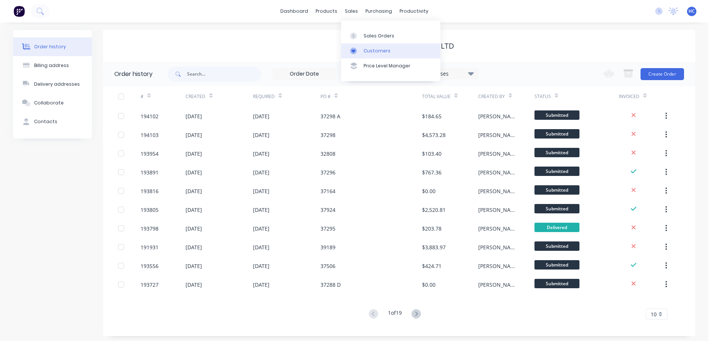
click at [371, 55] on link "Customers" at bounding box center [390, 50] width 99 height 15
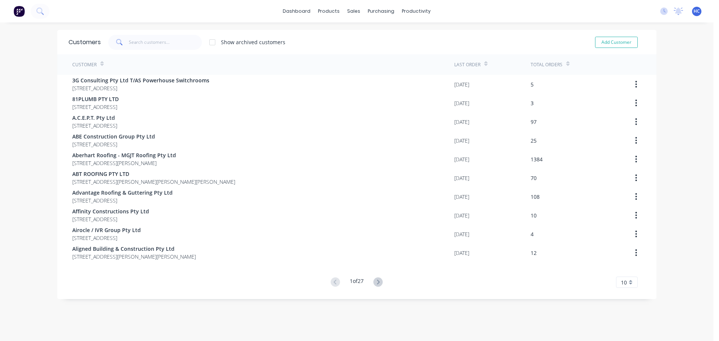
click at [123, 45] on span at bounding box center [118, 42] width 21 height 15
click at [145, 42] on input "text" at bounding box center [165, 42] width 73 height 15
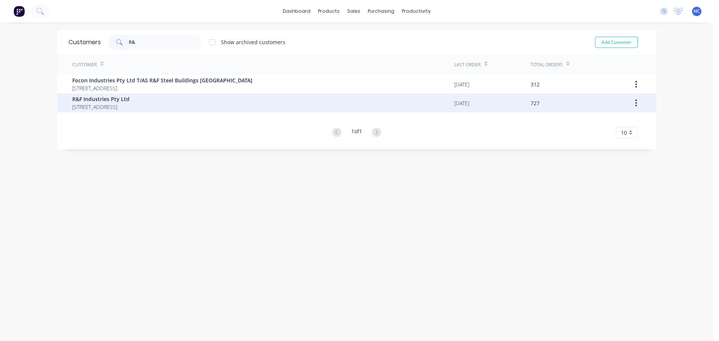
click at [94, 108] on span "[STREET_ADDRESS]" at bounding box center [100, 107] width 57 height 8
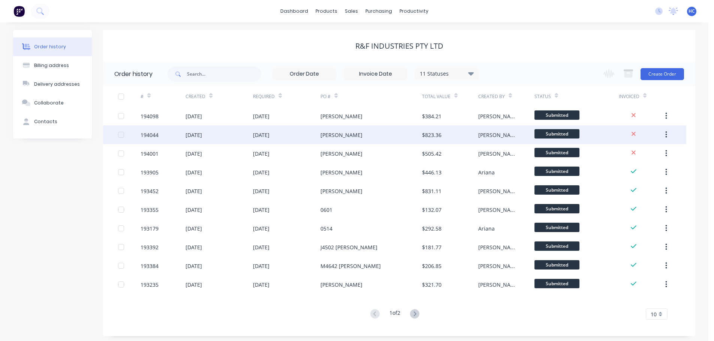
click at [363, 131] on div "[PERSON_NAME]" at bounding box center [370, 134] width 101 height 19
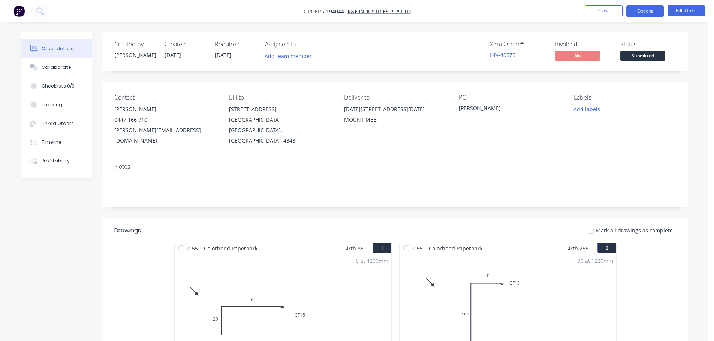
click at [650, 10] on button "Options" at bounding box center [644, 11] width 37 height 12
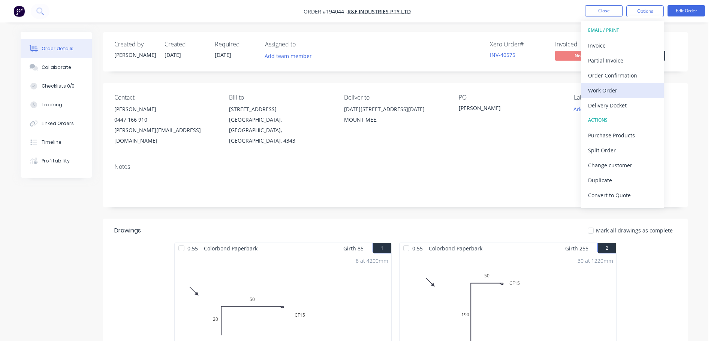
click at [611, 95] on div "Work Order" at bounding box center [622, 90] width 69 height 11
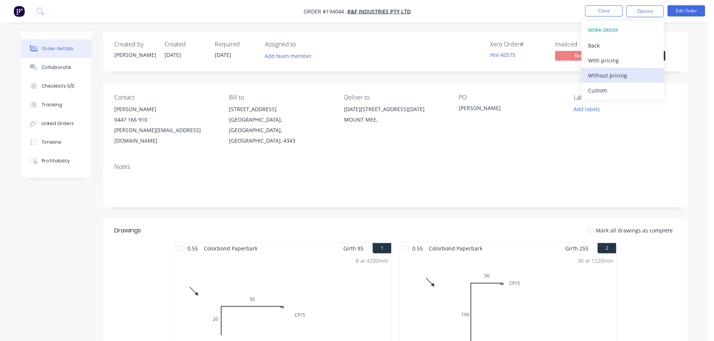
click at [621, 78] on div "Without pricing" at bounding box center [622, 75] width 69 height 11
click at [607, 0] on nav "Order #194044 - R&F Industries Pty Ltd Close Options EMAIL / PRINT Invoice Part…" at bounding box center [357, 11] width 714 height 22
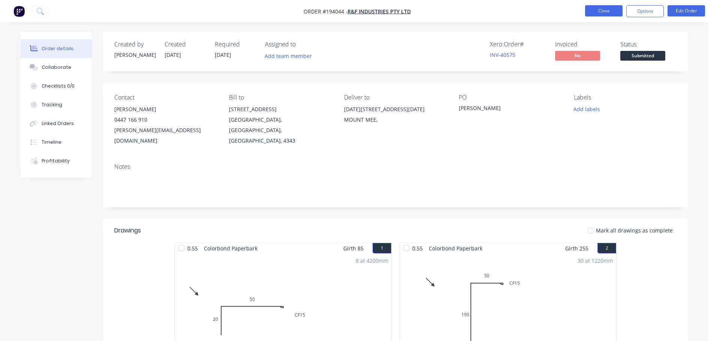
click at [606, 11] on button "Close" at bounding box center [603, 10] width 37 height 11
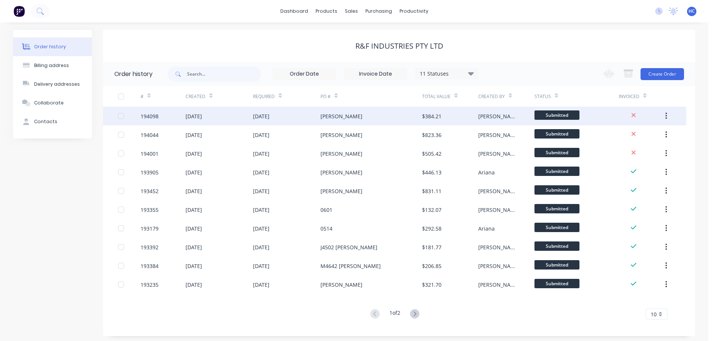
click at [405, 113] on div "[PERSON_NAME]" at bounding box center [370, 116] width 101 height 19
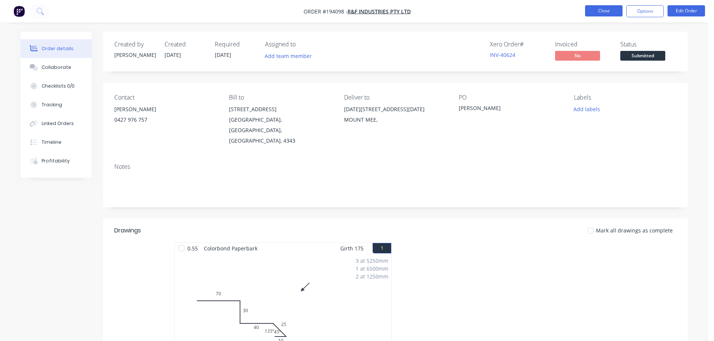
click at [591, 13] on button "Close" at bounding box center [603, 10] width 37 height 11
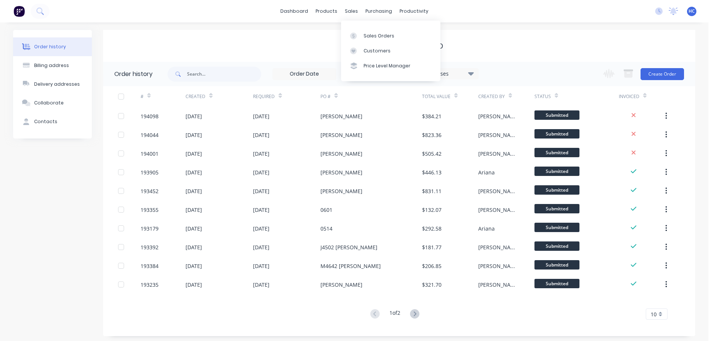
click at [361, 26] on div "Sales Orders Customers Price Level Manager" at bounding box center [390, 51] width 99 height 60
click at [365, 33] on div "Sales Orders" at bounding box center [378, 36] width 31 height 7
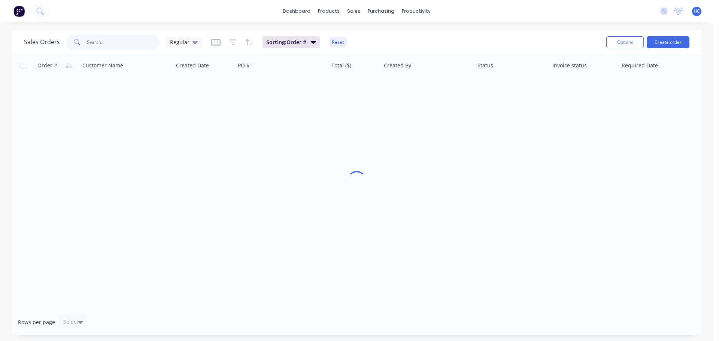
click at [120, 46] on input "text" at bounding box center [123, 42] width 73 height 15
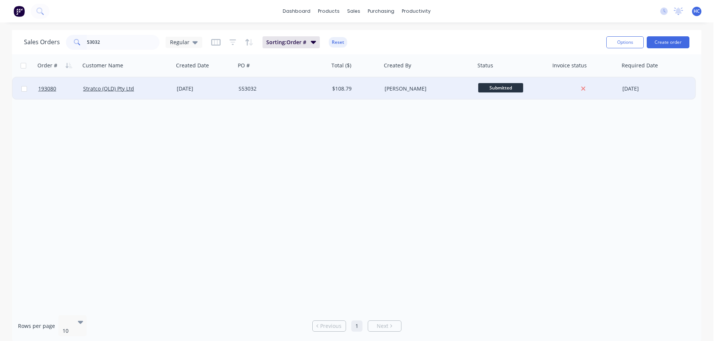
click at [248, 92] on div "S53032" at bounding box center [283, 89] width 94 height 22
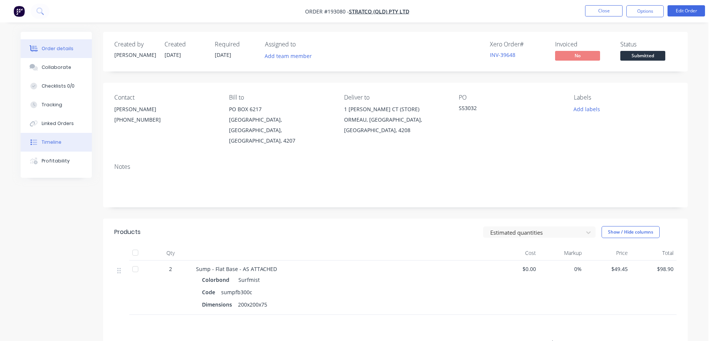
click at [59, 141] on div "Timeline" at bounding box center [52, 142] width 20 height 7
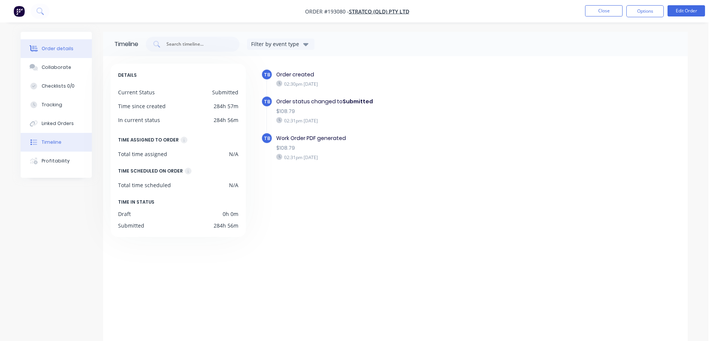
click at [54, 53] on button "Order details" at bounding box center [56, 48] width 71 height 19
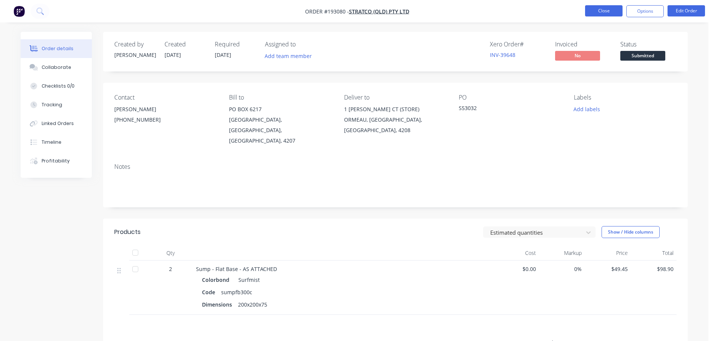
click at [614, 10] on button "Close" at bounding box center [603, 10] width 37 height 11
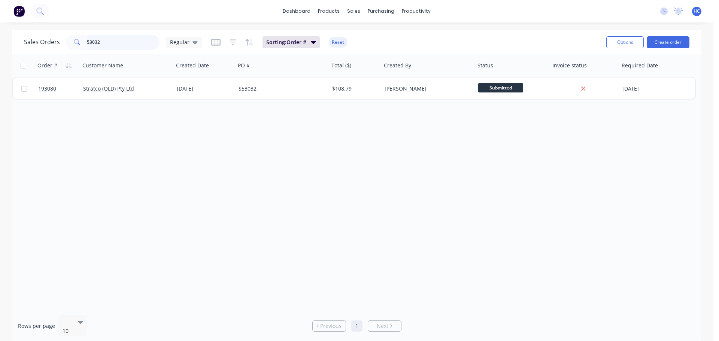
click at [116, 36] on input "53032" at bounding box center [123, 42] width 73 height 15
click at [117, 36] on input "53032" at bounding box center [123, 42] width 73 height 15
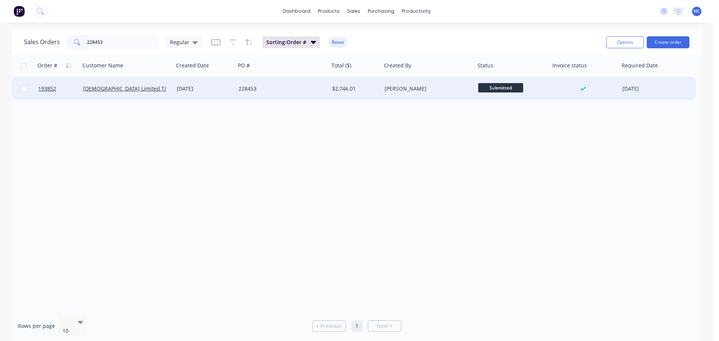
click at [306, 92] on div "228453" at bounding box center [280, 88] width 83 height 7
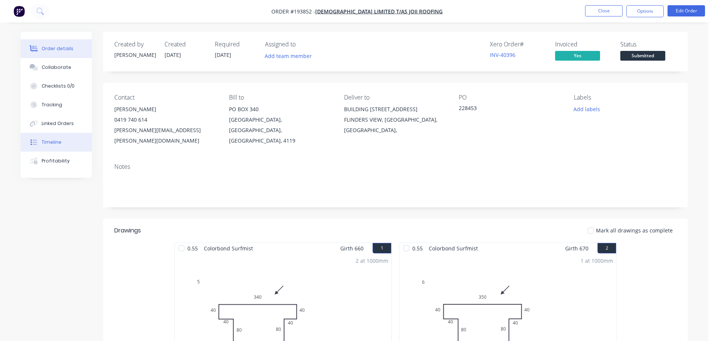
drag, startPoint x: 72, startPoint y: 138, endPoint x: 82, endPoint y: 143, distance: 11.4
click at [72, 138] on button "Timeline" at bounding box center [56, 142] width 71 height 19
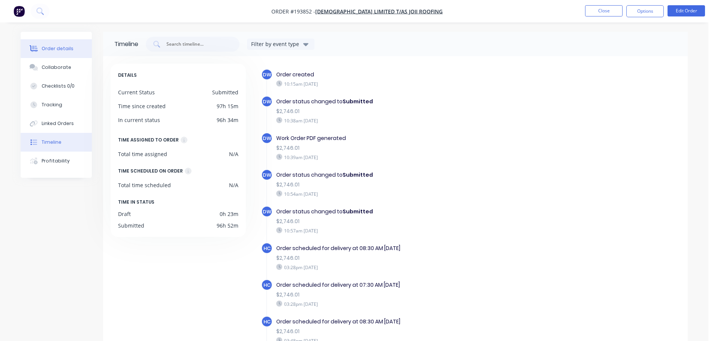
drag, startPoint x: 63, startPoint y: 43, endPoint x: 59, endPoint y: 49, distance: 7.1
click at [63, 43] on button "Order details" at bounding box center [56, 48] width 71 height 19
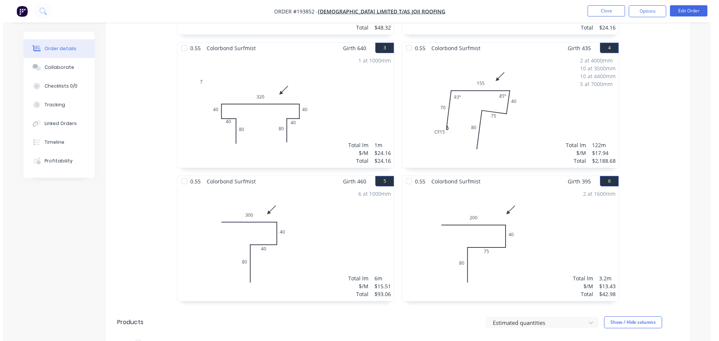
scroll to position [225, 0]
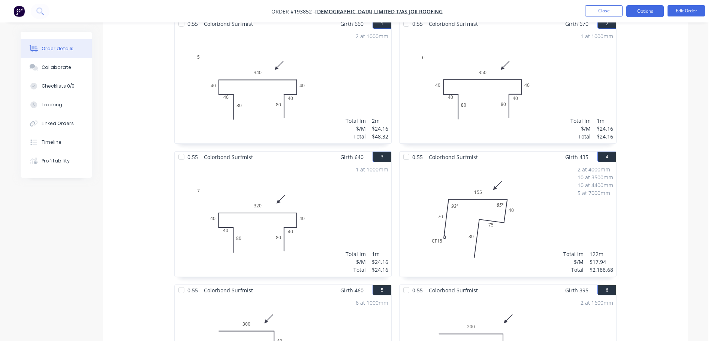
click at [652, 8] on button "Options" at bounding box center [644, 11] width 37 height 12
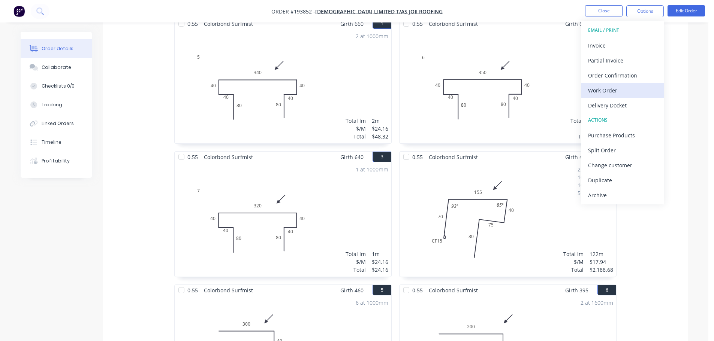
click at [612, 95] on div "Work Order" at bounding box center [622, 90] width 69 height 11
click at [620, 88] on div "Custom" at bounding box center [622, 90] width 69 height 11
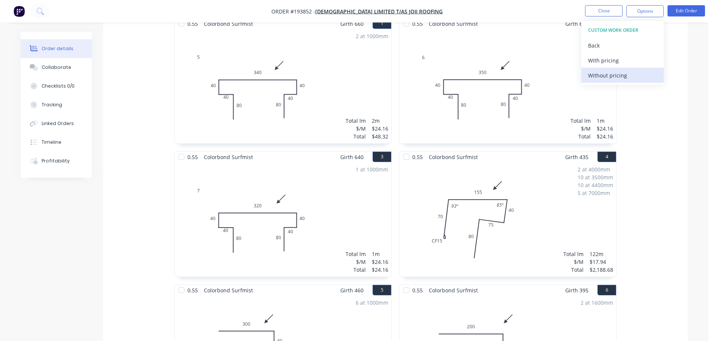
click at [611, 77] on div "Without pricing" at bounding box center [622, 75] width 69 height 11
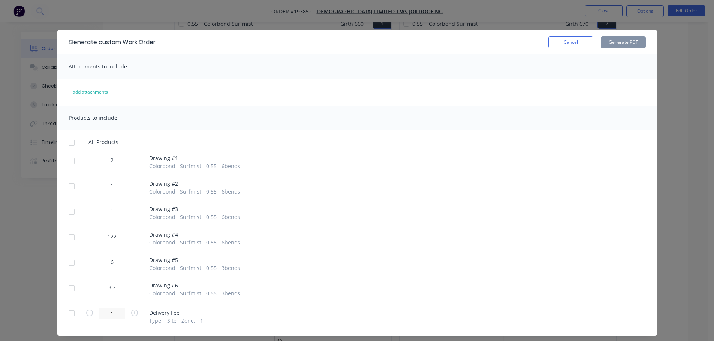
click at [69, 212] on div at bounding box center [71, 211] width 15 height 15
click at [627, 47] on button "Generate PDF" at bounding box center [622, 42] width 45 height 12
